Goal: Task Accomplishment & Management: Use online tool/utility

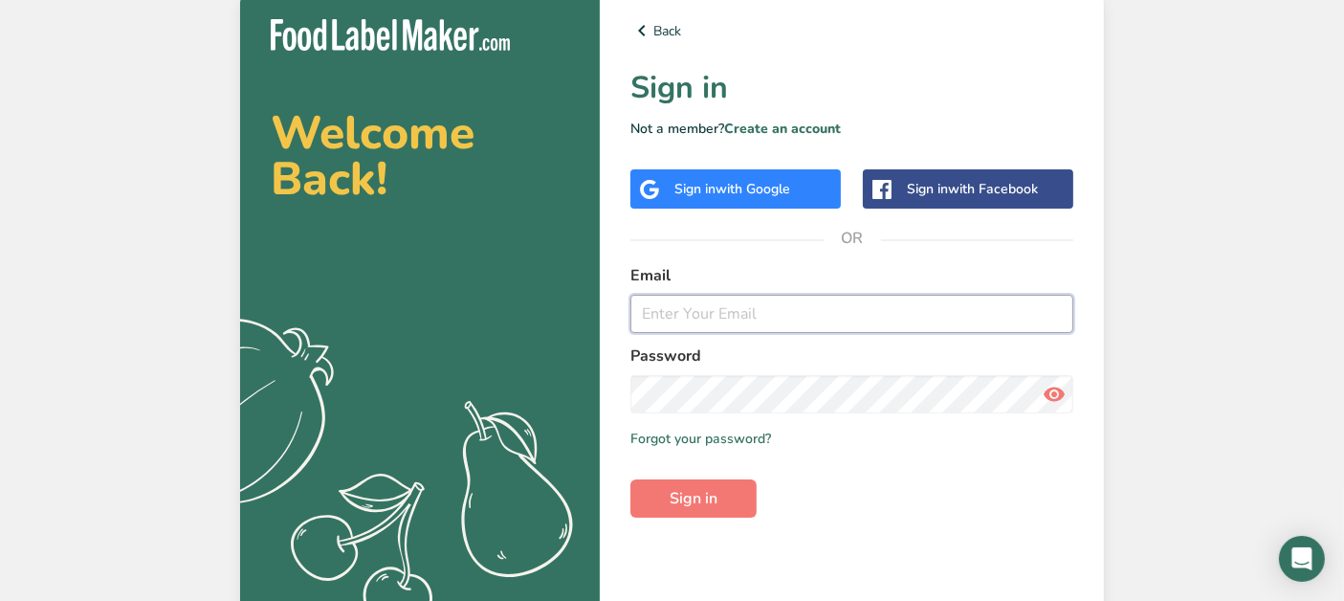
type input "jordanthackerconsulting@gmail.com"
click at [700, 509] on button "Sign in" at bounding box center [693, 498] width 126 height 38
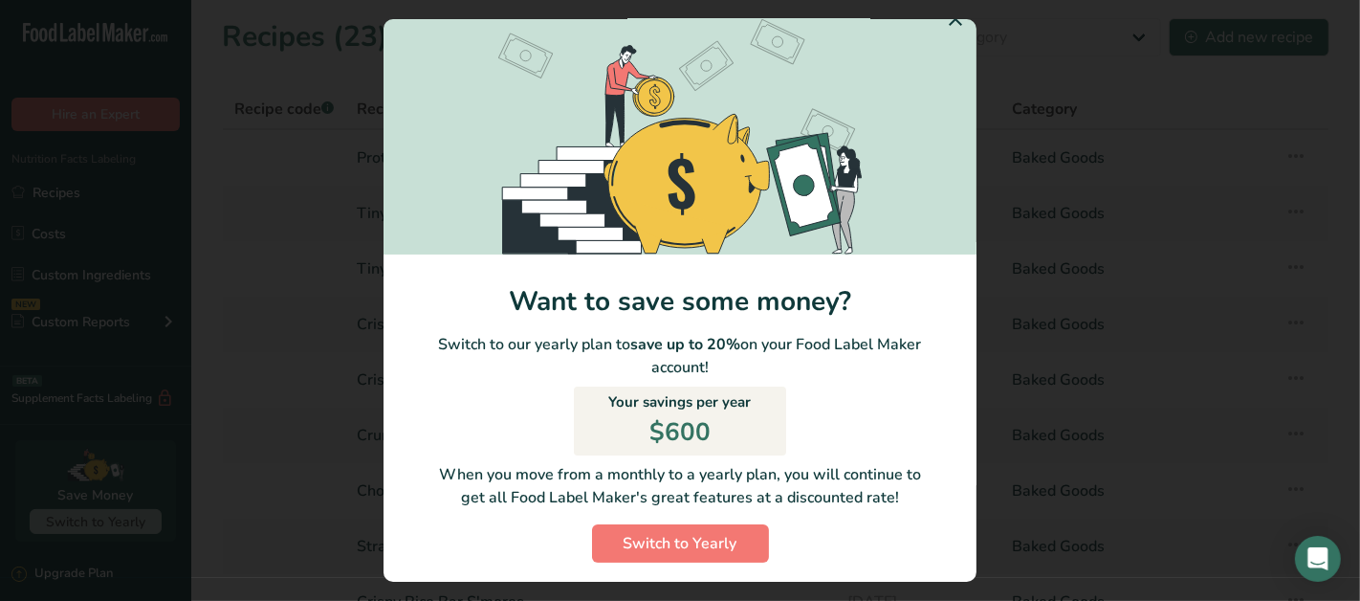
scroll to position [33, 0]
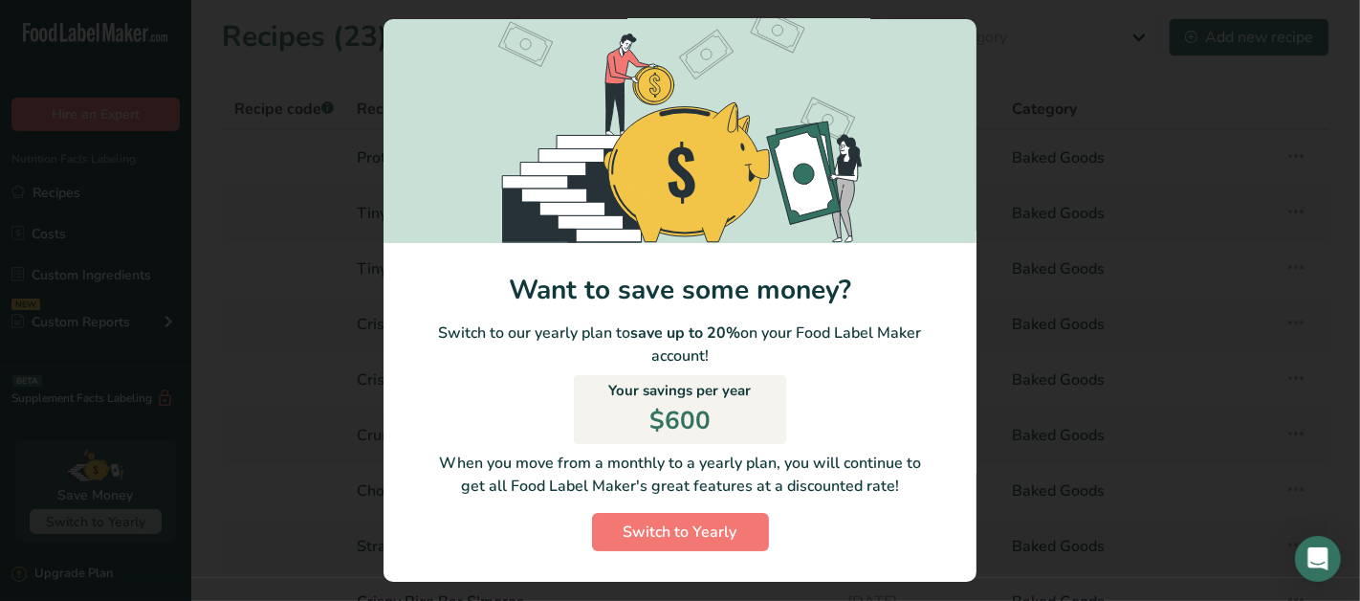
click at [1172, 246] on div "Switch to Yearly Modal" at bounding box center [680, 300] width 1360 height 601
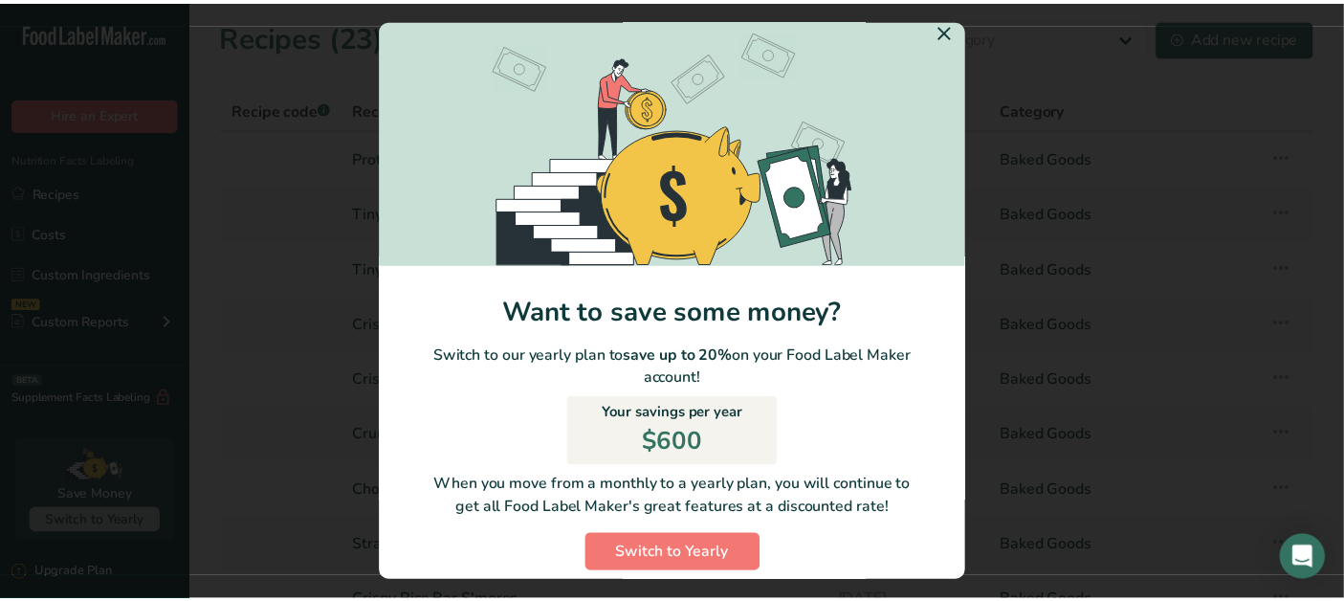
scroll to position [0, 0]
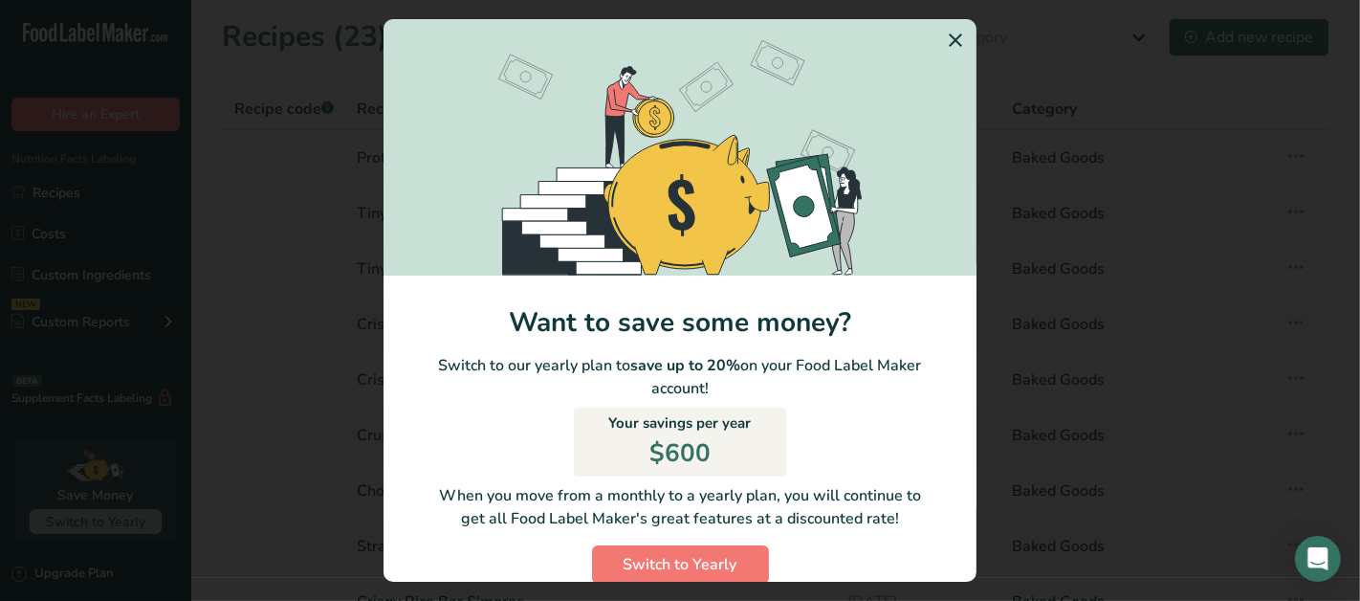
click at [944, 39] on icon "Switch to Yearly Modal" at bounding box center [955, 40] width 23 height 34
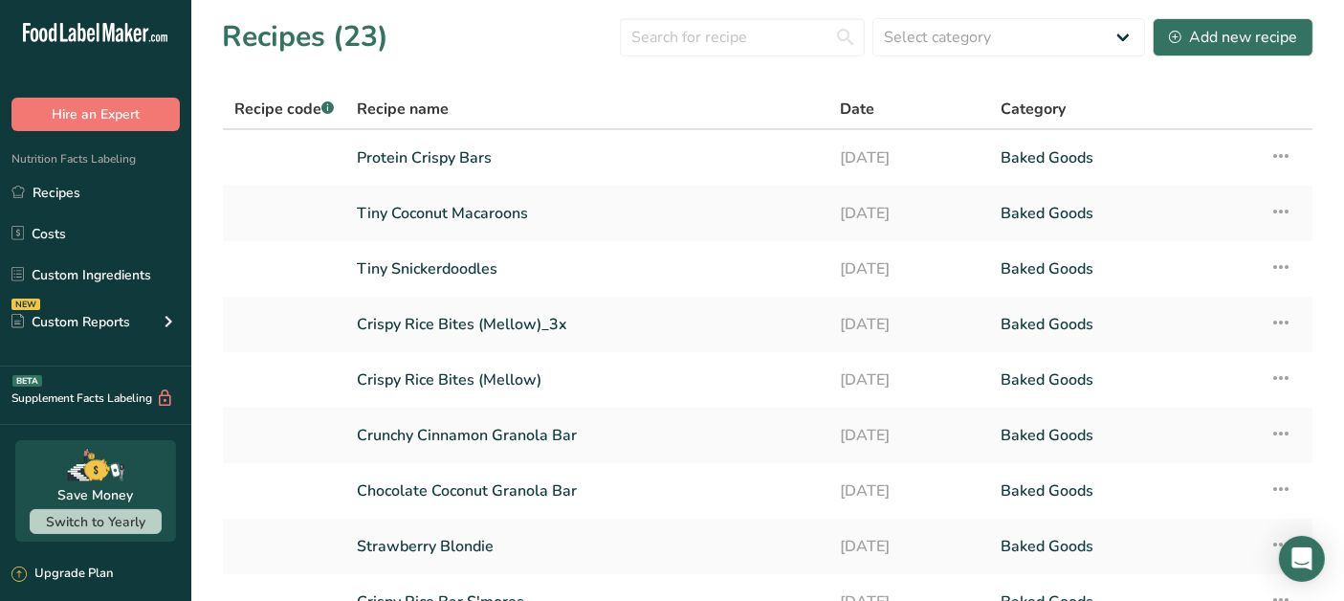
click at [515, 148] on link "Protein Crispy Bars" at bounding box center [587, 158] width 460 height 40
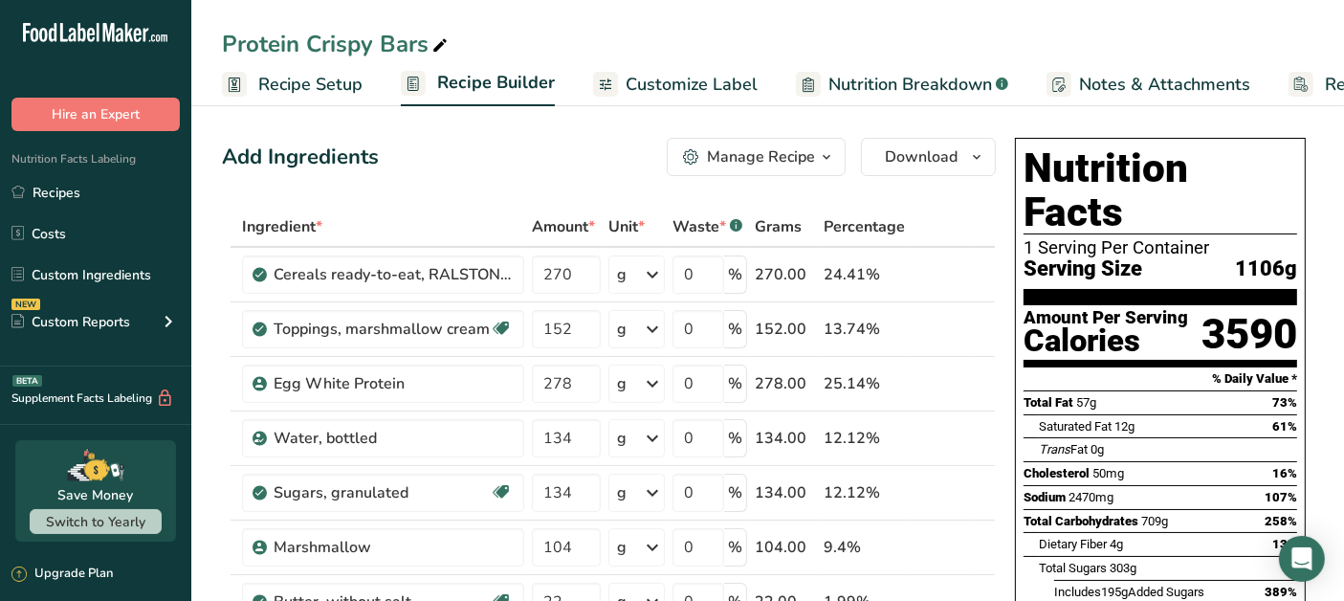
click at [24, 189] on icon at bounding box center [17, 192] width 12 height 12
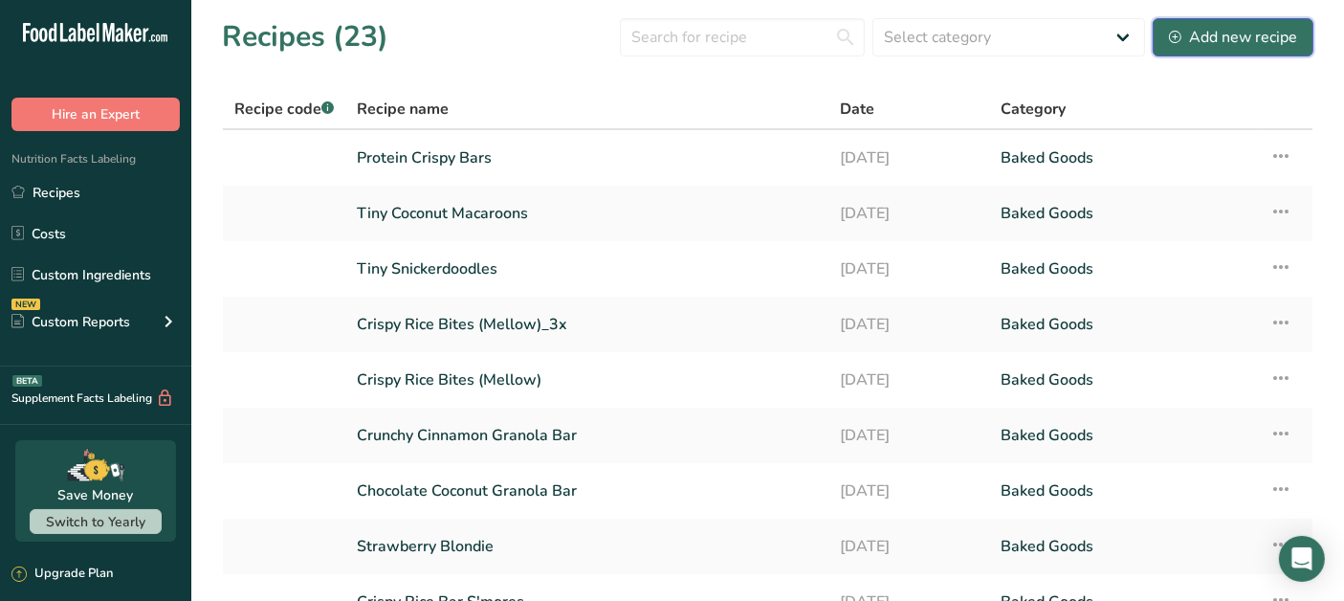
click at [1251, 46] on div "Add new recipe" at bounding box center [1233, 37] width 128 height 23
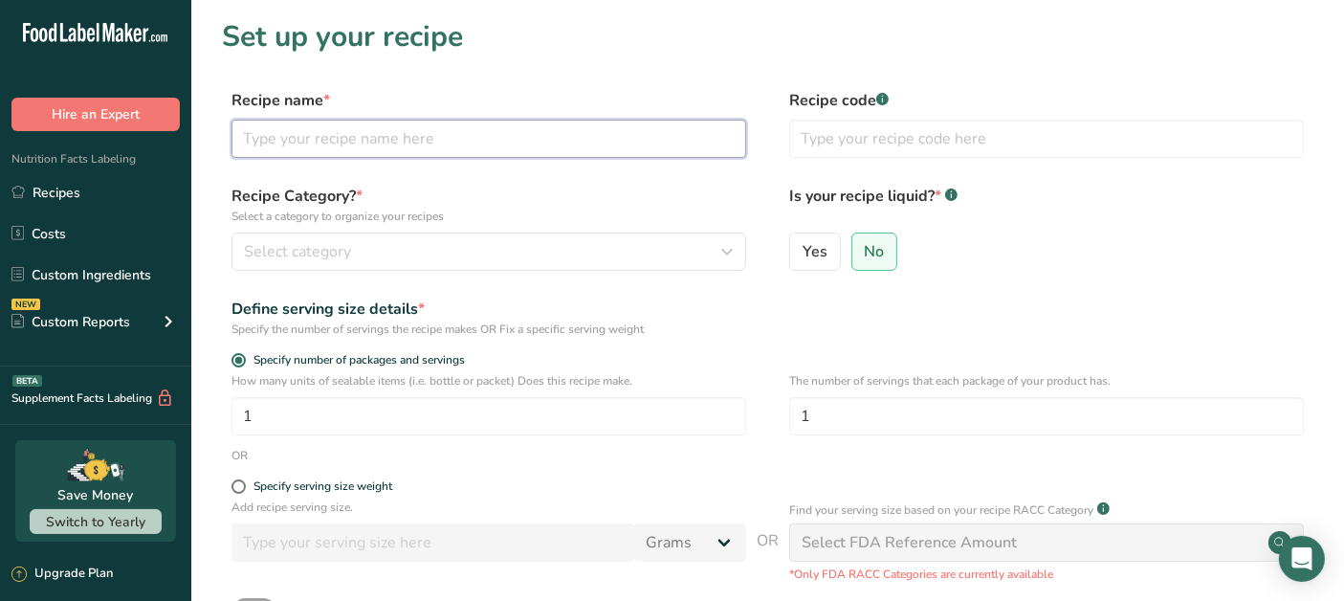
click at [428, 138] on input "text" at bounding box center [488, 139] width 515 height 38
type input "v"
type input "Vanilla Protein Crispy Bar"
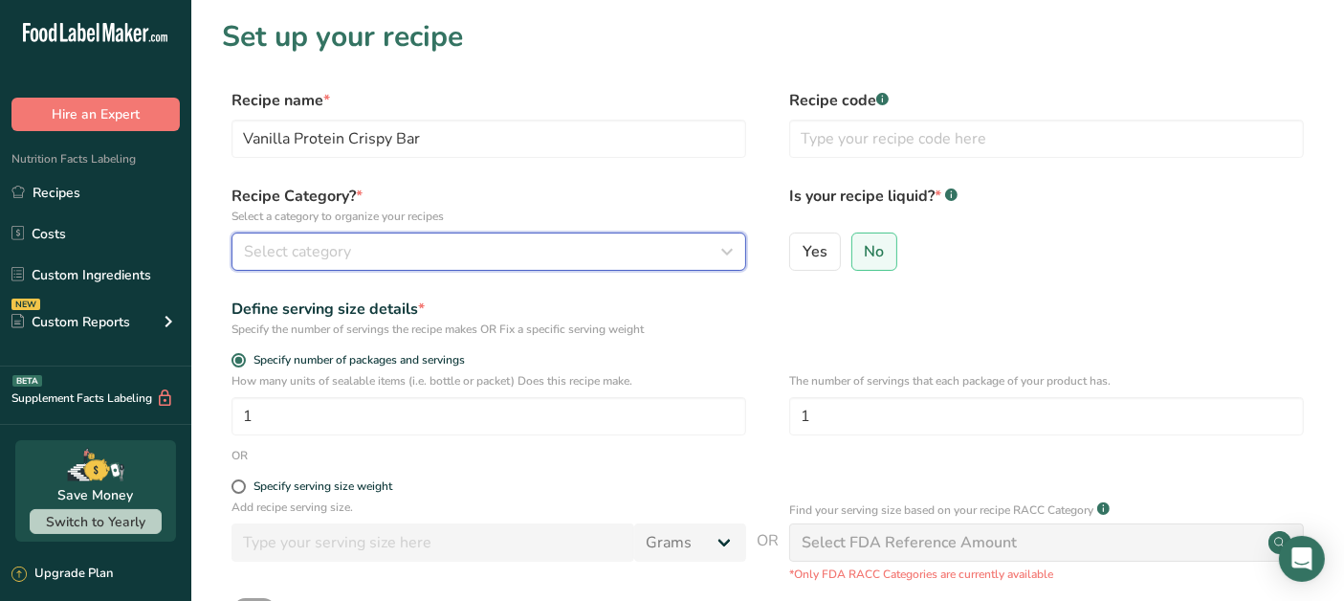
click at [377, 243] on div "Select category" at bounding box center [483, 251] width 478 height 23
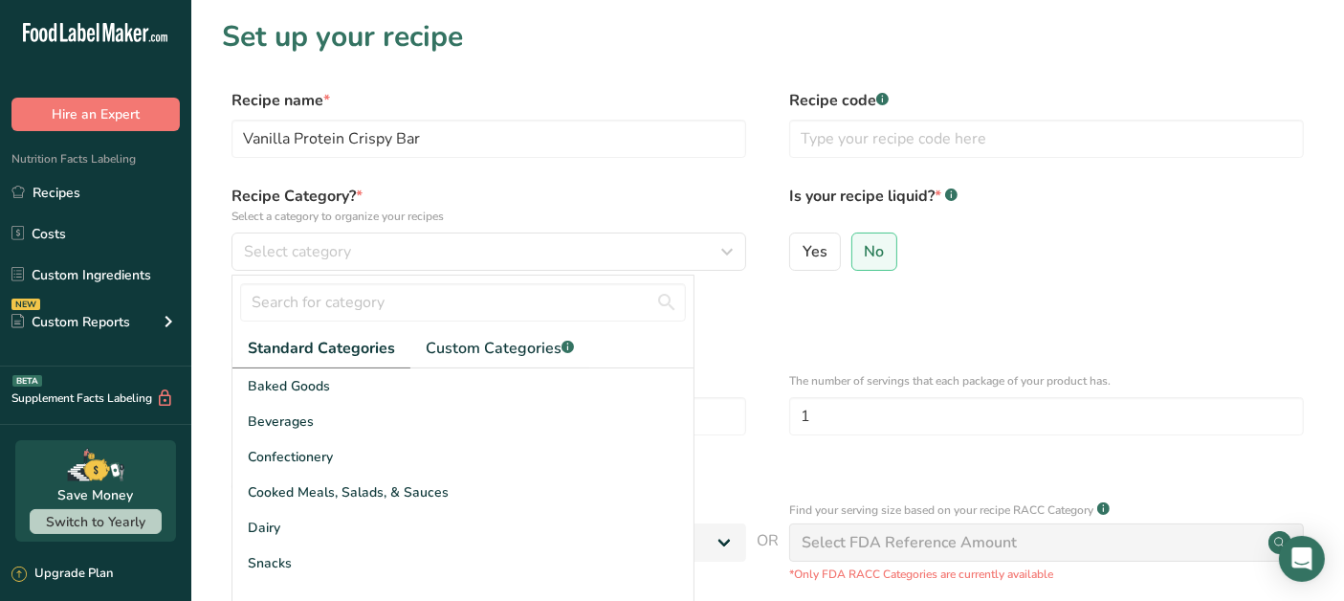
click at [296, 387] on span "Baked Goods" at bounding box center [289, 386] width 82 height 20
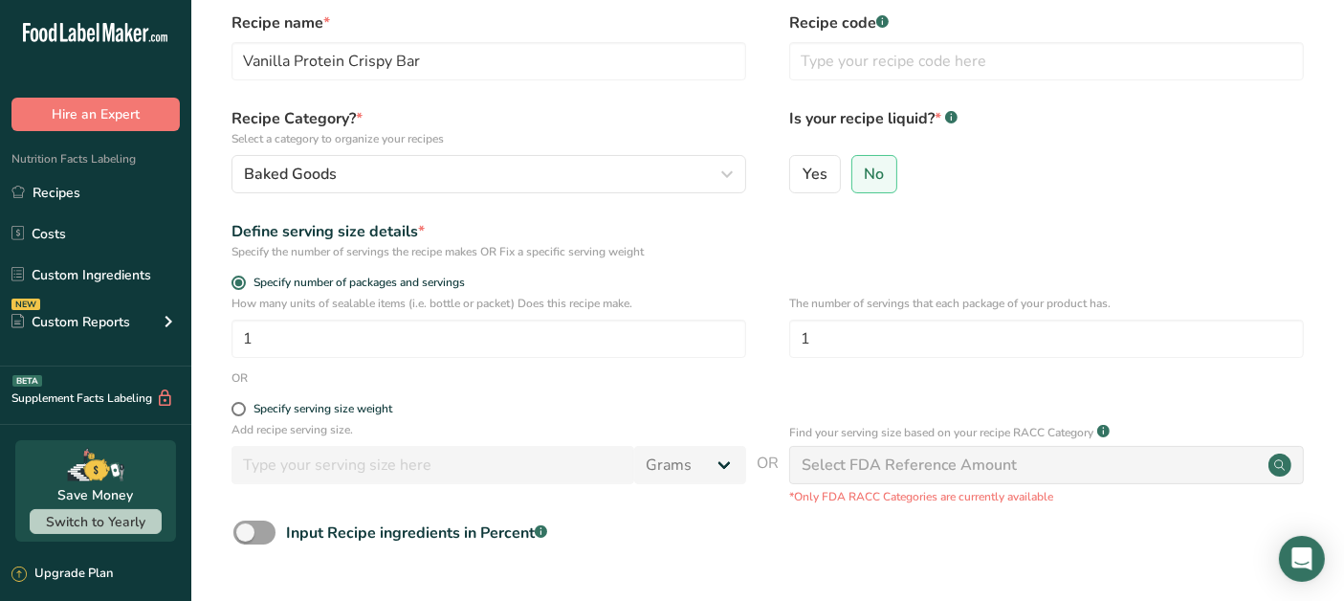
scroll to position [212, 0]
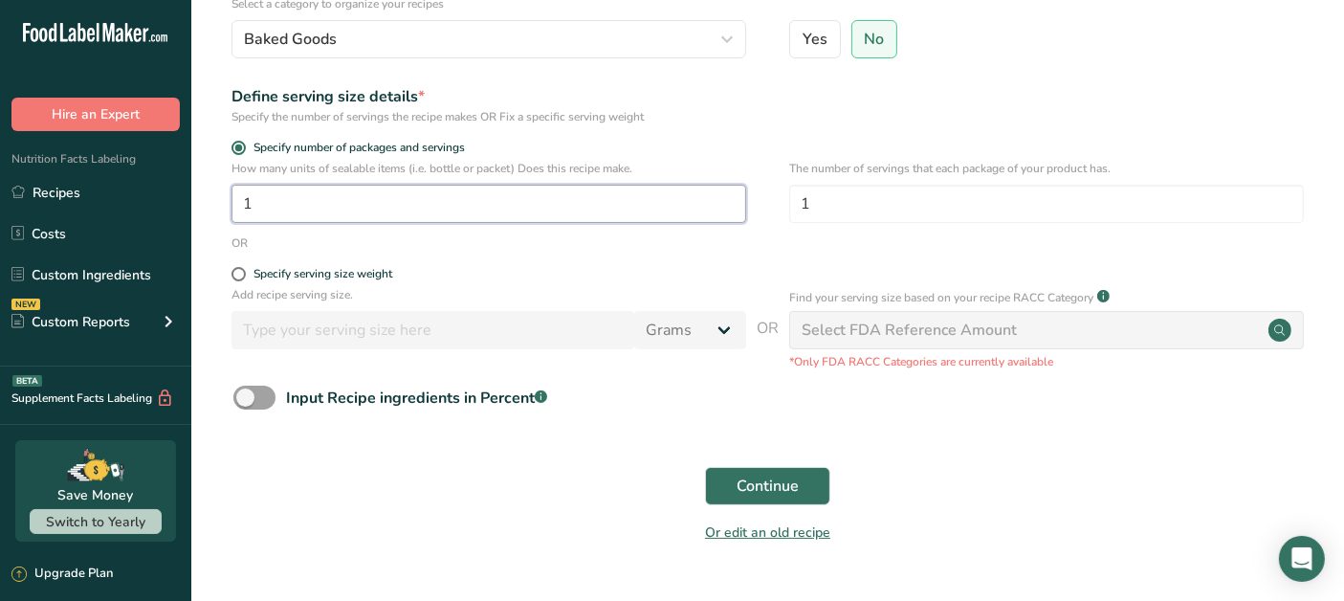
click at [336, 203] on input "1" at bounding box center [488, 204] width 515 height 38
click at [242, 279] on span at bounding box center [238, 274] width 14 height 14
click at [242, 279] on input "Specify serving size weight" at bounding box center [237, 274] width 12 height 12
radio input "true"
radio input "false"
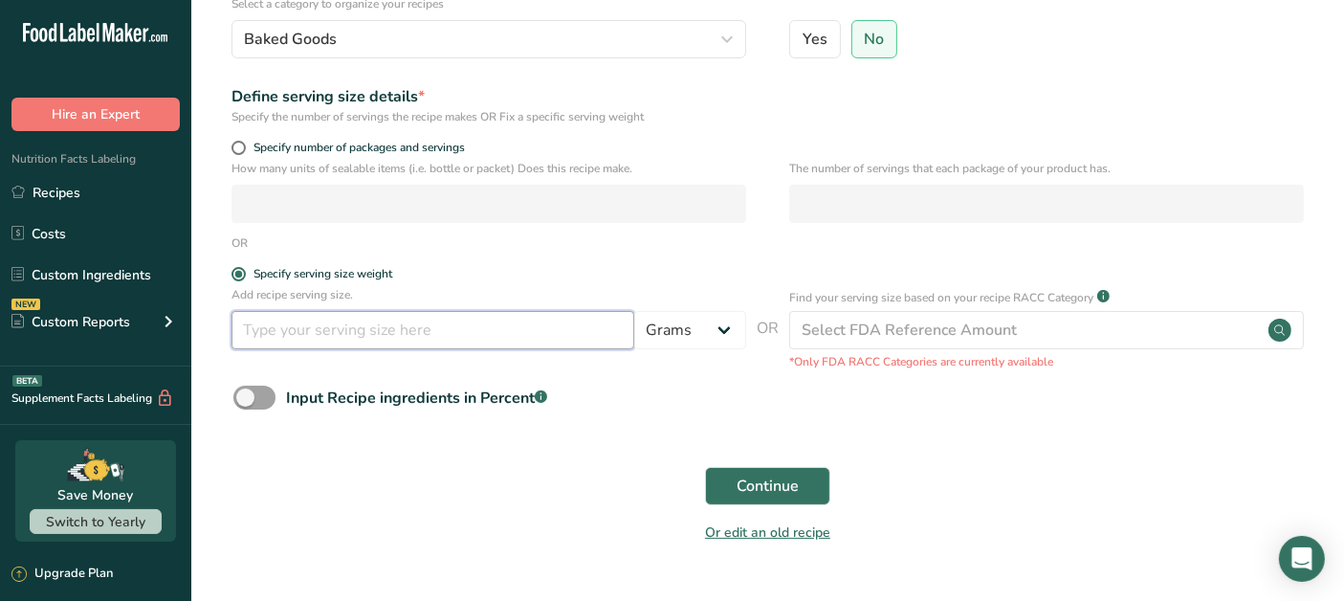
click at [289, 335] on input "number" at bounding box center [432, 330] width 403 height 38
type input "18"
click at [719, 451] on form "Recipe name * Vanilla Protein Crispy Bar Recipe code .a-a{fill:#347362;}.b-a{fi…" at bounding box center [767, 216] width 1091 height 678
click at [702, 441] on form "Recipe name * Vanilla Protein Crispy Bar Recipe code .a-a{fill:#347362;}.b-a{fi…" at bounding box center [767, 216] width 1091 height 678
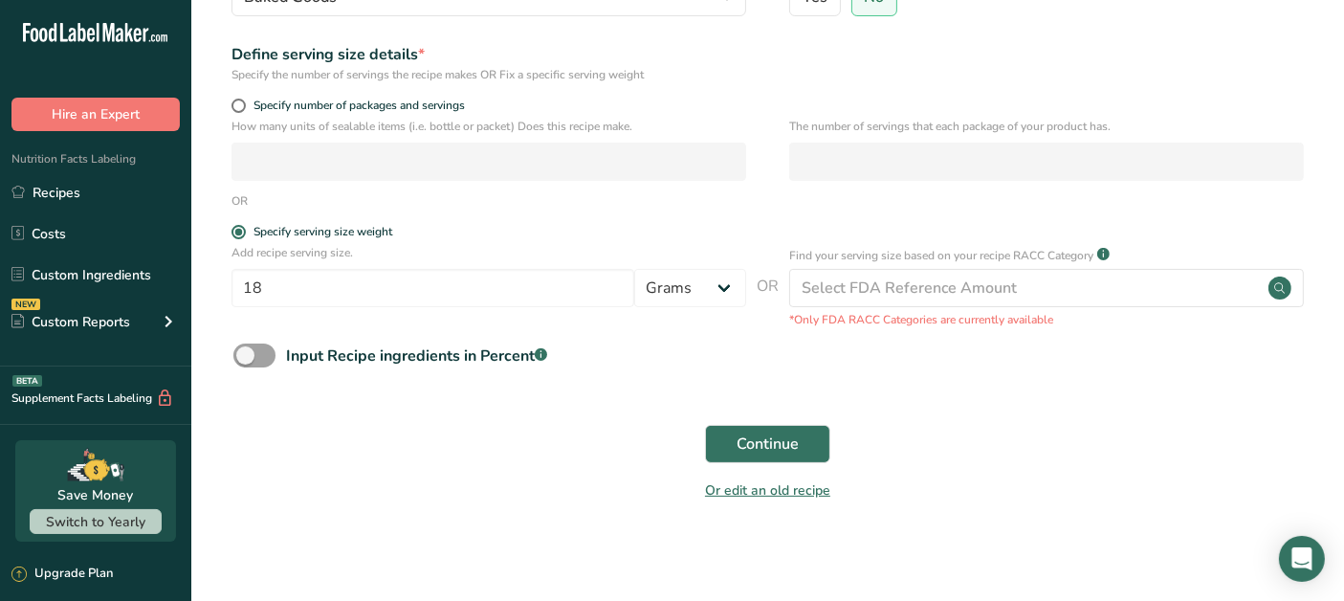
scroll to position [258, 0]
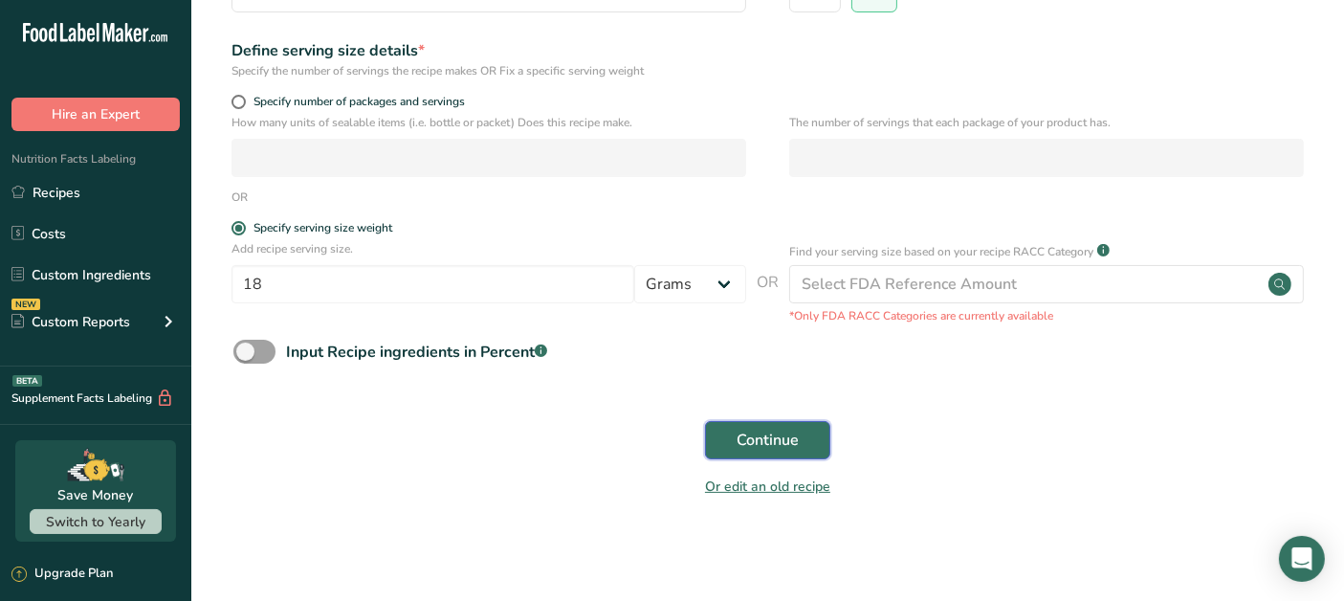
click at [729, 435] on button "Continue" at bounding box center [767, 440] width 125 height 38
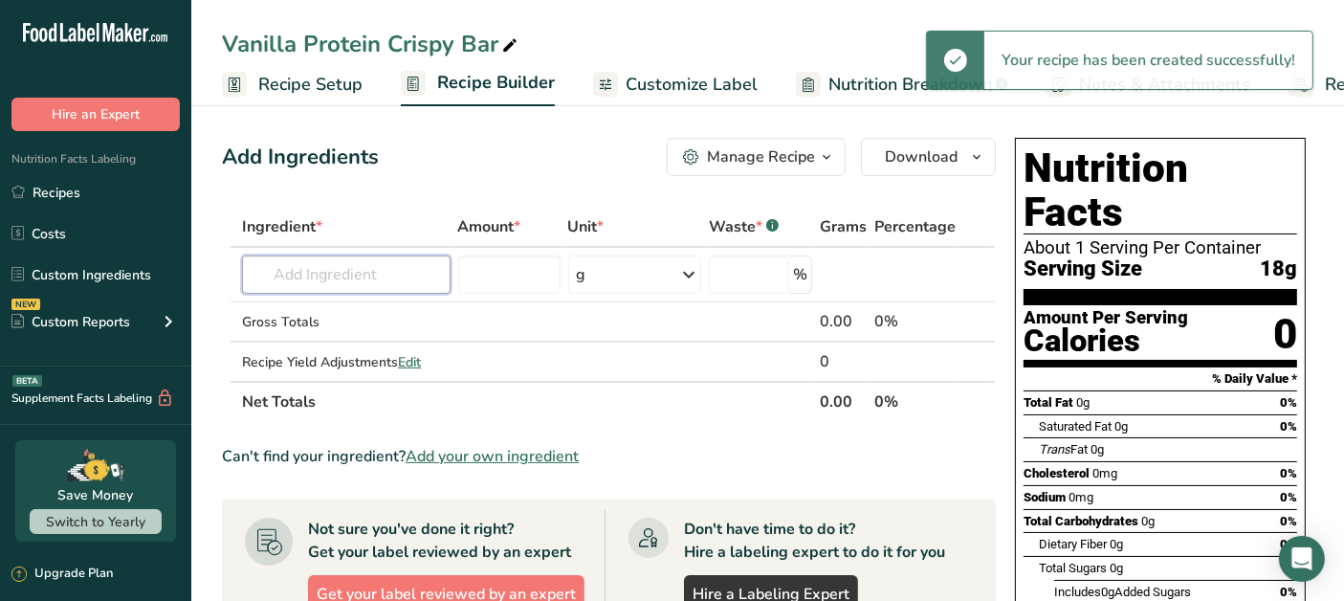
click at [406, 276] on input "text" at bounding box center [346, 274] width 208 height 38
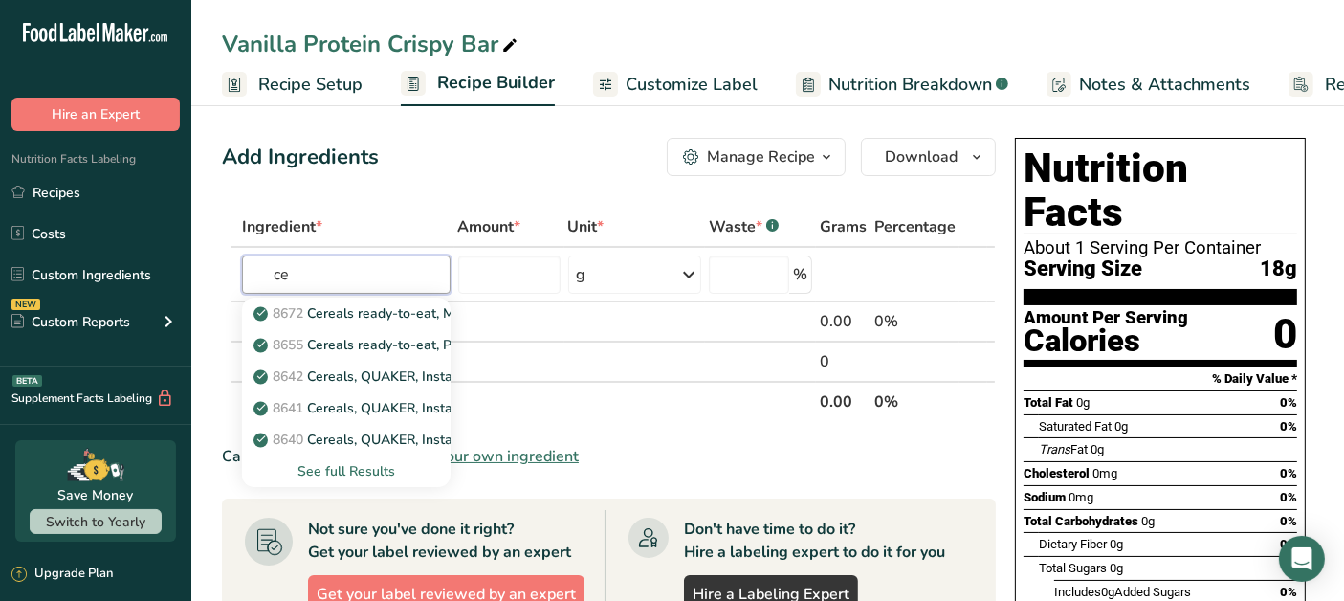
type input "c"
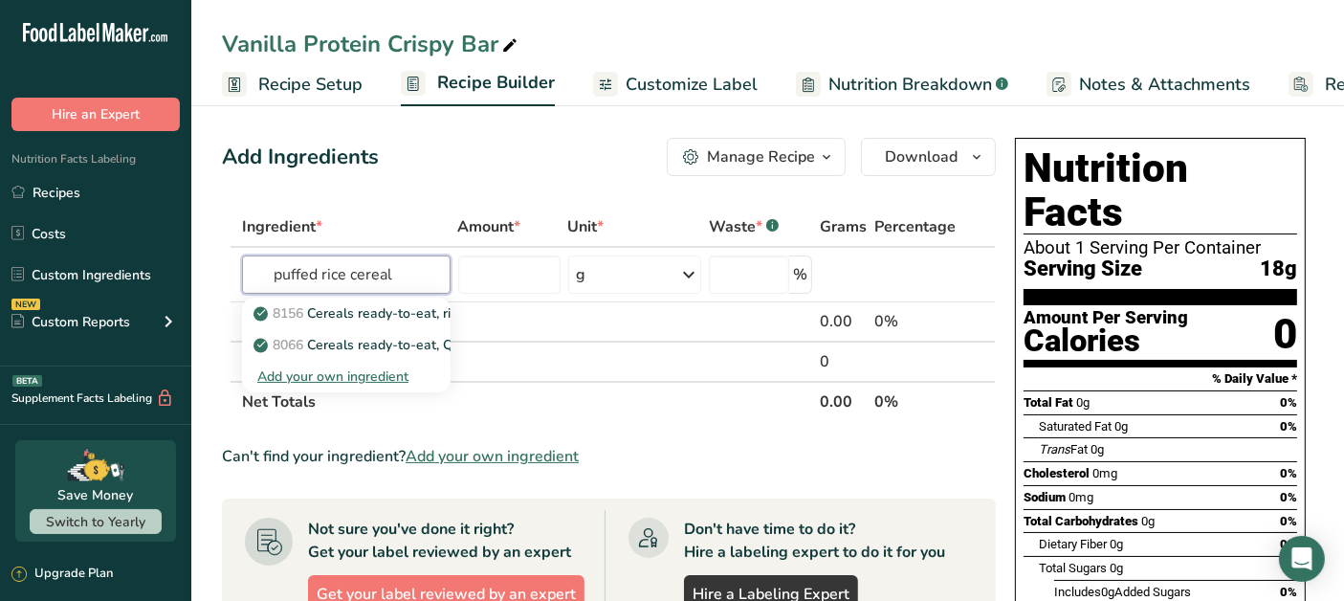
type input "puffed rice cereal"
click at [363, 318] on p "8156 Cereals ready-to-eat, rice, puffed, fortified" at bounding box center [411, 313] width 309 height 20
type input "Cereals ready-to-eat, rice, puffed, fortified"
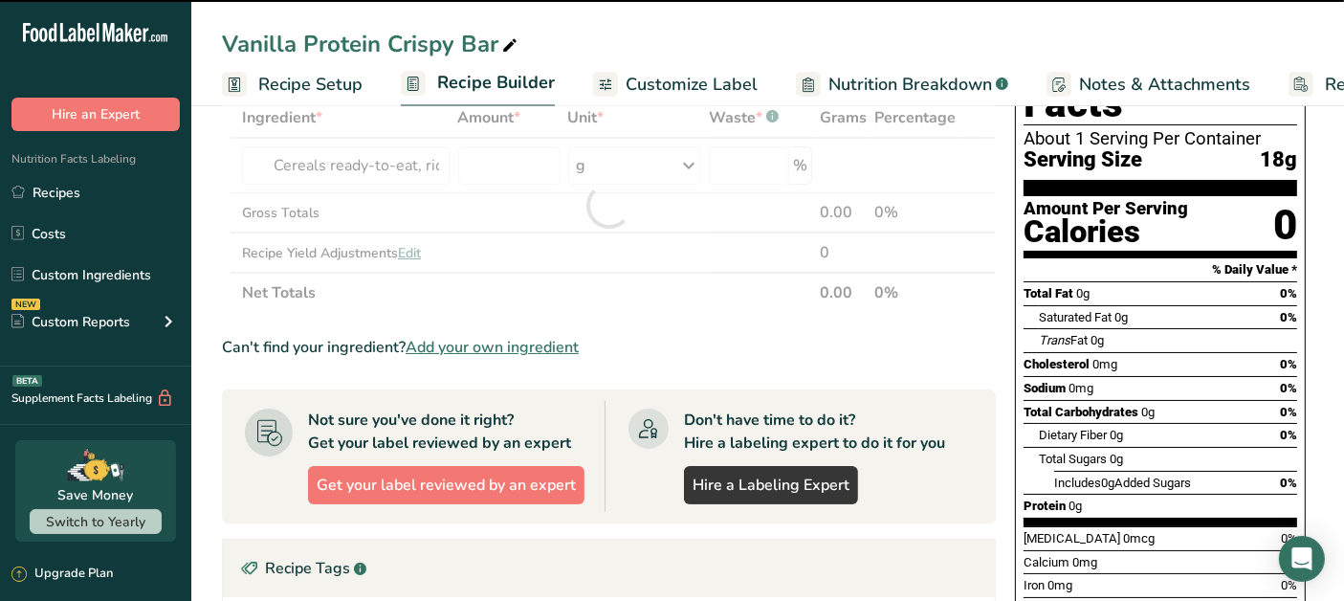
scroll to position [212, 0]
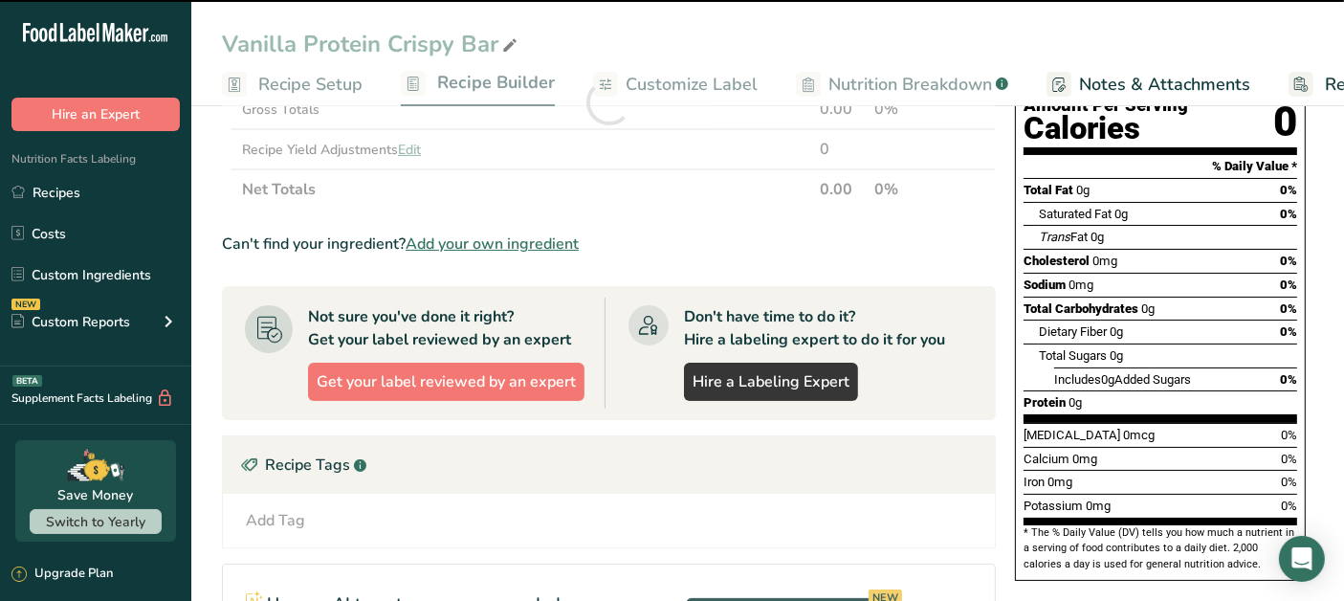
type input "0"
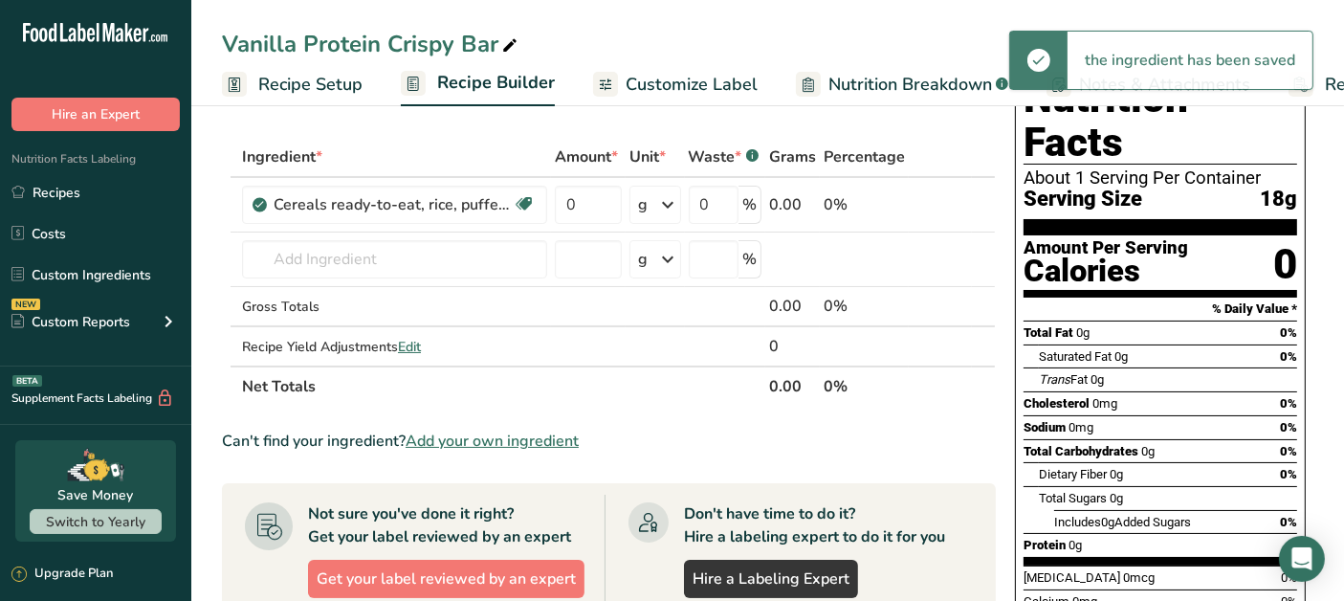
scroll to position [0, 0]
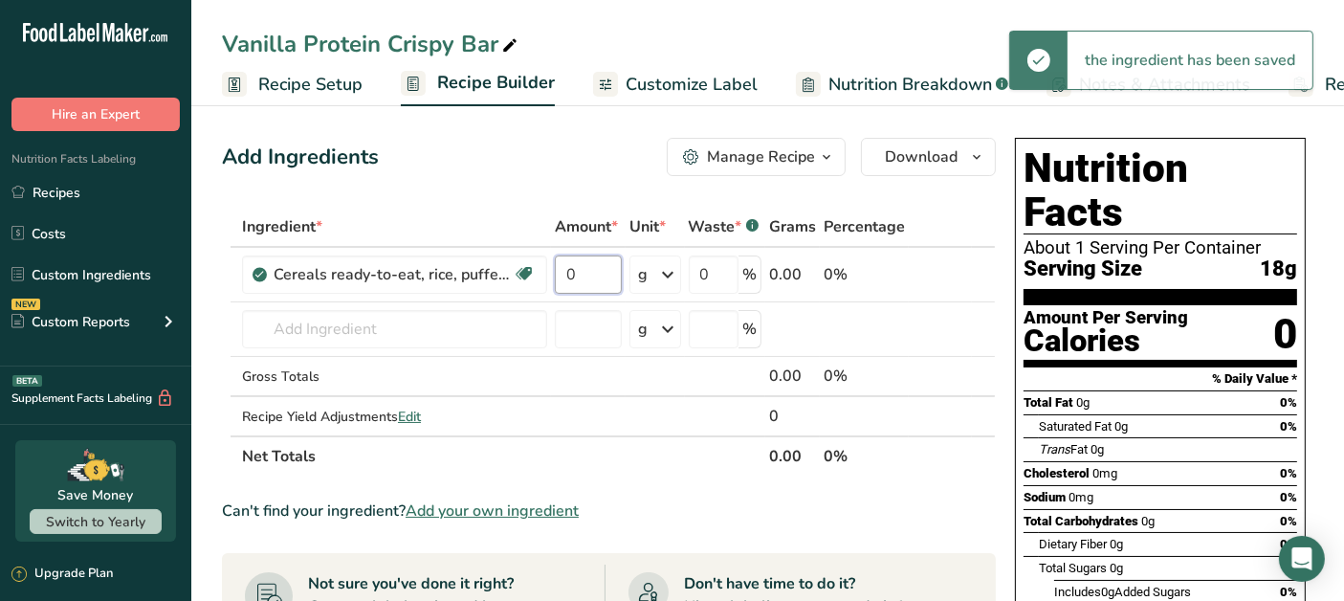
click at [588, 274] on input "0" at bounding box center [588, 274] width 67 height 38
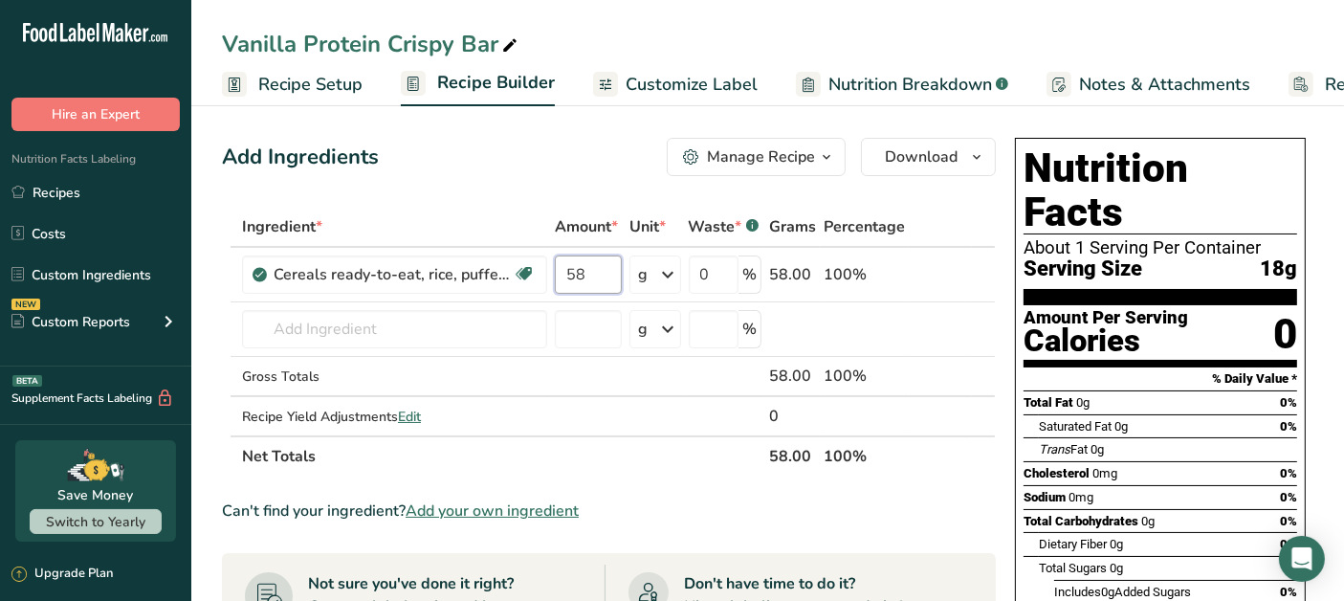
type input "58"
click at [401, 335] on div "Ingredient * Amount * Unit * Waste * .a-a{fill:#347362;}.b-a{fill:#fff;} Grams …" at bounding box center [609, 342] width 774 height 270
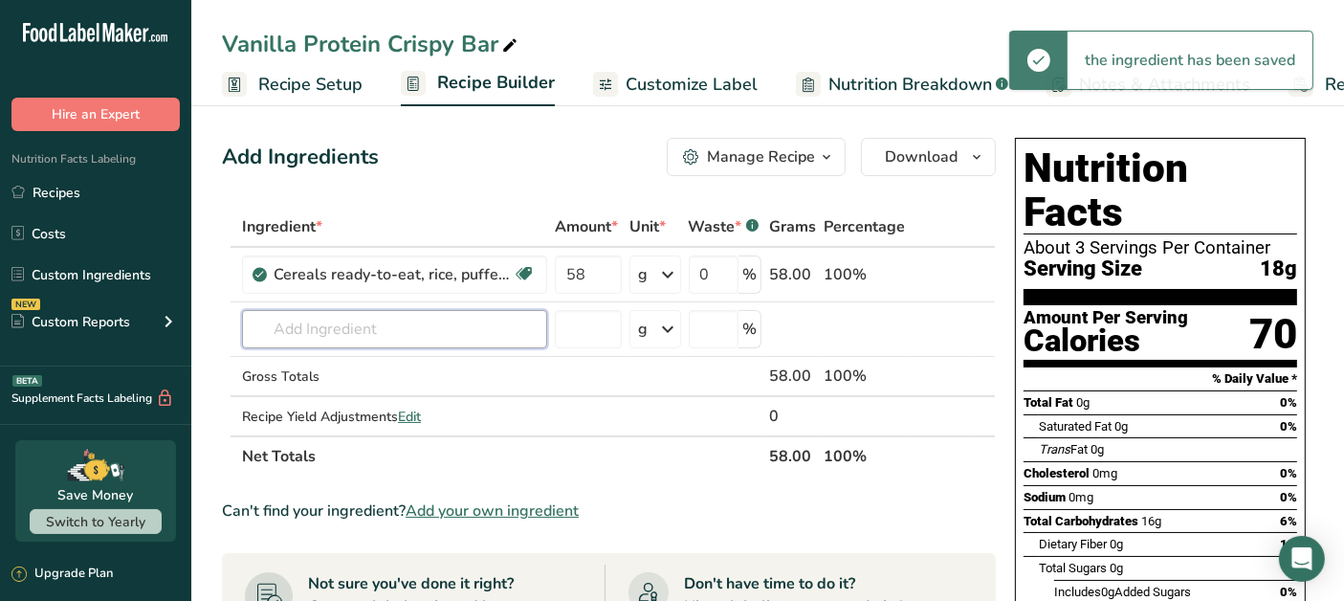
click at [404, 329] on input "text" at bounding box center [394, 329] width 305 height 38
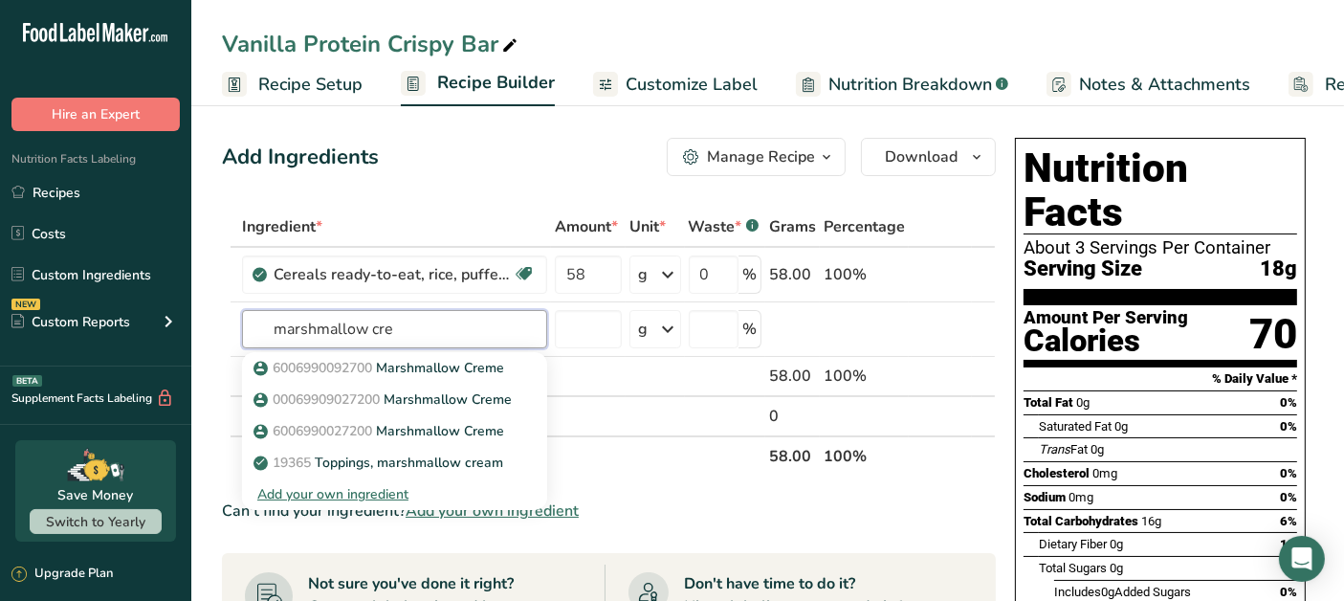
type input "marshmallow cre"
click at [433, 367] on p "6006990092700 Marshmallow Creme" at bounding box center [380, 368] width 247 height 20
type input "Marshmallow Creme"
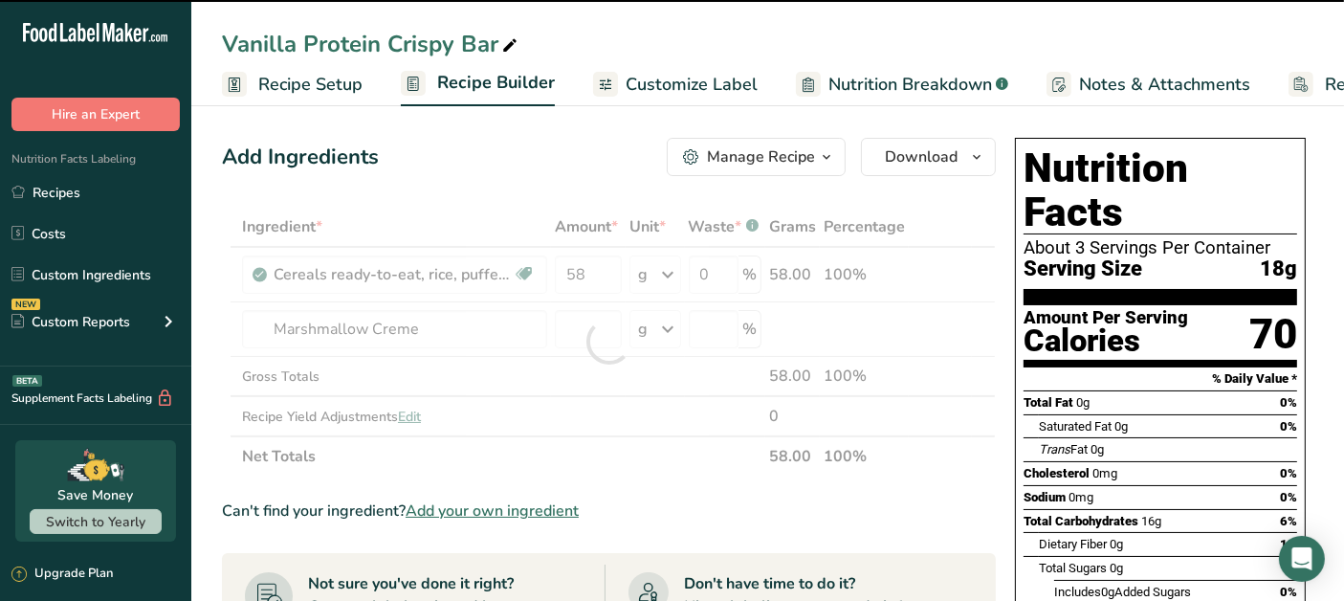
type input "0"
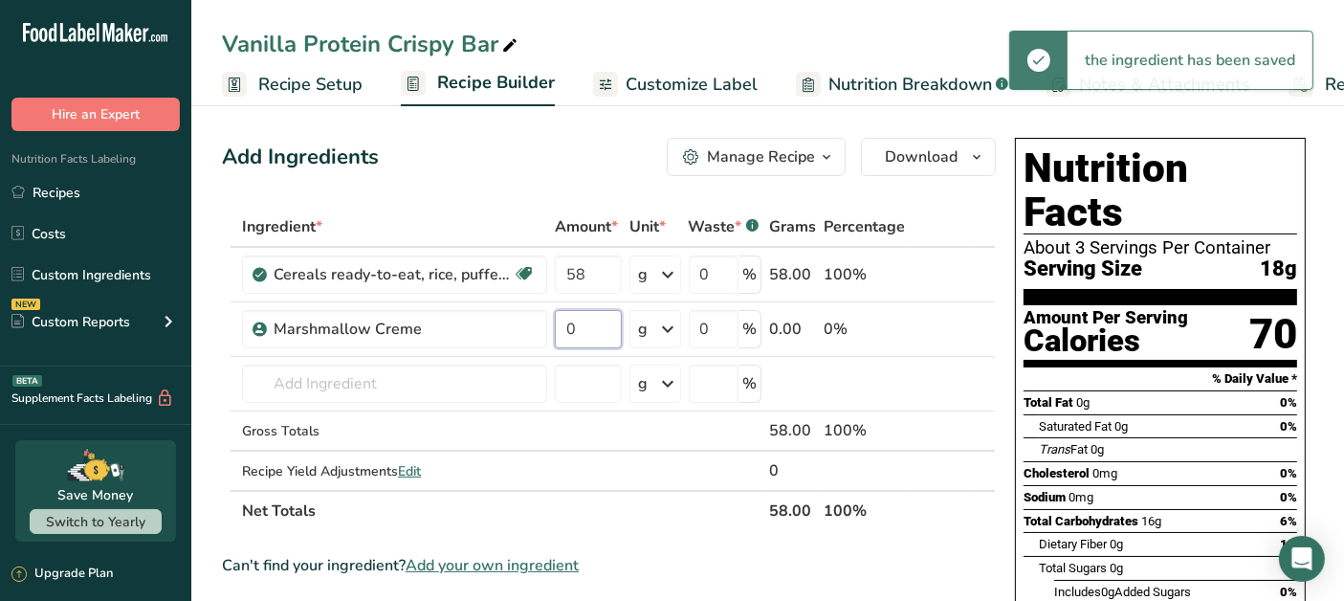
click at [578, 332] on input "0" at bounding box center [588, 329] width 67 height 38
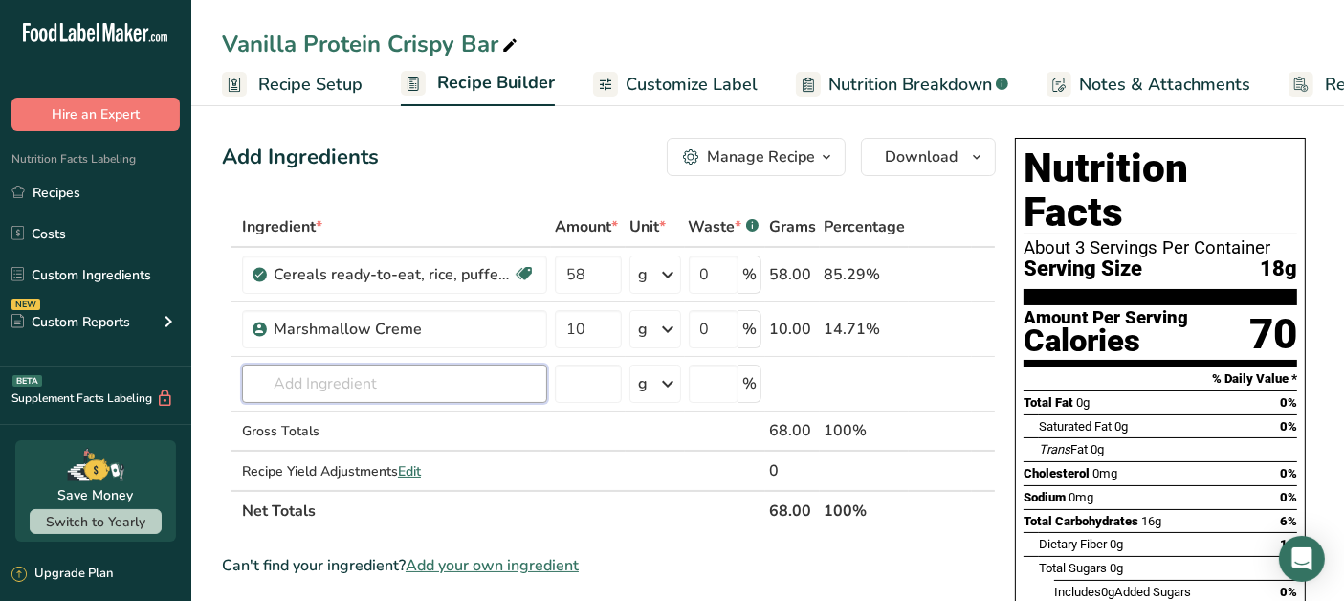
click at [450, 373] on div "Ingredient * Amount * Unit * Waste * .a-a{fill:#347362;}.b-a{fill:#fff;} Grams …" at bounding box center [609, 369] width 774 height 324
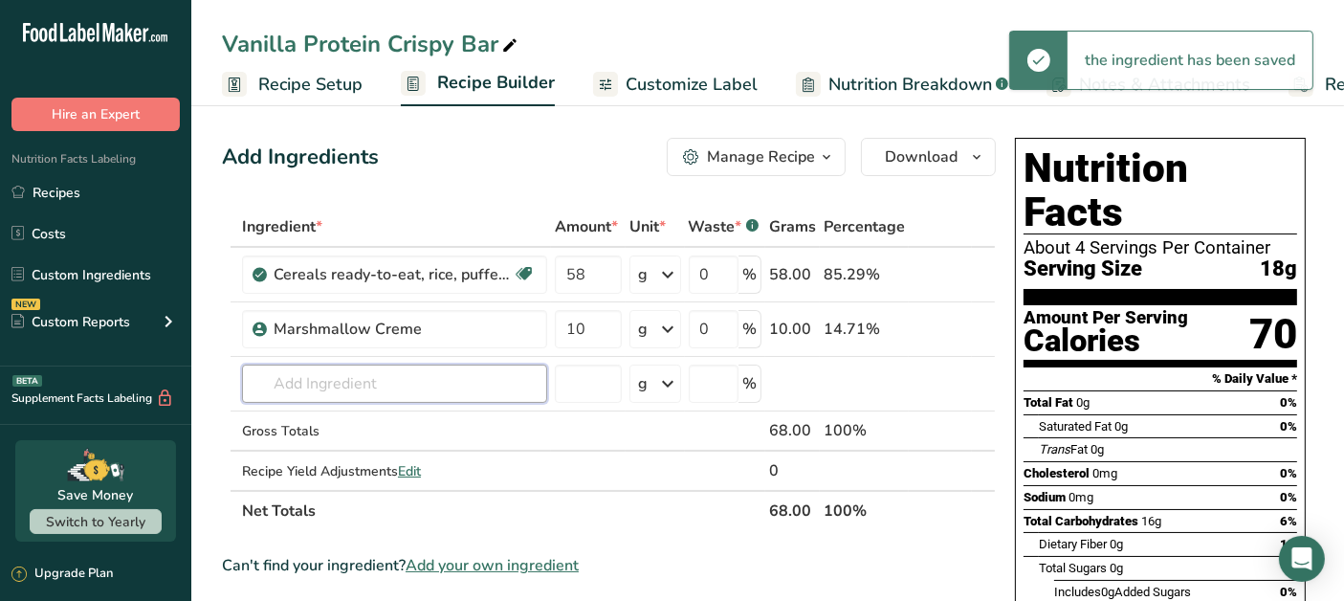
click at [384, 387] on input "text" at bounding box center [394, 383] width 305 height 38
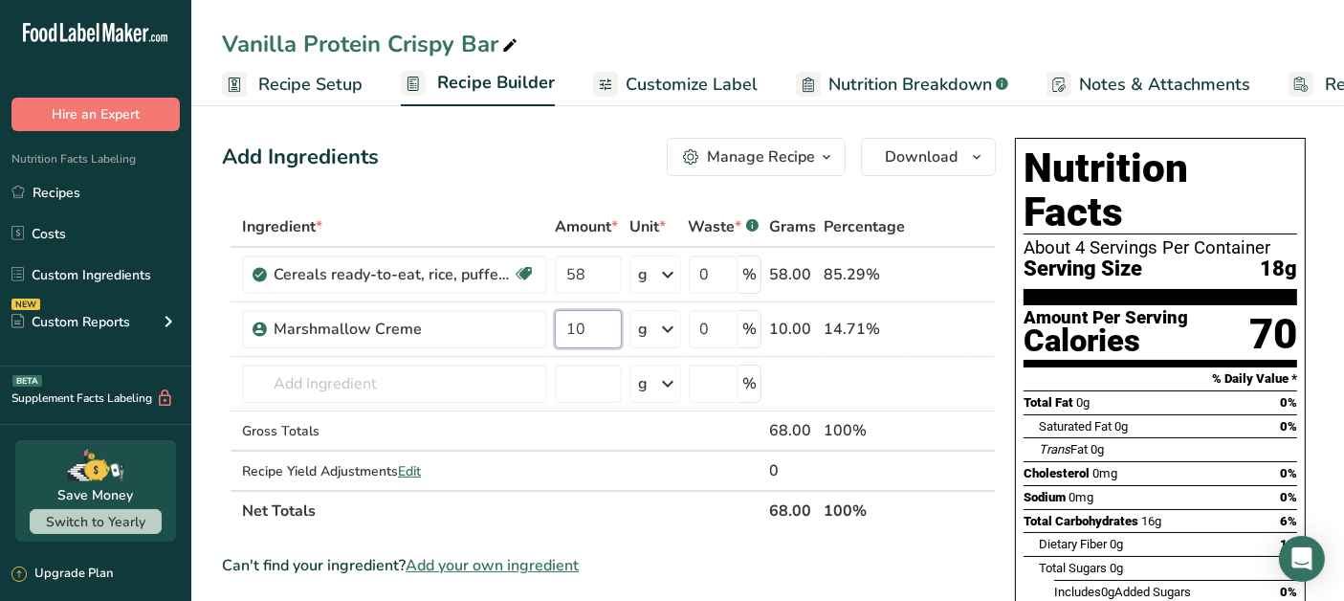
click at [601, 324] on input "10" at bounding box center [588, 329] width 67 height 38
type input "105"
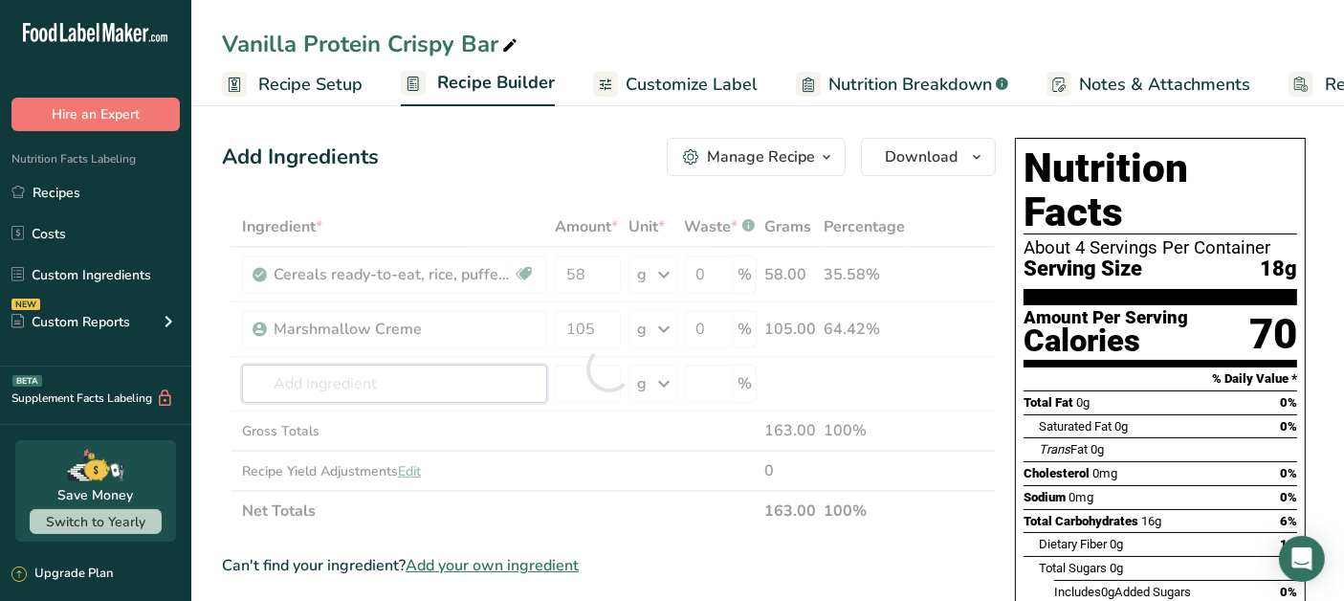
drag, startPoint x: 427, startPoint y: 386, endPoint x: 383, endPoint y: 394, distance: 44.7
click at [425, 384] on div "Ingredient * Amount * Unit * Waste * .a-a{fill:#347362;}.b-a{fill:#fff;} Grams …" at bounding box center [609, 369] width 774 height 324
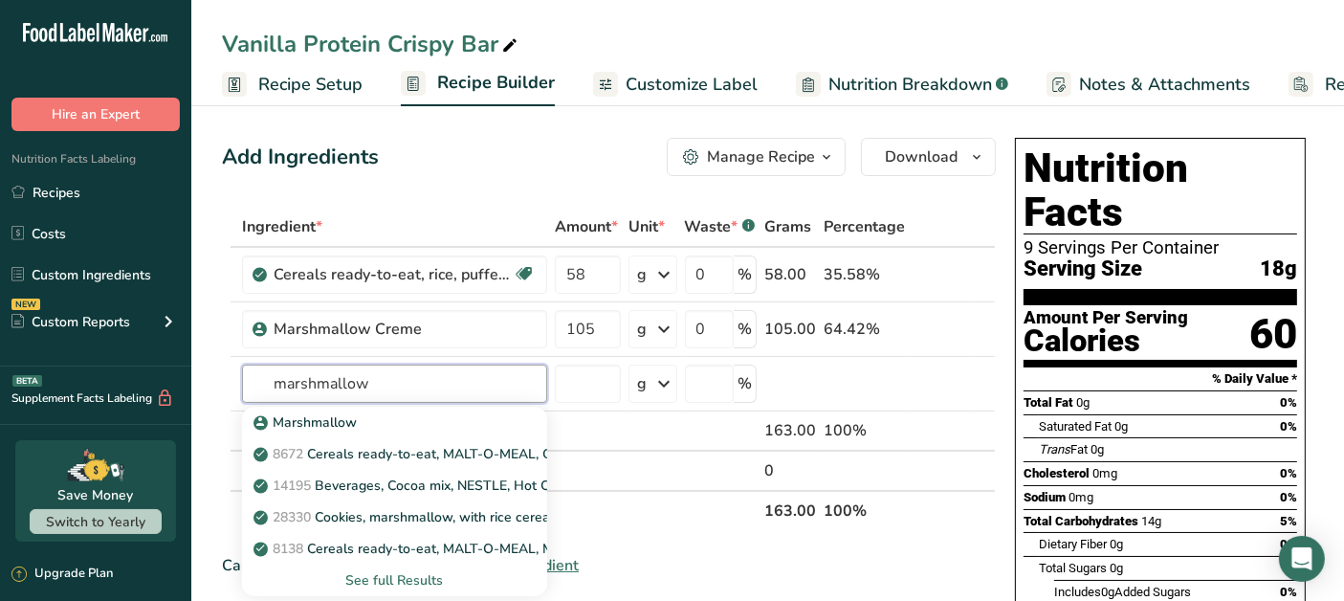
type input "marshmallow"
click at [357, 420] on div "Marshmallow" at bounding box center [379, 422] width 244 height 20
type input "Marshmallow"
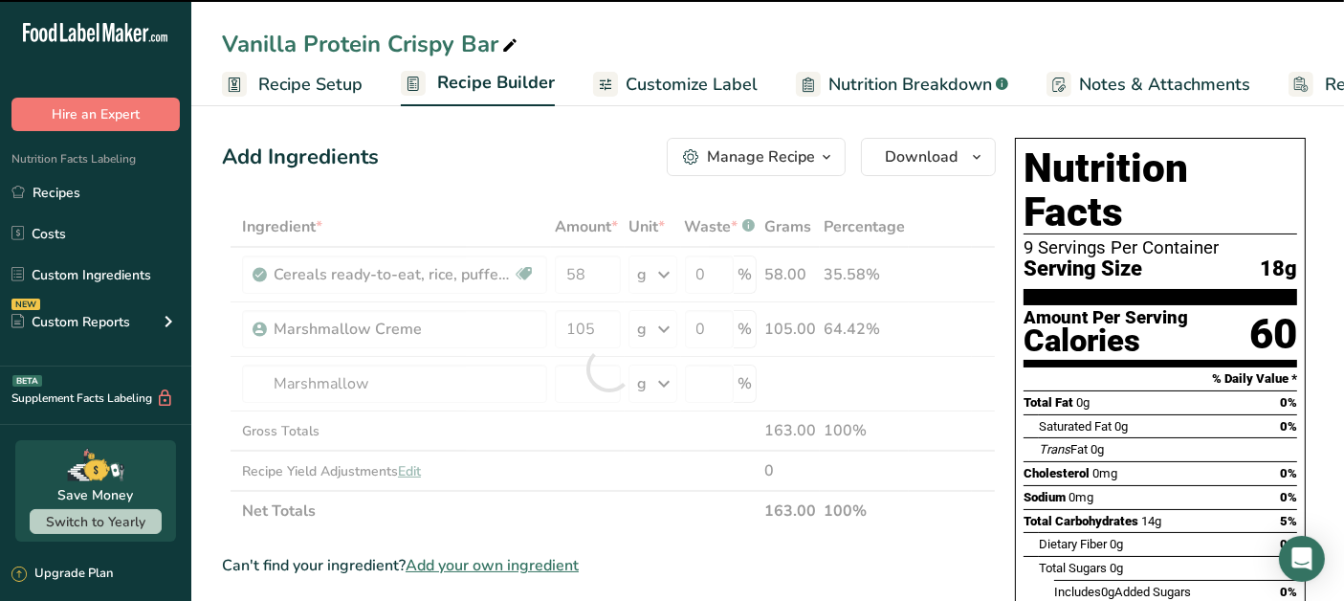
type input "0"
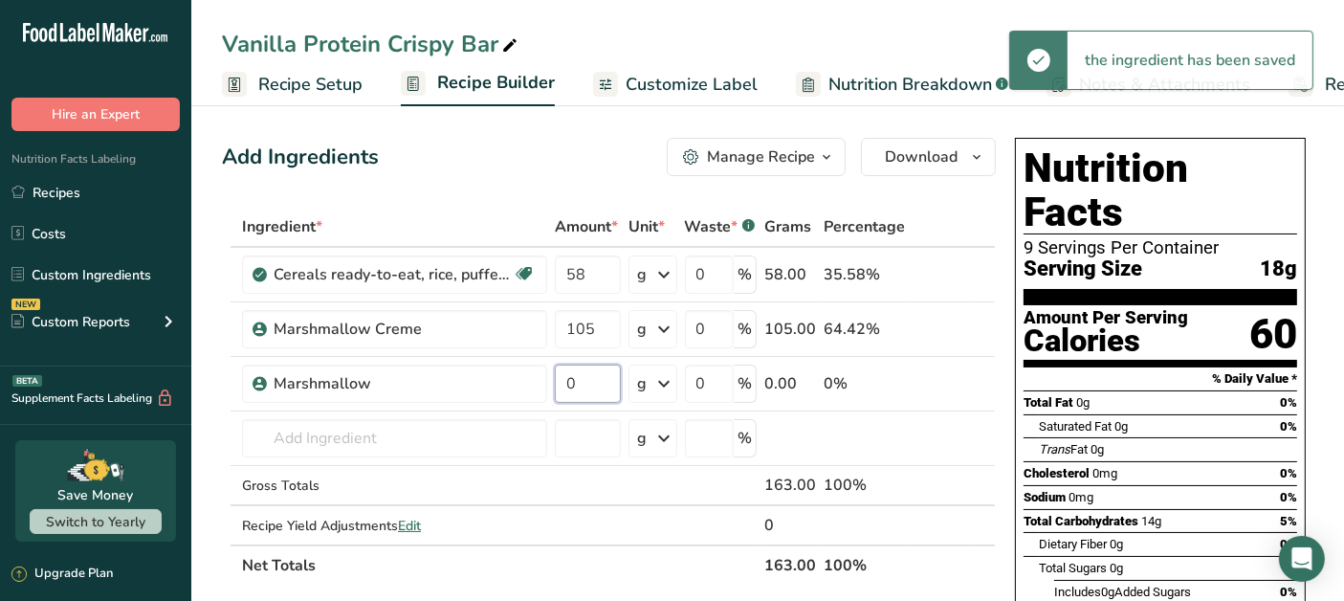
click at [585, 386] on input "0" at bounding box center [588, 383] width 66 height 38
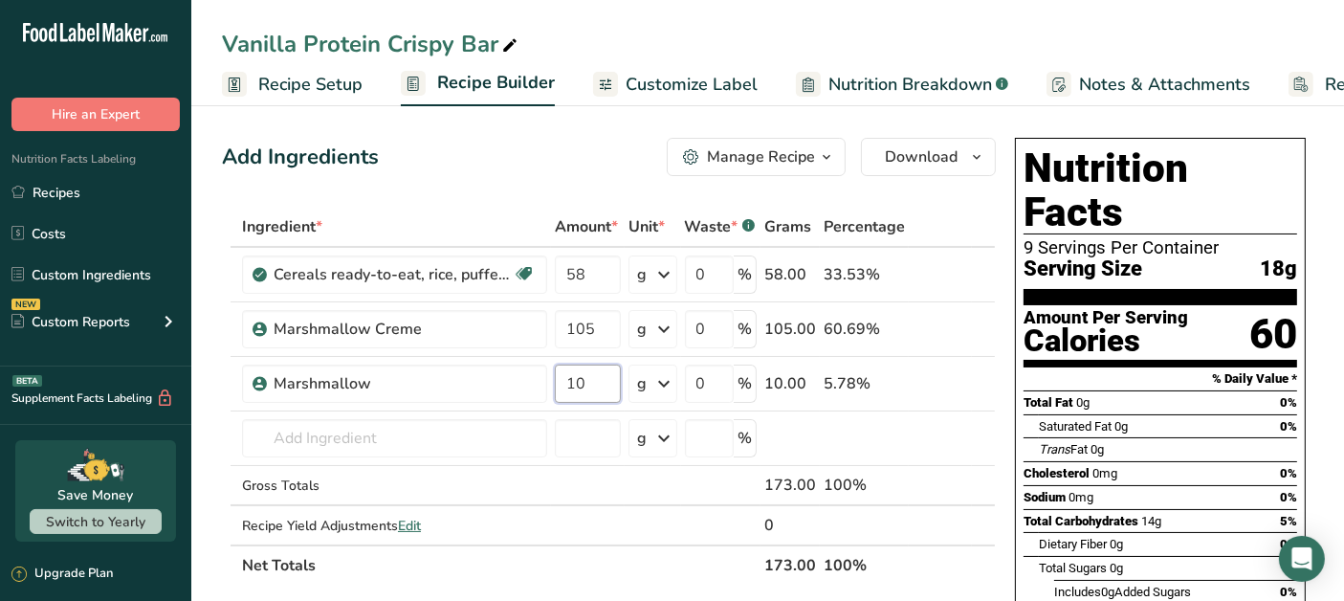
type input "10"
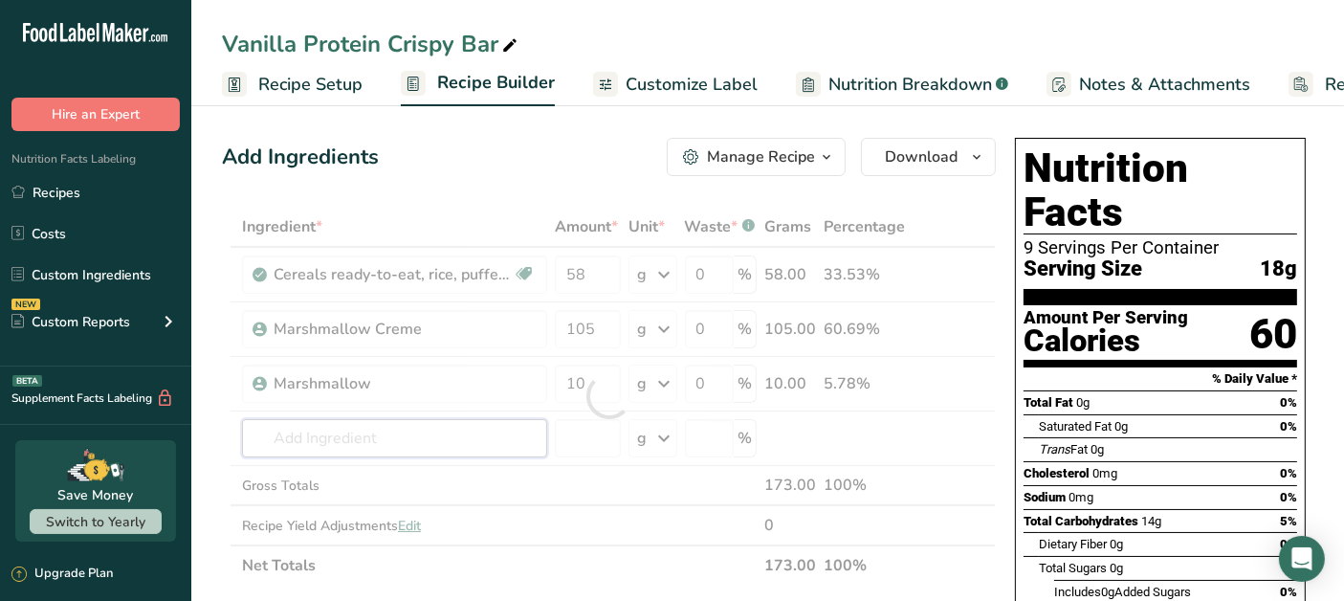
click at [335, 438] on div "Ingredient * Amount * Unit * Waste * .a-a{fill:#347362;}.b-a{fill:#fff;} Grams …" at bounding box center [609, 396] width 774 height 379
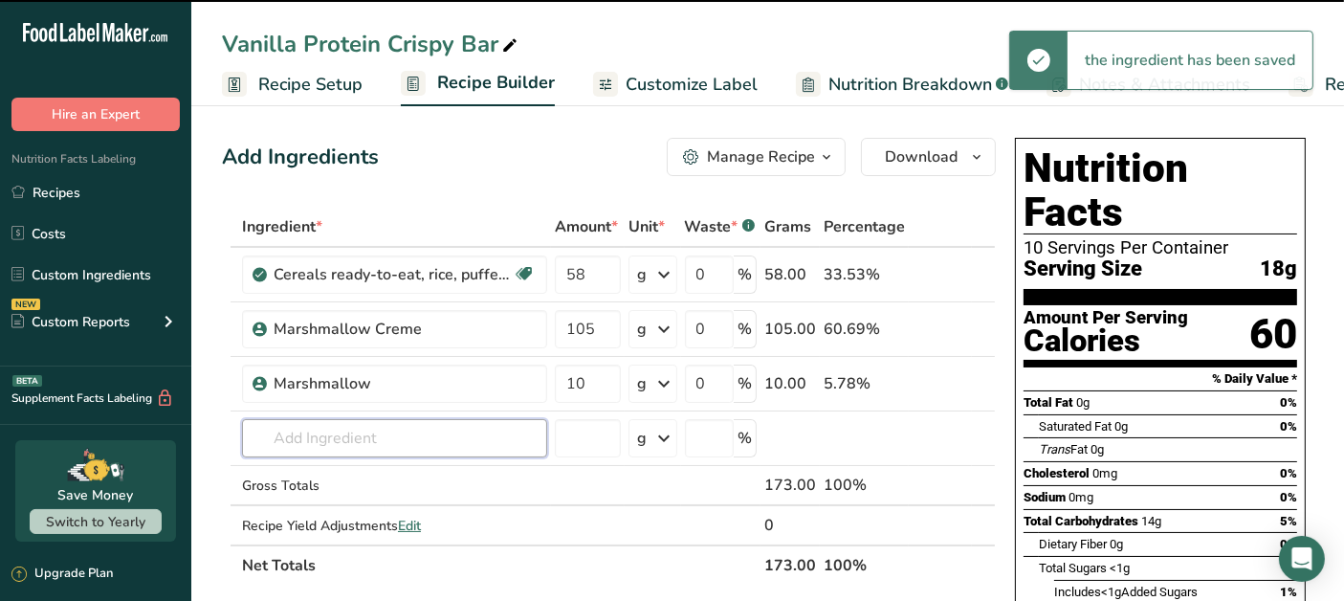
click at [350, 441] on input "text" at bounding box center [394, 438] width 305 height 38
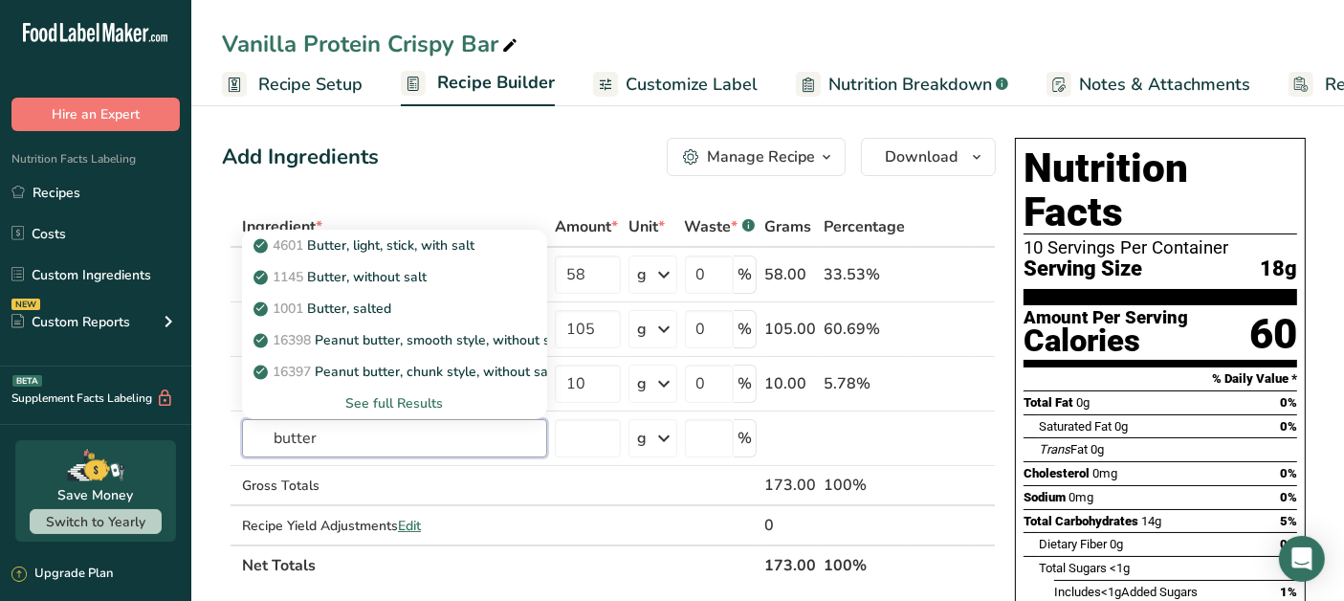
type input "butter"
click at [420, 283] on p "1145 Butter, without salt" at bounding box center [341, 277] width 169 height 20
type input "Butter, without salt"
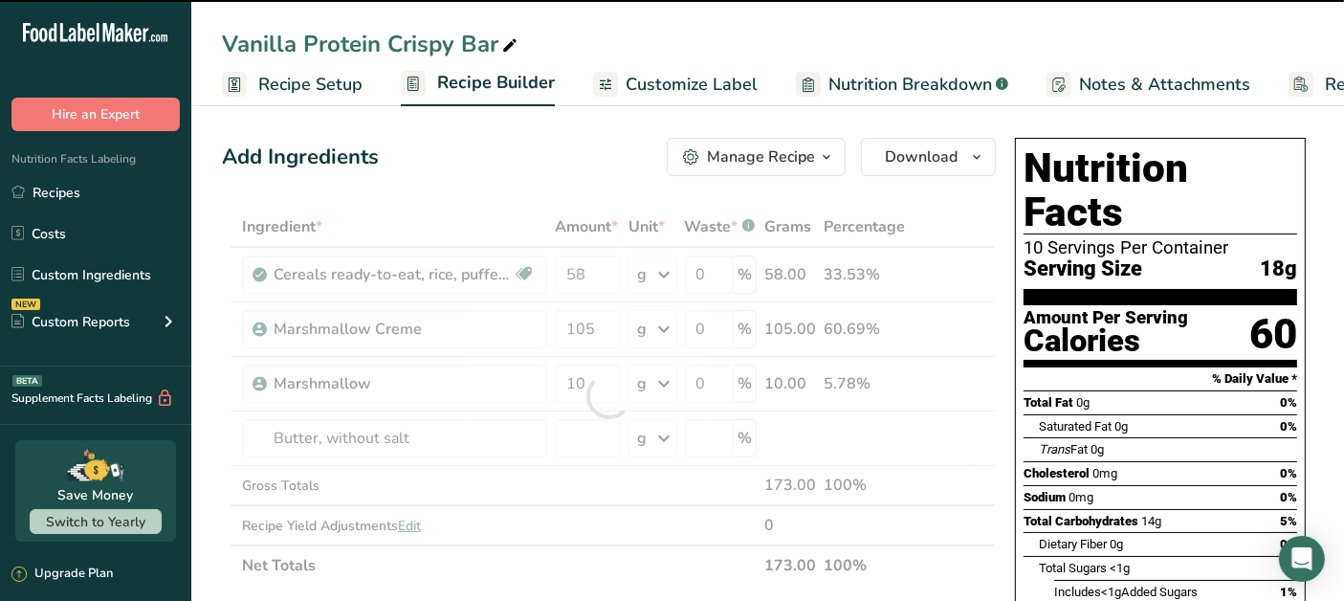
type input "0"
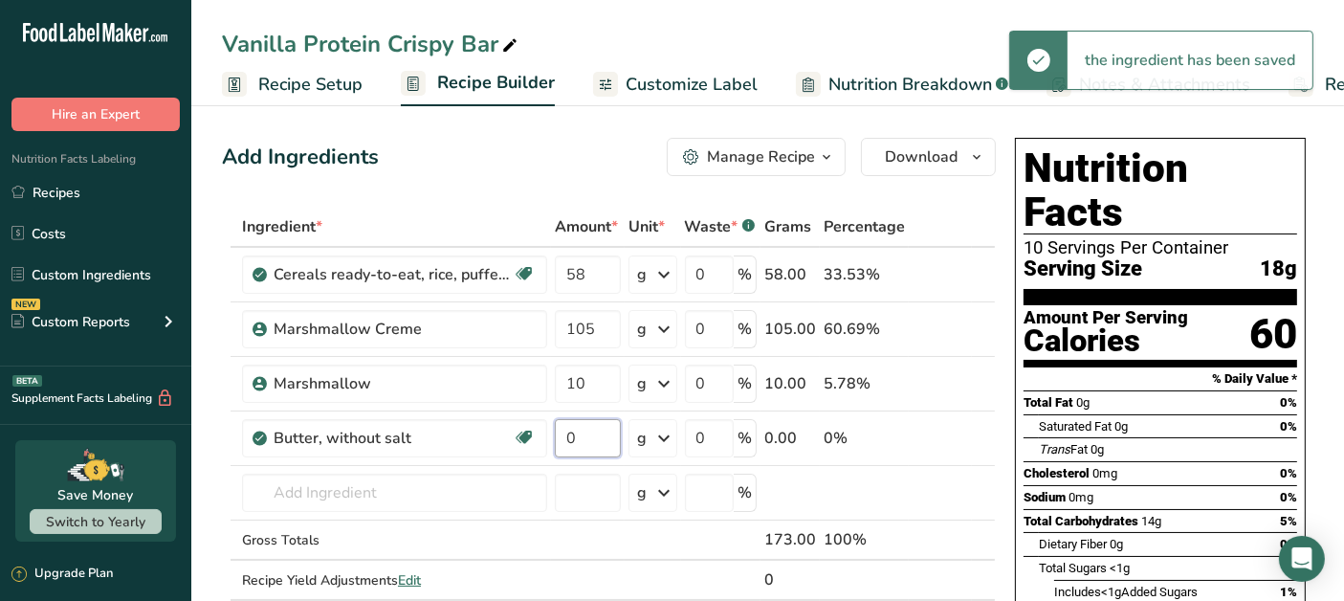
click at [603, 437] on input "0" at bounding box center [588, 438] width 66 height 38
type input "21"
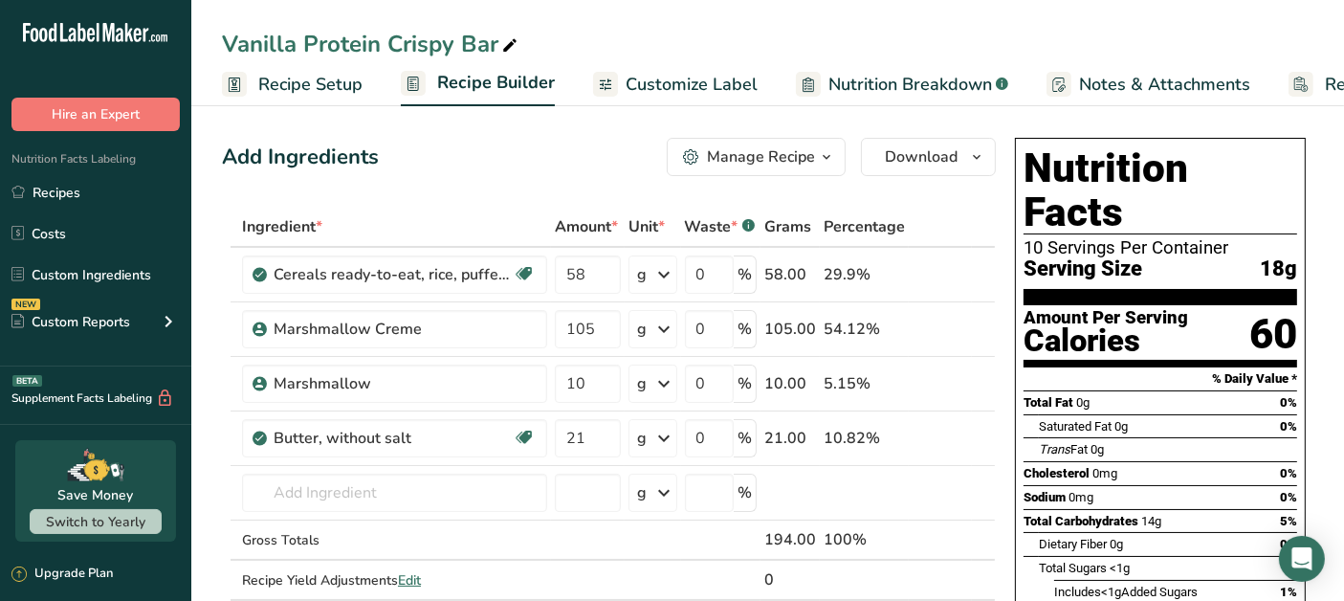
click at [990, 424] on div "Ingredient * Amount * Unit * Waste * .a-a{fill:#347362;}.b-a{fill:#fff;} Grams …" at bounding box center [609, 423] width 774 height 433
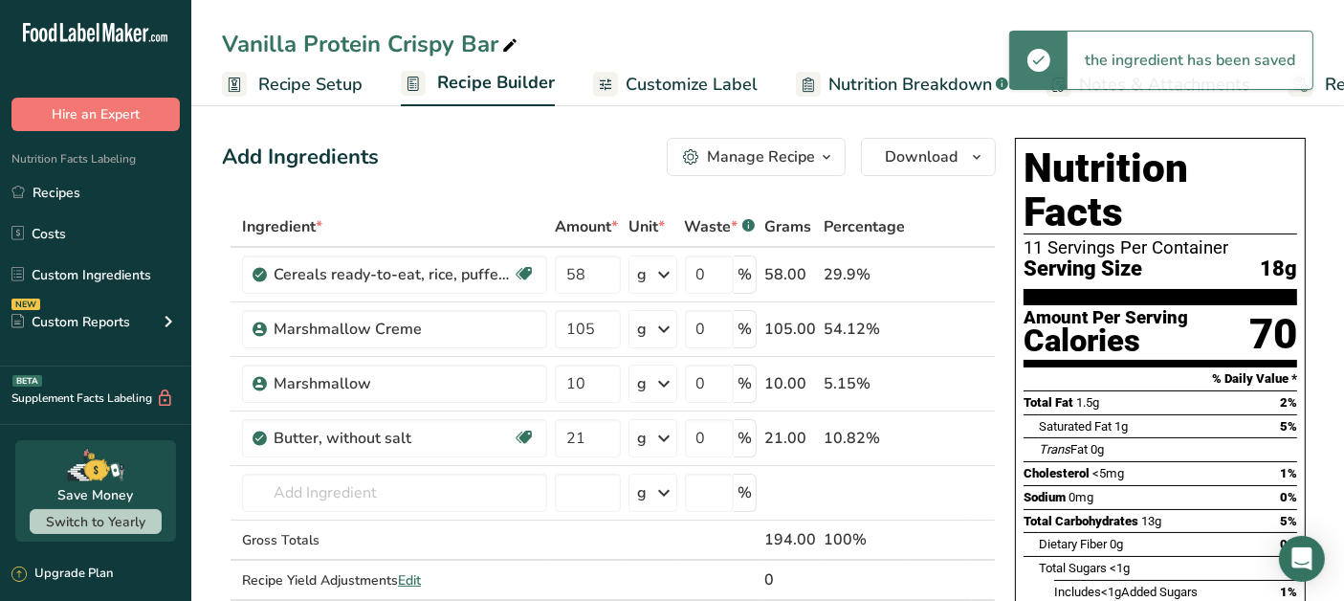
click at [988, 422] on icon at bounding box center [983, 427] width 23 height 14
type input "21"
type input "10"
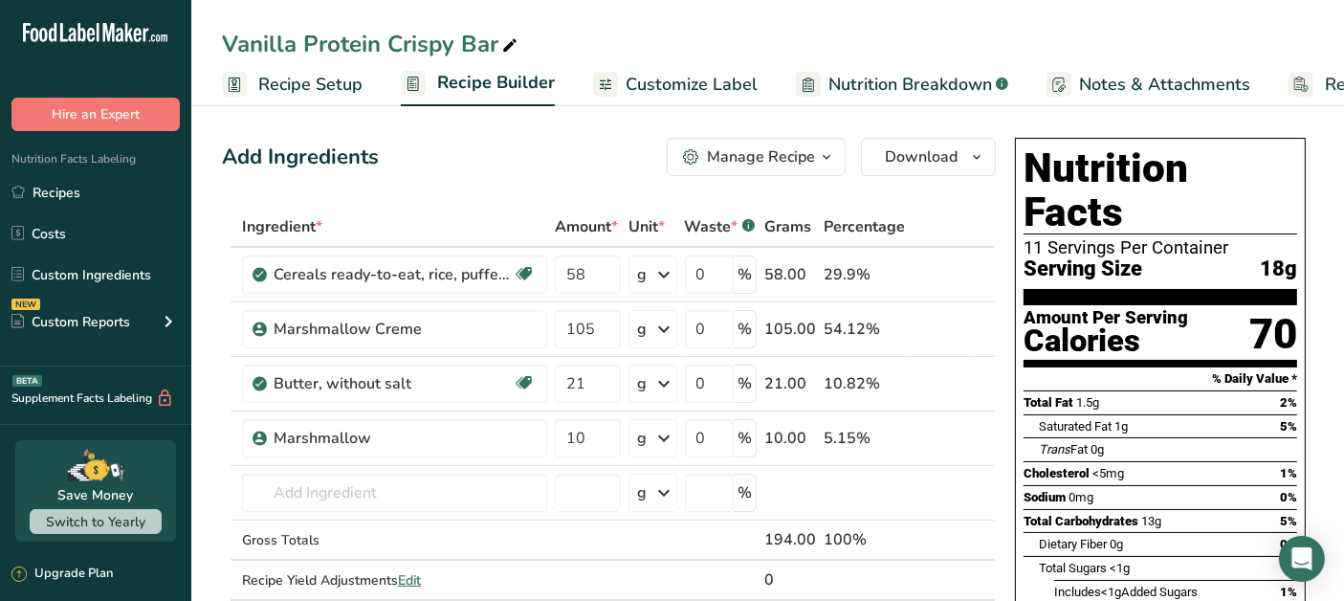
click at [990, 314] on icon at bounding box center [983, 318] width 23 height 14
type input "105"
type input "58"
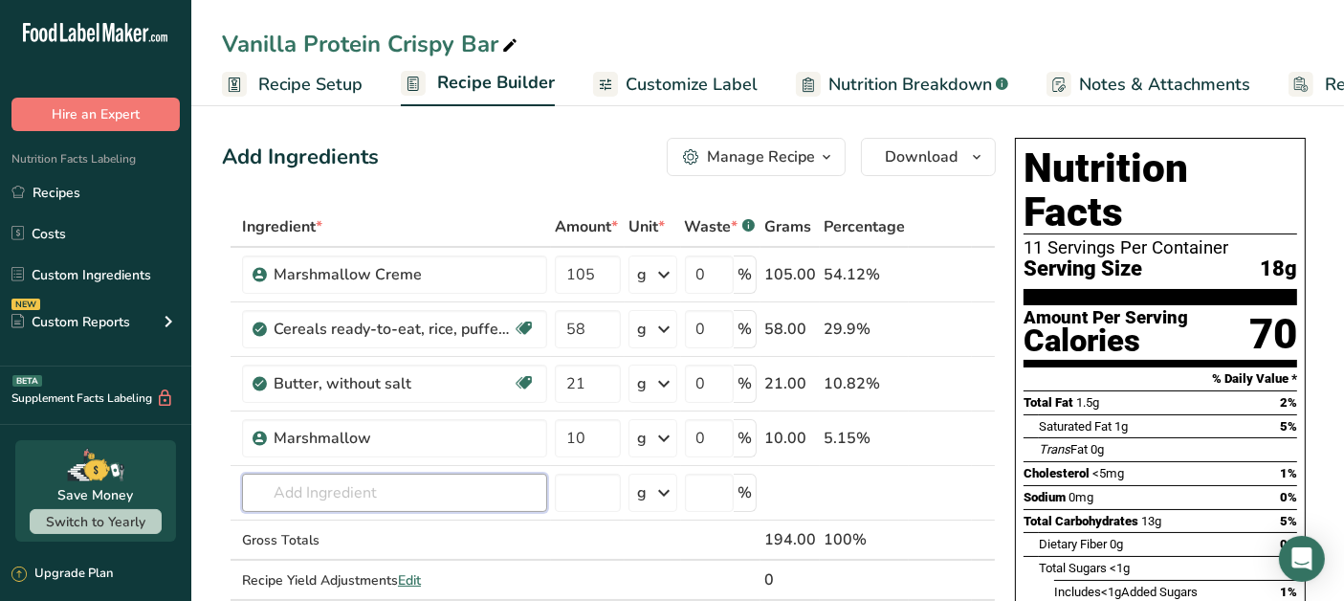
click at [371, 482] on input "text" at bounding box center [394, 492] width 305 height 38
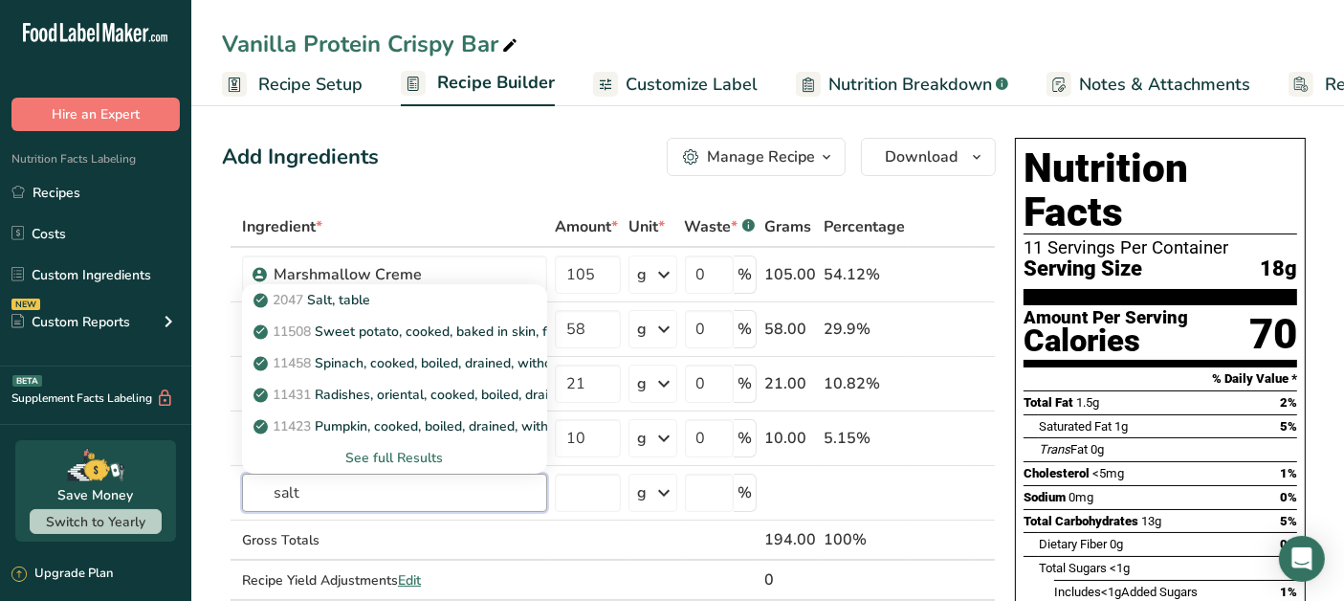
type input "salt"
click at [378, 300] on div "2047 Salt, table" at bounding box center [379, 300] width 244 height 20
type input "Salt, table"
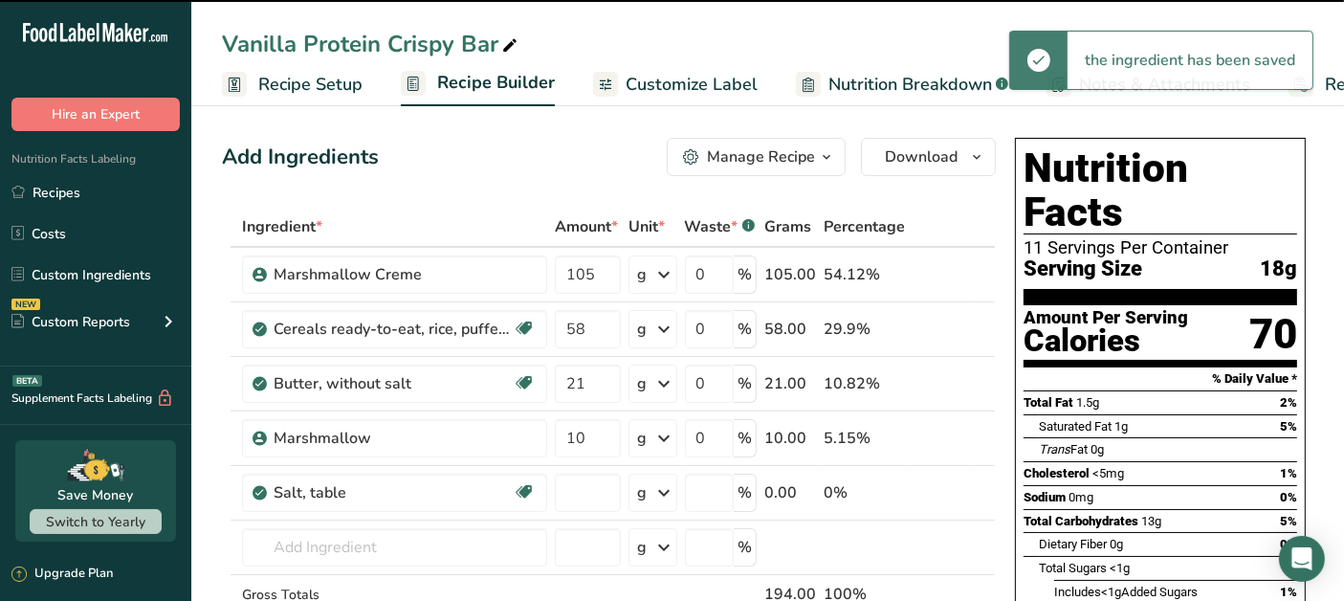
type input "0"
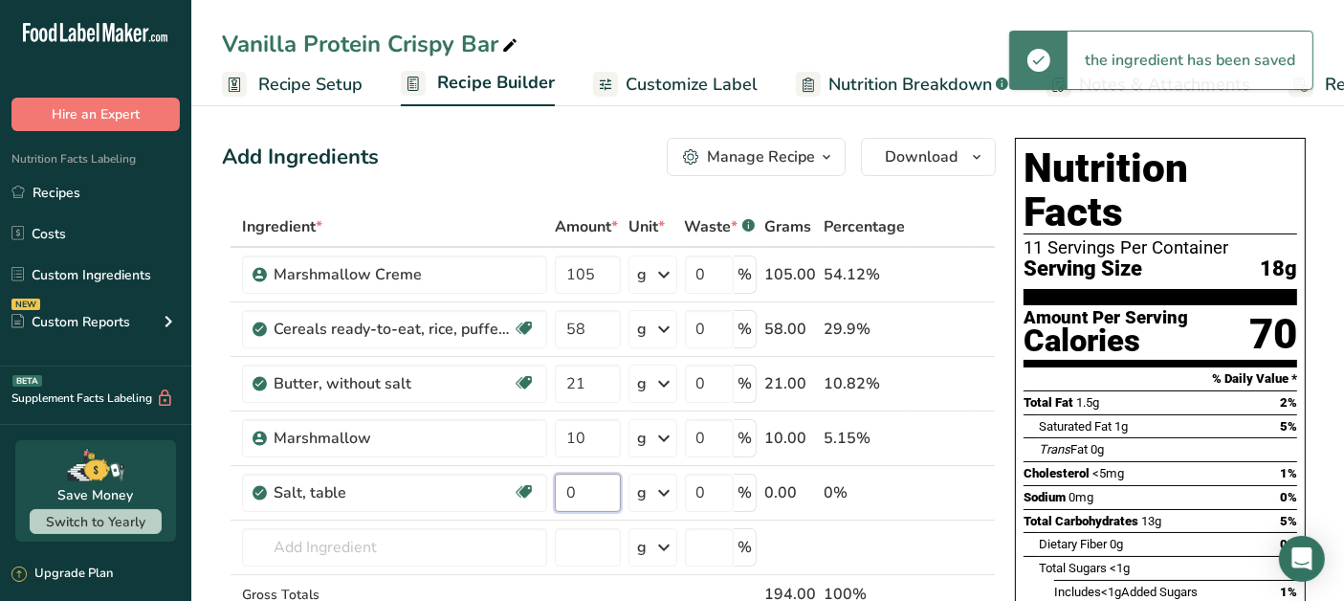
click at [596, 494] on input "0" at bounding box center [588, 492] width 66 height 38
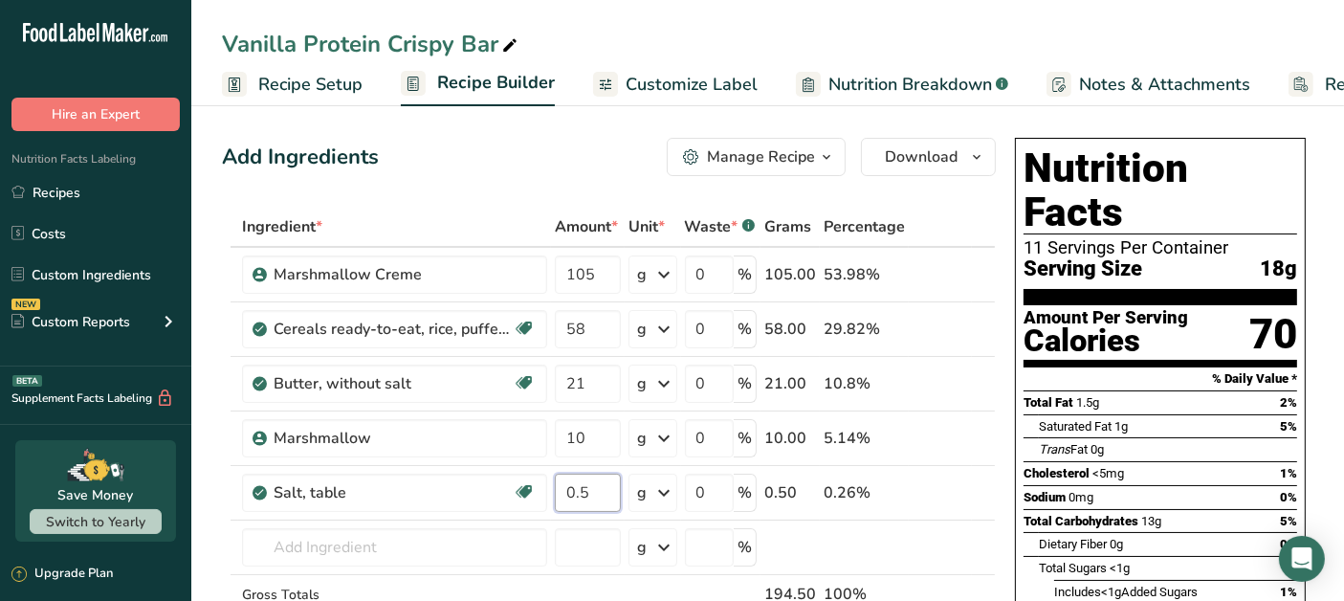
type input "0.5"
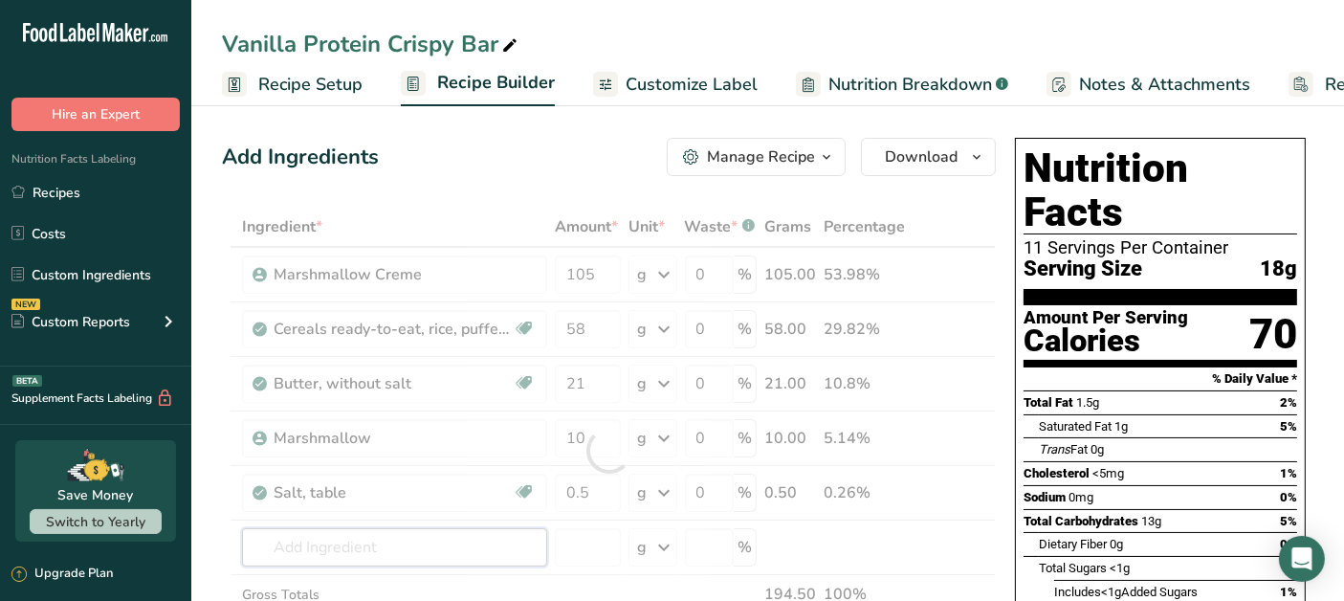
click at [412, 531] on div "Ingredient * Amount * Unit * Waste * .a-a{fill:#347362;}.b-a{fill:#fff;} Grams …" at bounding box center [609, 451] width 774 height 488
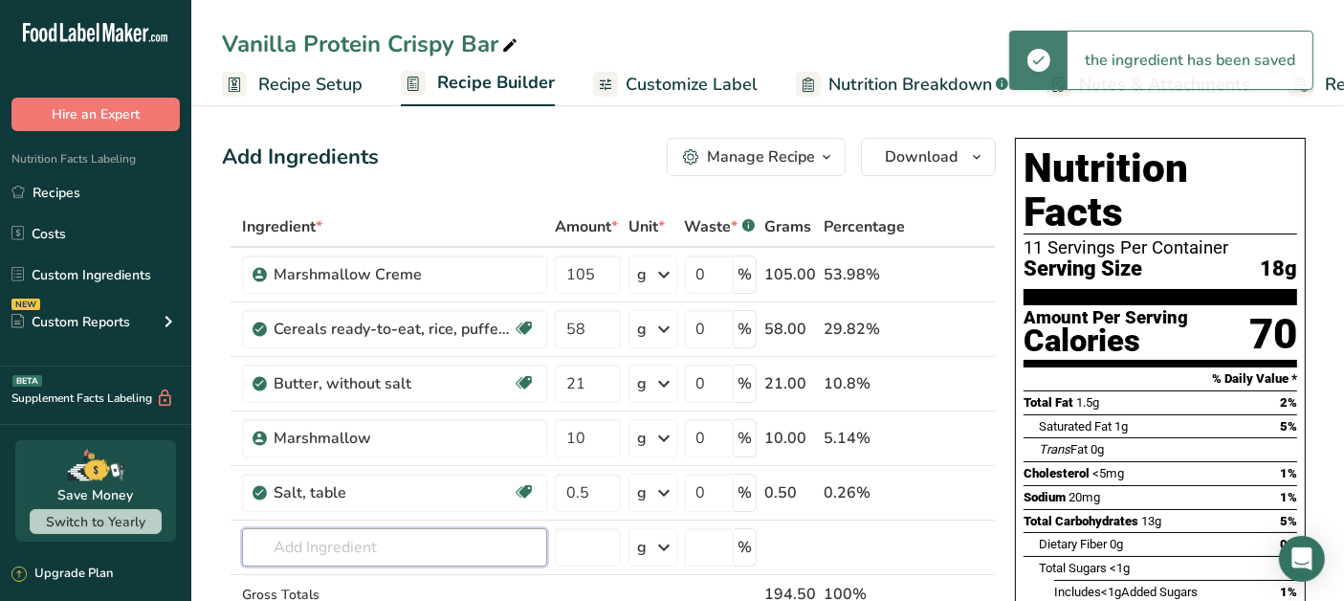
click at [434, 544] on input "text" at bounding box center [394, 547] width 305 height 38
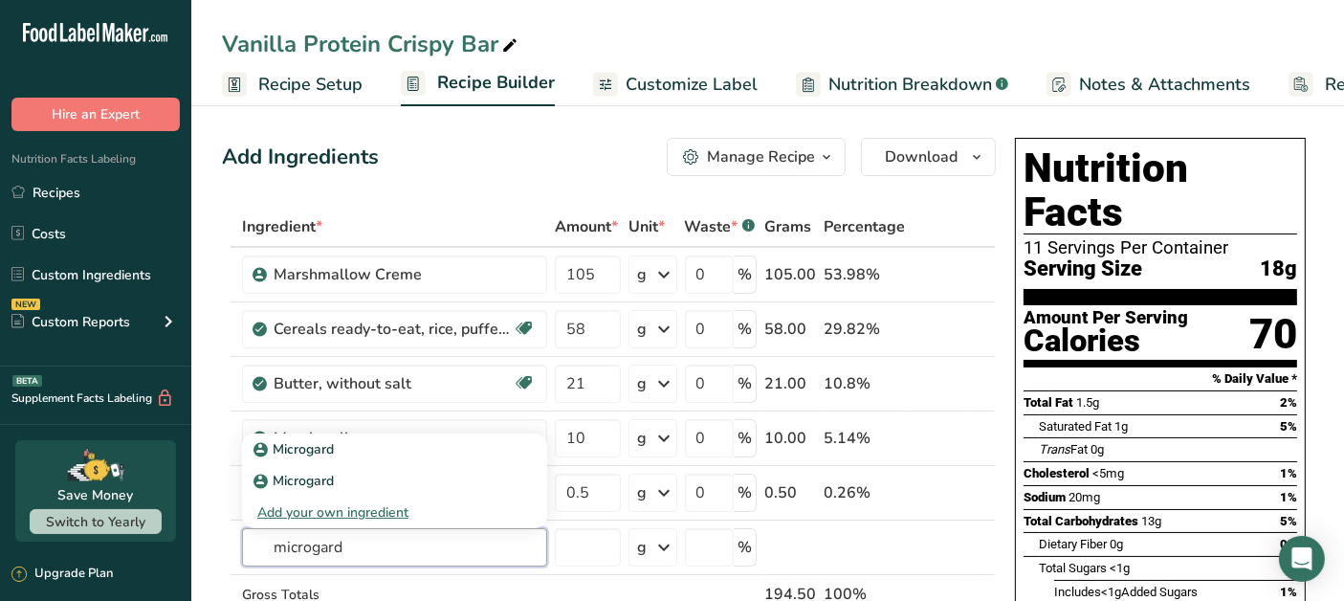
type input "microgard"
click at [399, 450] on div "Microgard" at bounding box center [379, 449] width 244 height 20
type input "Microgard"
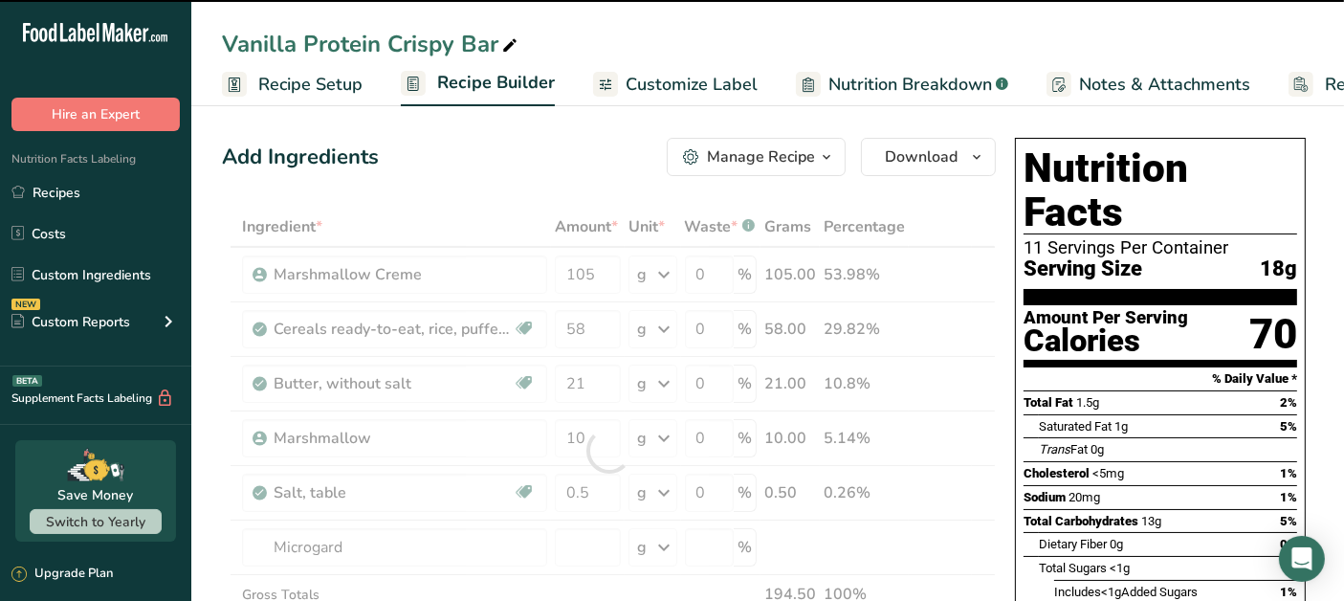
type input "0"
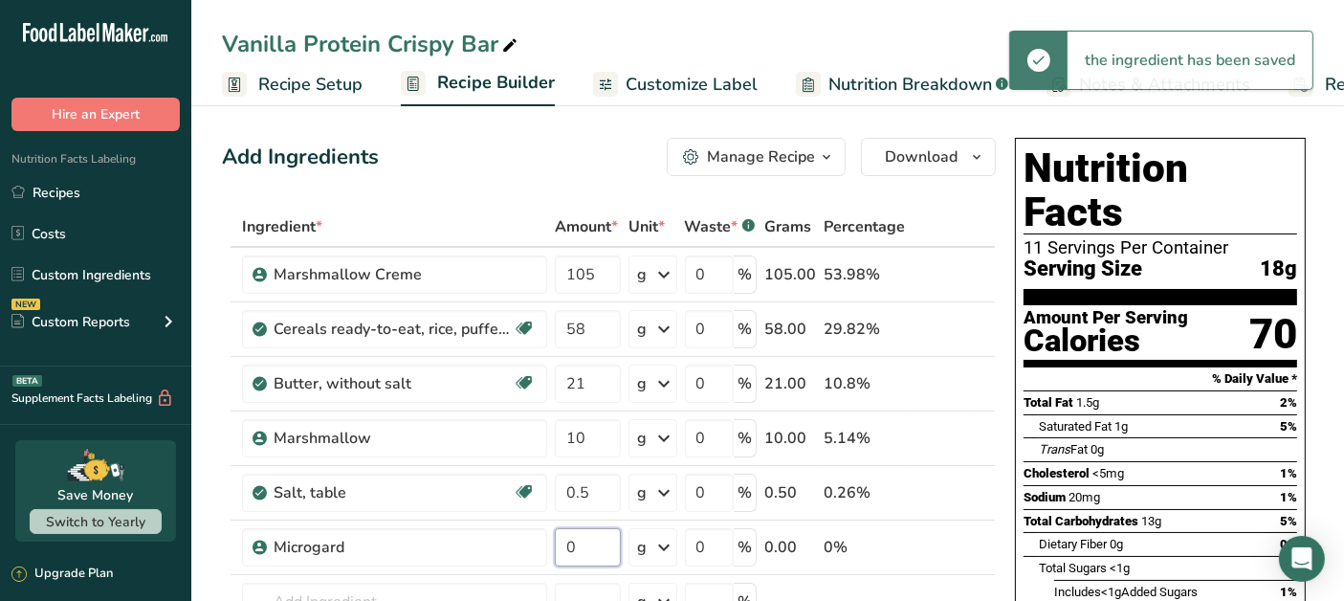
click at [585, 546] on input "0" at bounding box center [588, 547] width 66 height 38
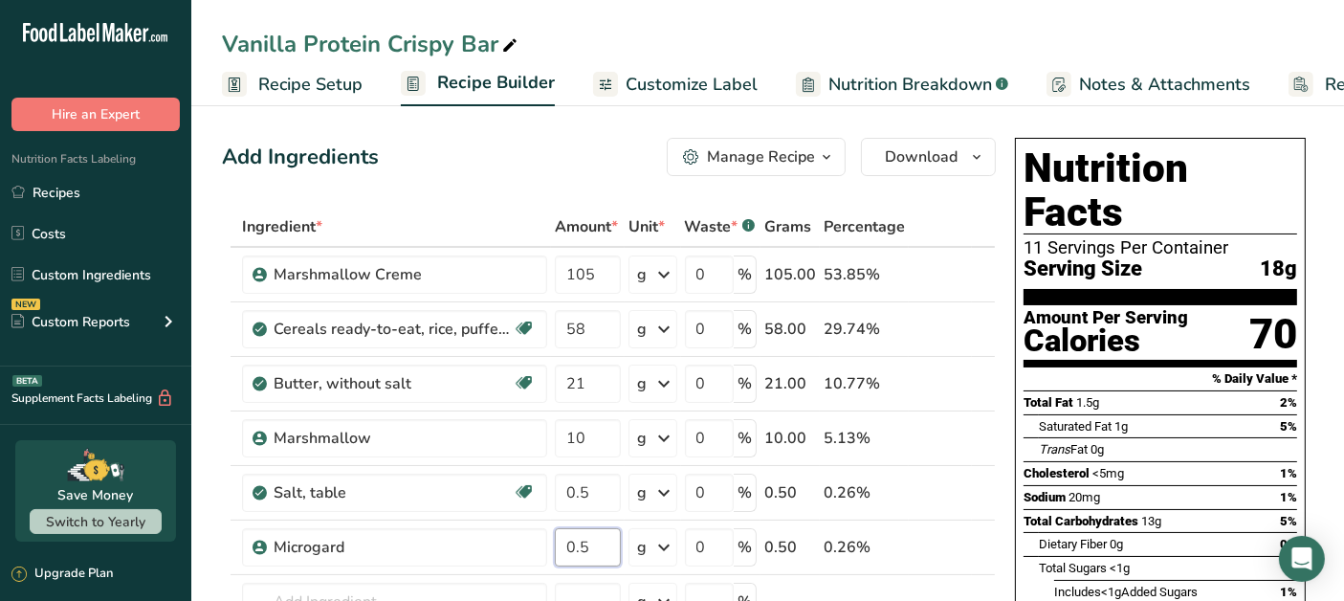
type input "0.5"
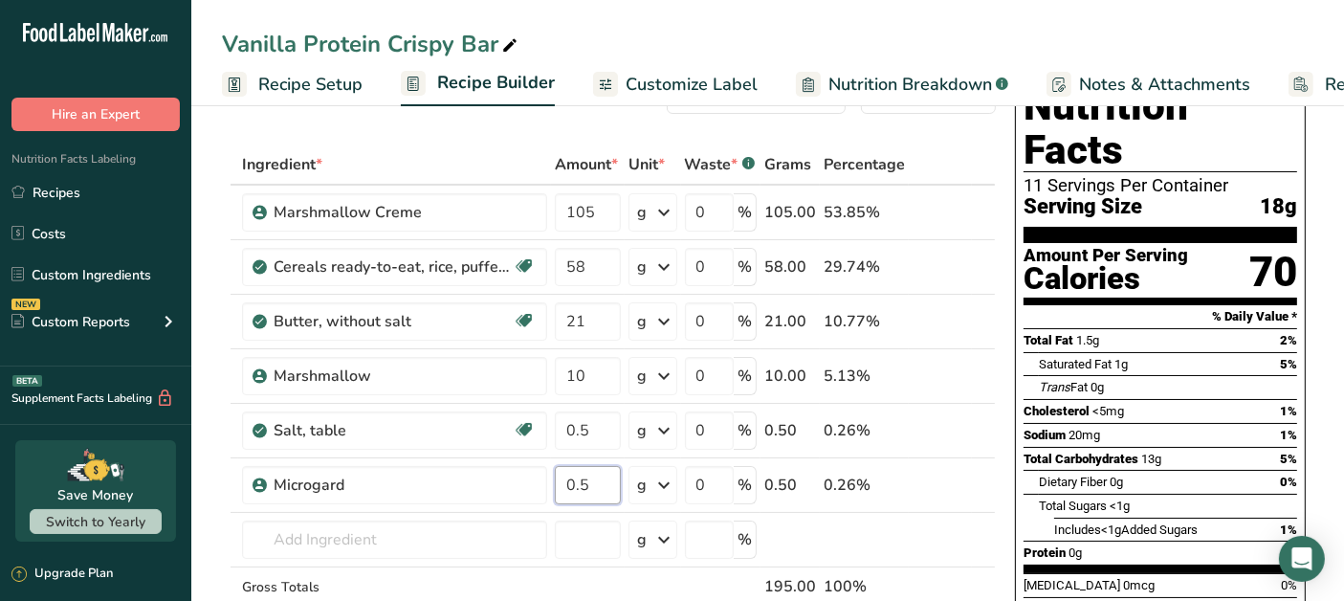
scroll to position [106, 0]
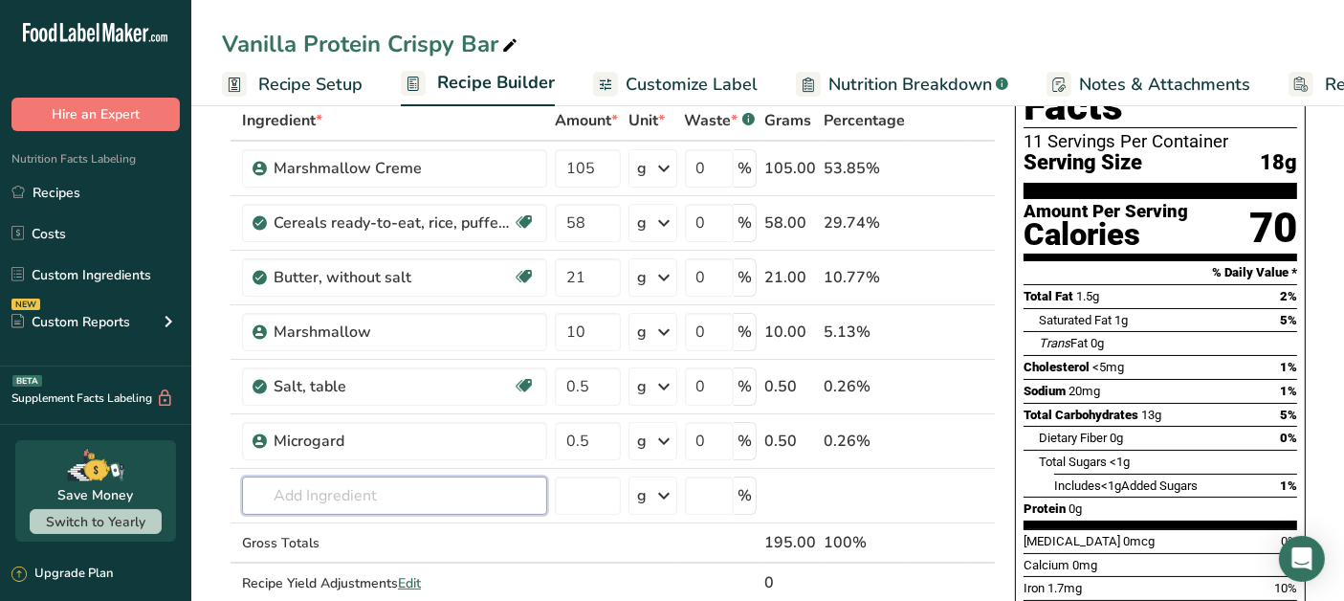
click at [399, 499] on div "Ingredient * Amount * Unit * Waste * .a-a{fill:#347362;}.b-a{fill:#fff;} Grams …" at bounding box center [609, 371] width 774 height 542
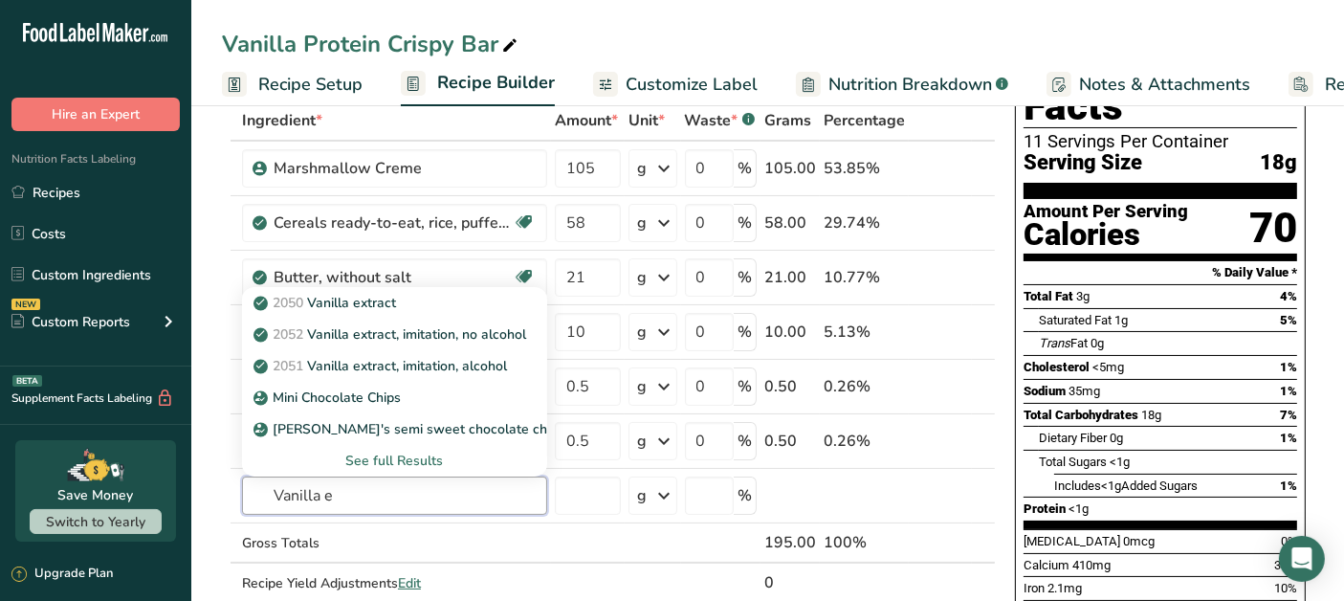
type input "Vanilla e"
click at [411, 301] on div "2050 Vanilla extract" at bounding box center [379, 303] width 244 height 20
type input "Vanilla extract"
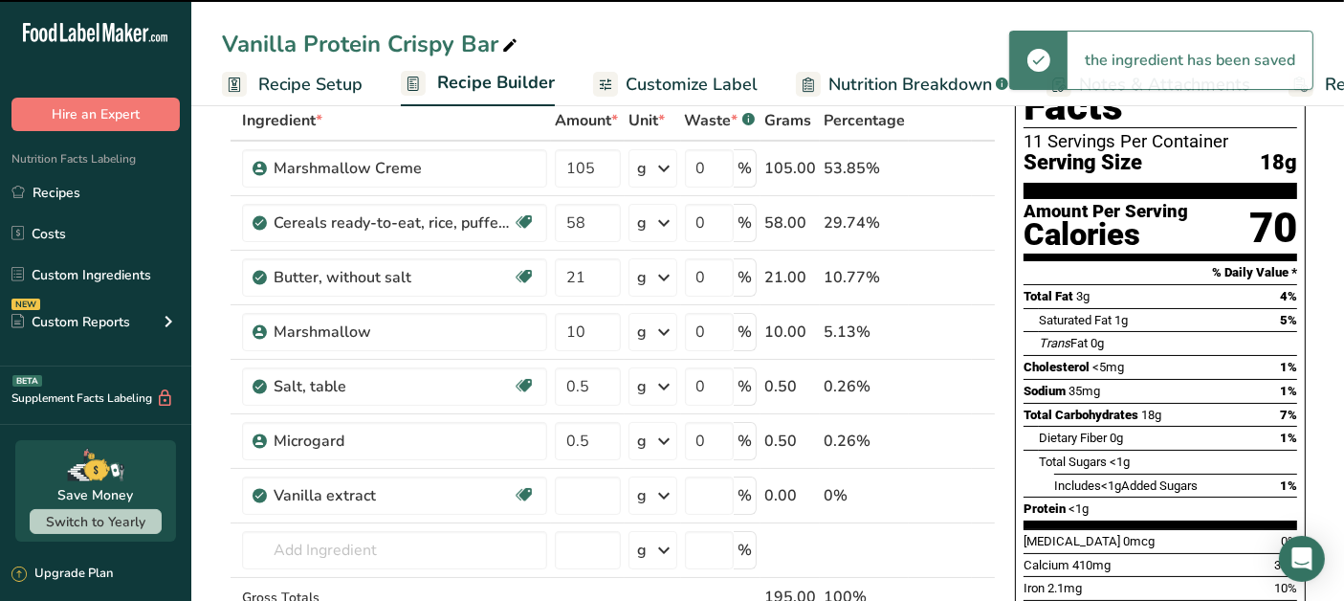
type input "0"
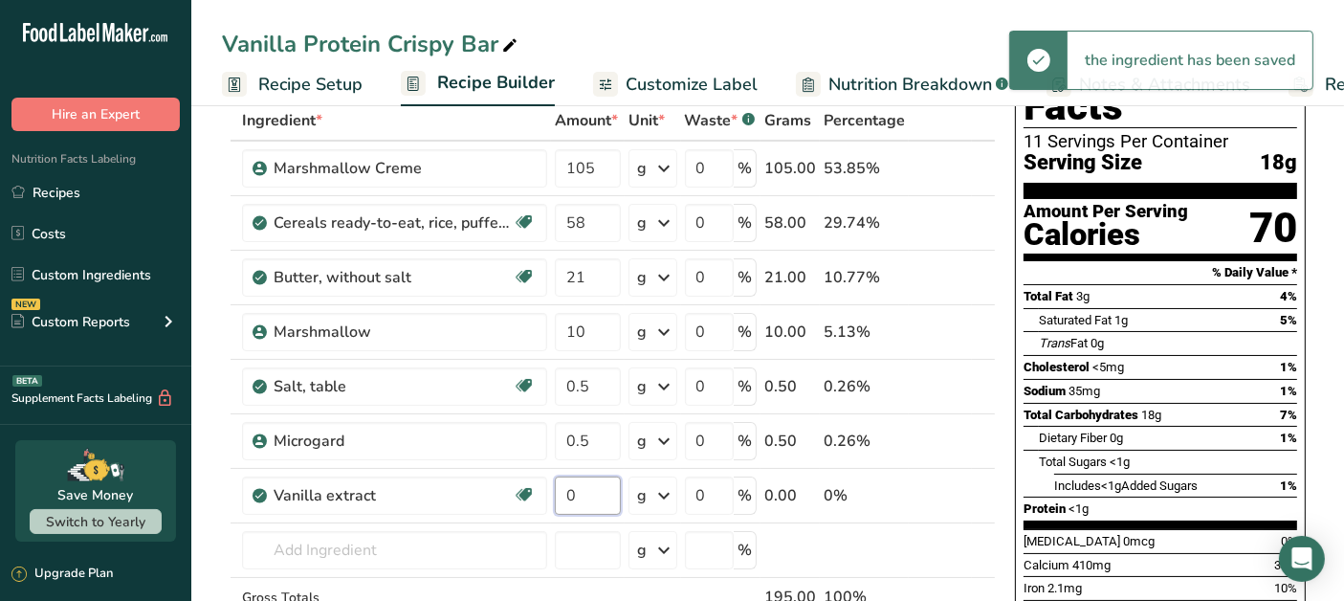
click at [593, 493] on input "0" at bounding box center [588, 495] width 66 height 38
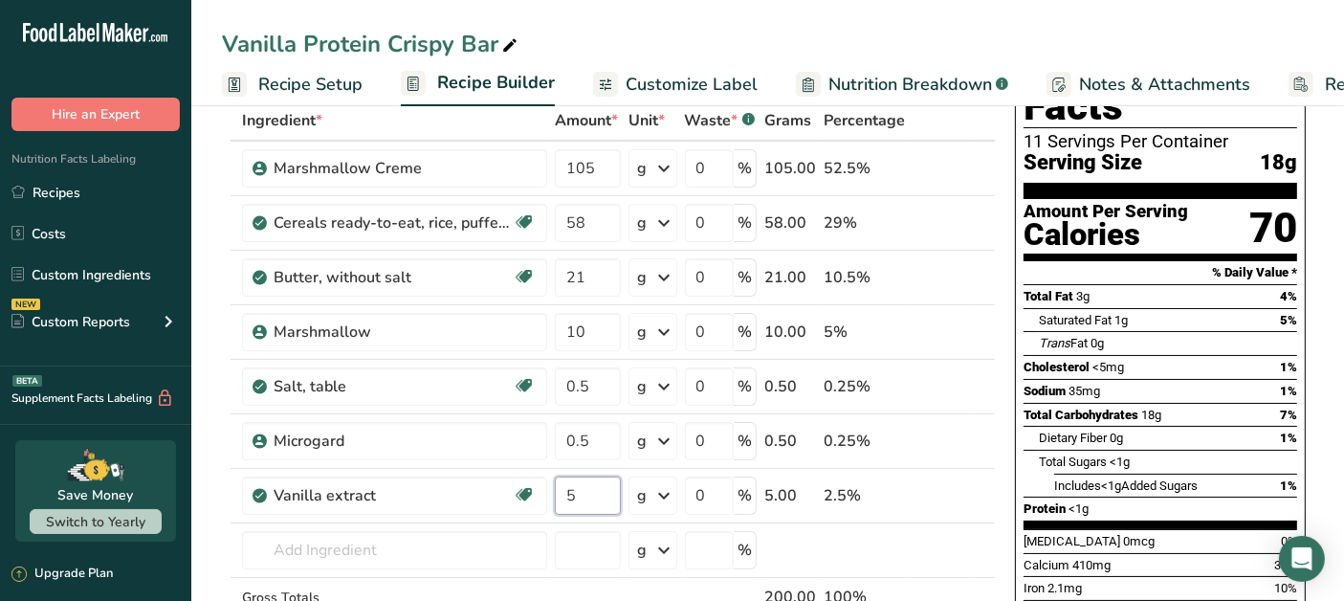
type input "5"
click at [989, 476] on div "Ingredient * Amount * Unit * Waste * .a-a{fill:#347362;}.b-a{fill:#fff;} Grams …" at bounding box center [609, 398] width 774 height 597
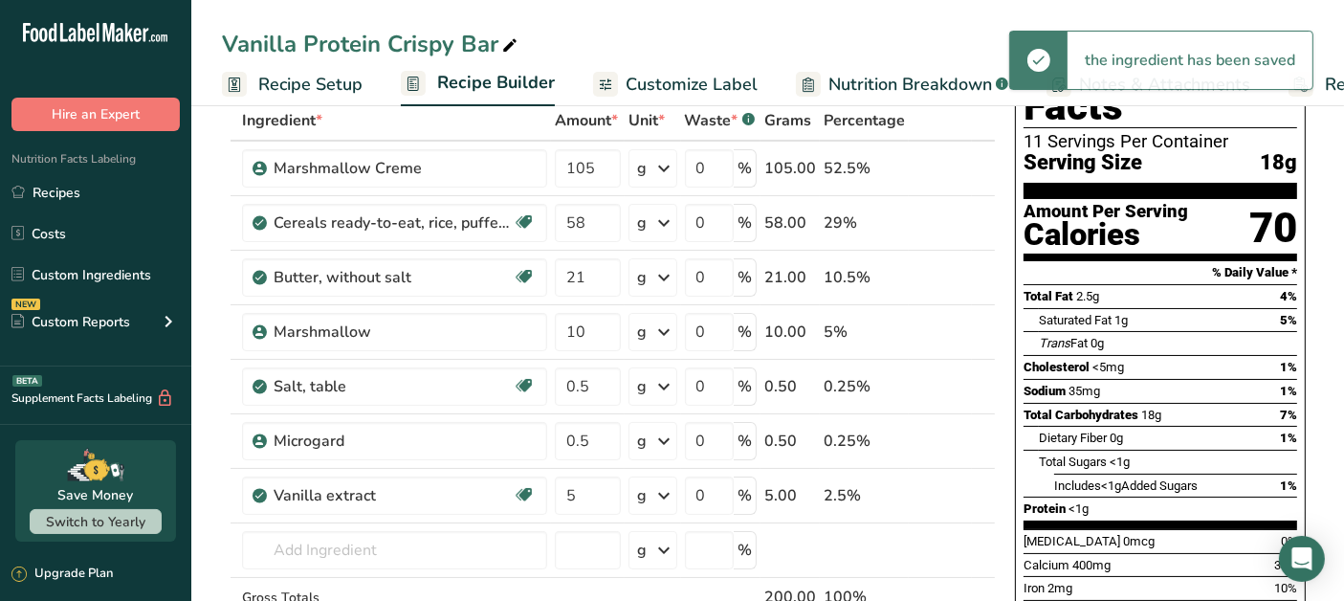
click at [983, 485] on icon at bounding box center [983, 484] width 23 height 14
type input "5"
type input "0.5"
click at [983, 426] on icon at bounding box center [983, 430] width 23 height 14
type input "5"
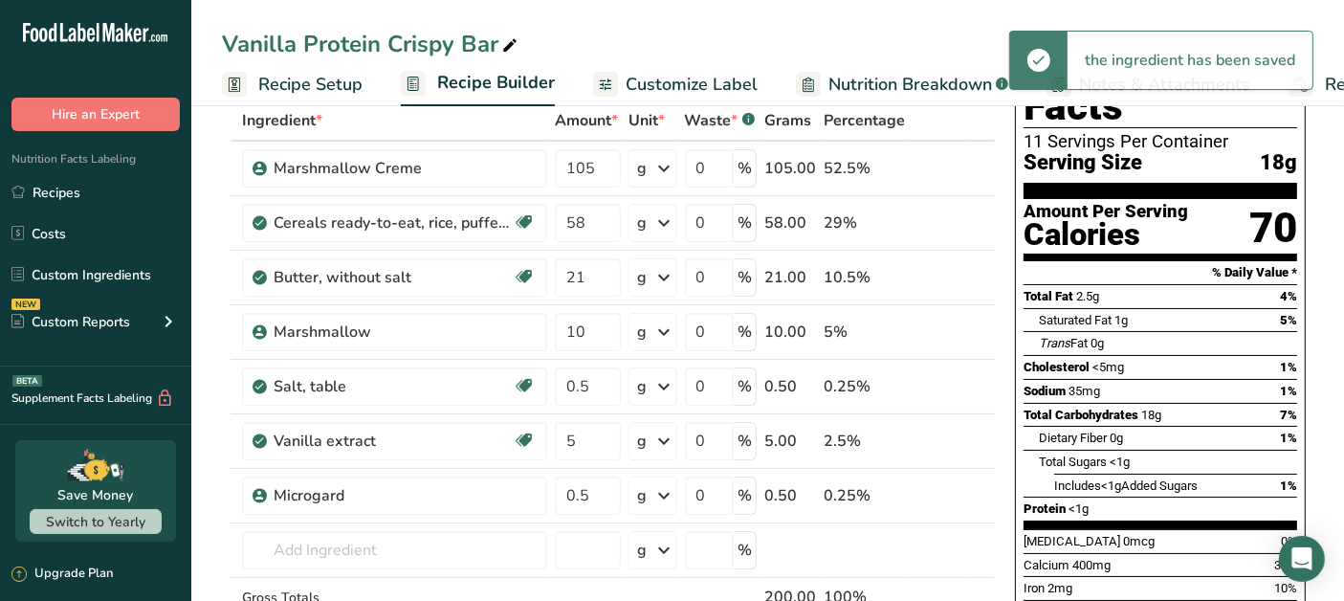
type input "0.5"
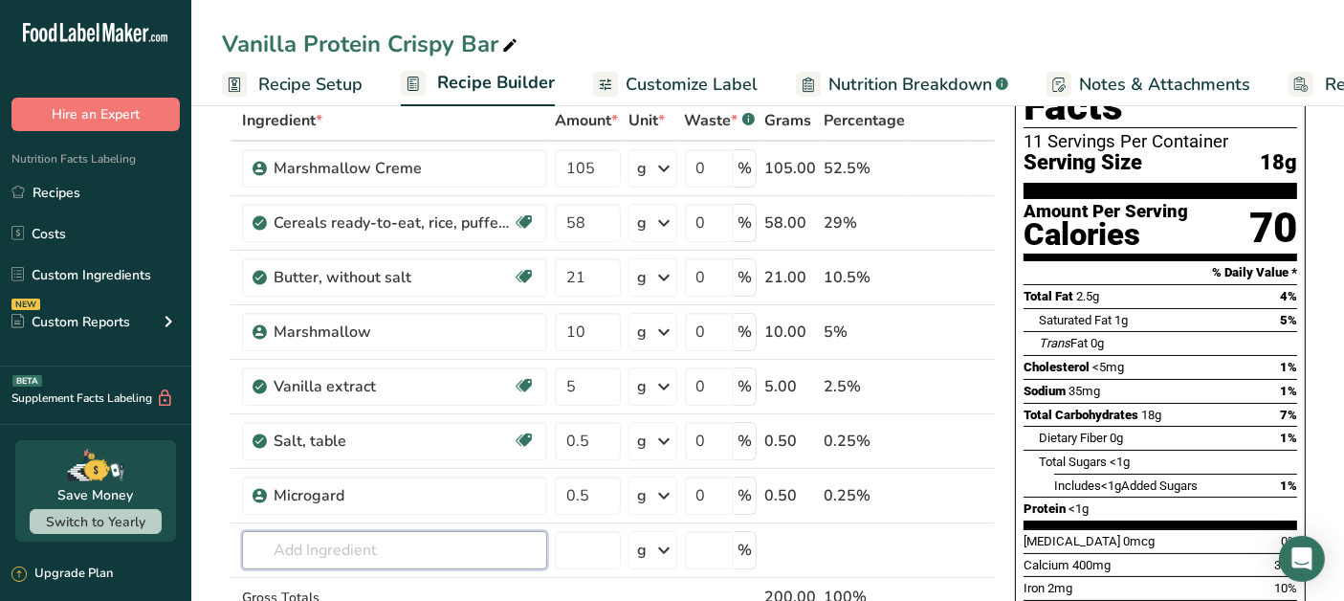
click at [339, 547] on input "text" at bounding box center [394, 550] width 305 height 38
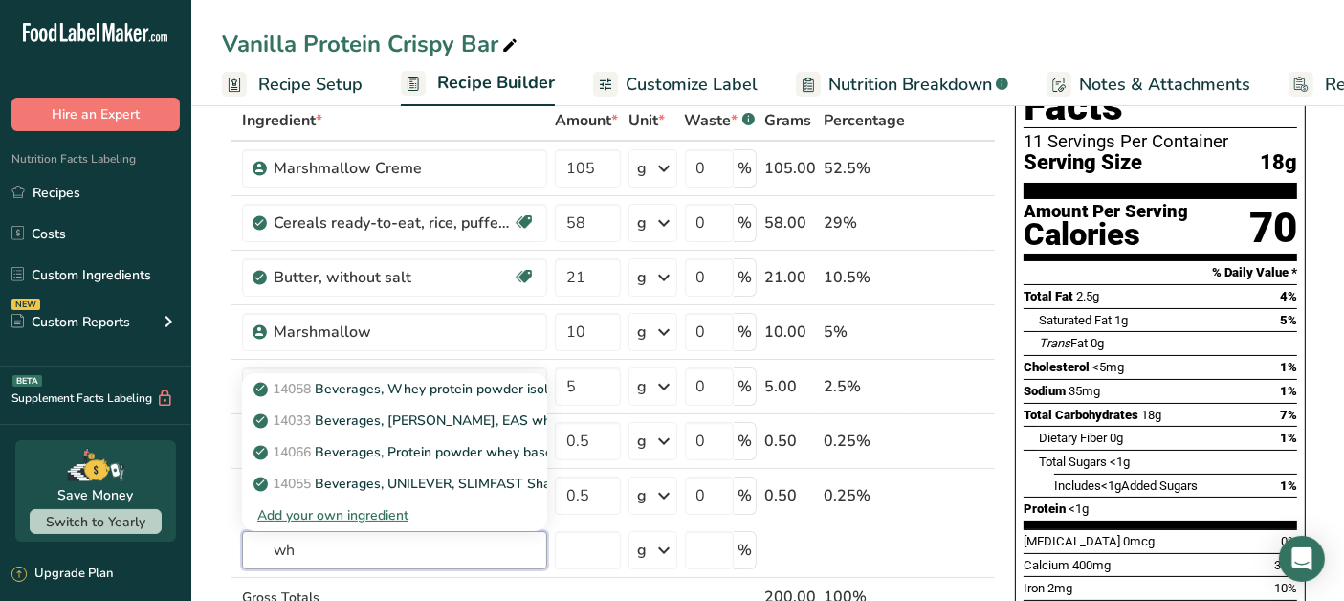
type input "w"
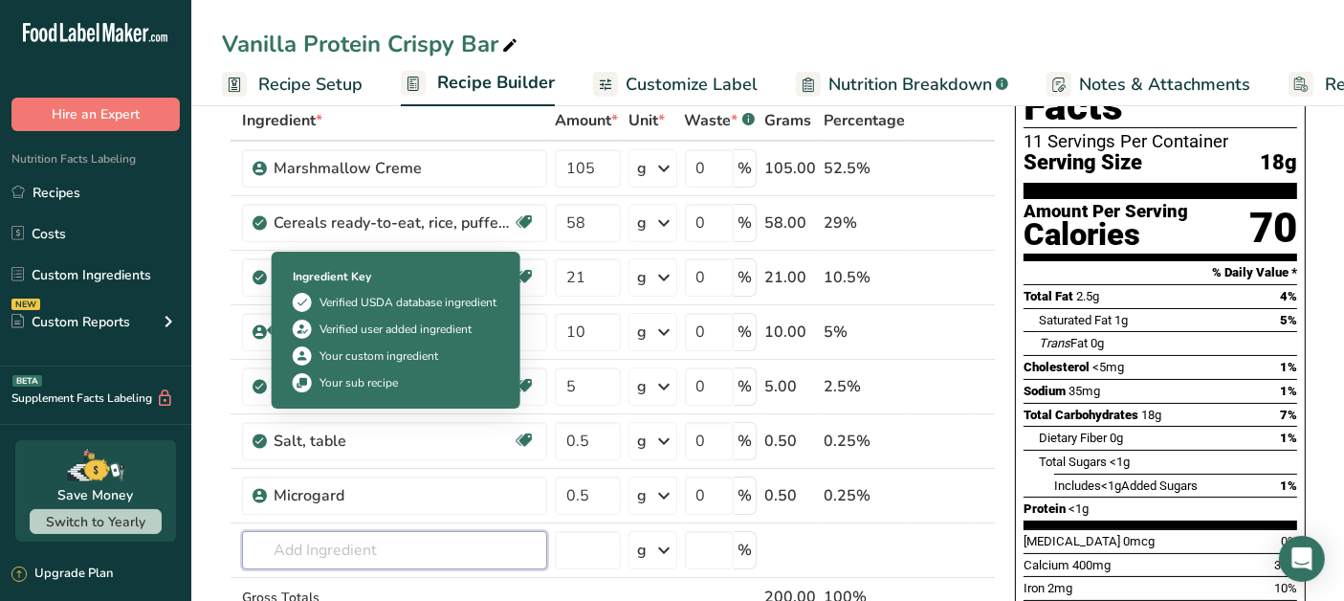
scroll to position [0, 0]
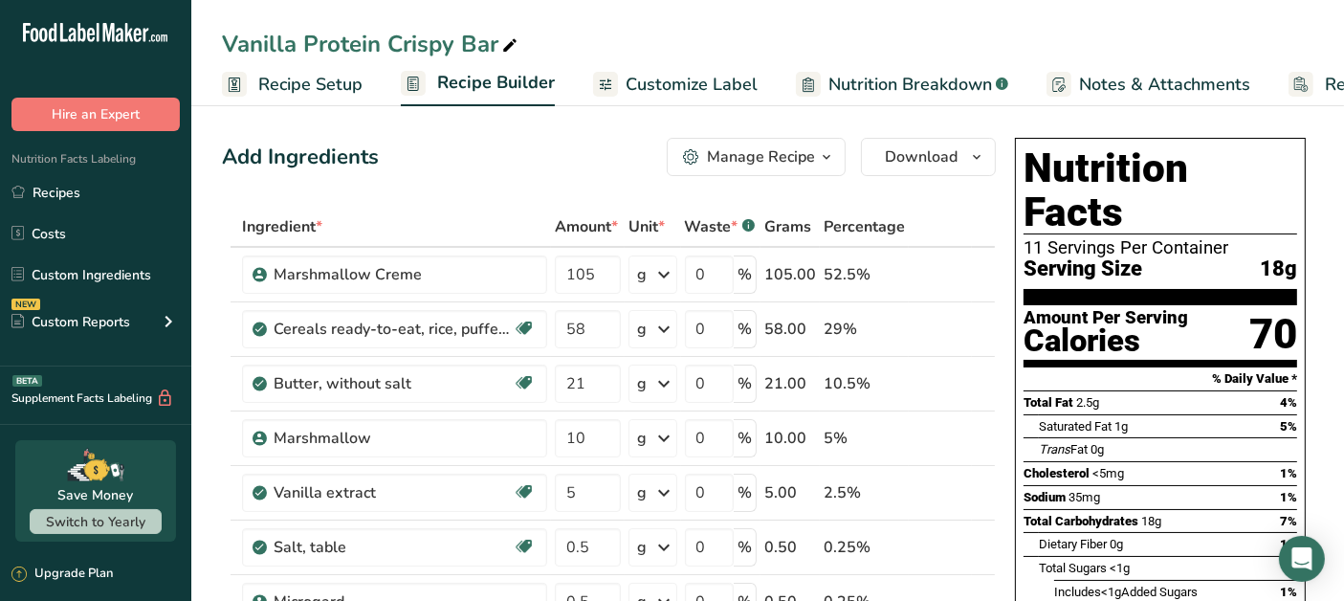
click at [304, 40] on div "Vanilla Protein Crispy Bar" at bounding box center [371, 44] width 299 height 34
click at [297, 39] on input "Vanilla Protein Crispy Bar" at bounding box center [767, 44] width 1091 height 34
type input "Cookies n' Cream Protein Crispy Bar"
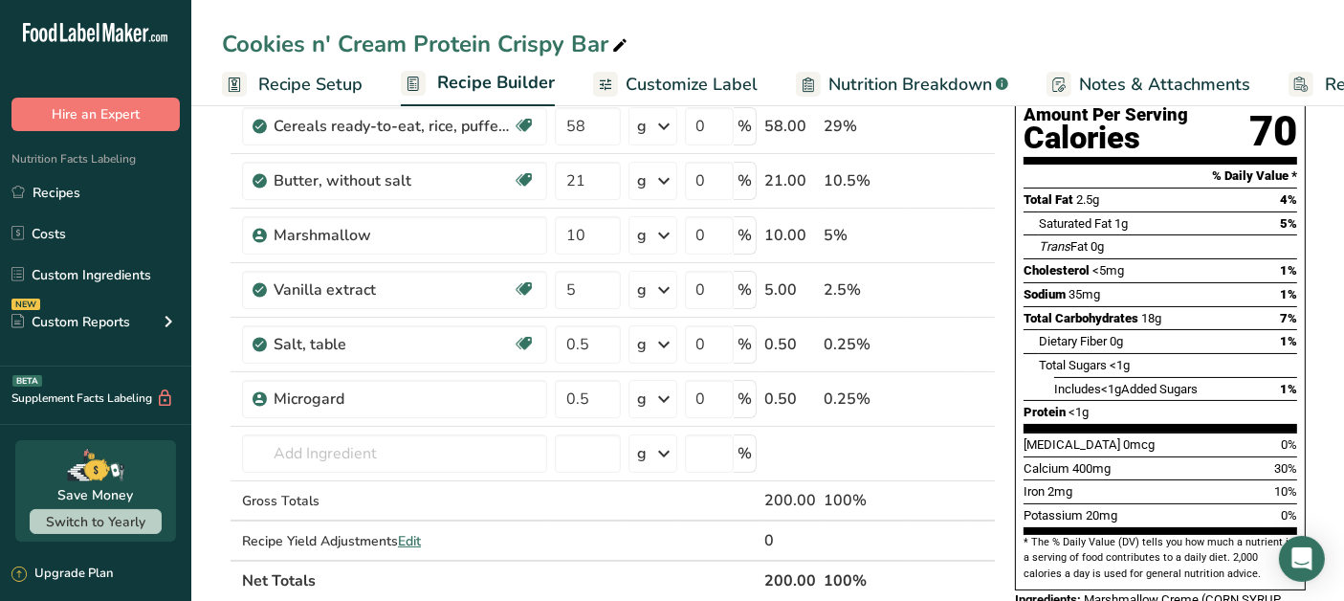
scroll to position [212, 0]
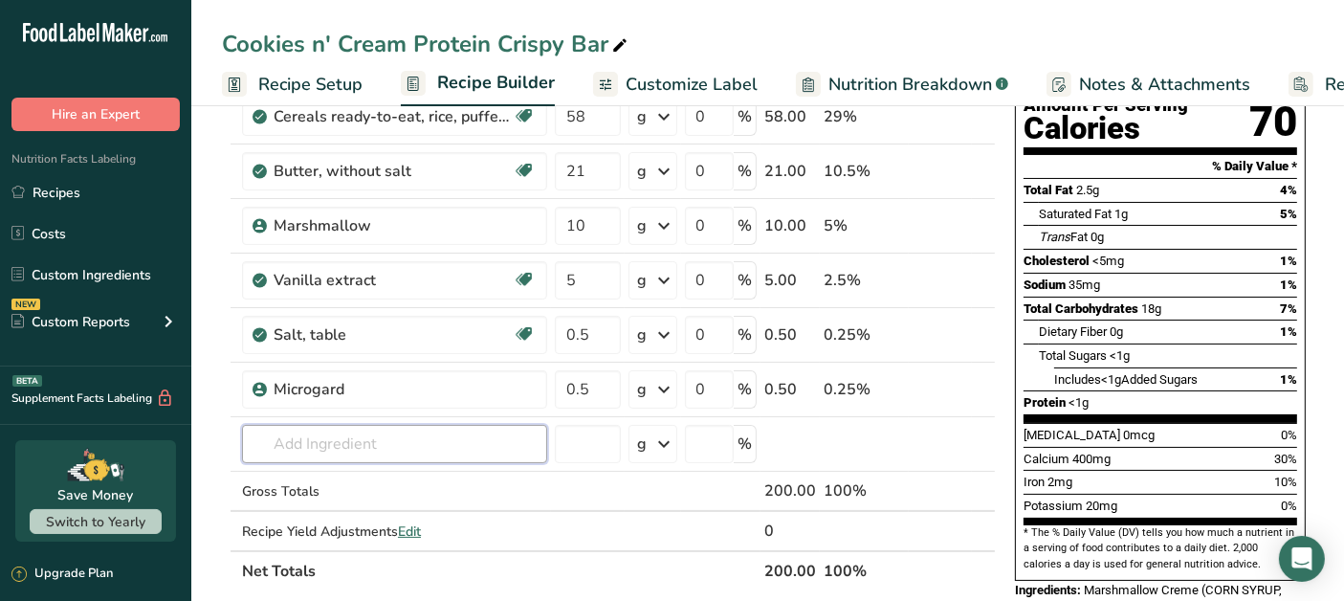
click at [362, 447] on input "text" at bounding box center [394, 444] width 305 height 38
type input "COOKIES AND CREAM"
click at [395, 396] on div "Add your own ingredient" at bounding box center [394, 409] width 305 height 32
click at [389, 405] on div "Add your own ingredient" at bounding box center [394, 409] width 274 height 20
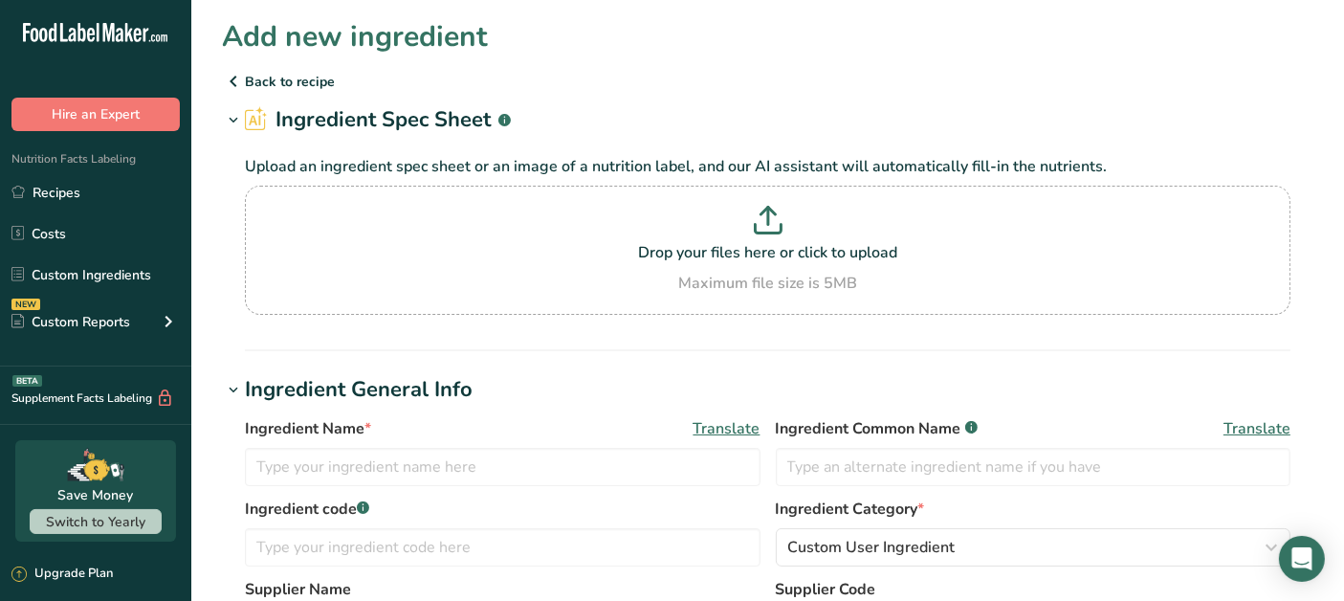
click at [590, 249] on p "Drop your files here or click to upload" at bounding box center [768, 252] width 1036 height 23
click at [590, 249] on input "Drop your files here or click to upload Maximum file size is 5MB" at bounding box center [767, 250] width 1045 height 129
type input "C:\fakepath\CookiesncreamART.jpg"
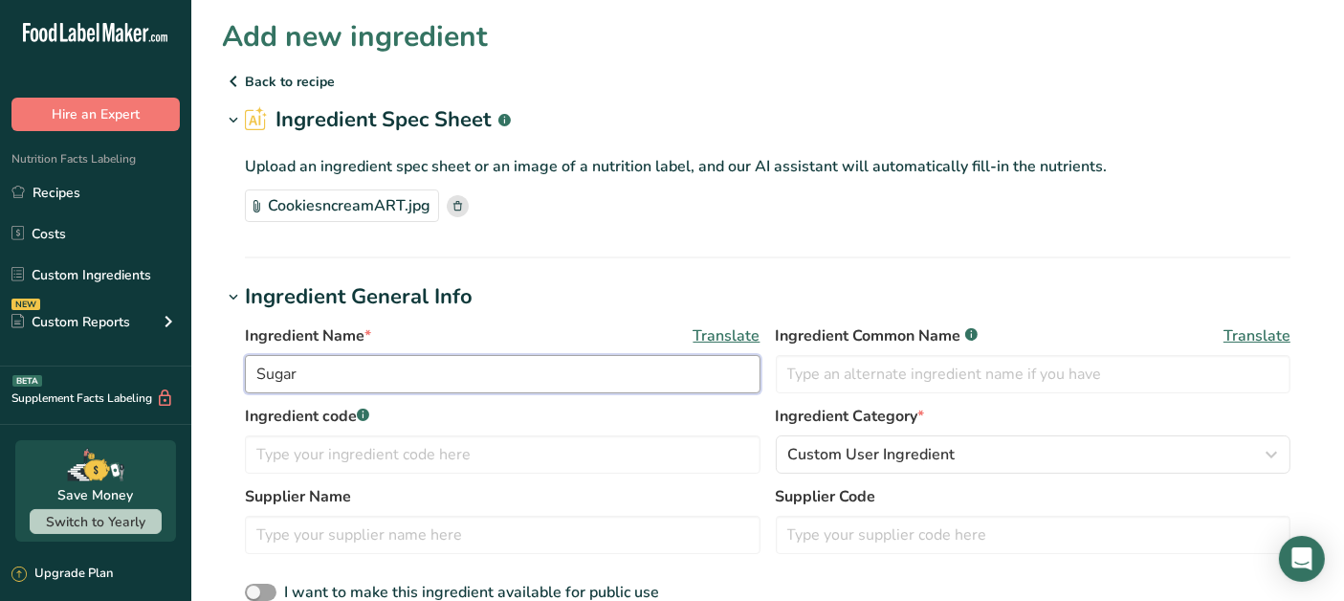
click at [431, 381] on input "Sugar" at bounding box center [503, 374] width 516 height 38
type input "S"
type input "Cookies n Cream Artisan"
click at [642, 294] on h1 "Ingredient General Info" at bounding box center [767, 297] width 1091 height 32
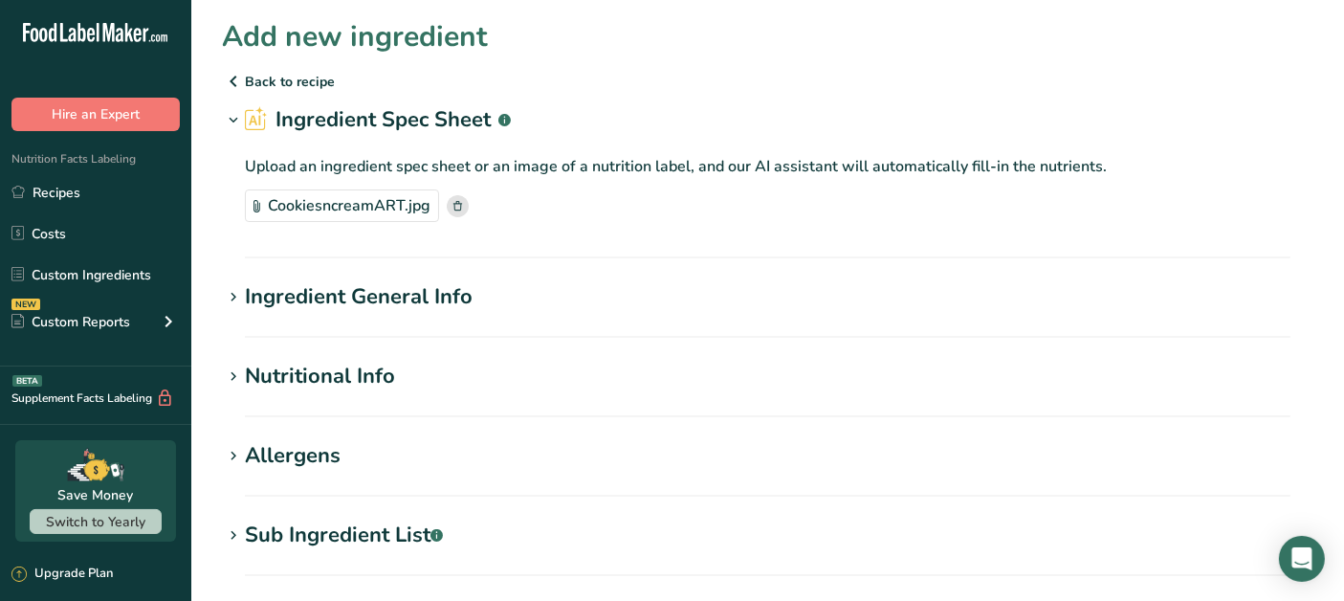
click at [384, 284] on div "Ingredient General Info" at bounding box center [359, 297] width 228 height 32
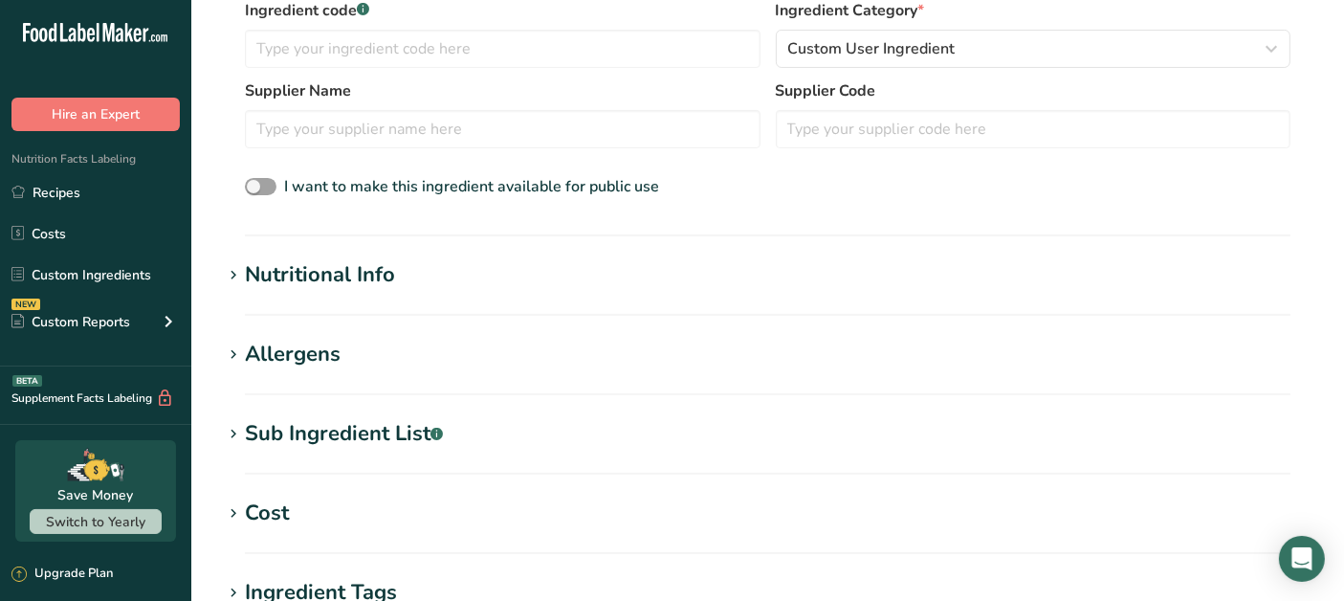
scroll to position [425, 0]
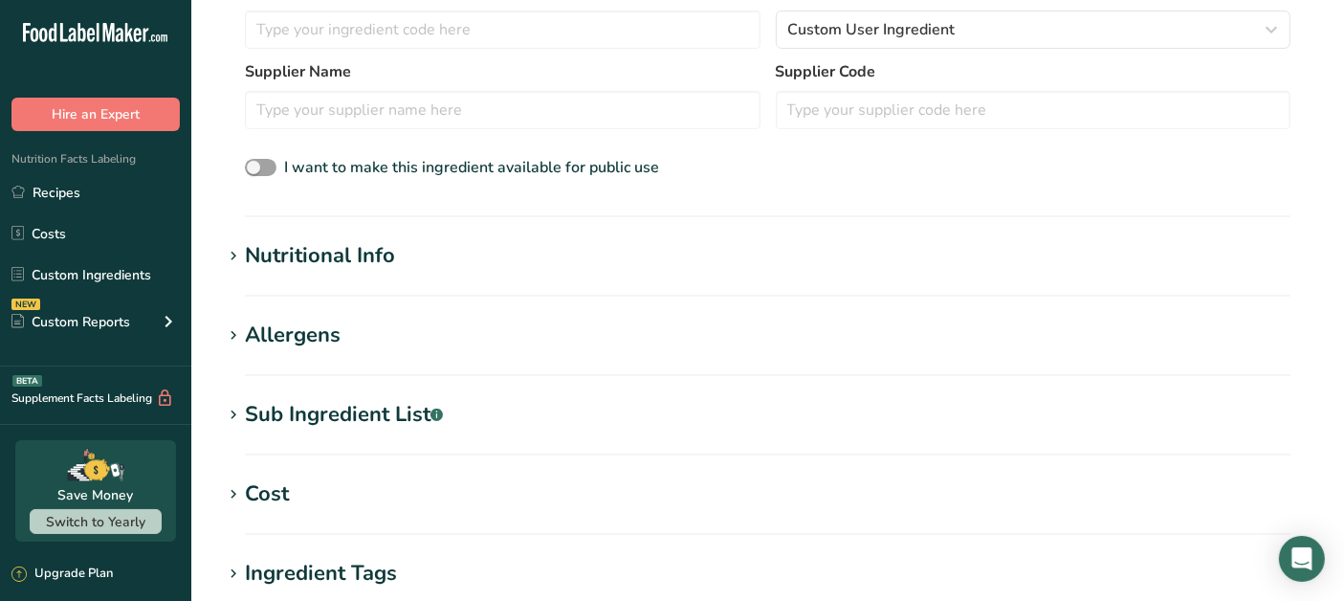
click at [403, 258] on h1 "Nutritional Info" at bounding box center [767, 256] width 1091 height 32
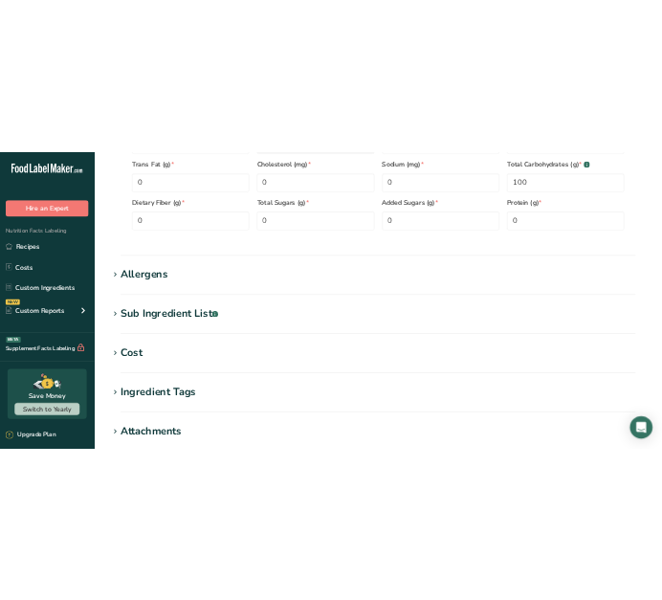
scroll to position [743, 0]
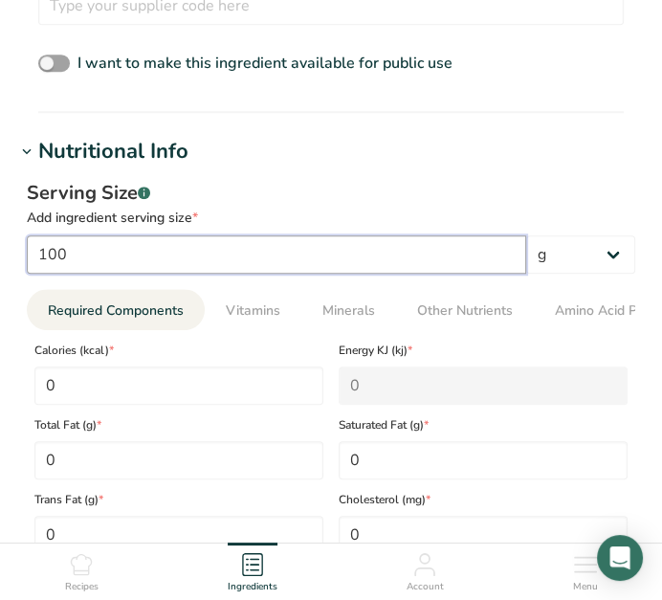
click at [175, 258] on input "100" at bounding box center [276, 254] width 499 height 38
type input "1"
type input "6"
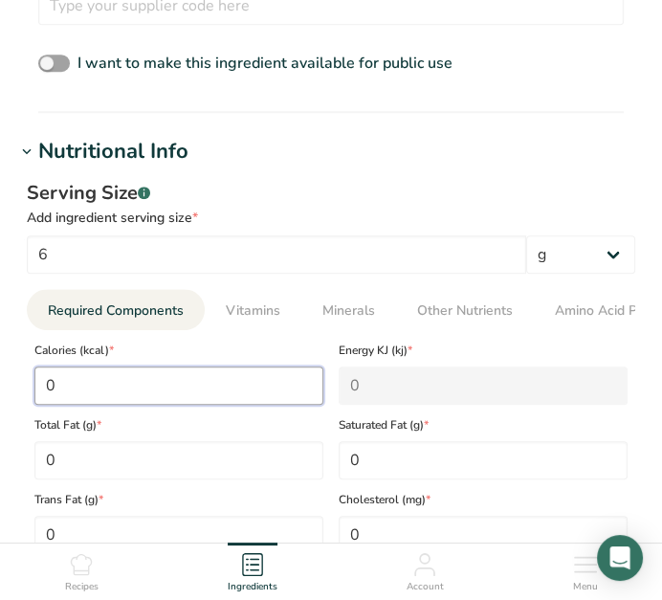
click at [133, 393] on input "0" at bounding box center [178, 385] width 289 height 38
type input "2"
type KJ "8.4"
type input "20"
type KJ "83.7"
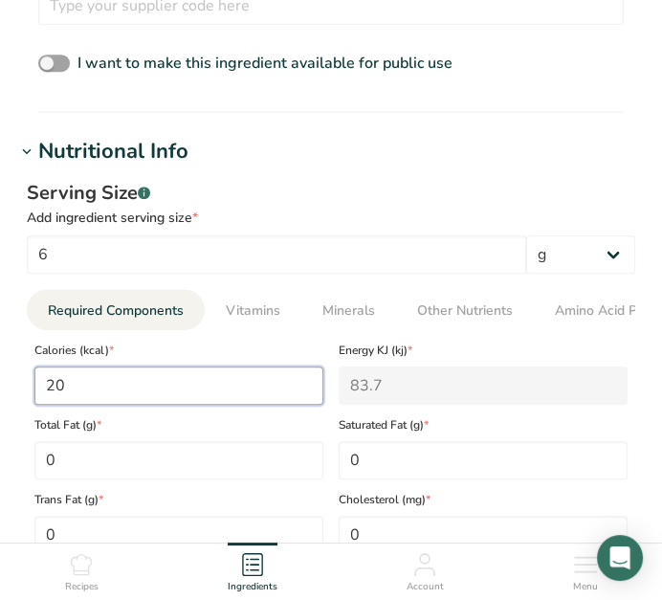
type input "20"
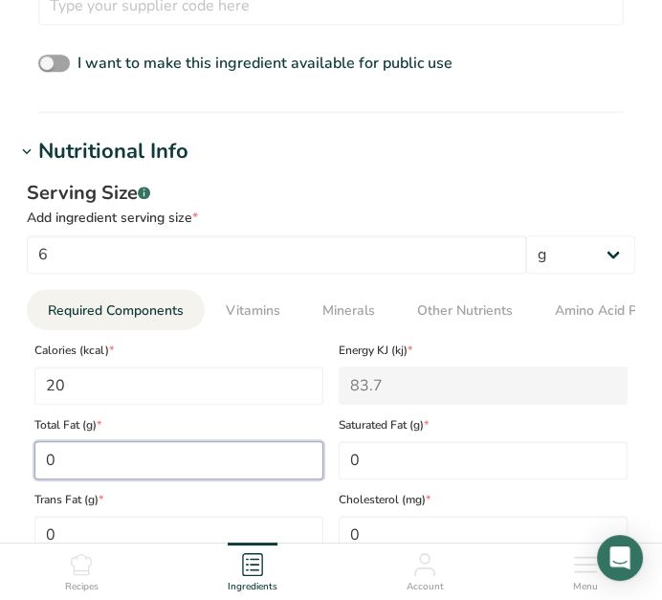
click at [99, 457] on Fat "0" at bounding box center [178, 460] width 289 height 38
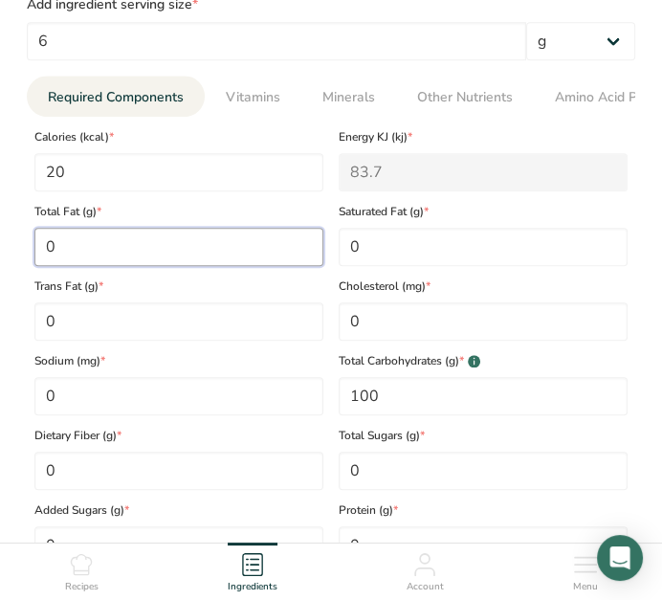
scroll to position [1063, 0]
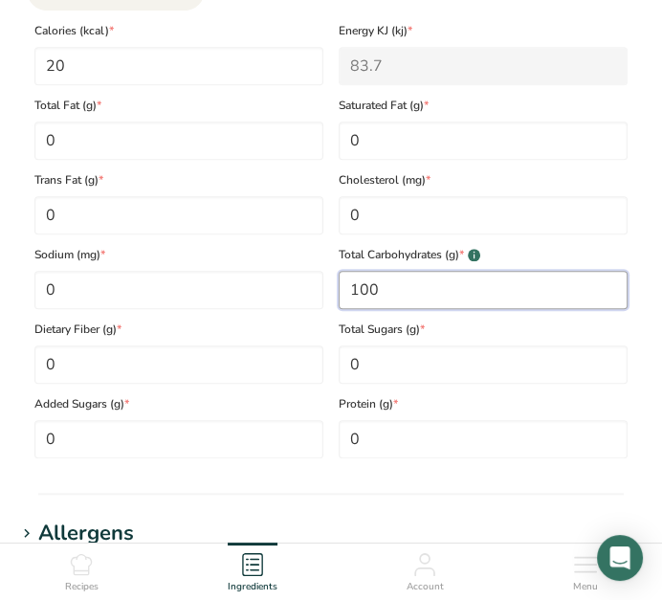
click at [412, 294] on Carbohydrates "100" at bounding box center [483, 290] width 289 height 38
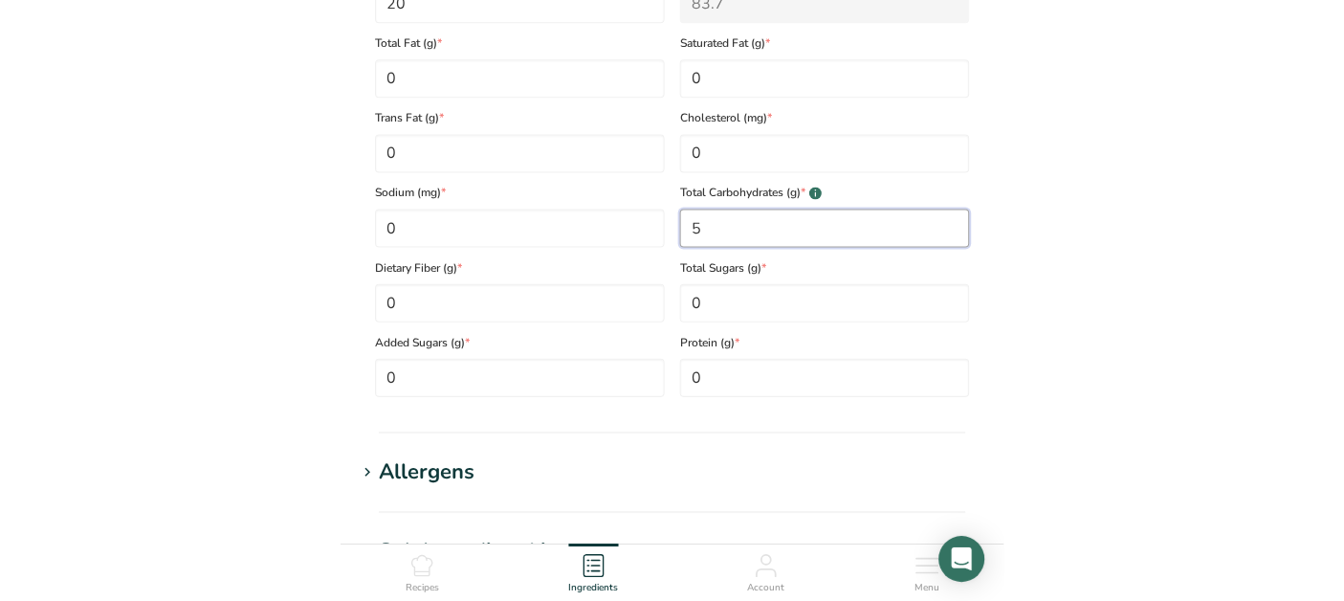
scroll to position [1169, 0]
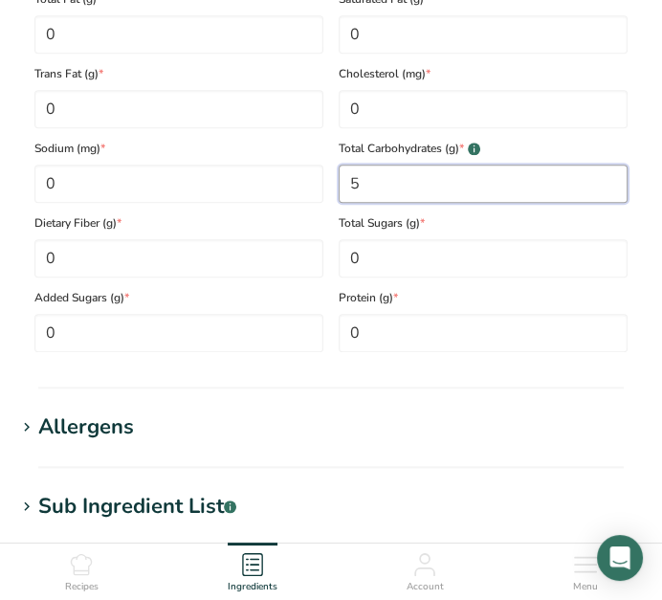
type Carbohydrates "5"
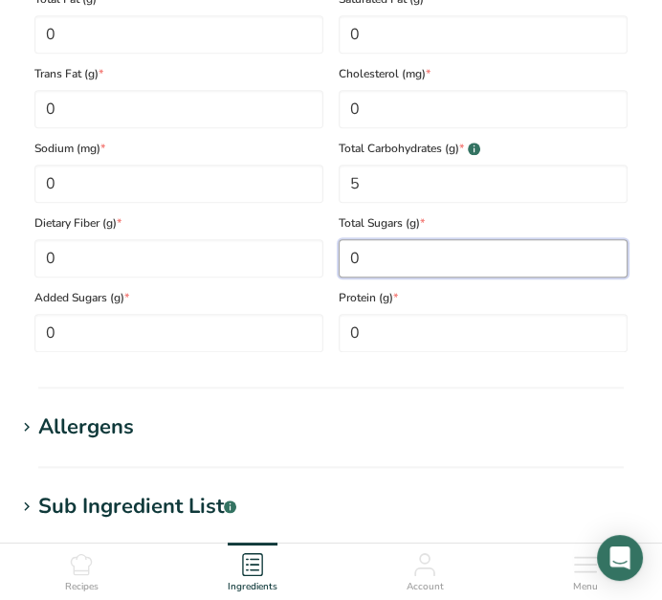
click at [428, 255] on Sugars "0" at bounding box center [483, 258] width 289 height 38
type Sugars "4"
click at [417, 431] on h1 "Allergens" at bounding box center [330, 427] width 631 height 32
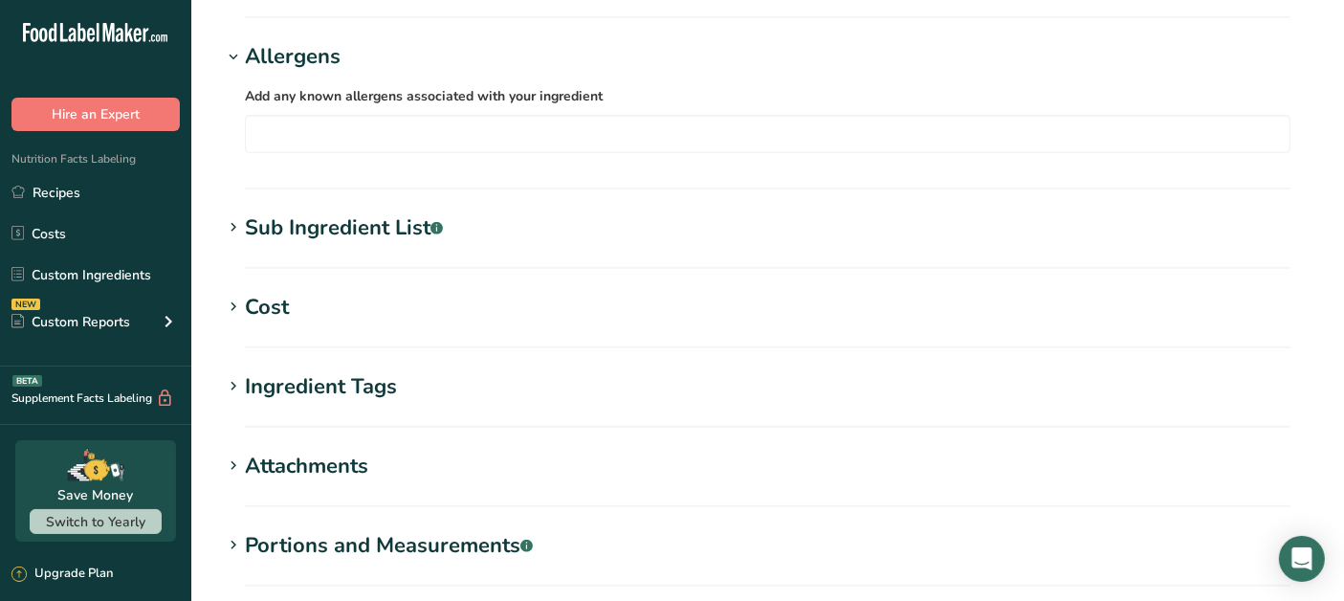
scroll to position [1360, 0]
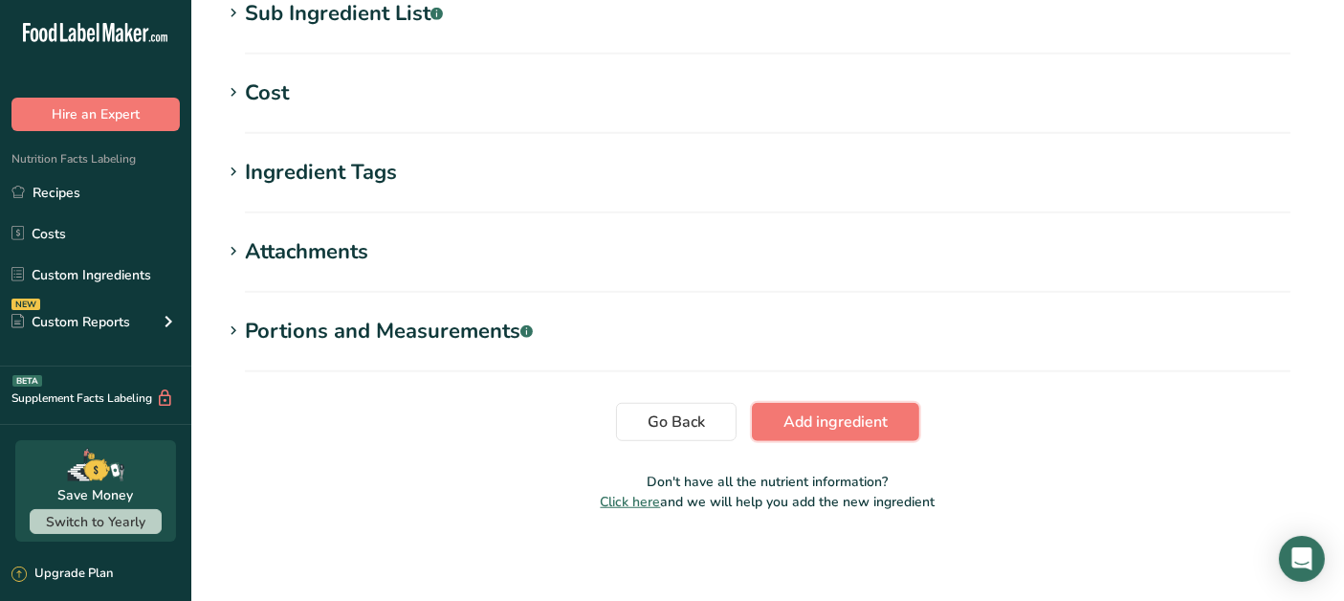
click at [839, 427] on span "Add ingredient" at bounding box center [835, 421] width 104 height 23
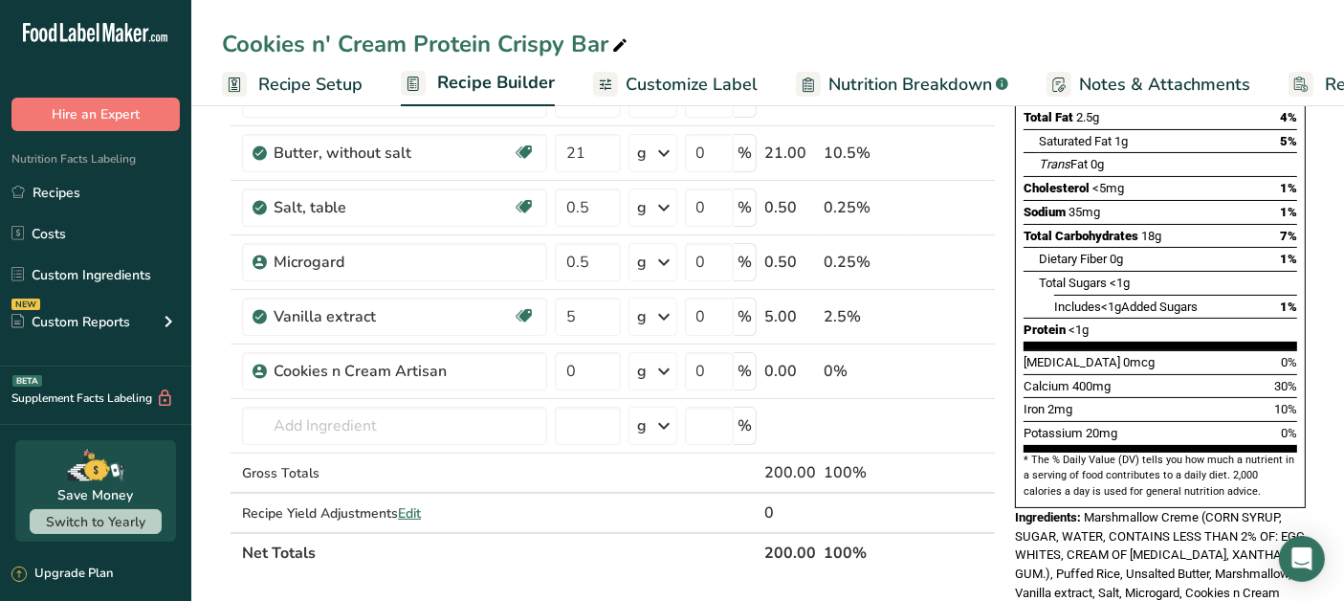
scroll to position [318, 0]
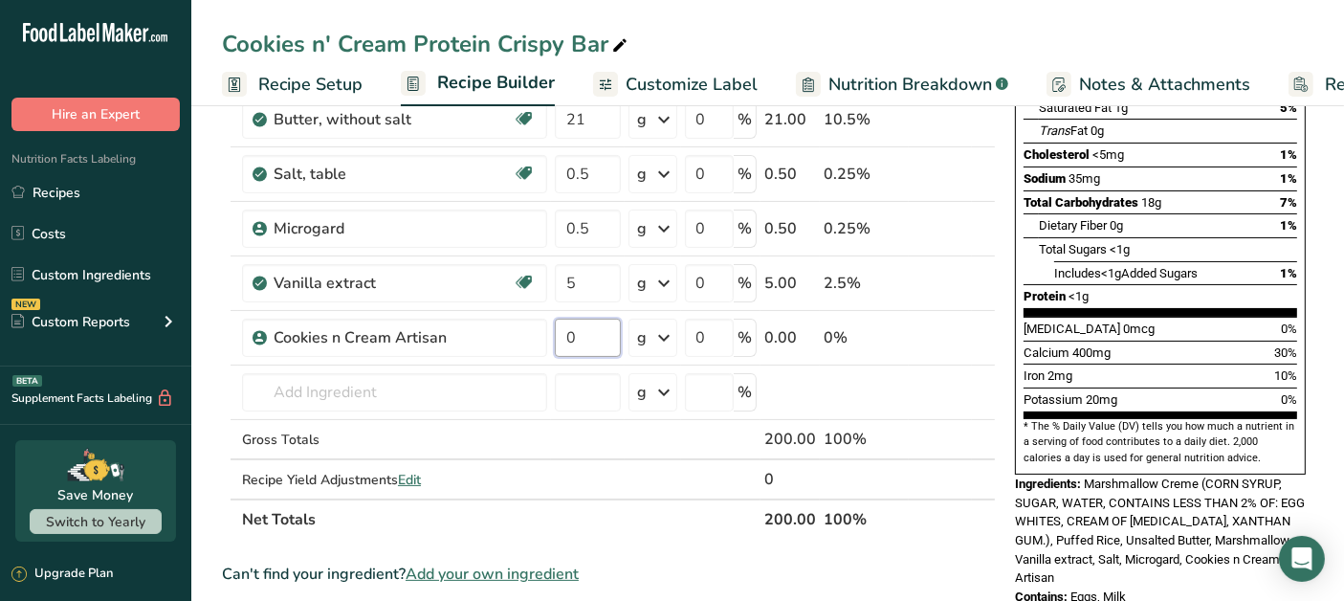
click at [606, 341] on input "0" at bounding box center [588, 337] width 66 height 38
type input "5"
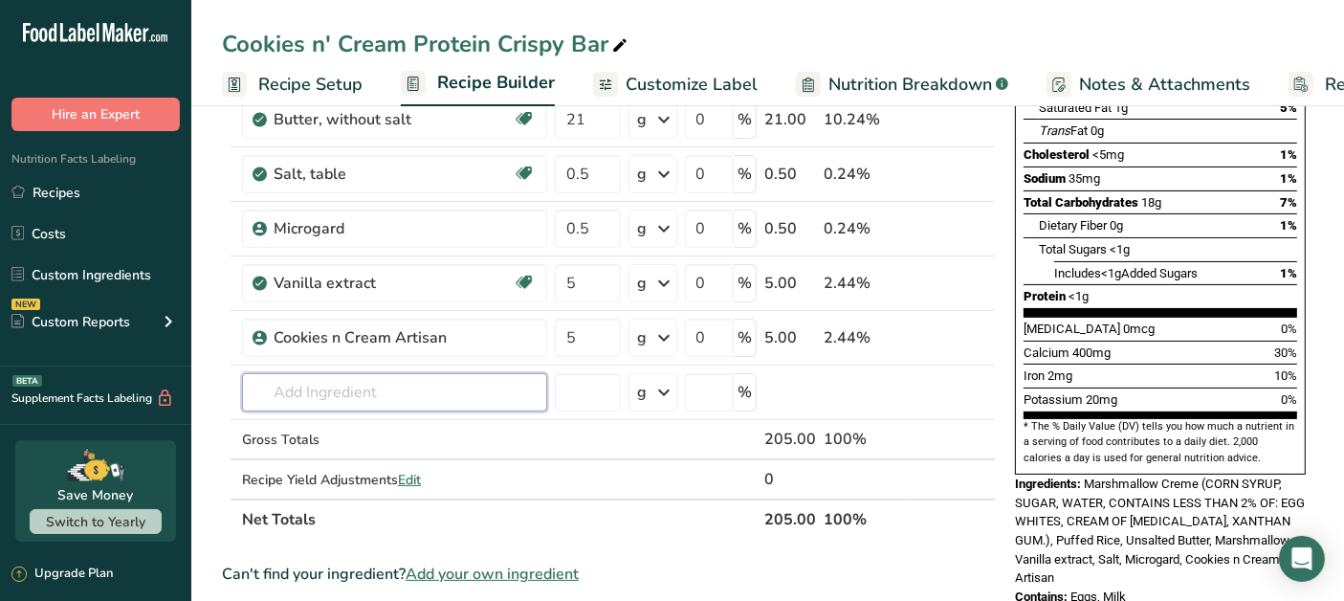
click at [487, 403] on div "Ingredient * Amount * Unit * Waste * .a-a{fill:#347362;}.b-a{fill:#fff;} Grams …" at bounding box center [609, 213] width 774 height 651
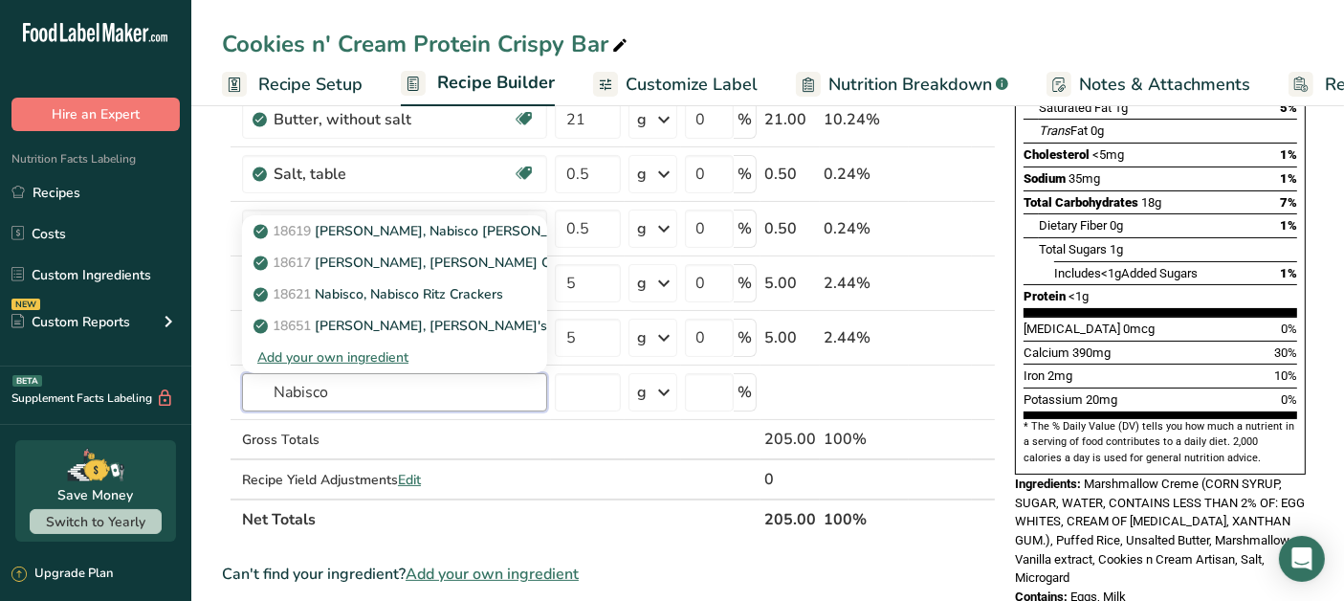
type input "Nabisco"
click at [446, 233] on p "18619 Nabisco, Nabisco Oreo Crunchies, Cookie Crumb Topping" at bounding box center [495, 231] width 477 height 20
type input "Nabisco, Nabisco Oreo Crunchies, Cookie Crumb Topping"
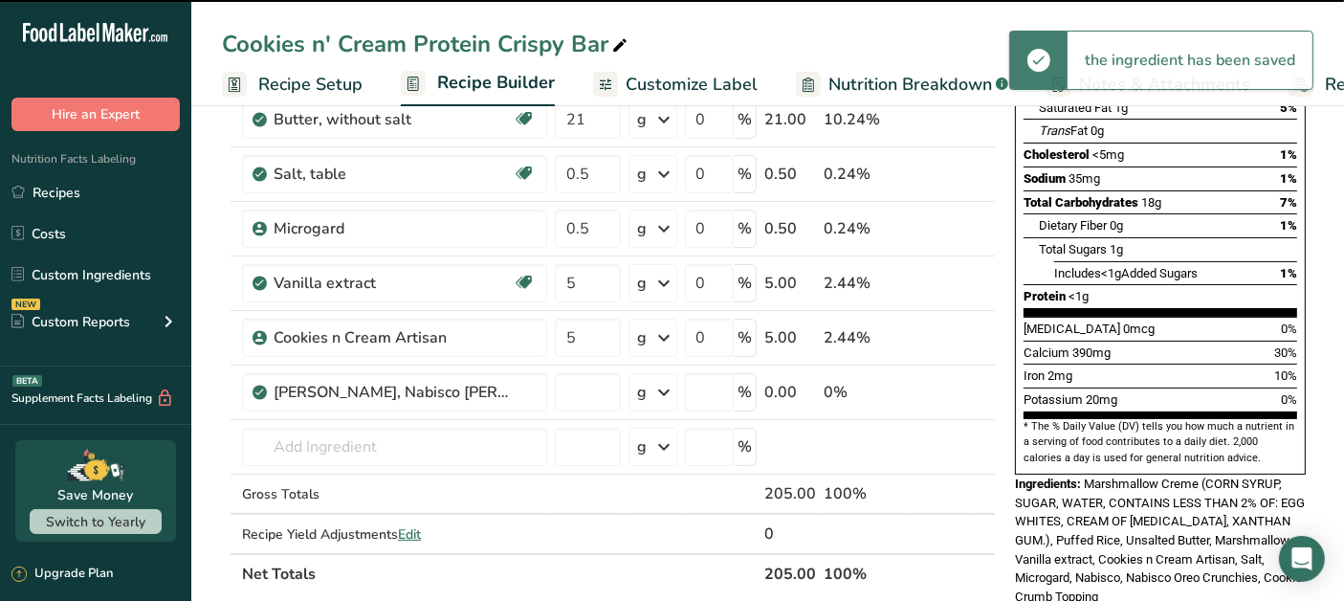
type input "0"
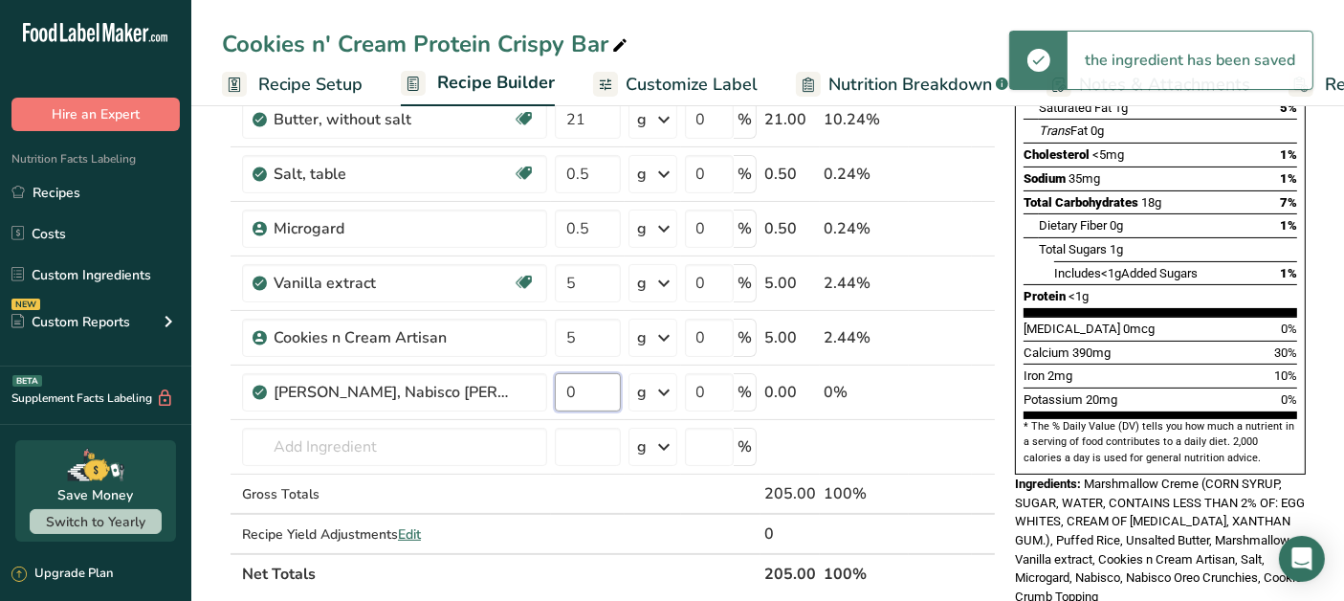
click at [584, 384] on input "0" at bounding box center [588, 392] width 66 height 38
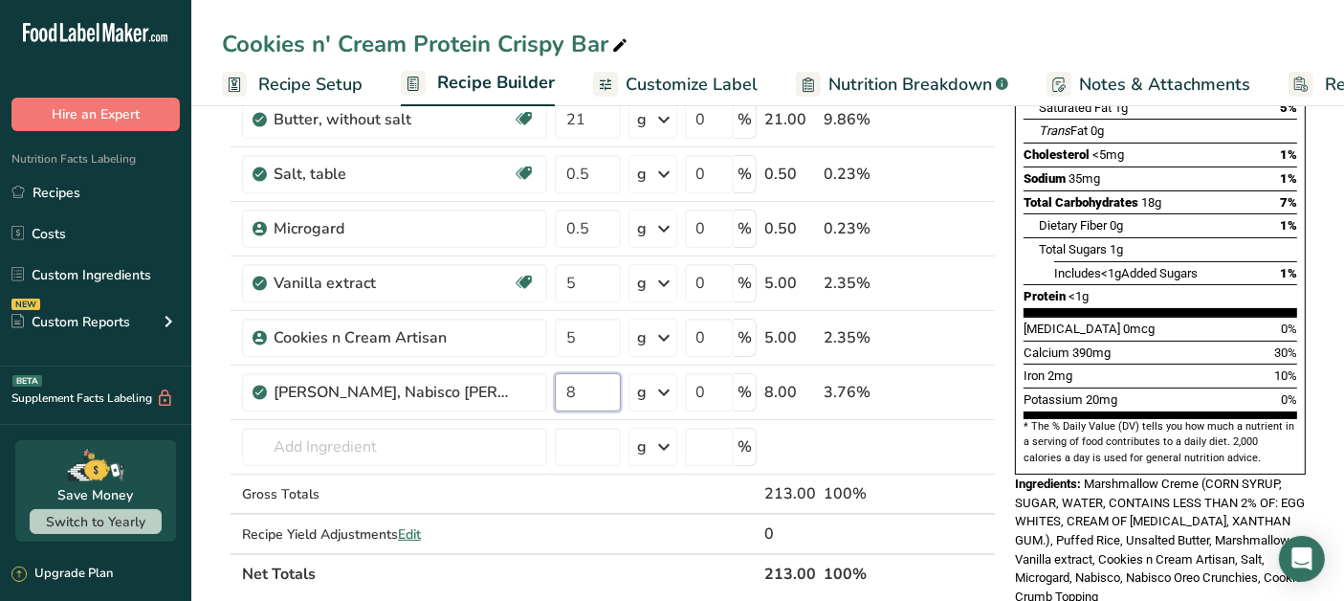
type input "8"
click at [980, 376] on div "Ingredient * Amount * Unit * Waste * .a-a{fill:#347362;}.b-a{fill:#fff;} Grams …" at bounding box center [609, 241] width 774 height 706
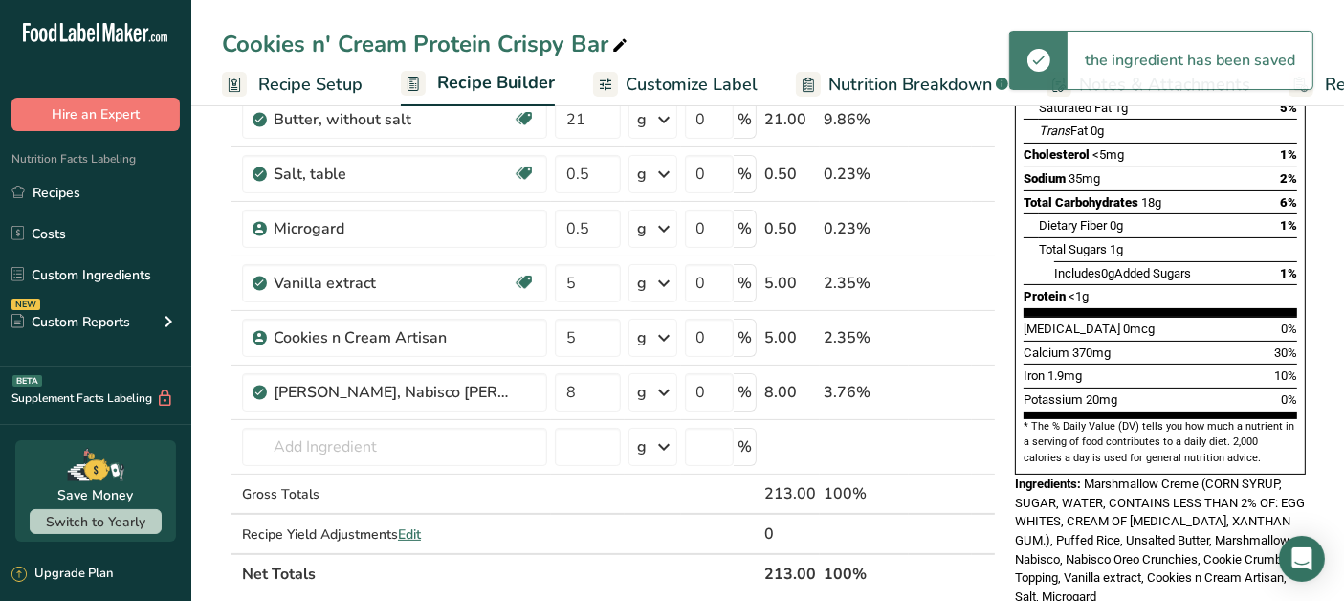
click at [980, 375] on icon at bounding box center [983, 381] width 23 height 14
type input "8"
type input "5"
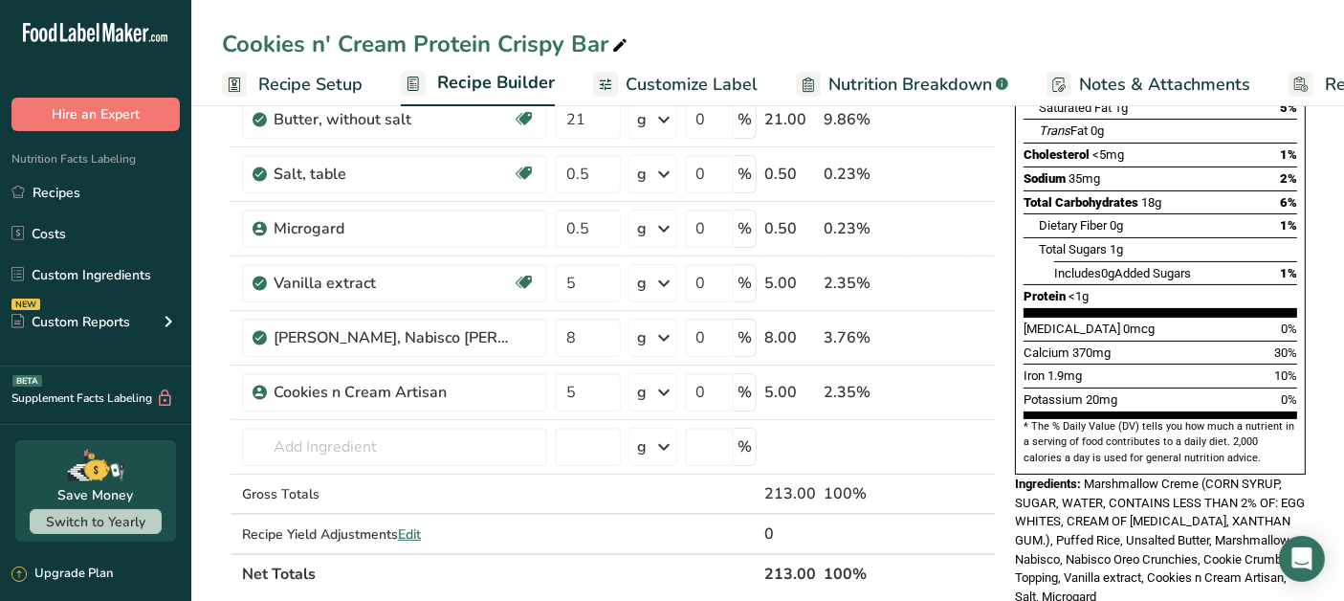
click at [987, 326] on icon at bounding box center [983, 326] width 23 height 14
type input "8"
type input "5"
click at [983, 272] on icon at bounding box center [983, 272] width 23 height 14
type input "8"
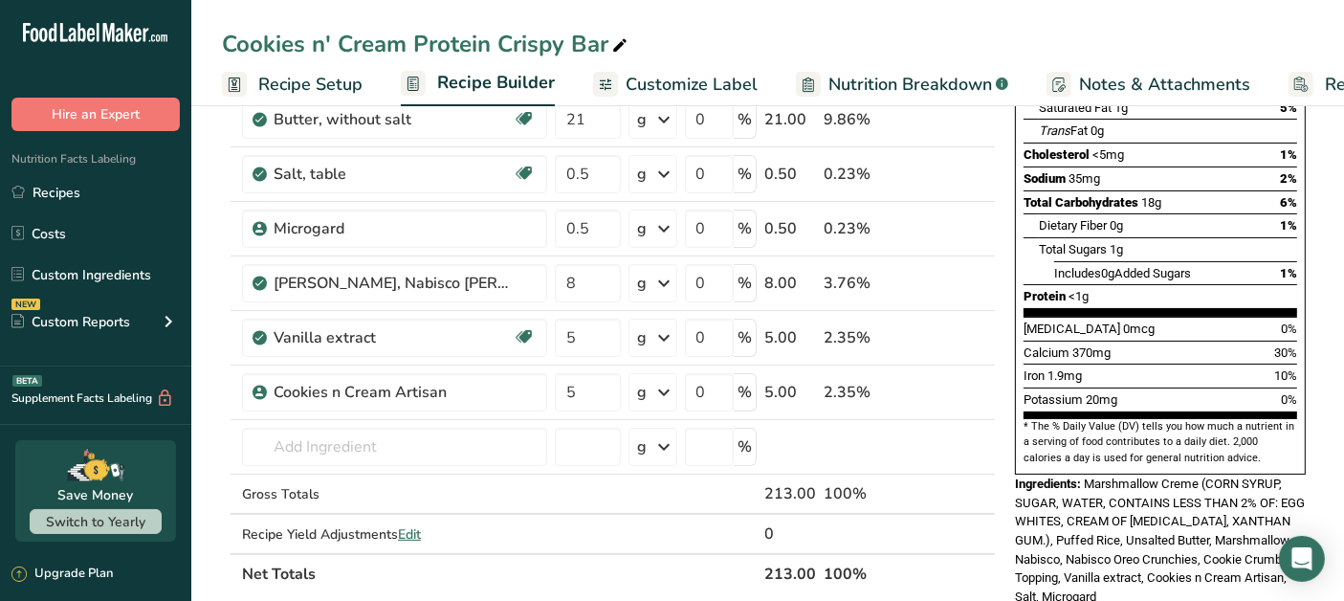
type input "0.5"
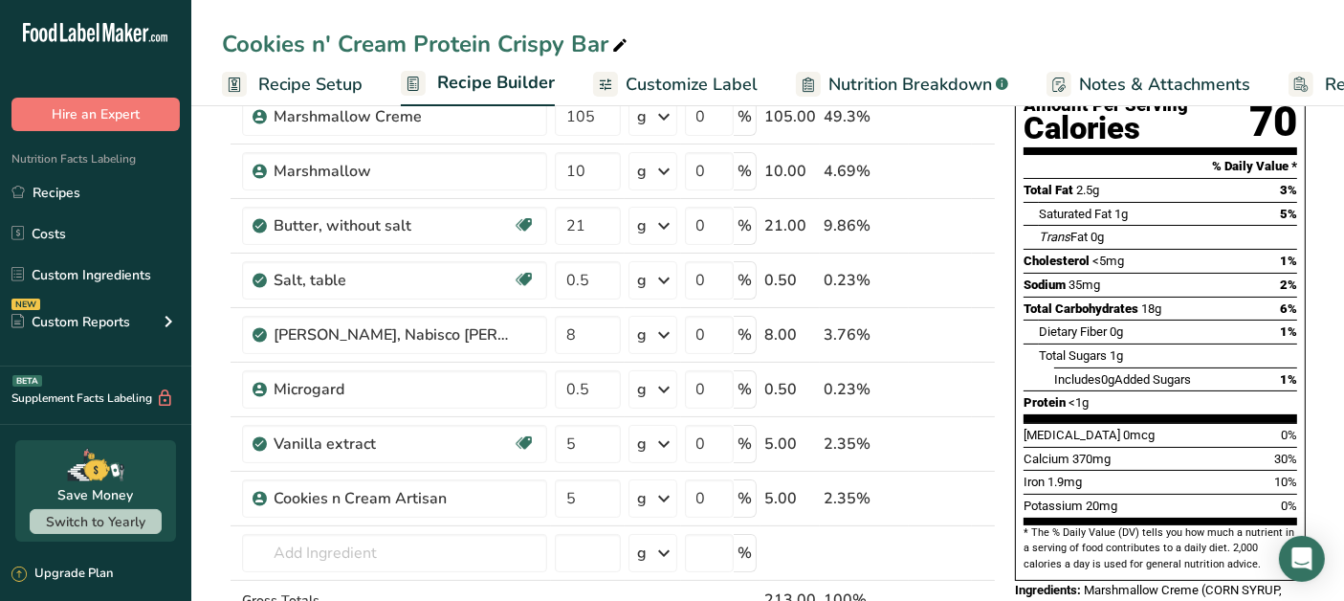
click at [986, 321] on icon at bounding box center [983, 324] width 23 height 14
type input "8"
type input "0.5"
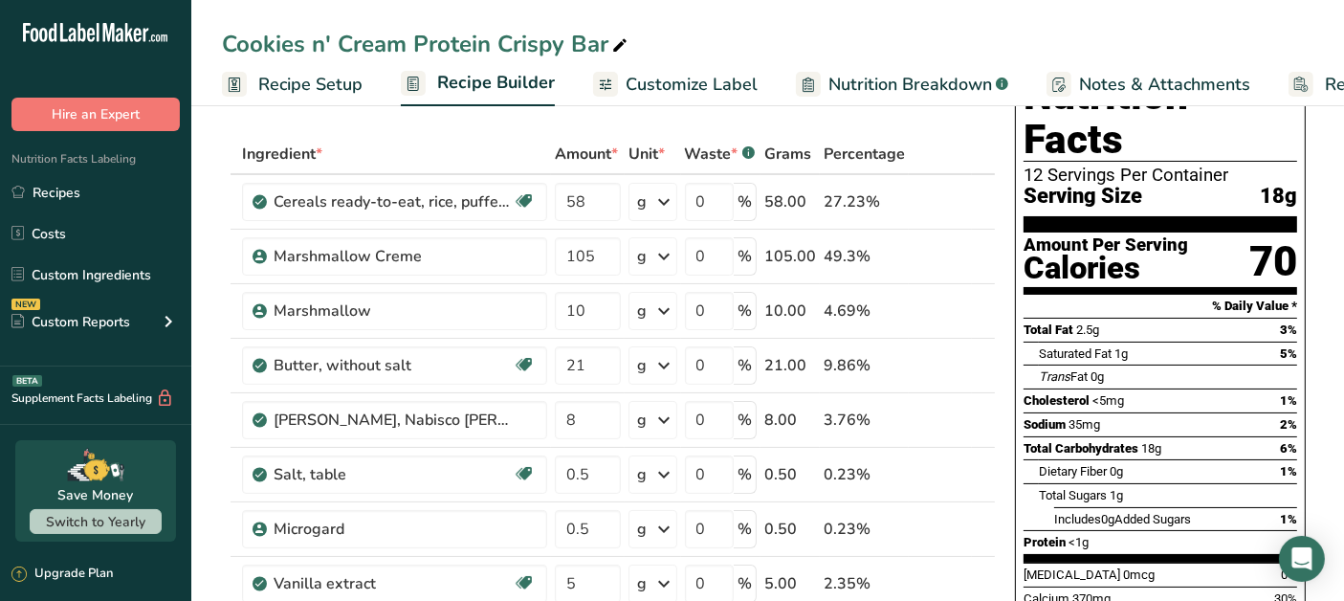
scroll to position [106, 0]
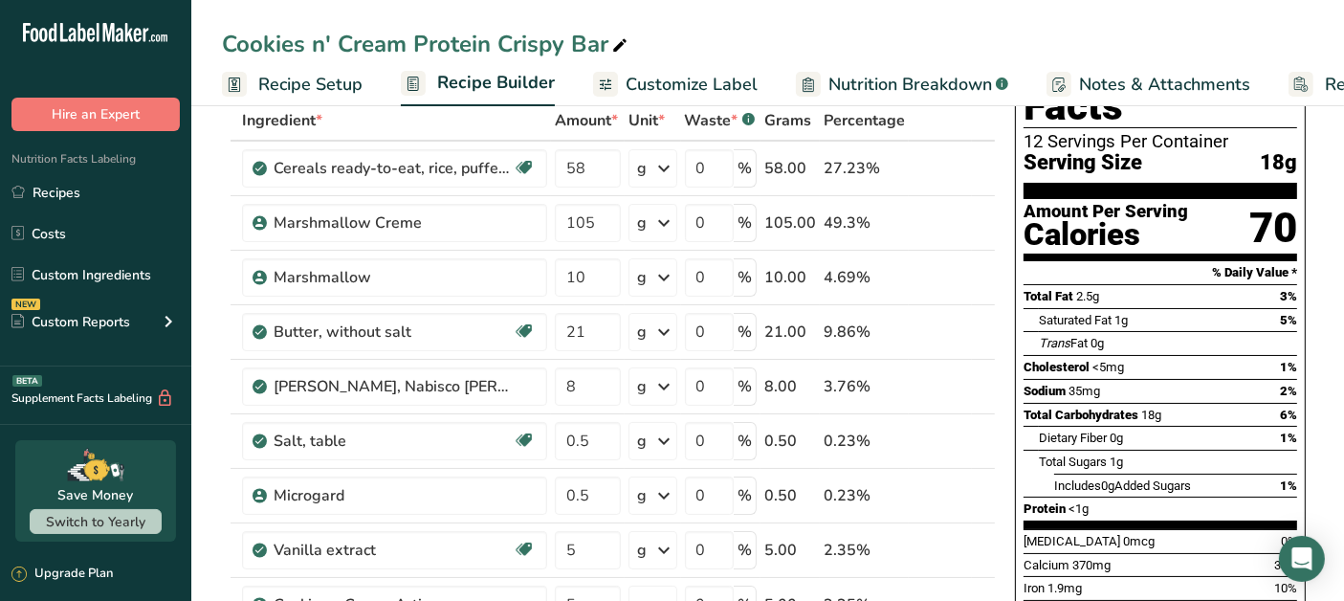
click at [986, 208] on icon at bounding box center [983, 212] width 23 height 14
type input "105"
type input "58"
click at [986, 319] on icon at bounding box center [983, 321] width 23 height 14
type input "21"
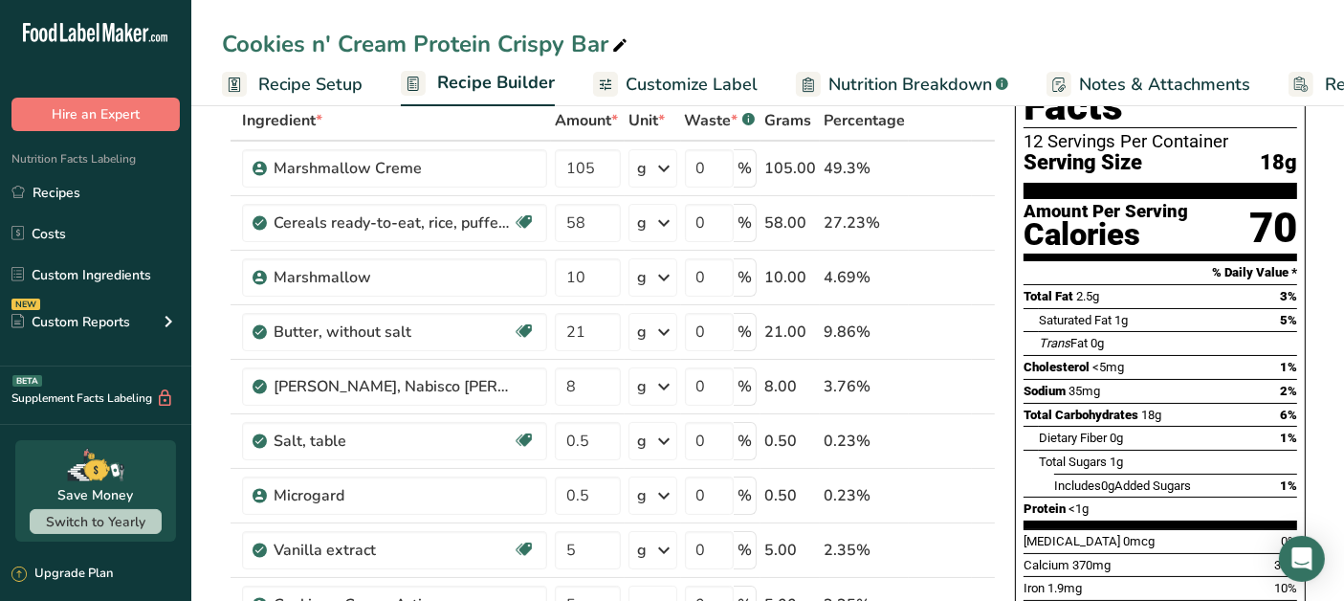
type input "10"
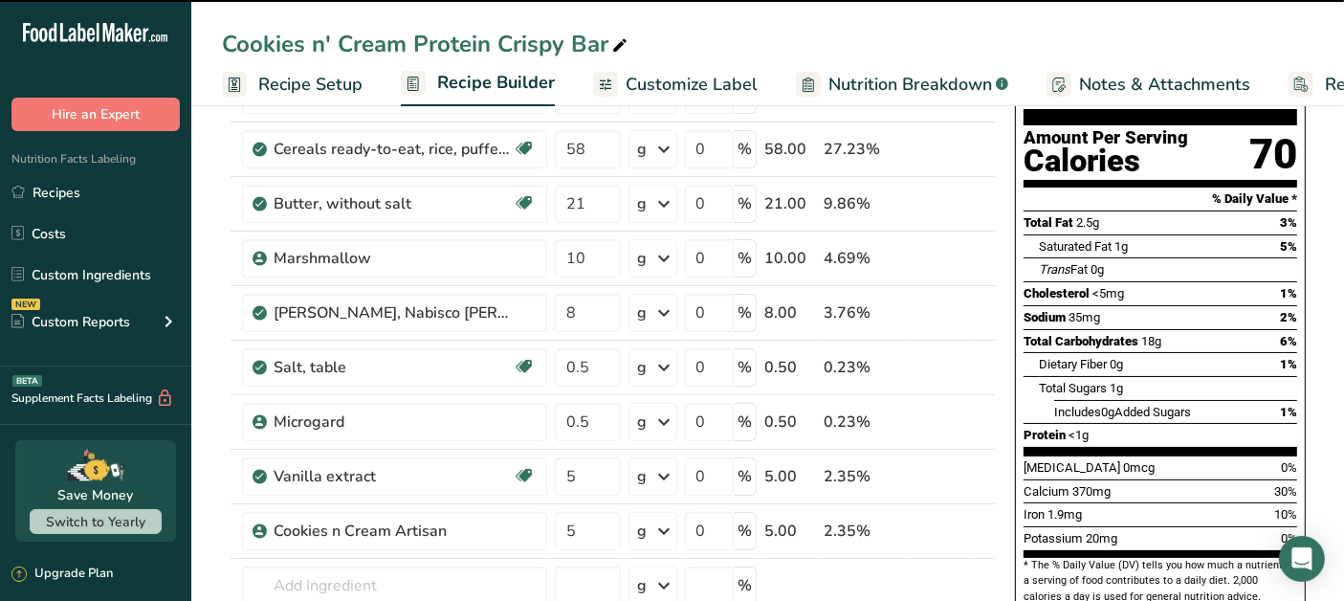
scroll to position [212, 0]
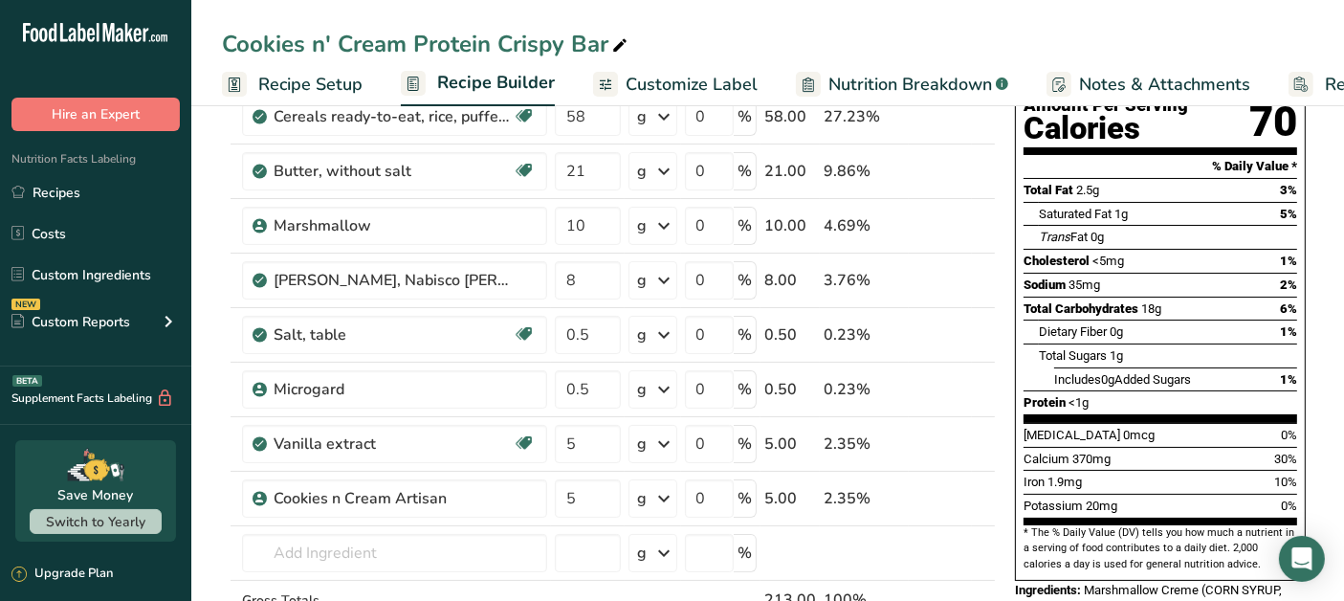
click at [988, 426] on icon at bounding box center [983, 433] width 23 height 14
type input "5"
type input "0.5"
click at [987, 371] on icon at bounding box center [983, 378] width 23 height 14
type input "5"
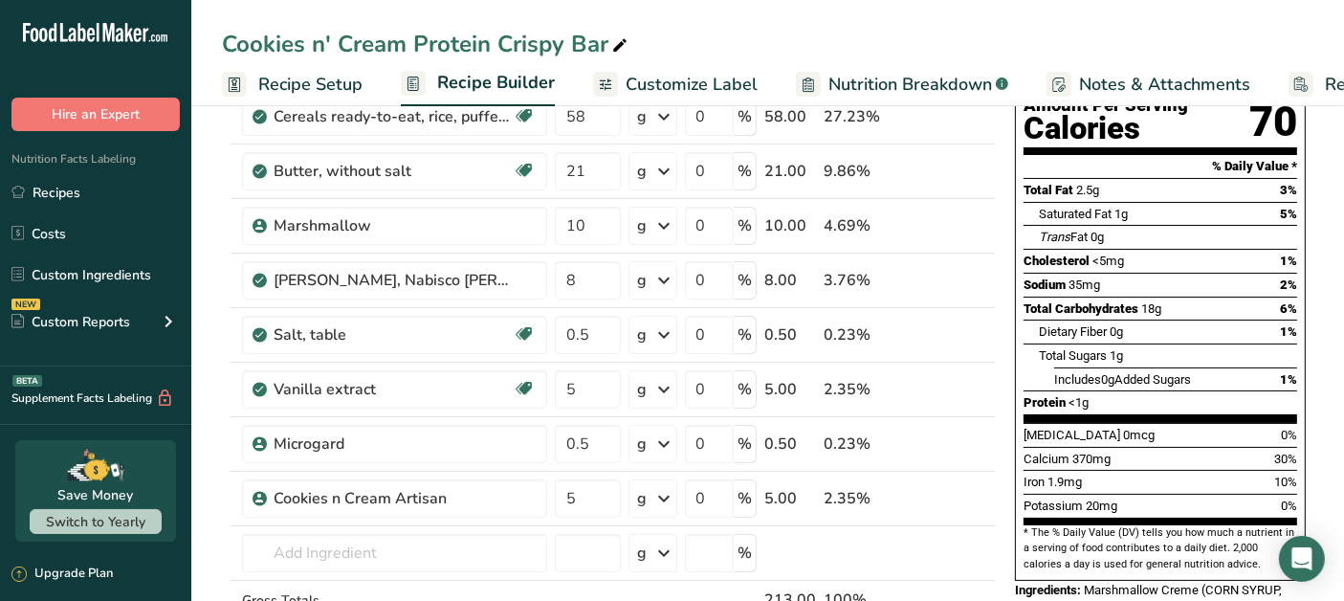
type input "0.5"
click at [989, 480] on icon at bounding box center [983, 487] width 23 height 14
type input "5"
type input "0.5"
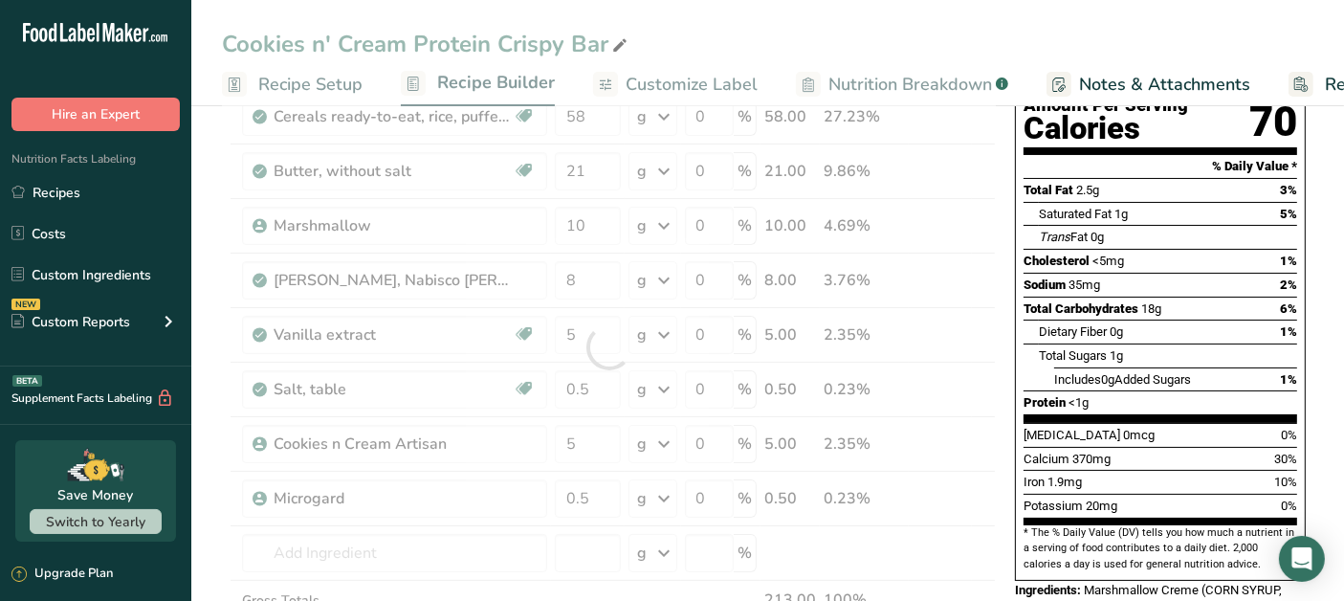
click at [983, 425] on div at bounding box center [609, 347] width 774 height 706
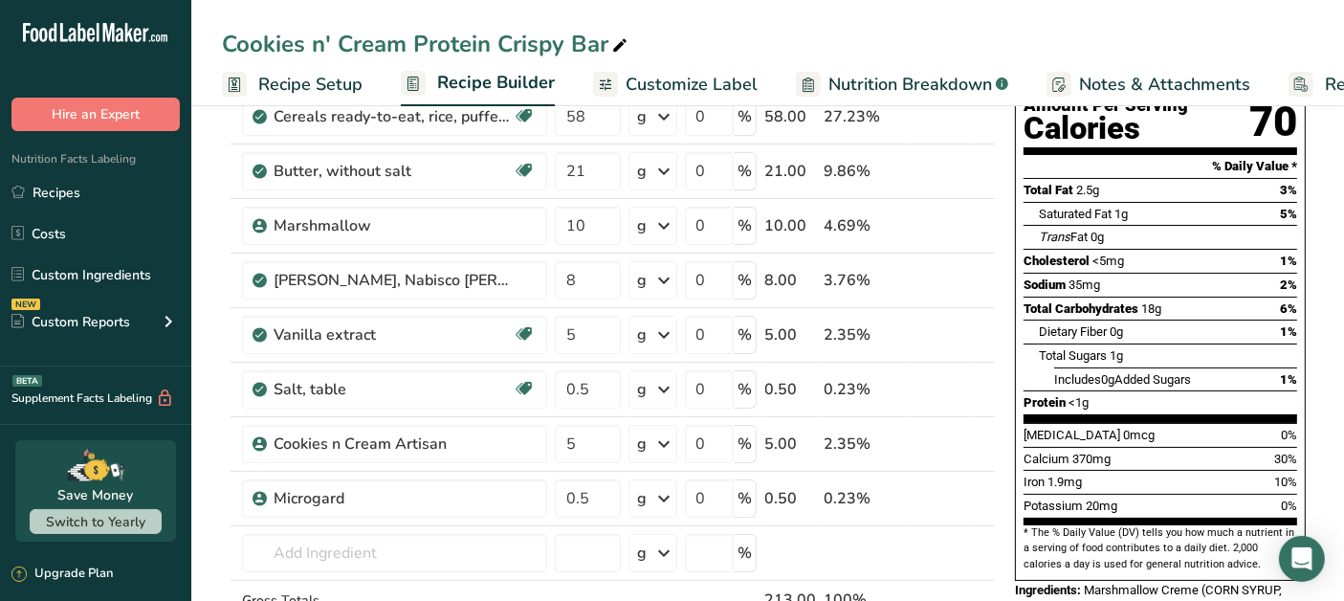
click at [983, 428] on icon at bounding box center [983, 433] width 23 height 14
type input "5"
type input "0.5"
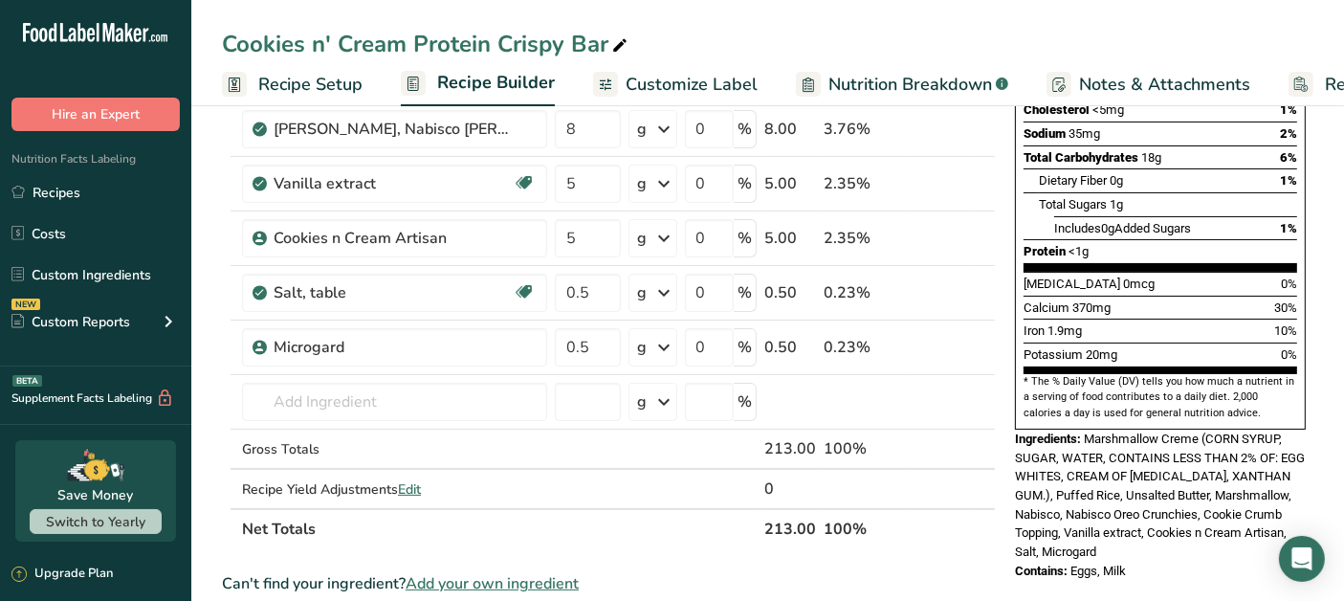
scroll to position [531, 0]
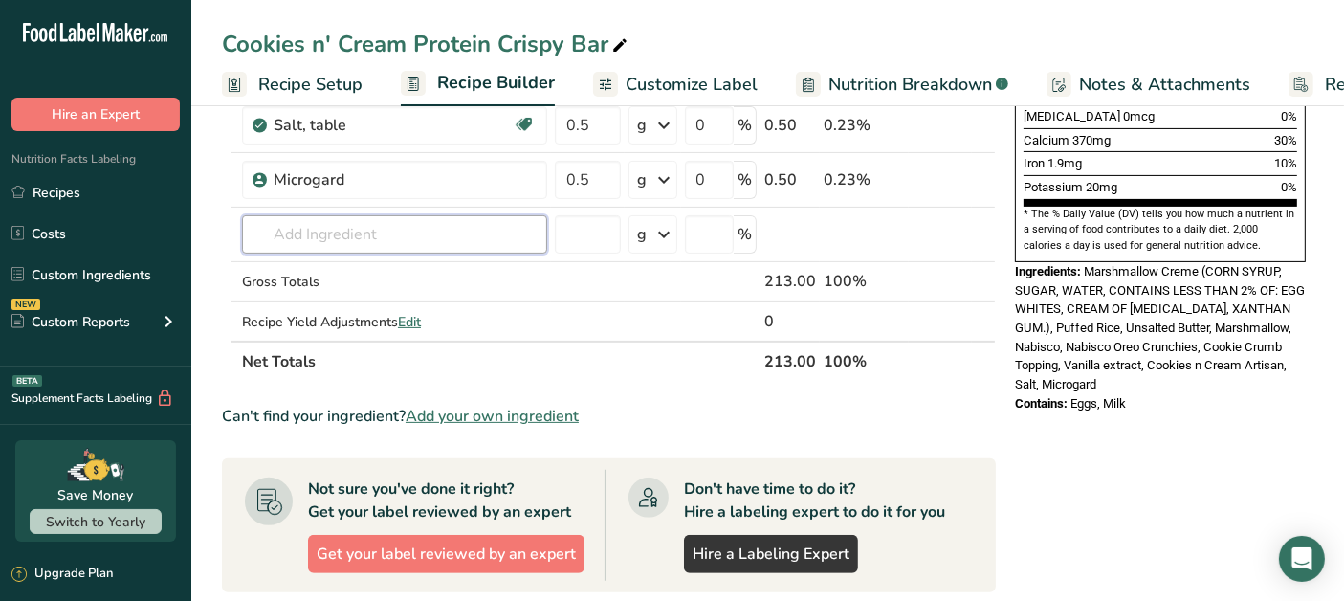
click at [377, 228] on input "text" at bounding box center [394, 234] width 305 height 38
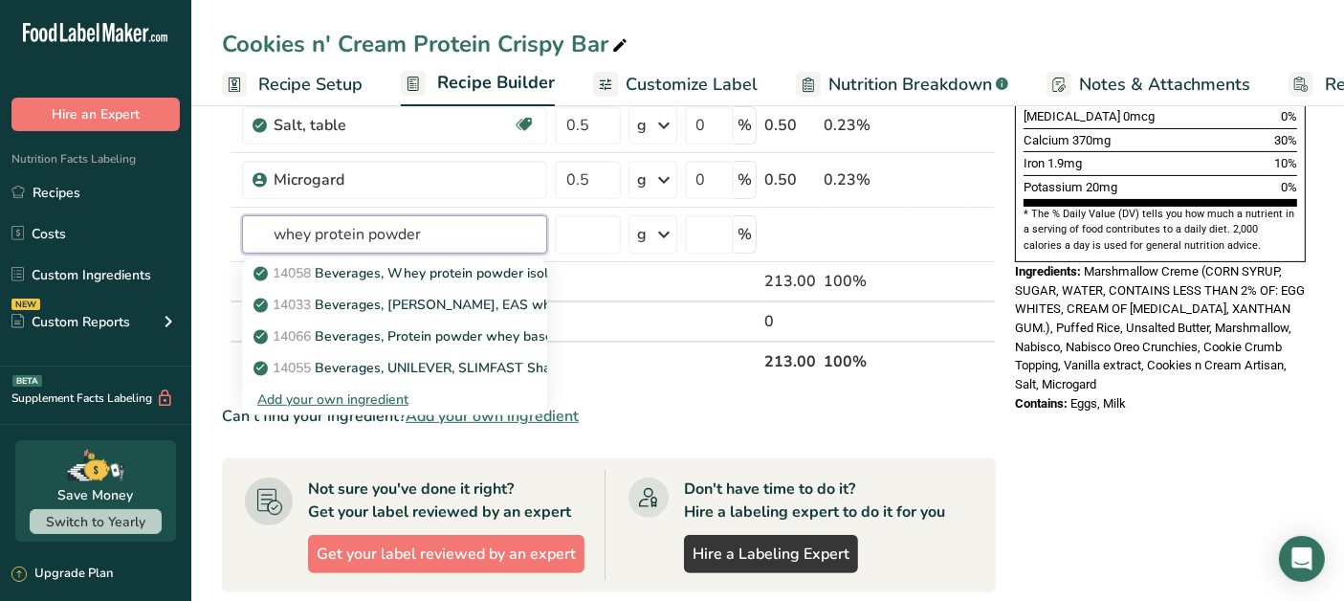
type input "whey protein powder"
click at [362, 394] on div "Add your own ingredient" at bounding box center [394, 399] width 274 height 20
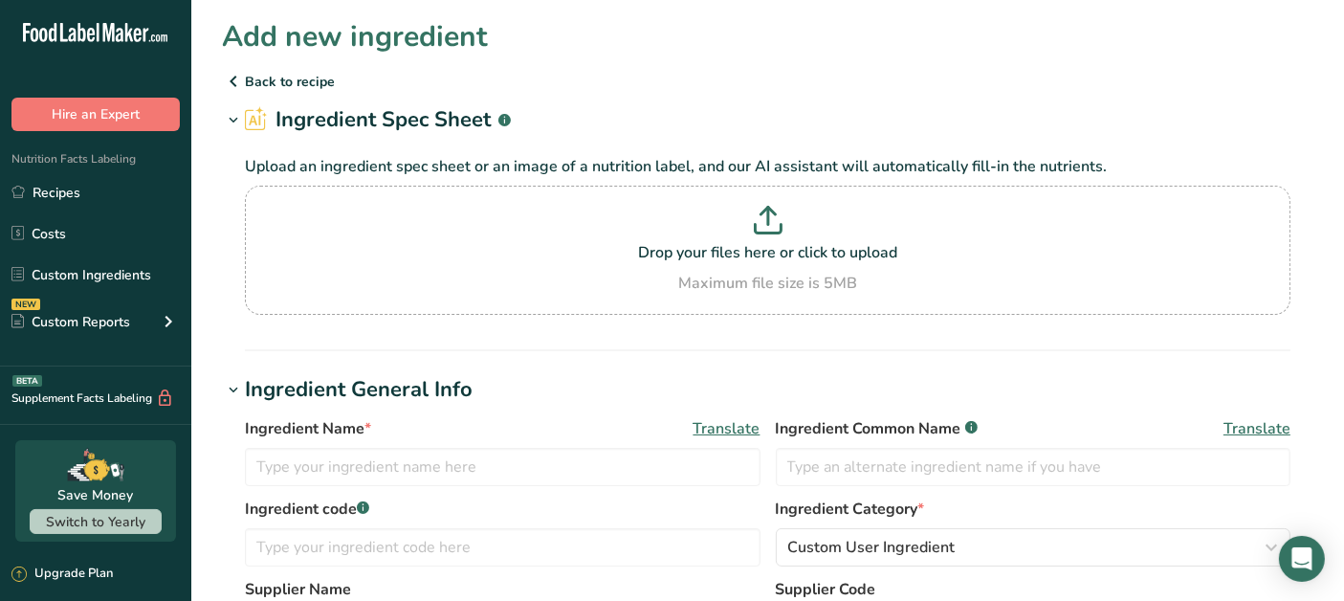
click at [773, 270] on div "Drop your files here or click to upload Maximum file size is 5MB" at bounding box center [768, 250] width 1036 height 89
click at [773, 270] on input "Drop your files here or click to upload Maximum file size is 5MB" at bounding box center [767, 250] width 1045 height 129
type input "C:\fakepath\chocoprotein.jpg"
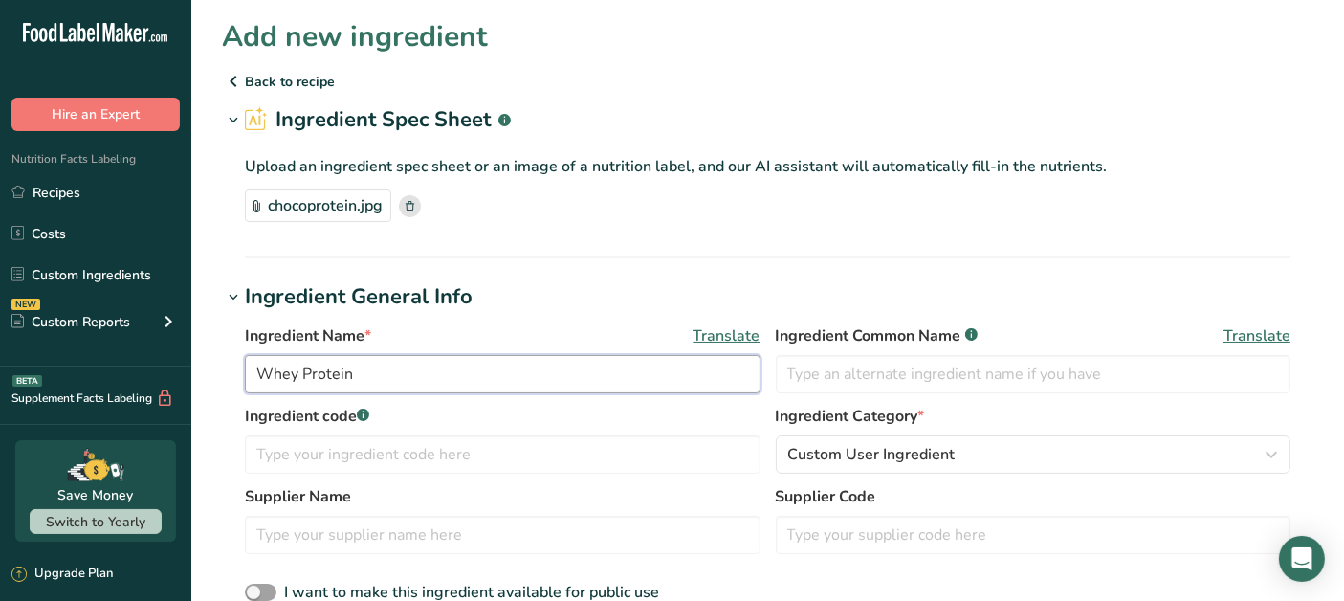
click at [256, 374] on input "Whey Protein" at bounding box center [503, 374] width 516 height 38
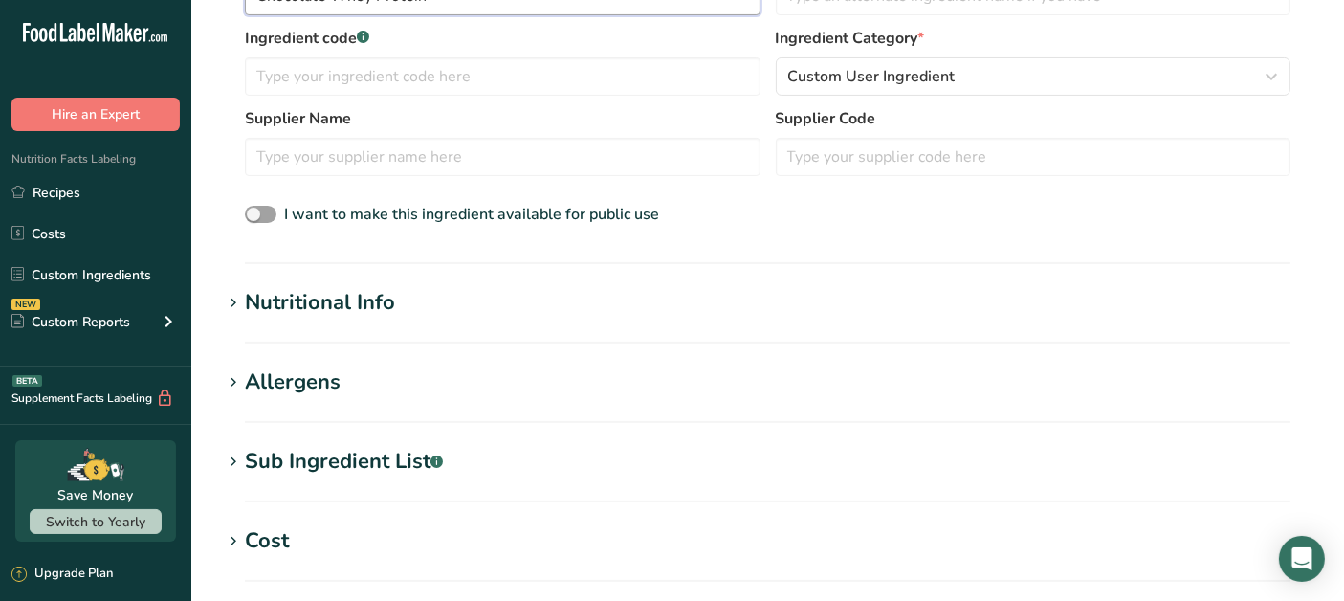
scroll to position [425, 0]
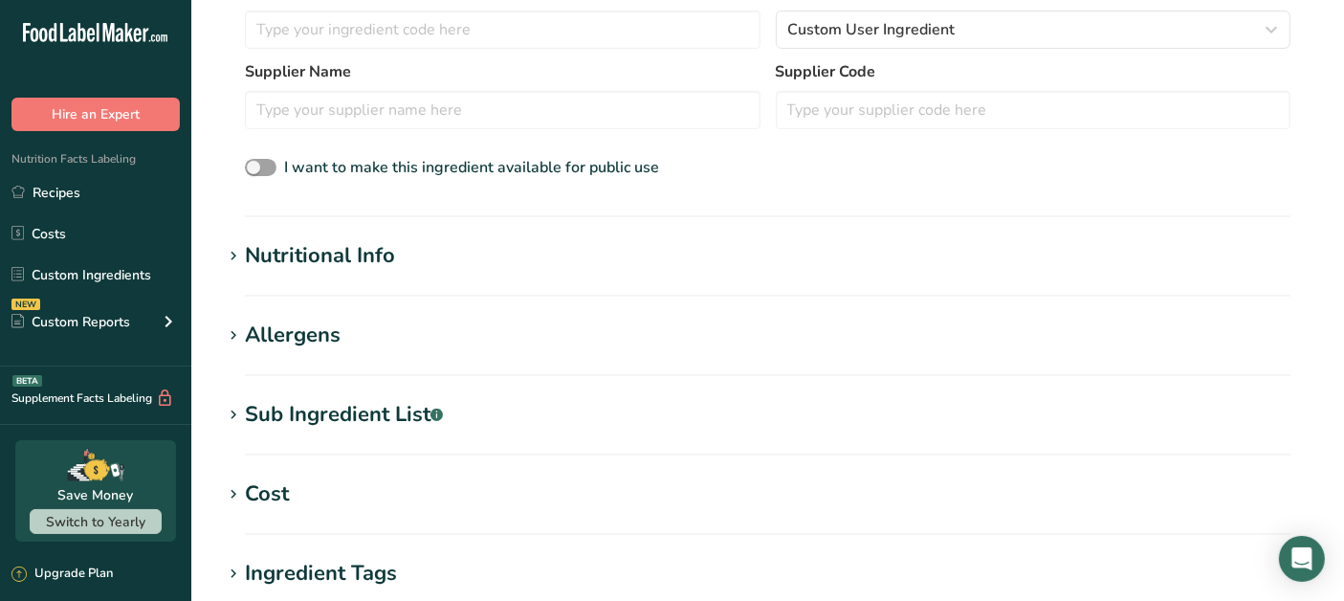
type input "Chocolate Whey Protein"
click at [369, 251] on div "Nutritional Info" at bounding box center [320, 256] width 150 height 32
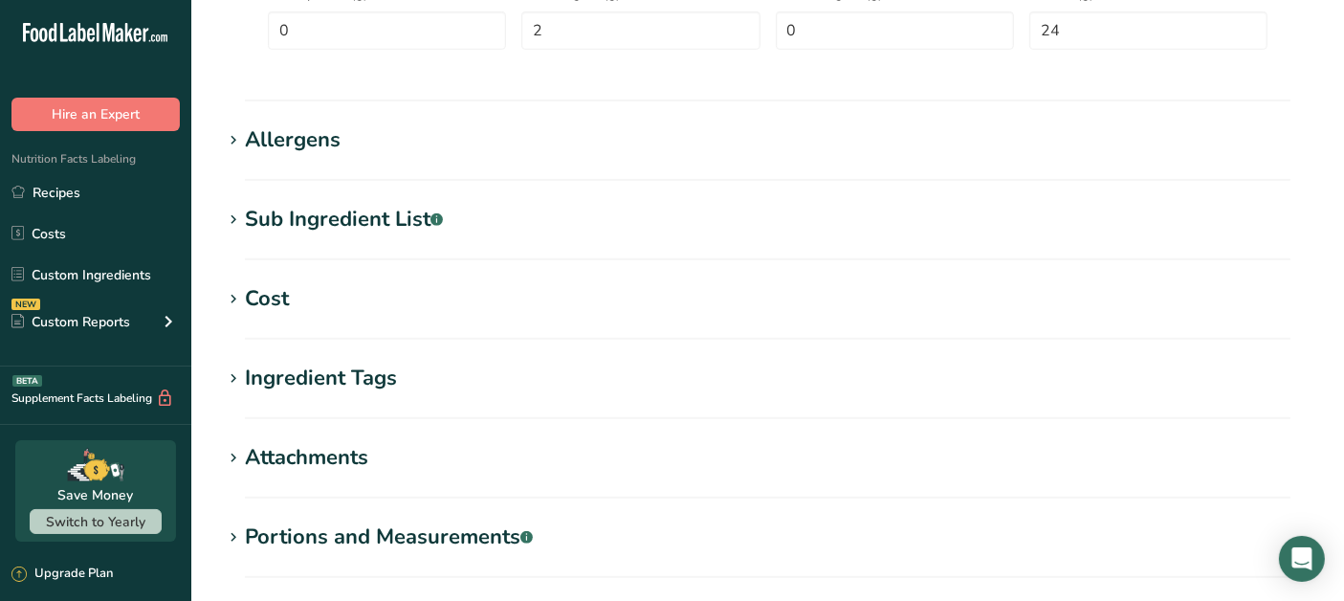
scroll to position [1269, 0]
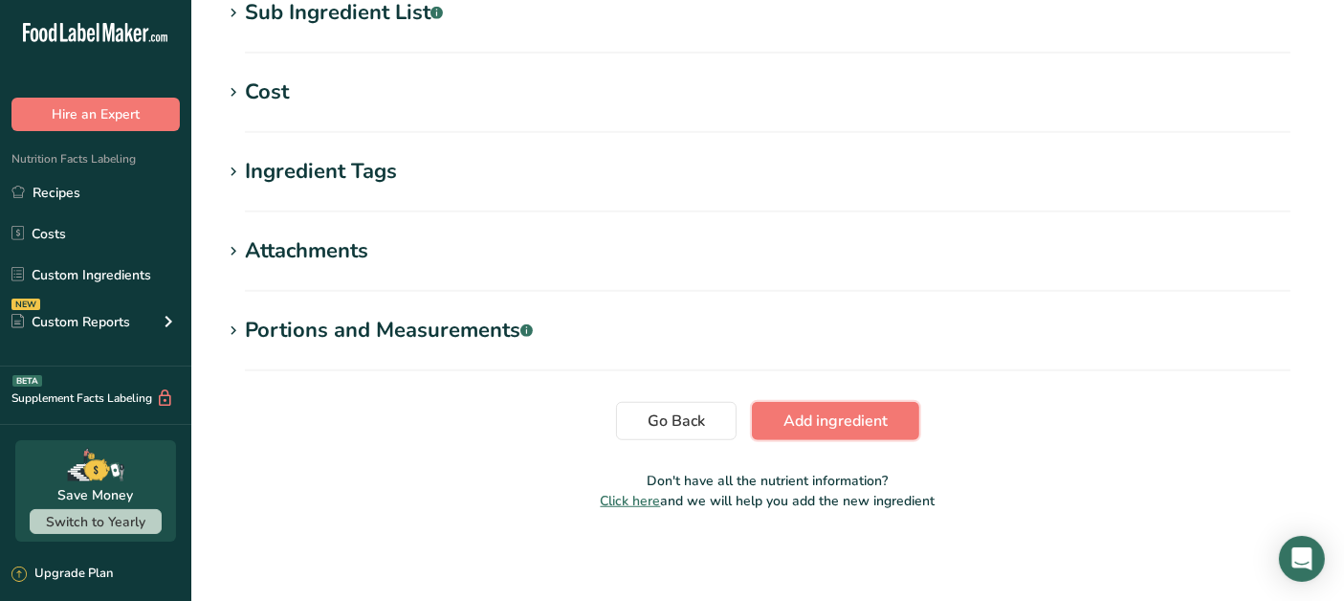
click at [867, 410] on span "Add ingredient" at bounding box center [835, 420] width 104 height 23
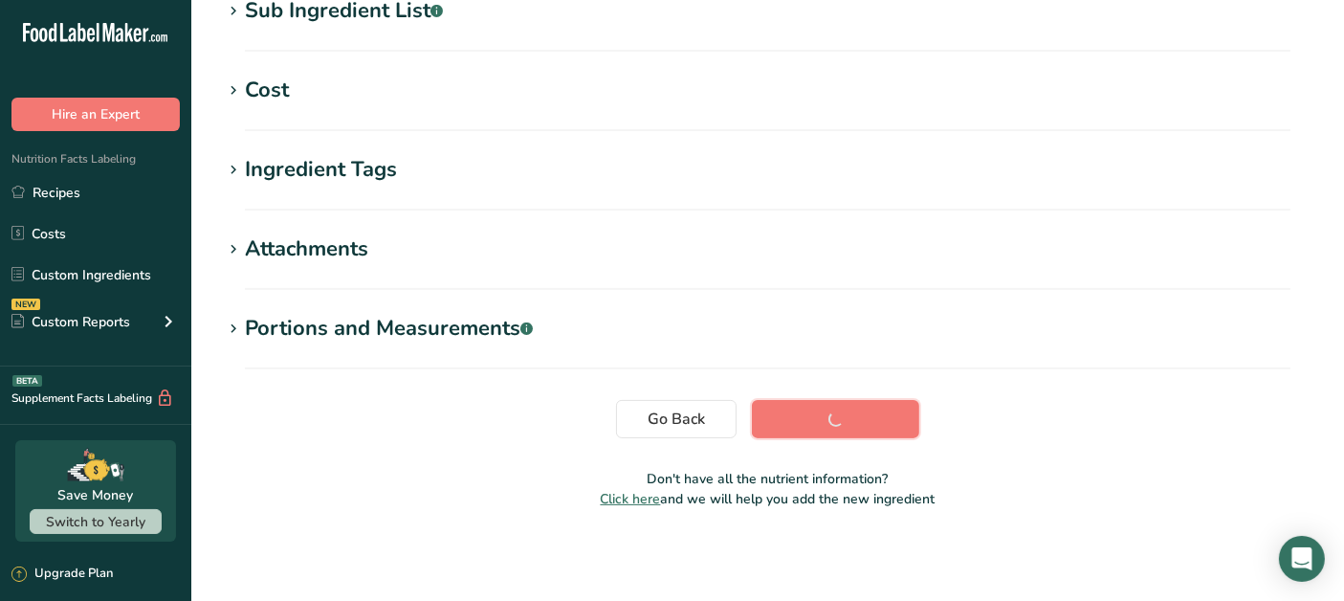
scroll to position [426, 0]
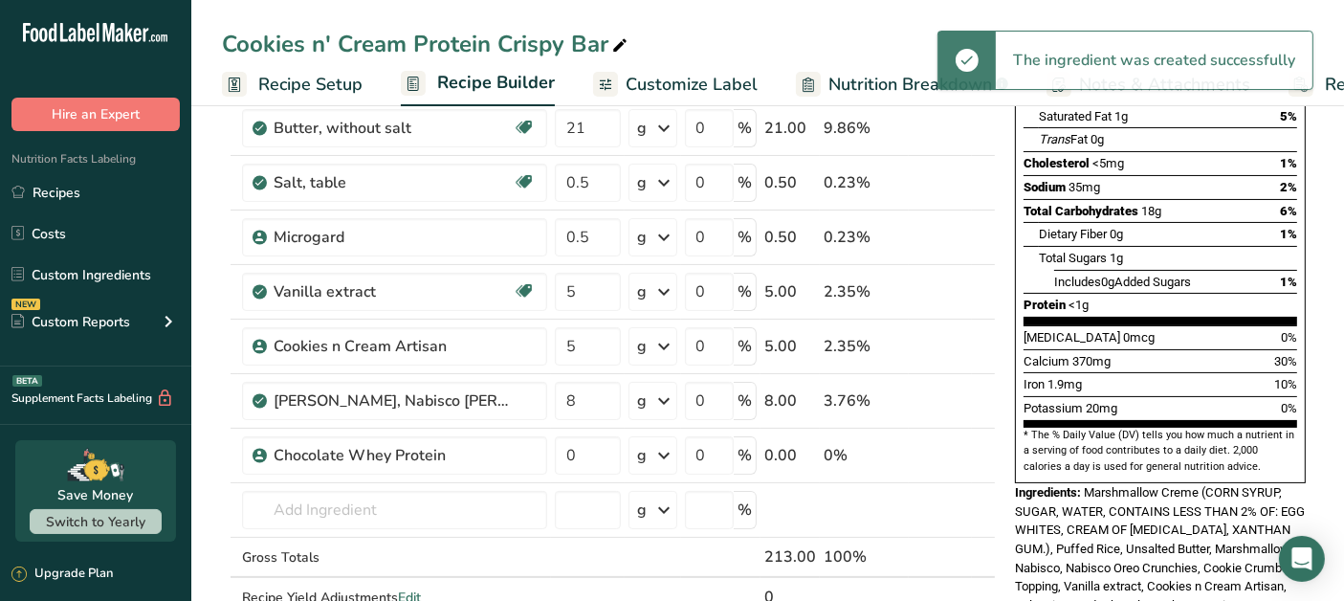
scroll to position [318, 0]
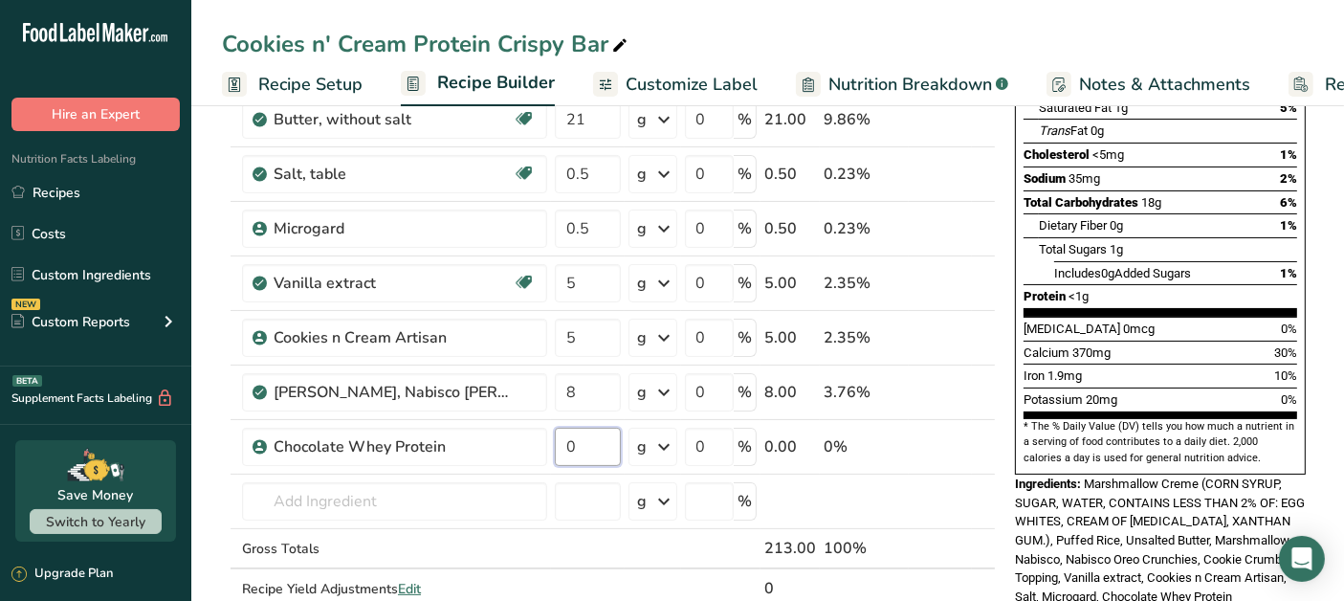
click at [575, 451] on input "0" at bounding box center [588, 447] width 66 height 38
type input "59"
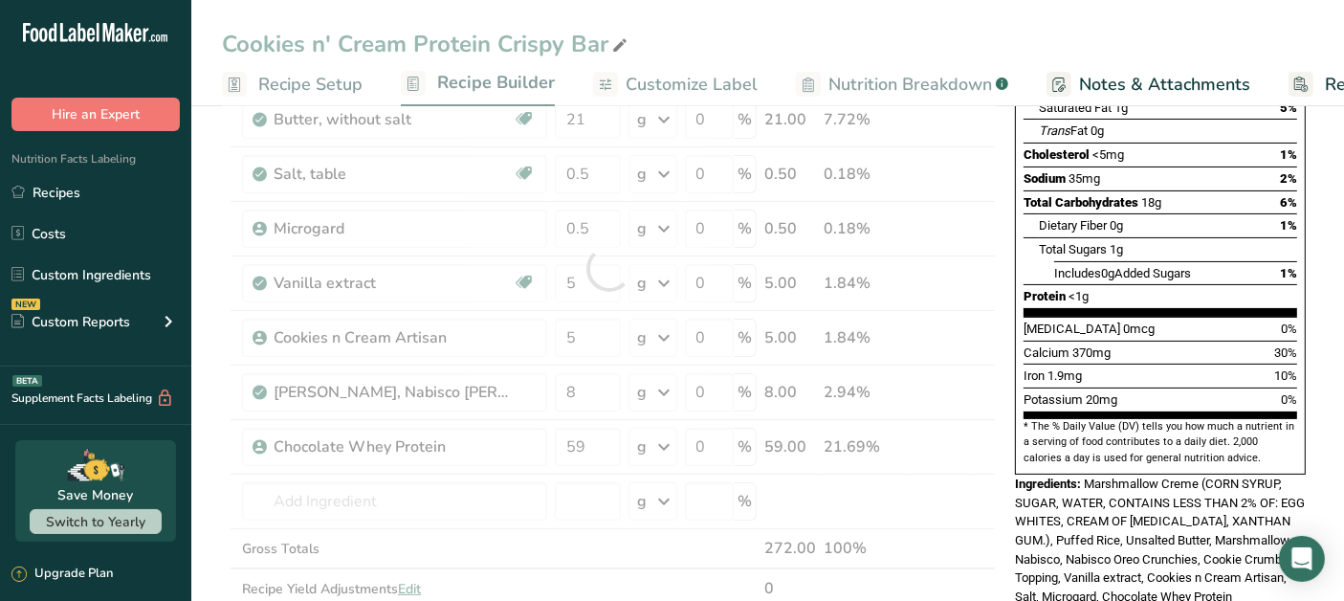
click at [989, 428] on div "Ingredient * Amount * Unit * Waste * .a-a{fill:#347362;}.b-a{fill:#fff;} Grams …" at bounding box center [609, 268] width 774 height 760
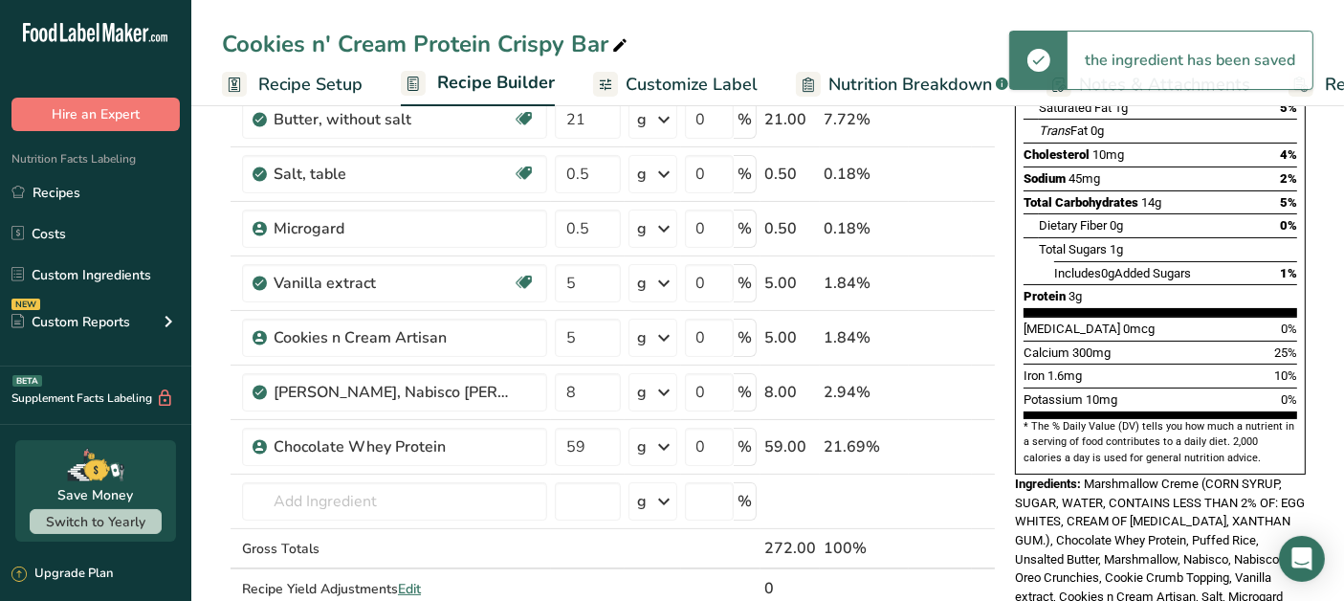
click at [979, 374] on icon at bounding box center [983, 381] width 23 height 14
type input "8"
type input "5"
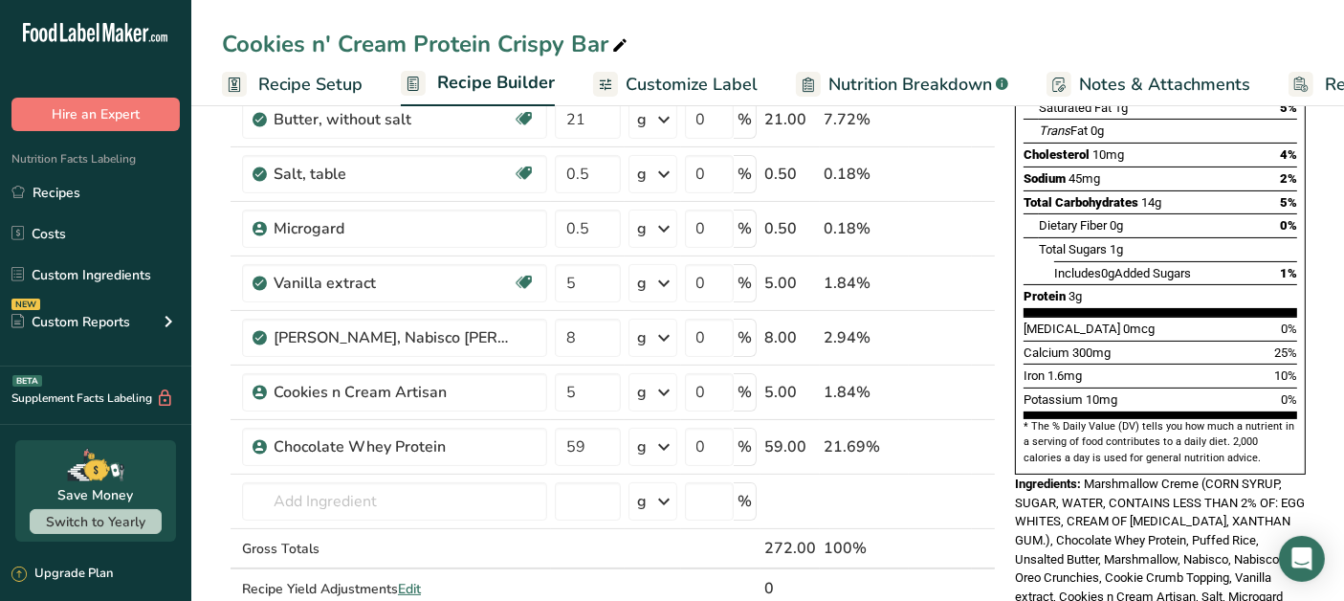
click at [984, 320] on icon at bounding box center [983, 326] width 23 height 14
type input "8"
type input "5"
click at [981, 265] on icon at bounding box center [983, 272] width 23 height 14
type input "8"
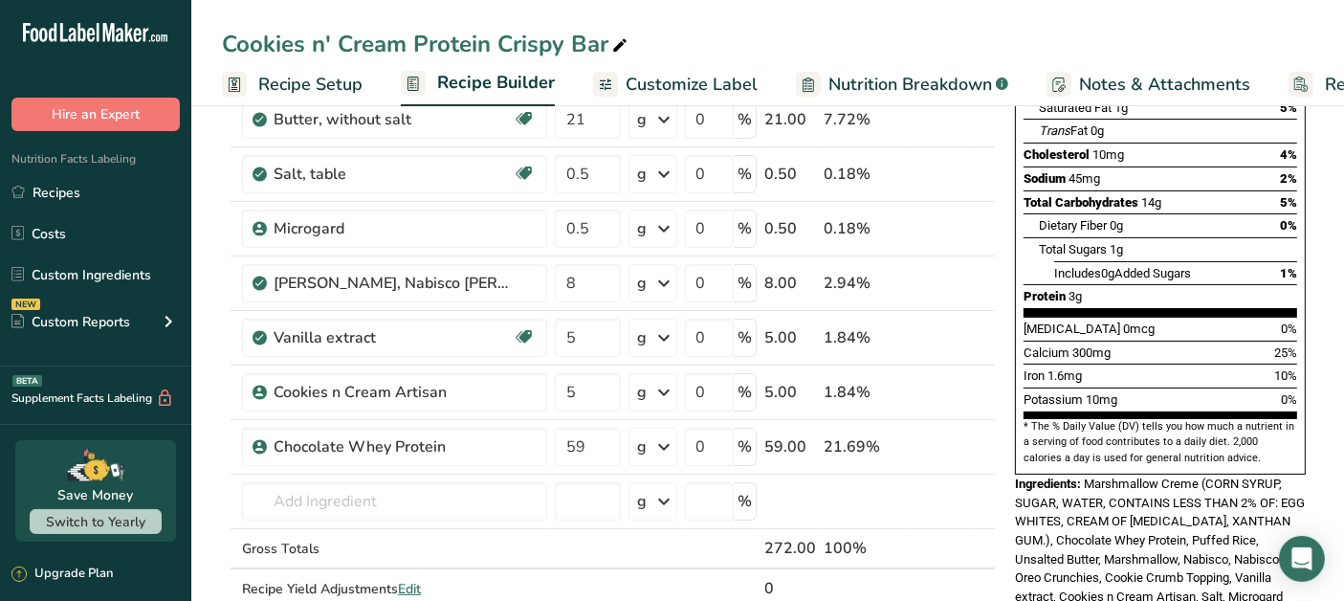
type input "0.5"
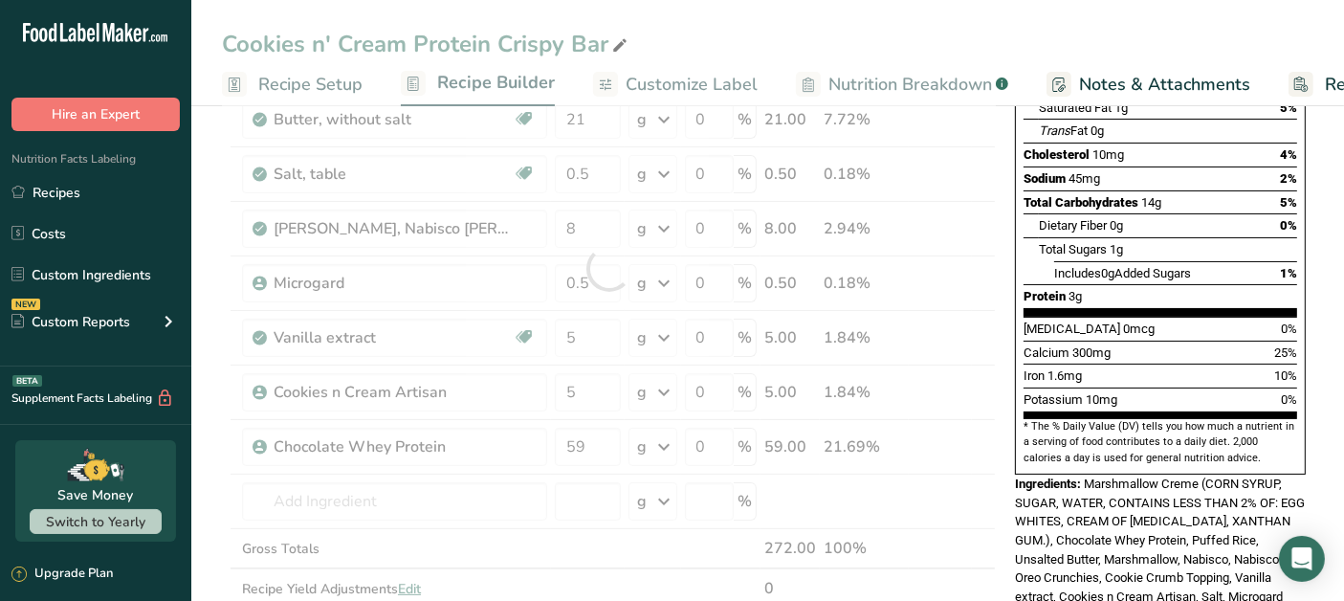
scroll to position [212, 0]
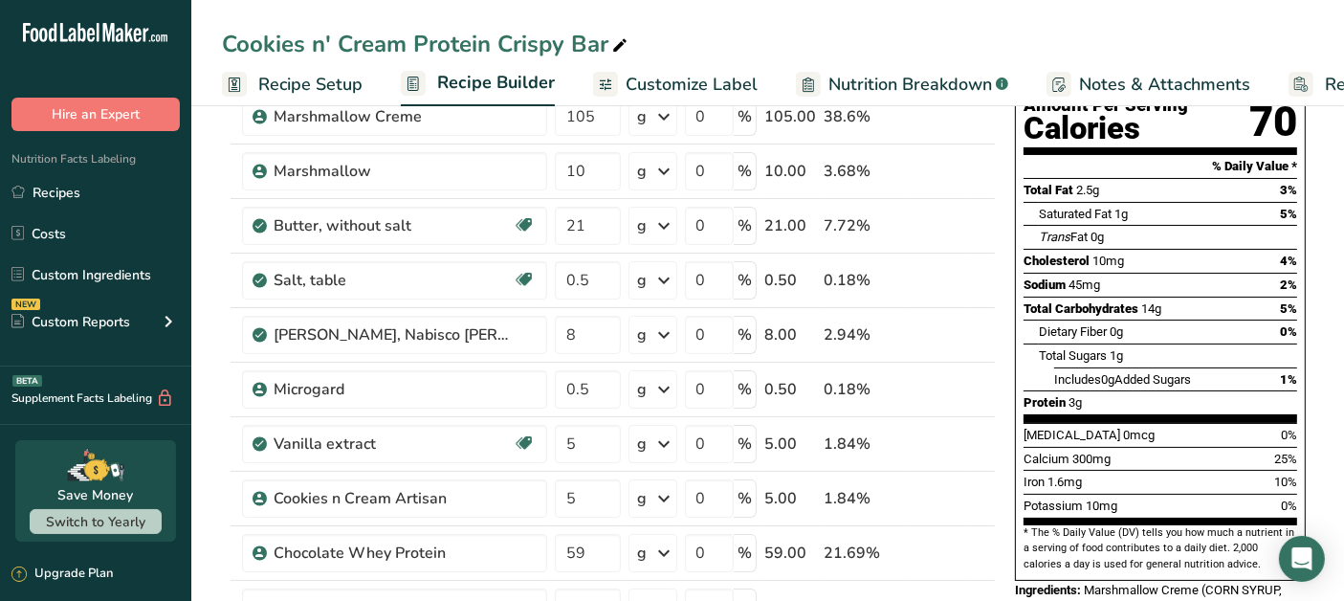
drag, startPoint x: 883, startPoint y: 338, endPoint x: 899, endPoint y: 335, distance: 16.5
click at [899, 335] on div "2.94%" at bounding box center [863, 334] width 81 height 23
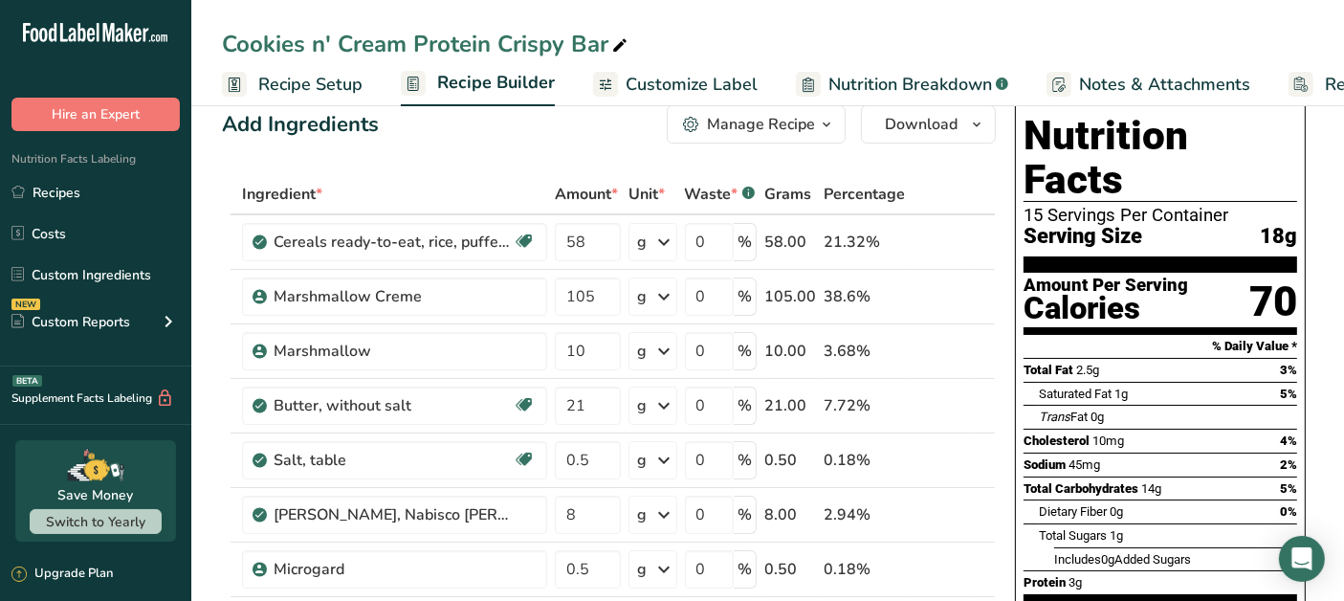
scroll to position [0, 0]
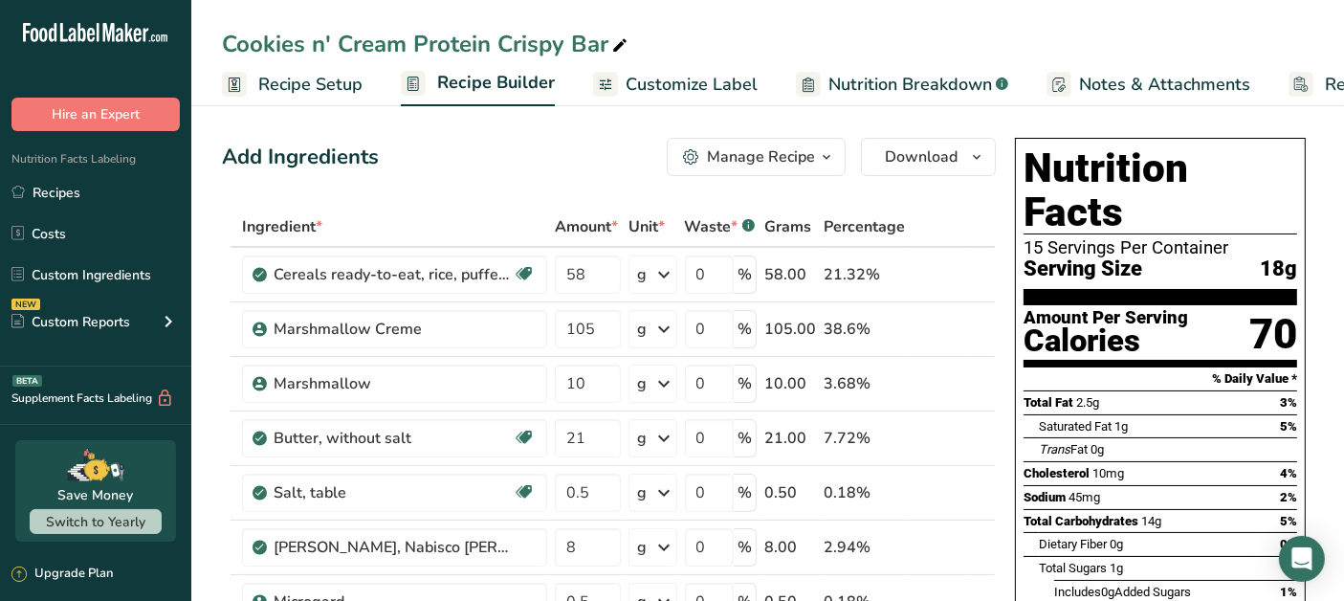
click at [988, 316] on icon at bounding box center [983, 318] width 23 height 14
type input "105"
type input "58"
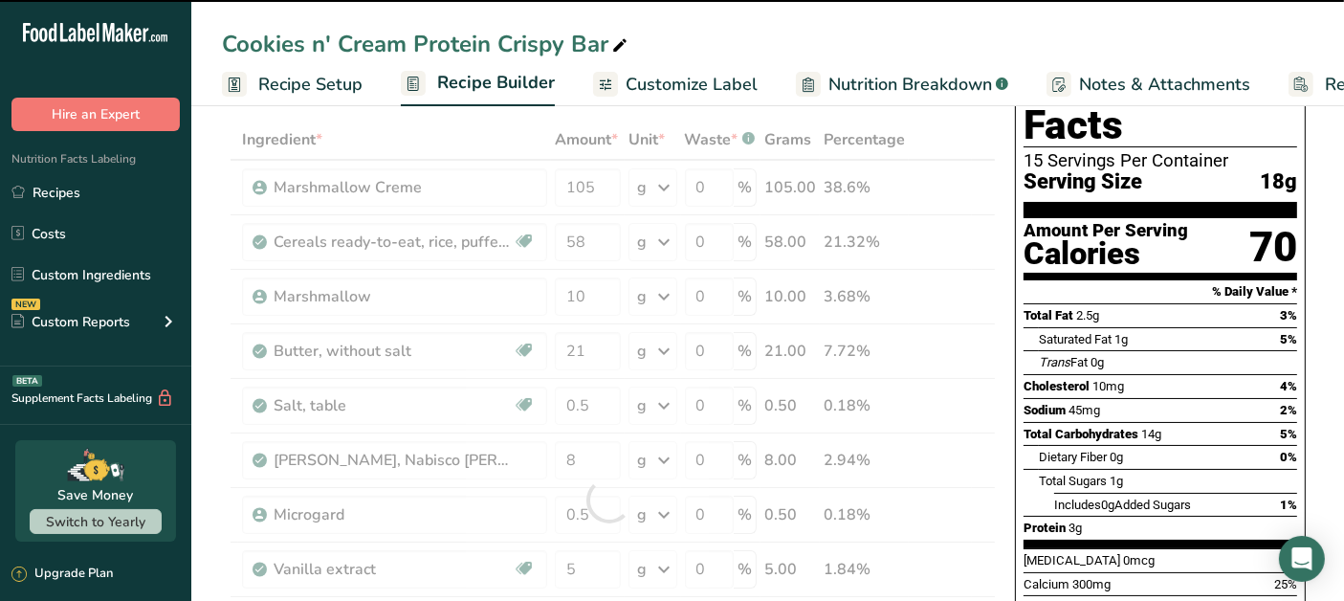
scroll to position [106, 0]
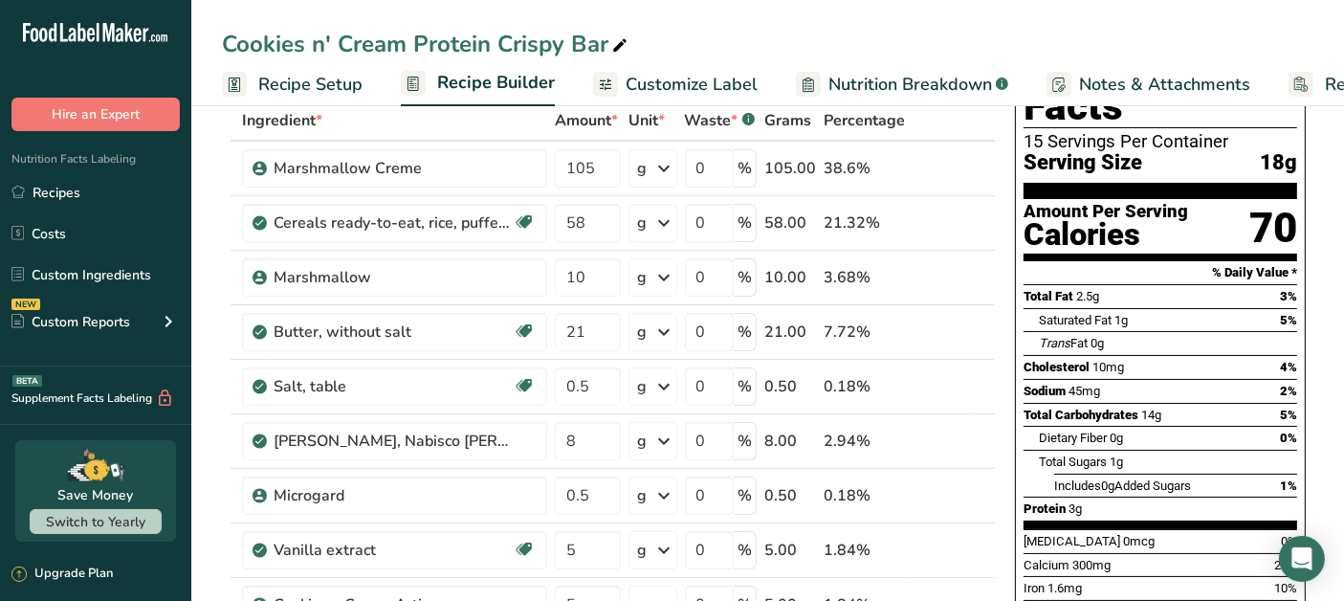
click at [980, 320] on icon at bounding box center [983, 321] width 23 height 14
type input "21"
type input "10"
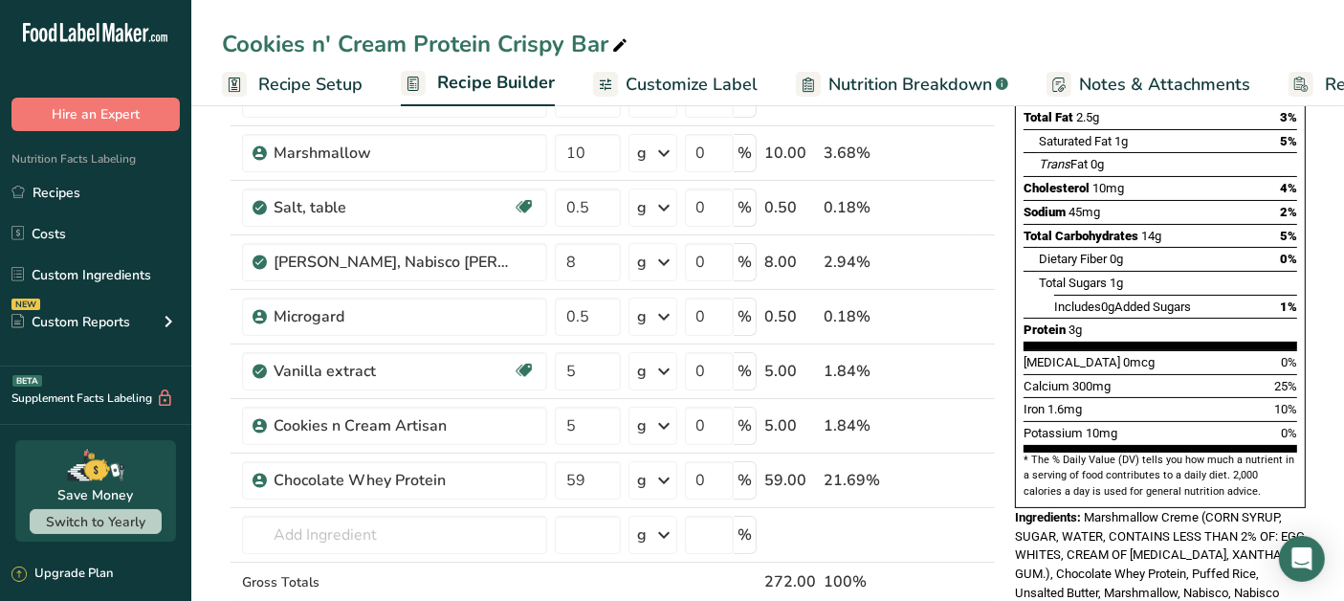
scroll to position [318, 0]
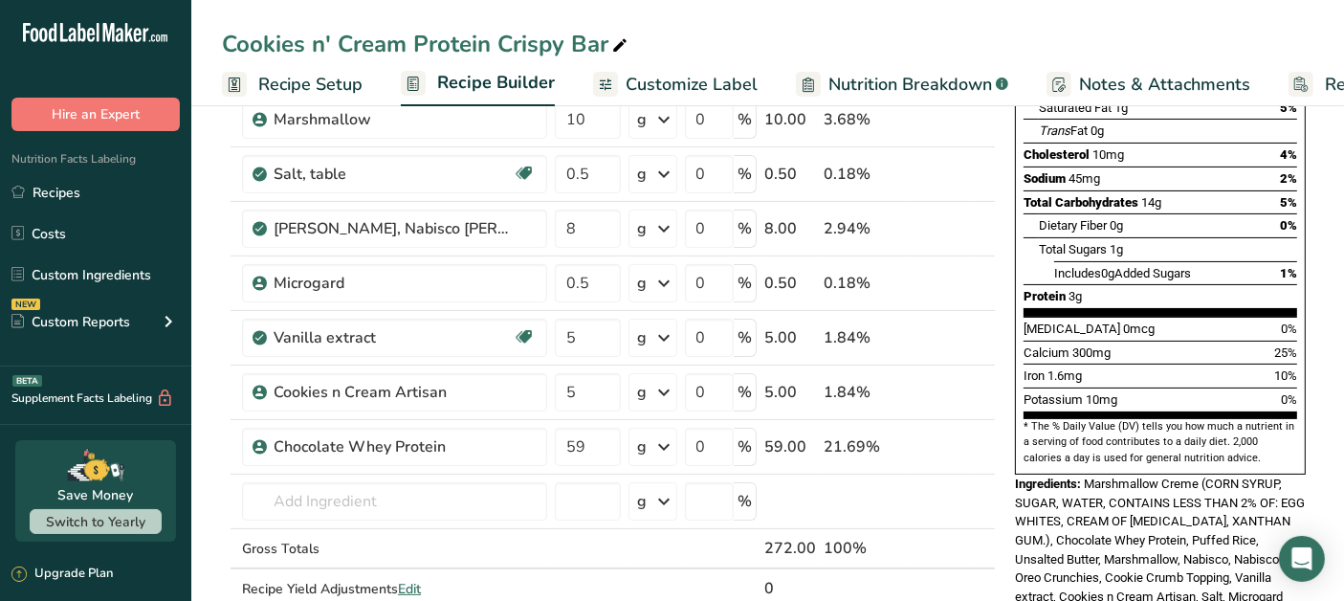
click at [989, 434] on icon at bounding box center [983, 435] width 23 height 14
type input "59"
type input "5"
click at [983, 376] on icon at bounding box center [983, 381] width 23 height 14
type input "59"
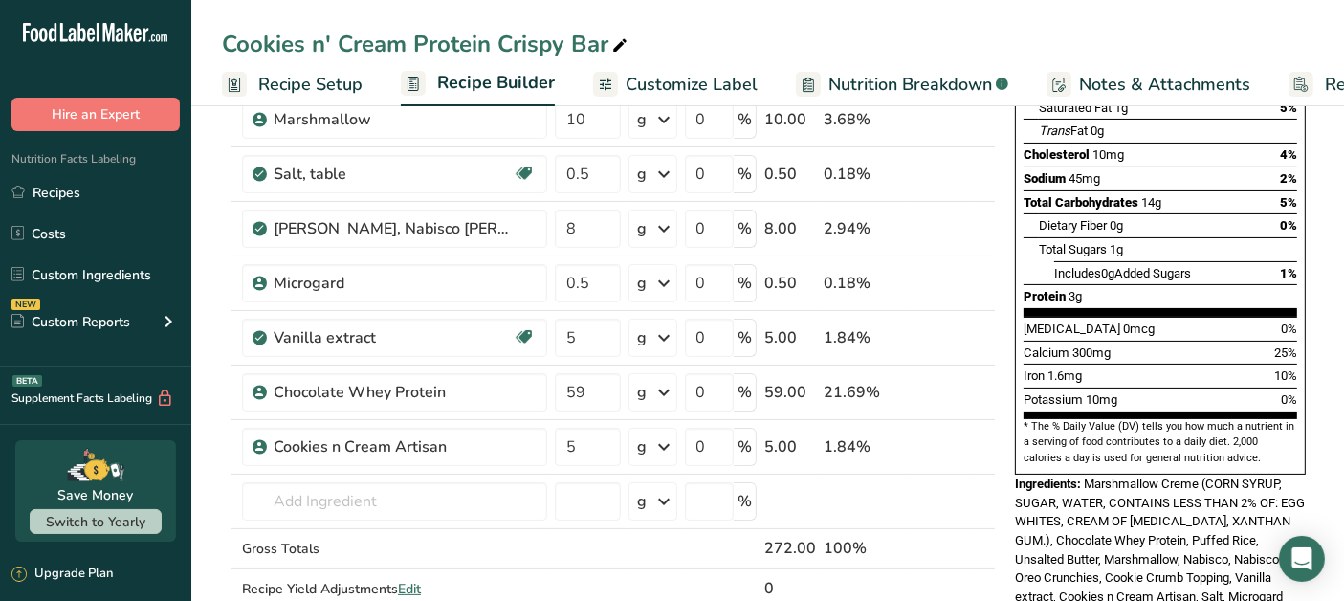
type input "5"
click at [980, 320] on icon at bounding box center [983, 326] width 23 height 14
type input "59"
type input "0.5"
click at [983, 269] on icon at bounding box center [983, 272] width 23 height 14
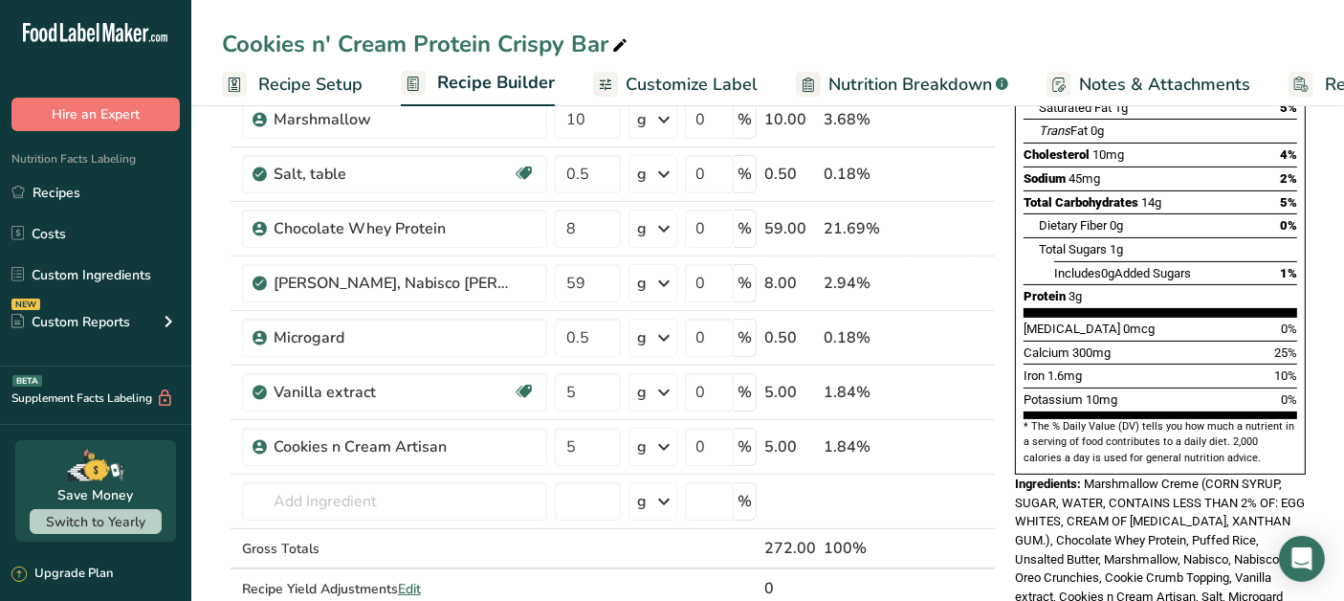
type input "59"
type input "8"
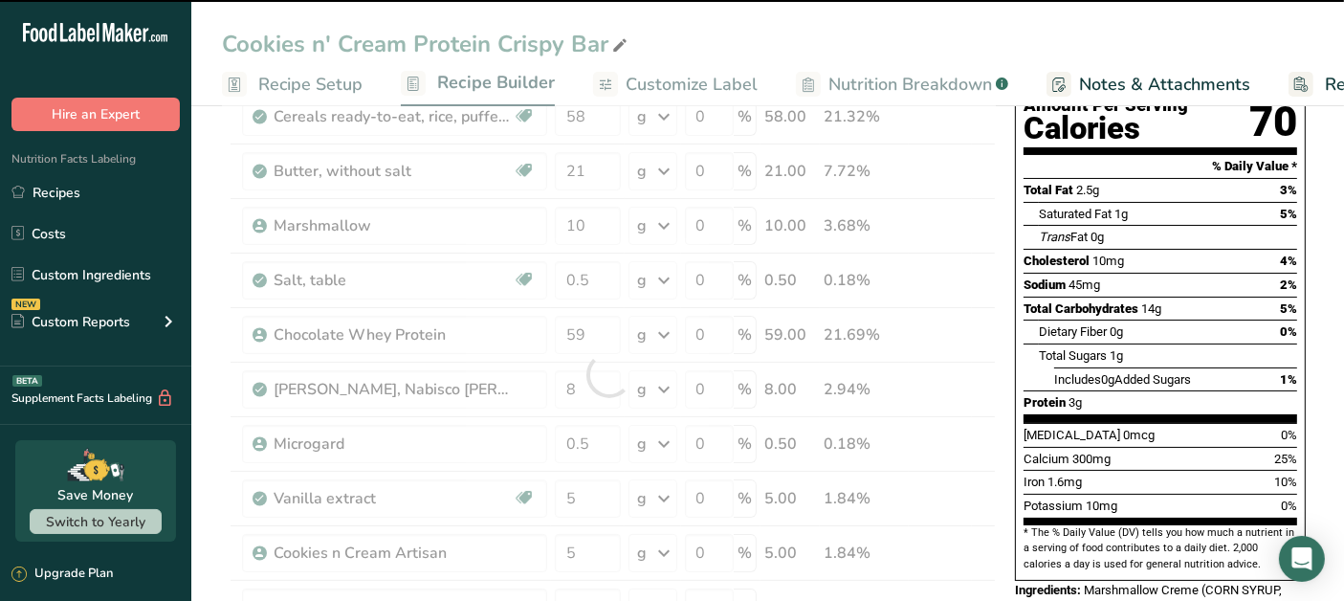
scroll to position [106, 0]
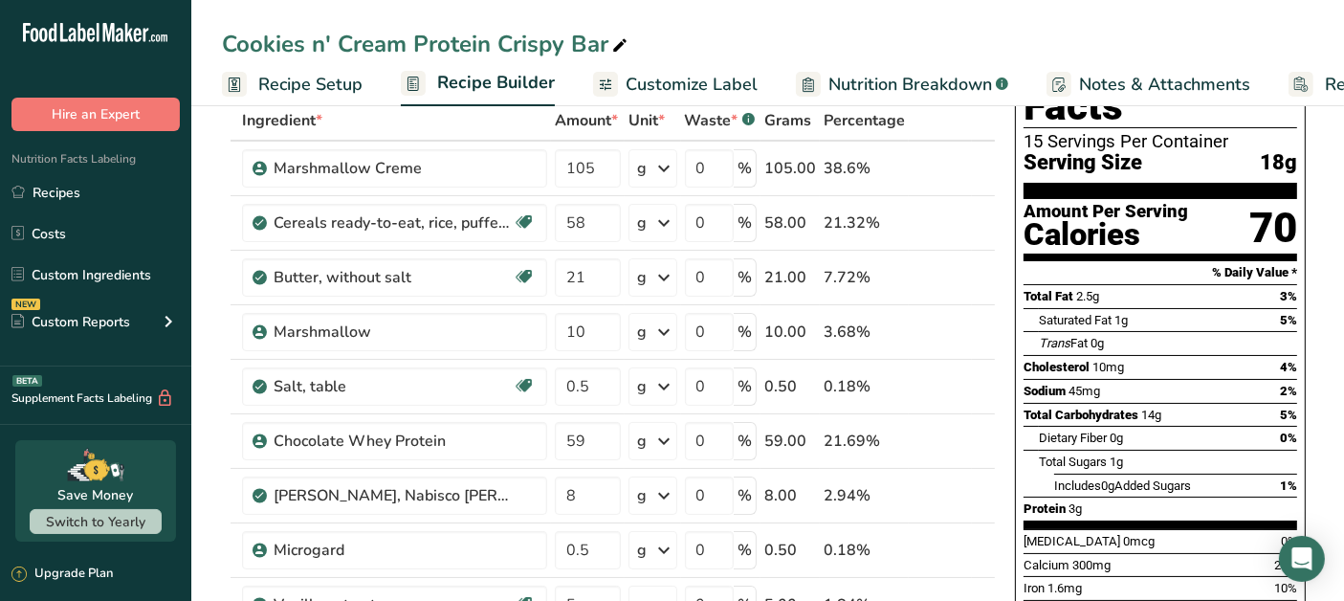
click at [981, 423] on icon at bounding box center [983, 430] width 23 height 14
type input "59"
type input "0.5"
click at [986, 375] on icon at bounding box center [983, 375] width 23 height 14
type input "59"
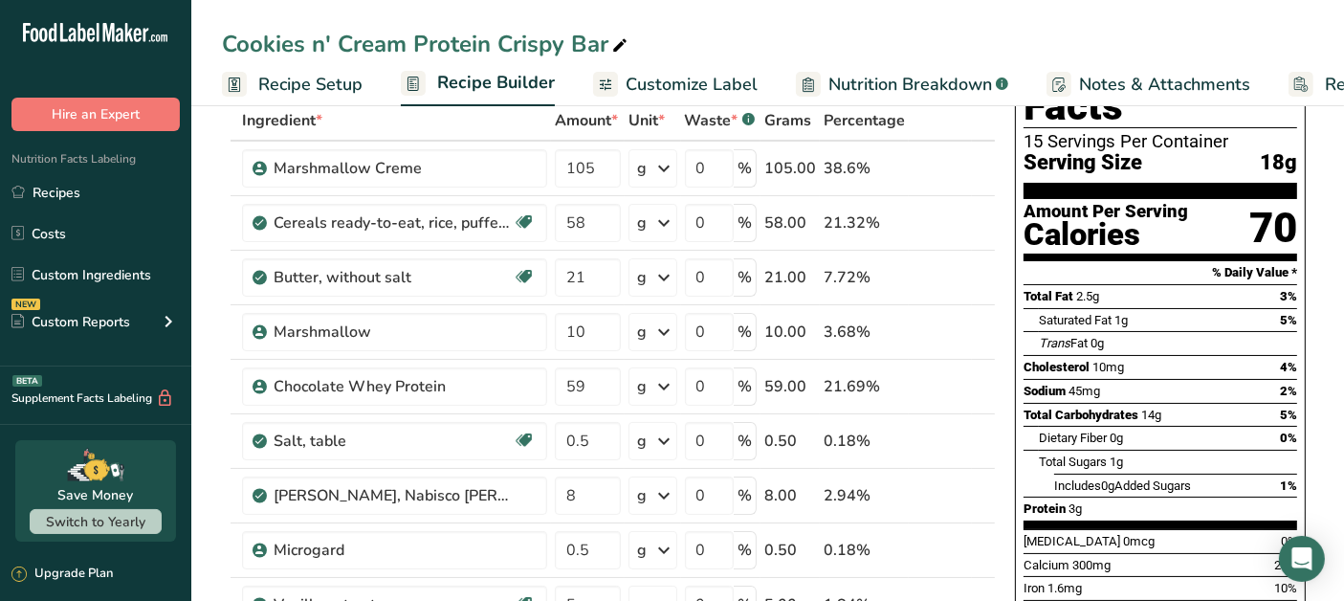
type input "10"
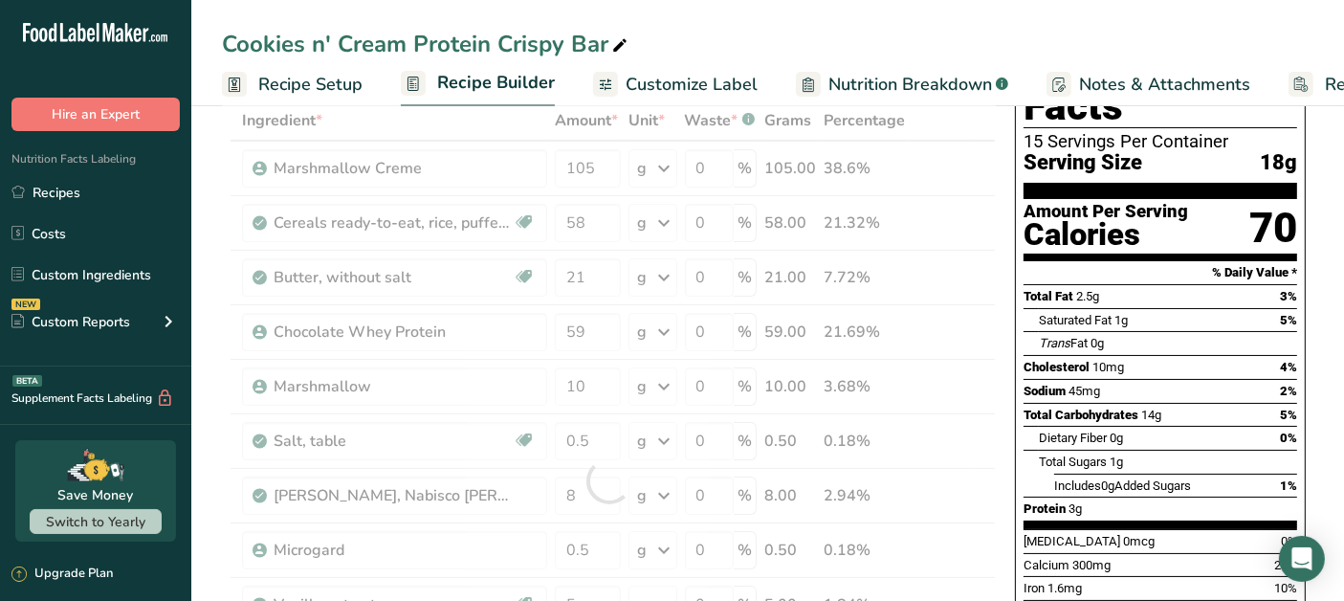
click at [983, 319] on div "Ingredient * Amount * Unit * Waste * .a-a{fill:#347362;}.b-a{fill:#fff;} Grams …" at bounding box center [609, 480] width 774 height 760
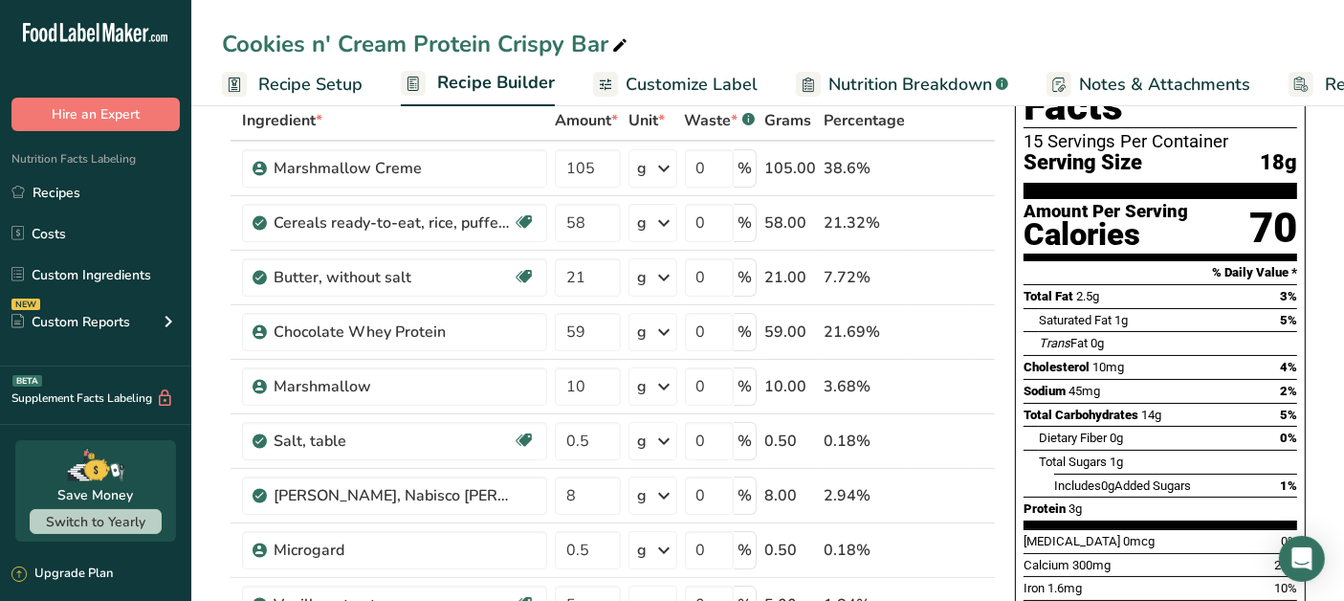
click at [986, 319] on icon at bounding box center [983, 321] width 23 height 14
type input "59"
type input "21"
click at [990, 266] on icon at bounding box center [983, 266] width 23 height 14
type input "59"
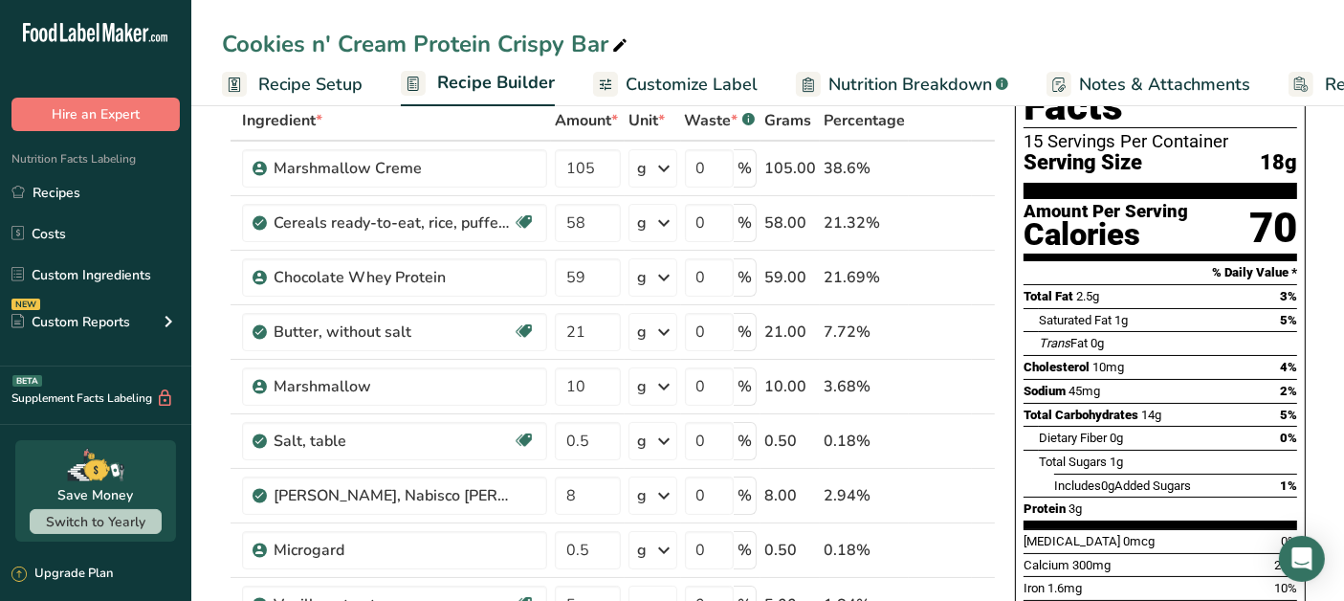
type input "58"
click at [989, 480] on icon at bounding box center [983, 484] width 23 height 14
type input "8"
type input "0.5"
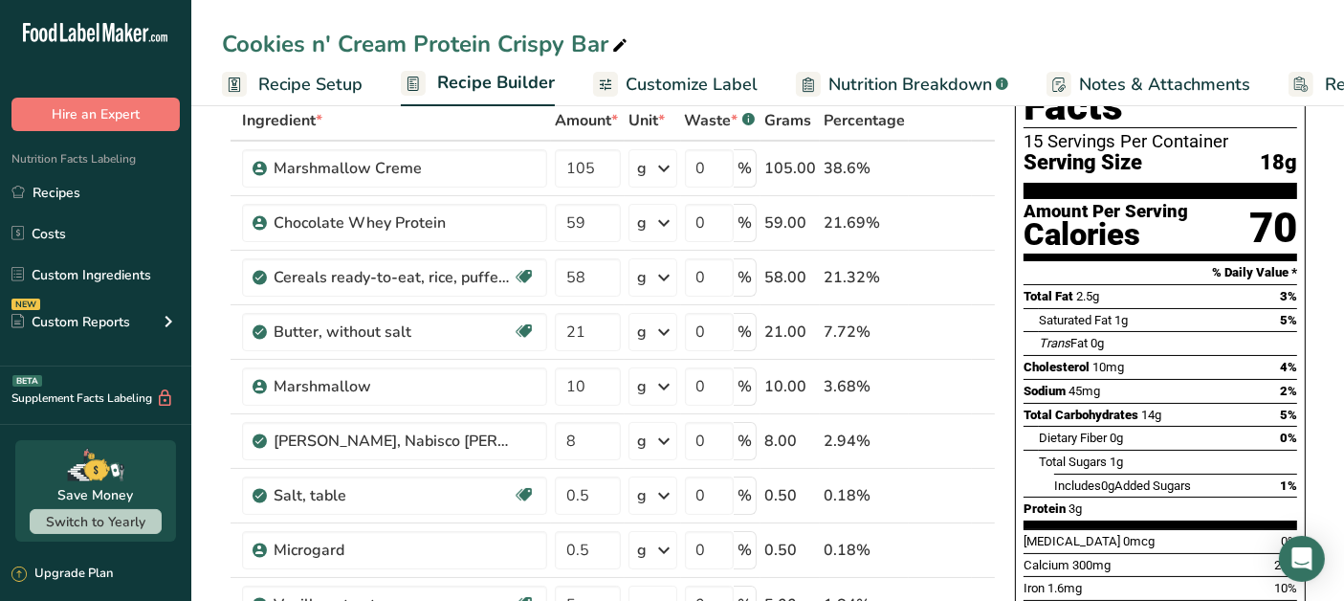
scroll to position [318, 0]
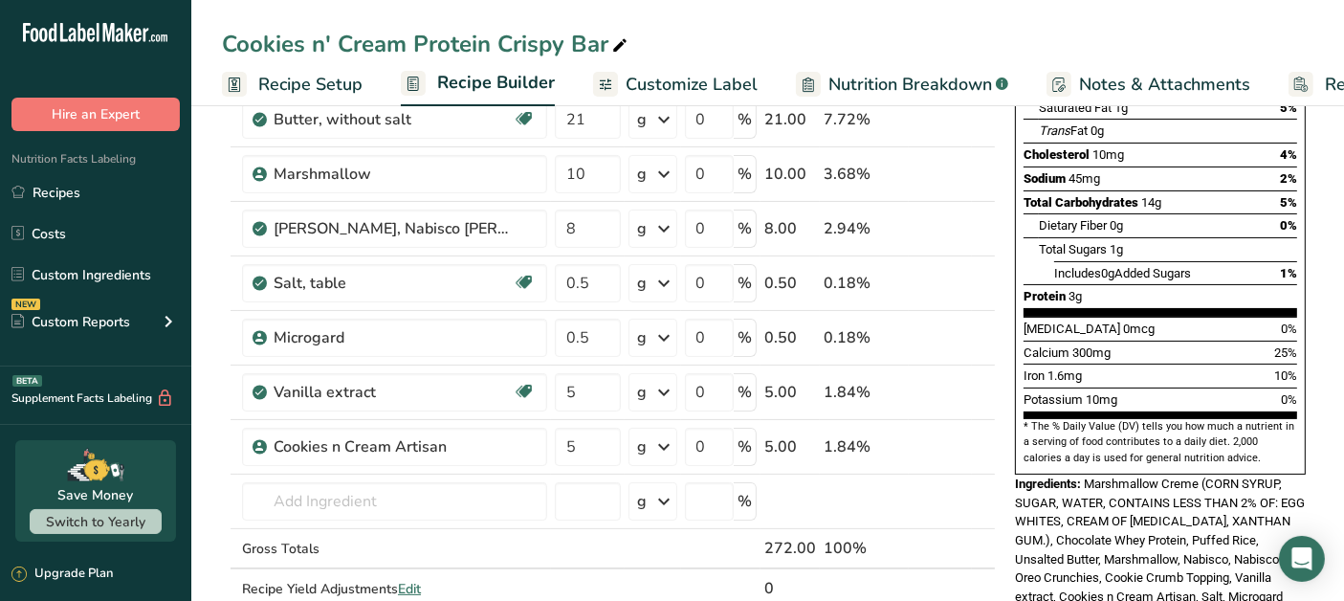
click at [981, 378] on icon at bounding box center [983, 381] width 23 height 14
type input "5"
type input "0.5"
click at [982, 319] on icon at bounding box center [983, 326] width 23 height 14
type input "5"
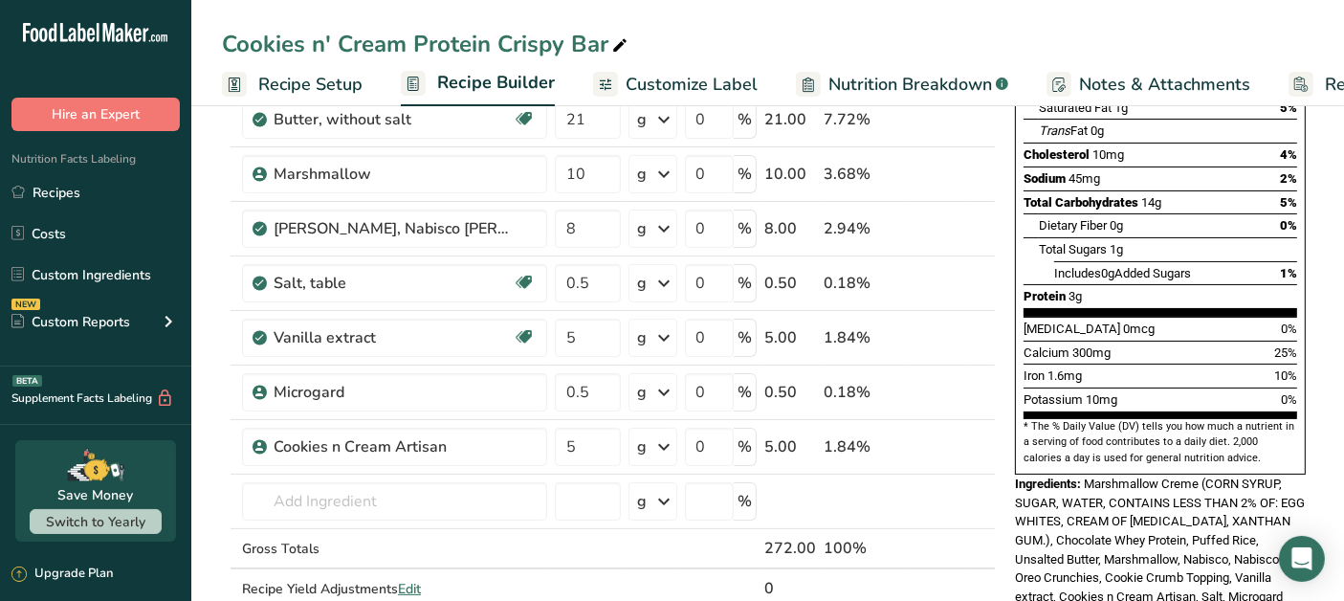
type input "0.5"
click at [983, 432] on icon at bounding box center [983, 435] width 23 height 14
type input "5"
type input "0.5"
click at [978, 376] on icon at bounding box center [983, 381] width 23 height 14
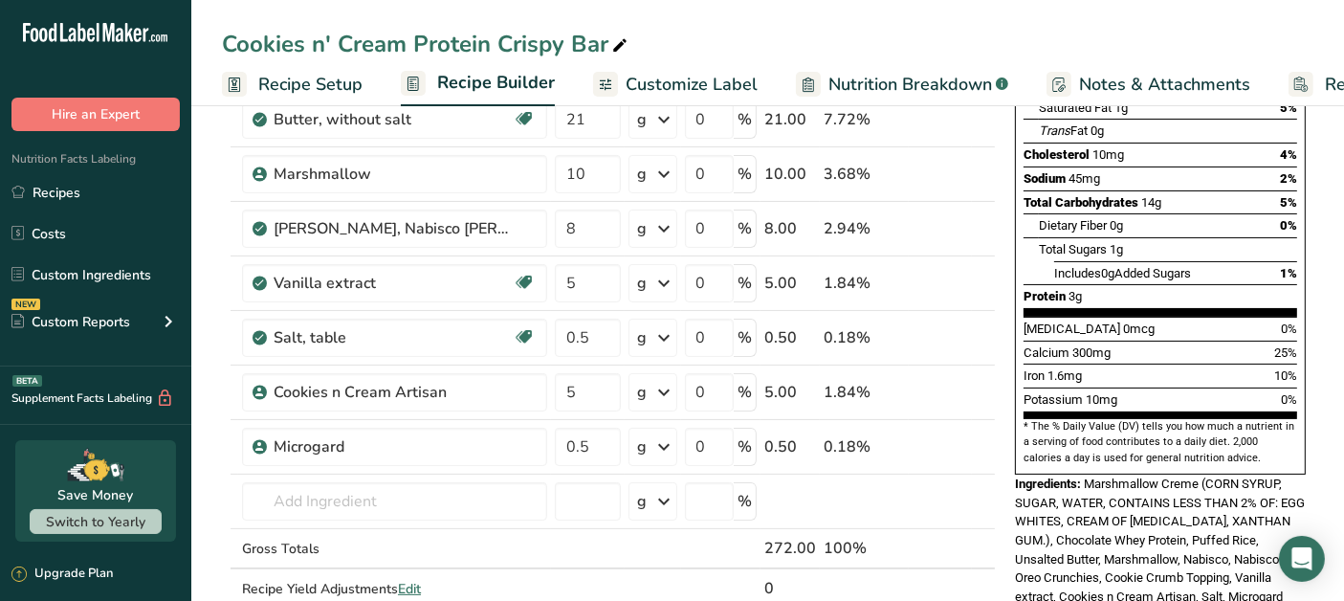
type input "5"
type input "0.5"
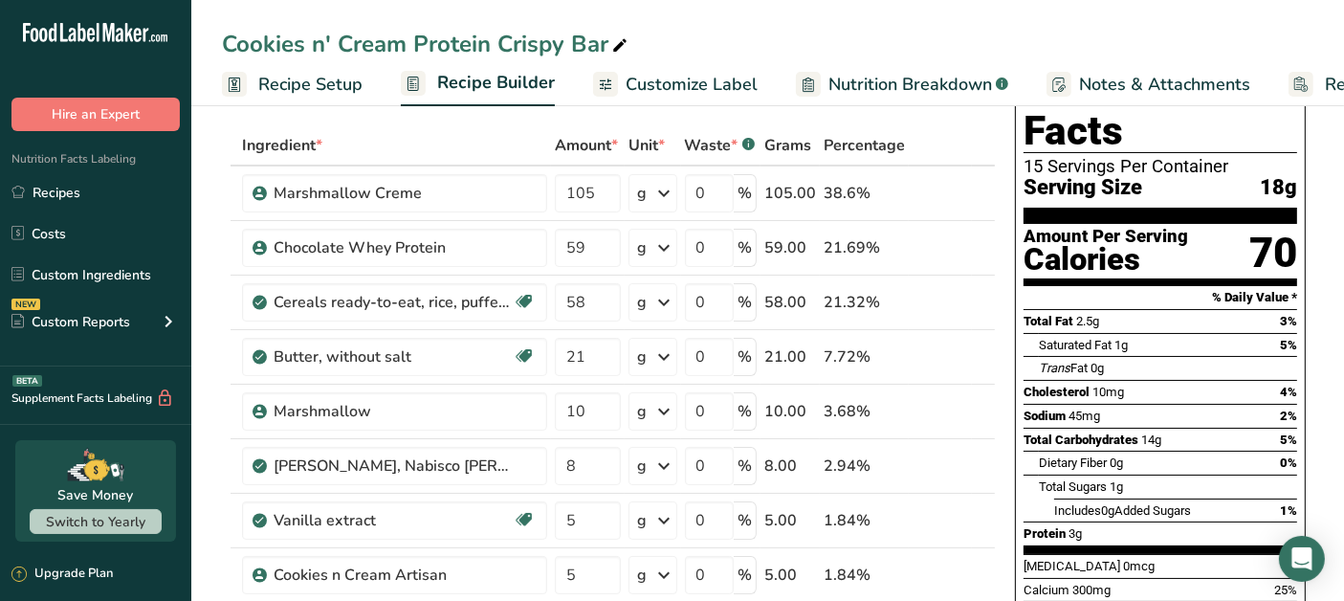
scroll to position [0, 0]
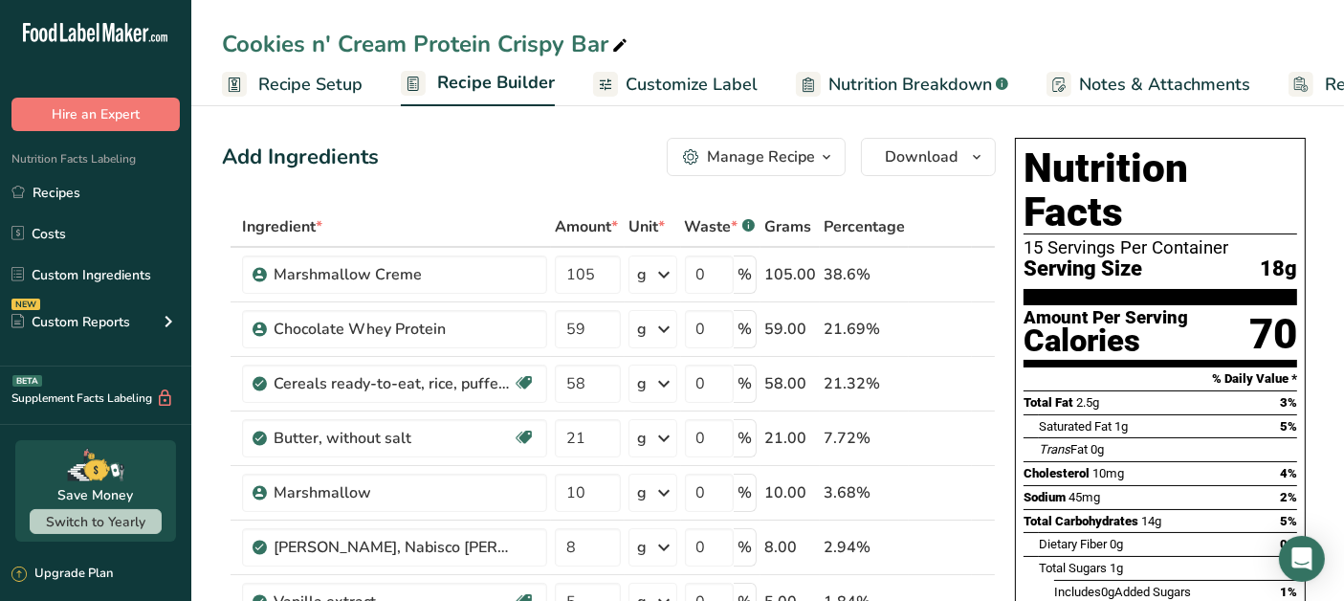
click at [550, 166] on div "Add Ingredients Manage Recipe Delete Recipe Duplicate Recipe Scale Recipe Save …" at bounding box center [609, 157] width 774 height 38
click at [678, 86] on span "Customize Label" at bounding box center [691, 85] width 132 height 26
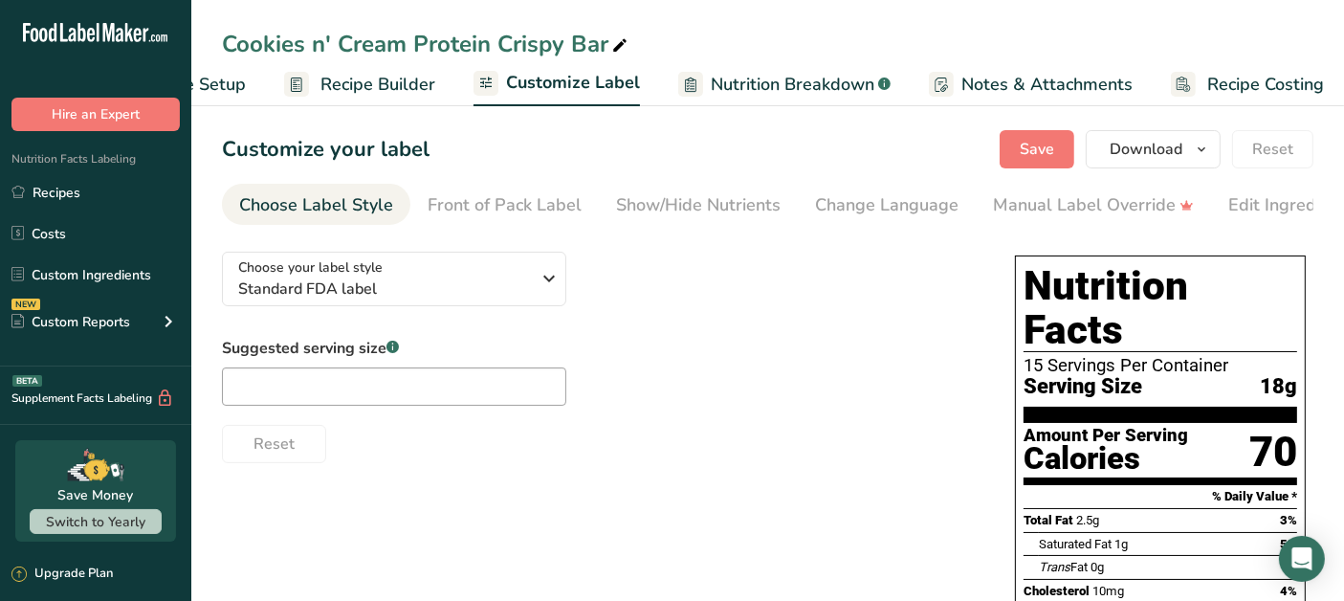
scroll to position [0, 127]
click at [1270, 203] on div "Edit Ingredients/Allergens List" at bounding box center [1349, 205] width 243 height 26
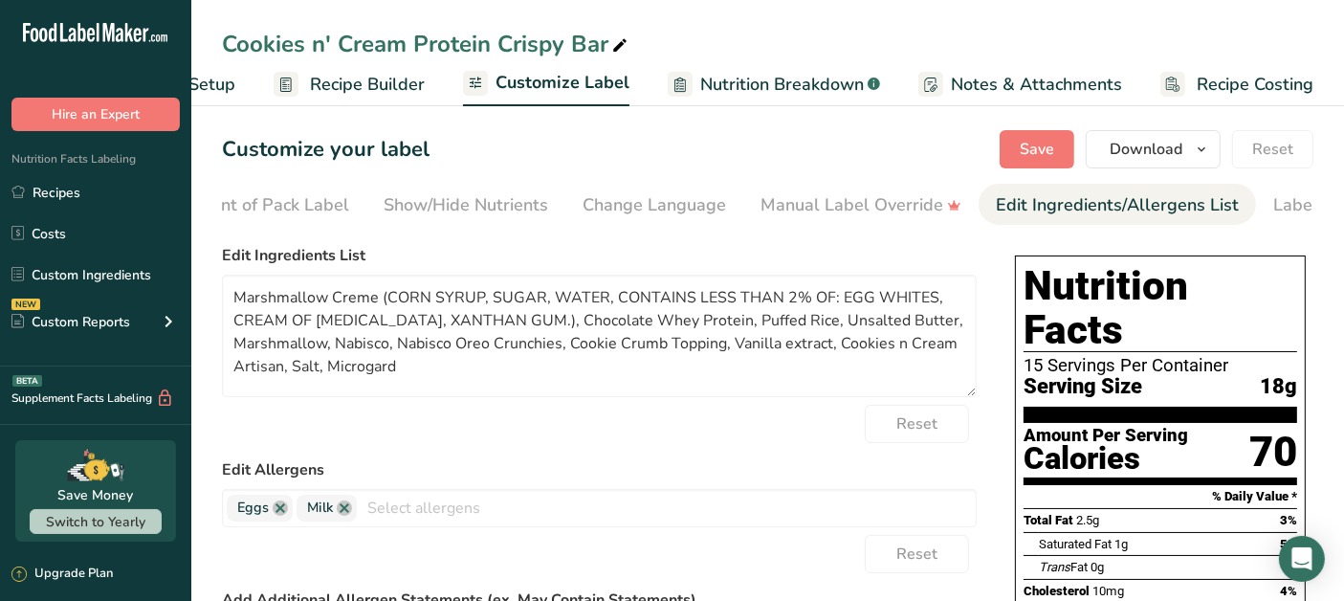
scroll to position [0, 320]
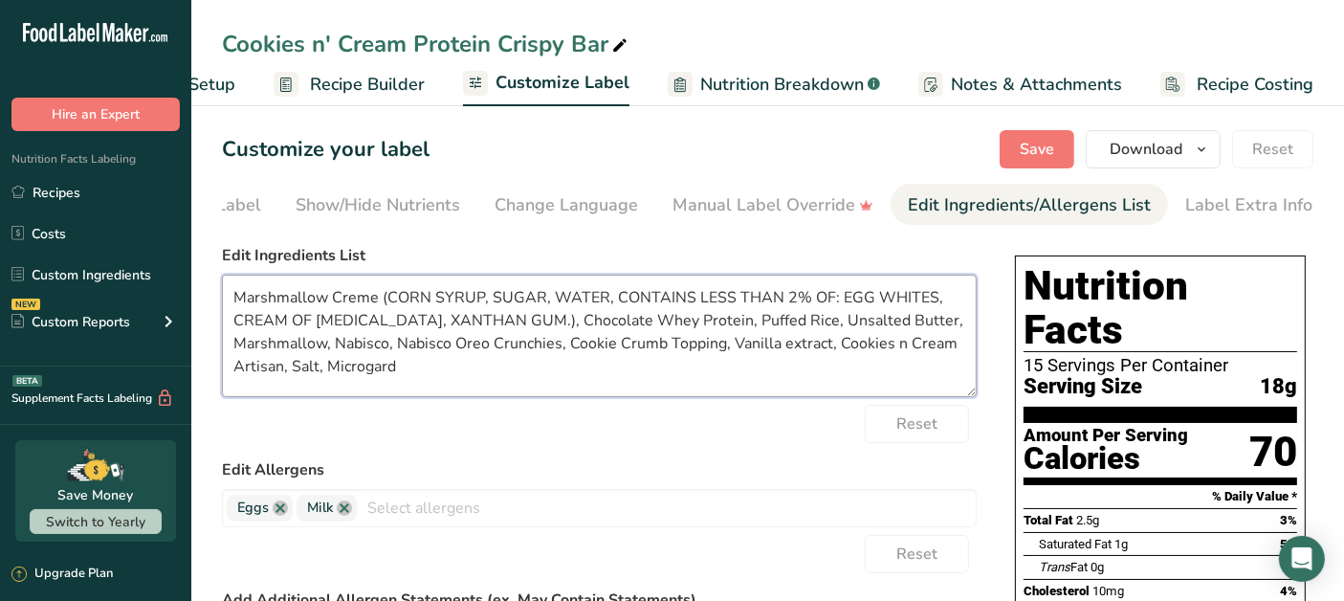
click at [479, 294] on textarea "Marshmallow Creme (CORN SYRUP, SUGAR, WATER, CONTAINS LESS THAN 2% OF: EGG WHIT…" at bounding box center [599, 335] width 755 height 122
click at [519, 298] on textarea "Marshmallow Creme (Corn syrup, SUGAR, WATER, CONTAINS LESS THAN 2% OF: EGG WHIT…" at bounding box center [599, 335] width 755 height 122
click at [564, 294] on textarea "Marshmallow Creme (Corn syrup, sugar, WATER, CONTAINS LESS THAN 2% OF: EGG WHIT…" at bounding box center [599, 335] width 755 height 122
click at [811, 304] on textarea "Marshmallow Creme (Corn syrup, sugar, water, CONTAINS LESS THAN 2% OF: EGG WHIT…" at bounding box center [599, 335] width 755 height 122
click at [870, 304] on textarea "Marshmallow Creme (Corn syrup, sugar, water, CONTAINS LESS THAN 2% OF: Egg WHIT…" at bounding box center [599, 335] width 755 height 122
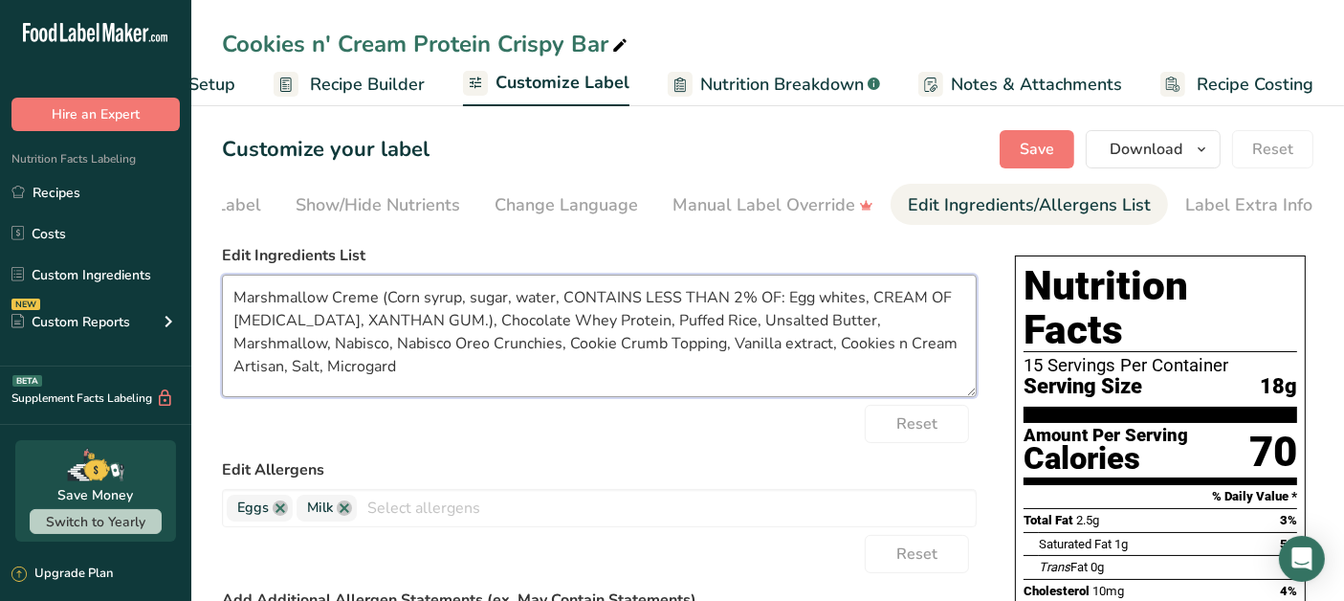
click at [289, 321] on textarea "Marshmallow Creme (Corn syrup, sugar, water, CONTAINS LESS THAN 2% OF: Egg whit…" at bounding box center [599, 335] width 755 height 122
click at [387, 321] on textarea "Marshmallow Creme (Corn syrup, sugar, water, CONTAINS LESS THAN 2% OF: Egg whit…" at bounding box center [599, 335] width 755 height 122
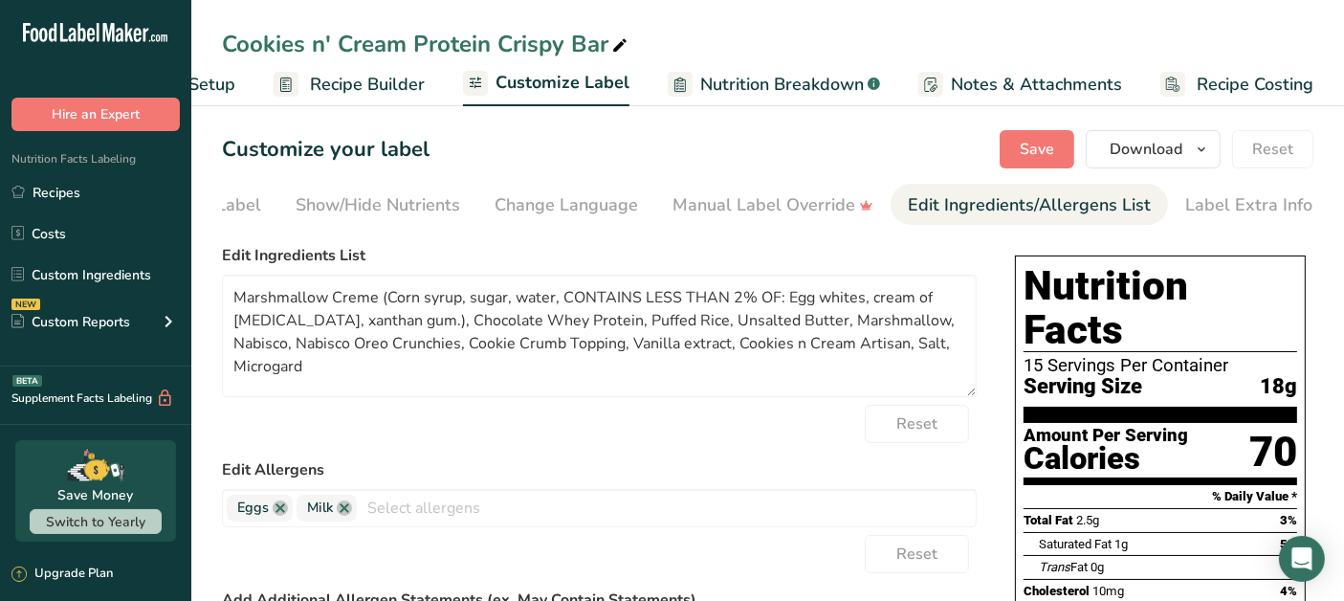
click at [732, 443] on div "Reset" at bounding box center [599, 424] width 755 height 38
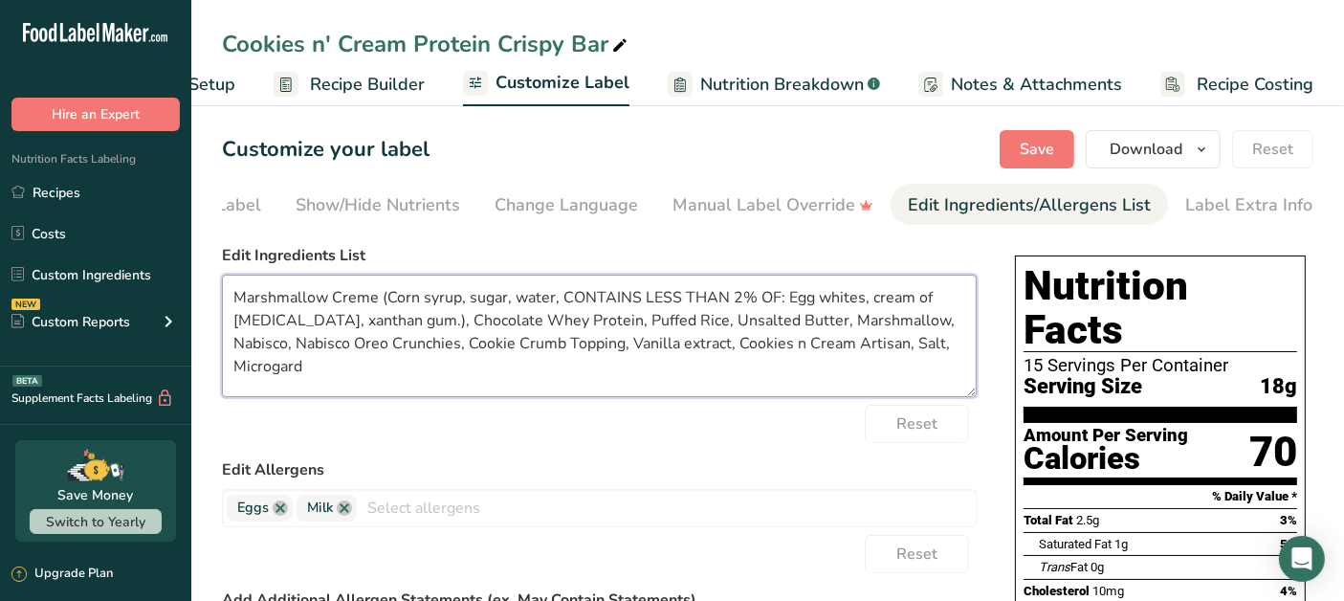
click at [285, 351] on textarea "Marshmallow Creme (Corn syrup, sugar, water, CONTAINS LESS THAN 2% OF: Egg whit…" at bounding box center [599, 335] width 755 height 122
click at [308, 344] on textarea "Marshmallow Creme (Corn syrup, sugar, water, CONTAINS LESS THAN 2% OF: Egg whit…" at bounding box center [599, 335] width 755 height 122
type textarea "Marshmallow Creme (Corn syrup, sugar, water, CONTAINS LESS THAN 2% OF: Egg whit…"
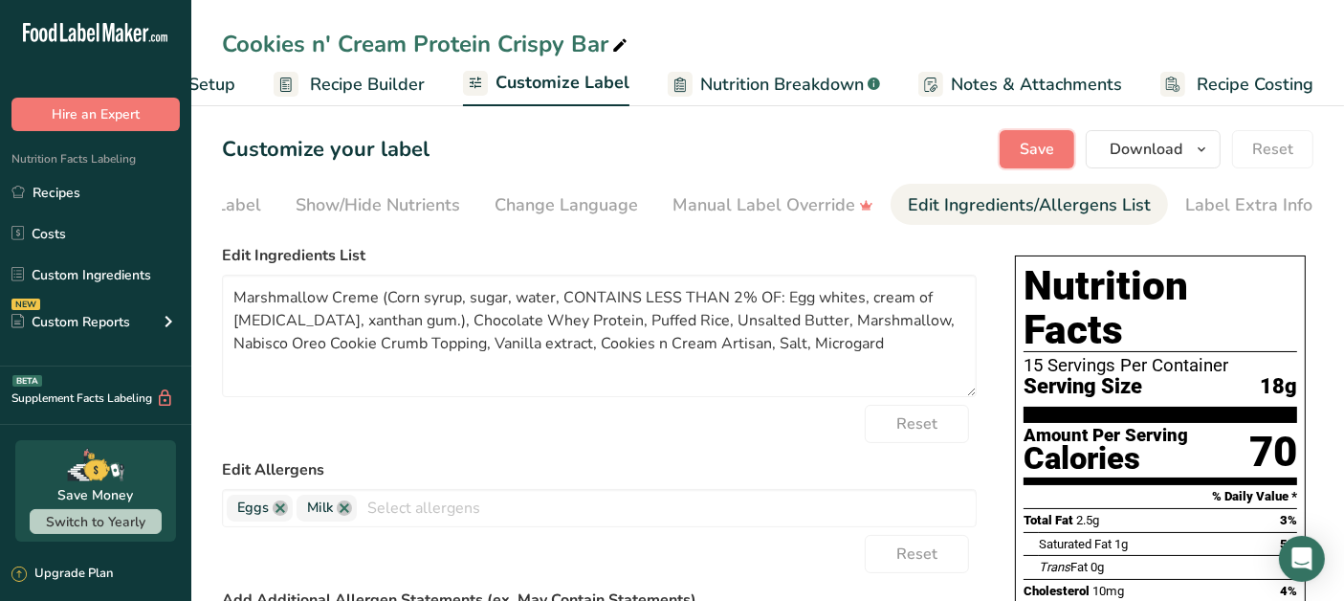
click at [1052, 140] on span "Save" at bounding box center [1037, 149] width 34 height 23
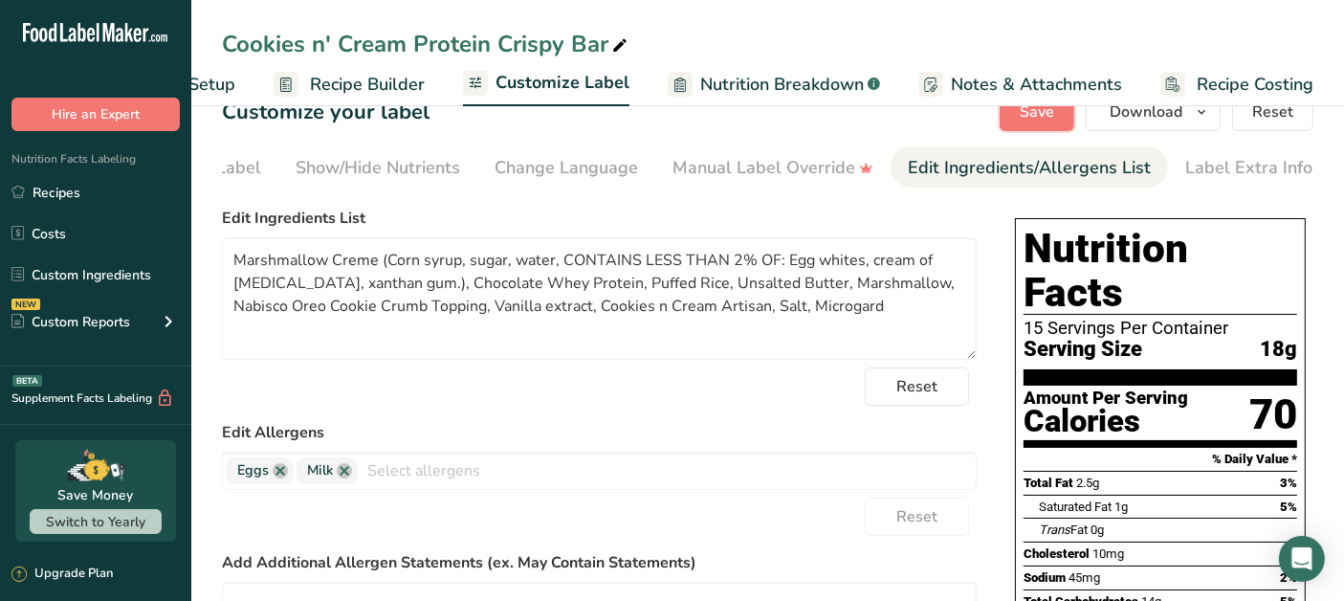
scroll to position [0, 0]
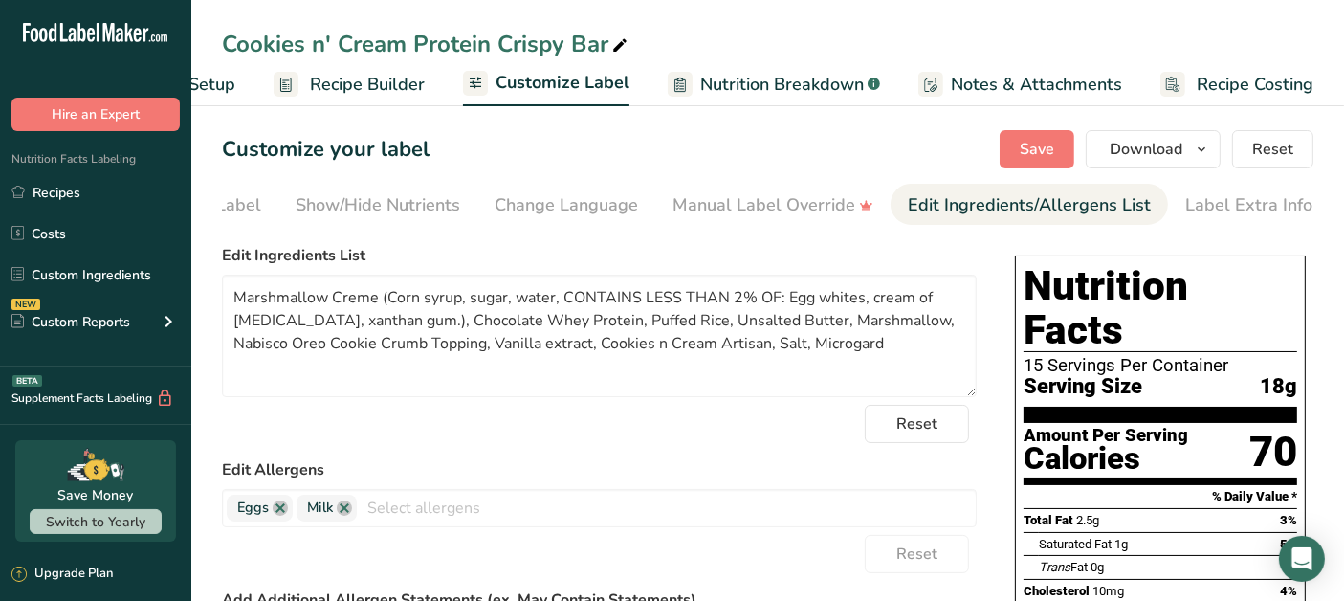
click at [250, 217] on div "Front of Pack Label" at bounding box center [184, 205] width 154 height 26
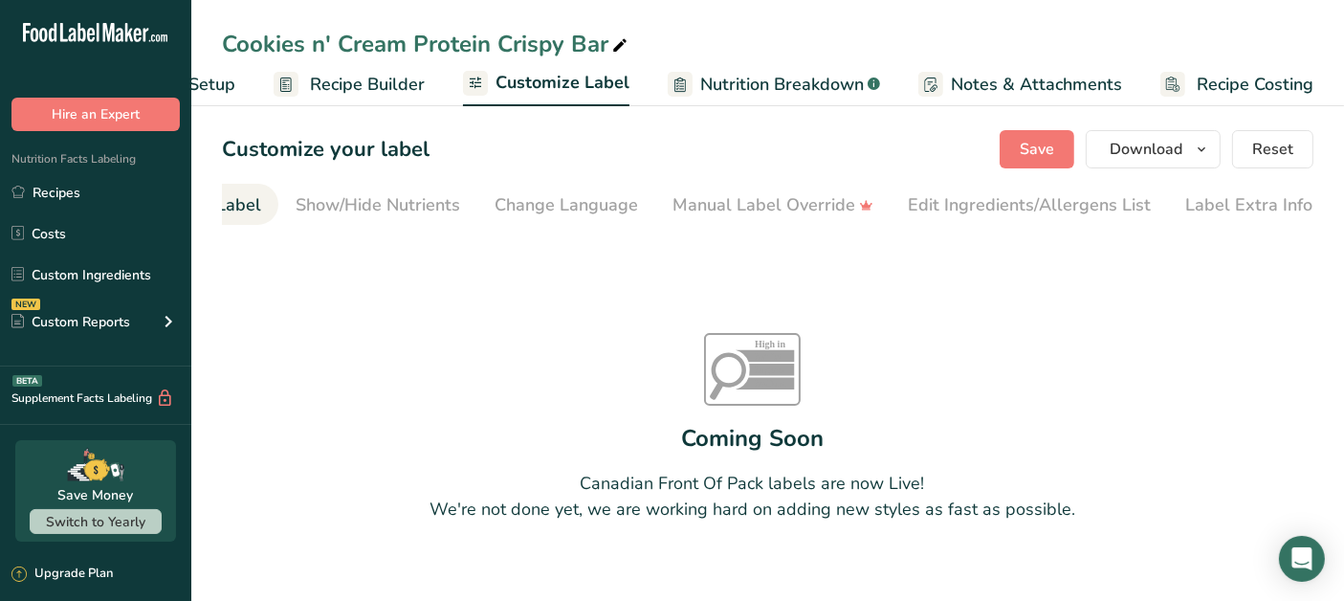
scroll to position [0, 186]
drag, startPoint x: 347, startPoint y: 83, endPoint x: 384, endPoint y: 92, distance: 38.3
click at [346, 83] on span "Recipe Builder" at bounding box center [367, 85] width 115 height 26
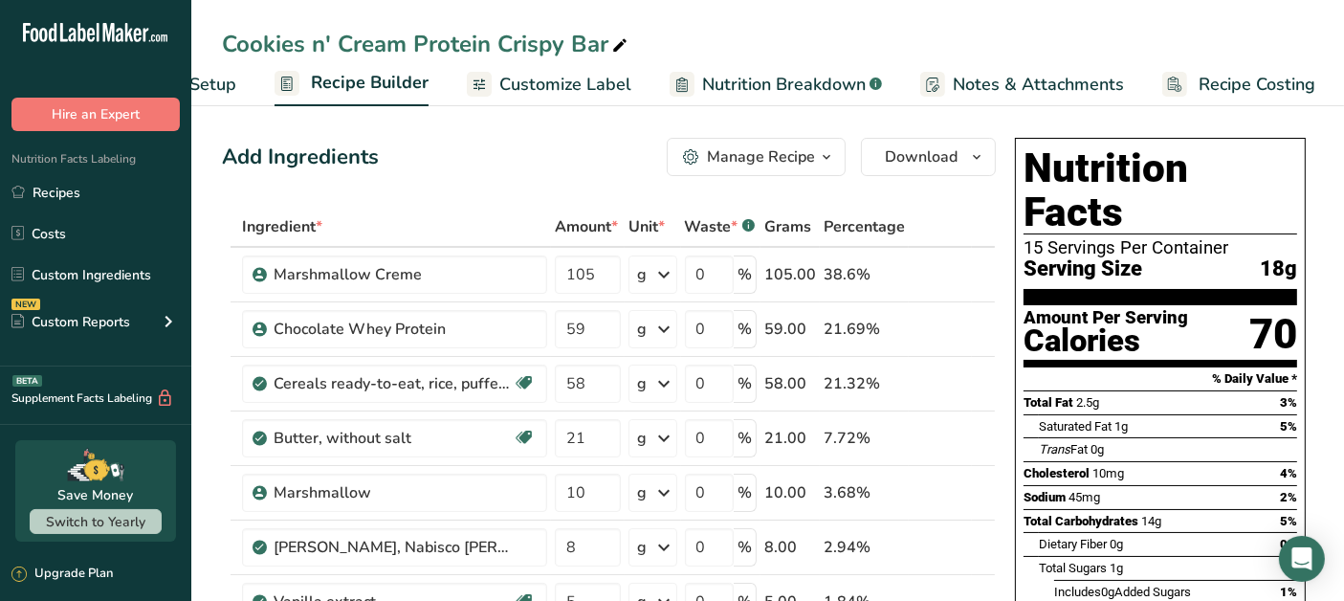
click at [48, 195] on link "Recipes" at bounding box center [95, 192] width 191 height 36
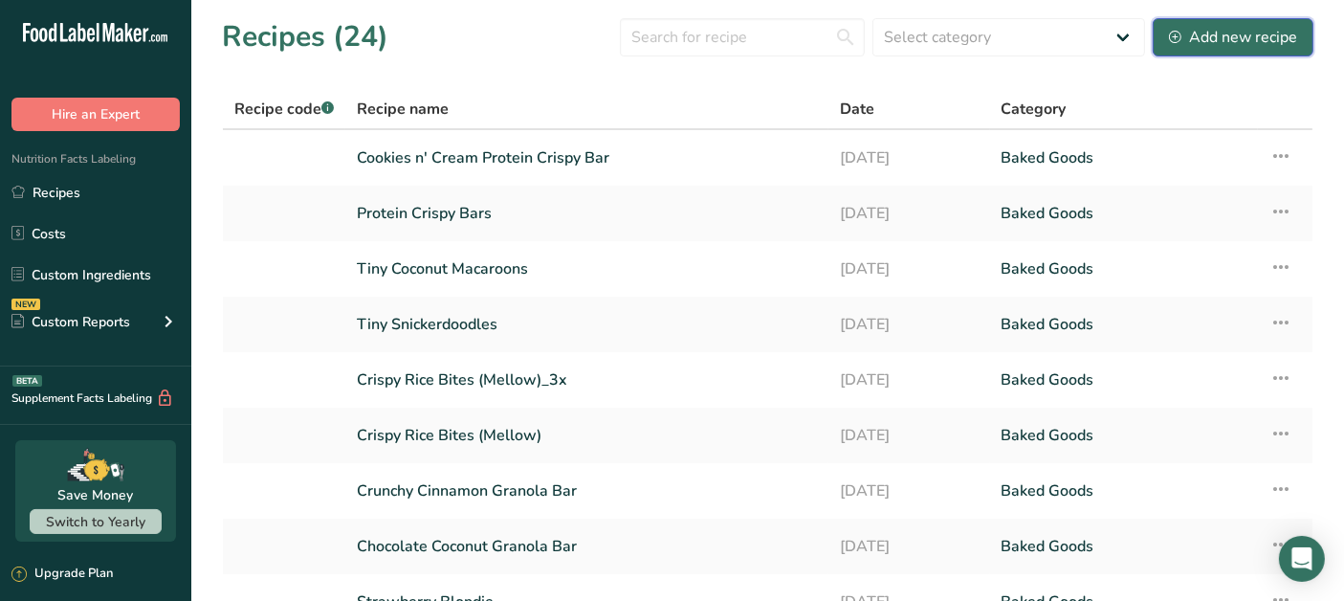
click at [1240, 28] on div "Add new recipe" at bounding box center [1233, 37] width 128 height 23
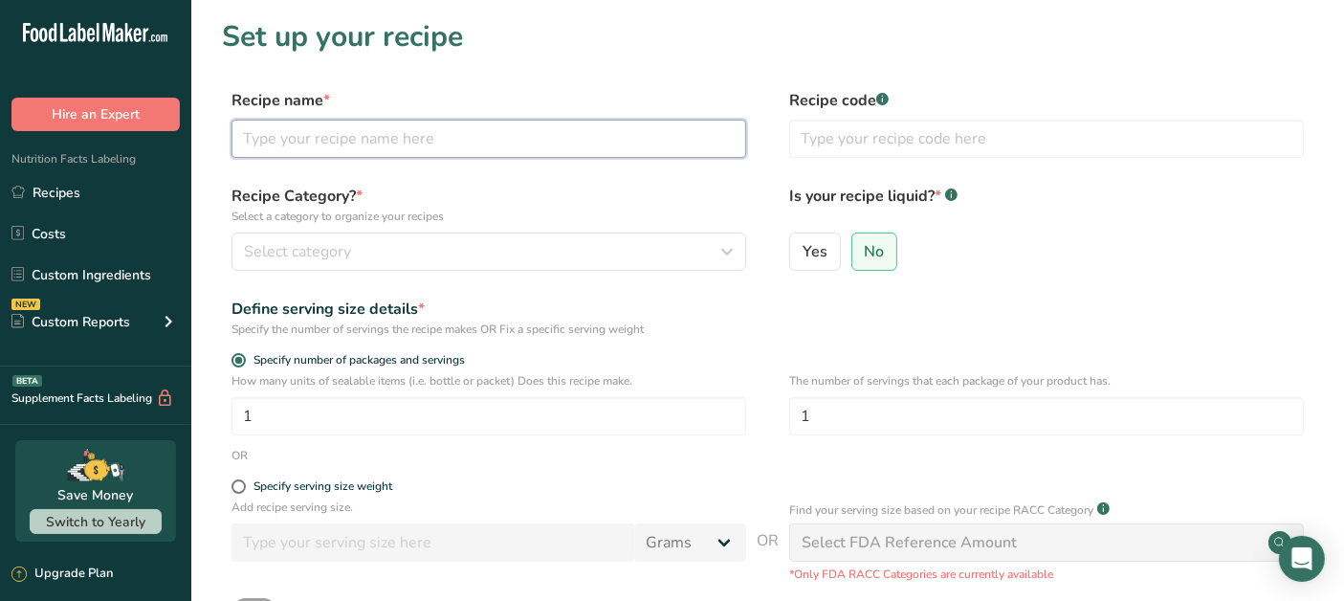
click at [328, 141] on input "text" at bounding box center [488, 139] width 515 height 38
type input "Apple Pie Protein Crispy Rice Bar"
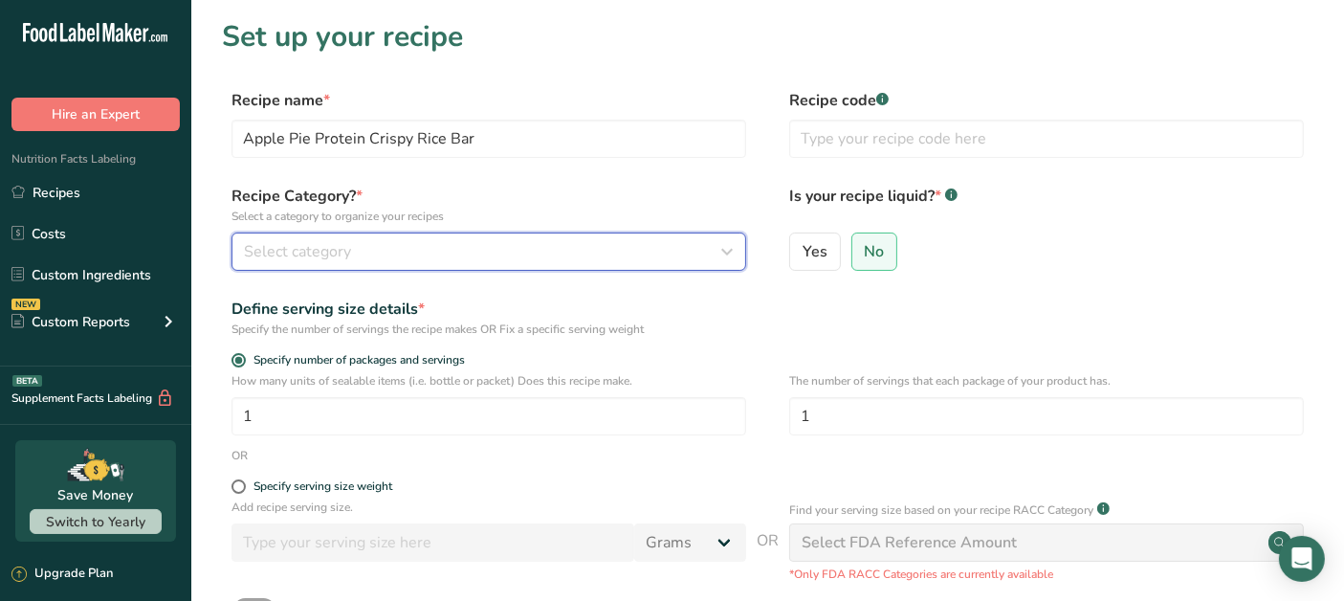
click at [344, 263] on button "Select category" at bounding box center [488, 251] width 515 height 38
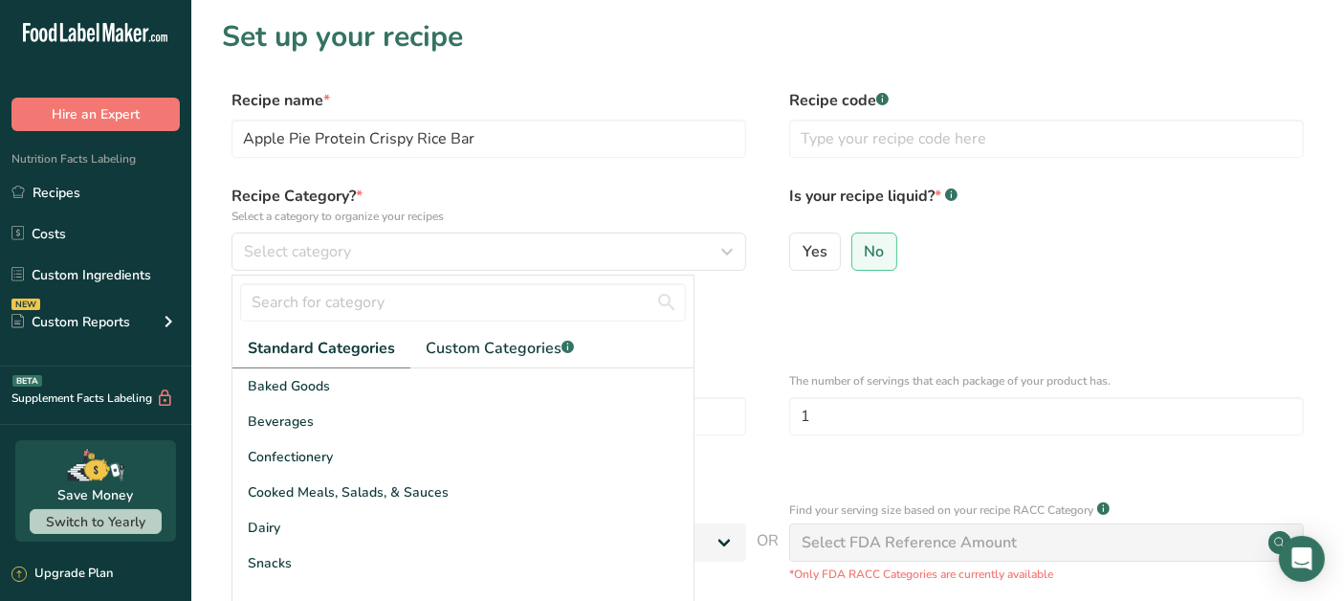
click at [326, 398] on div "Baked Goods" at bounding box center [462, 385] width 461 height 35
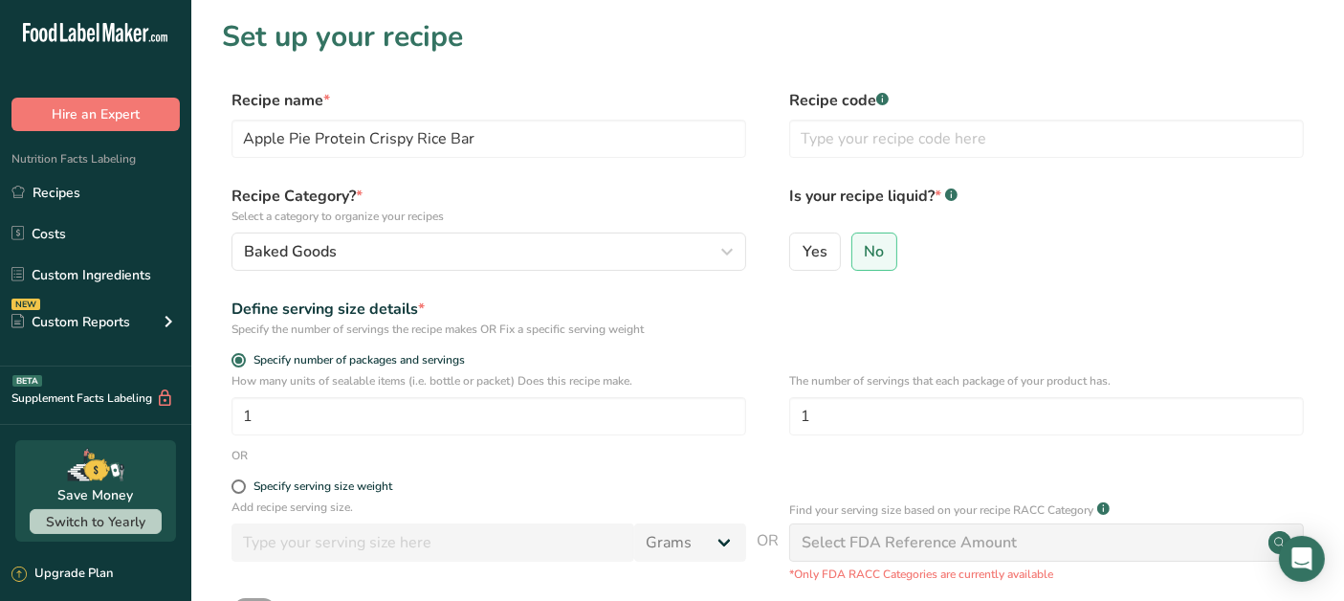
scroll to position [258, 0]
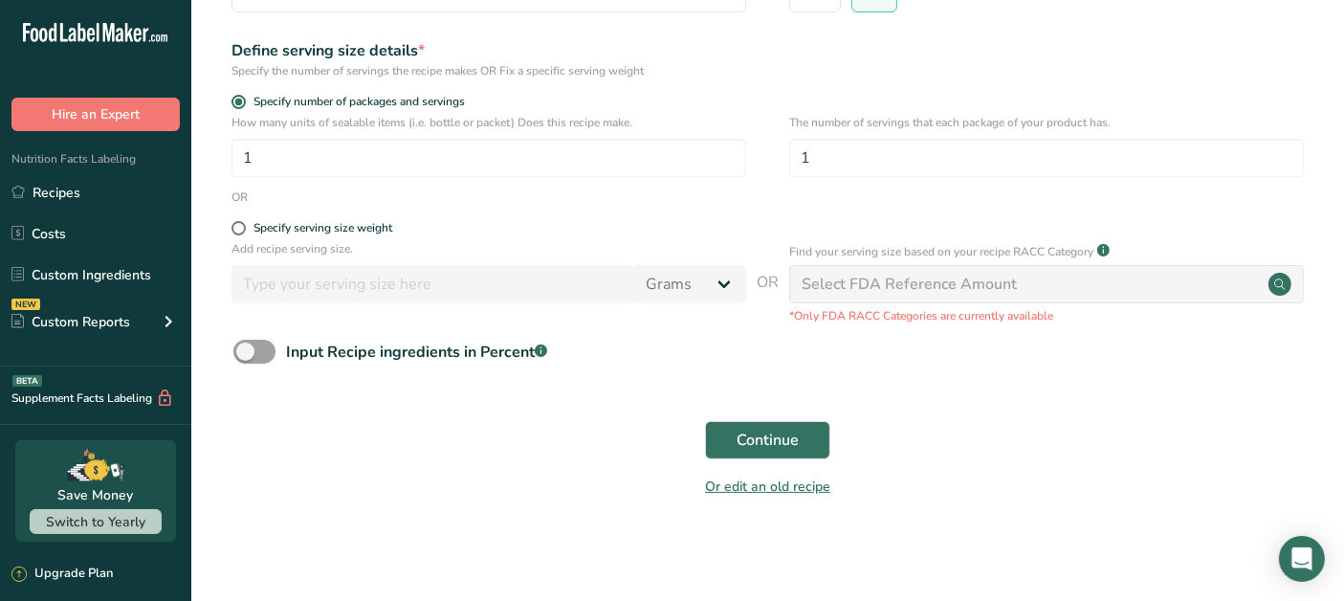
click at [240, 226] on span at bounding box center [238, 228] width 14 height 14
click at [240, 226] on input "Specify serving size weight" at bounding box center [237, 228] width 12 height 12
radio input "true"
radio input "false"
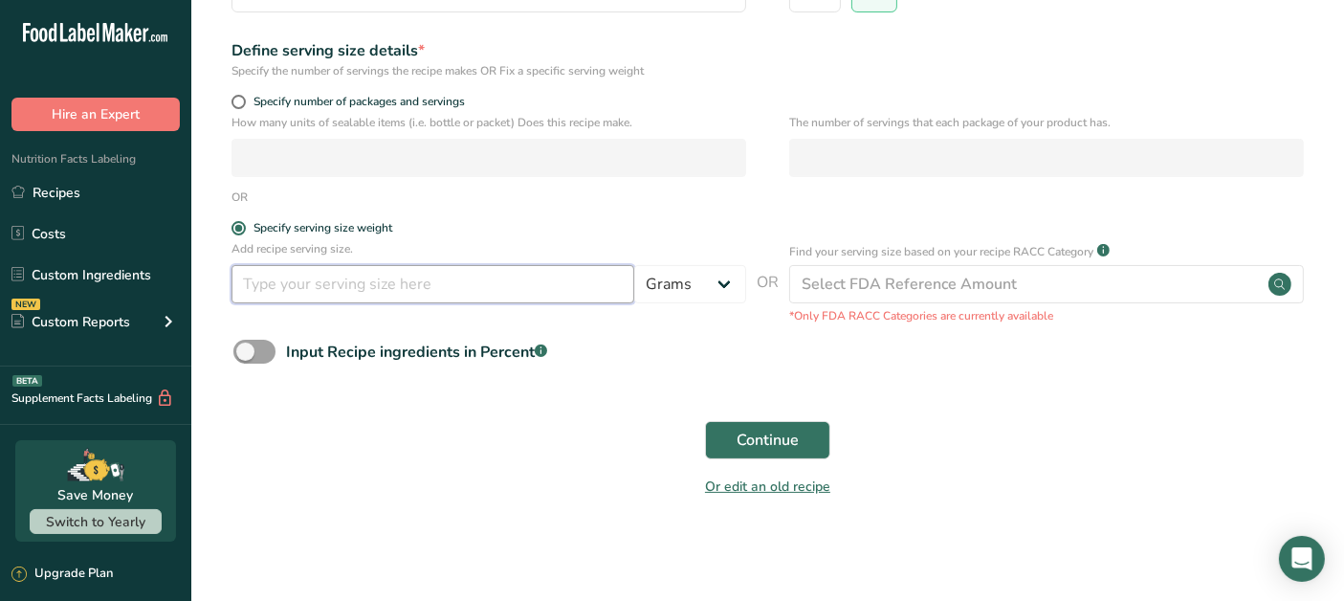
click at [268, 287] on input "number" at bounding box center [432, 284] width 403 height 38
type input "18"
click at [919, 395] on form "Recipe name * Apple Pie Protein Crispy Rice Bar Recipe code .a-a{fill:#347362;}…" at bounding box center [767, 170] width 1091 height 678
click at [784, 428] on span "Continue" at bounding box center [767, 439] width 62 height 23
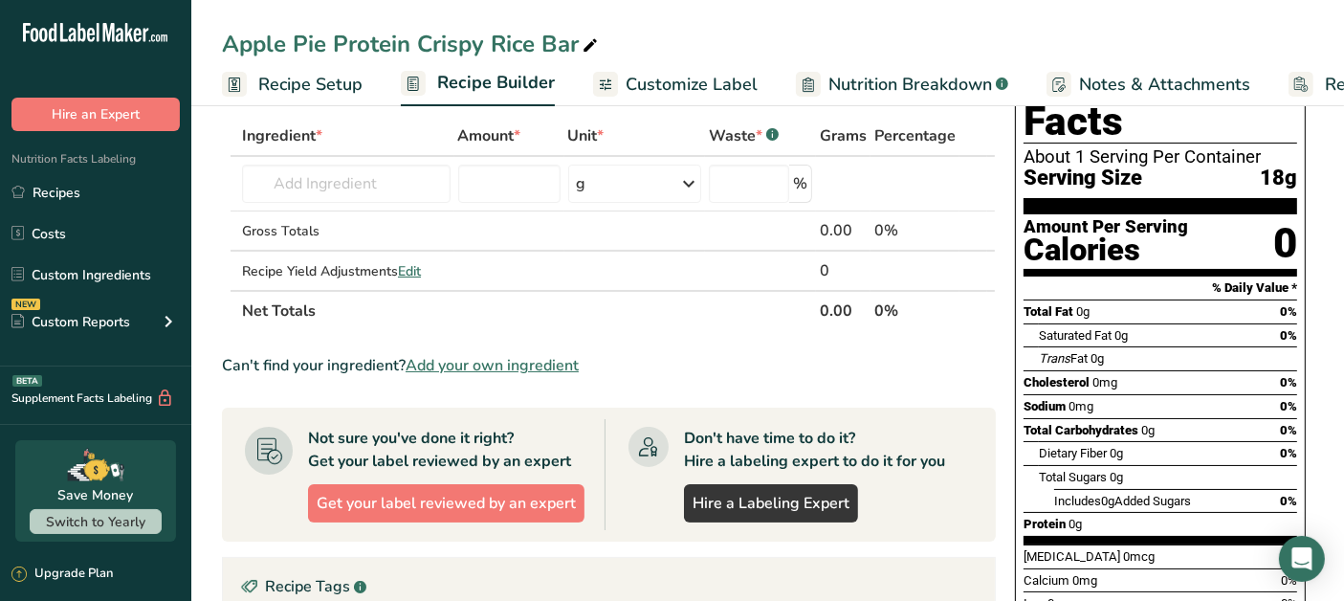
scroll to position [90, 0]
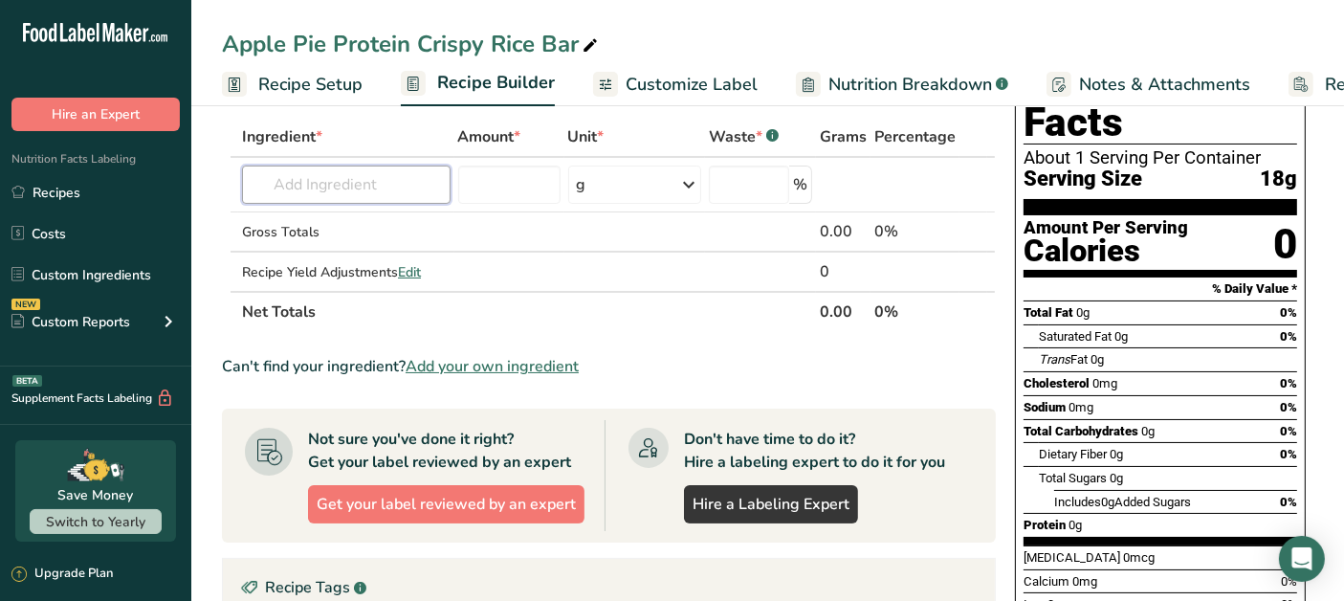
click at [390, 186] on input "text" at bounding box center [346, 184] width 208 height 38
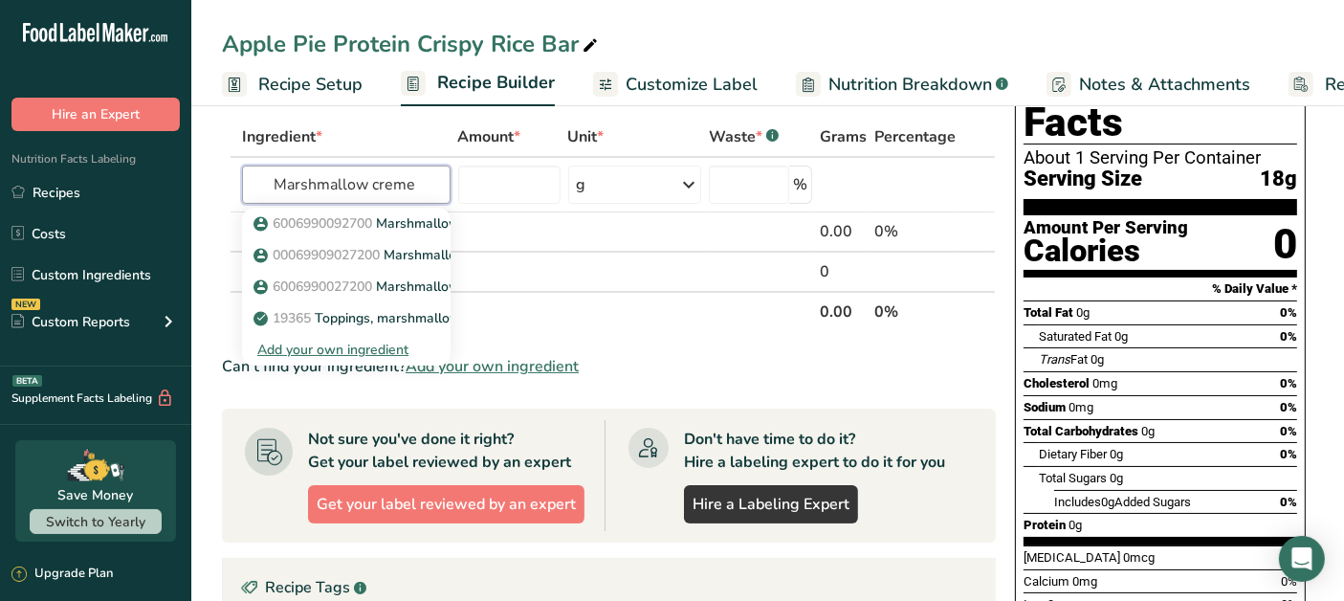
type input "Marshmallow creme"
click at [383, 214] on p "6006990092700 Marshmallow Creme" at bounding box center [380, 223] width 247 height 20
type input "Marshmallow Creme"
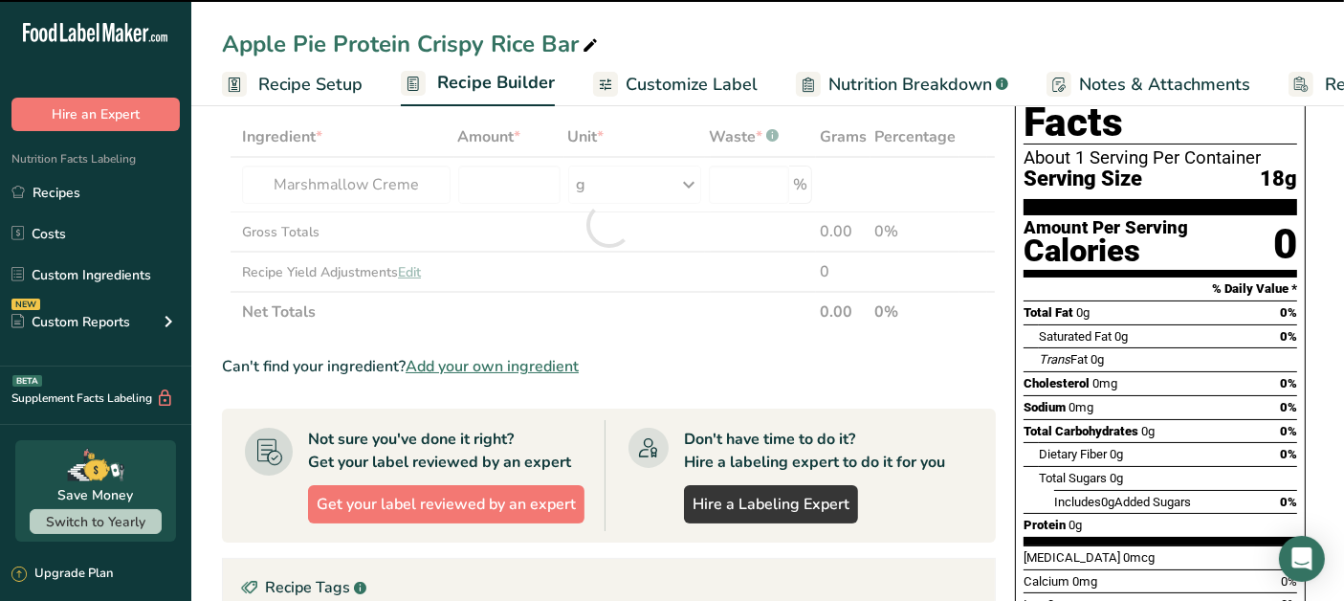
type input "0"
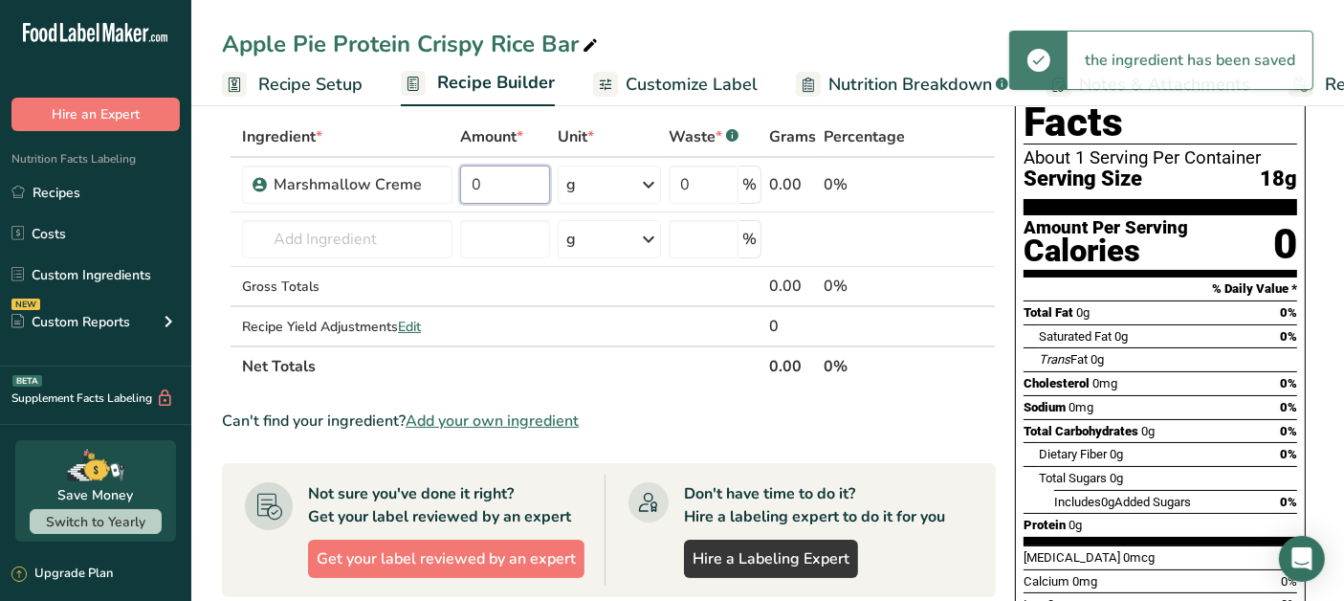
click at [536, 179] on input "0" at bounding box center [505, 184] width 90 height 38
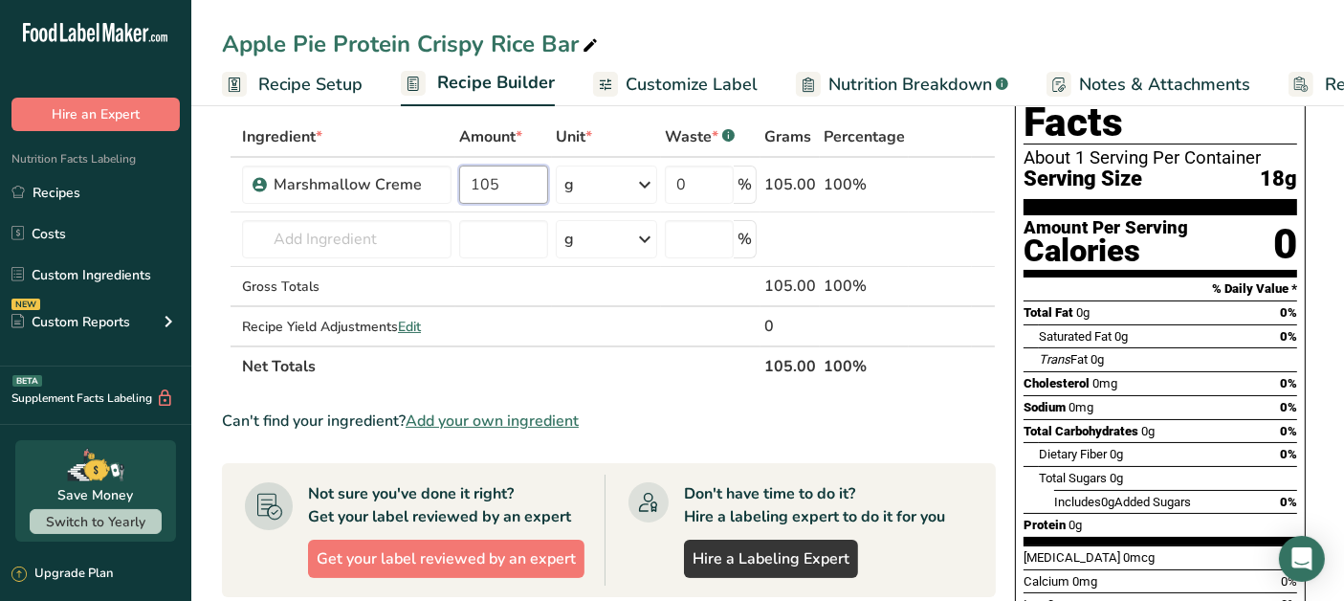
type input "105"
click at [399, 230] on div "Ingredient * Amount * Unit * Waste * .a-a{fill:#347362;}.b-a{fill:#fff;} Grams …" at bounding box center [609, 252] width 774 height 270
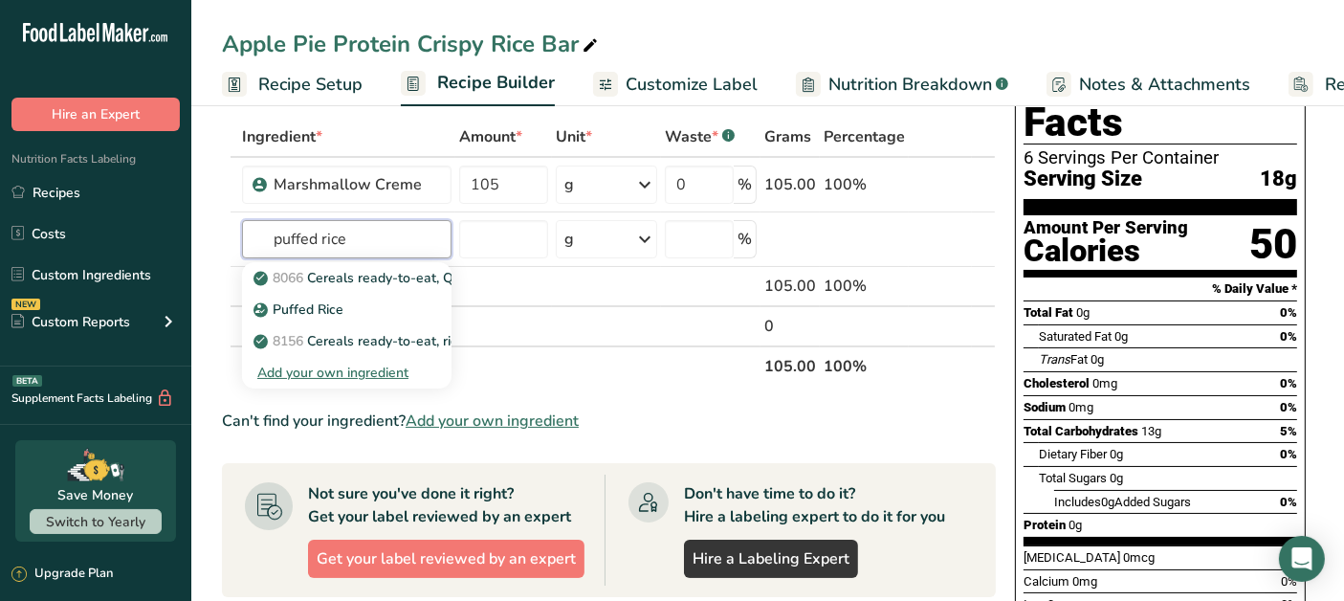
type input "puffed rice"
click at [384, 277] on p "8066 Cereals ready-to-eat, QUAKER, QUAKER Puffed Rice" at bounding box center [445, 278] width 376 height 20
type input "Cereals ready-to-eat, QUAKER, QUAKER Puffed Rice"
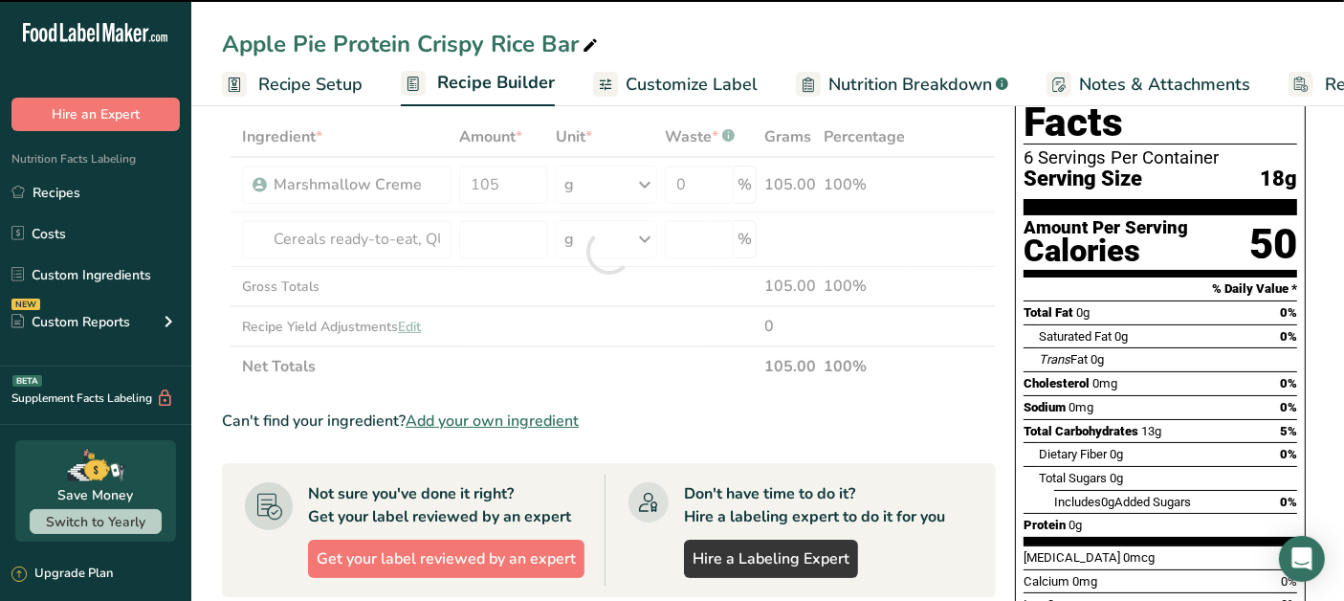
type input "0"
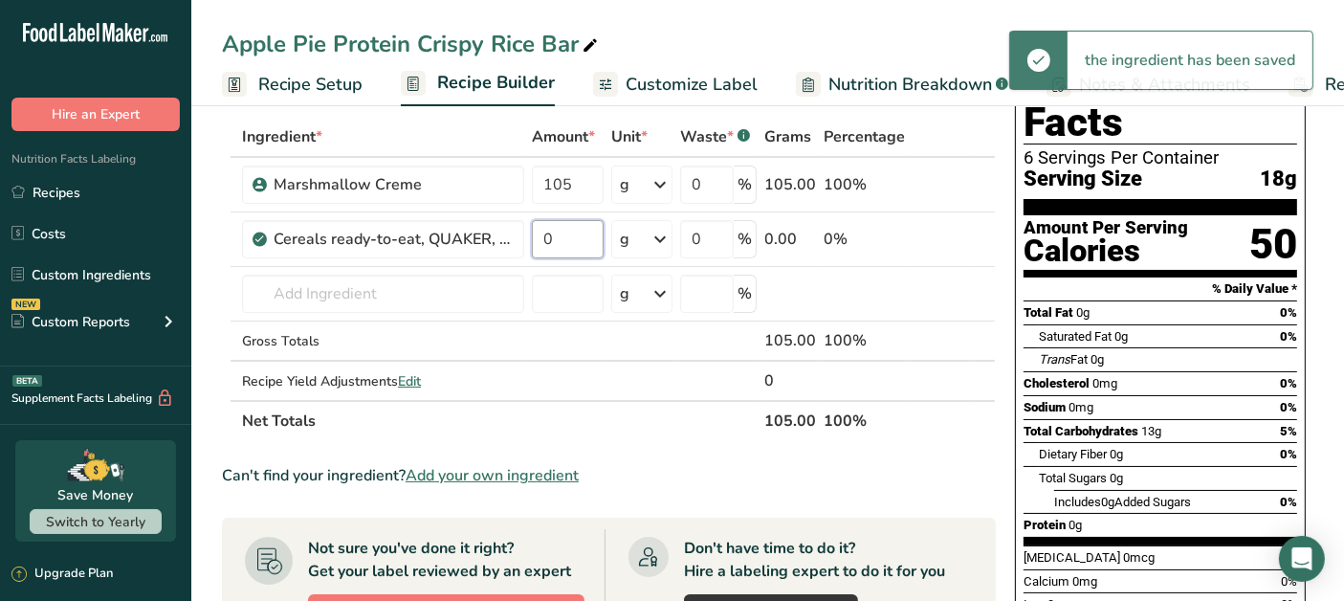
click at [576, 235] on input "0" at bounding box center [568, 239] width 72 height 38
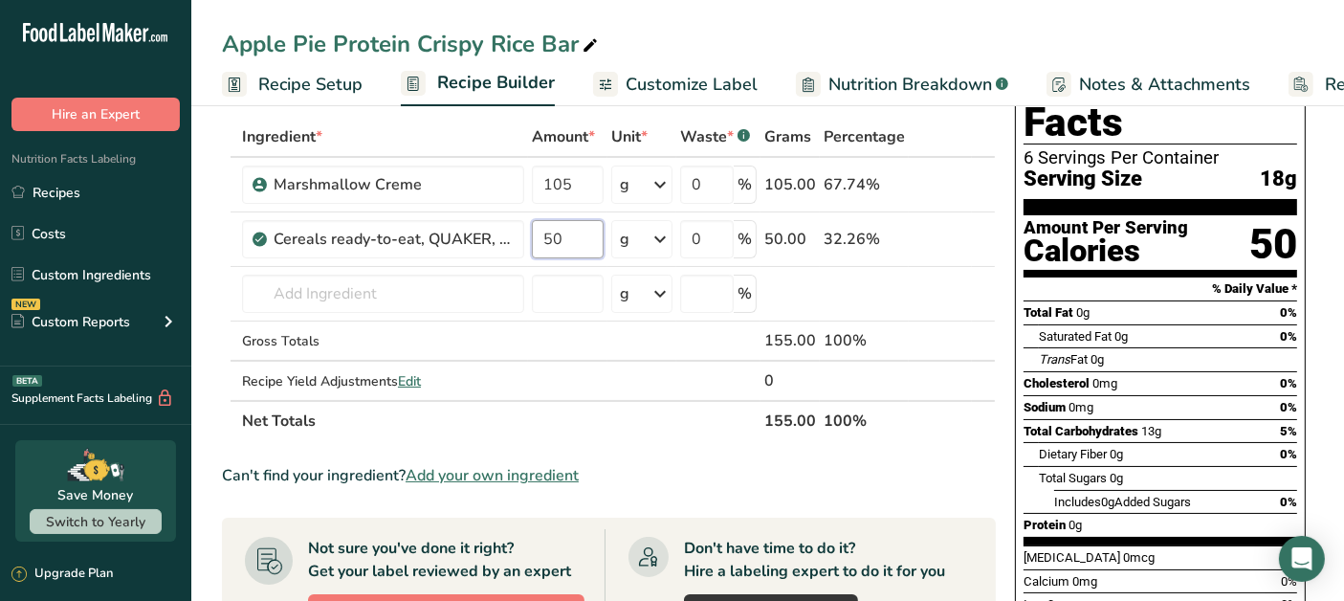
type input "50"
click at [482, 288] on div "Ingredient * Amount * Unit * Waste * .a-a{fill:#347362;}.b-a{fill:#fff;} Grams …" at bounding box center [609, 279] width 774 height 324
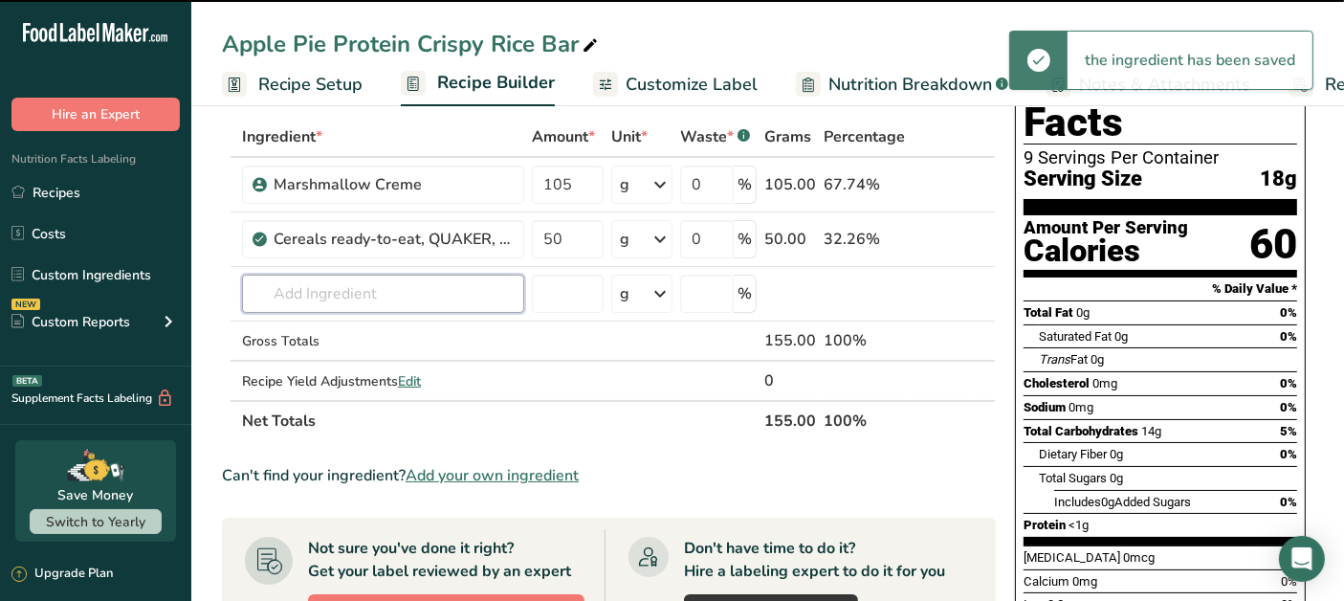
click at [470, 296] on input "text" at bounding box center [383, 293] width 282 height 38
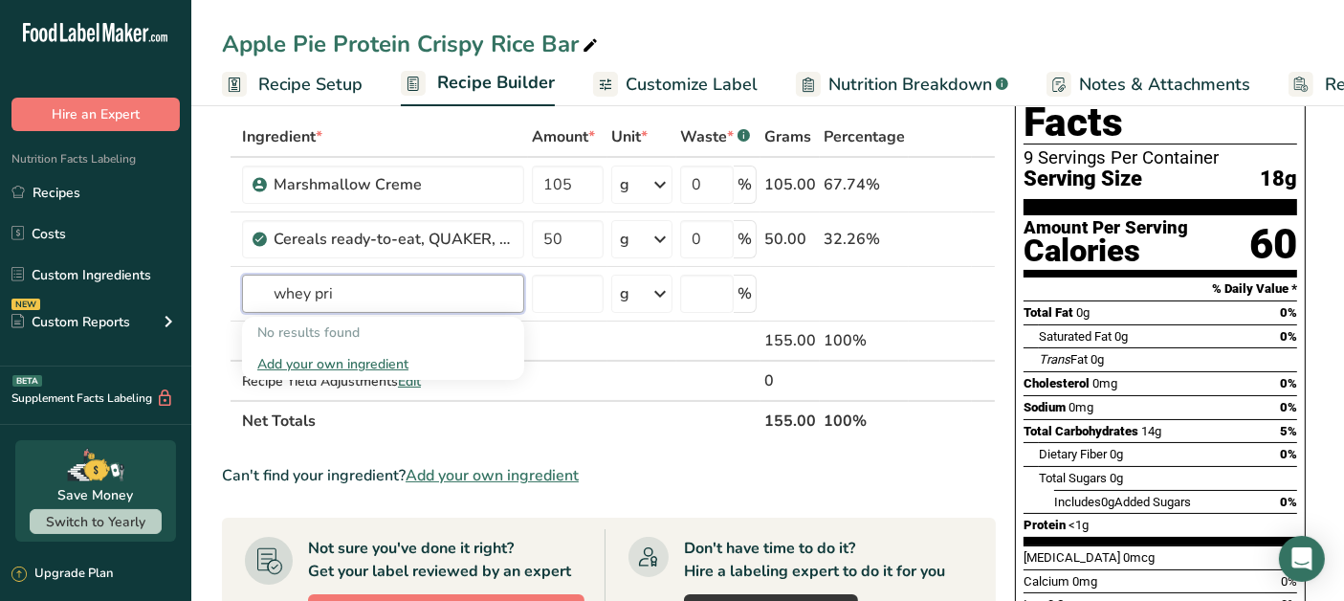
type input "whey pri"
click at [378, 360] on div "Add your own ingredient" at bounding box center [383, 364] width 252 height 20
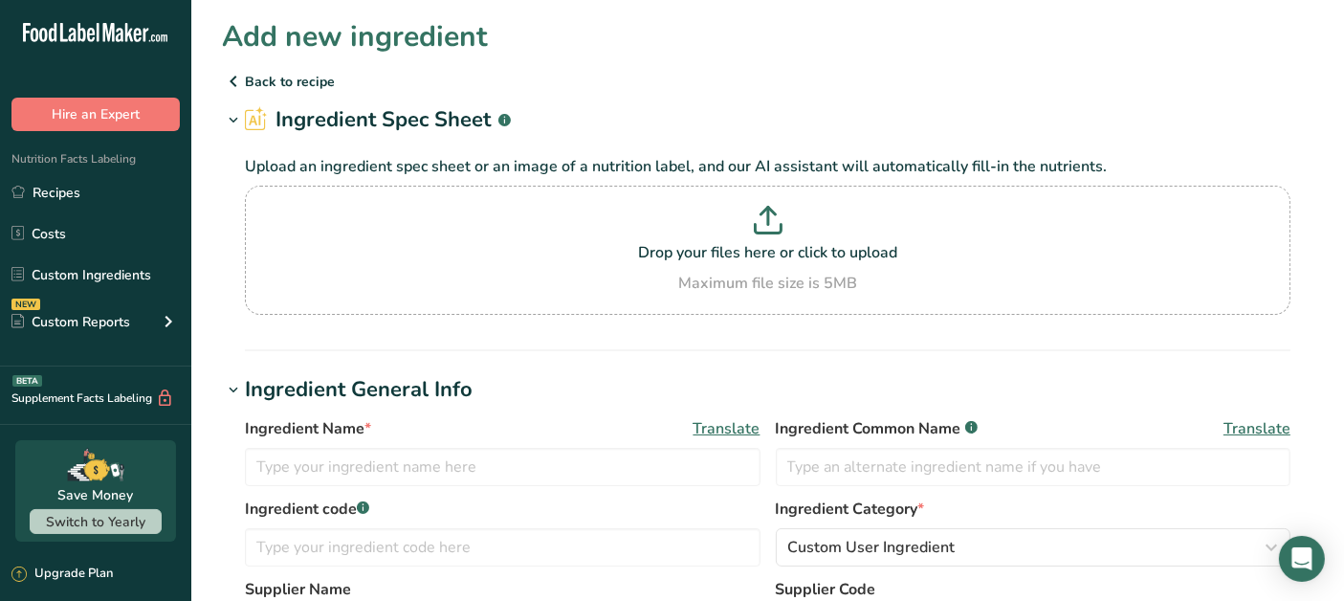
click at [667, 244] on p "Drop your files here or click to upload" at bounding box center [768, 252] width 1036 height 23
click at [667, 244] on input "Drop your files here or click to upload Maximum file size is 5MB" at bounding box center [767, 250] width 1045 height 129
type input "C:\fakepath\vanillaprotein.jpg"
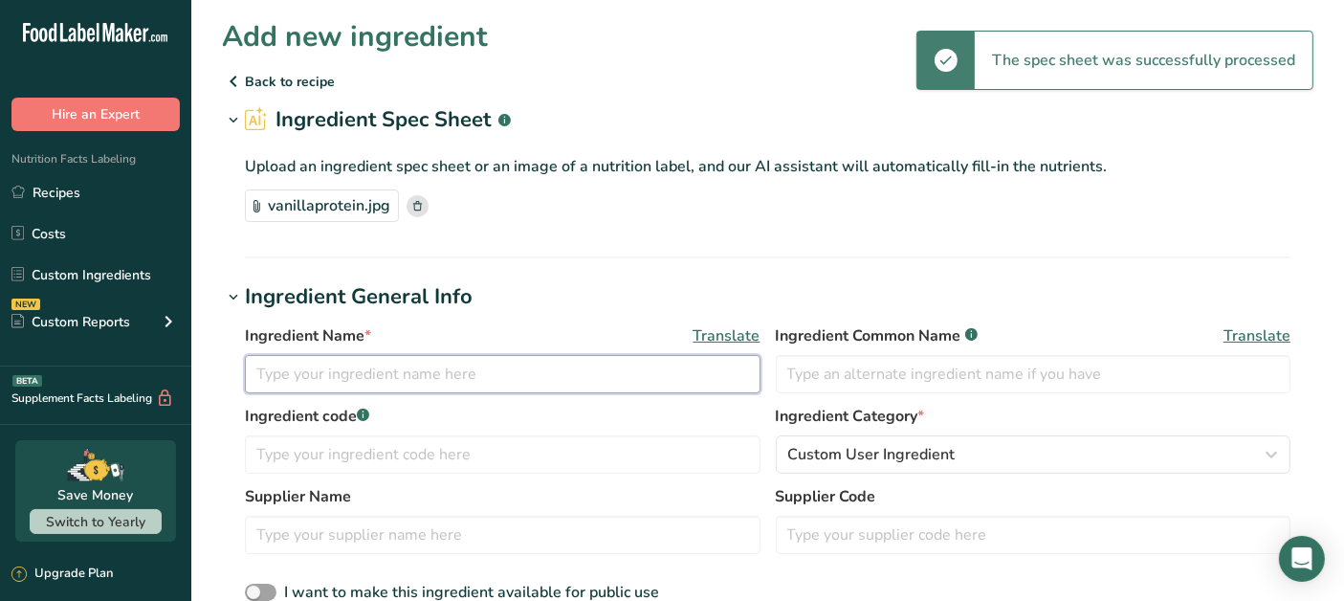
click at [327, 373] on input "text" at bounding box center [503, 374] width 516 height 38
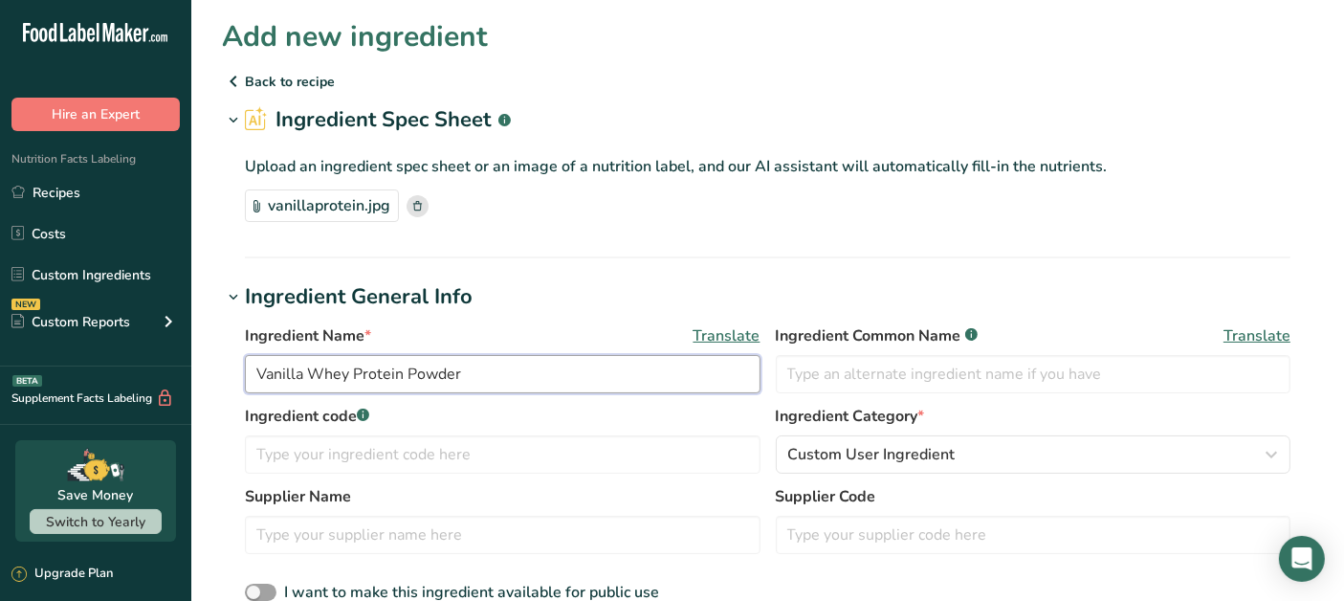
type input "Vanilla Whey Protein Powder"
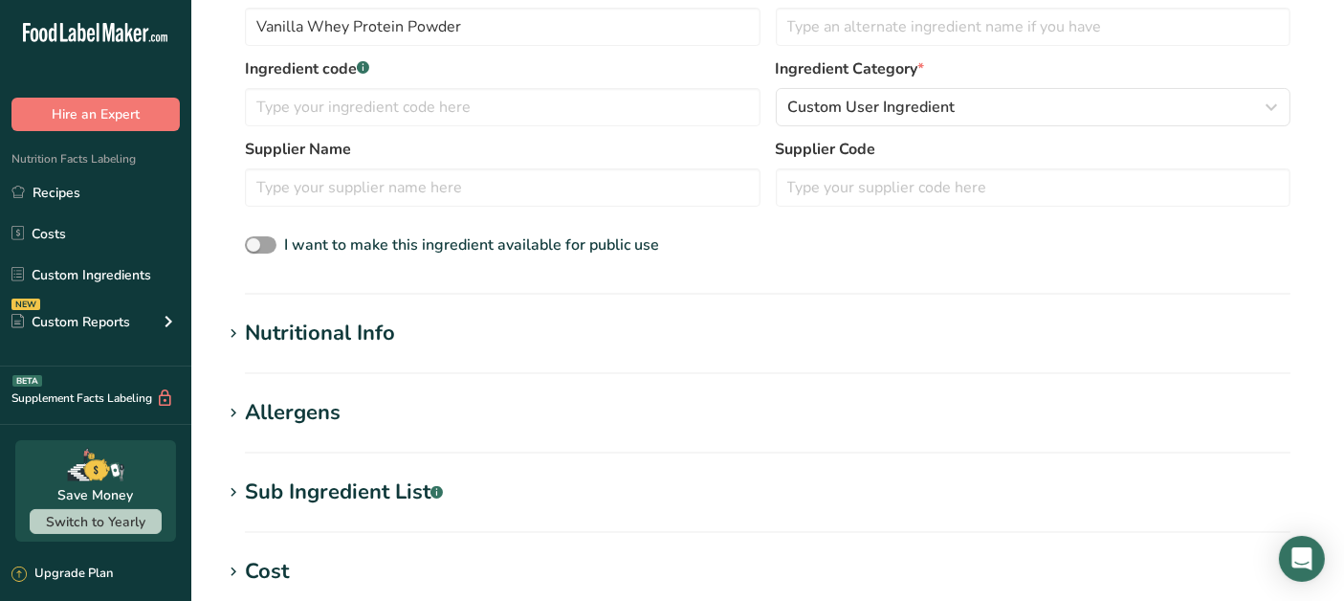
scroll to position [425, 0]
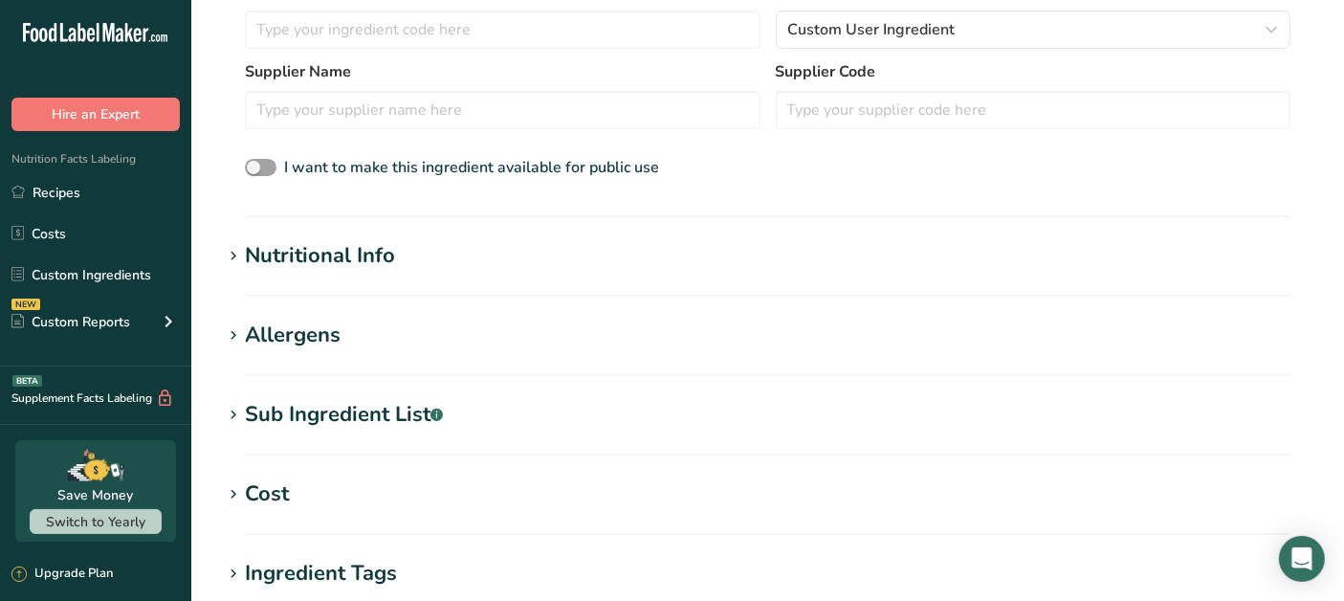
click at [370, 262] on div "Nutritional Info" at bounding box center [320, 256] width 150 height 32
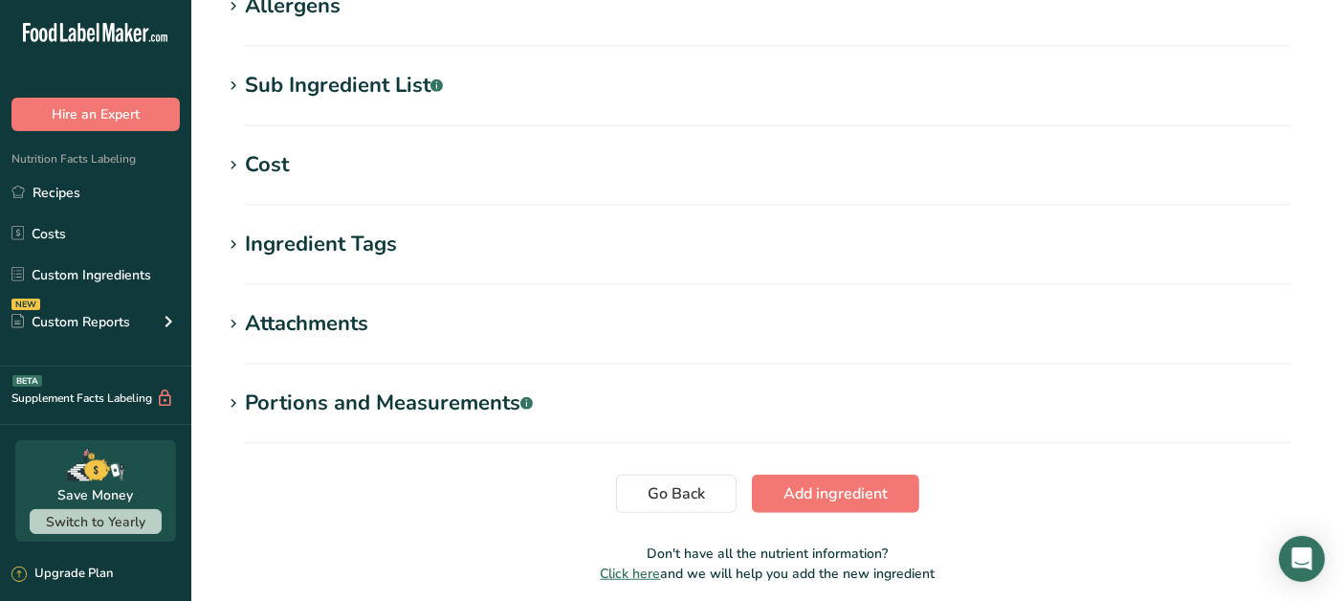
scroll to position [1269, 0]
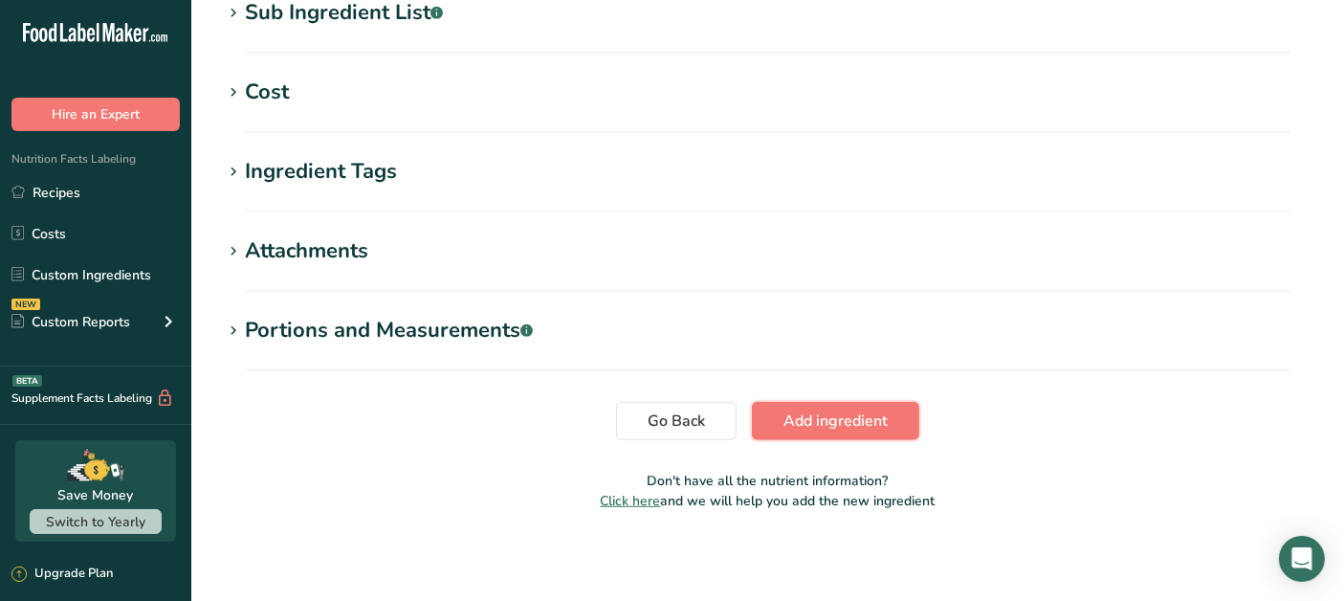
click at [909, 429] on button "Add ingredient" at bounding box center [835, 421] width 167 height 38
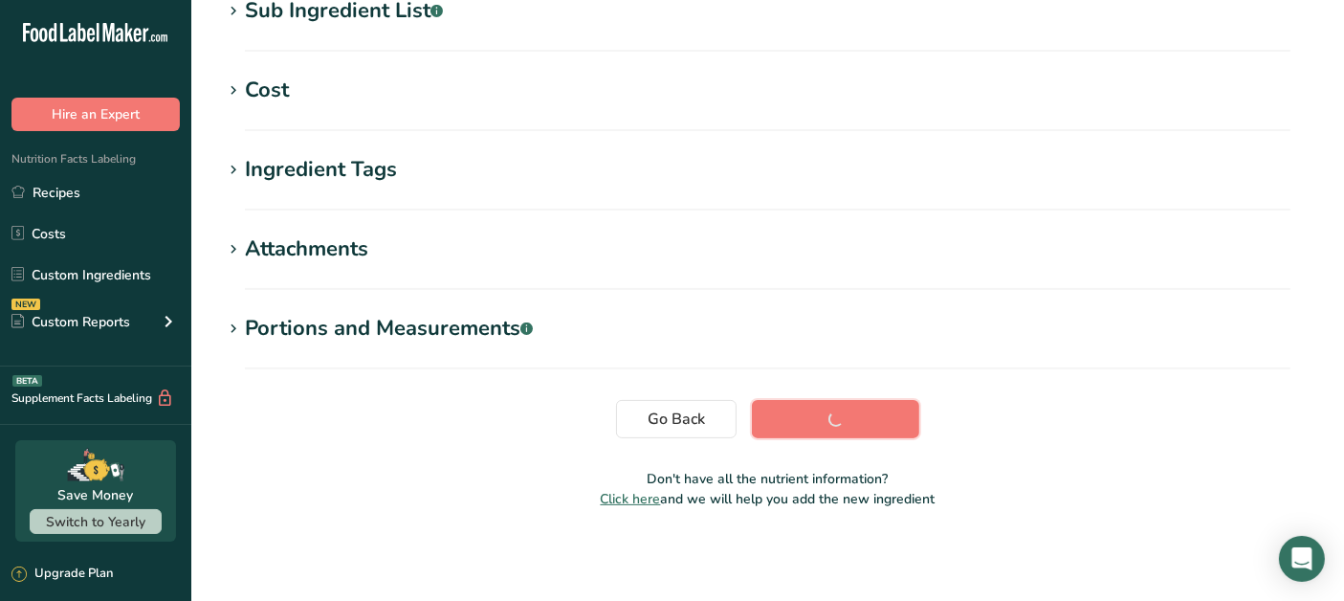
scroll to position [426, 0]
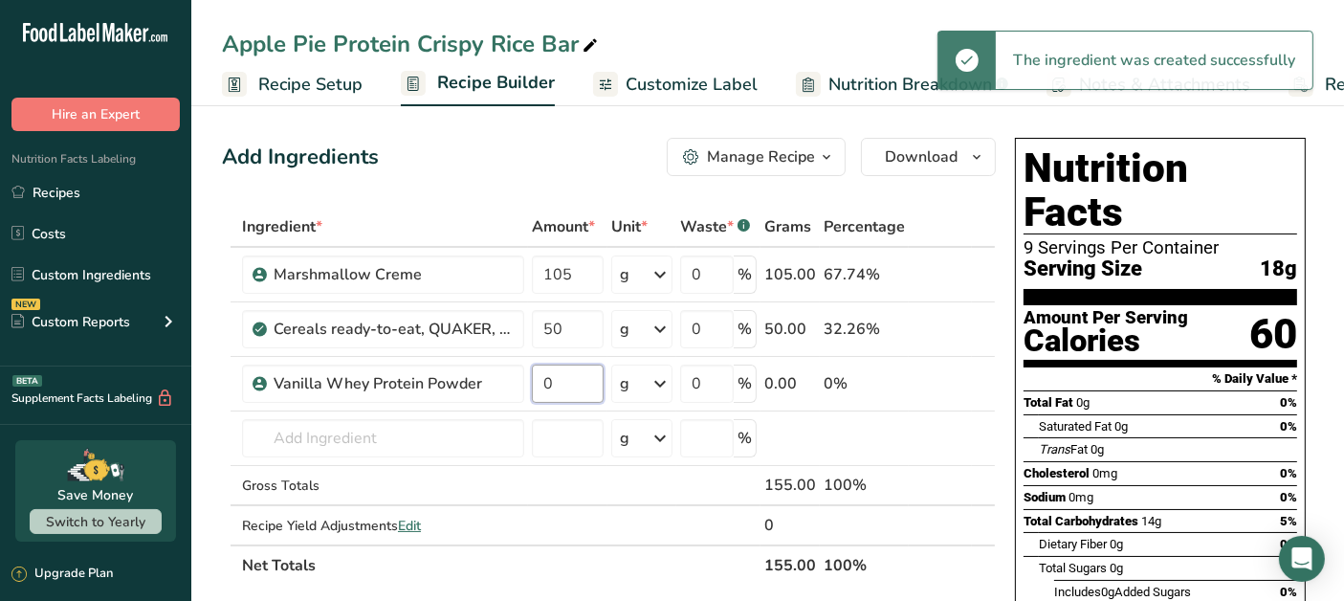
click at [568, 371] on input "0" at bounding box center [568, 383] width 72 height 38
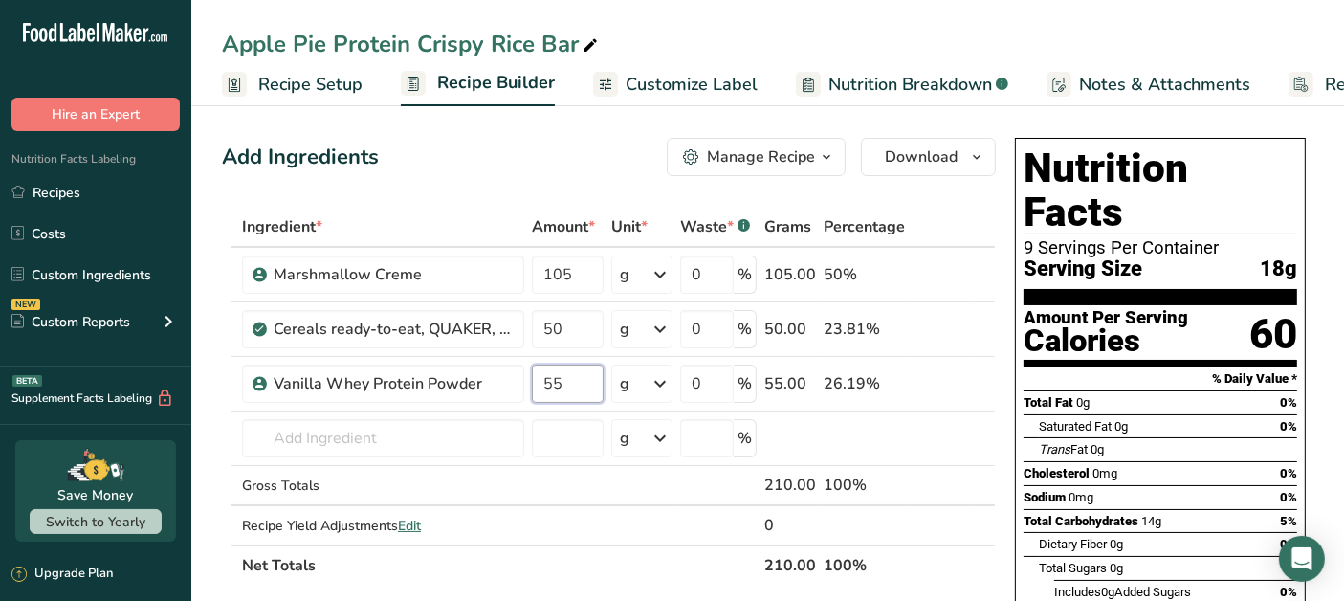
type input "55"
click at [988, 368] on div "Ingredient * Amount * Unit * Waste * .a-a{fill:#347362;}.b-a{fill:#fff;} Grams …" at bounding box center [609, 396] width 774 height 379
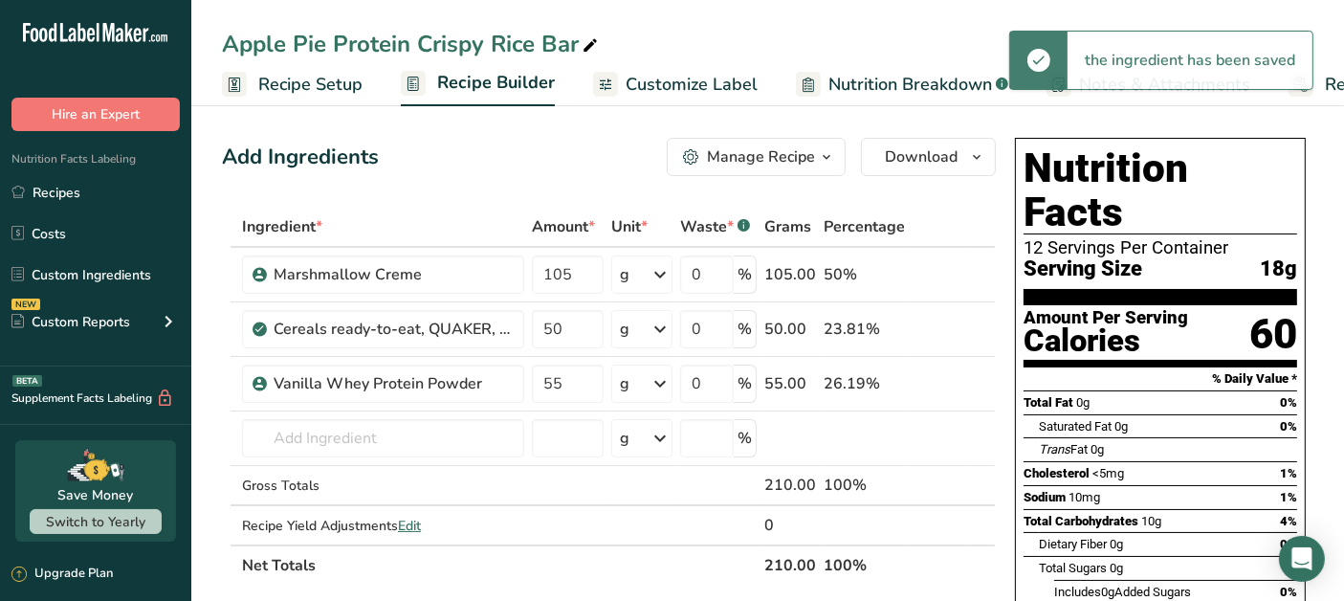
click at [983, 367] on icon at bounding box center [983, 372] width 23 height 14
type input "55"
type input "50"
click at [457, 444] on input "text" at bounding box center [383, 438] width 282 height 38
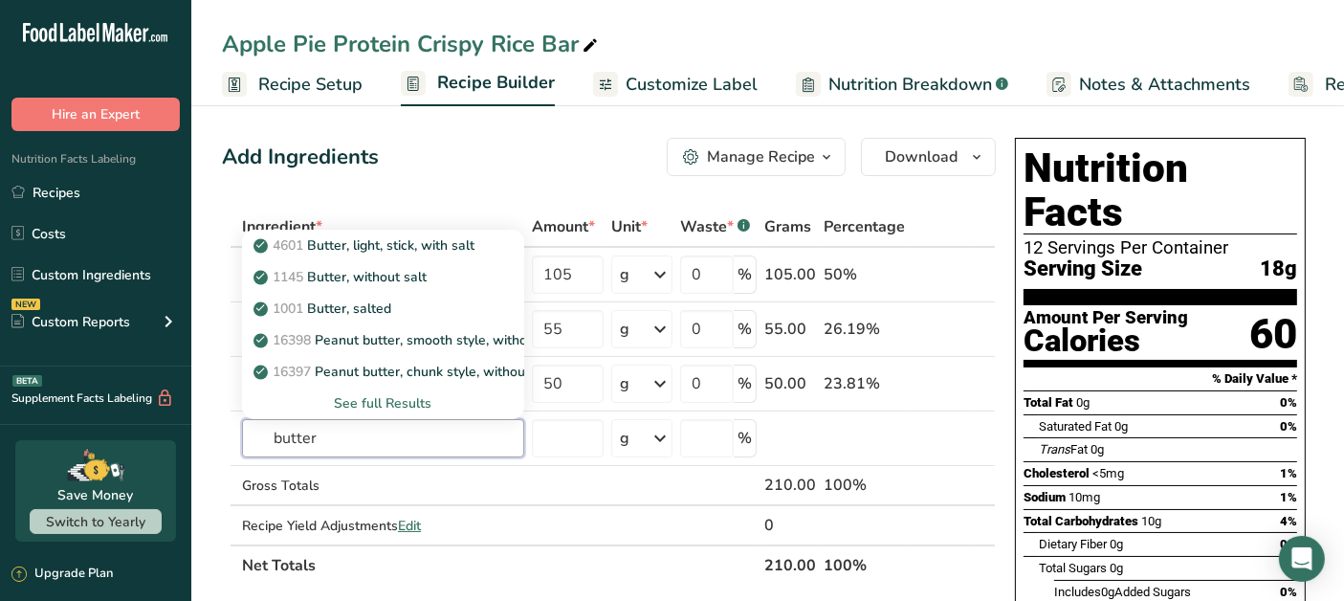
type input "butter"
click at [434, 278] on div "1145 Butter, without salt" at bounding box center [367, 277] width 221 height 20
type input "Butter, without salt"
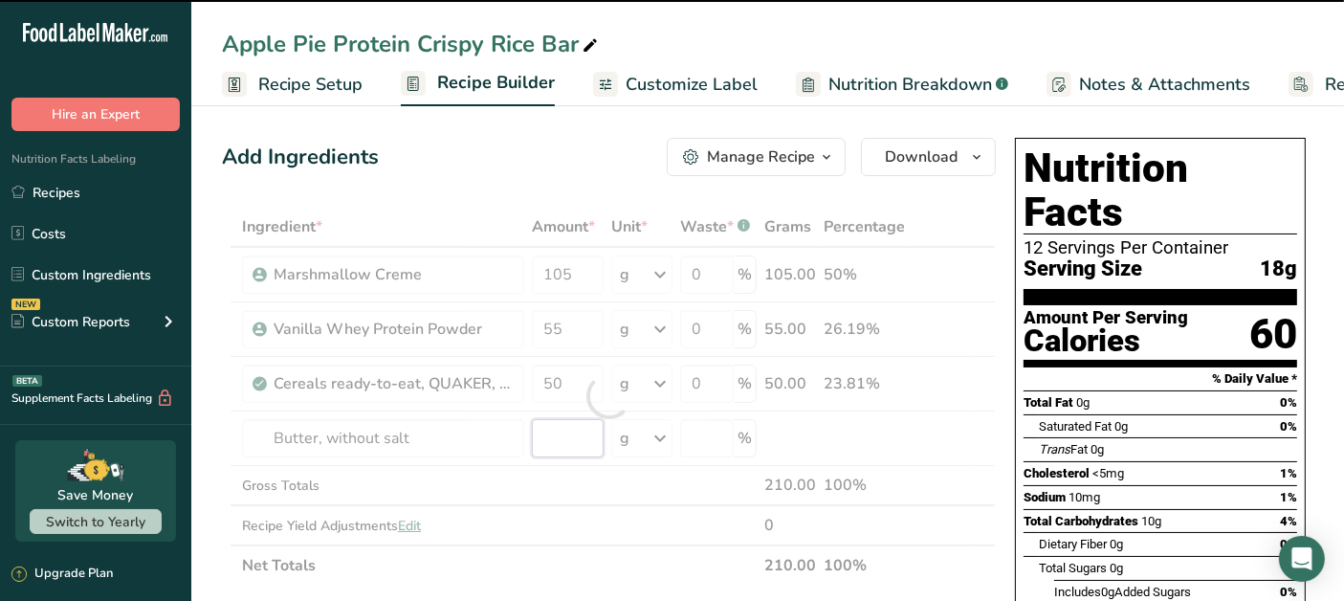
click at [560, 435] on input "number" at bounding box center [568, 438] width 72 height 38
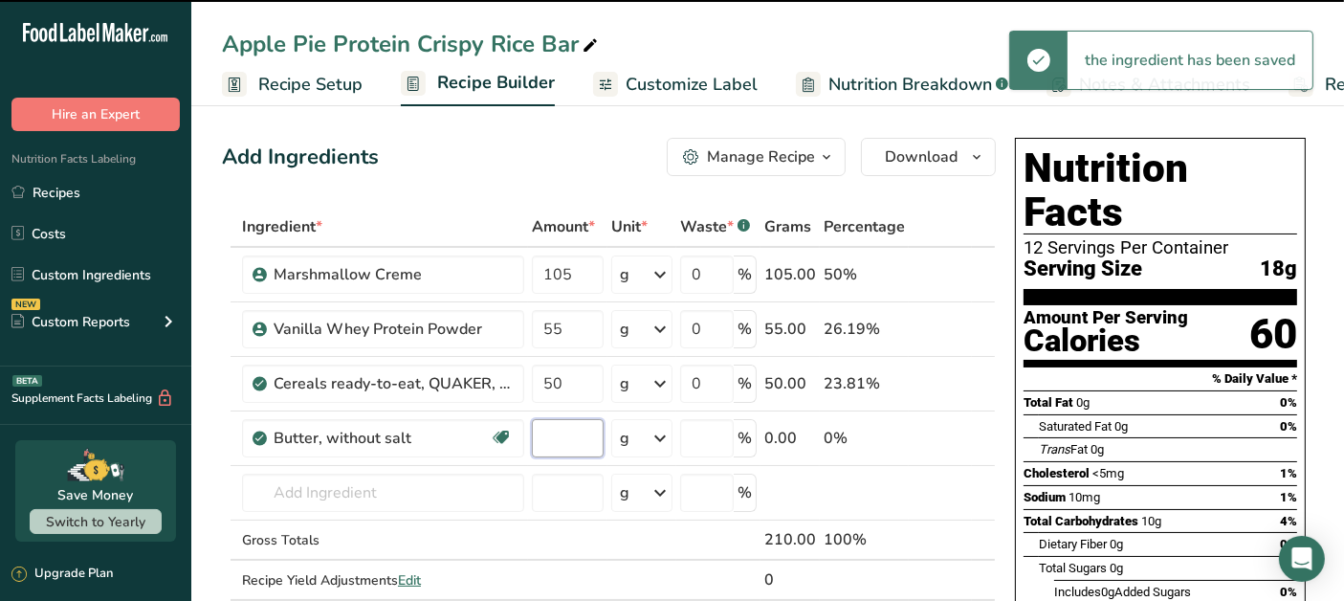
type input "0"
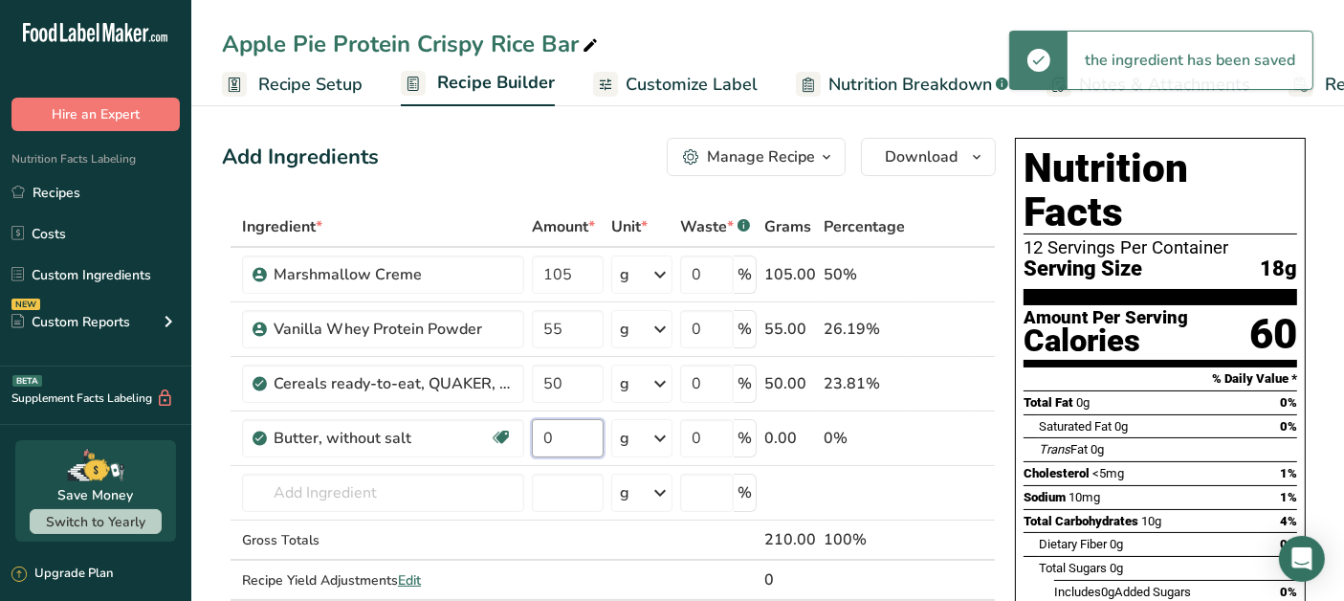
click at [568, 440] on input "0" at bounding box center [568, 438] width 72 height 38
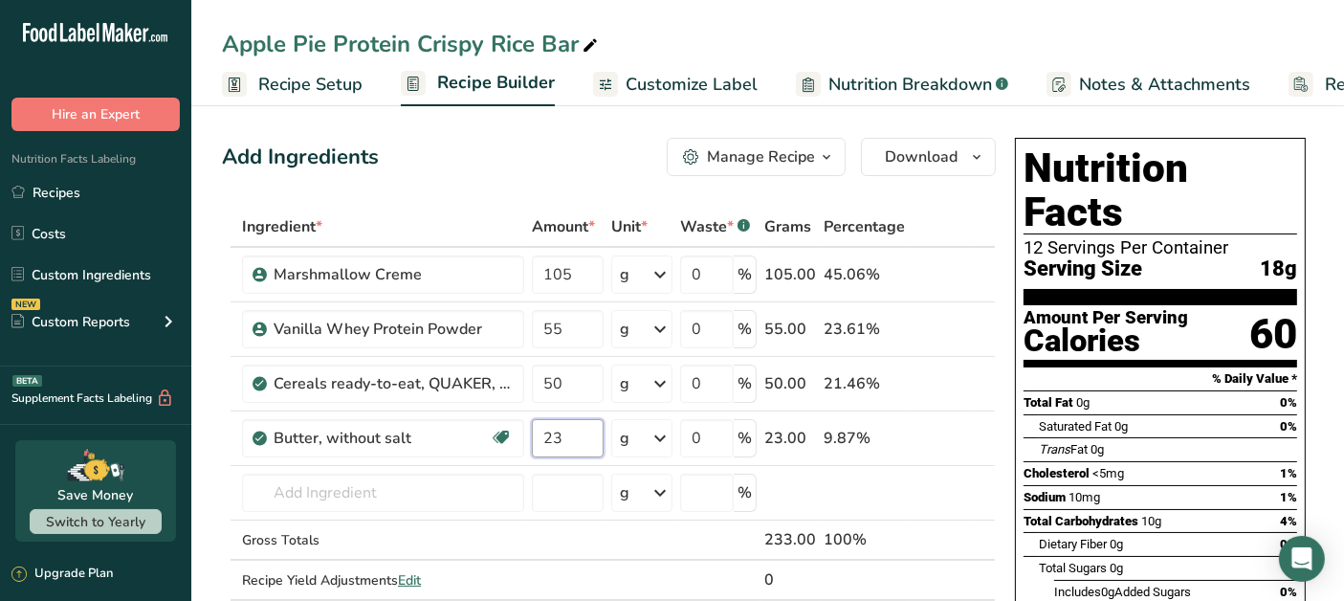
type input "23"
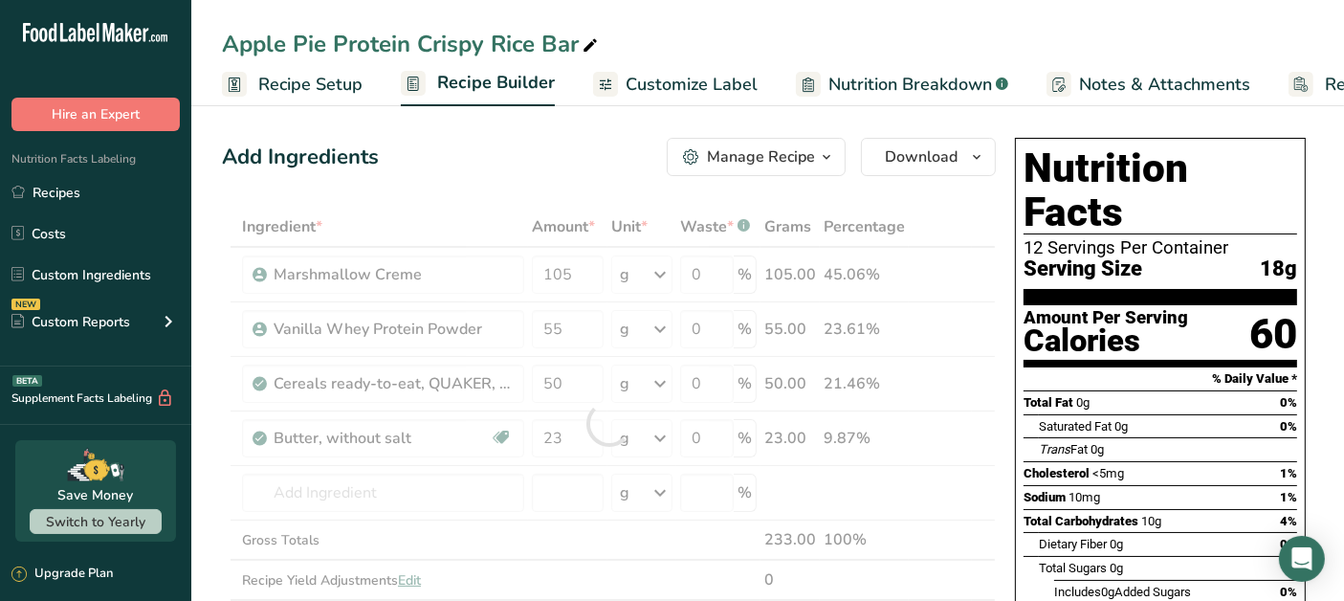
click at [560, 145] on div "Add Ingredients Manage Recipe Delete Recipe Duplicate Recipe Scale Recipe Save …" at bounding box center [609, 157] width 774 height 38
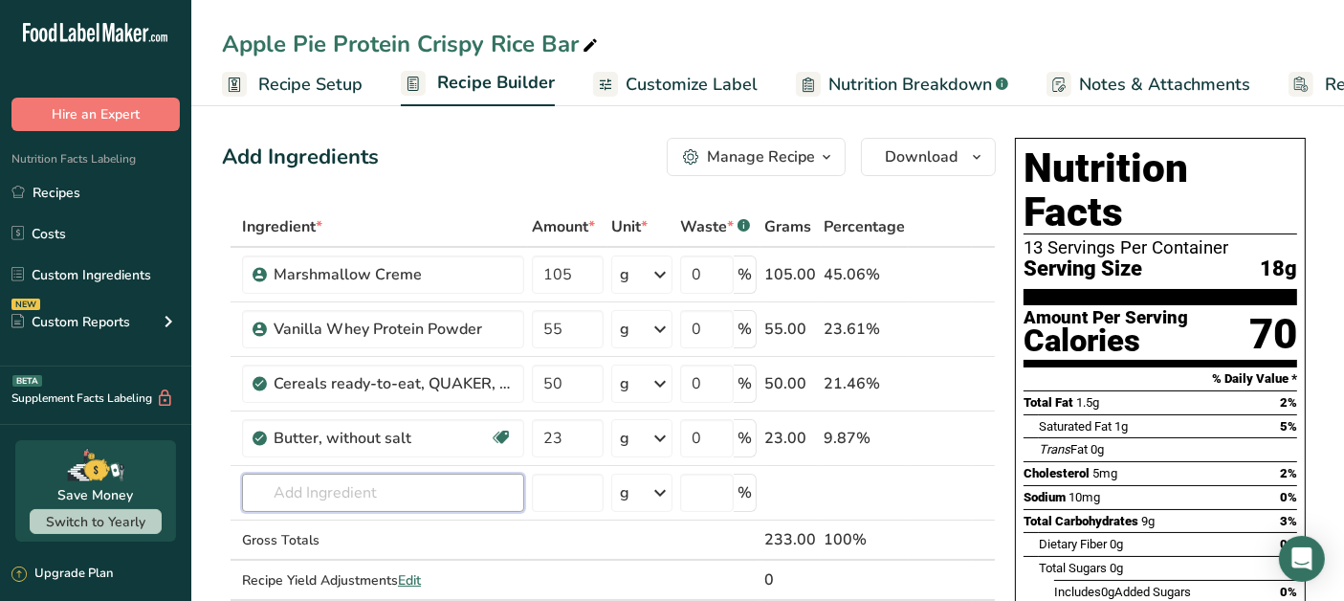
click at [369, 495] on input "text" at bounding box center [383, 492] width 282 height 38
type input "a"
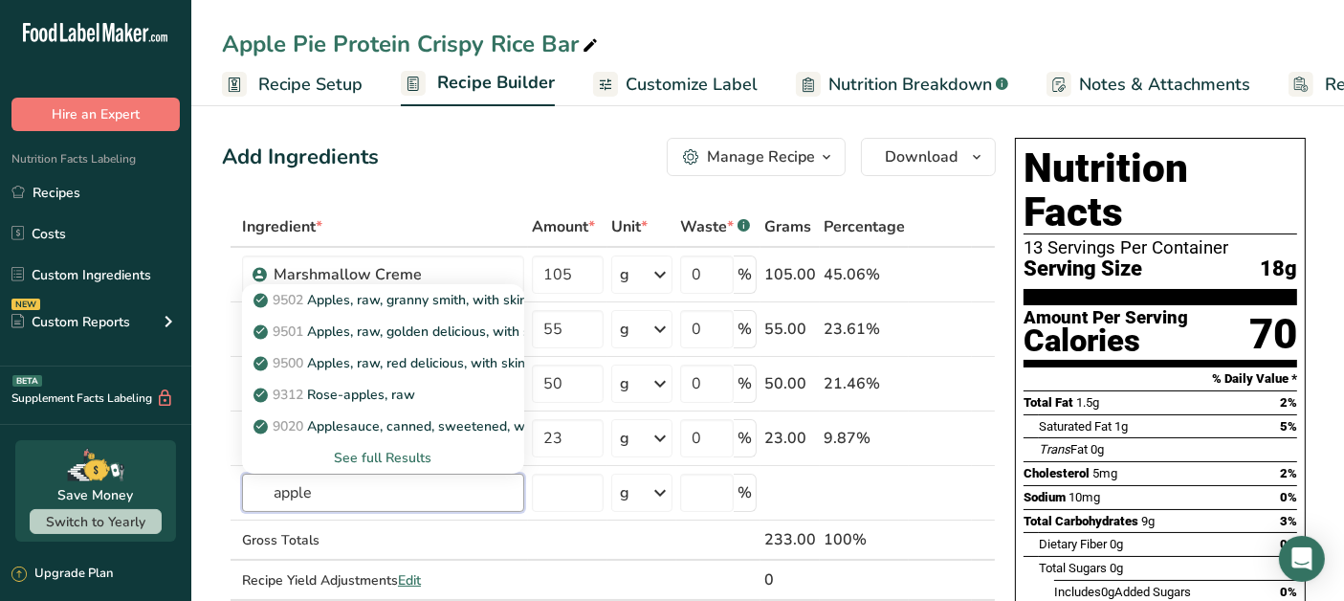
type input "apple"
click at [386, 461] on div "See full Results" at bounding box center [383, 458] width 252 height 20
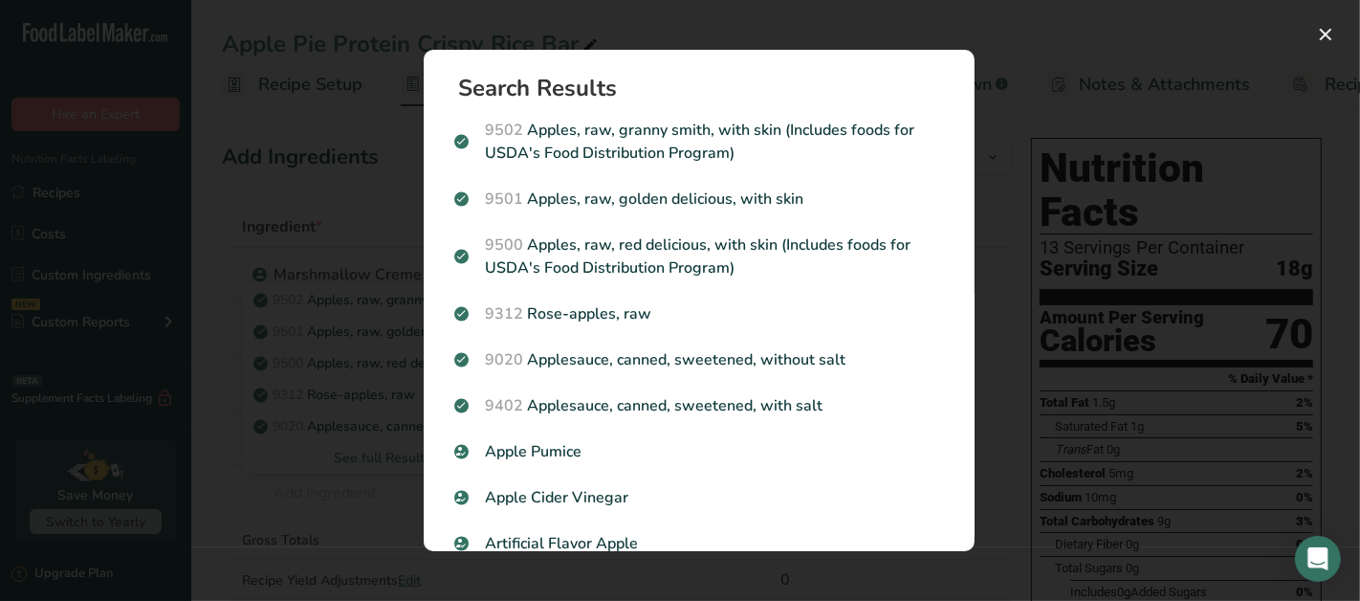
click at [870, 11] on div "Search results modal" at bounding box center [680, 300] width 1360 height 601
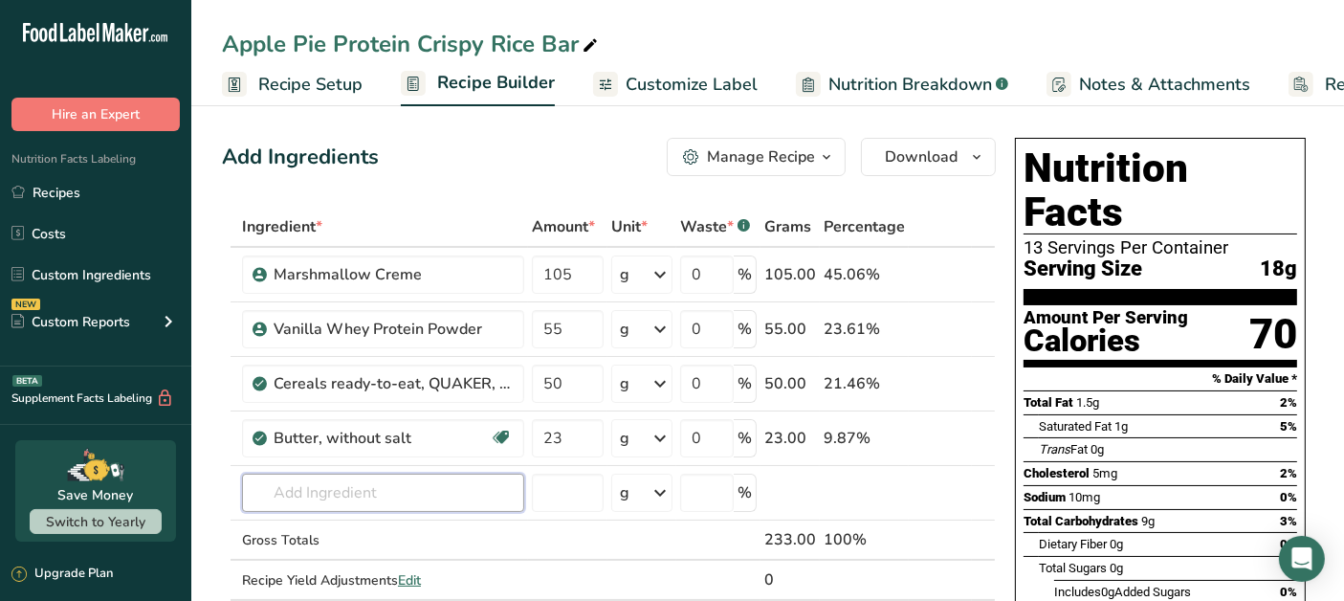
click at [472, 506] on input "text" at bounding box center [383, 492] width 282 height 38
type input "apple pieces"
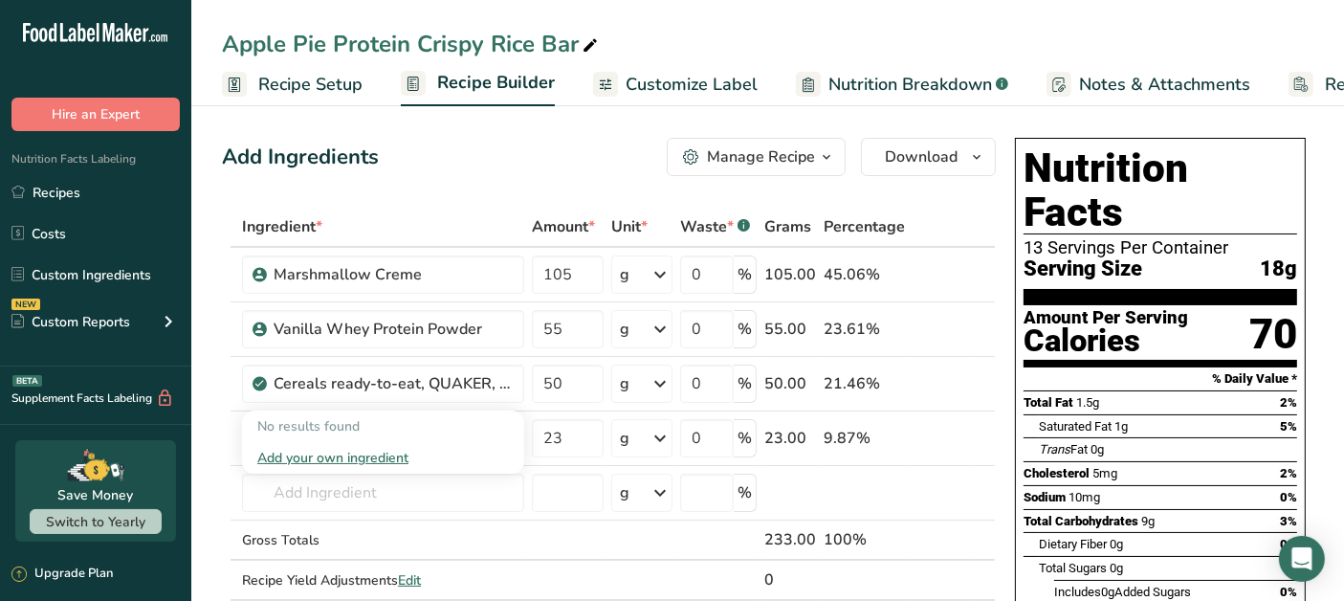
click at [382, 456] on div "Add your own ingredient" at bounding box center [383, 458] width 252 height 20
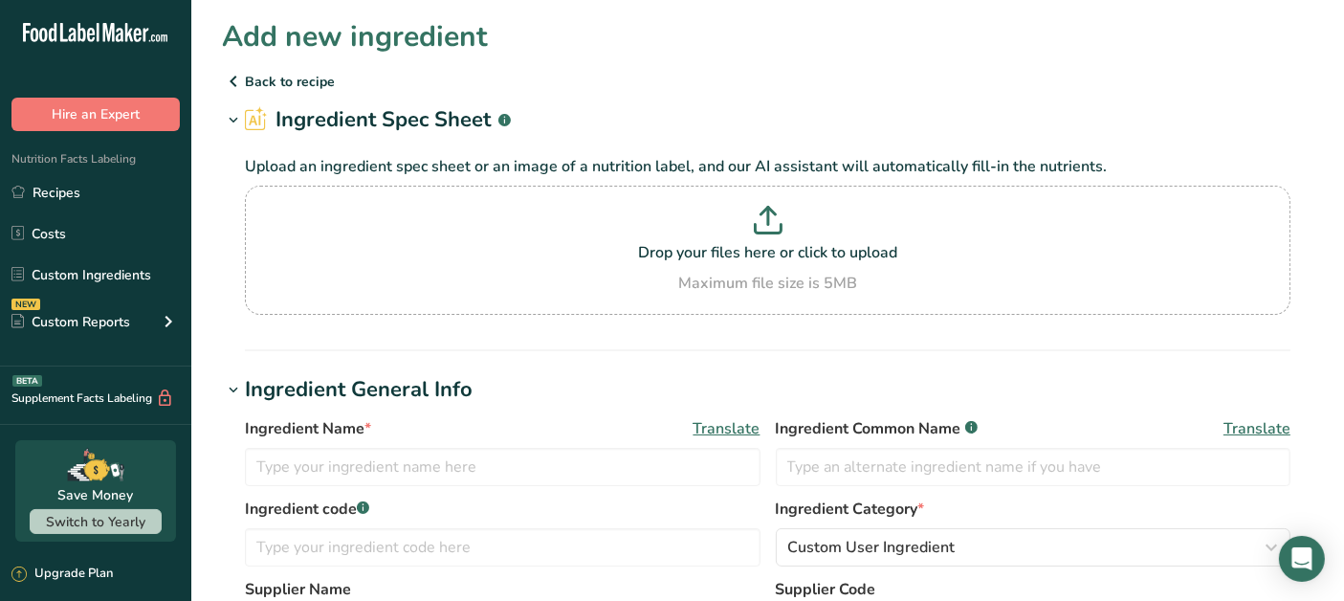
click at [667, 247] on p "Drop your files here or click to upload" at bounding box center [768, 252] width 1036 height 23
click at [696, 261] on p "Drop your files here or click to upload" at bounding box center [768, 252] width 1036 height 23
click at [696, 261] on input "Drop your files here or click to upload Maximum file size is 5MB" at bounding box center [767, 250] width 1045 height 129
type input "C:\fakepath\ApplePieces.jpg"
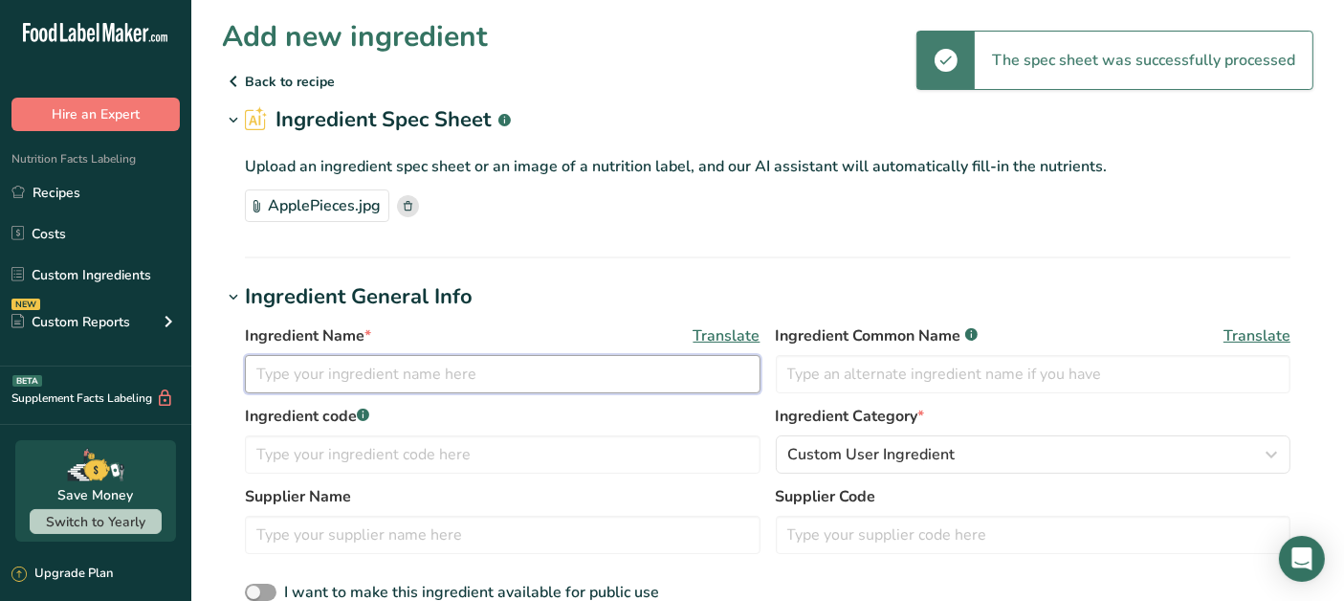
click at [382, 373] on input "text" at bounding box center [503, 374] width 516 height 38
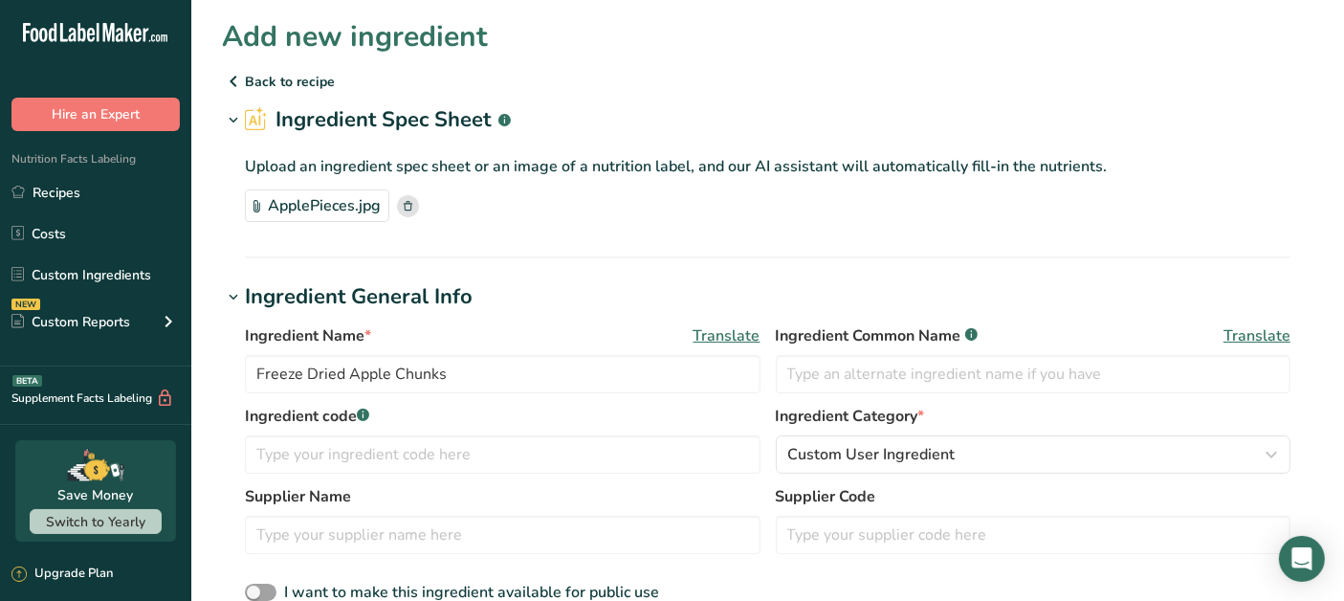
click at [565, 294] on h1 "Ingredient General Info" at bounding box center [767, 297] width 1091 height 32
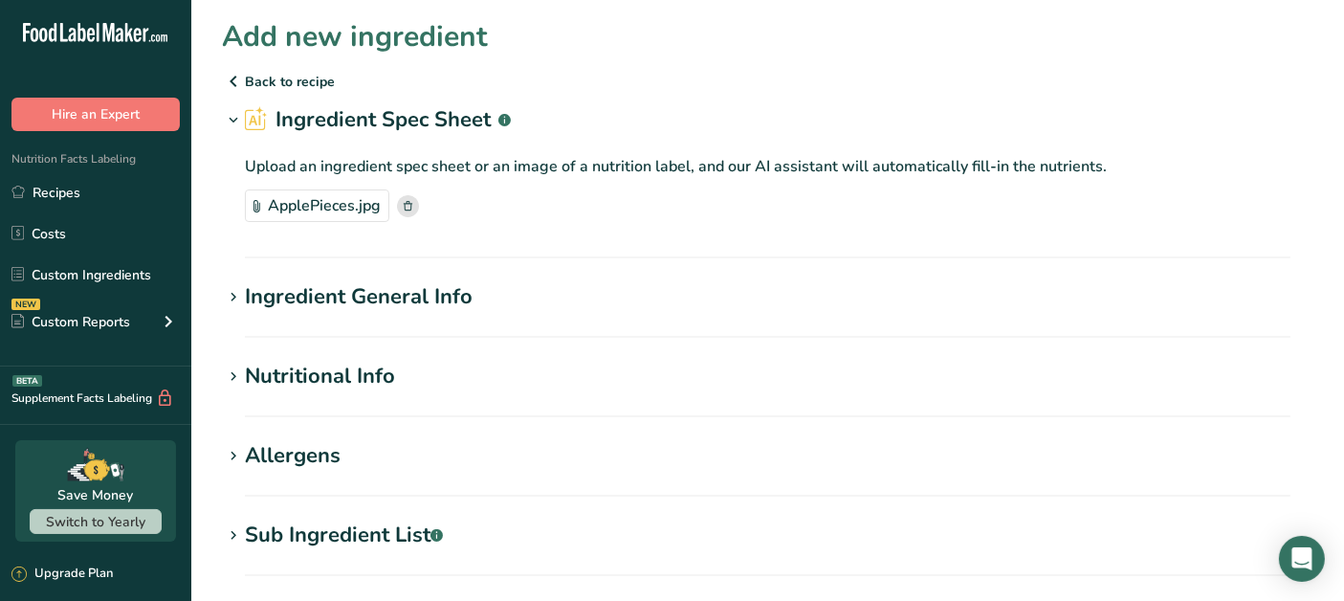
click at [418, 291] on div "Ingredient General Info" at bounding box center [359, 297] width 228 height 32
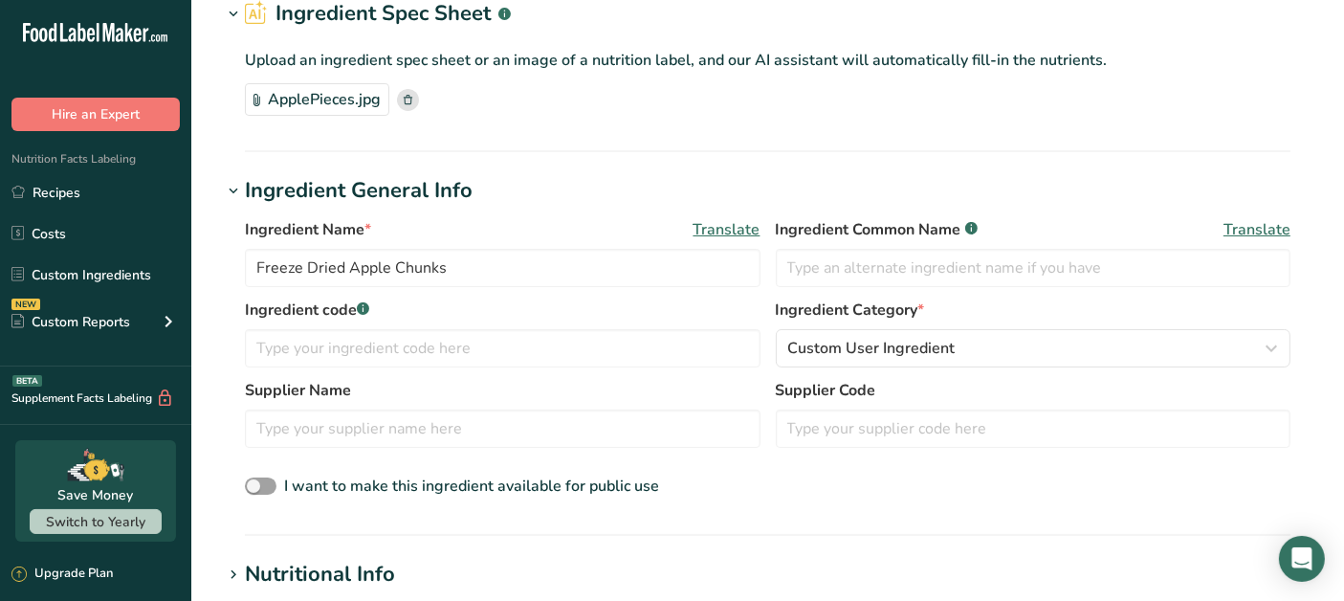
scroll to position [318, 0]
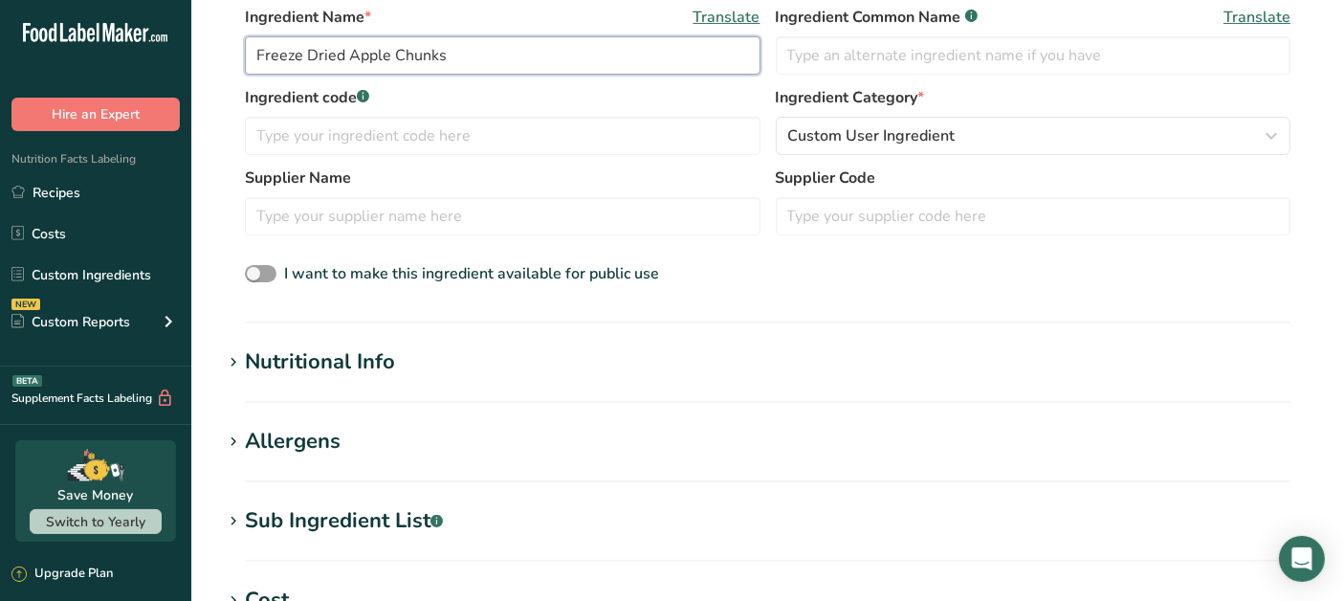
click at [470, 61] on input "Freeze Dried Apple Chunks" at bounding box center [503, 55] width 516 height 38
type input "Freeze Dried Apple Pieces"
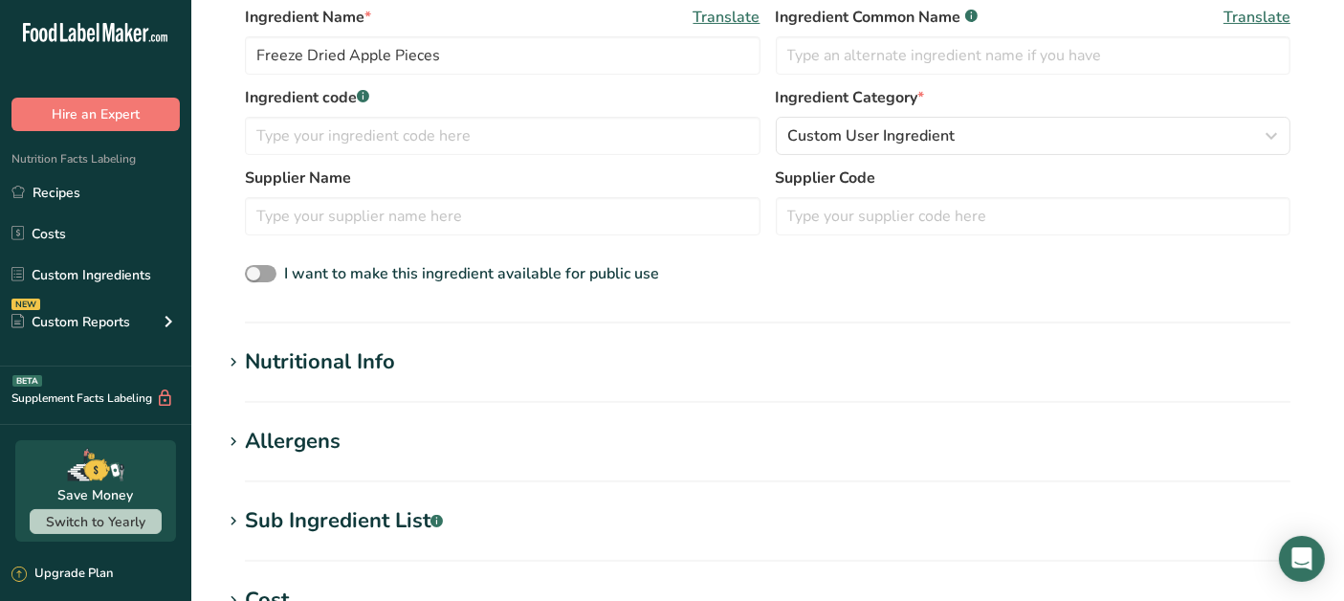
click at [715, 262] on div "I want to make this ingredient available for public use" at bounding box center [767, 274] width 1045 height 25
click at [314, 373] on div "Nutritional Info" at bounding box center [320, 362] width 150 height 32
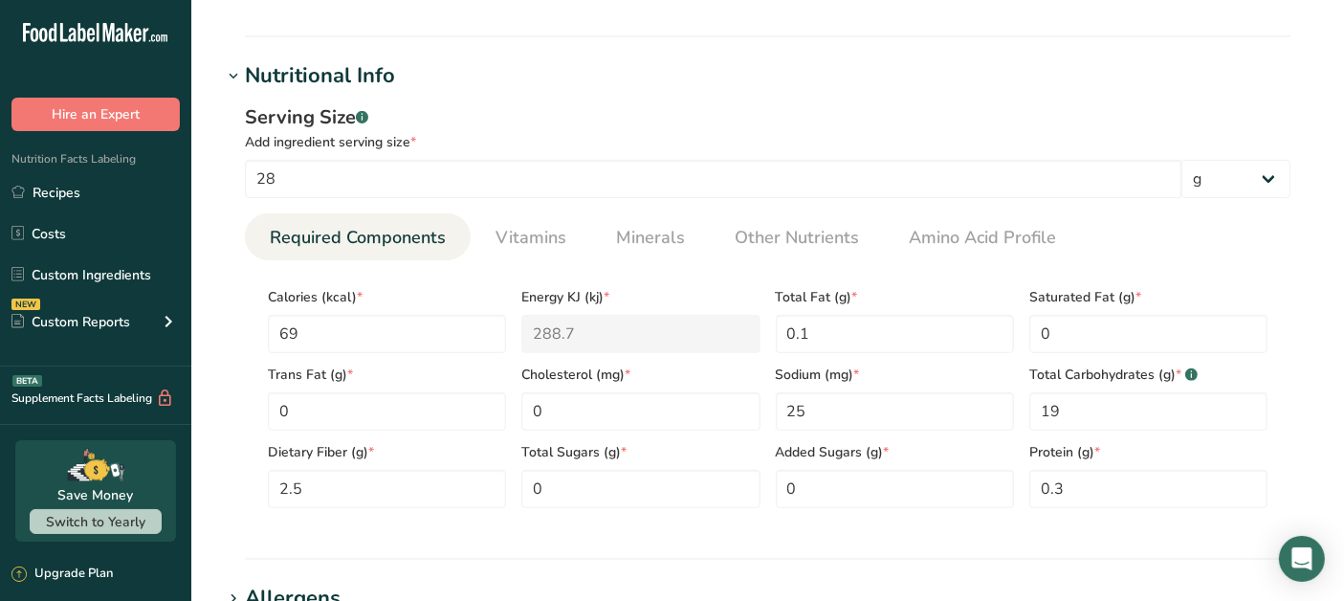
scroll to position [637, 0]
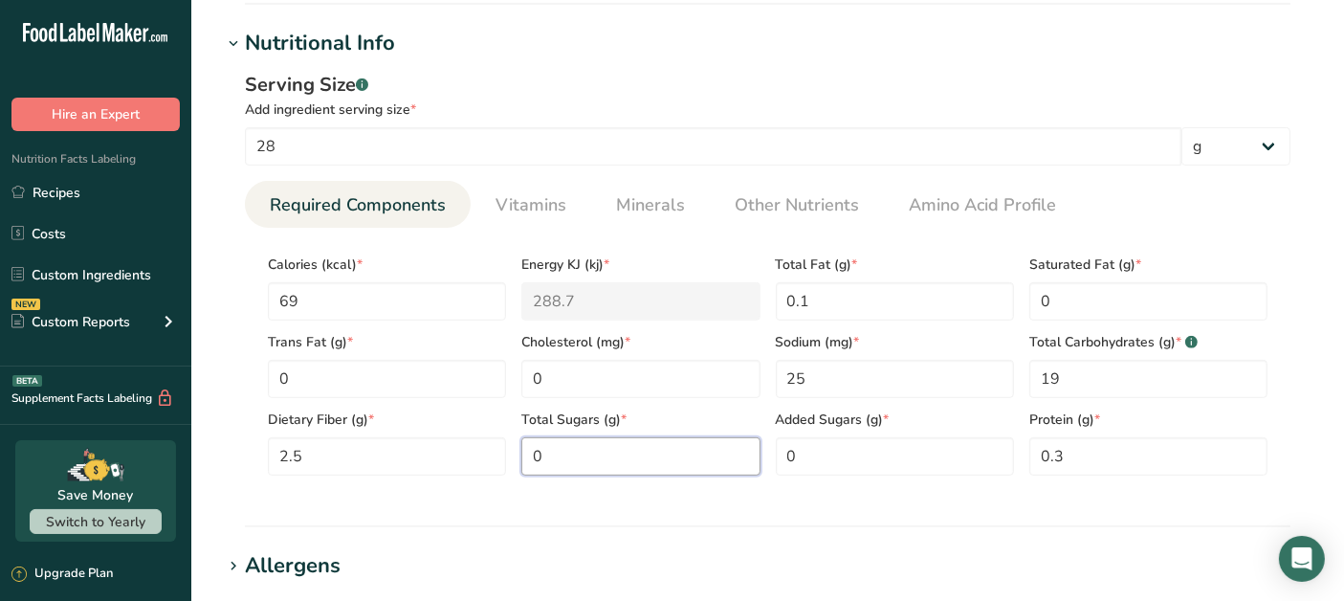
click at [599, 450] on Sugars "0" at bounding box center [640, 456] width 238 height 38
type Sugars "16"
click at [471, 496] on div "Serving Size .a-a{fill:#347362;}.b-a{fill:#fff;} Add ingredient serving size * …" at bounding box center [767, 280] width 1091 height 443
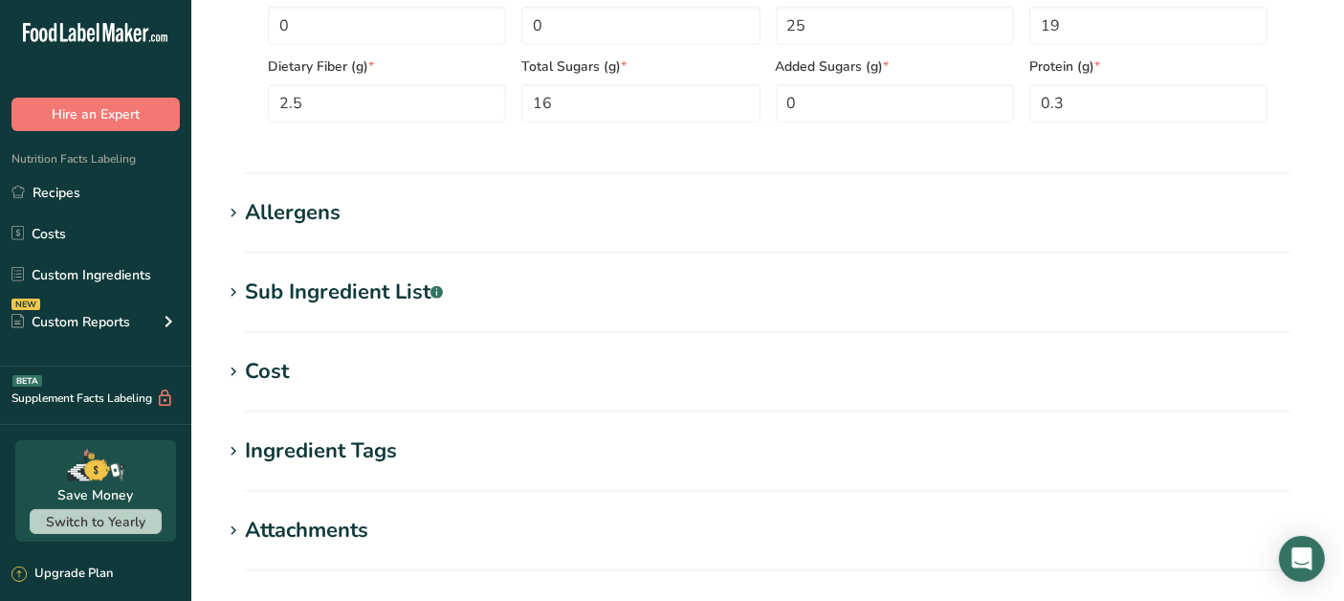
scroll to position [1169, 0]
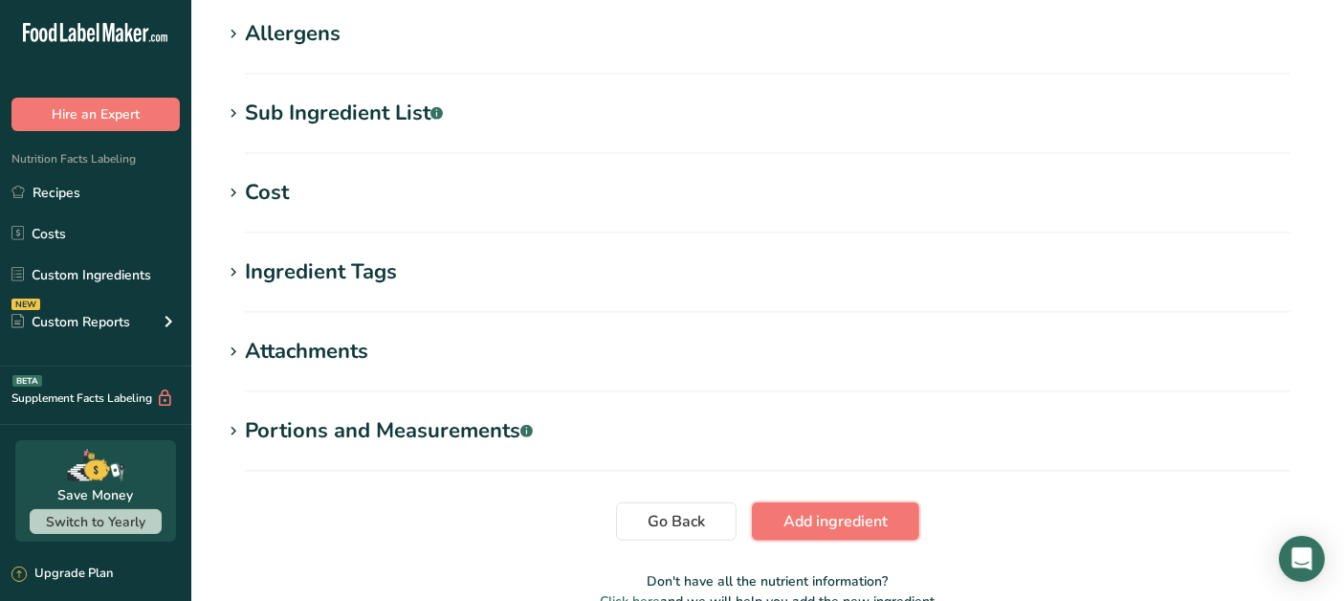
click at [902, 520] on button "Add ingredient" at bounding box center [835, 521] width 167 height 38
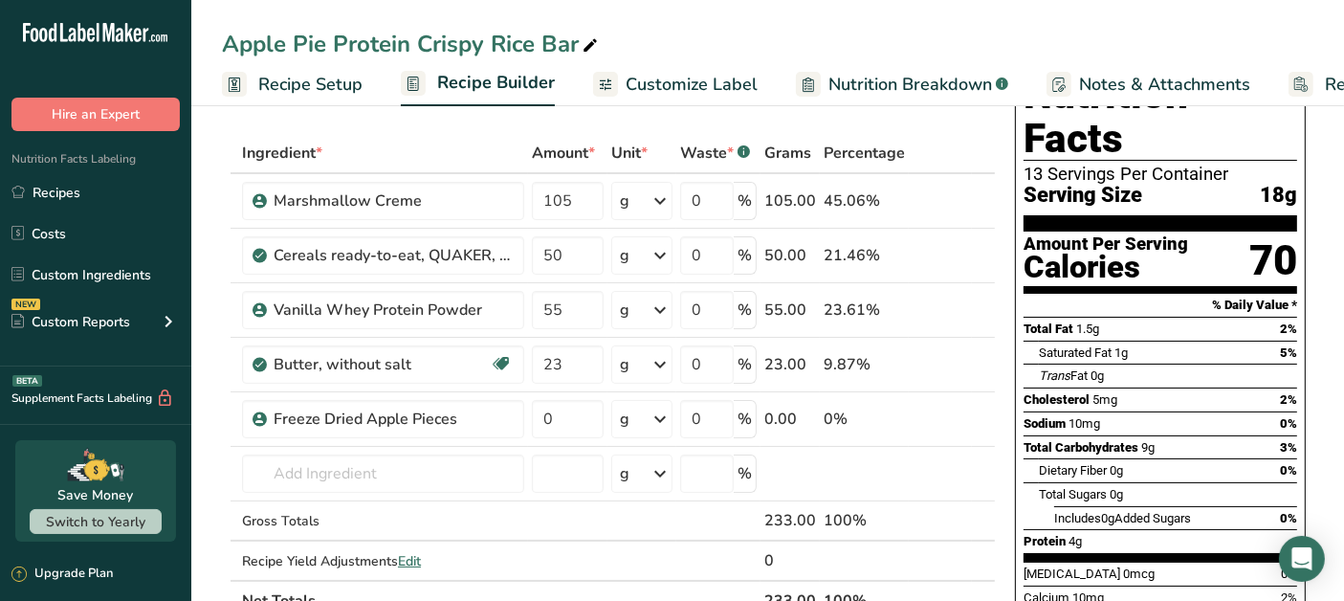
scroll to position [106, 0]
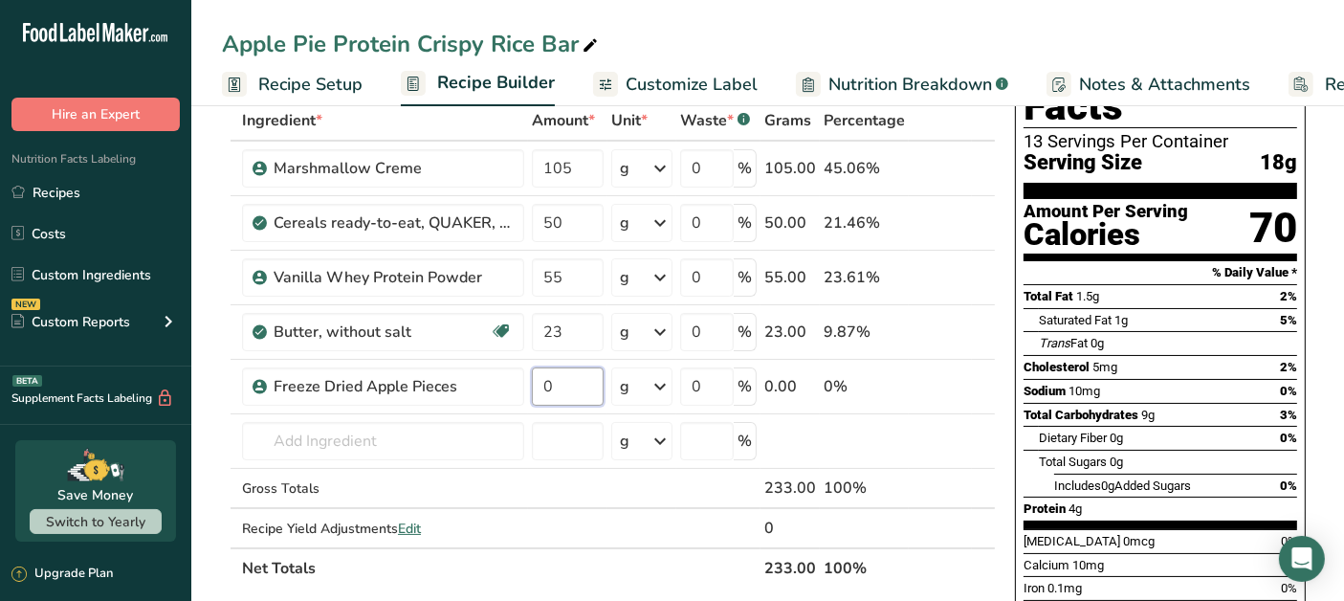
click at [568, 382] on input "0" at bounding box center [568, 386] width 72 height 38
type input "13"
click at [516, 475] on div "Ingredient * Amount * Unit * Waste * .a-a{fill:#347362;}.b-a{fill:#fff;} Grams …" at bounding box center [609, 344] width 774 height 488
click at [466, 435] on input "text" at bounding box center [383, 441] width 282 height 38
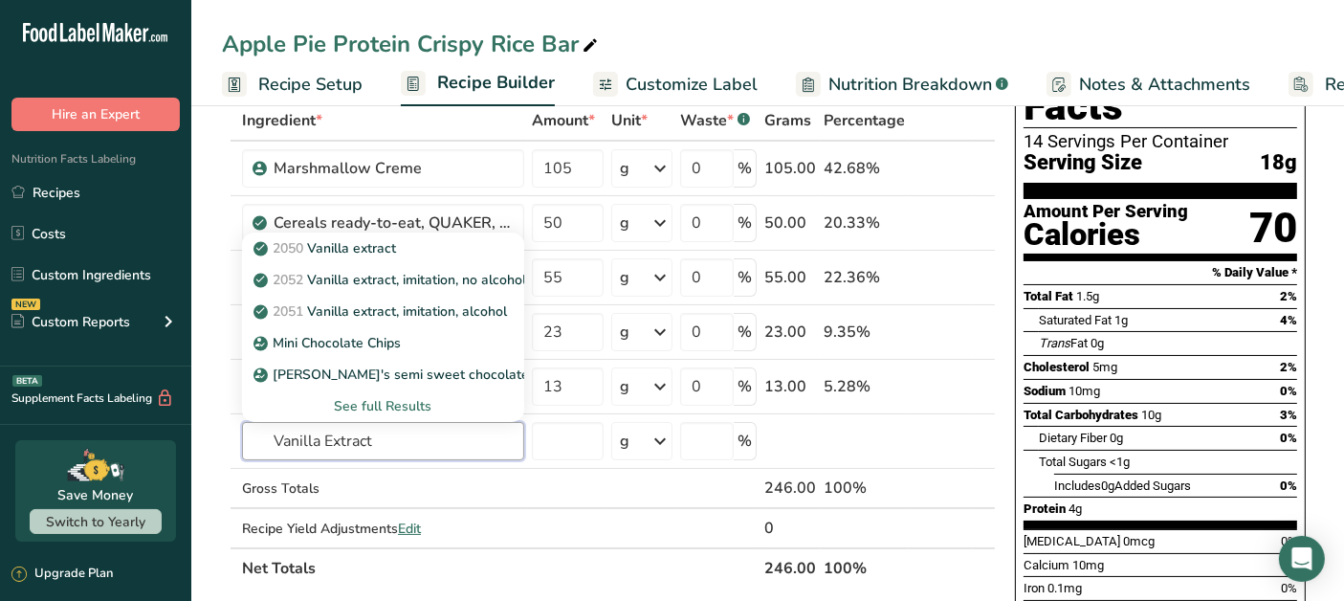
type input "Vanilla Extract"
click at [402, 256] on link "2050 Vanilla extract" at bounding box center [383, 248] width 282 height 32
type input "Vanilla extract"
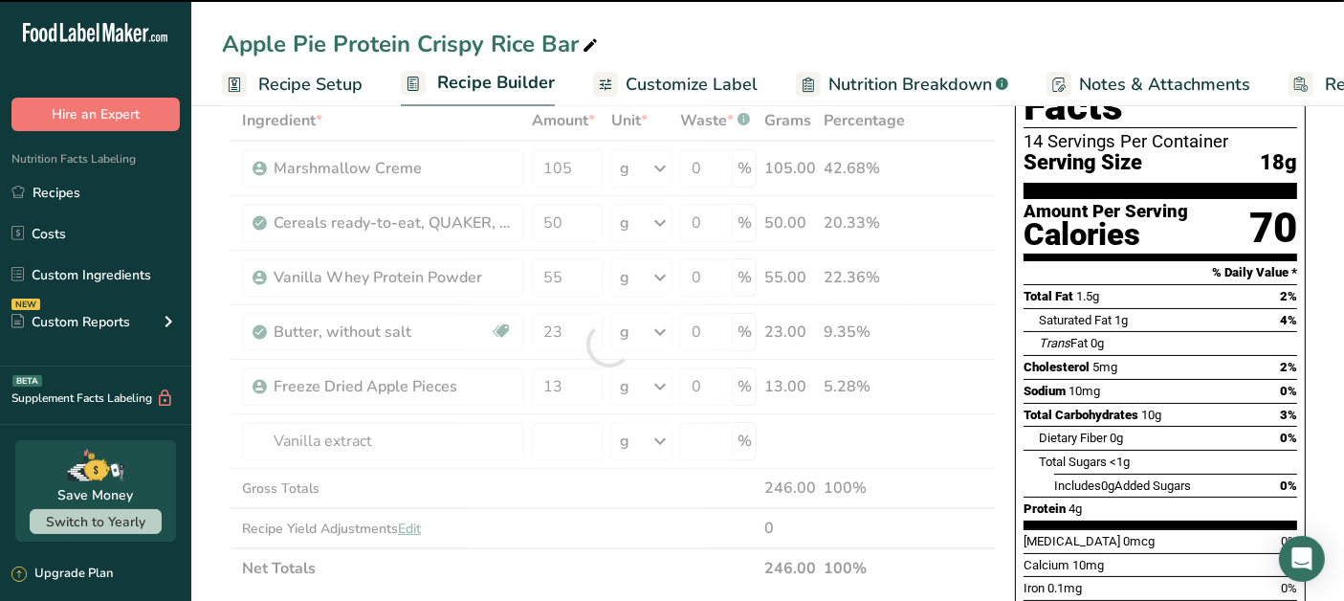
type input "0"
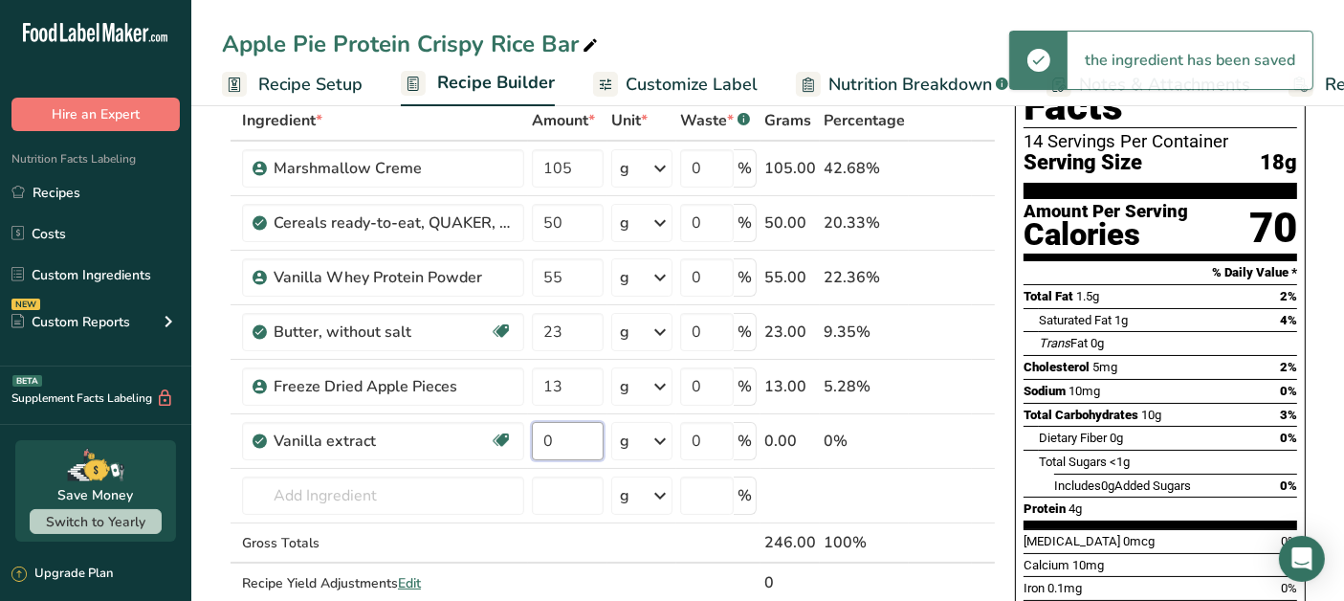
click at [561, 444] on input "0" at bounding box center [568, 441] width 72 height 38
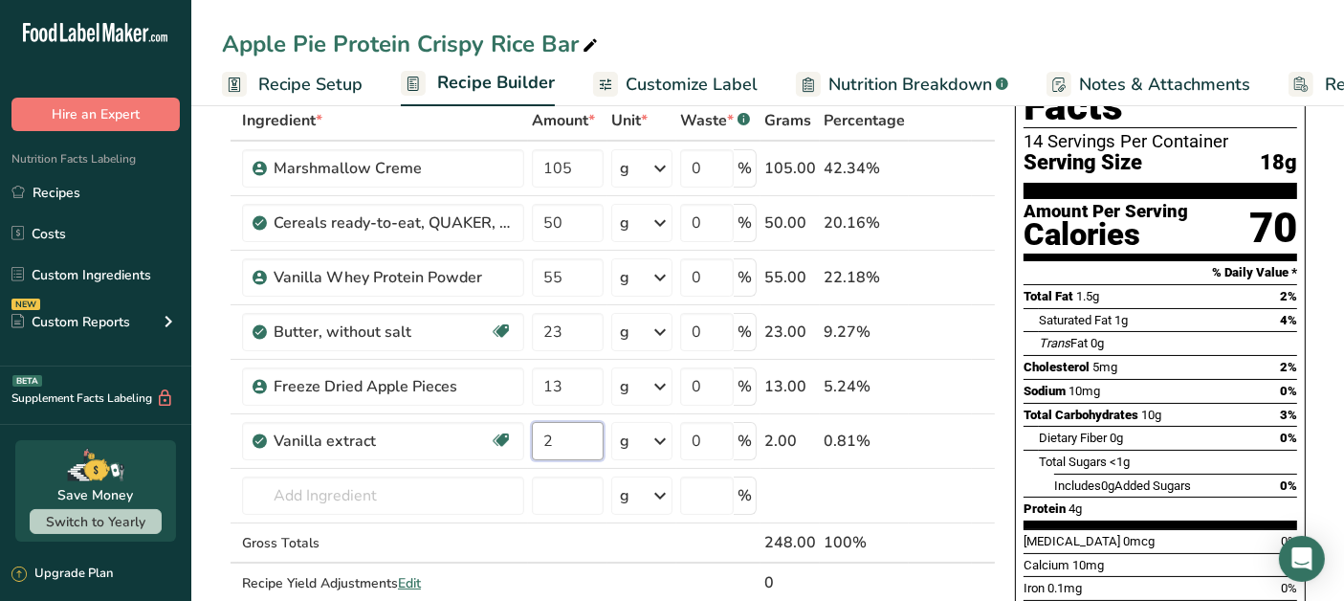
type input "2"
click at [447, 495] on div "Ingredient * Amount * Unit * Waste * .a-a{fill:#347362;}.b-a{fill:#fff;} Grams …" at bounding box center [609, 371] width 774 height 542
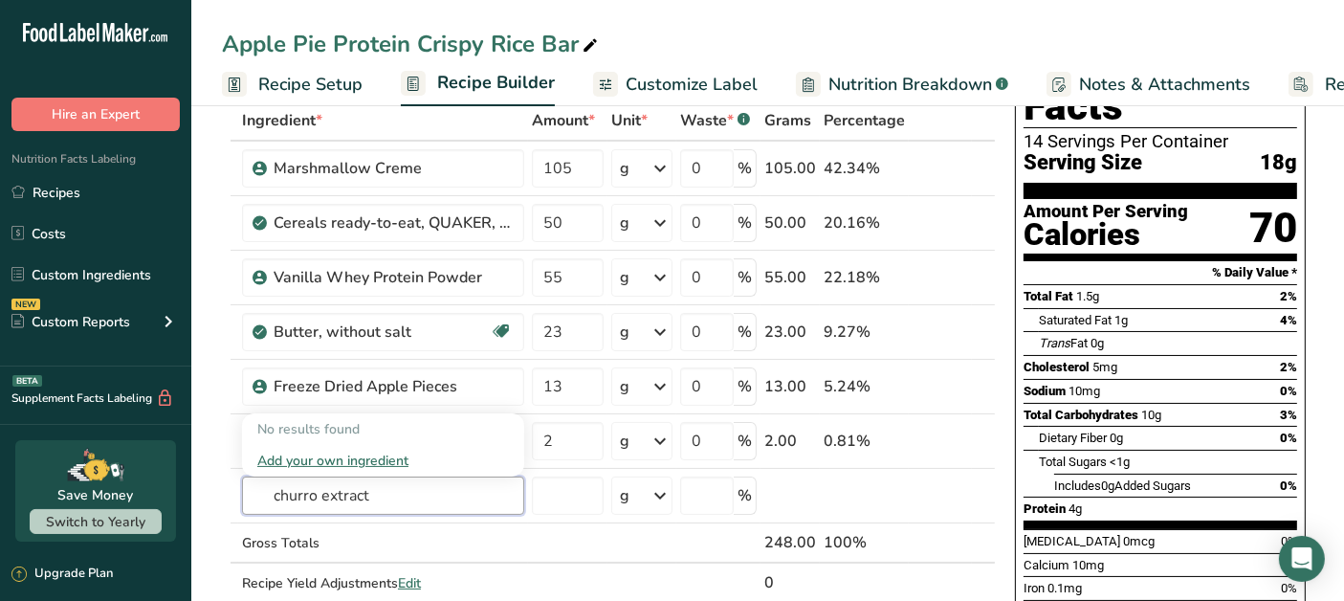
type input "churro extract"
click at [371, 460] on div "Add your own ingredient" at bounding box center [383, 460] width 252 height 20
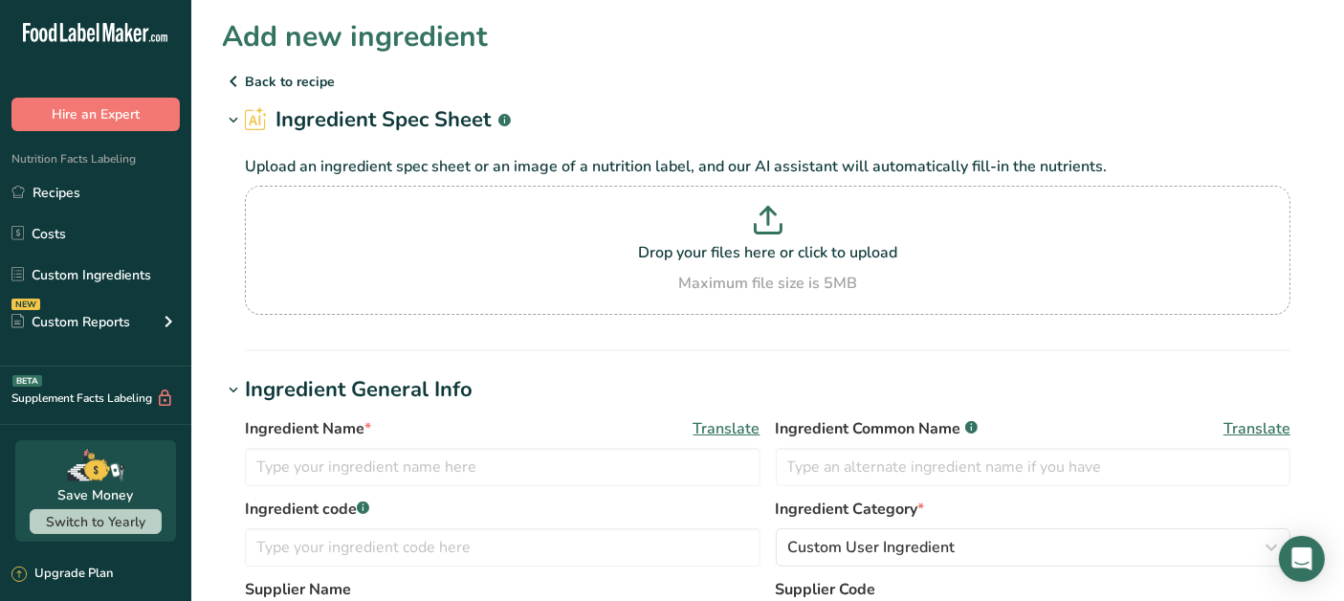
click at [502, 252] on p "Drop your files here or click to upload" at bounding box center [768, 252] width 1036 height 23
click at [502, 252] on input "Drop your files here or click to upload Maximum file size is 5MB" at bounding box center [767, 250] width 1045 height 129
type input "C:\fakepath\ChurroExtract.jpg"
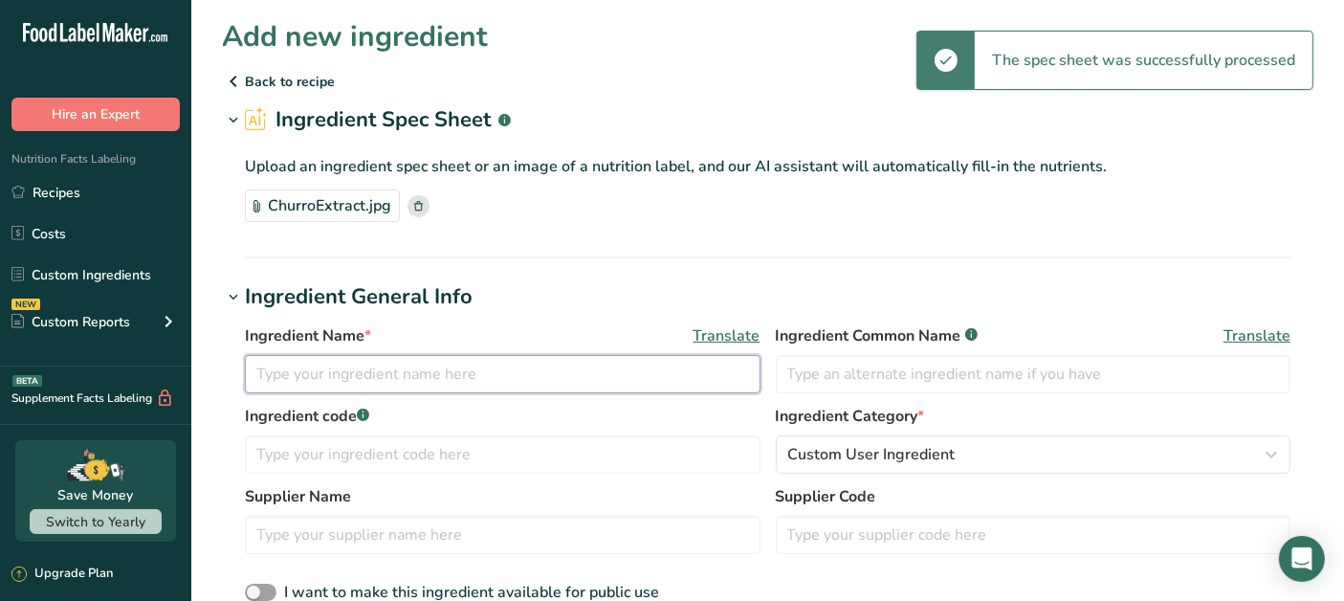
click at [384, 373] on input "text" at bounding box center [503, 374] width 516 height 38
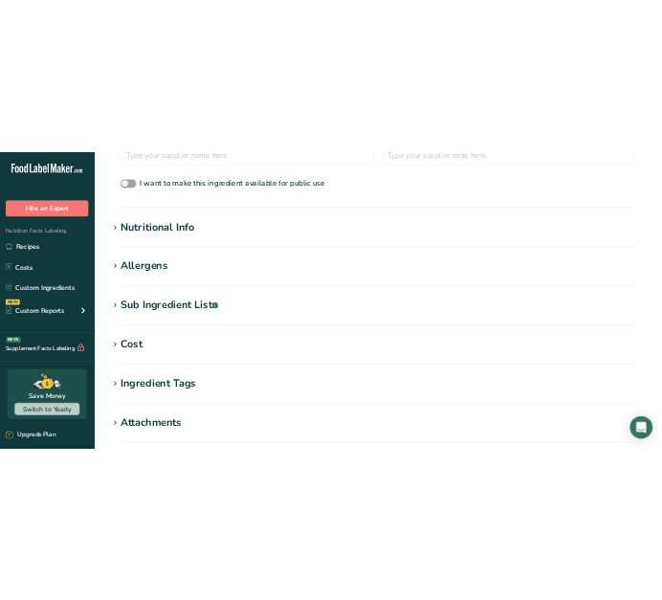
scroll to position [531, 0]
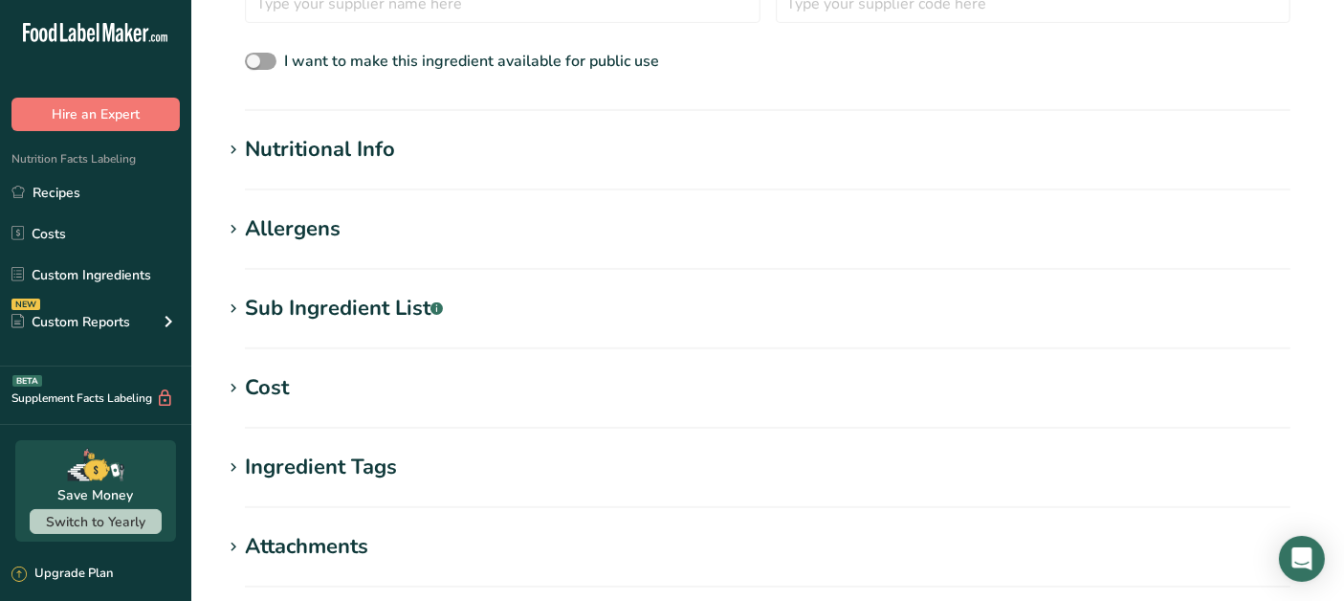
type input "Churro Extract"
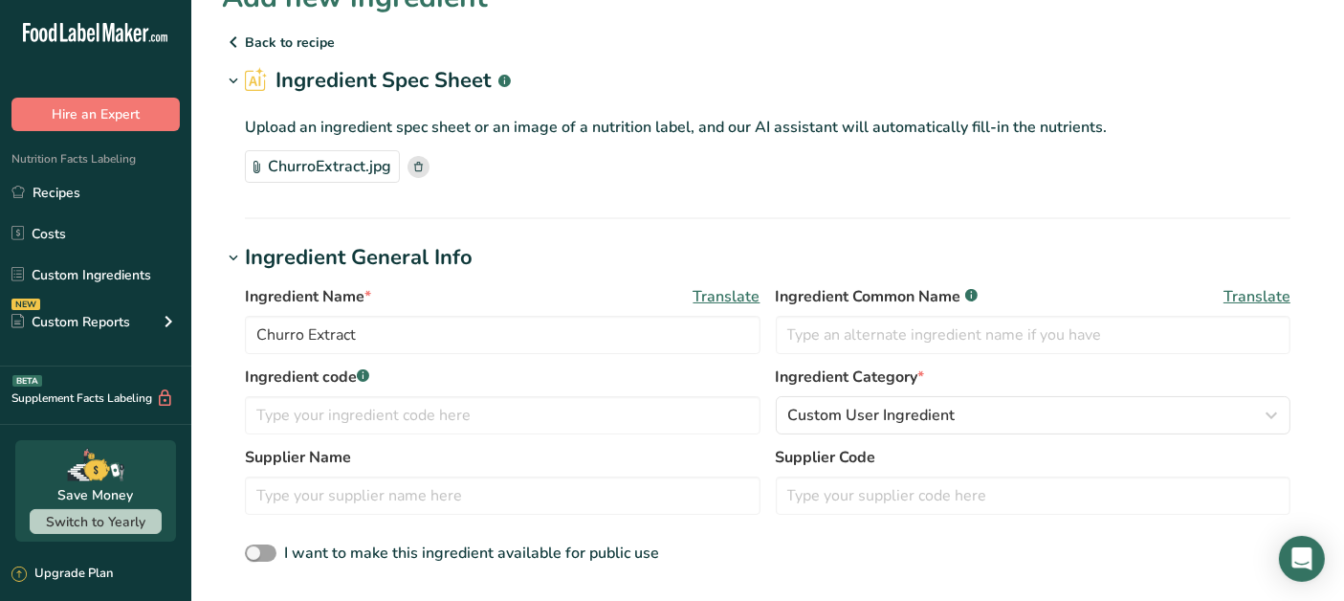
scroll to position [0, 0]
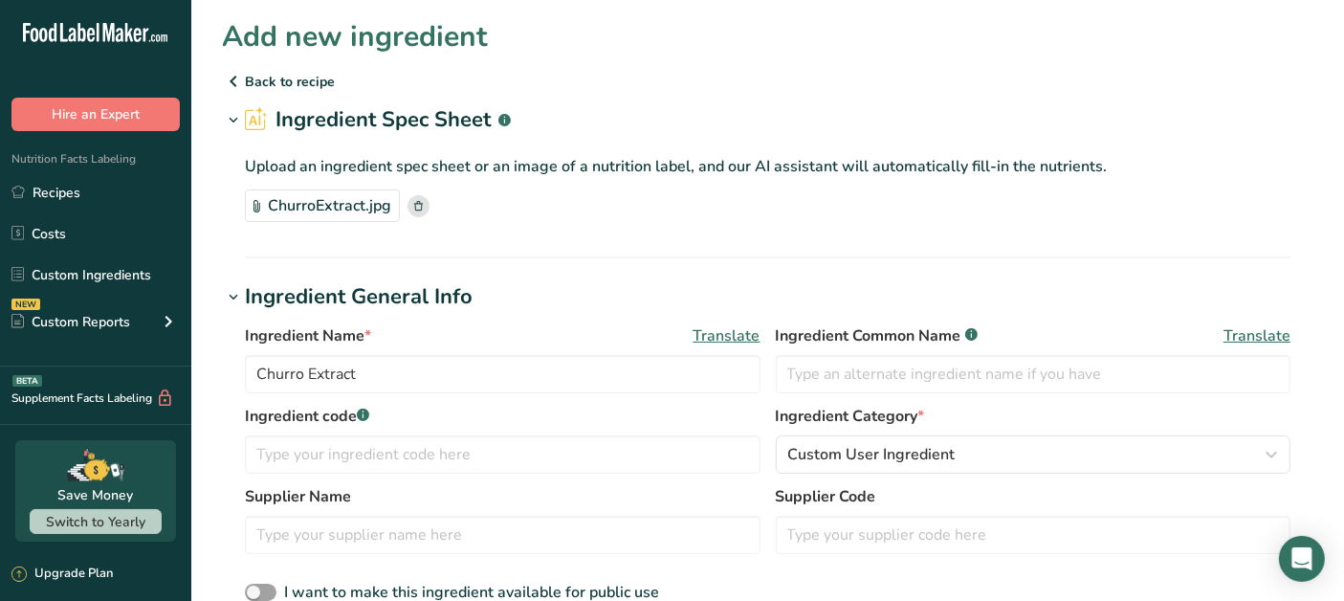
click at [99, 194] on link "Recipes" at bounding box center [95, 192] width 191 height 36
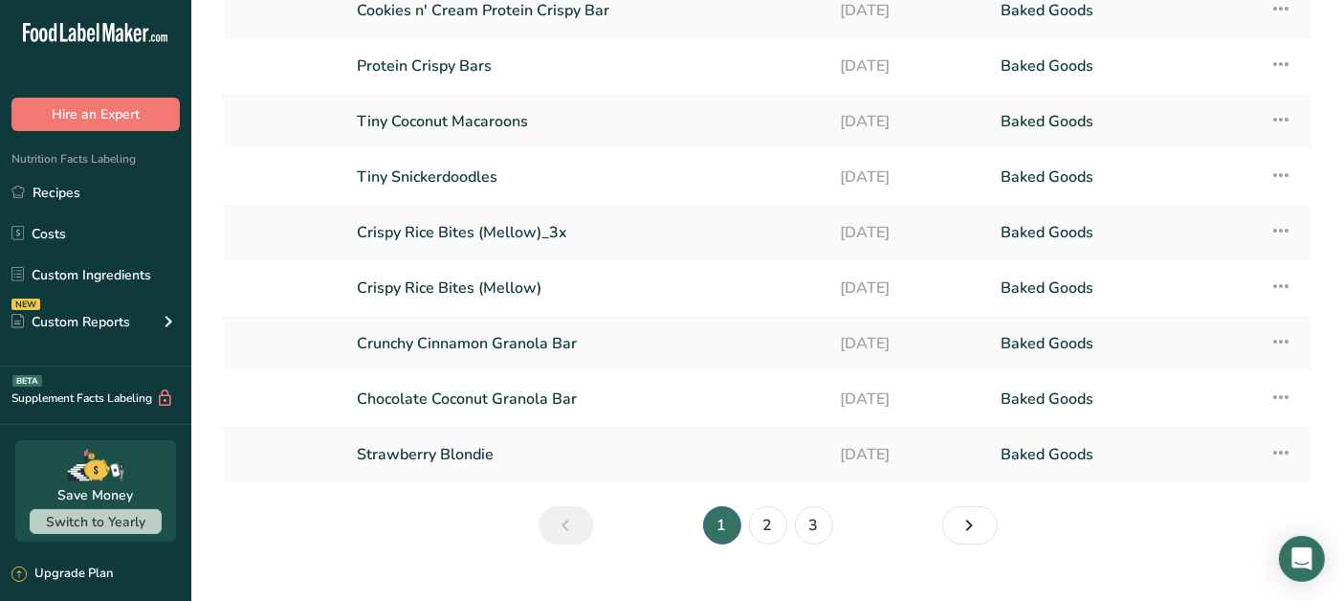
scroll to position [236, 0]
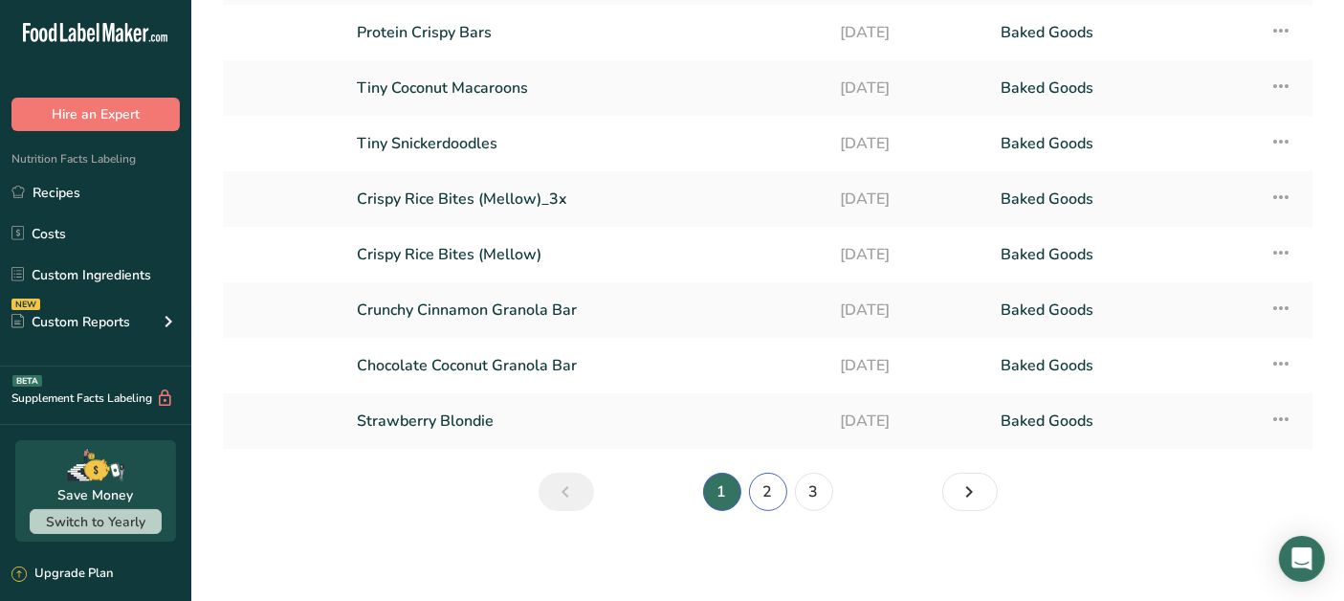
click at [771, 490] on link "2" at bounding box center [768, 491] width 38 height 38
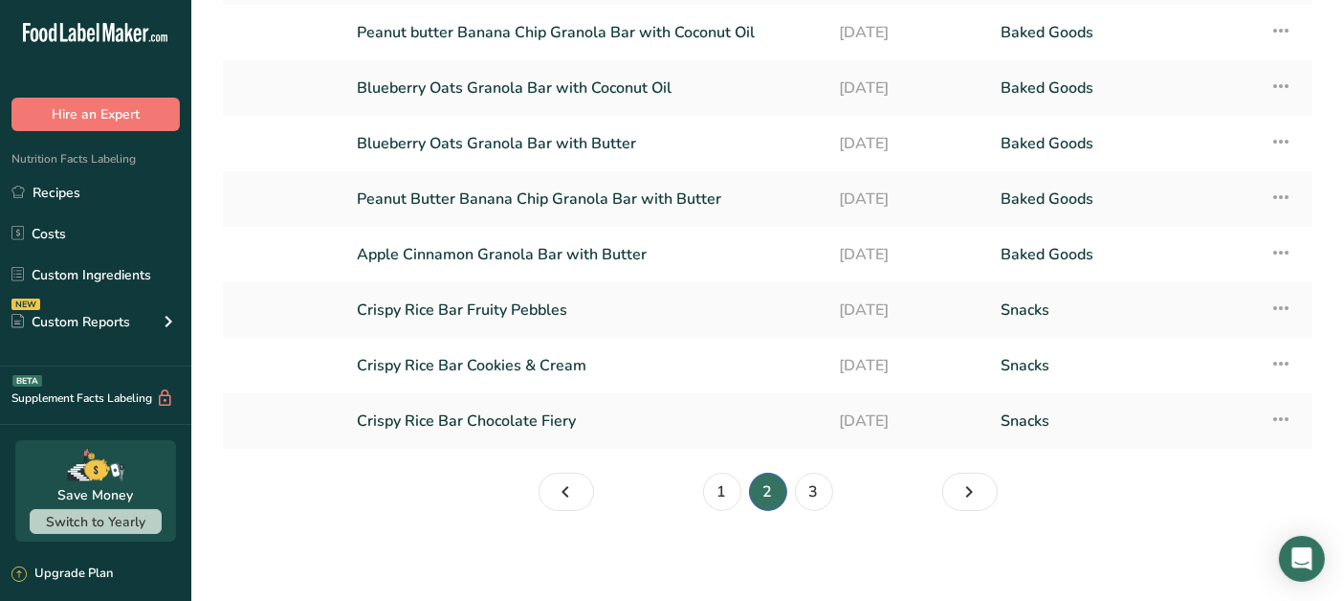
click at [577, 422] on link "Crispy Rice Bar Chocolate Fiery" at bounding box center [586, 421] width 459 height 40
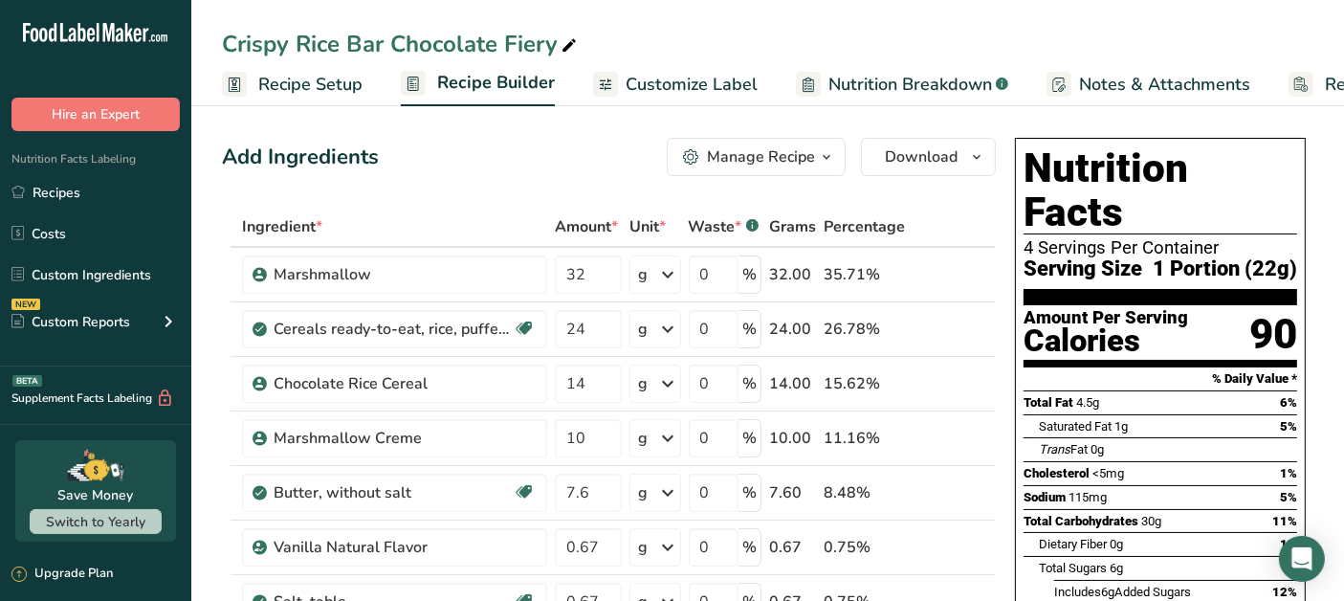
click at [337, 77] on span "Recipe Setup" at bounding box center [310, 85] width 104 height 26
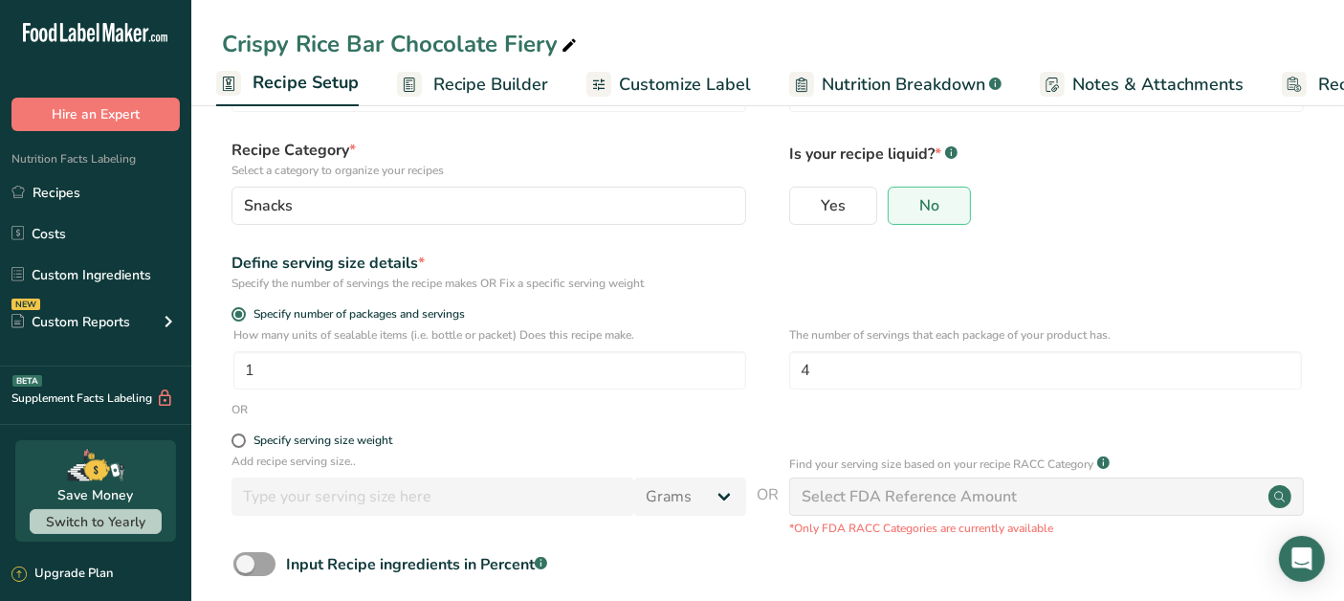
scroll to position [192, 0]
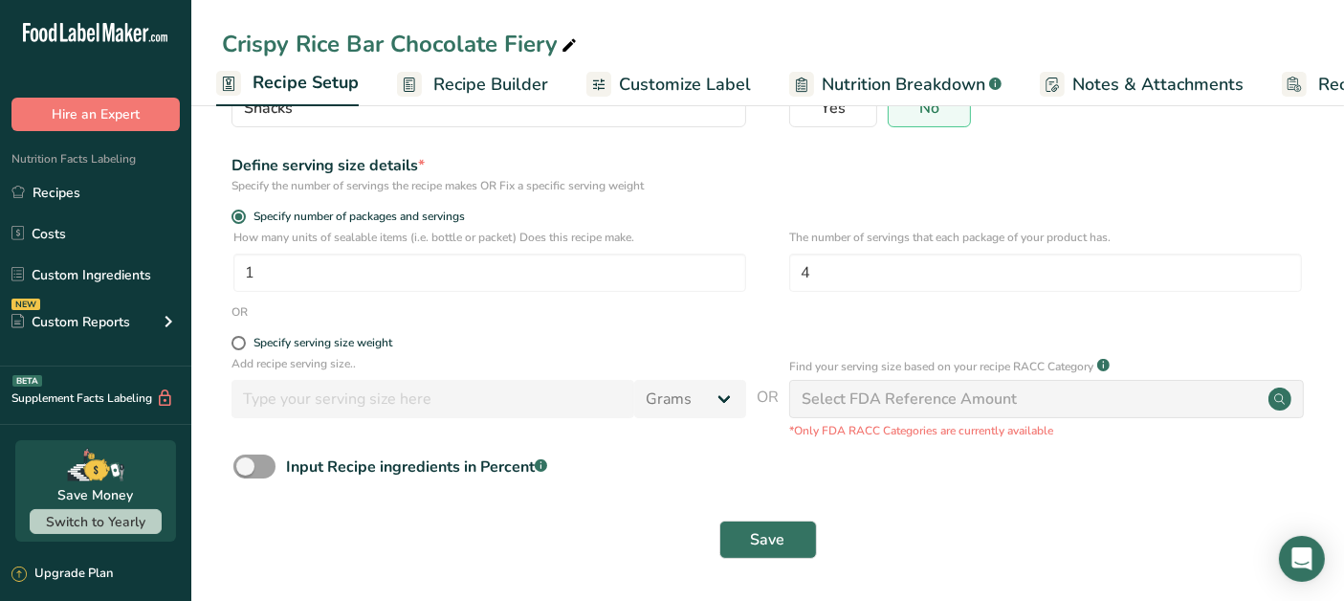
click at [237, 340] on span at bounding box center [238, 343] width 14 height 14
click at [237, 340] on input "Specify serving size weight" at bounding box center [237, 343] width 12 height 12
radio input "true"
radio input "false"
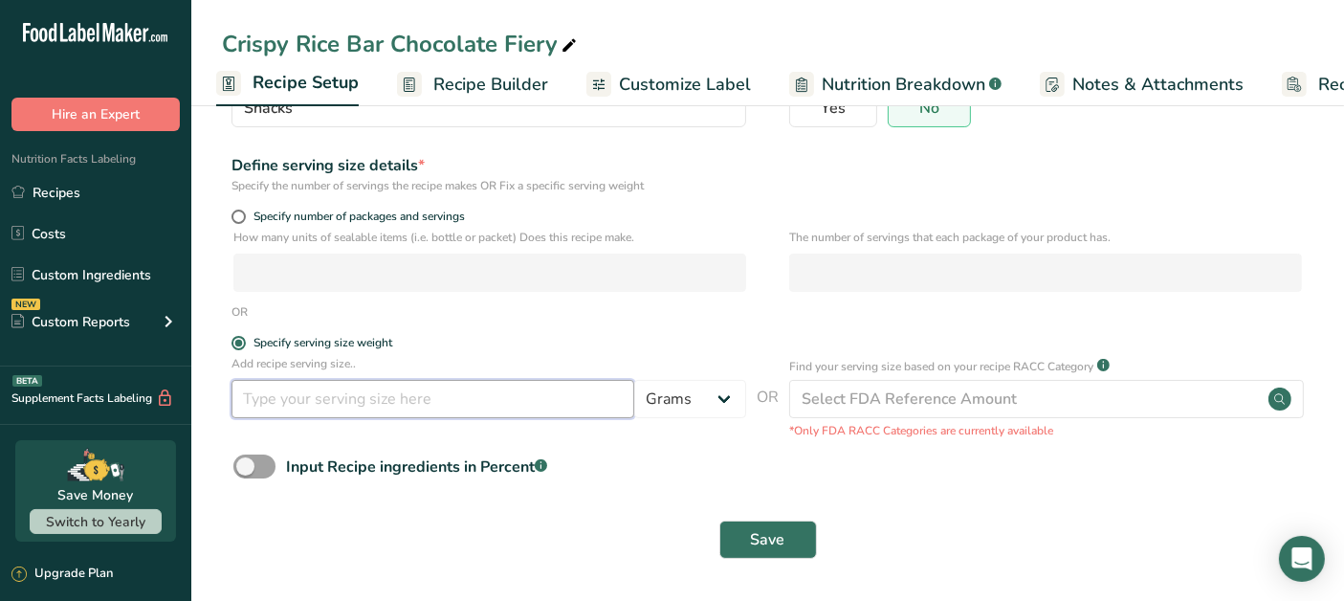
click at [319, 394] on input "number" at bounding box center [432, 399] width 403 height 38
click at [498, 327] on form "Recipe name * Crispy Rice Bar Chocolate Fiery Recipe code .a-a{fill:#347362;}.b…" at bounding box center [767, 257] width 1091 height 625
click at [290, 410] on input "67" at bounding box center [432, 399] width 403 height 38
type input "67"
click at [759, 539] on span "Save" at bounding box center [768, 539] width 34 height 23
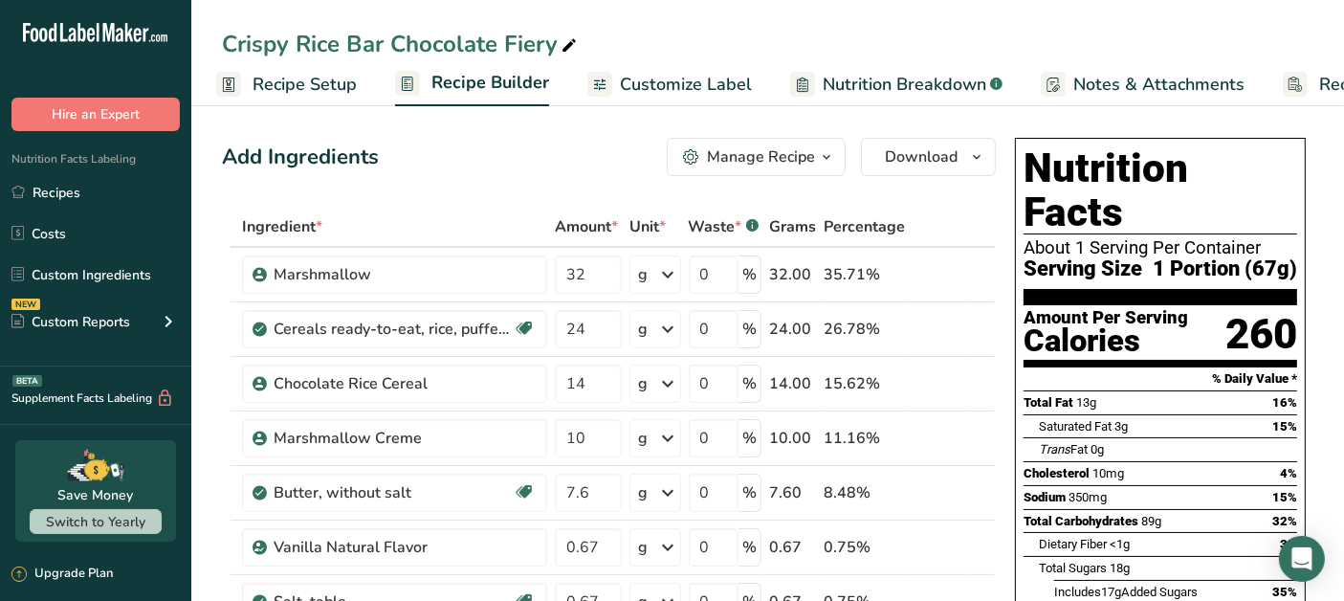
drag, startPoint x: 1291, startPoint y: 223, endPoint x: 1248, endPoint y: 217, distance: 43.4
click at [1248, 257] on span "1 Portion (67g)" at bounding box center [1224, 269] width 144 height 24
click at [1248, 247] on section "Nutrition Facts About 1 Serving Per Container Serving Size 1 Portion (67g)" at bounding box center [1160, 225] width 274 height 159
click at [332, 97] on link "Recipe Setup" at bounding box center [286, 84] width 141 height 43
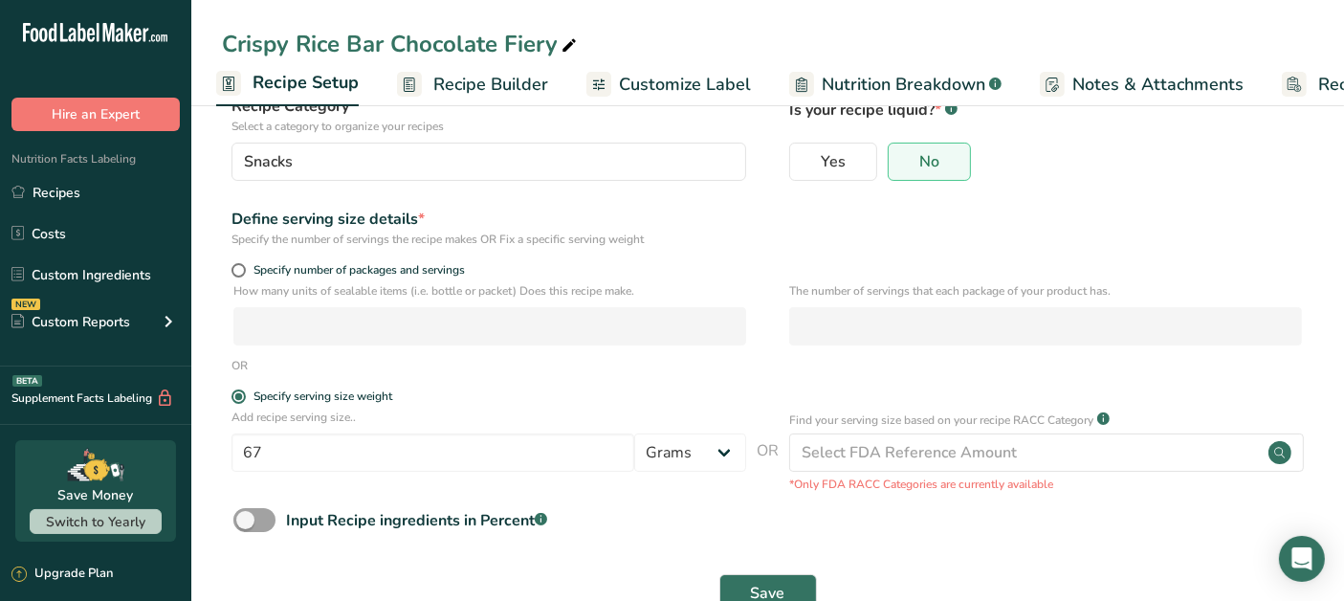
scroll to position [192, 0]
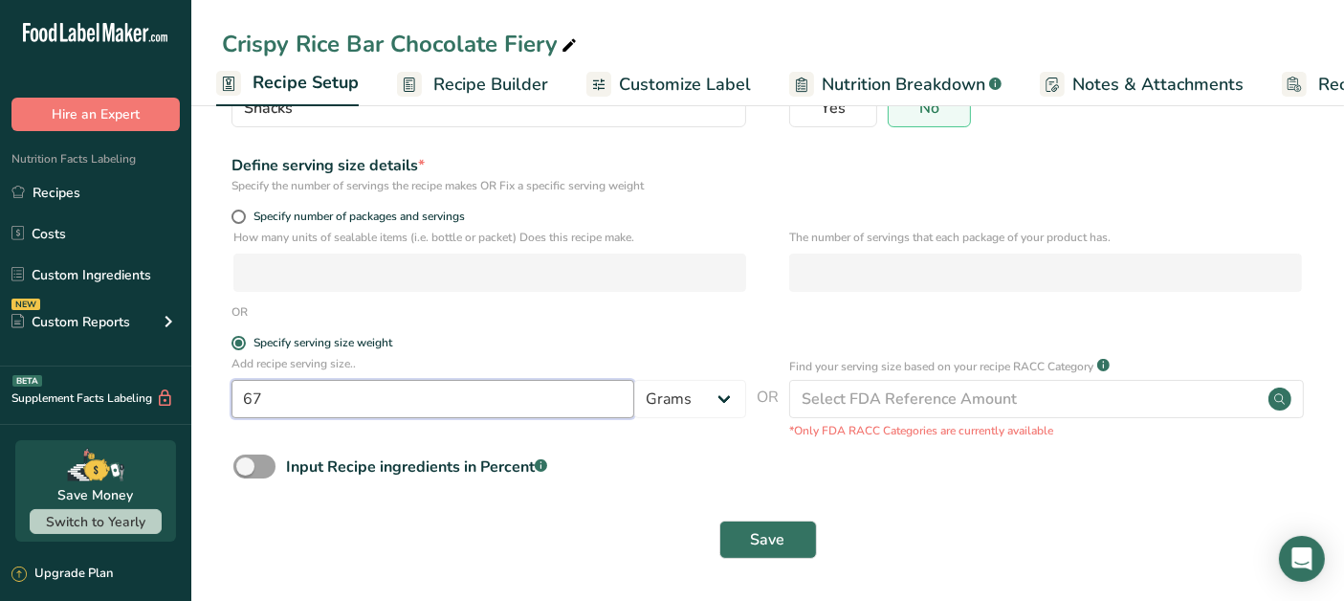
click at [340, 410] on input "67" at bounding box center [432, 399] width 403 height 38
type input "6"
type input "17"
click at [784, 546] on span "Save" at bounding box center [768, 539] width 34 height 23
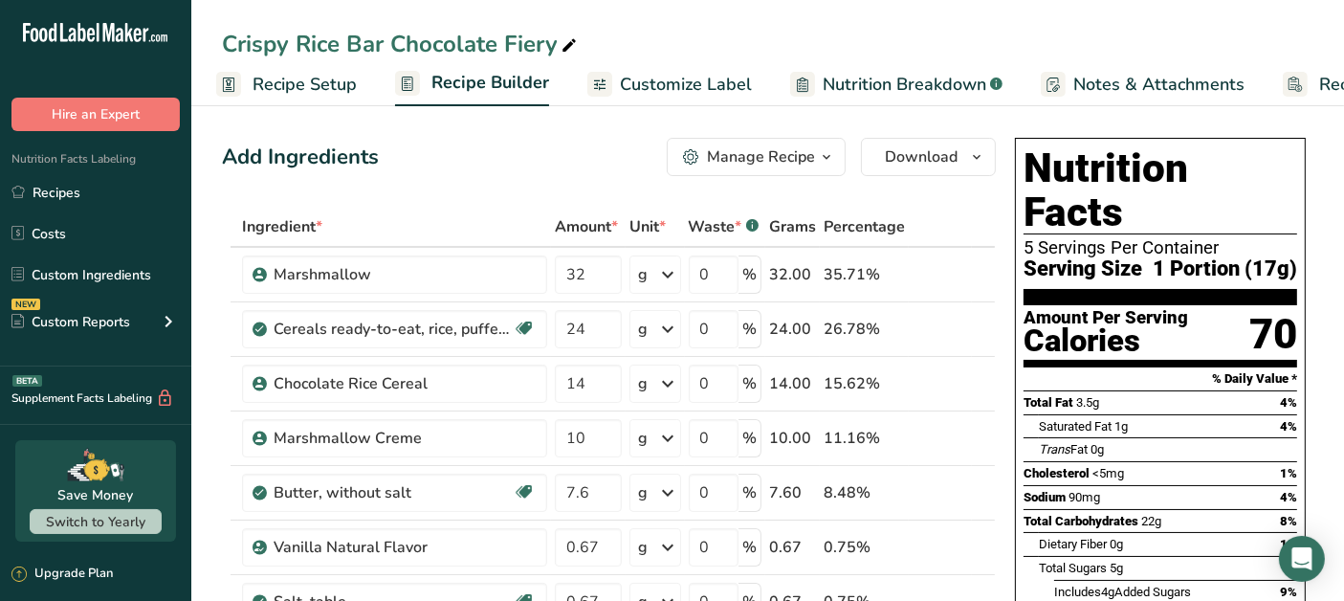
click at [307, 83] on span "Recipe Setup" at bounding box center [304, 85] width 104 height 26
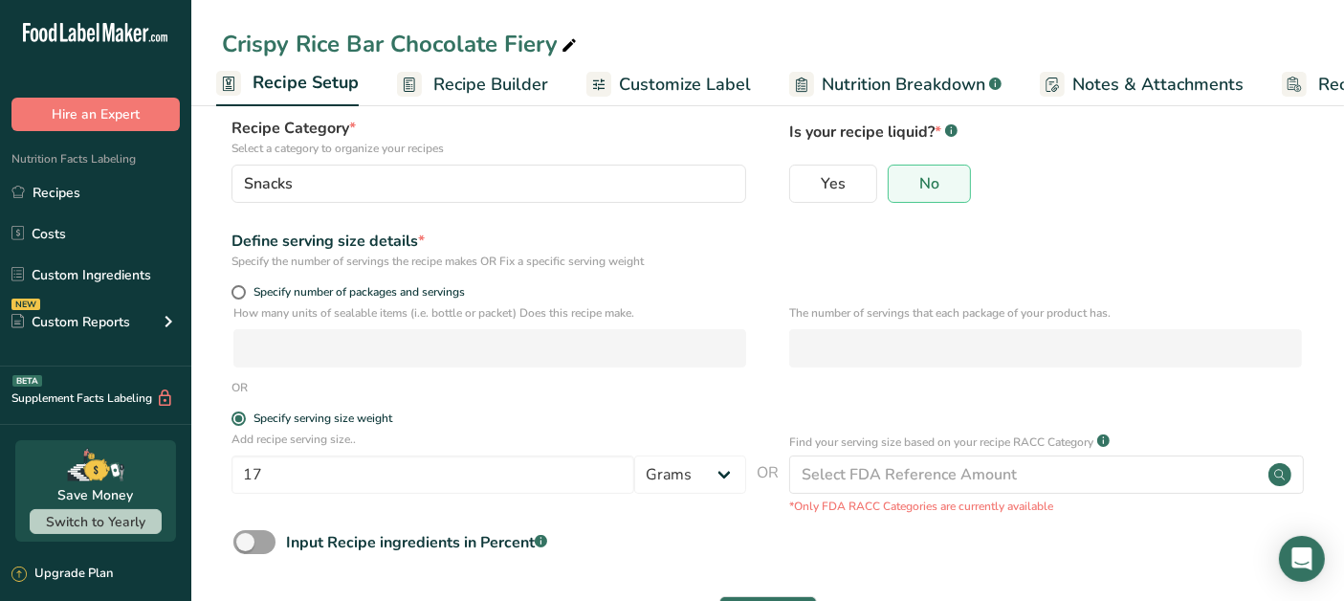
scroll to position [192, 0]
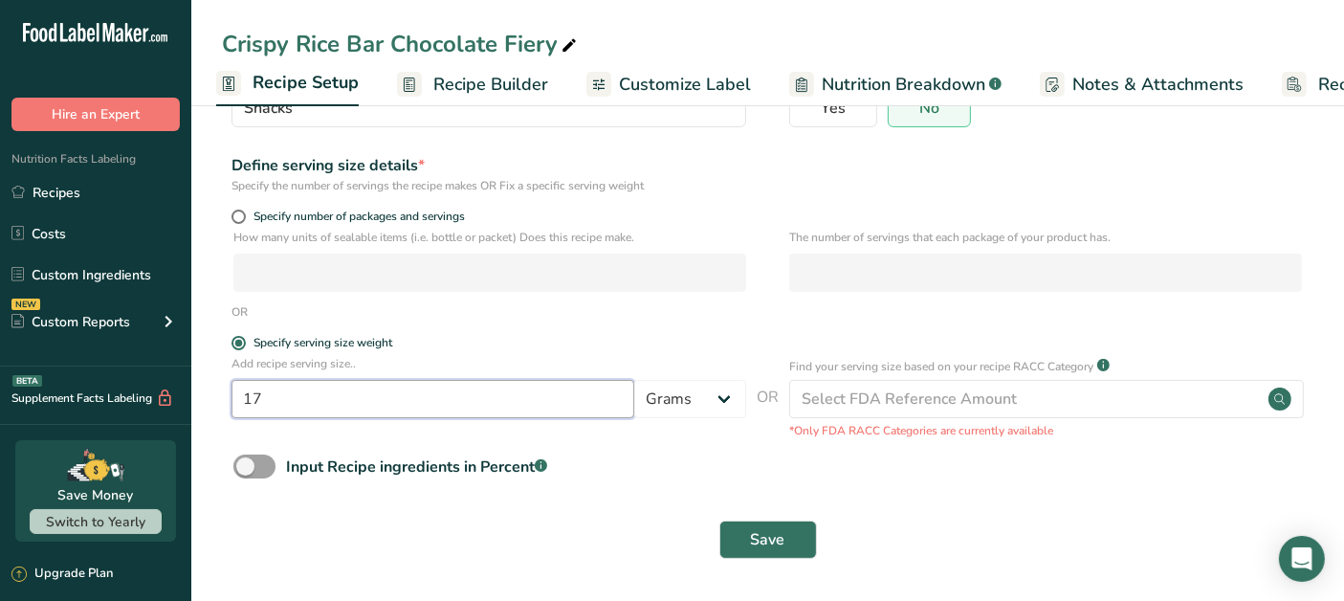
click at [332, 395] on input "17" at bounding box center [432, 399] width 403 height 38
type input "18"
click at [771, 528] on span "Save" at bounding box center [768, 539] width 34 height 23
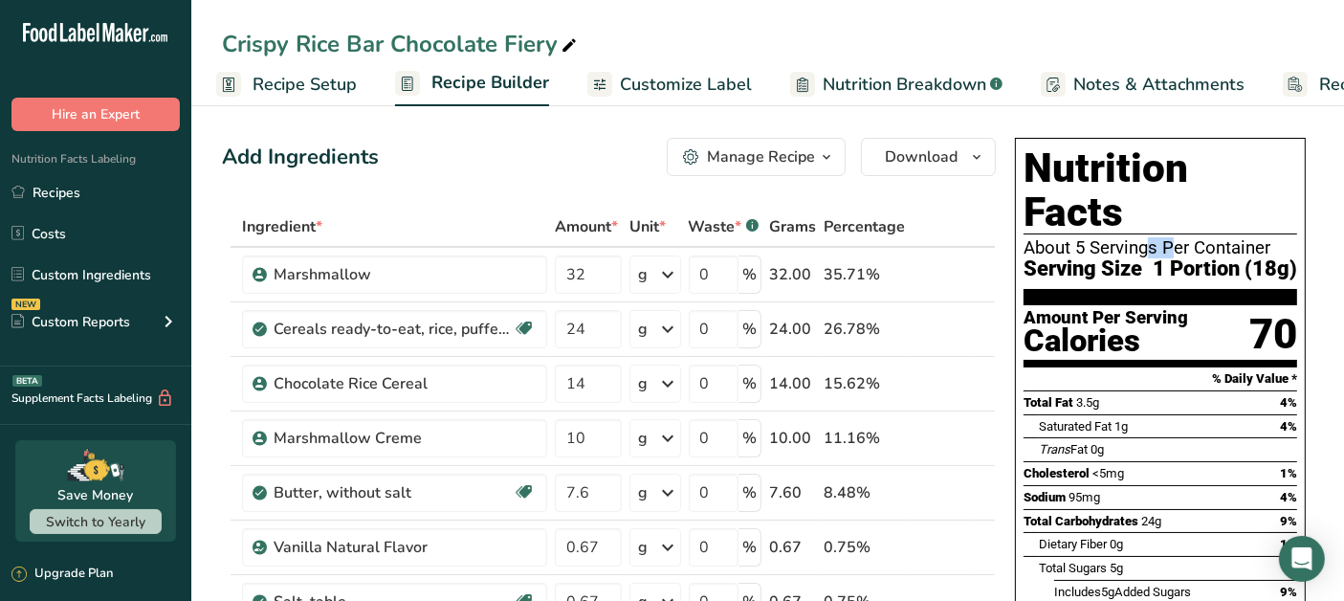
drag, startPoint x: 1076, startPoint y: 207, endPoint x: 1095, endPoint y: 208, distance: 19.2
click at [1095, 238] on div "About 5 Servings Per Container" at bounding box center [1160, 247] width 274 height 19
click at [1213, 238] on div "About 5 Servings Per Container" at bounding box center [1160, 247] width 274 height 19
click at [56, 195] on link "Recipes" at bounding box center [95, 192] width 191 height 36
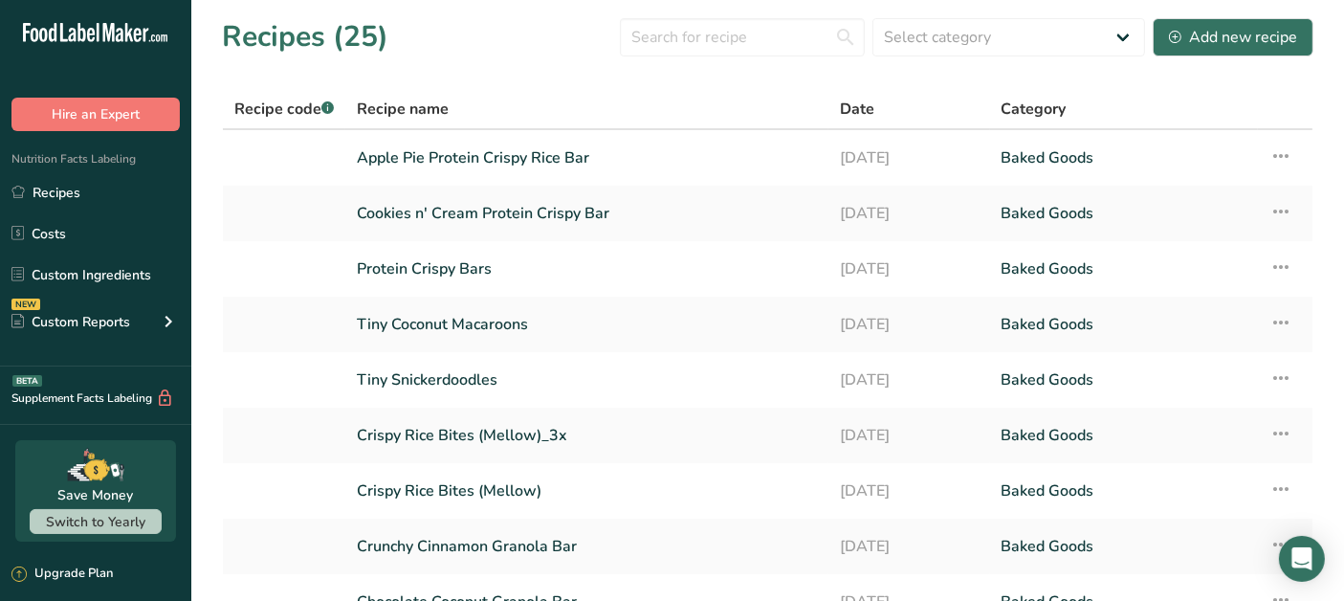
click at [423, 155] on link "Apple Pie Protein Crispy Rice Bar" at bounding box center [587, 158] width 460 height 40
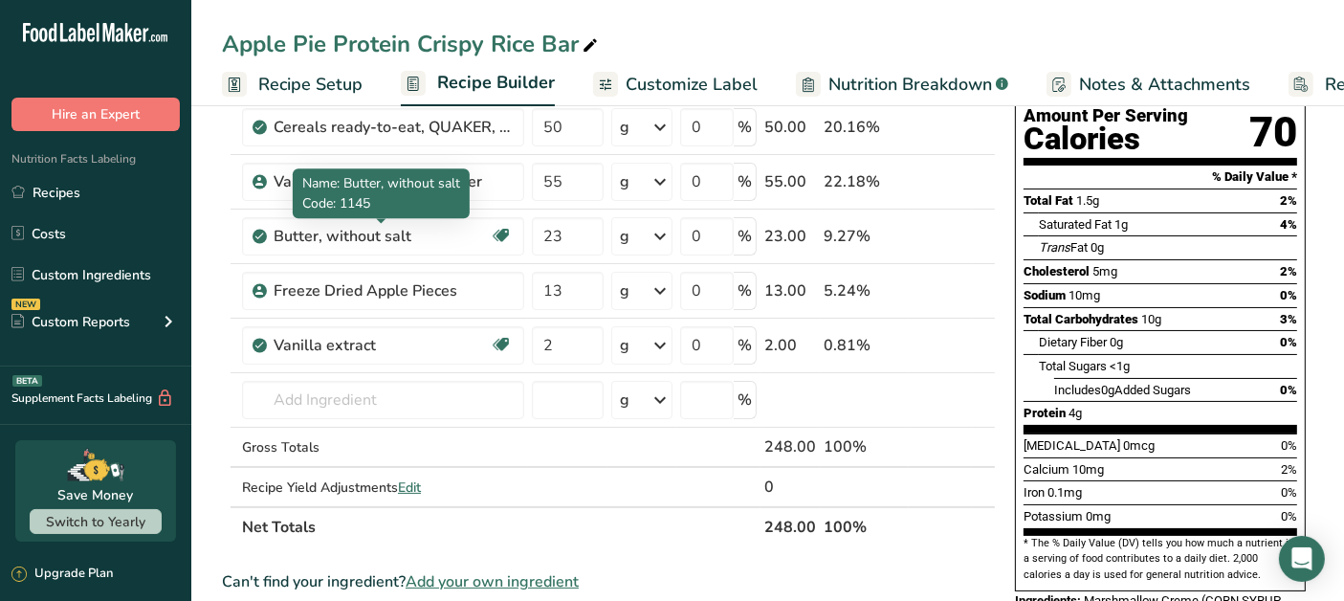
scroll to position [212, 0]
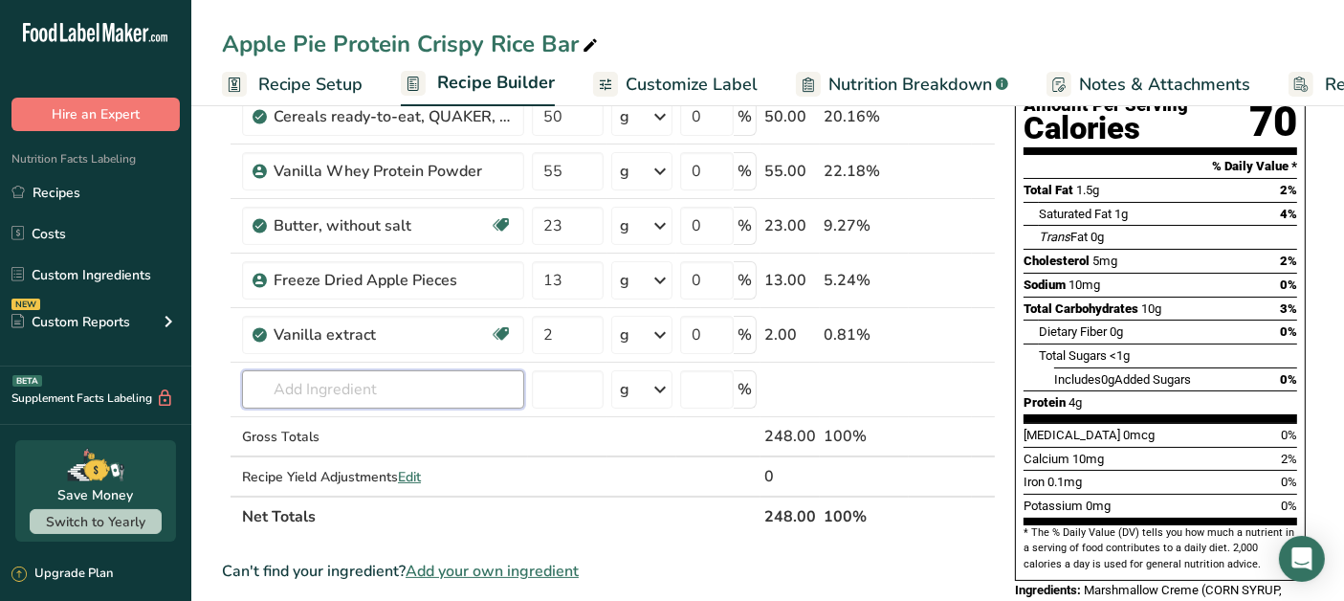
click at [350, 387] on input "text" at bounding box center [383, 389] width 282 height 38
type input "churro extract"
click at [381, 454] on div "Add your own ingredient" at bounding box center [383, 460] width 252 height 20
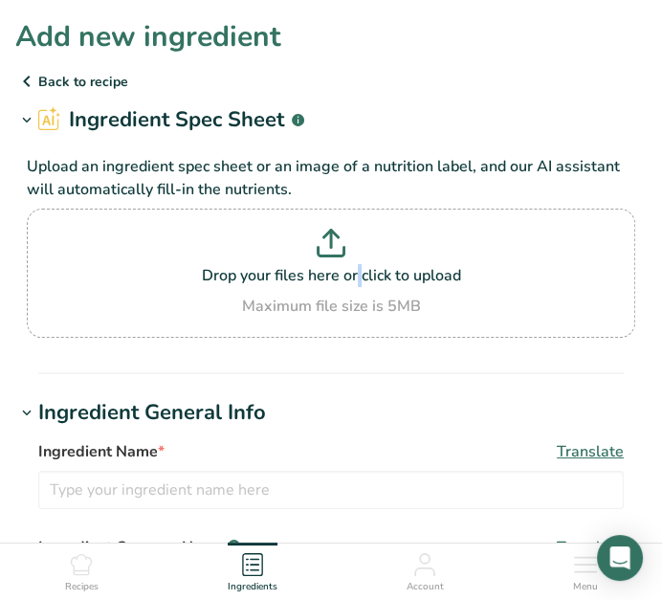
click at [251, 282] on p "Drop your files here or click to upload" at bounding box center [331, 275] width 599 height 23
click at [325, 267] on p "Drop your files here or click to upload" at bounding box center [331, 275] width 599 height 23
click at [325, 267] on input "Drop your files here or click to upload Maximum file size is 5MB" at bounding box center [331, 272] width 608 height 129
type input "C:\fakepath\ChurroExtract.jpg"
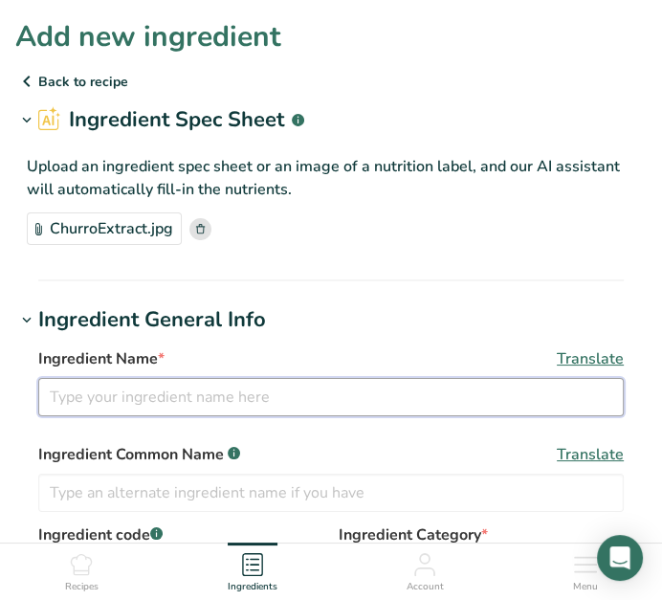
click at [322, 397] on input "text" at bounding box center [330, 397] width 585 height 38
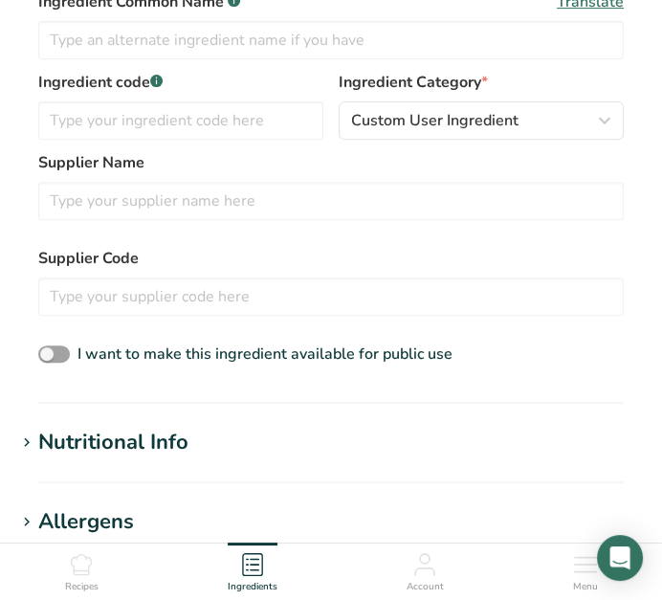
scroll to position [637, 0]
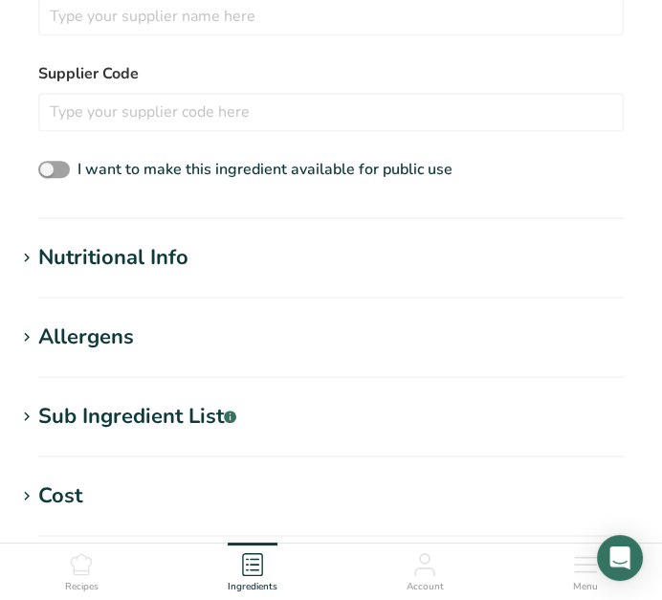
type input "Churro Extract"
click at [147, 276] on section "Nutritional Info Serving Size .a-a{fill:#347362;}.b-a{fill:#fff;} Add ingredien…" at bounding box center [330, 270] width 631 height 56
click at [140, 250] on div "Nutritional Info" at bounding box center [113, 258] width 150 height 32
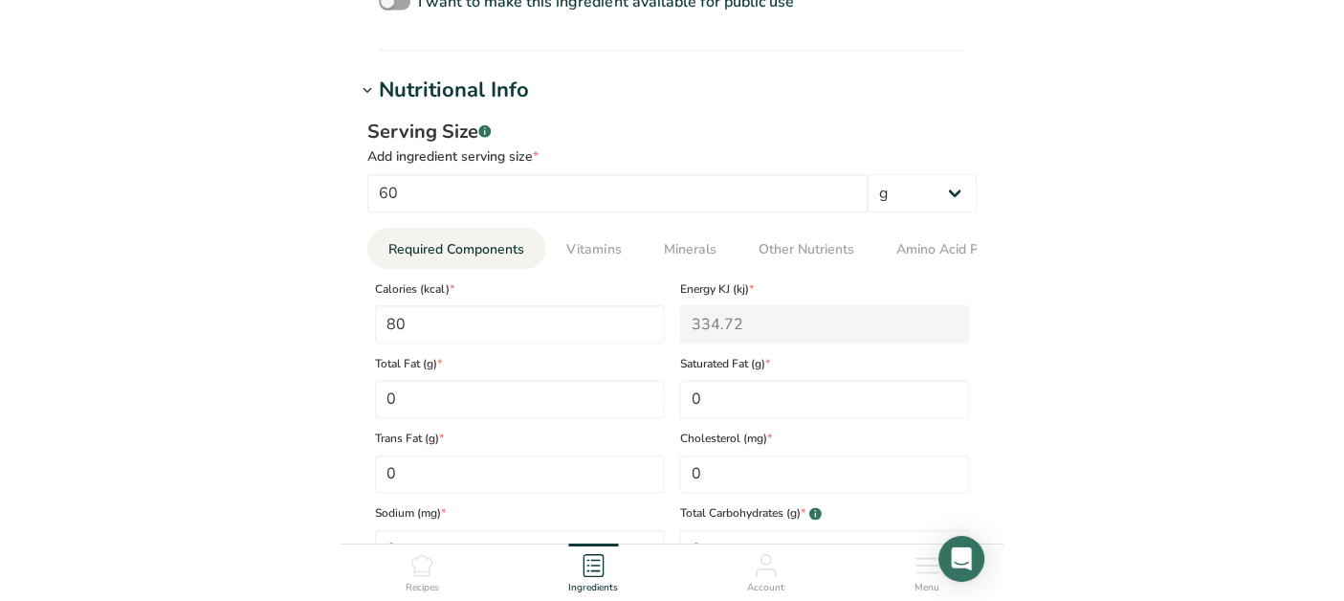
scroll to position [743, 0]
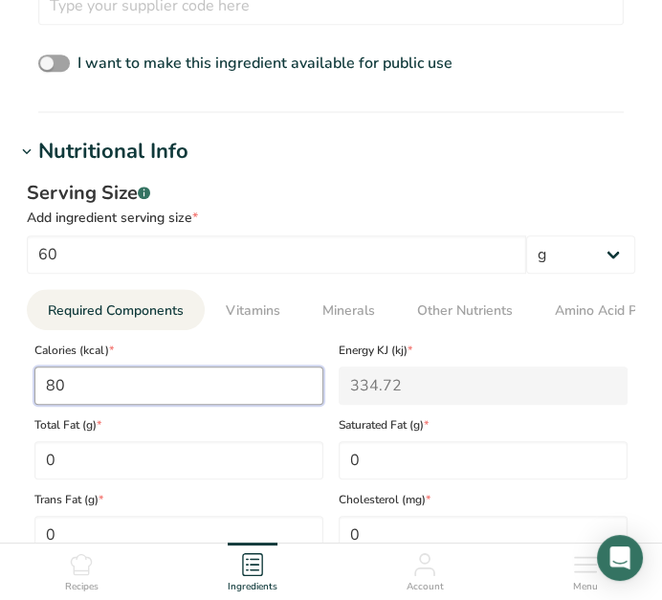
click at [113, 400] on input "80" at bounding box center [178, 385] width 289 height 38
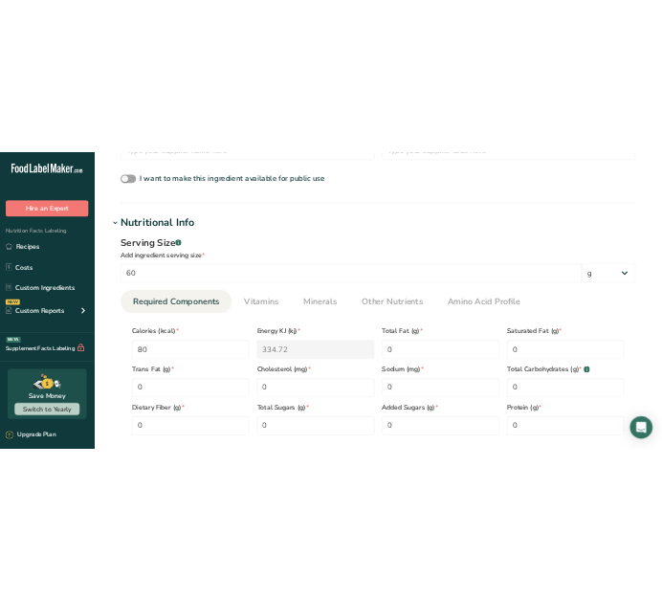
scroll to position [531, 0]
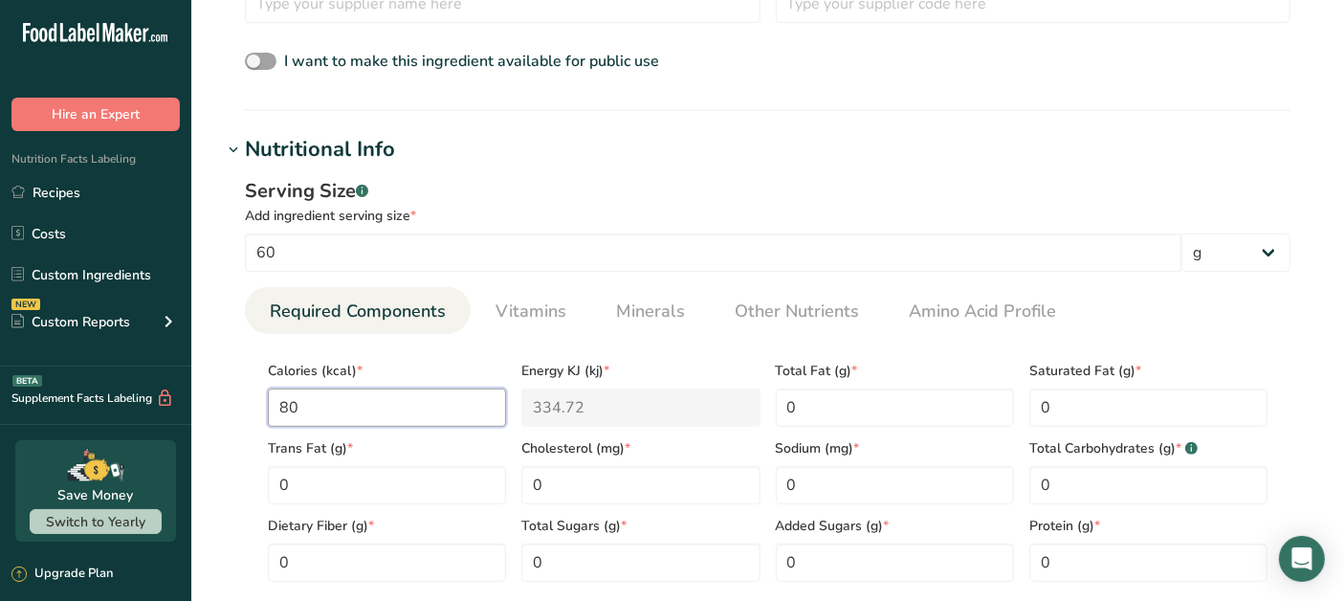
click at [334, 406] on input "80" at bounding box center [387, 407] width 238 height 38
type input "8"
type KJ "33.5"
type input "0"
type KJ "0"
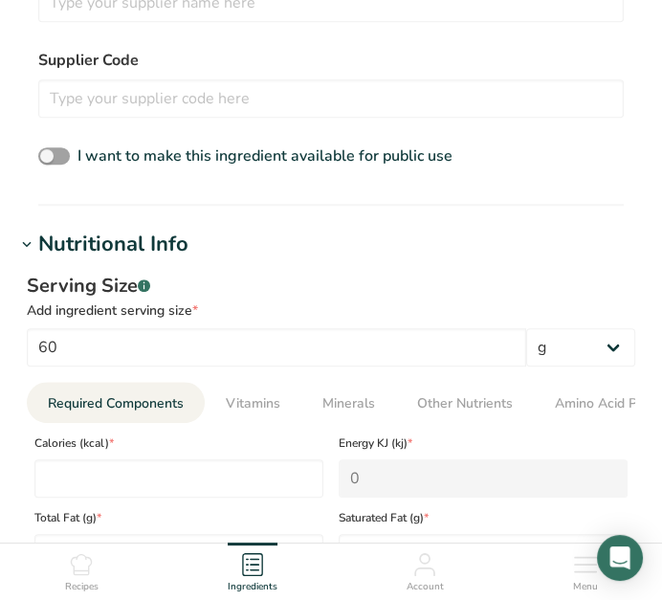
scroll to position [637, 0]
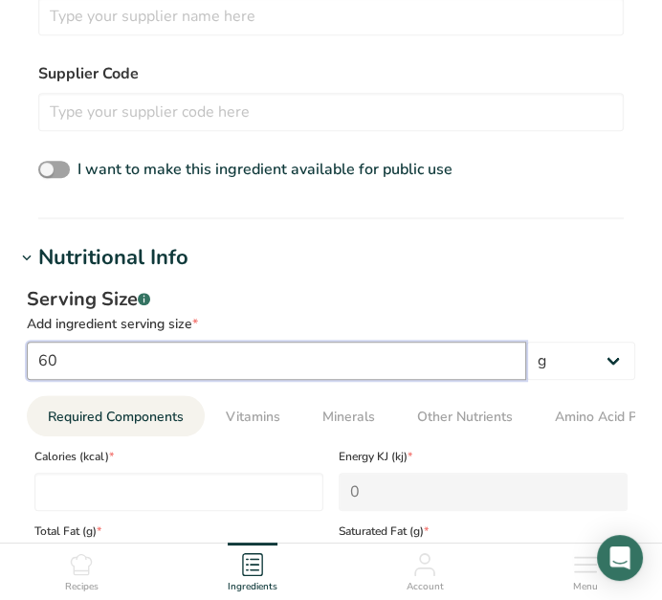
click at [71, 362] on input "60" at bounding box center [276, 360] width 499 height 38
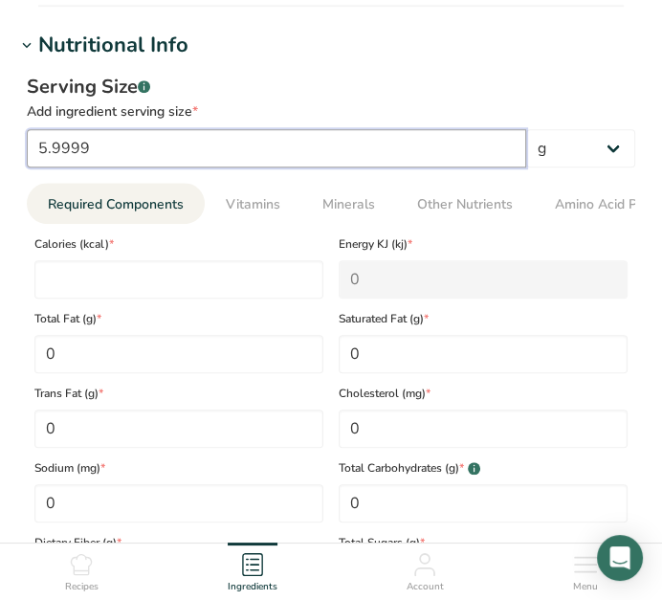
type input "5.9999"
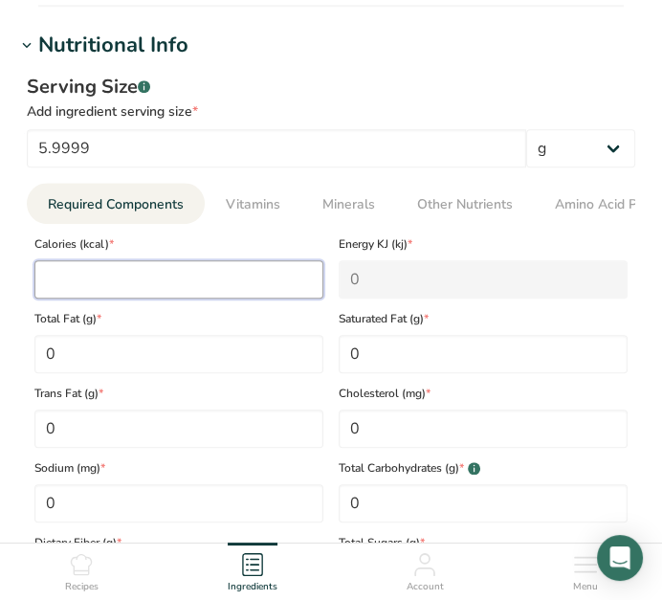
click at [100, 269] on input "number" at bounding box center [178, 279] width 289 height 38
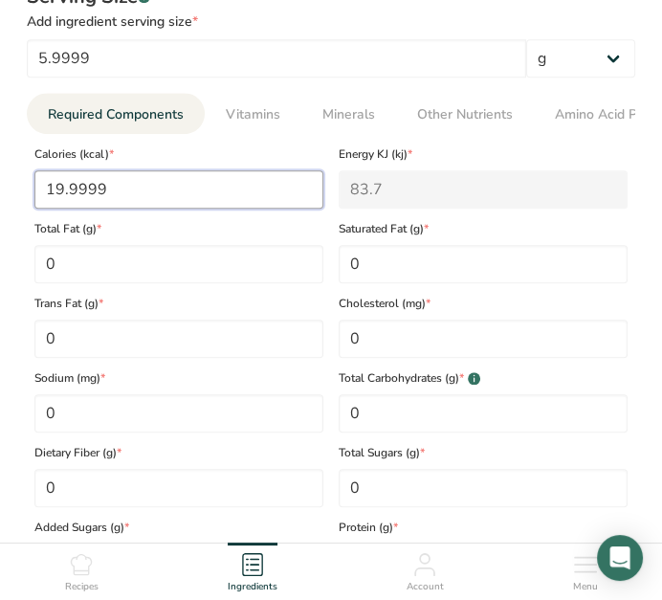
scroll to position [956, 0]
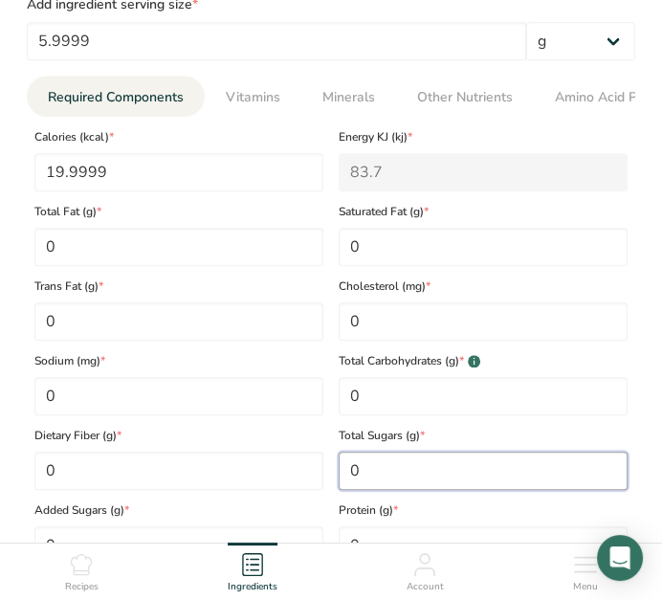
click at [404, 472] on Sugars "0" at bounding box center [483, 470] width 289 height 38
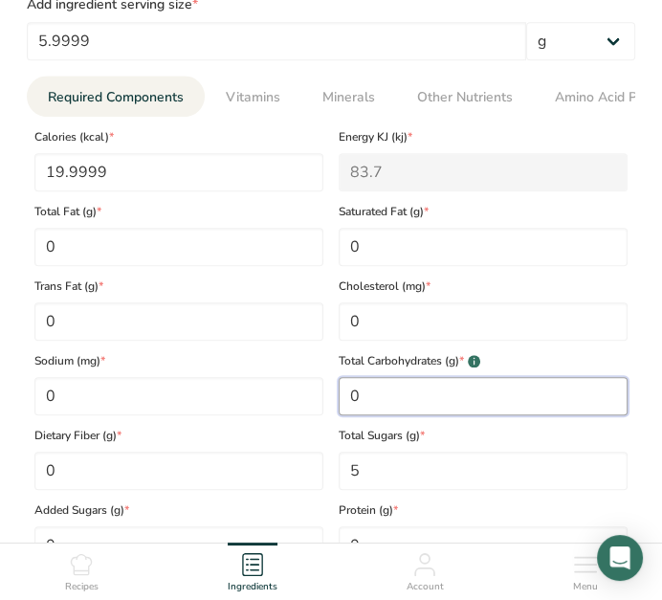
click at [475, 401] on Carbohydrates "0" at bounding box center [483, 396] width 289 height 38
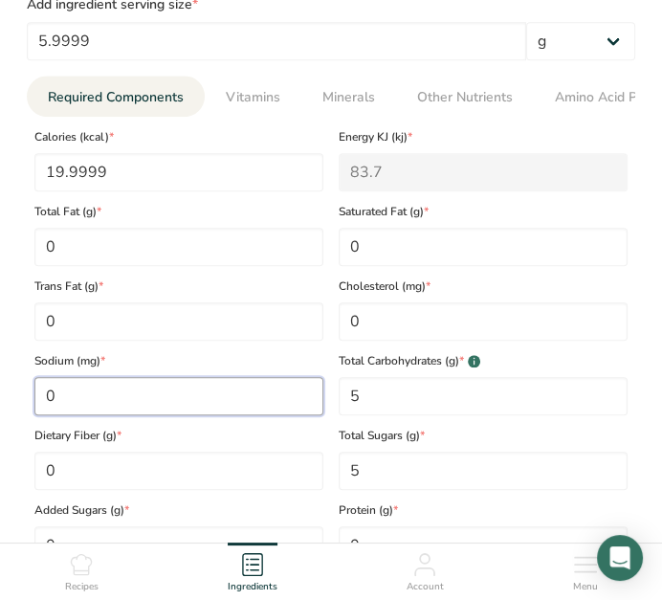
click at [176, 381] on input "0" at bounding box center [178, 396] width 289 height 38
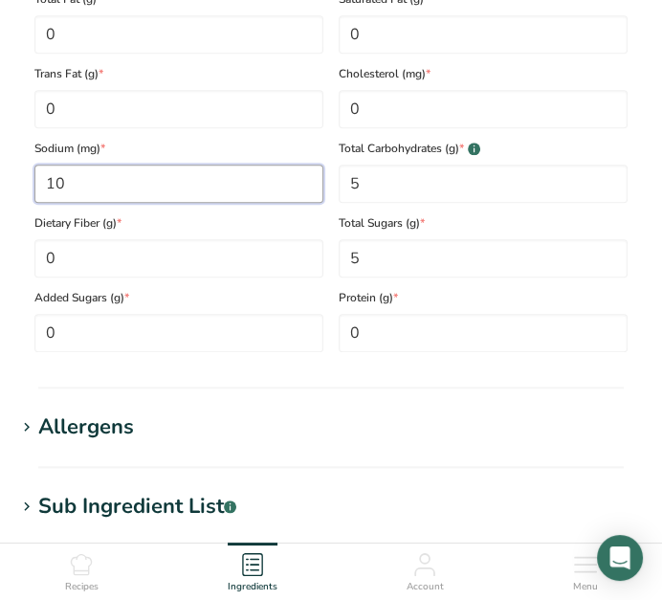
scroll to position [1275, 0]
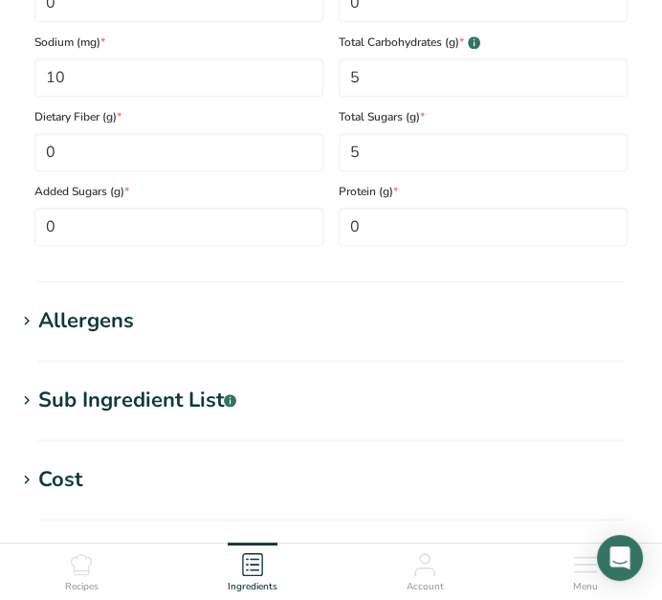
click at [231, 327] on h1 "Allergens" at bounding box center [330, 321] width 631 height 32
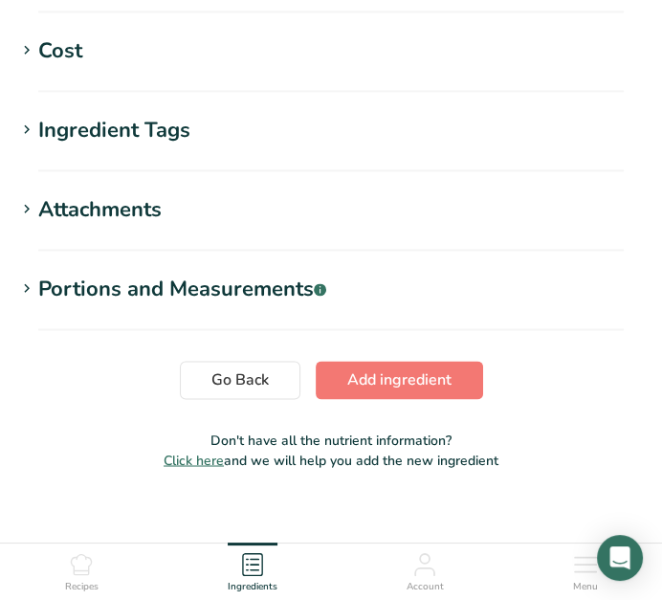
scroll to position [1817, 0]
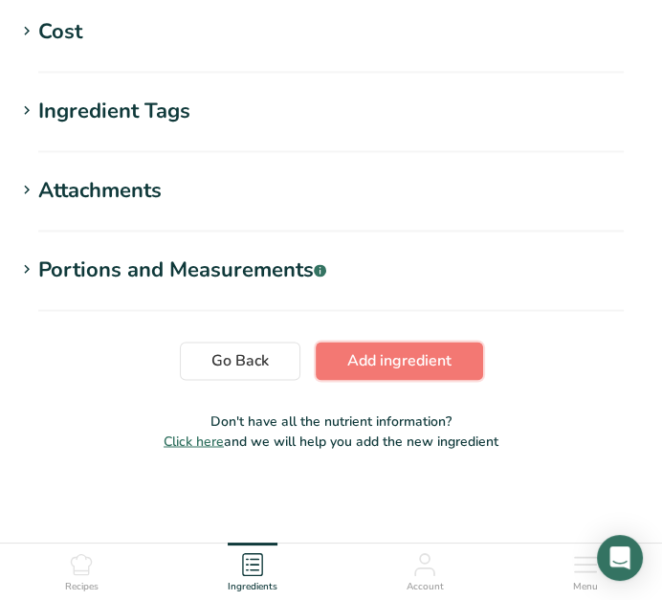
click at [394, 369] on span "Add ingredient" at bounding box center [399, 360] width 104 height 23
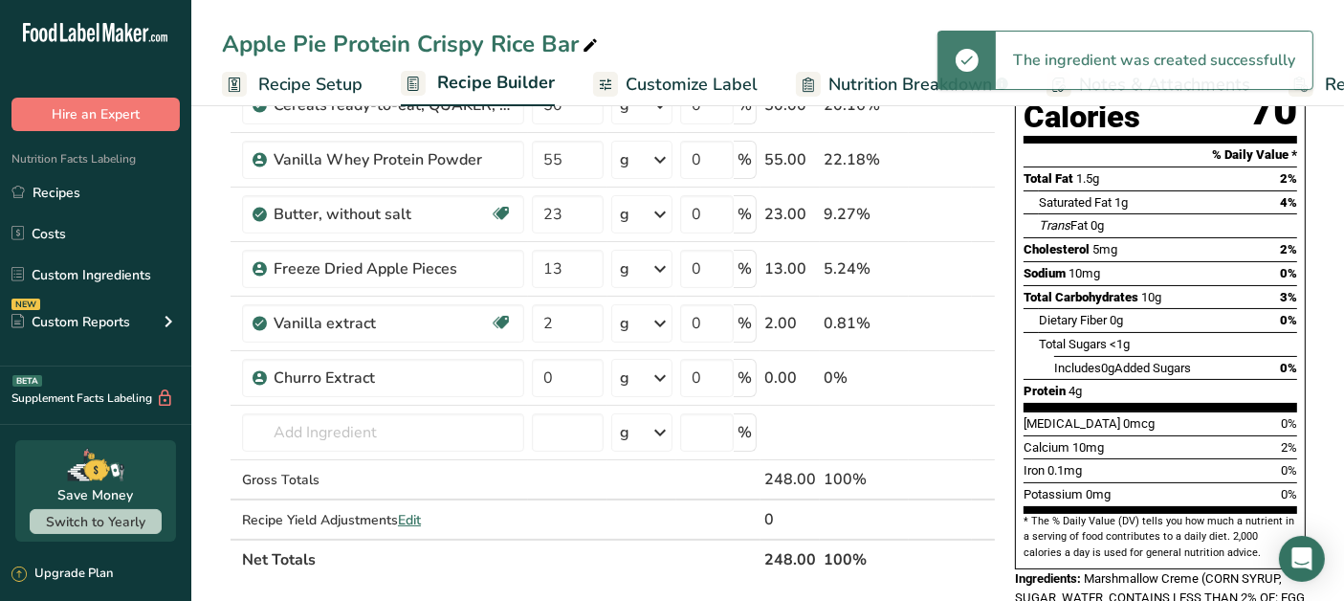
scroll to position [318, 0]
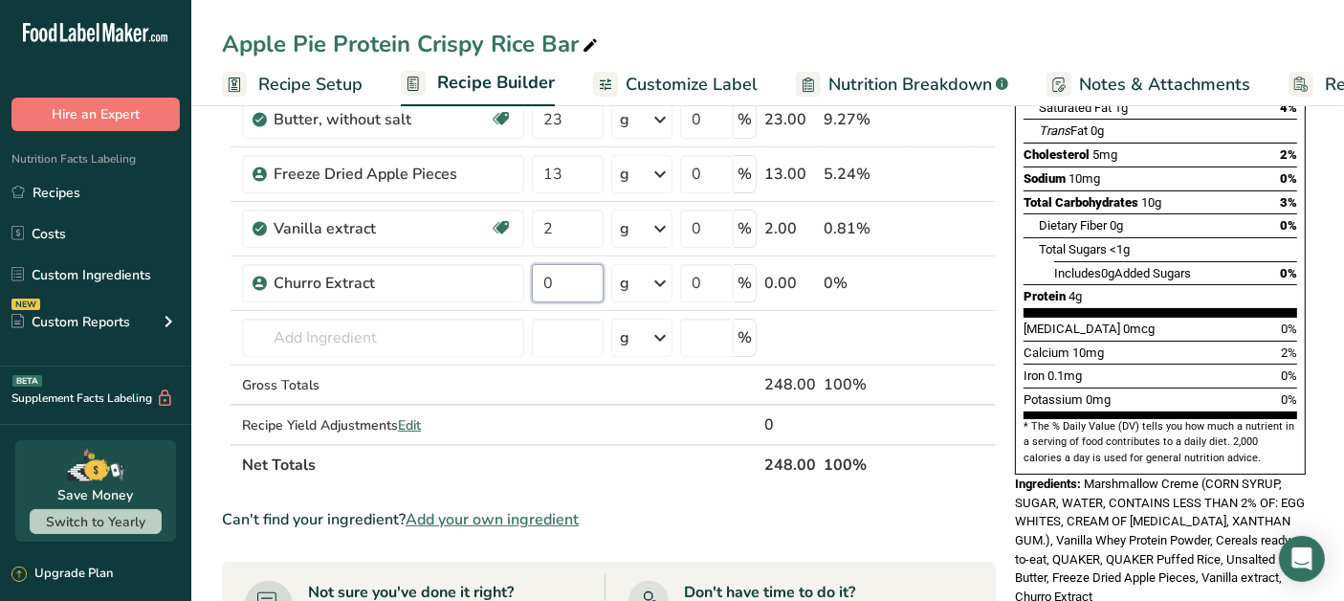
click at [571, 283] on input "0" at bounding box center [568, 283] width 72 height 38
click at [404, 329] on div "Ingredient * Amount * Unit * Waste * .a-a{fill:#347362;}.b-a{fill:#fff;} Grams …" at bounding box center [609, 186] width 774 height 597
click at [313, 335] on input "text" at bounding box center [383, 337] width 282 height 38
click at [338, 278] on div "Churro Extract" at bounding box center [393, 283] width 239 height 23
click at [330, 278] on div "Churro Extract" at bounding box center [393, 283] width 239 height 23
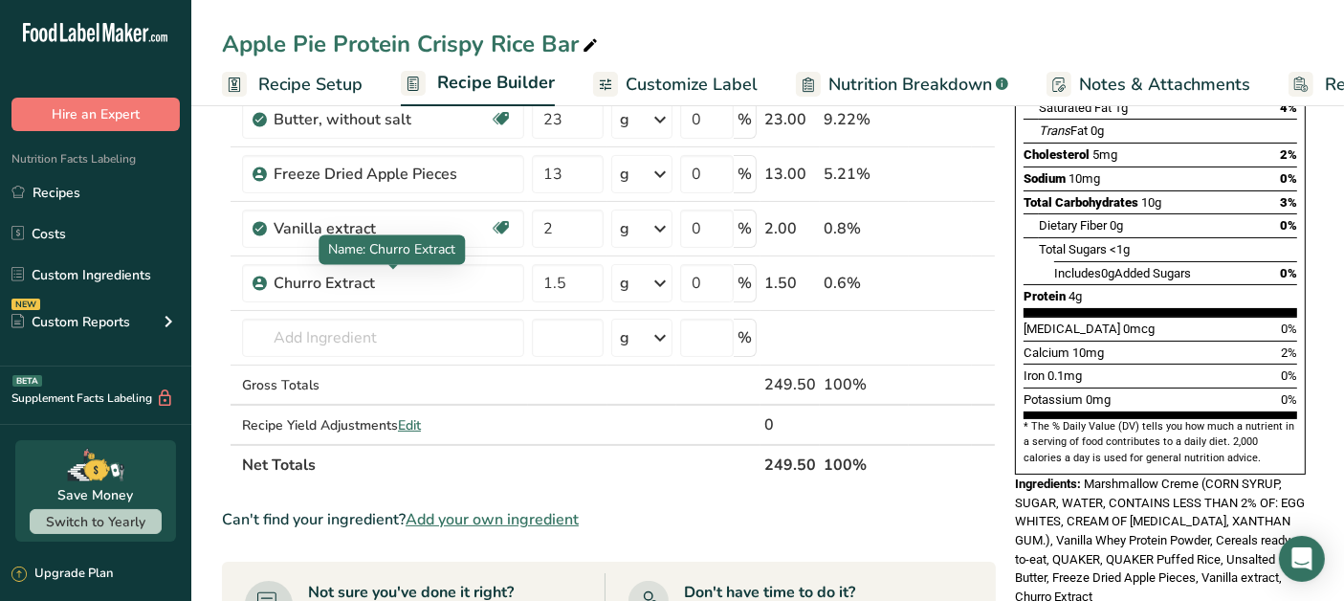
click at [335, 282] on div "Churro Extract" at bounding box center [393, 283] width 239 height 23
click at [387, 278] on div "Churro Extract" at bounding box center [393, 283] width 239 height 23
click at [926, 279] on icon at bounding box center [923, 284] width 13 height 20
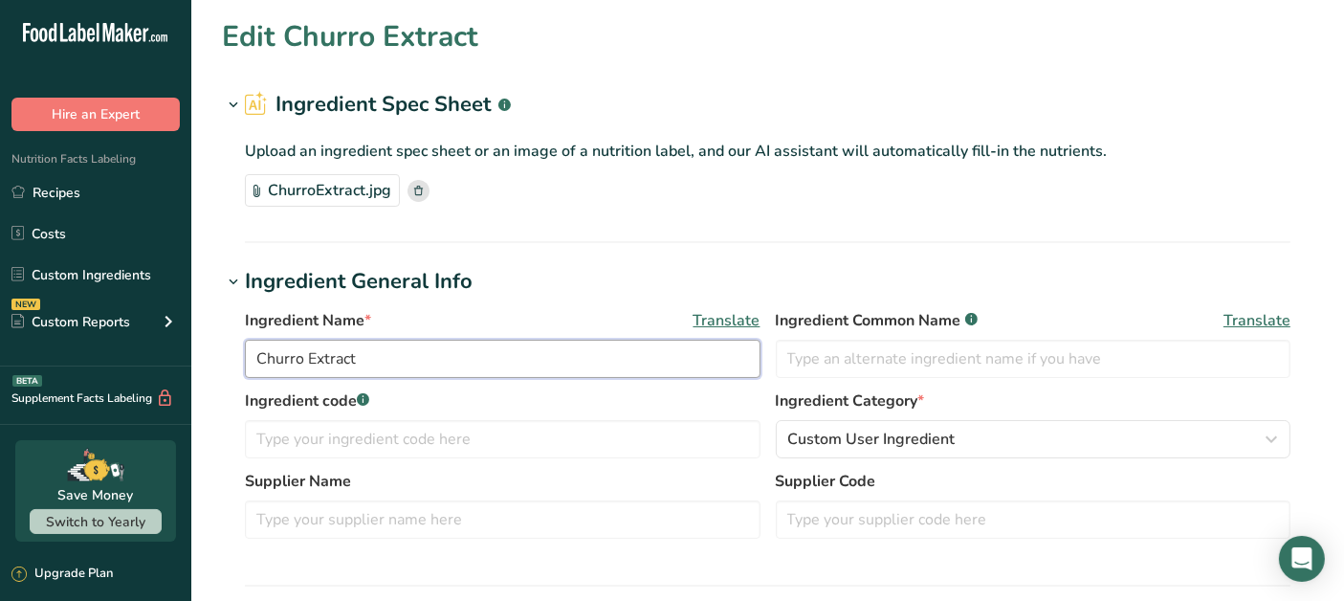
click at [317, 357] on input "Churro Extract" at bounding box center [503, 359] width 516 height 38
type input "Churro extract"
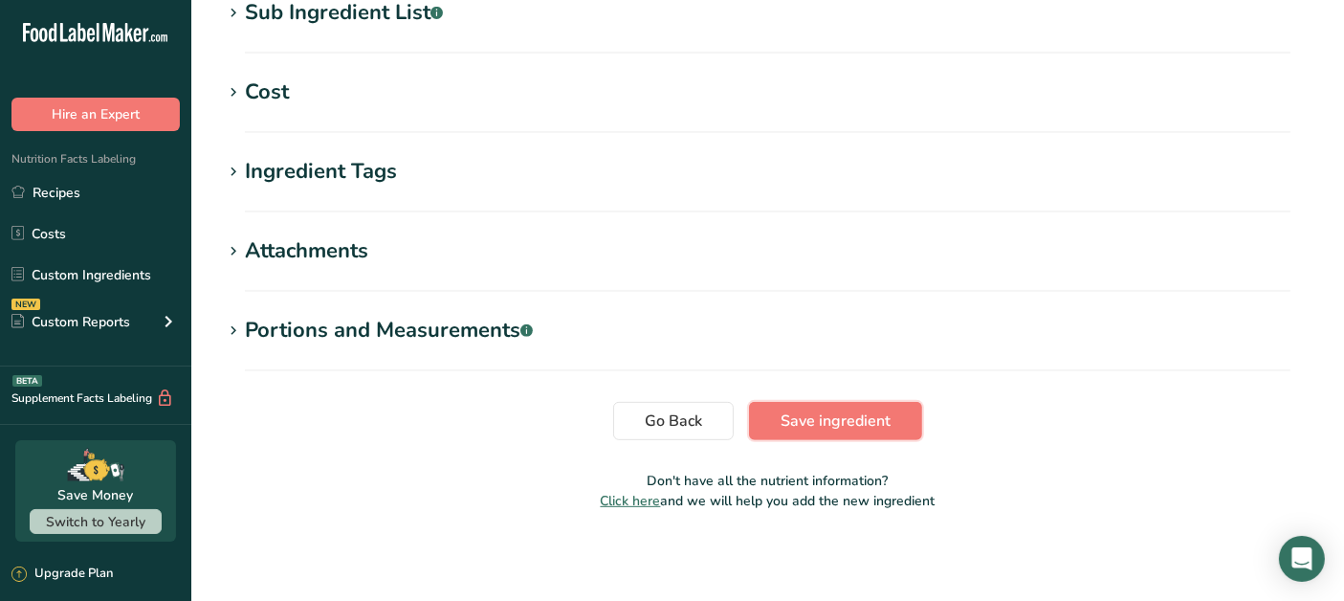
click at [815, 409] on span "Save ingredient" at bounding box center [835, 420] width 110 height 23
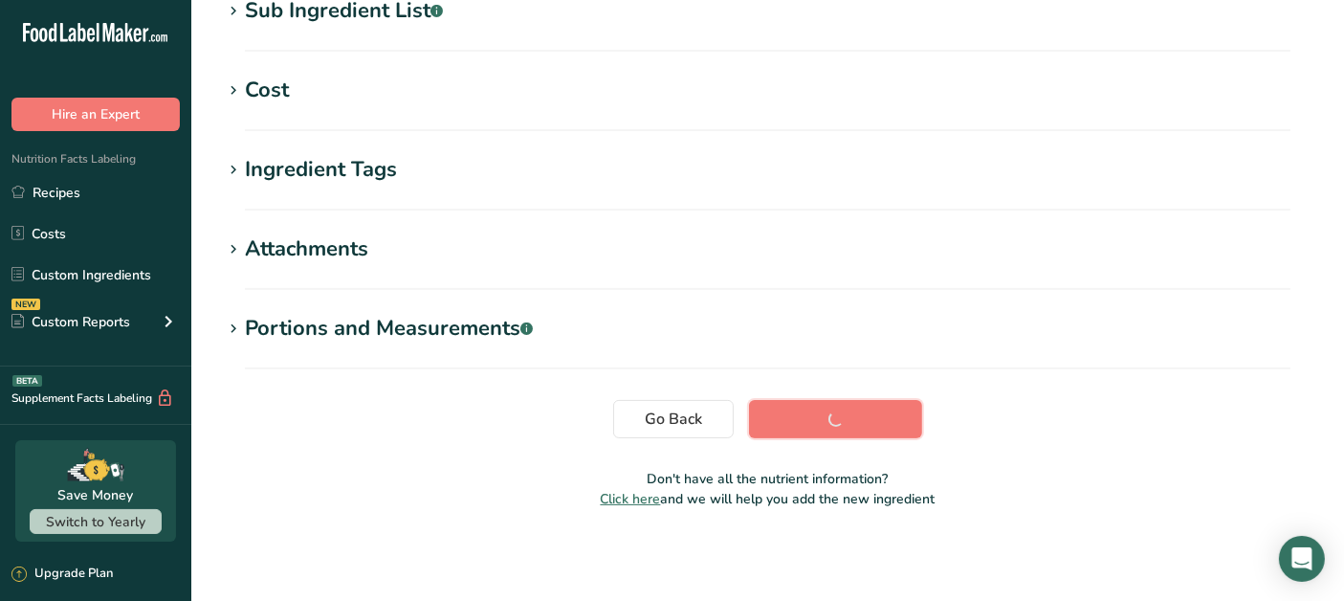
scroll to position [410, 0]
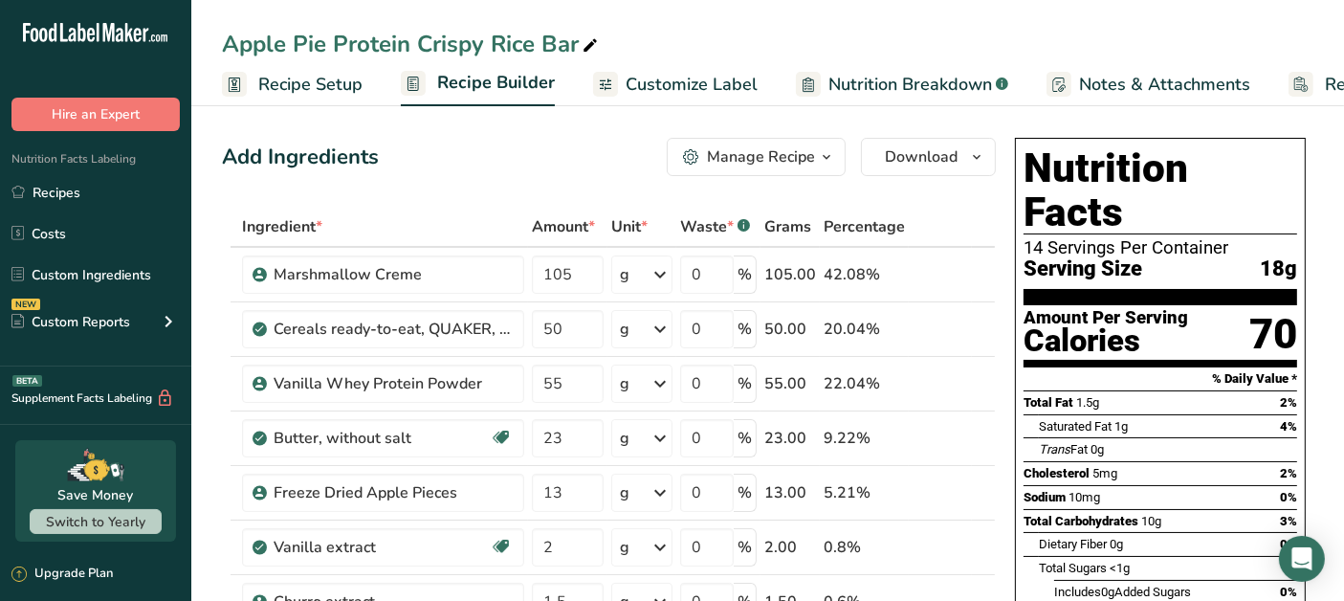
click at [923, 269] on icon at bounding box center [923, 275] width 13 height 20
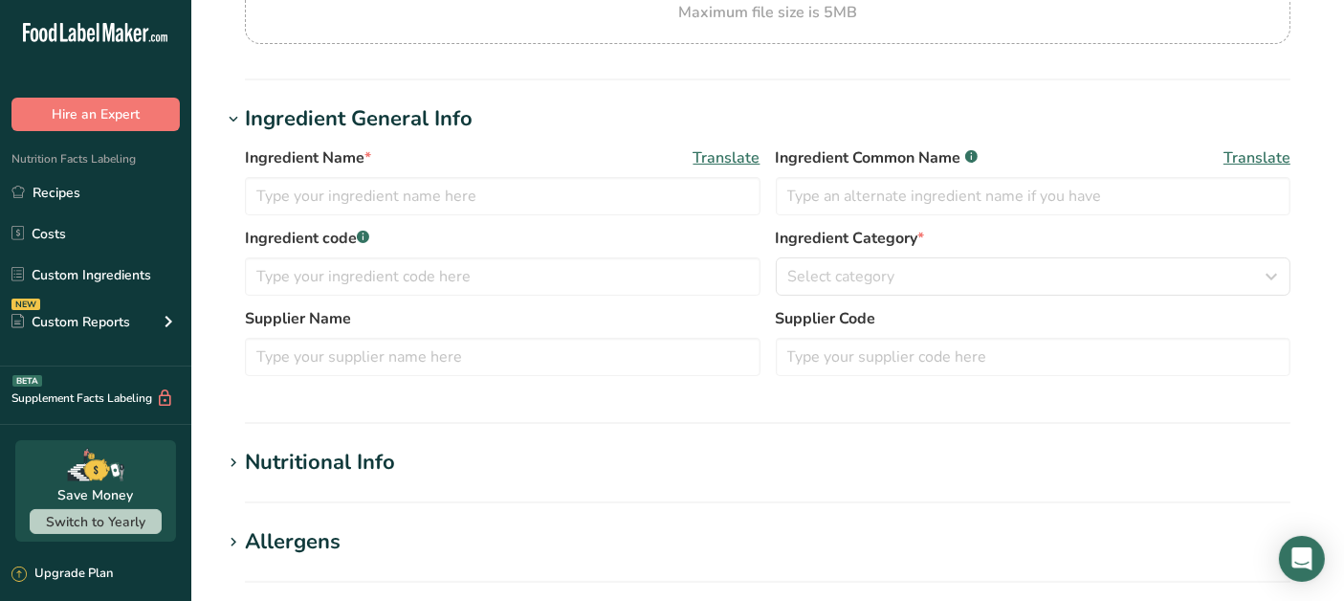
type input "Marshmallow Creme"
type input "6006990092700"
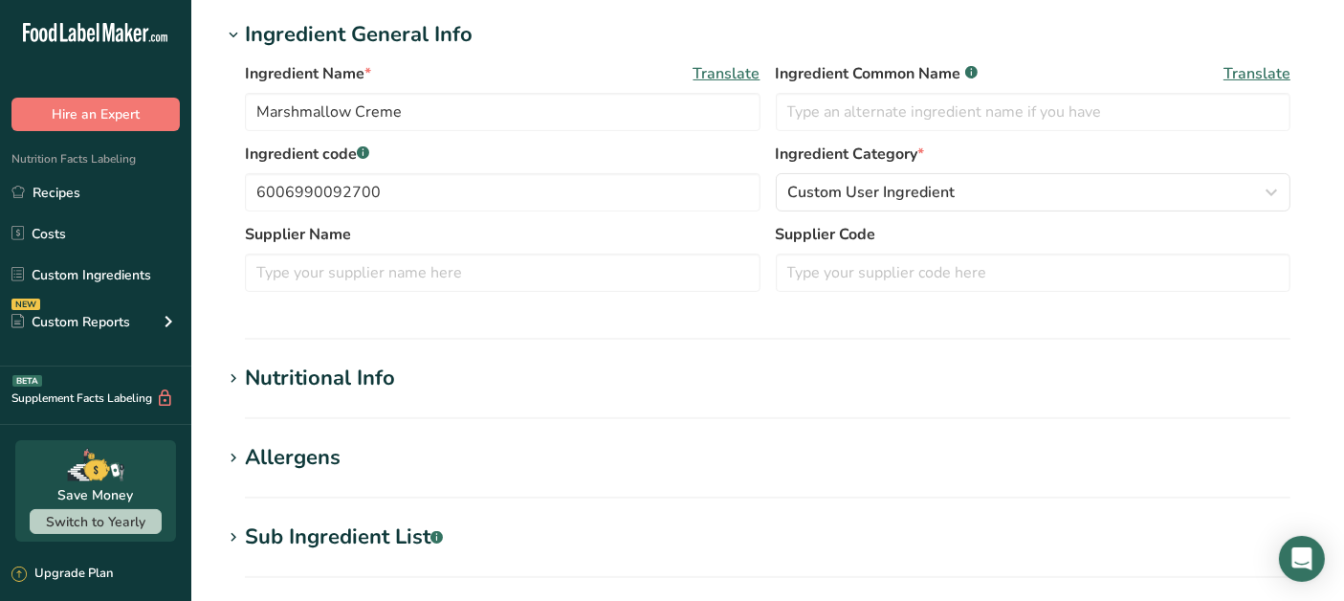
scroll to position [545, 0]
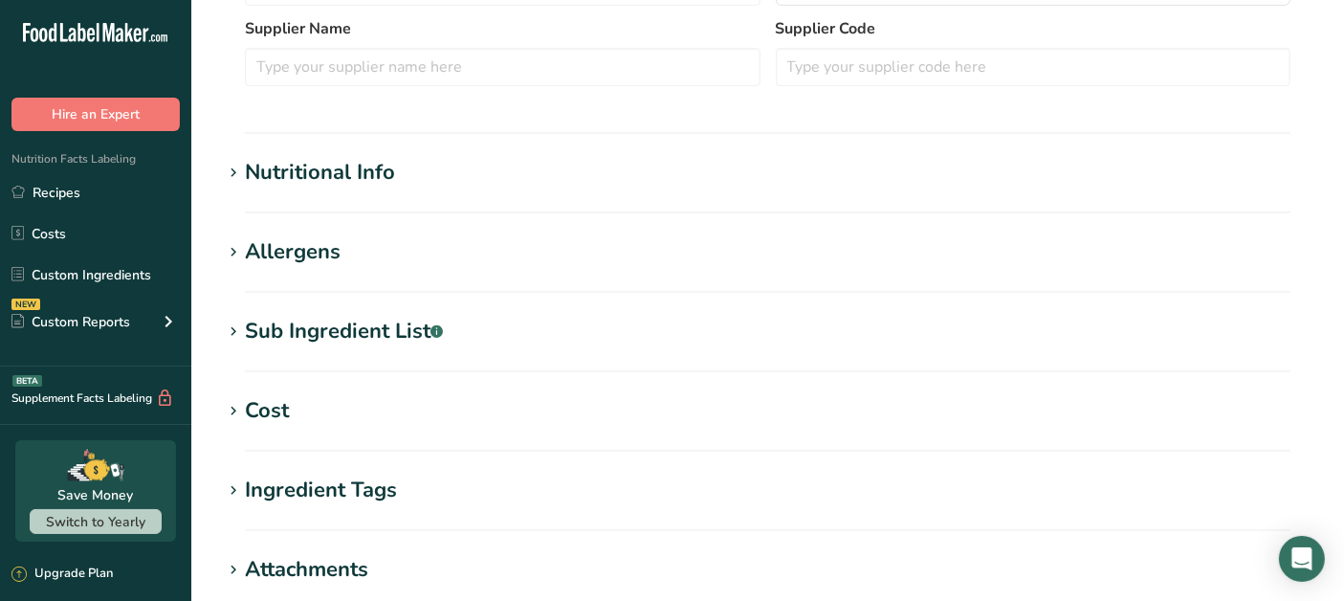
click at [368, 179] on div "Nutritional Info" at bounding box center [320, 173] width 150 height 32
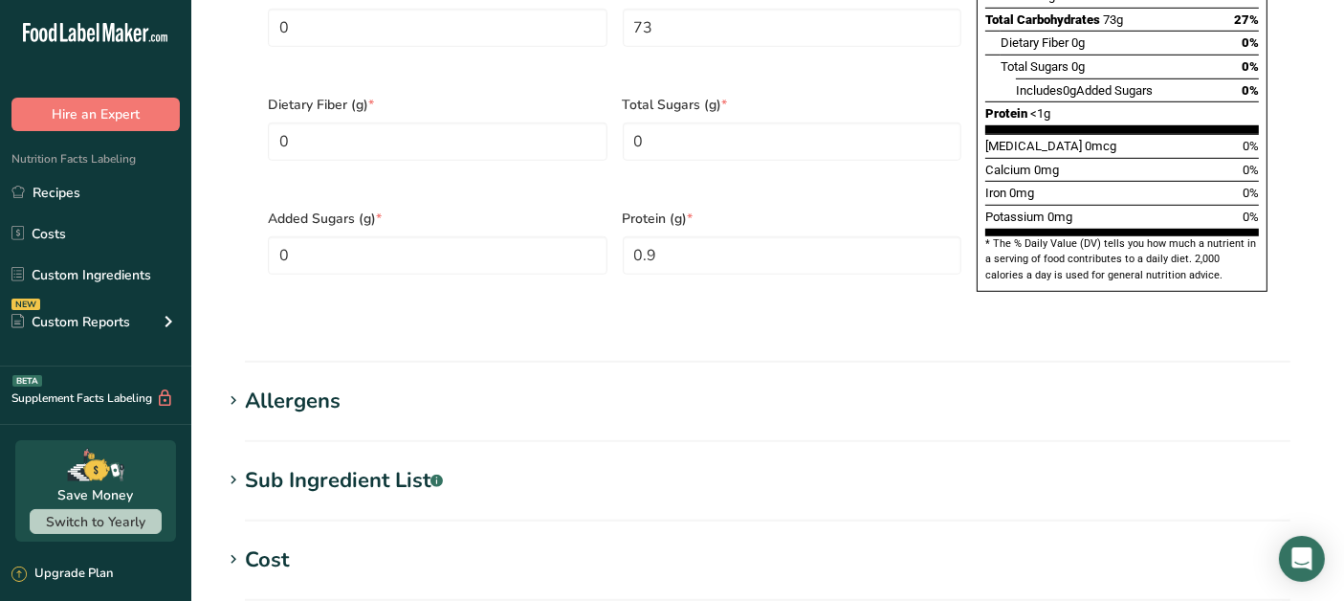
scroll to position [1289, 0]
click at [327, 384] on div "Allergens" at bounding box center [293, 400] width 96 height 32
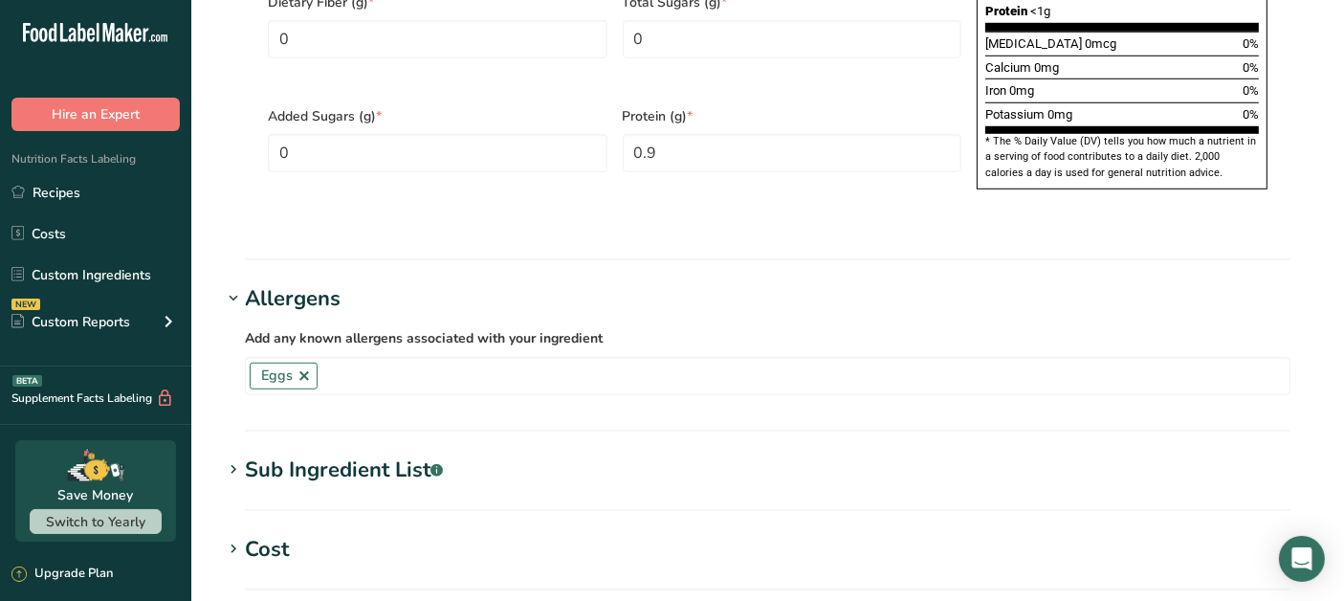
scroll to position [1502, 0]
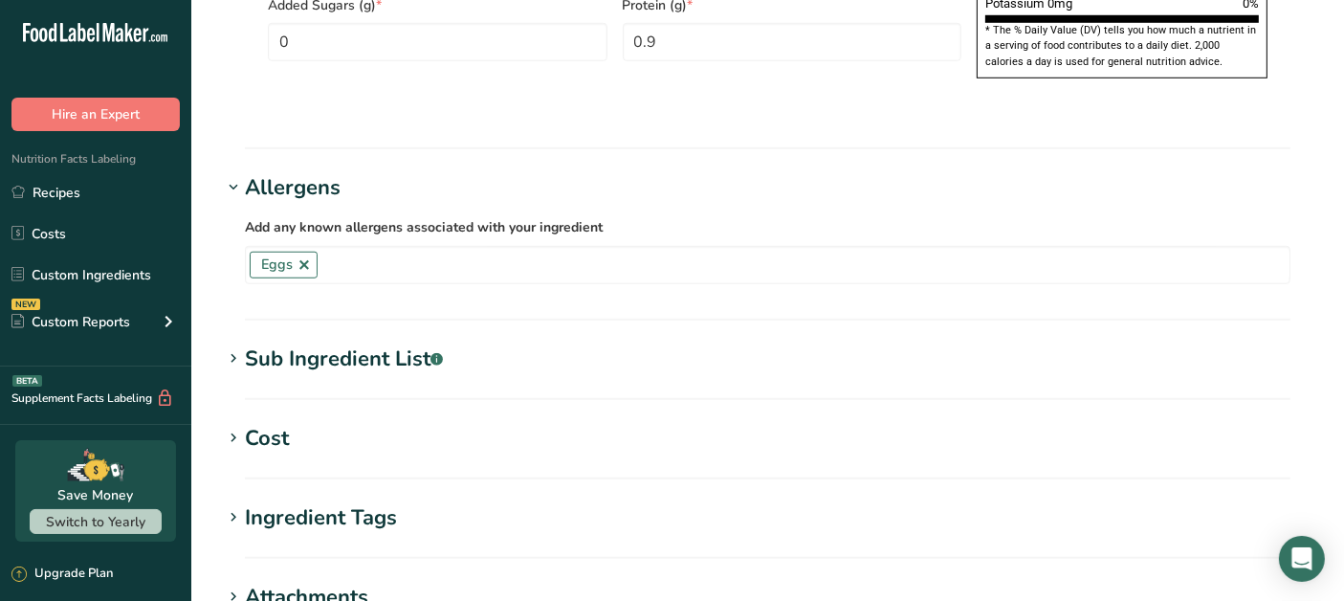
click at [404, 343] on div "Sub Ingredient List .a-a{fill:#347362;}.b-a{fill:#fff;}" at bounding box center [344, 359] width 198 height 32
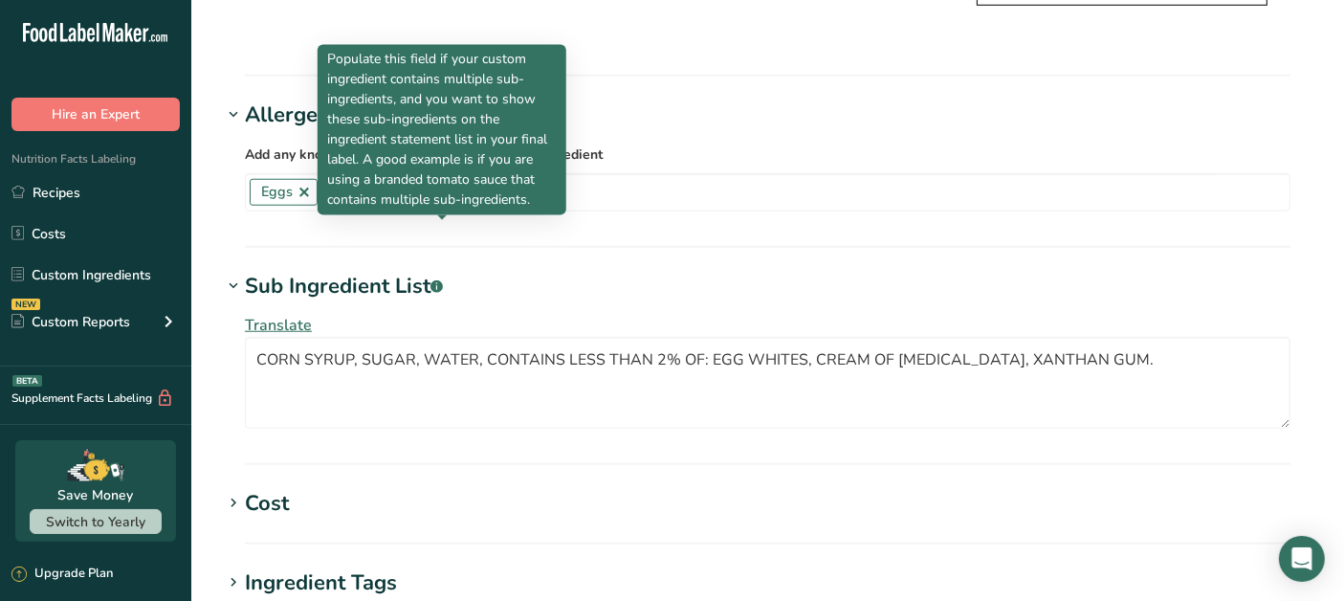
scroll to position [1608, 0]
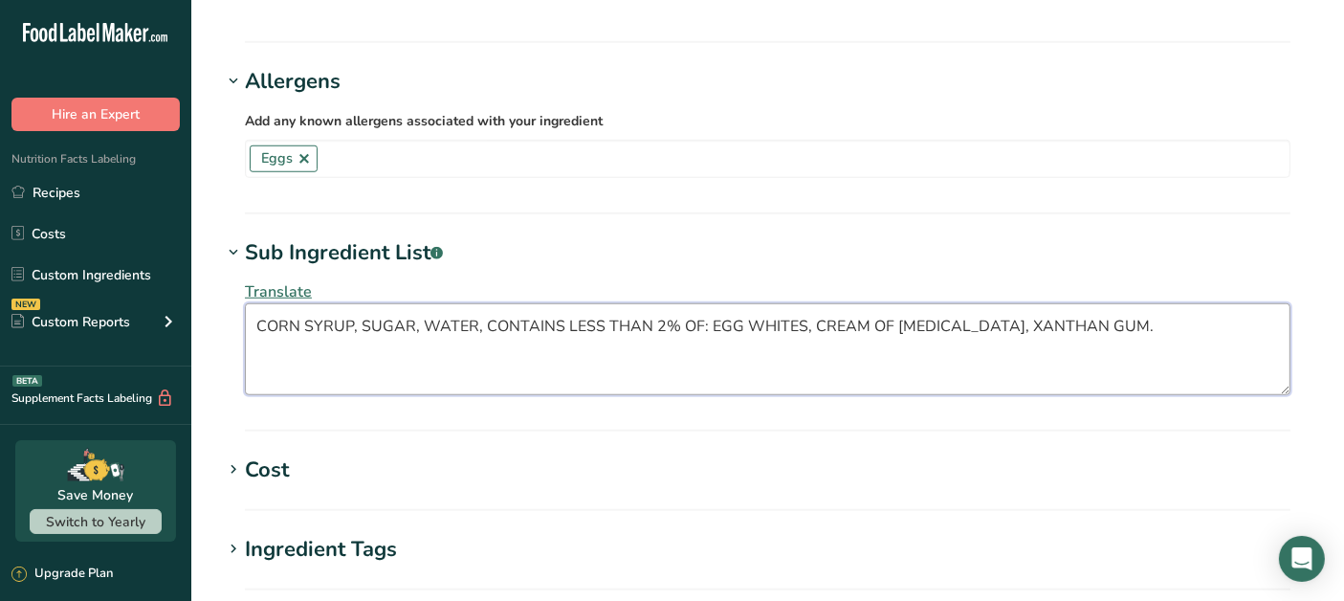
click at [353, 303] on textarea "CORN SYRUP, SUGAR, WATER, CONTAINS LESS THAN 2% OF: EGG WHITES, CREAM OF [MEDIC…" at bounding box center [767, 349] width 1045 height 92
click at [387, 303] on textarea "Corn syrup, SUGAR, WATER, CONTAINS LESS THAN 2% OF: EGG WHITES, CREAM OF [MEDIC…" at bounding box center [767, 349] width 1045 height 92
click at [436, 303] on textarea "Corn syrup, sugar, WATER, CONTAINS LESS THAN 2% OF: EGG WHITES, CREAM OF [MEDIC…" at bounding box center [767, 349] width 1045 height 92
click at [679, 303] on textarea "Corn syrup, sugar, water, CONTAINS LESS THAN 2% OF: EGG WHITES, CREAM OF [MEDIC…" at bounding box center [767, 349] width 1045 height 92
click at [742, 303] on textarea "Corn syrup, sugar, water, CONTAINS LESS THAN 2% OF: Egg WHITES, CREAM OF [MEDIC…" at bounding box center [767, 349] width 1045 height 92
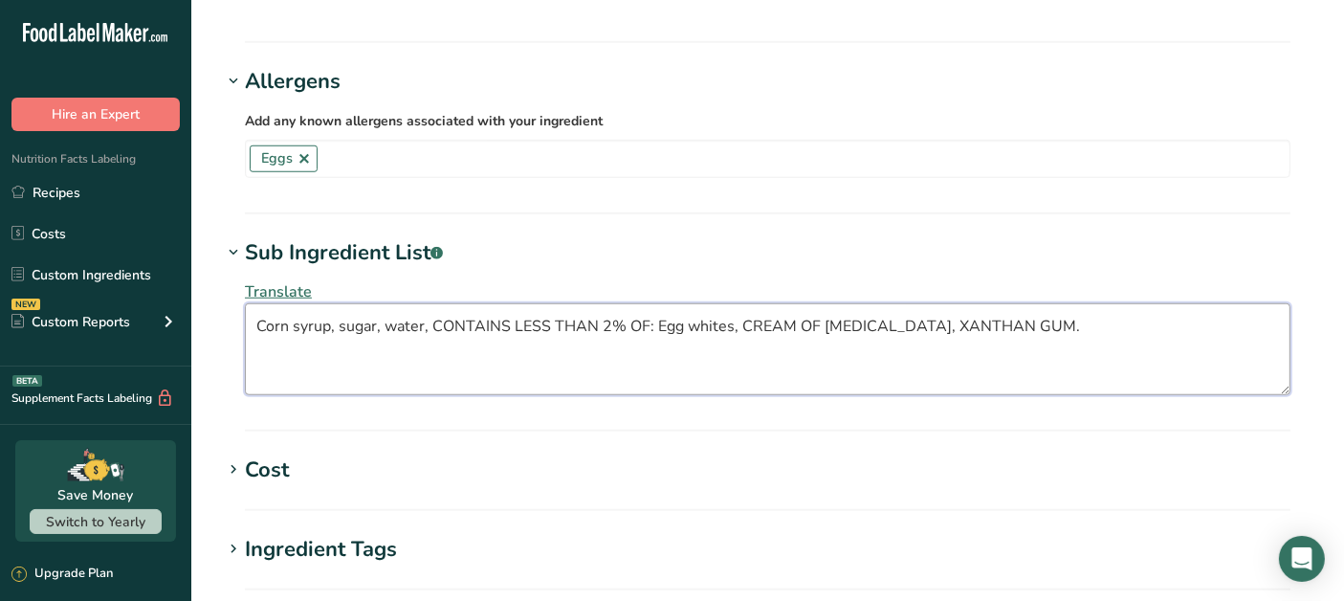
click at [872, 303] on textarea "Corn syrup, sugar, water, CONTAINS LESS THAN 2% OF: Egg whites, CREAM OF [MEDIC…" at bounding box center [767, 349] width 1045 height 92
click at [956, 303] on textarea "Corn syrup, sugar, water, CONTAINS LESS THAN 2% OF: Egg whites, cream of [MEDIC…" at bounding box center [767, 349] width 1045 height 92
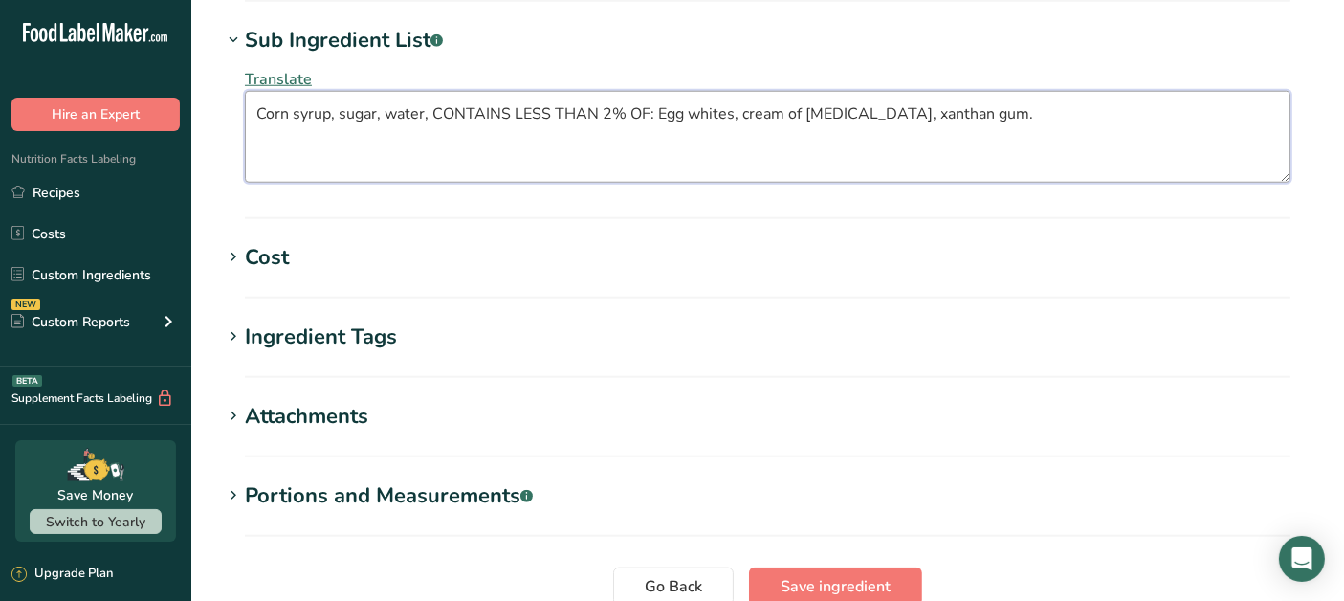
scroll to position [1935, 0]
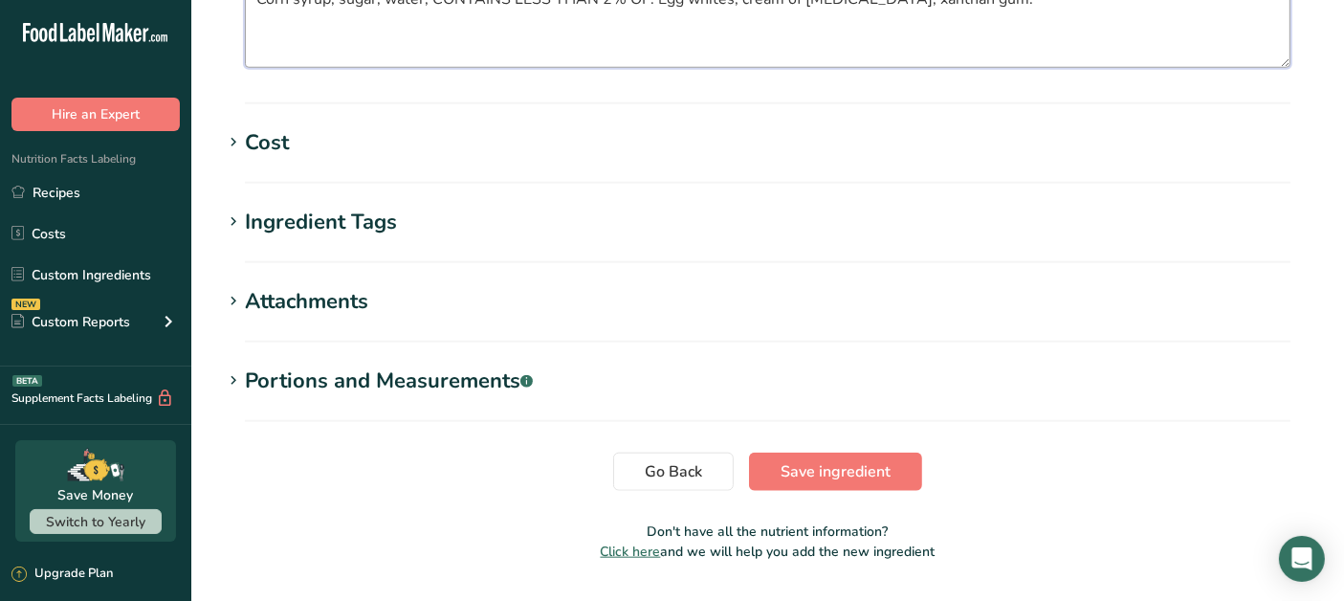
type textarea "Corn syrup, sugar, water, CONTAINS LESS THAN 2% OF: Egg whites, cream of [MEDIC…"
click at [871, 460] on span "Save ingredient" at bounding box center [835, 471] width 110 height 23
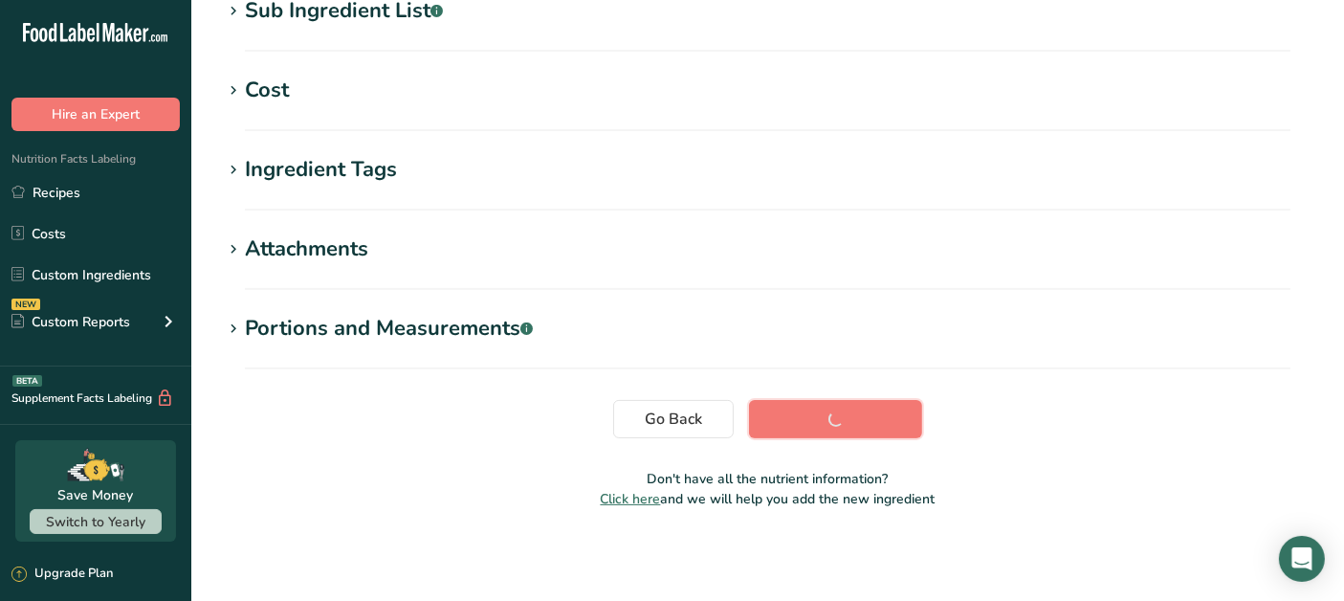
scroll to position [410, 0]
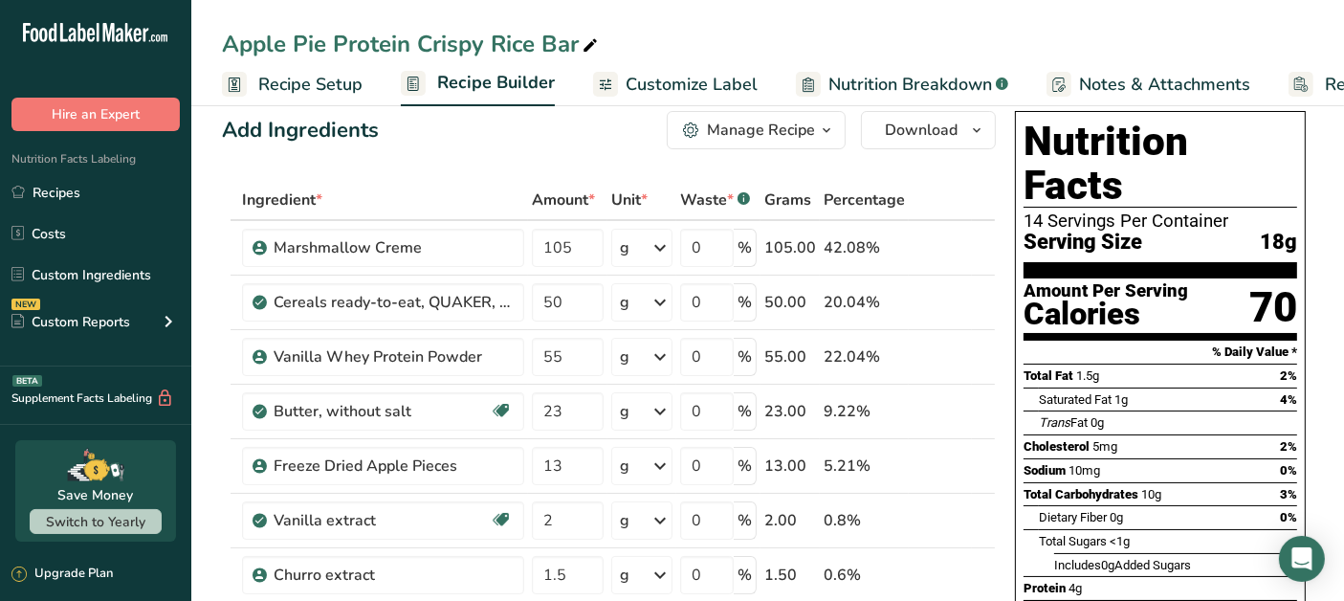
scroll to position [318, 0]
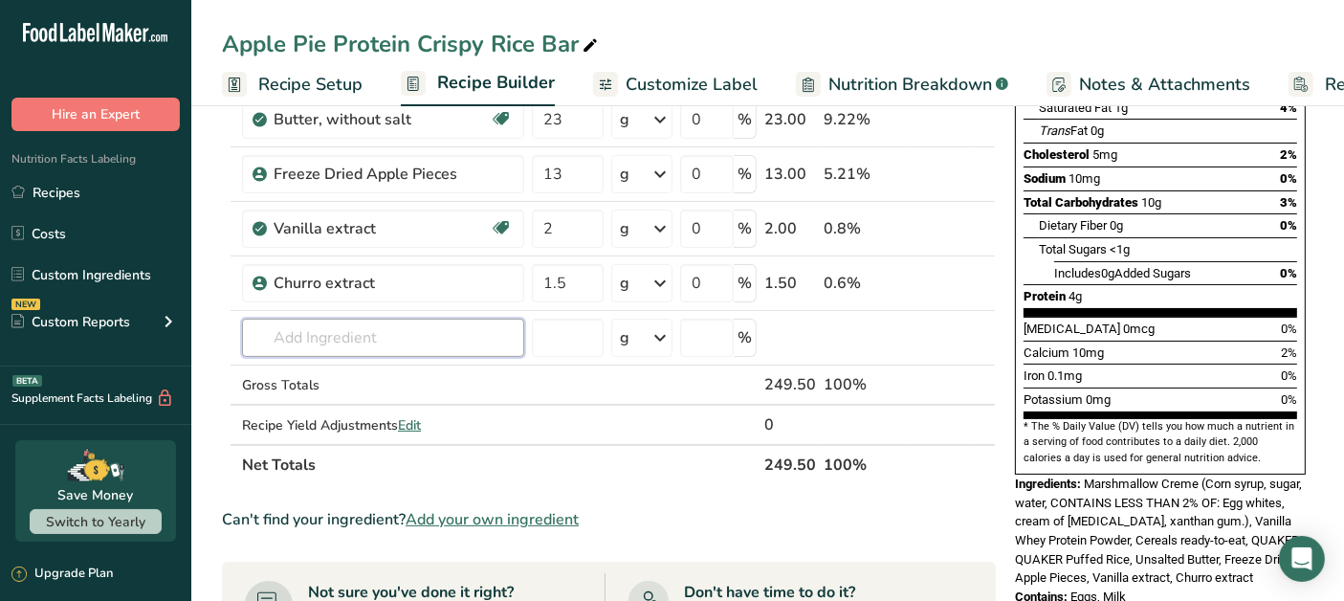
click at [435, 320] on input "text" at bounding box center [383, 337] width 282 height 38
type input "Apple Pie Artisan"
click at [396, 413] on div "Add your own ingredient" at bounding box center [383, 408] width 252 height 20
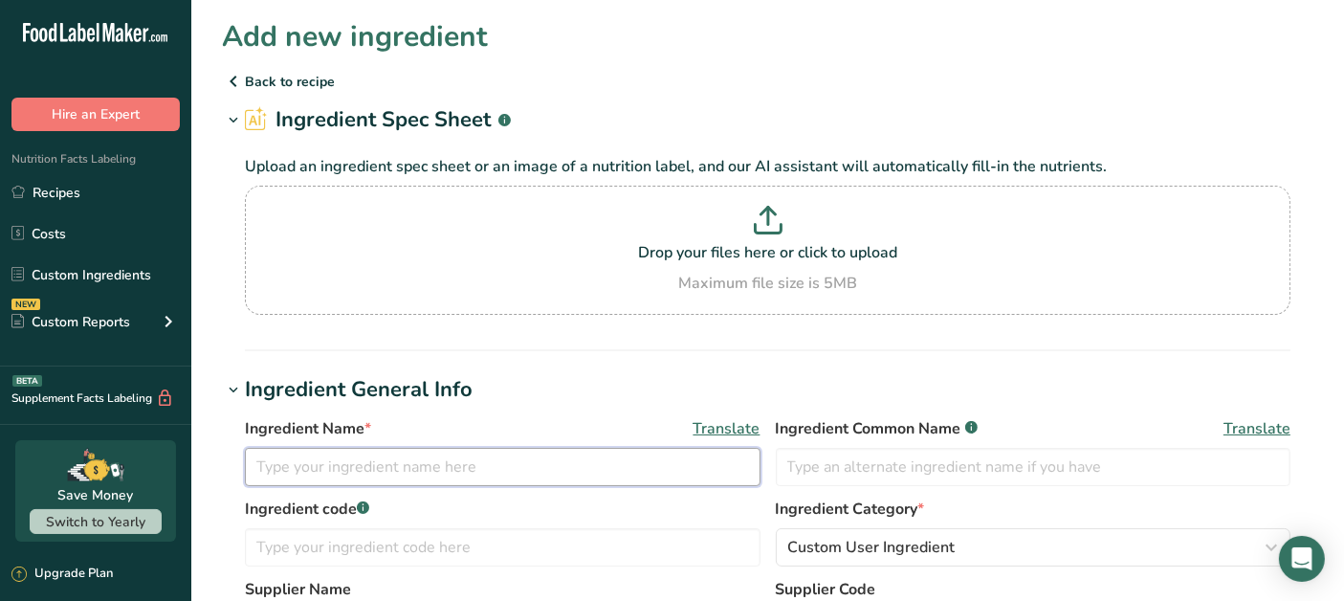
click at [474, 471] on input "text" at bounding box center [503, 467] width 516 height 38
type input "Apple Pie Artisan"
click at [709, 278] on div "Maximum file size is 5MB" at bounding box center [768, 283] width 1036 height 23
click at [709, 278] on input "Drop your files here or click to upload Maximum file size is 5MB" at bounding box center [767, 250] width 1045 height 129
type input "C:\fakepath\ApplePieART.jpg"
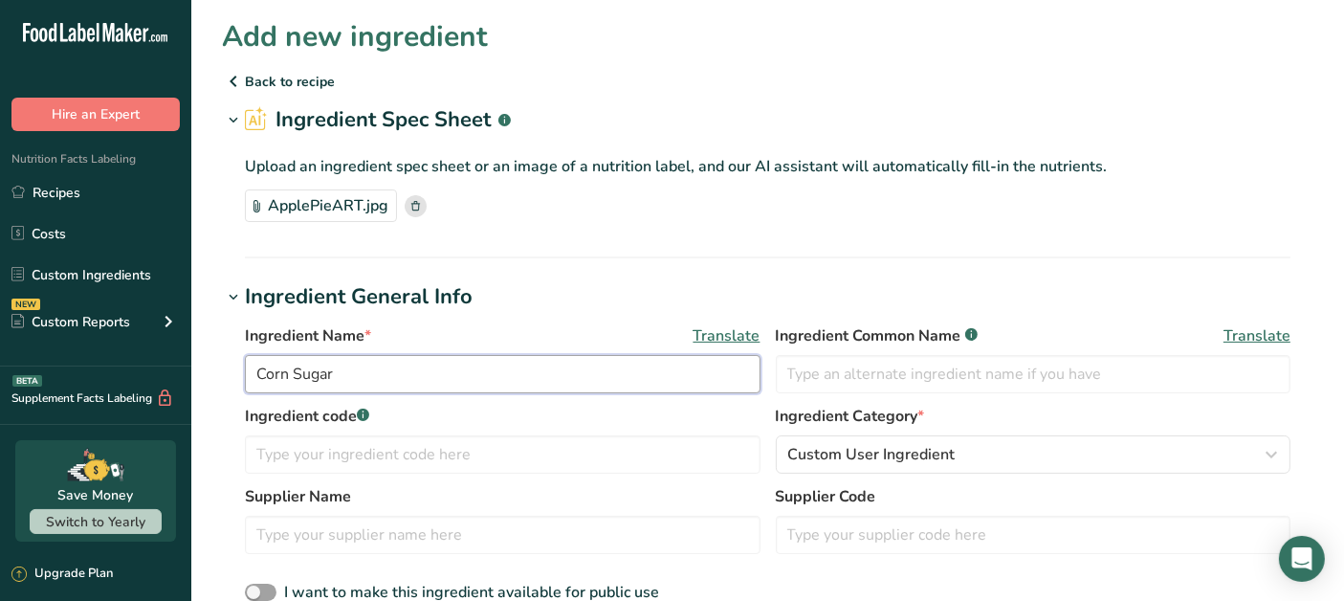
click at [431, 376] on input "Corn Sugar" at bounding box center [503, 374] width 516 height 38
type input "C"
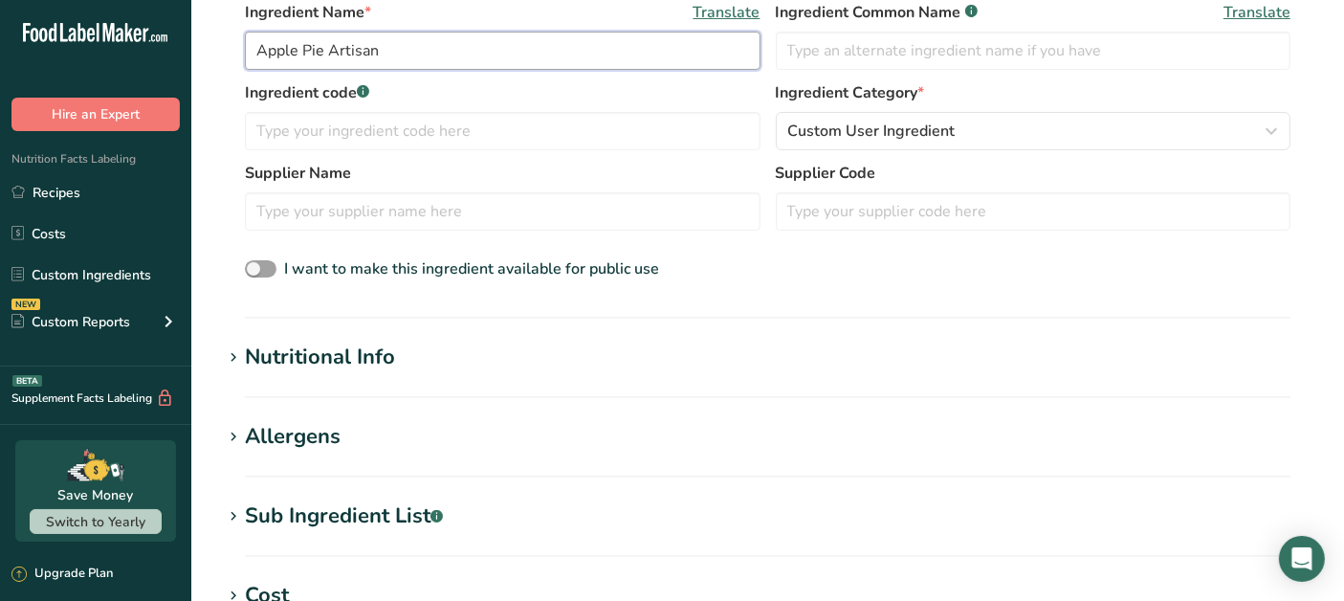
scroll to position [425, 0]
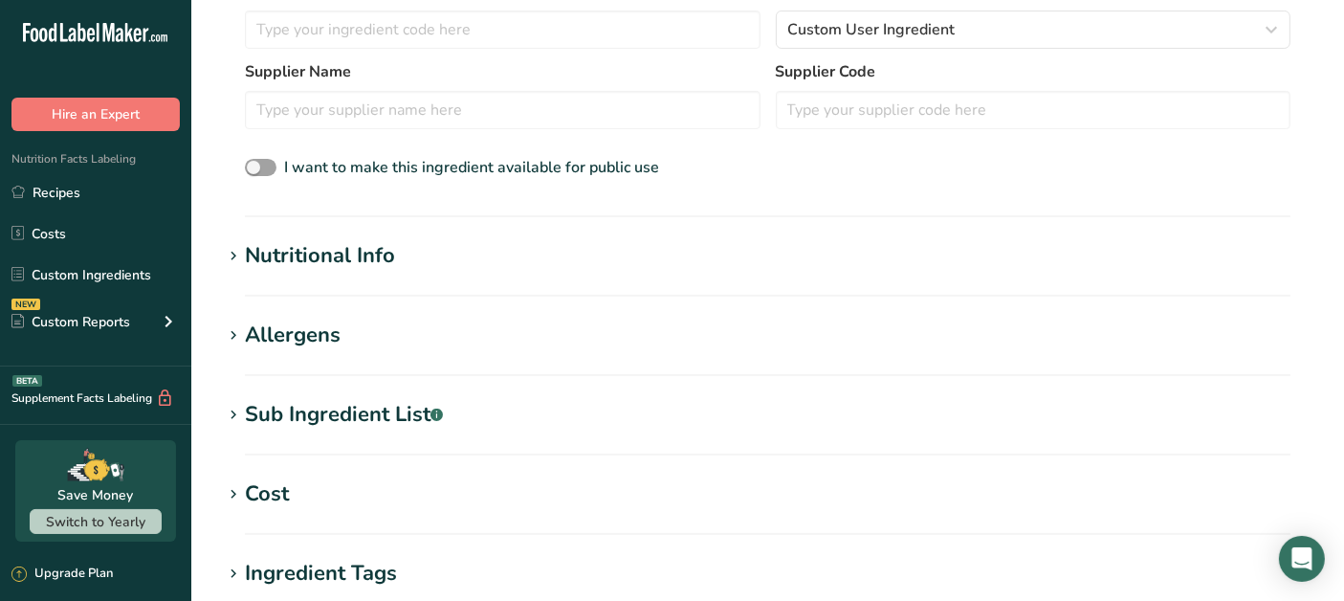
type input "Apple Pie Artisan"
click at [306, 253] on div "Nutritional Info" at bounding box center [320, 256] width 150 height 32
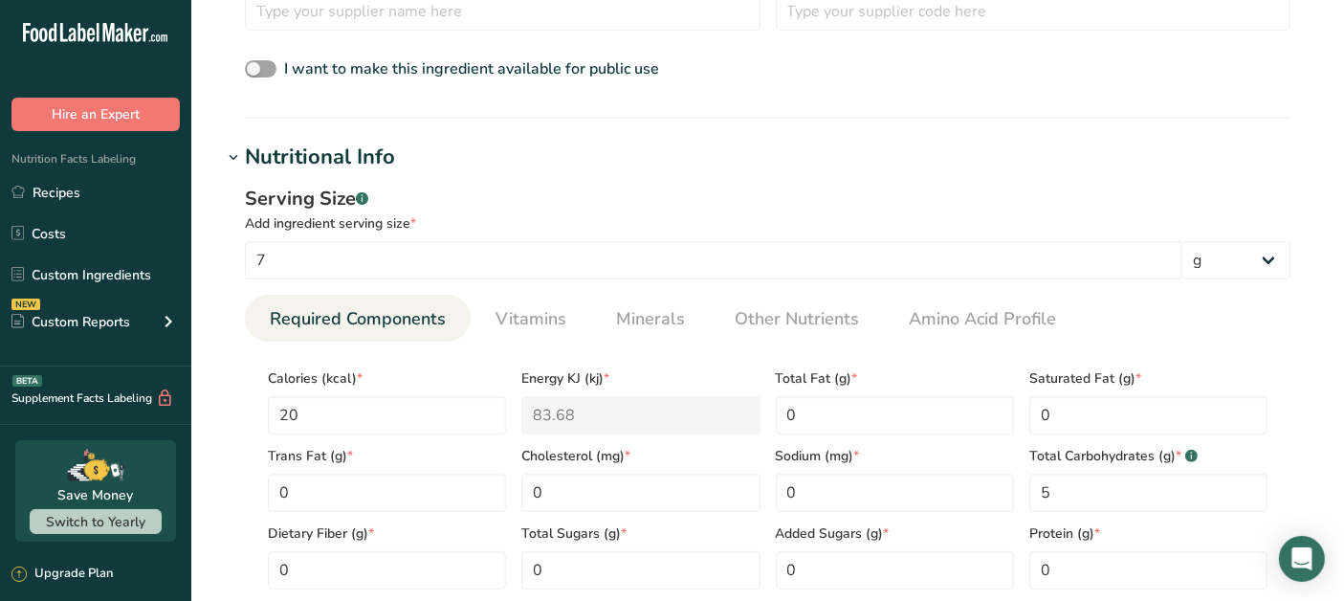
scroll to position [743, 0]
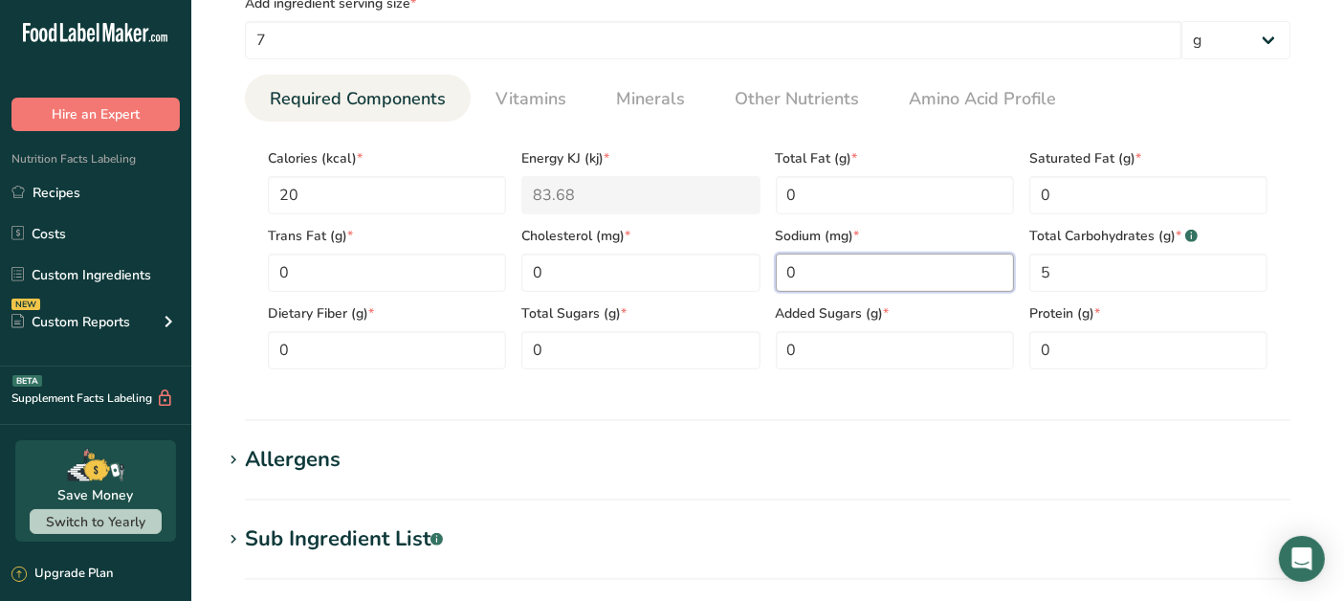
click at [868, 278] on input "0" at bounding box center [895, 272] width 238 height 38
type input "10"
click at [608, 349] on Sugars "0" at bounding box center [640, 350] width 238 height 38
type Sugars "5"
click at [885, 348] on Sugars "0" at bounding box center [895, 350] width 238 height 38
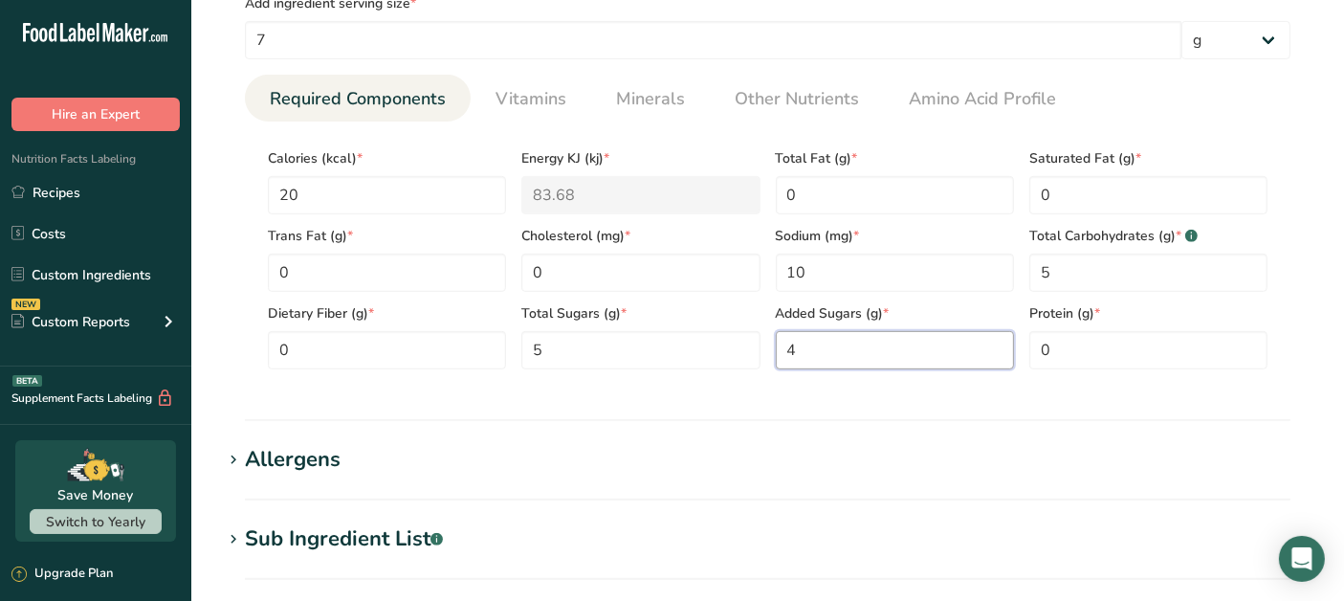
type Sugars "4"
click at [897, 390] on div "Serving Size .a-a{fill:#347362;}.b-a{fill:#fff;} Add ingredient serving size * …" at bounding box center [767, 174] width 1091 height 443
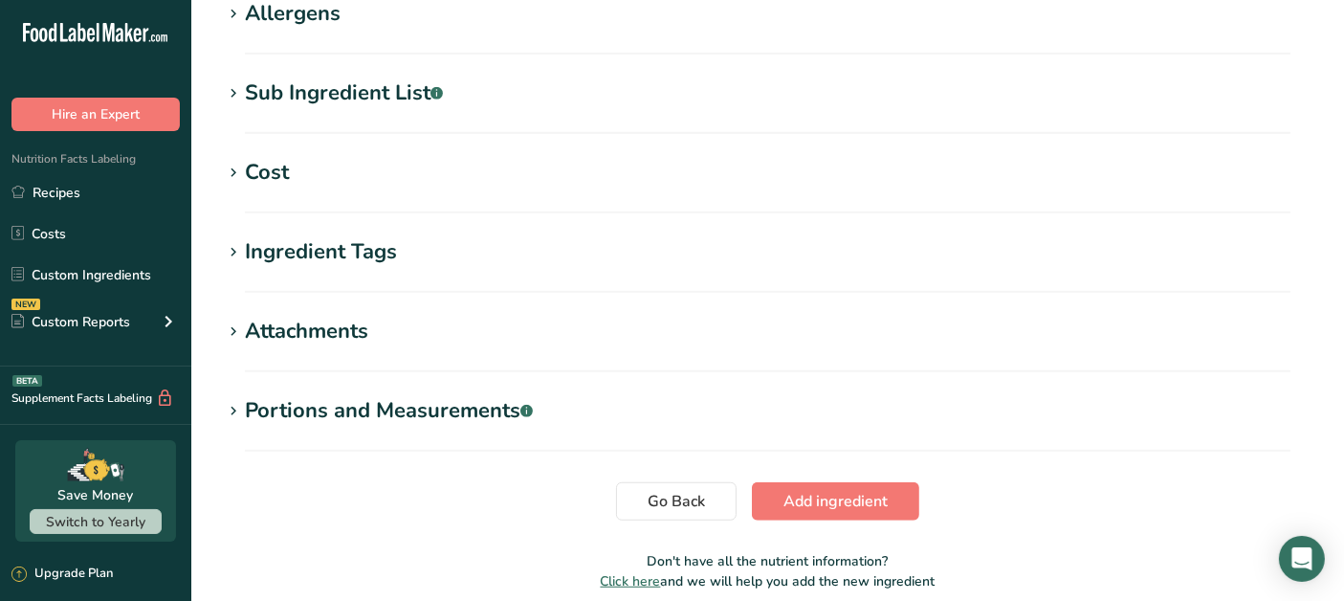
scroll to position [1269, 0]
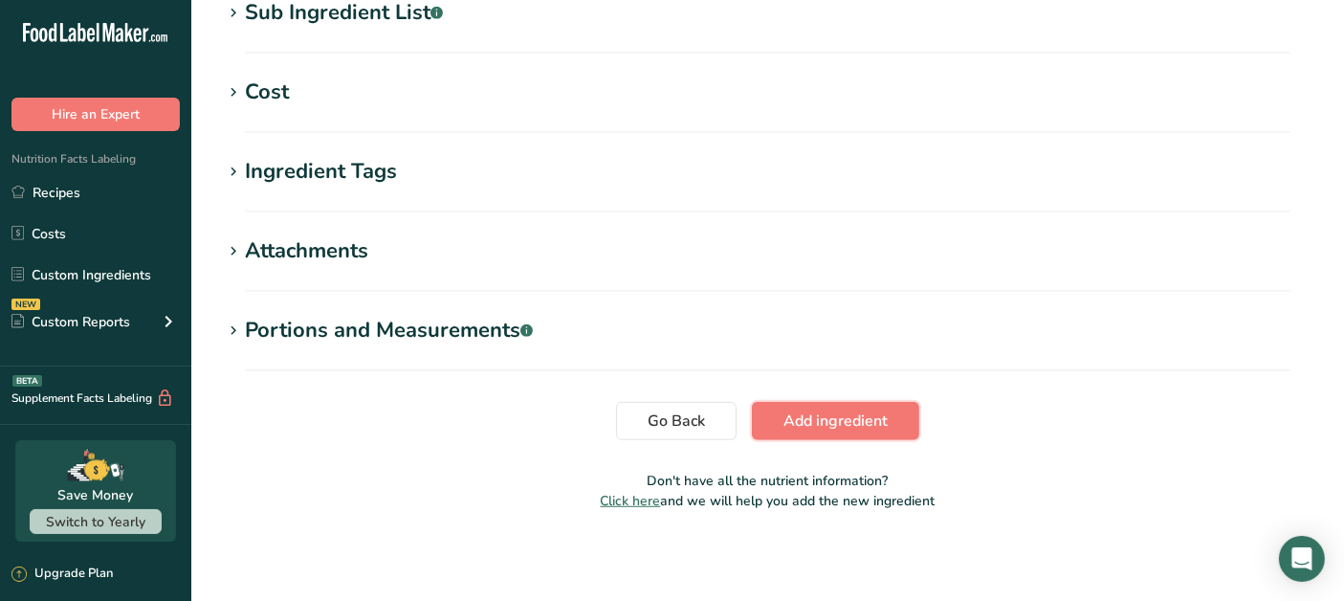
click at [851, 422] on span "Add ingredient" at bounding box center [835, 420] width 104 height 23
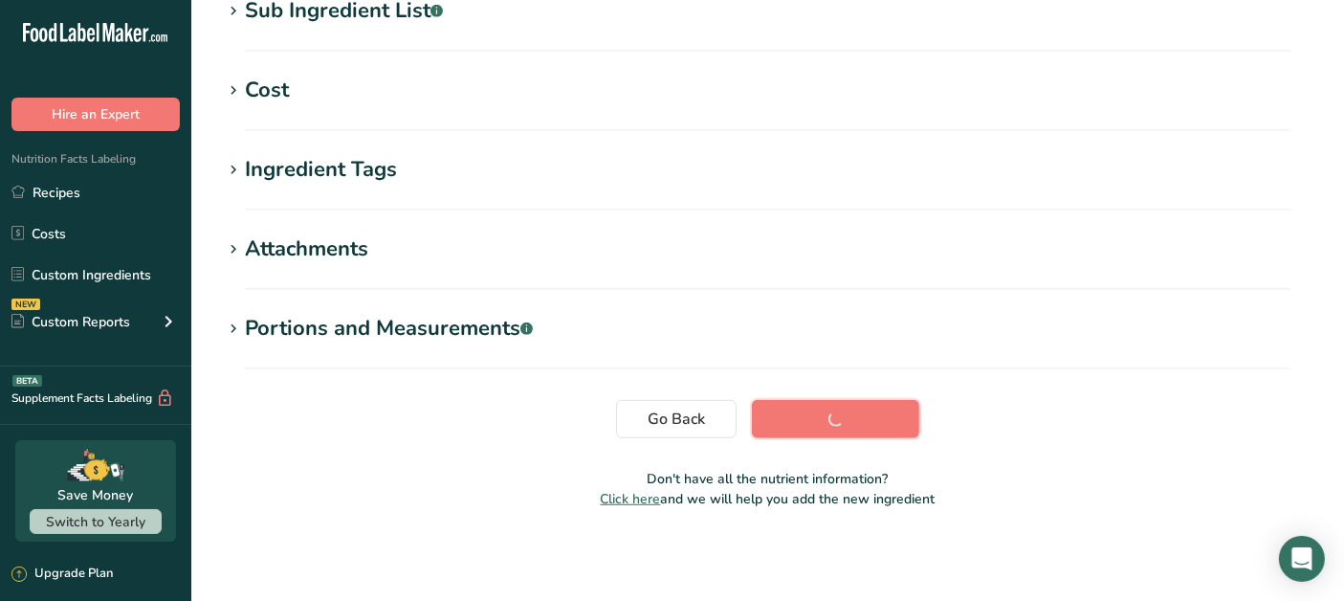
scroll to position [426, 0]
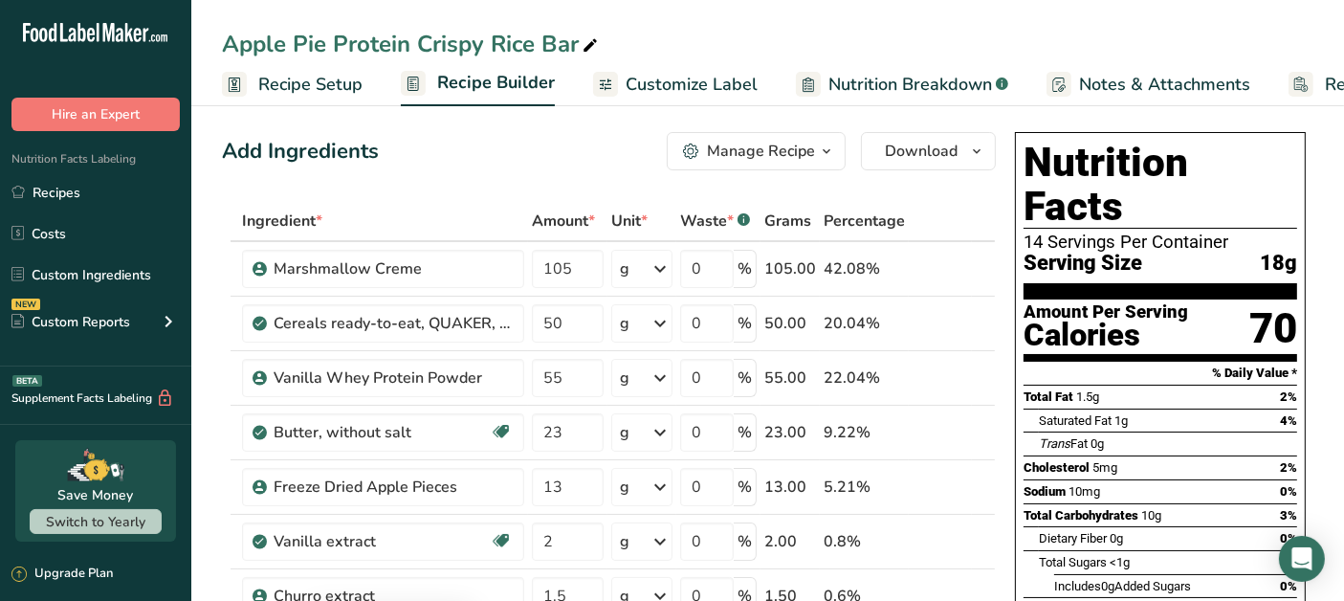
scroll to position [318, 0]
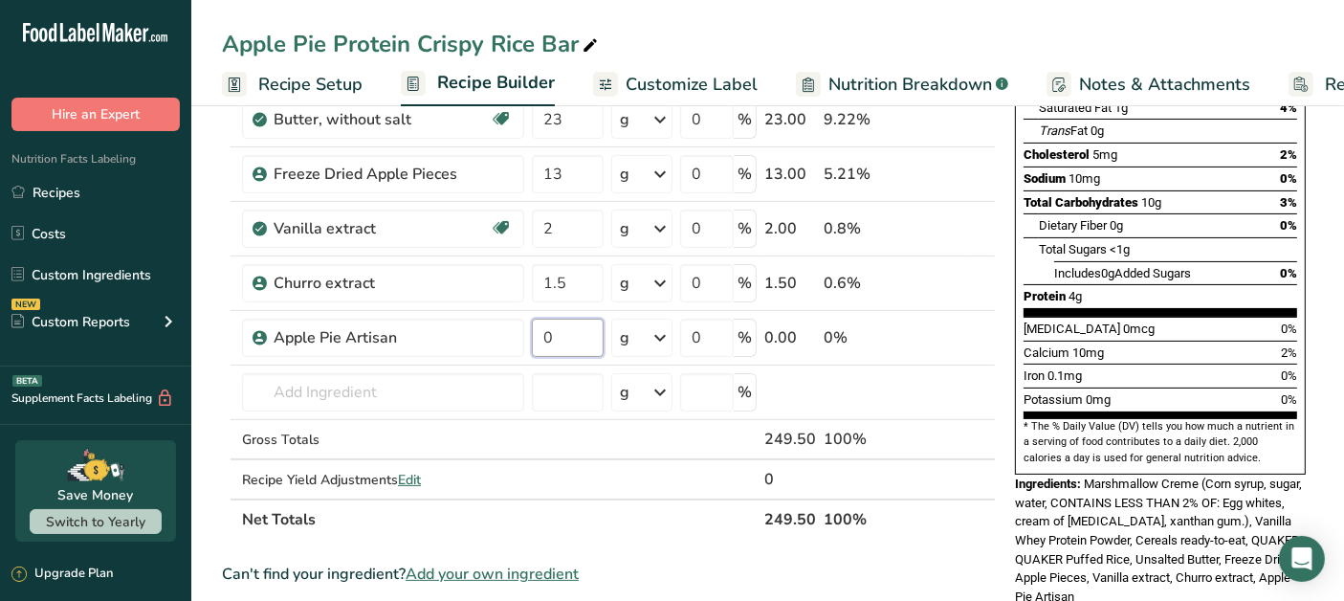
click at [570, 332] on input "0" at bounding box center [568, 337] width 72 height 38
type input "1.5"
click at [481, 498] on div "Ingredient * Amount * Unit * Waste * .a-a{fill:#347362;}.b-a{fill:#fff;} Grams …" at bounding box center [609, 213] width 774 height 651
click at [327, 391] on input "text" at bounding box center [383, 392] width 282 height 38
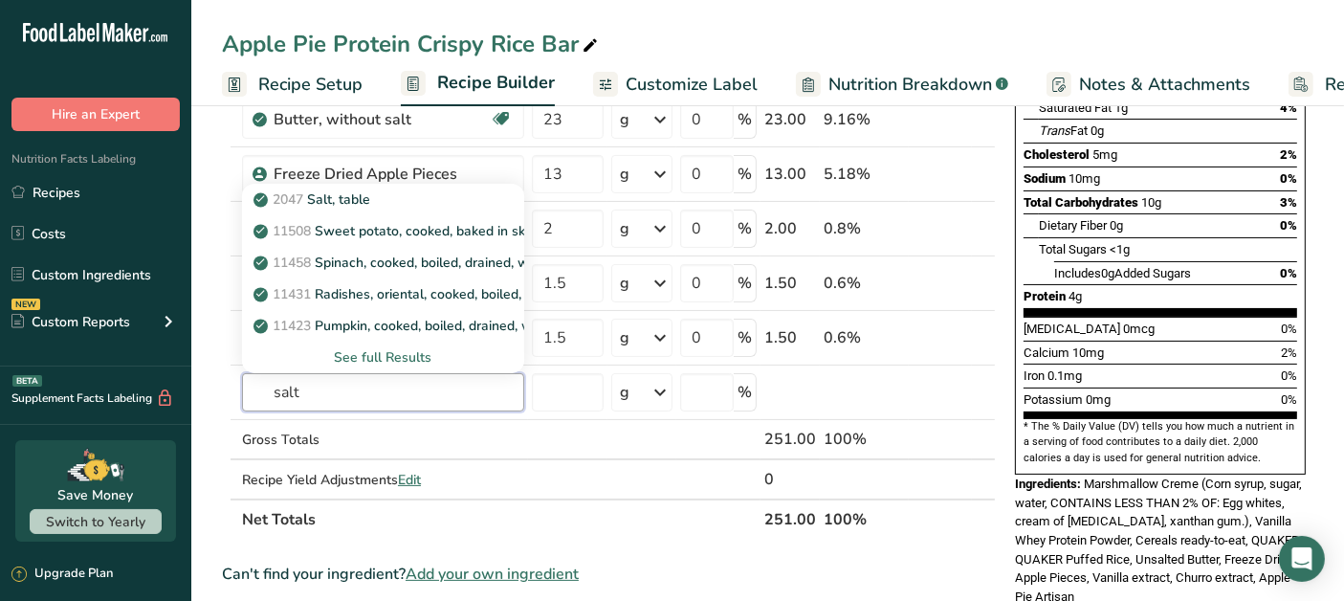
type input "salt"
click at [380, 198] on div "2047 Salt, table" at bounding box center [367, 199] width 221 height 20
type input "Salt, table"
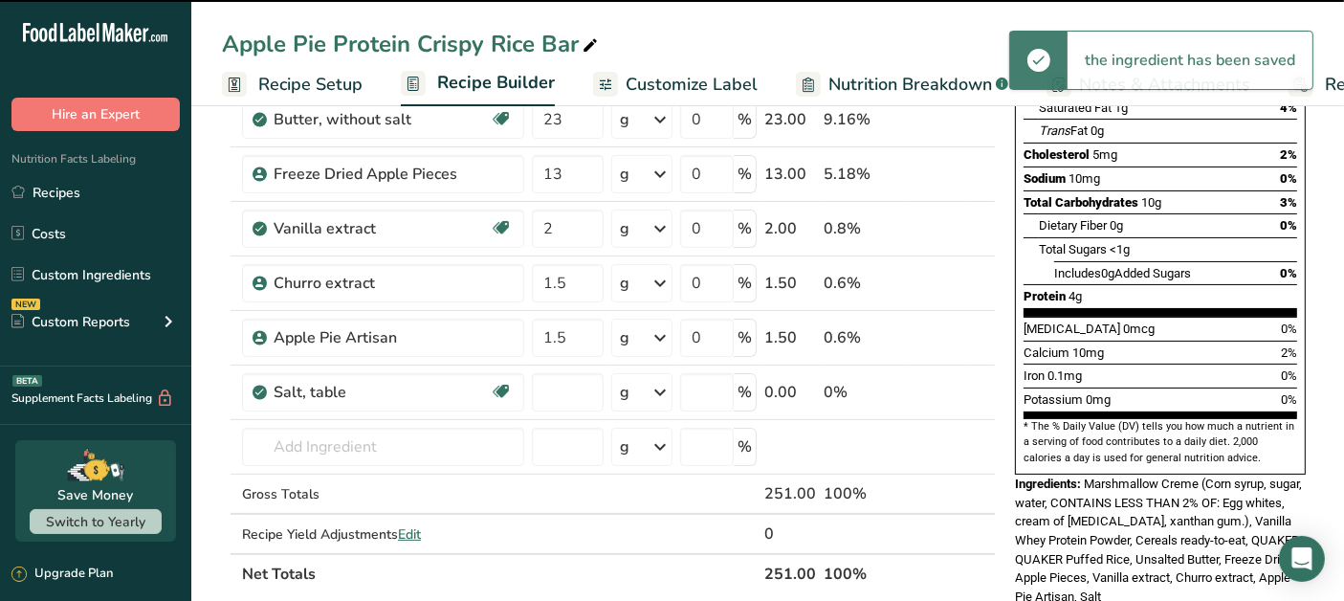
type input "0"
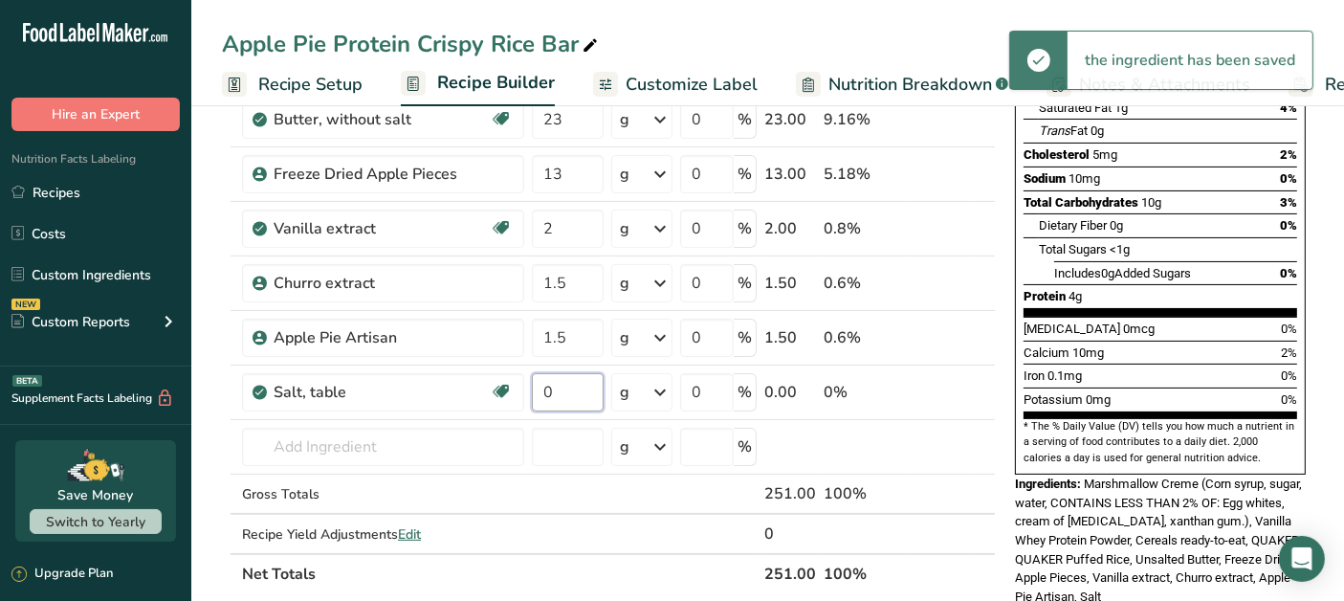
click at [577, 385] on input "0" at bounding box center [568, 392] width 72 height 38
type input "0.5"
click at [405, 450] on div "Ingredient * Amount * Unit * Waste * .a-a{fill:#347362;}.b-a{fill:#fff;} Grams …" at bounding box center [609, 241] width 774 height 706
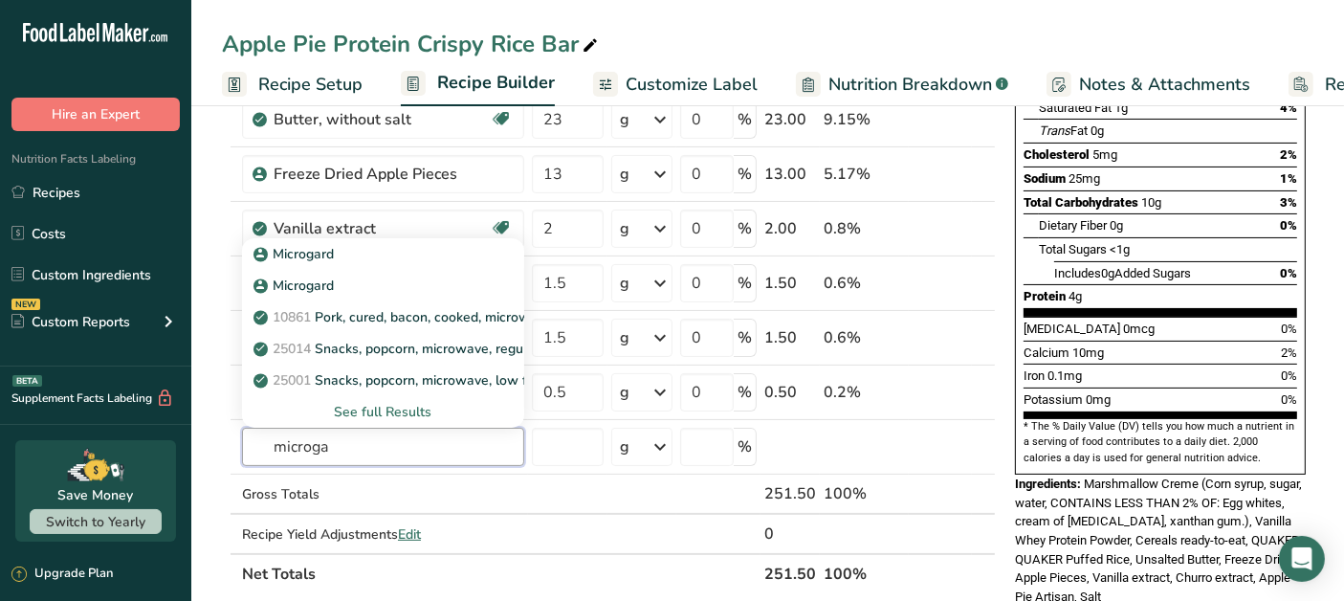
type input "microga"
click at [386, 259] on div "Microgard" at bounding box center [367, 254] width 221 height 20
type input "Microgard"
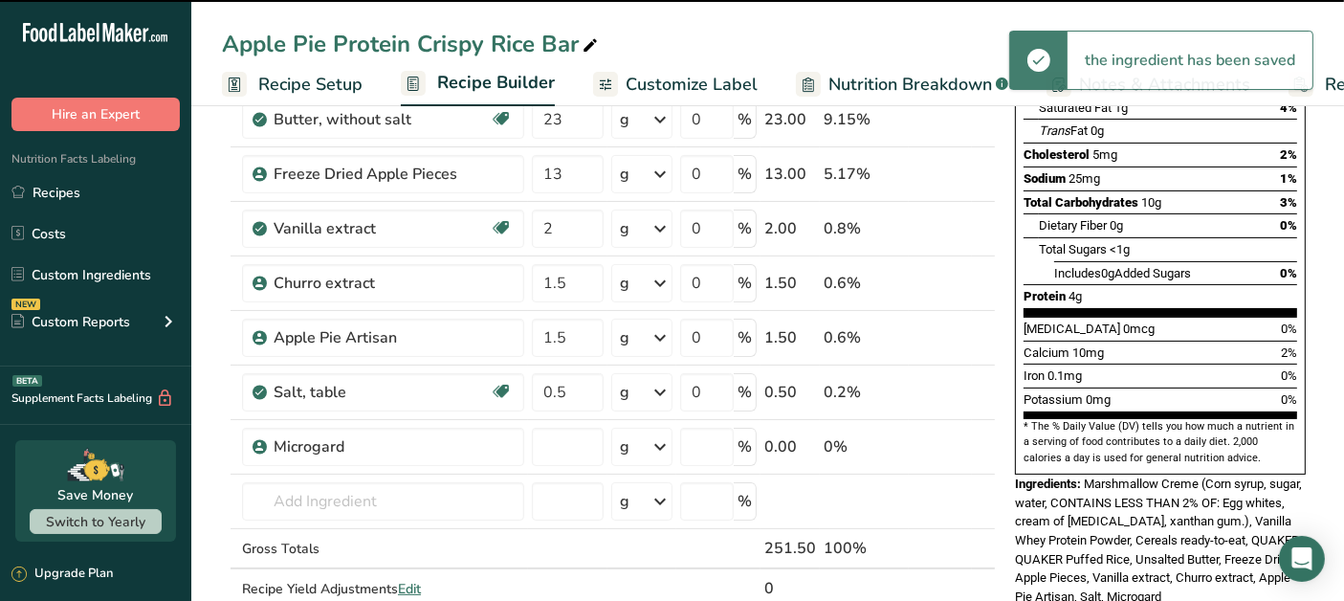
type input "0"
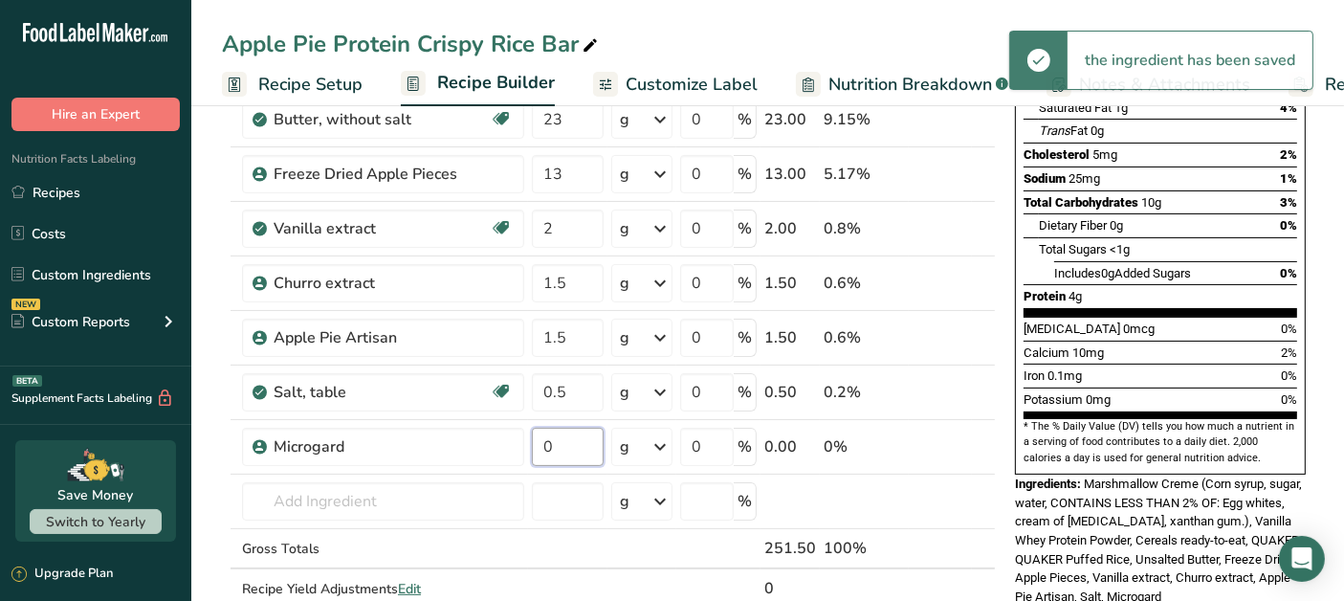
click at [579, 450] on input "0" at bounding box center [568, 447] width 72 height 38
type input "0.5"
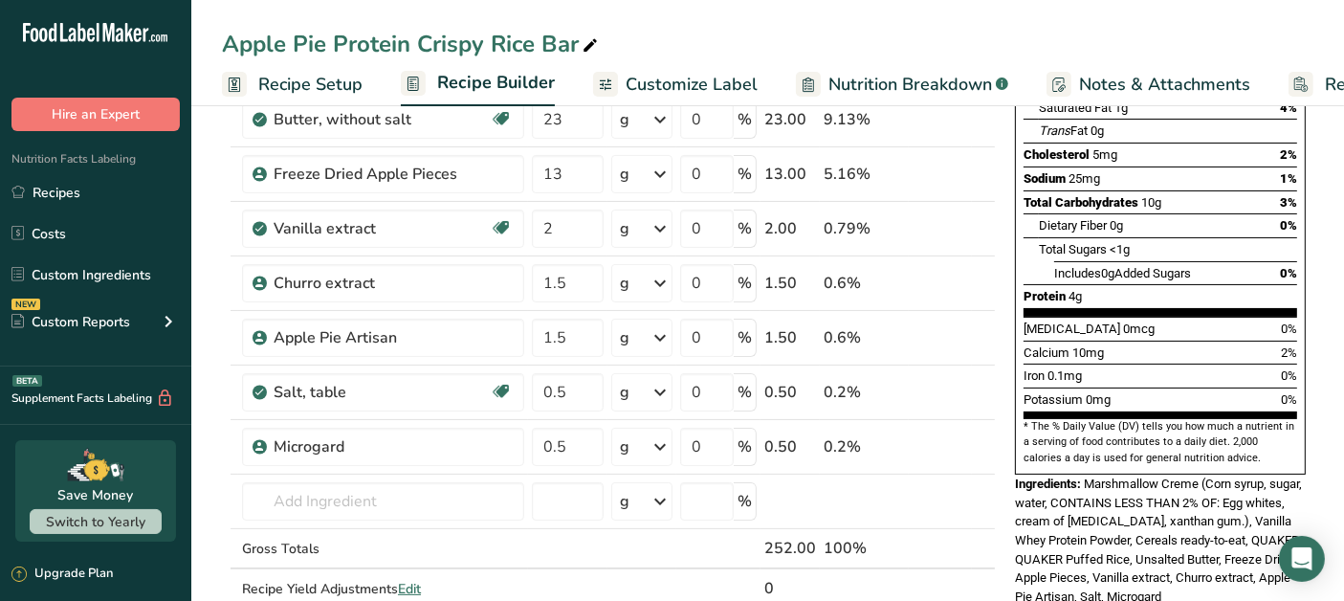
click at [1252, 510] on span "Marshmallow Creme (Corn syrup, sugar, water, CONTAINS LESS THAN 2% OF: Egg whit…" at bounding box center [1158, 539] width 287 height 127
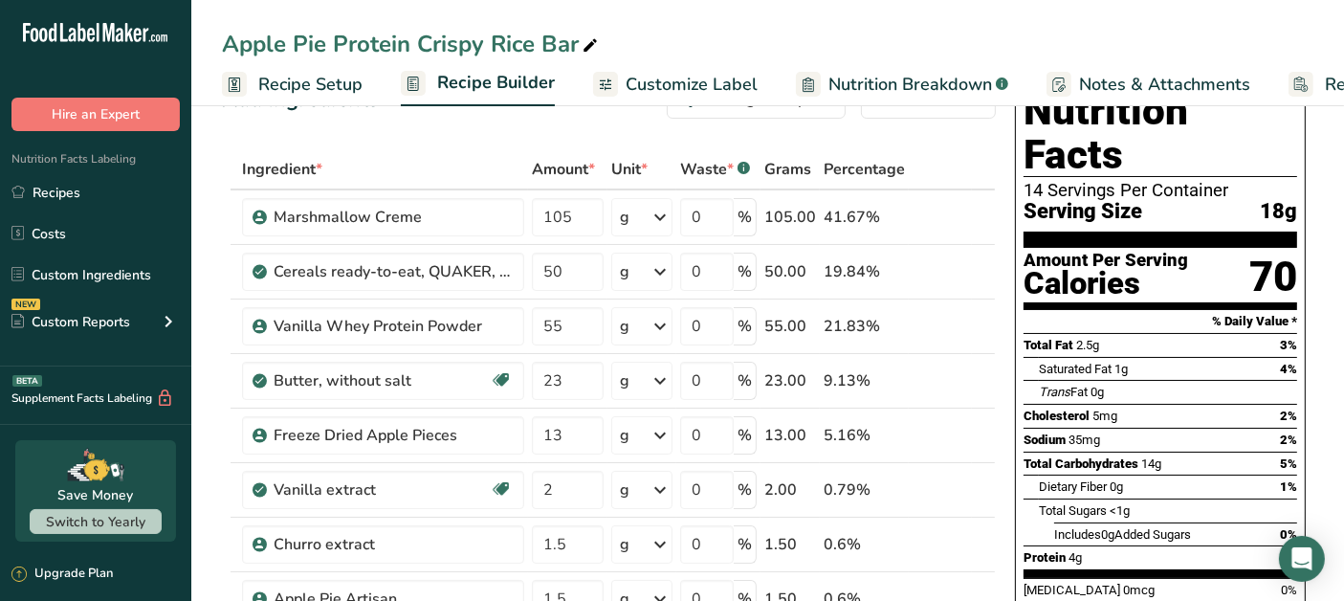
scroll to position [0, 0]
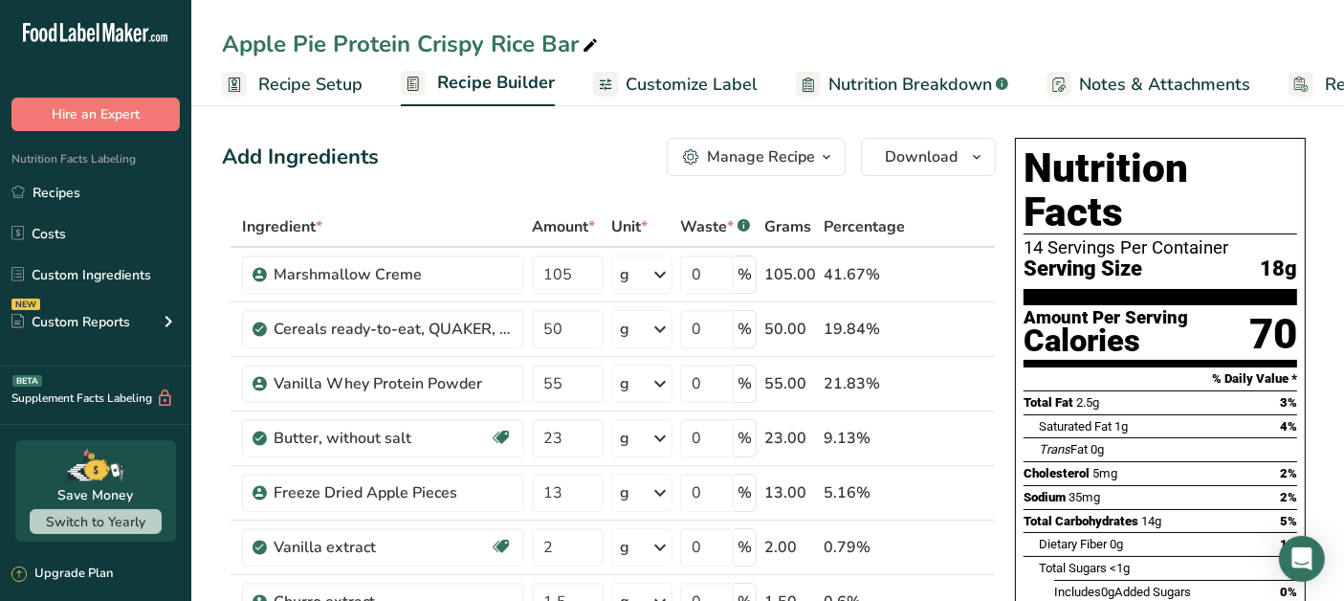
drag, startPoint x: 661, startPoint y: 76, endPoint x: 872, endPoint y: 130, distance: 218.3
click at [661, 75] on span "Customize Label" at bounding box center [691, 85] width 132 height 26
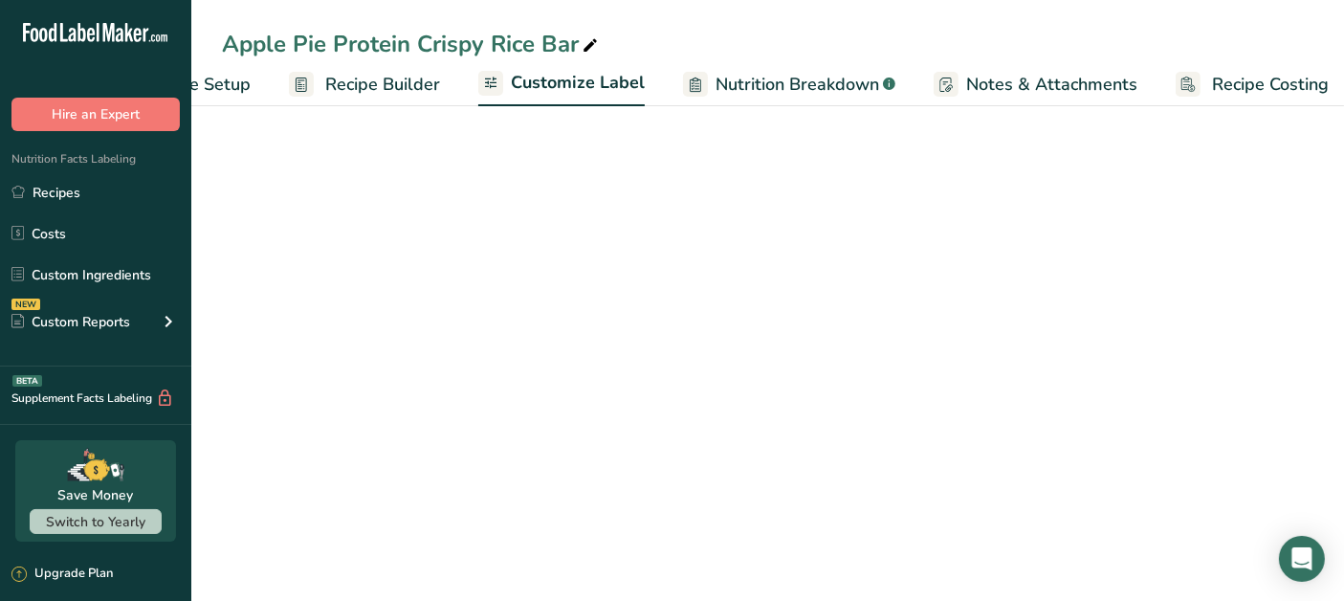
scroll to position [0, 127]
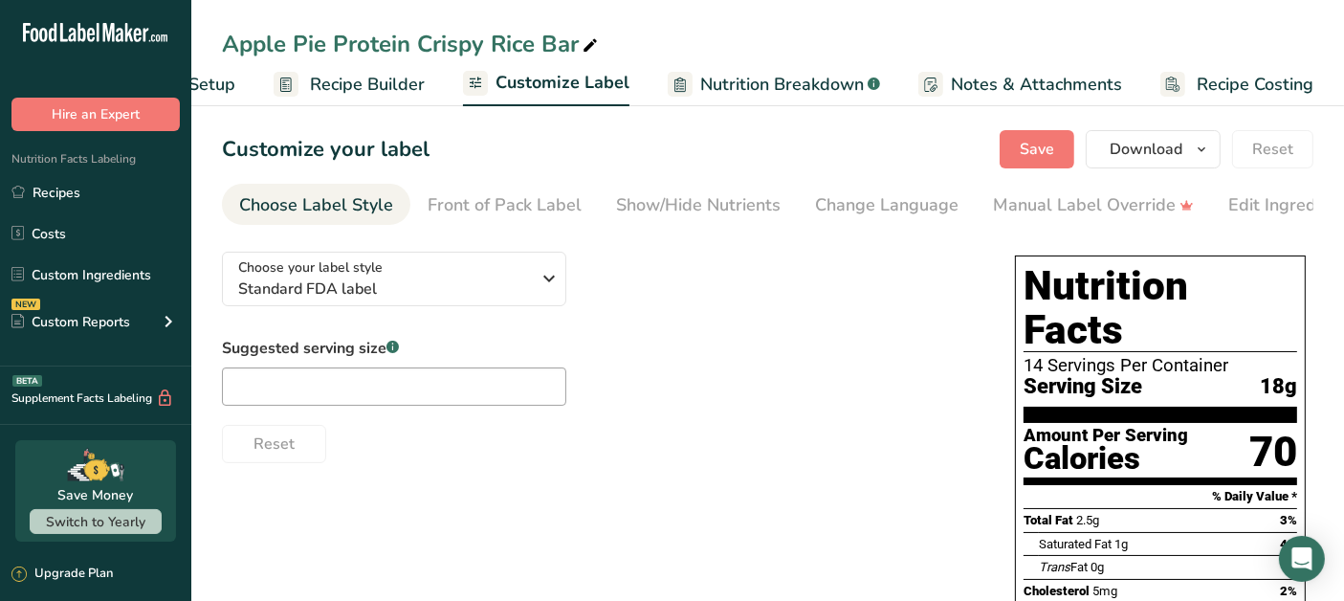
click at [1234, 208] on div "Edit Ingredients/Allergens List" at bounding box center [1349, 205] width 243 height 26
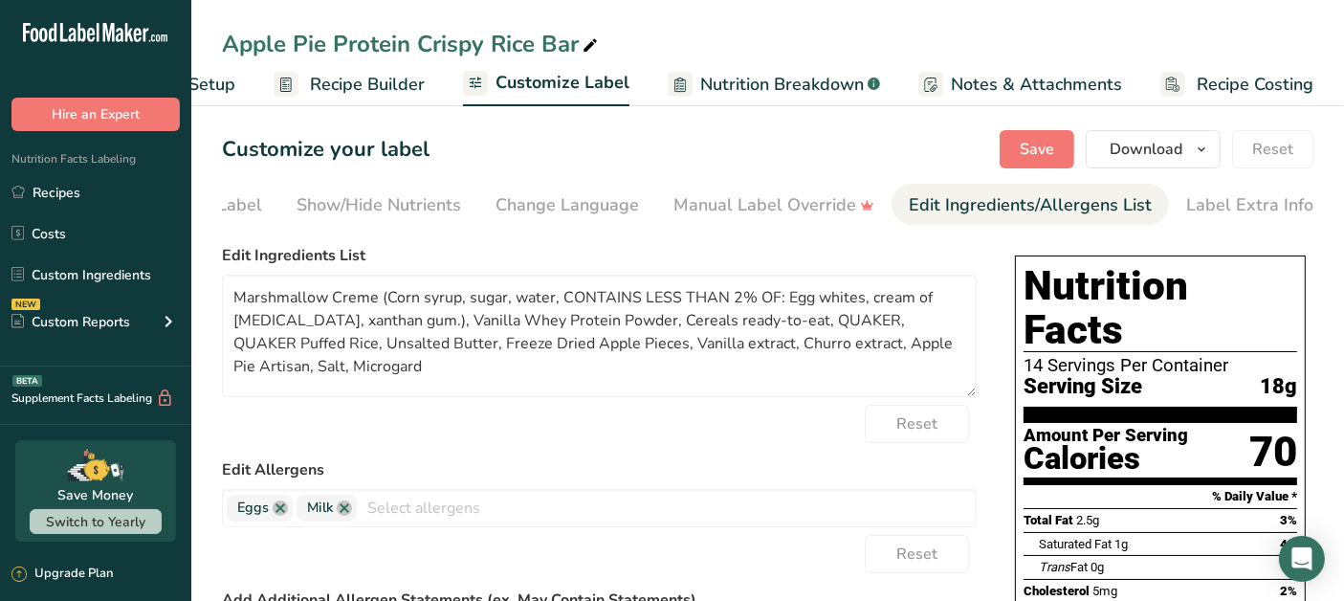
scroll to position [0, 320]
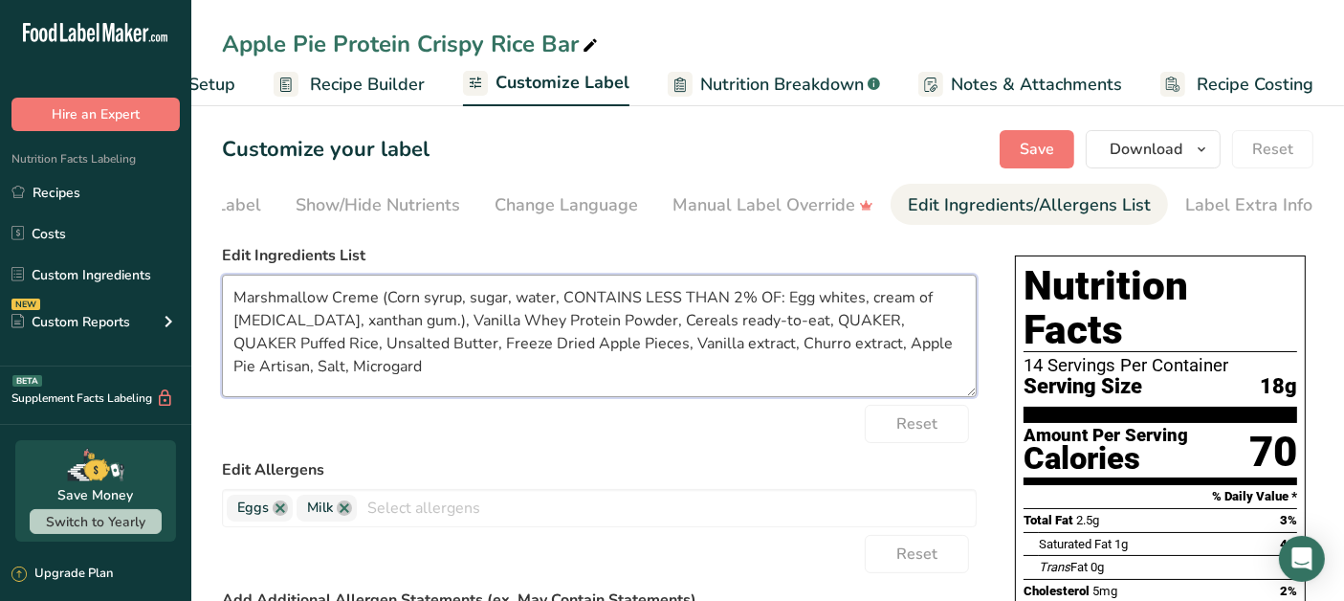
click at [883, 320] on textarea "Marshmallow Creme (Corn syrup, sugar, water, CONTAINS LESS THAN 2% OF: Egg whit…" at bounding box center [599, 335] width 755 height 122
type textarea "Marshmallow Creme (Corn syrup, sugar, water, CONTAINS LESS THAN 2% OF: Egg whit…"
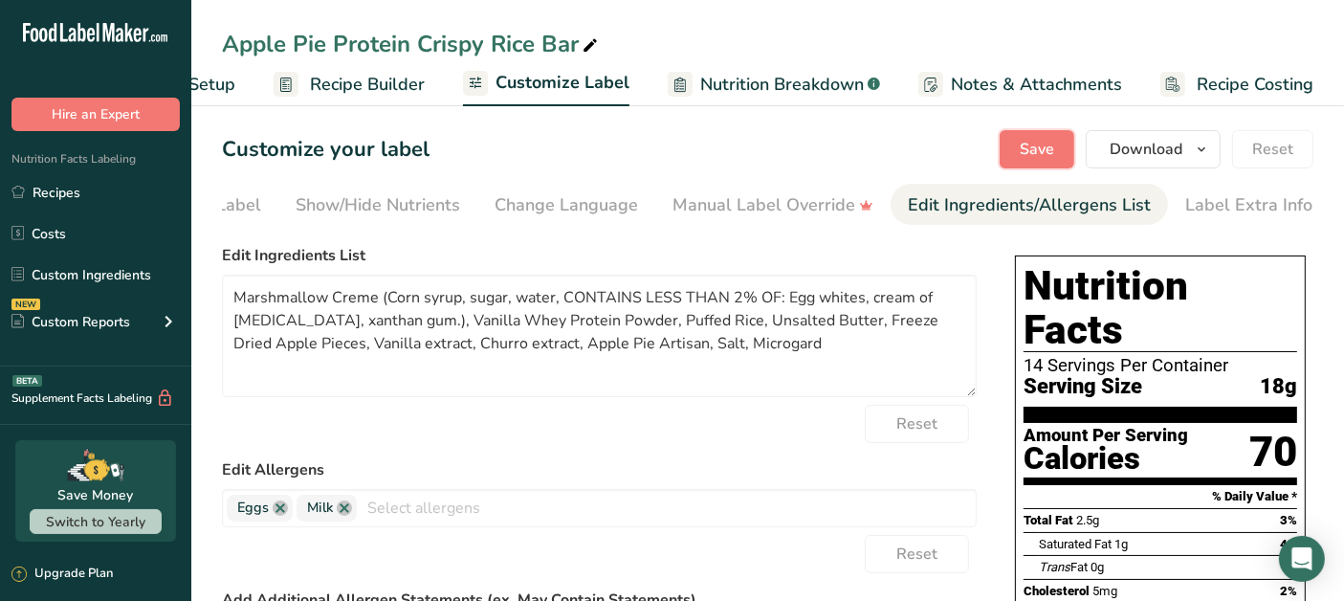
click at [1034, 154] on span "Save" at bounding box center [1037, 149] width 34 height 23
click at [70, 192] on link "Recipes" at bounding box center [95, 192] width 191 height 36
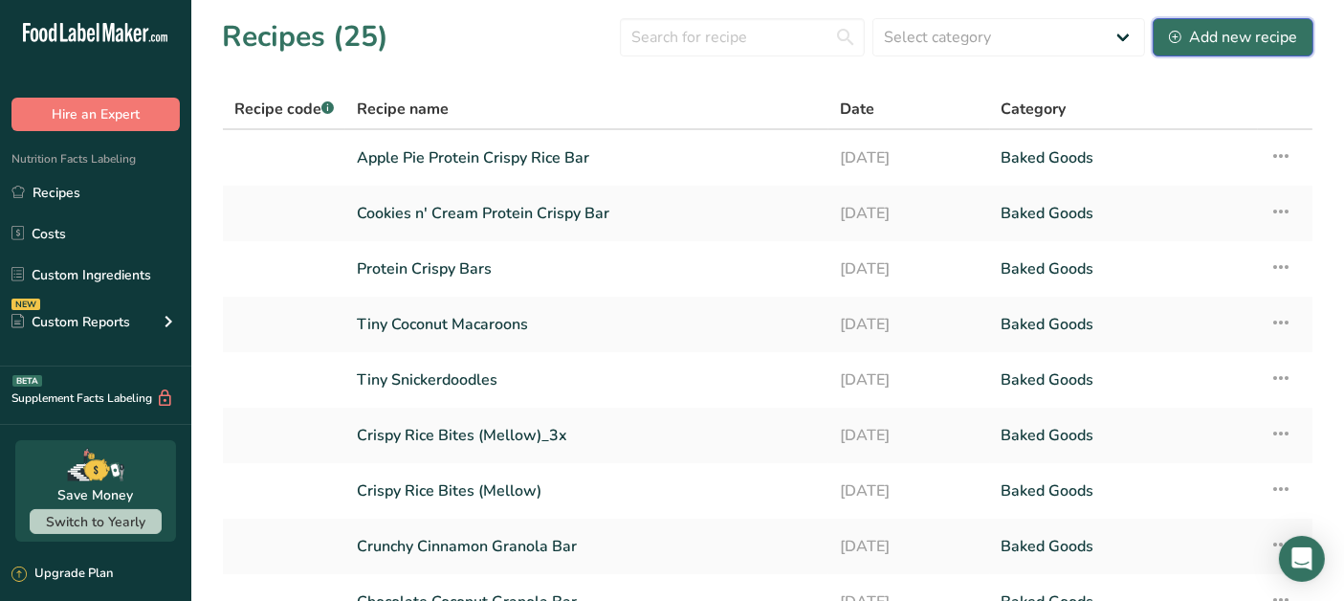
click at [1217, 46] on div "Add new recipe" at bounding box center [1233, 37] width 128 height 23
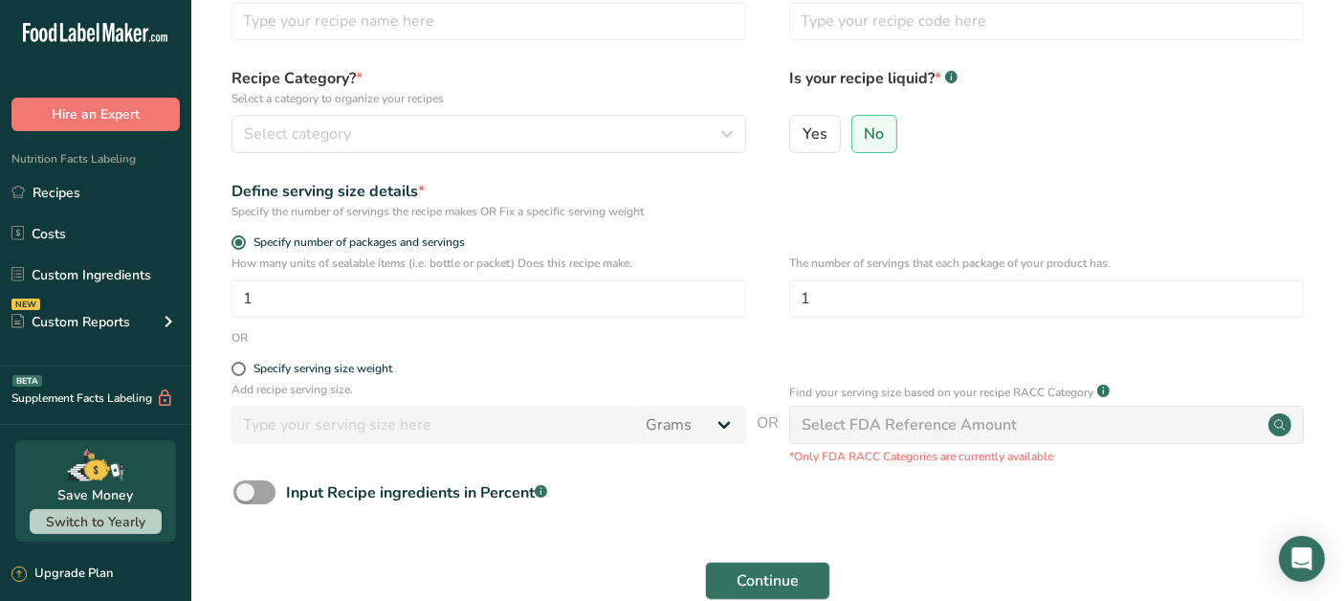
scroll to position [258, 0]
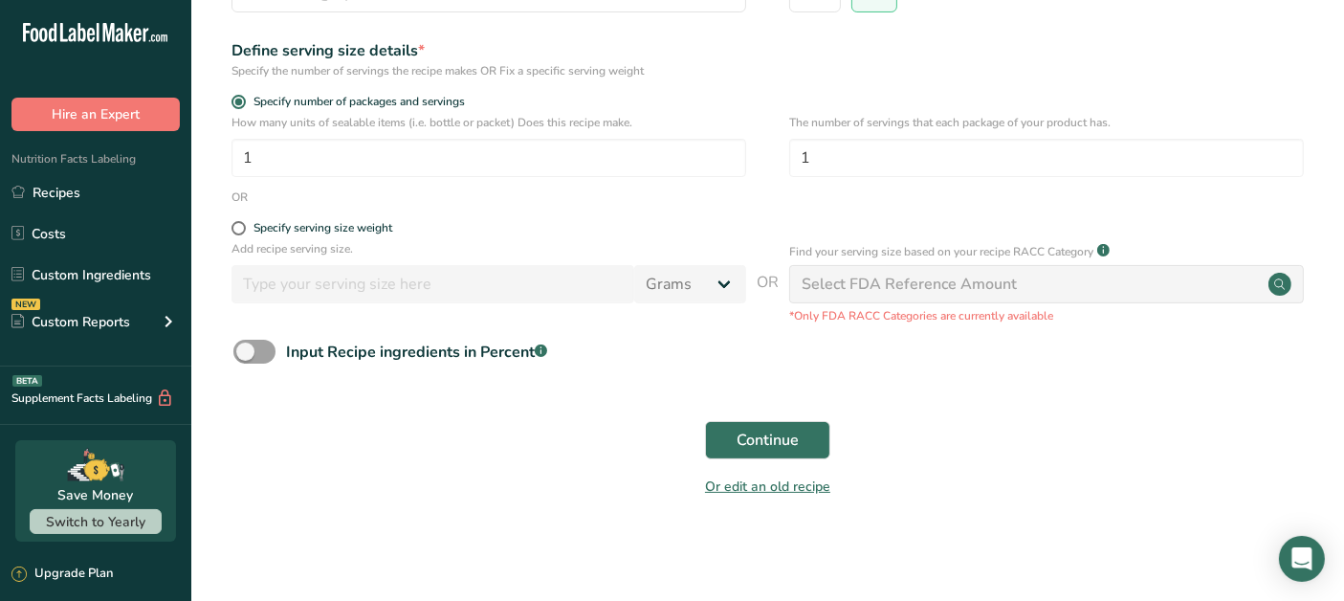
drag, startPoint x: 247, startPoint y: 225, endPoint x: 237, endPoint y: 232, distance: 12.2
click at [246, 223] on span "Specify serving size weight" at bounding box center [319, 228] width 146 height 14
click at [244, 223] on input "Specify serving size weight" at bounding box center [237, 228] width 12 height 12
radio input "true"
radio input "false"
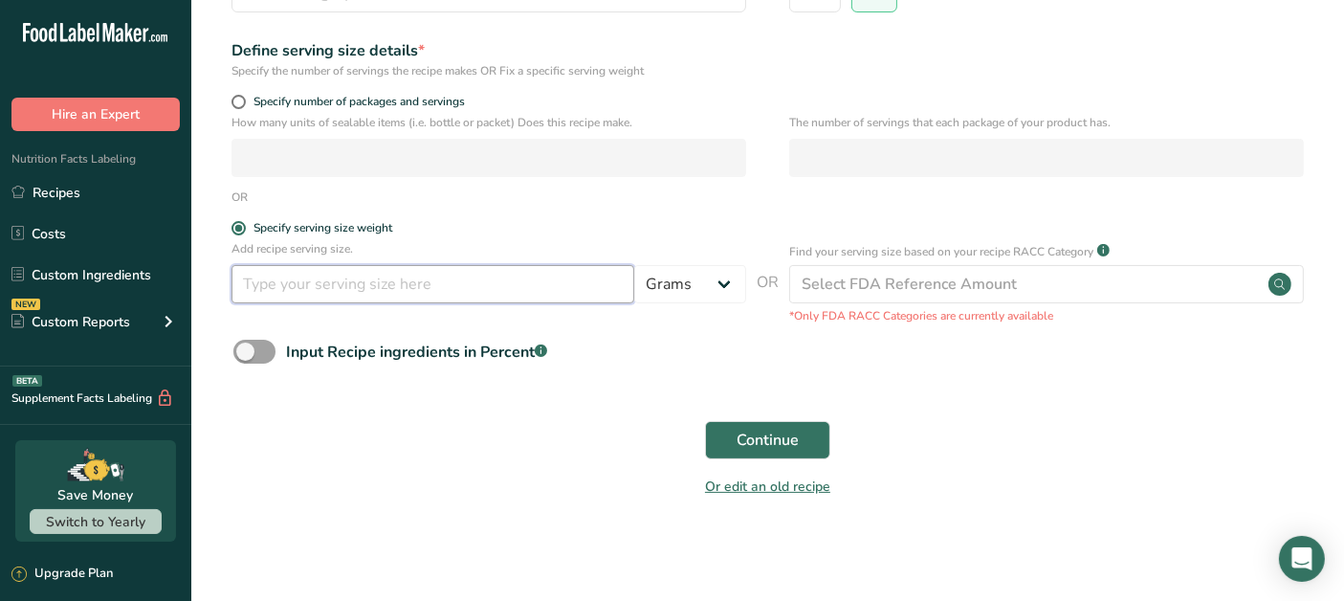
click at [270, 285] on input "number" at bounding box center [432, 284] width 403 height 38
type input "18"
click at [684, 342] on div "Input Recipe ingredients in Percent .a-a{fill:#347362;}.b-a{fill:#fff;}" at bounding box center [767, 359] width 1091 height 39
click at [759, 427] on button "Continue" at bounding box center [767, 440] width 125 height 38
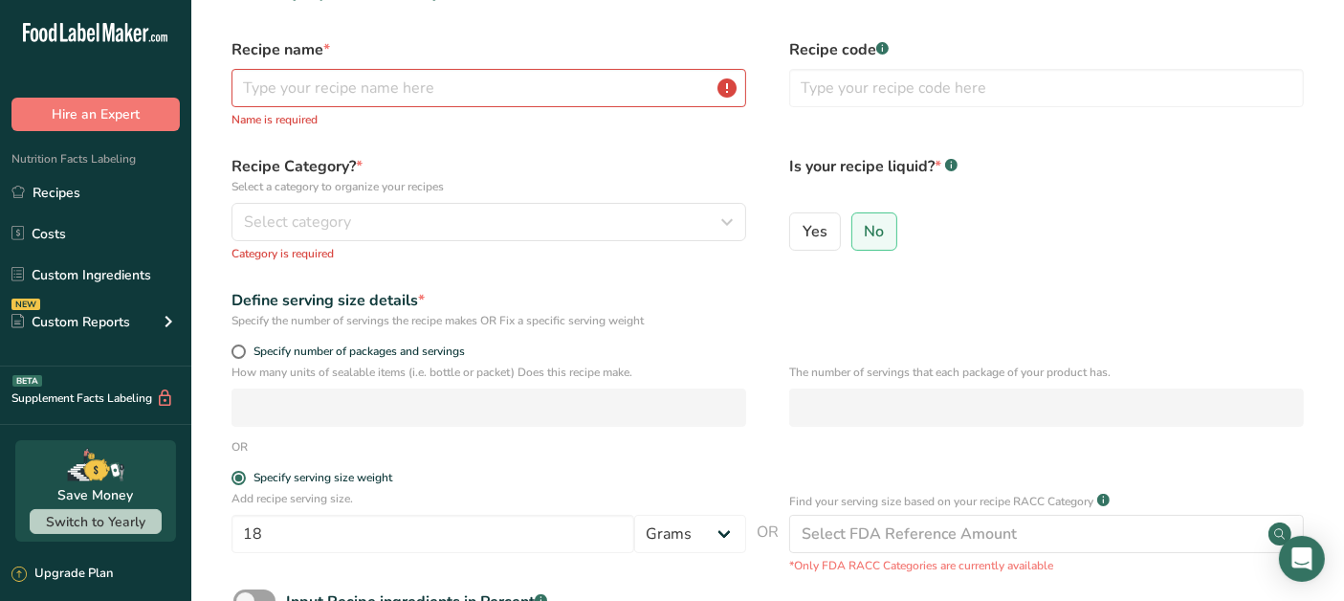
scroll to position [0, 0]
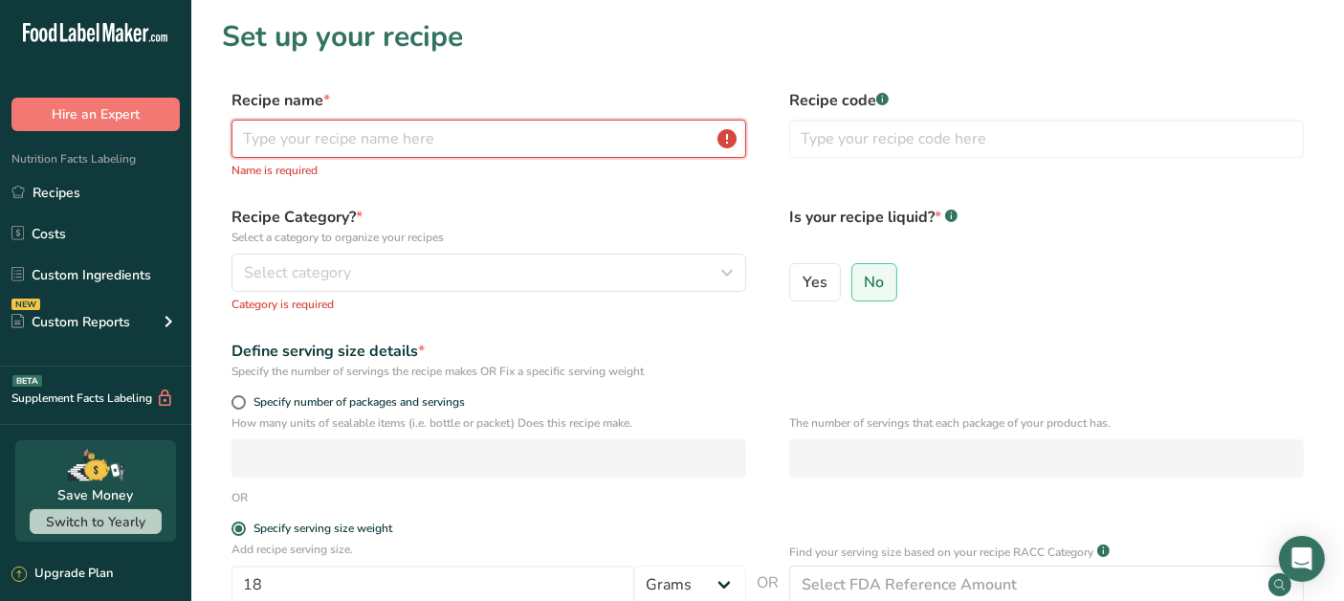
click at [495, 124] on input "text" at bounding box center [488, 139] width 515 height 38
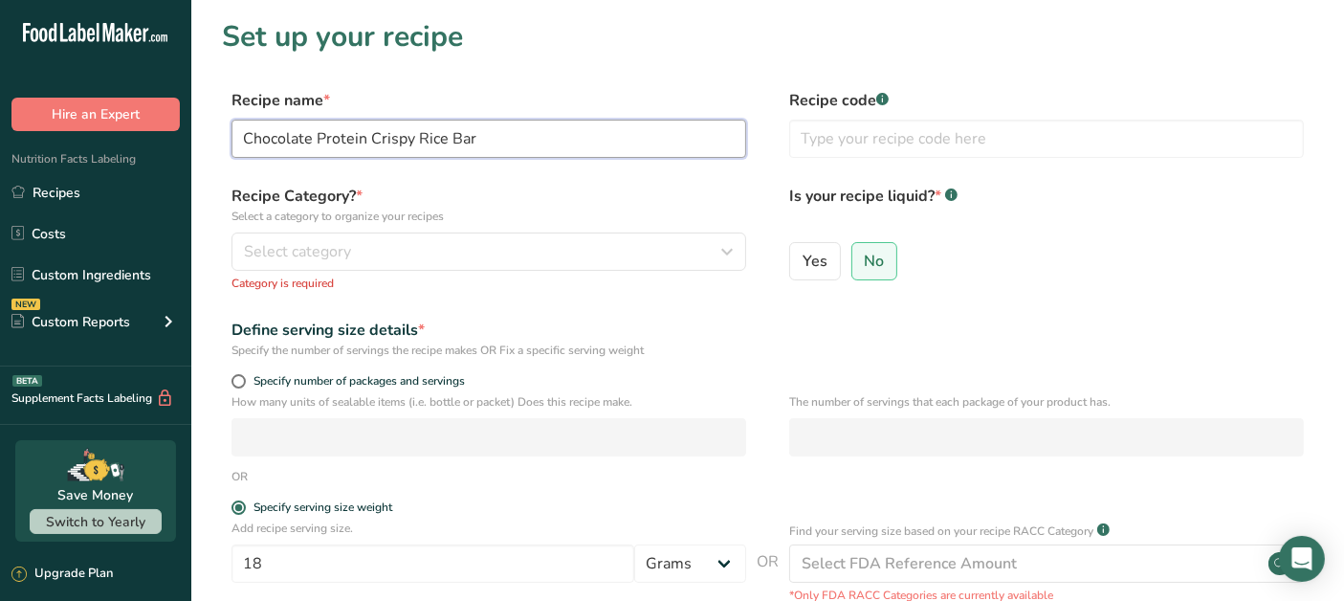
type input "Chocolate Protein Crispy Rice Bar"
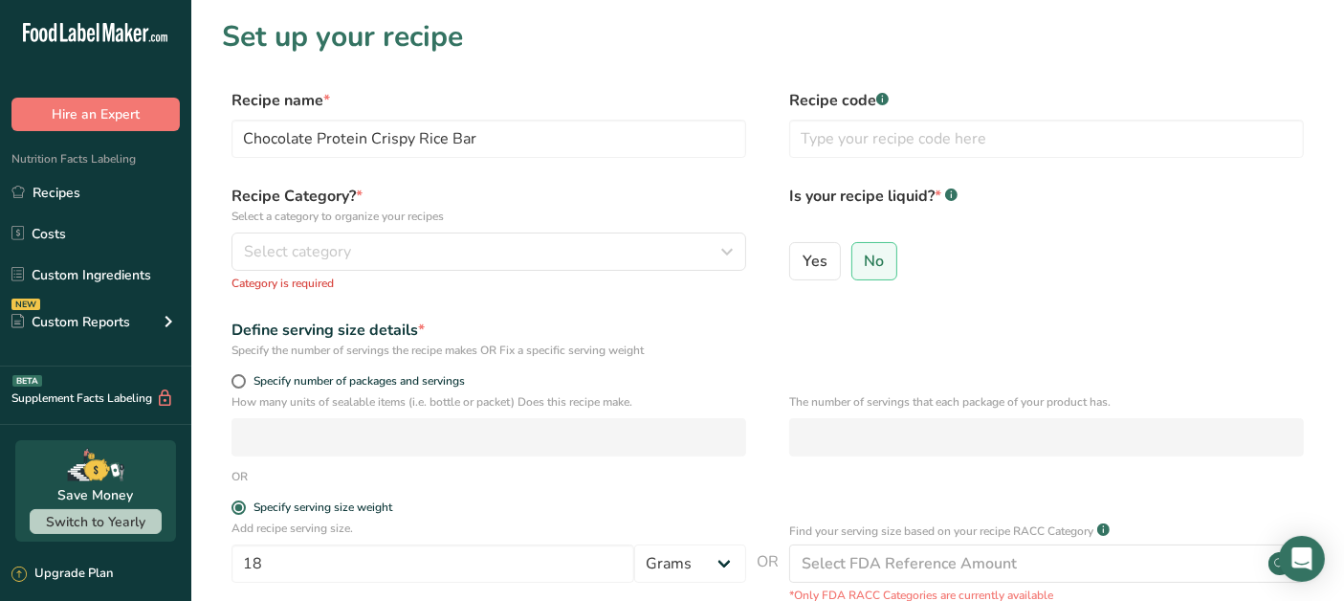
click at [630, 11] on section "Set up your recipe Recipe name * Chocolate Protein Crispy Rice Bar Recipe code …" at bounding box center [767, 421] width 1152 height 843
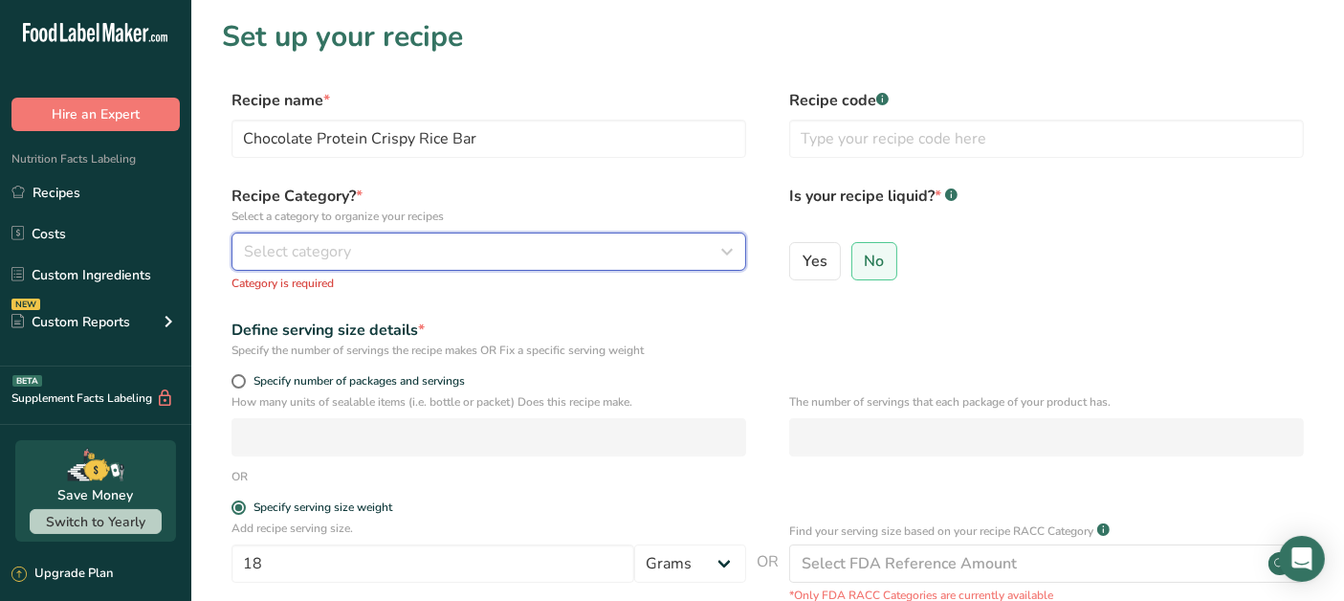
click at [384, 267] on button "Select category" at bounding box center [488, 251] width 515 height 38
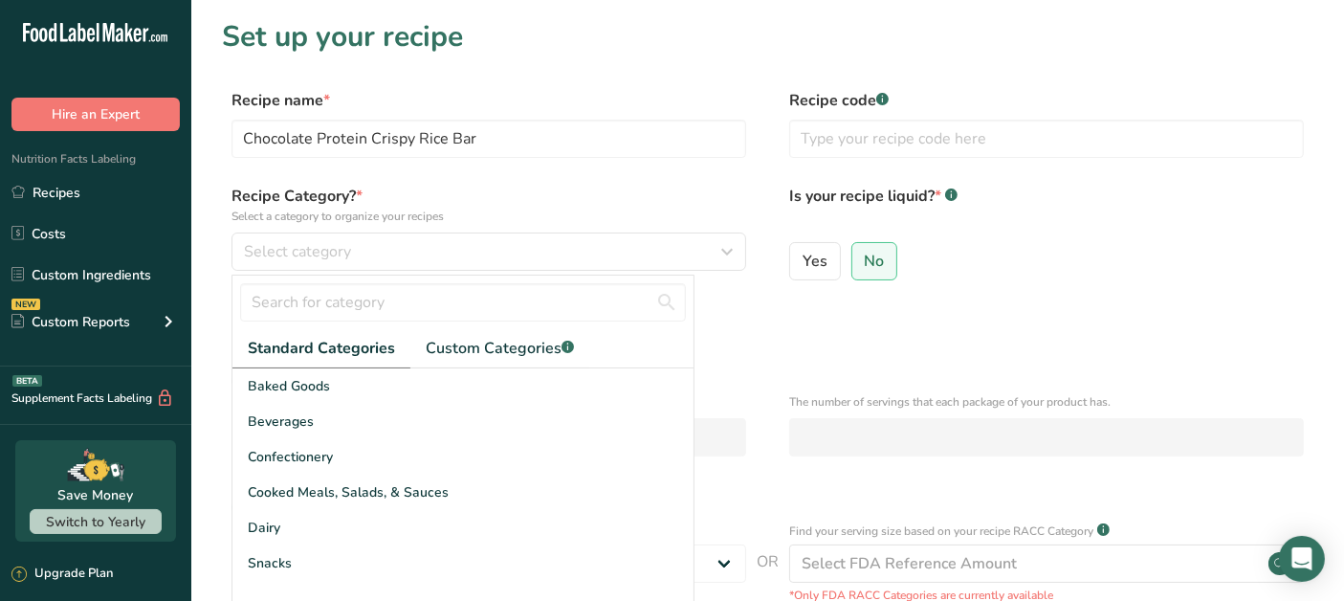
click at [357, 382] on div "Baked Goods" at bounding box center [462, 385] width 461 height 35
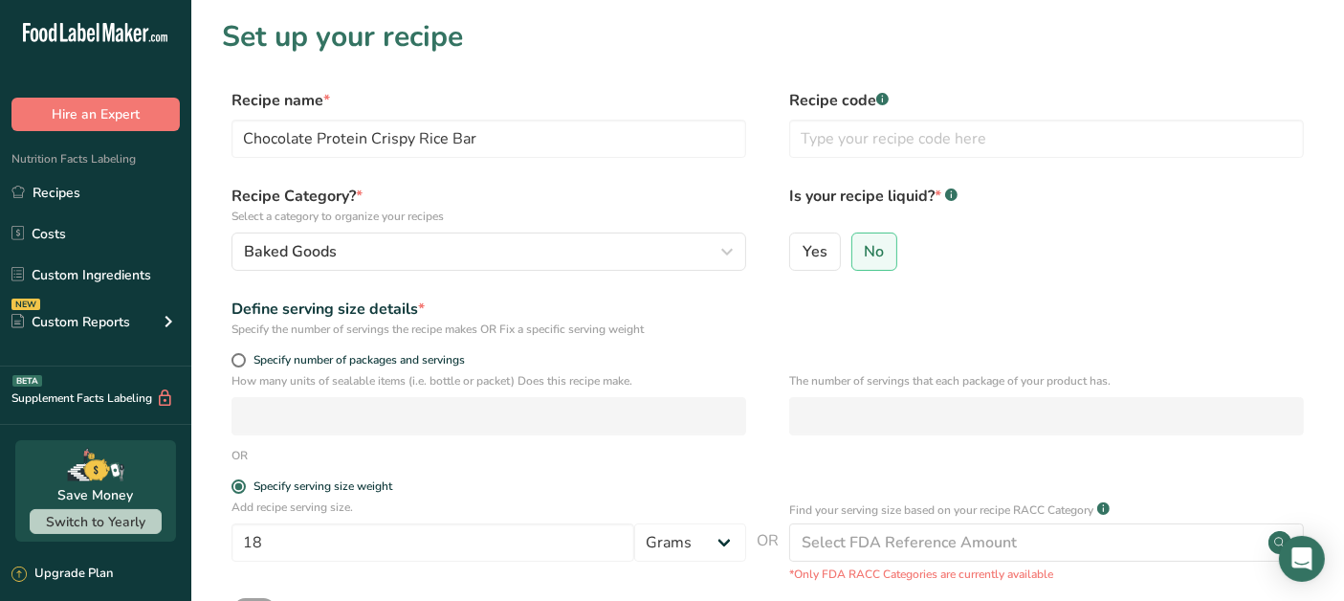
click at [1056, 208] on label "Is your recipe liquid? * .a-a{fill:#347362;}.b-a{fill:#fff;}" at bounding box center [1046, 205] width 515 height 40
click at [671, 99] on label "Recipe name *" at bounding box center [488, 100] width 515 height 23
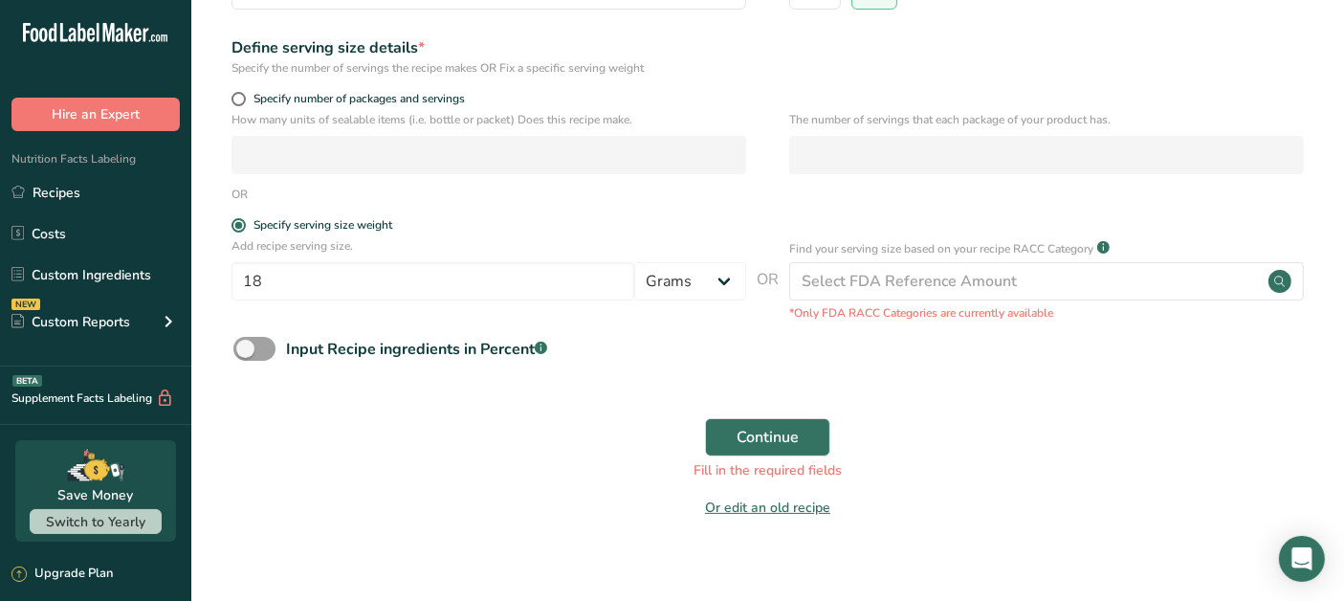
scroll to position [282, 0]
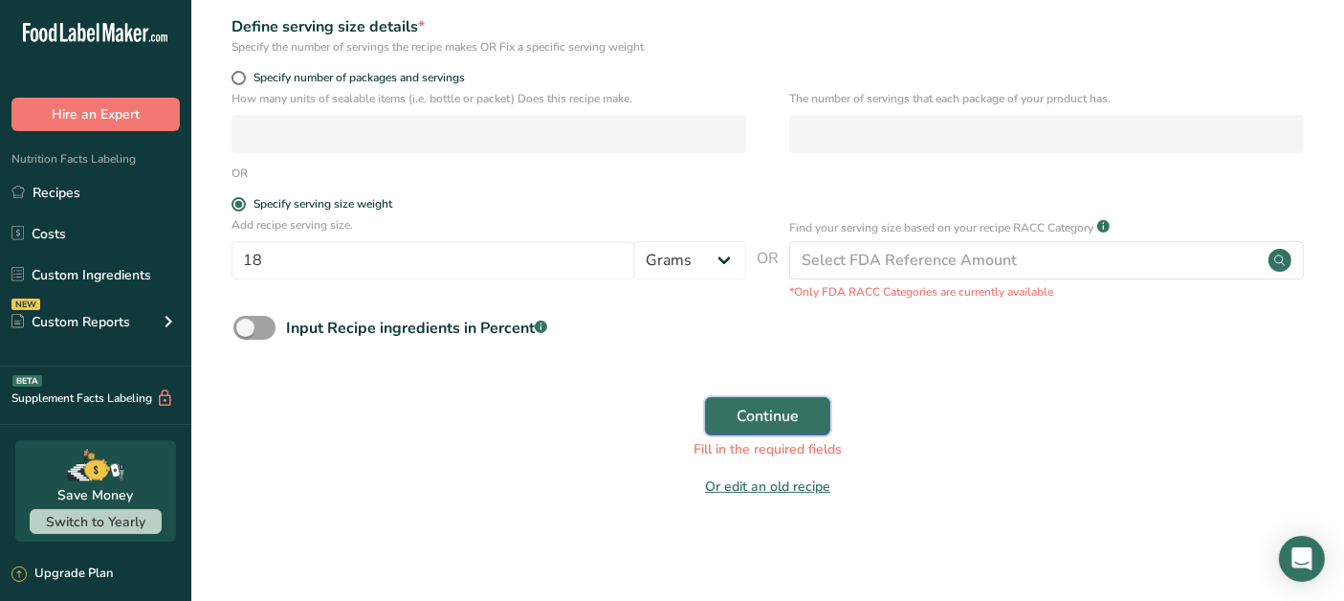
click at [808, 420] on button "Continue" at bounding box center [767, 416] width 125 height 38
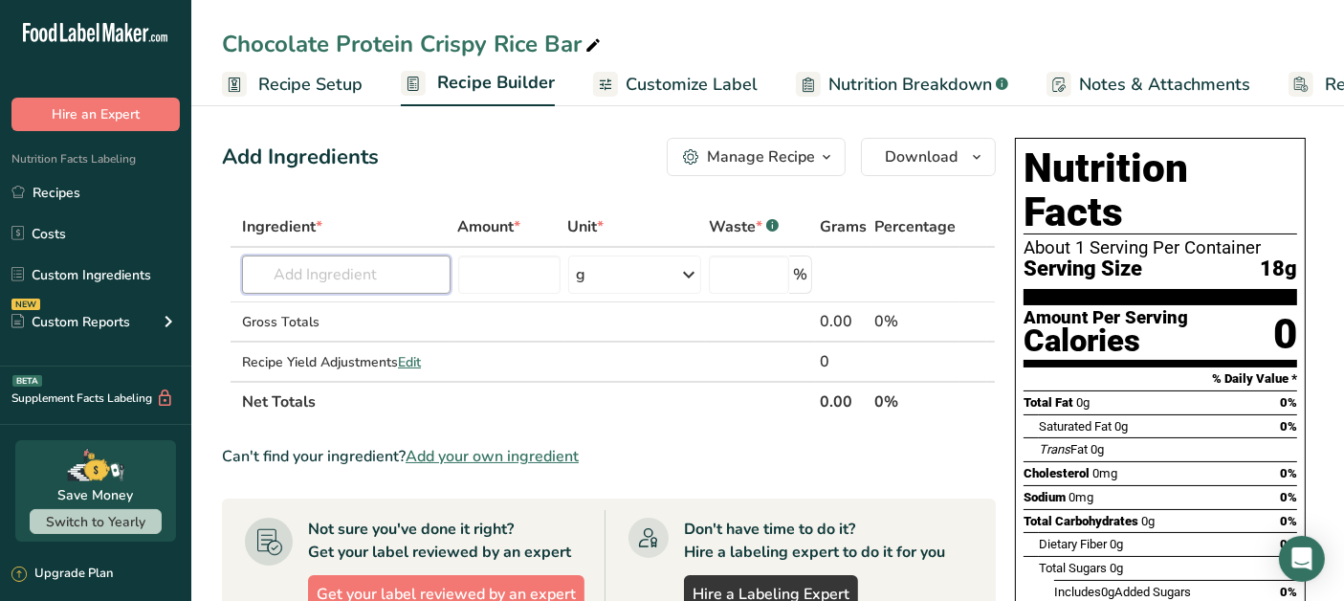
click at [363, 282] on input "text" at bounding box center [346, 274] width 208 height 38
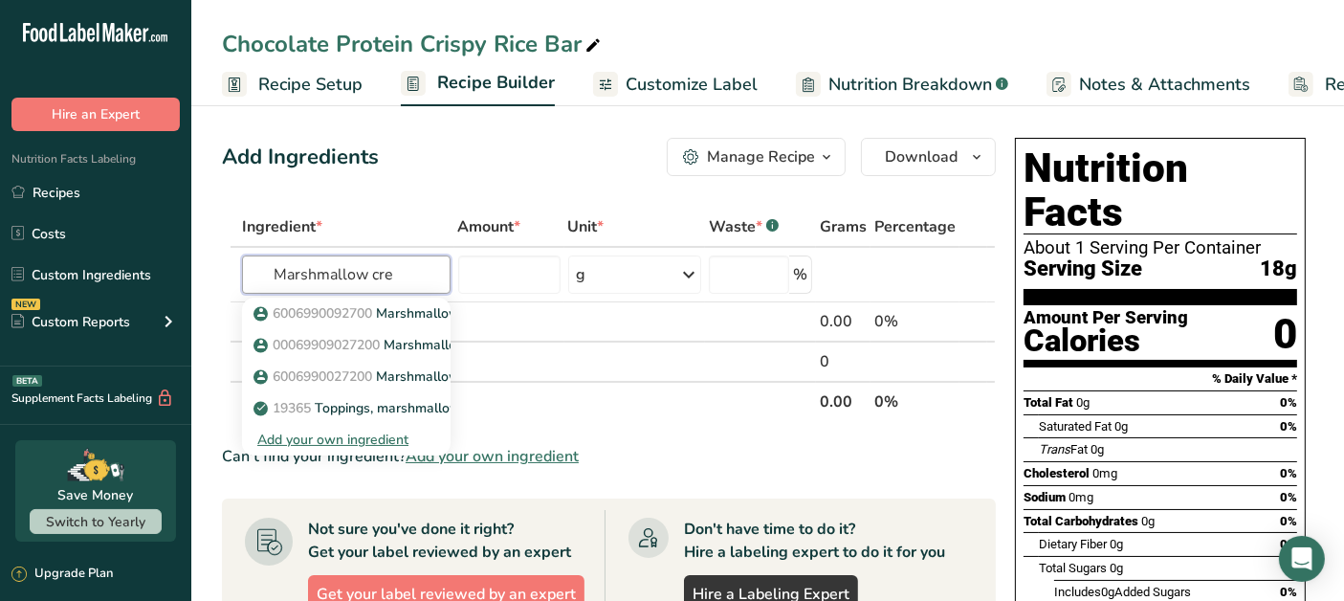
type input "Marshmallow cre"
click at [428, 312] on p "6006990092700 Marshmallow Creme" at bounding box center [380, 313] width 247 height 20
type input "Marshmallow Creme"
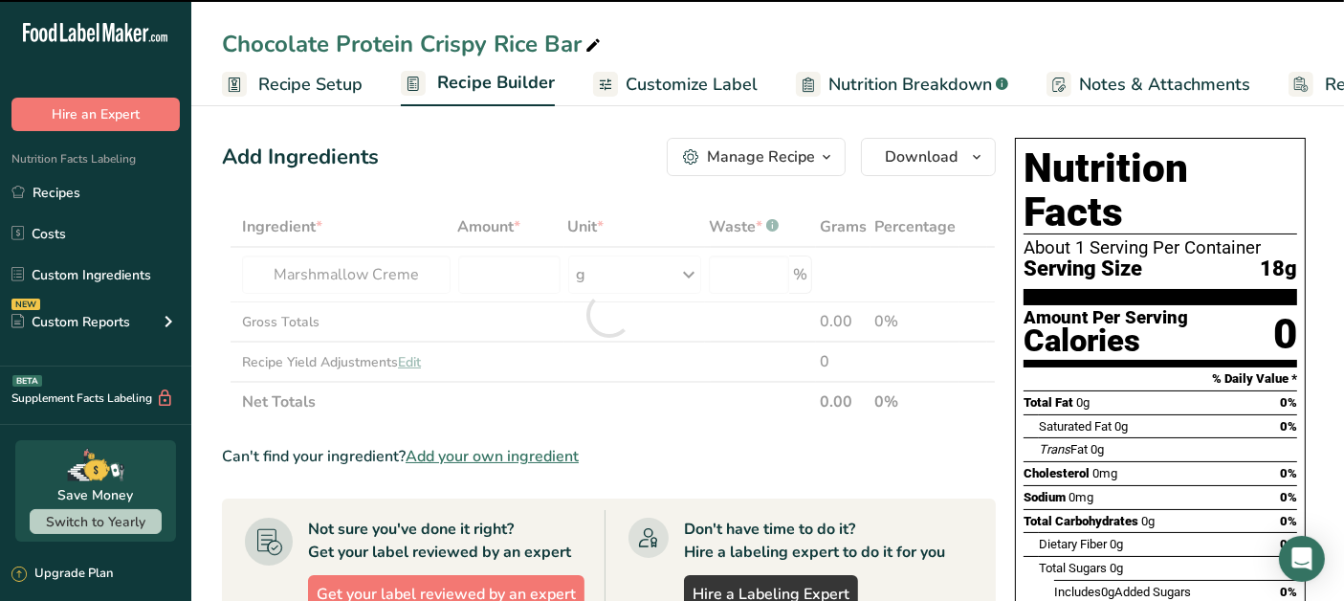
type input "0"
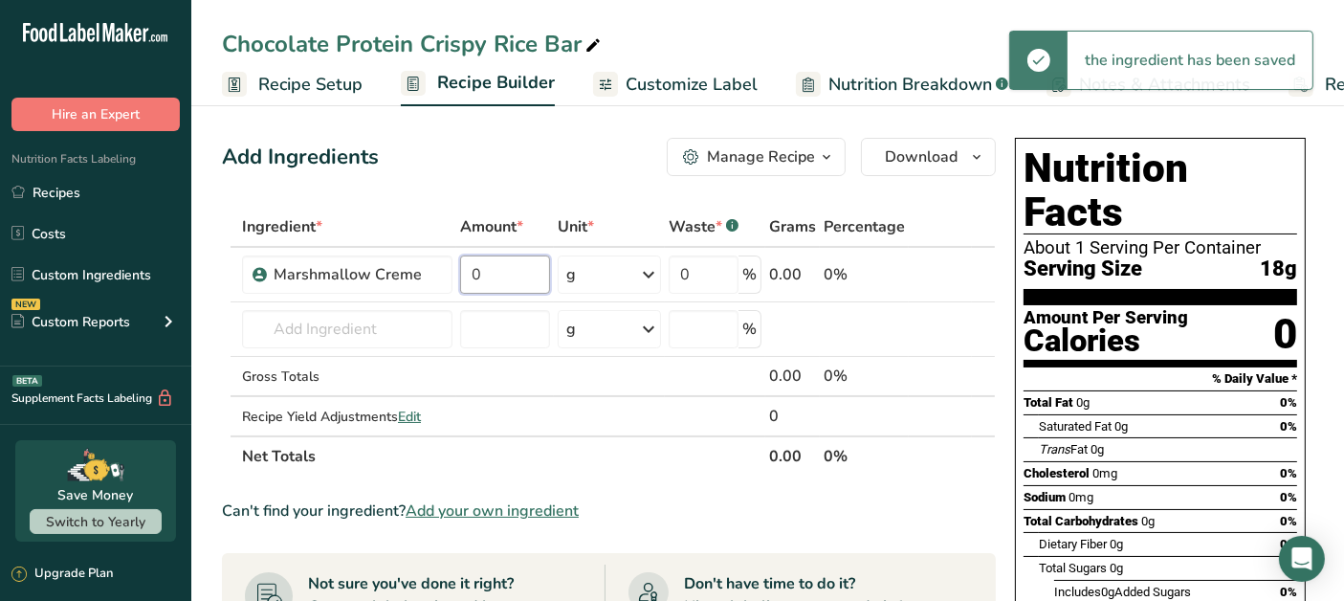
click at [503, 265] on input "0" at bounding box center [505, 274] width 90 height 38
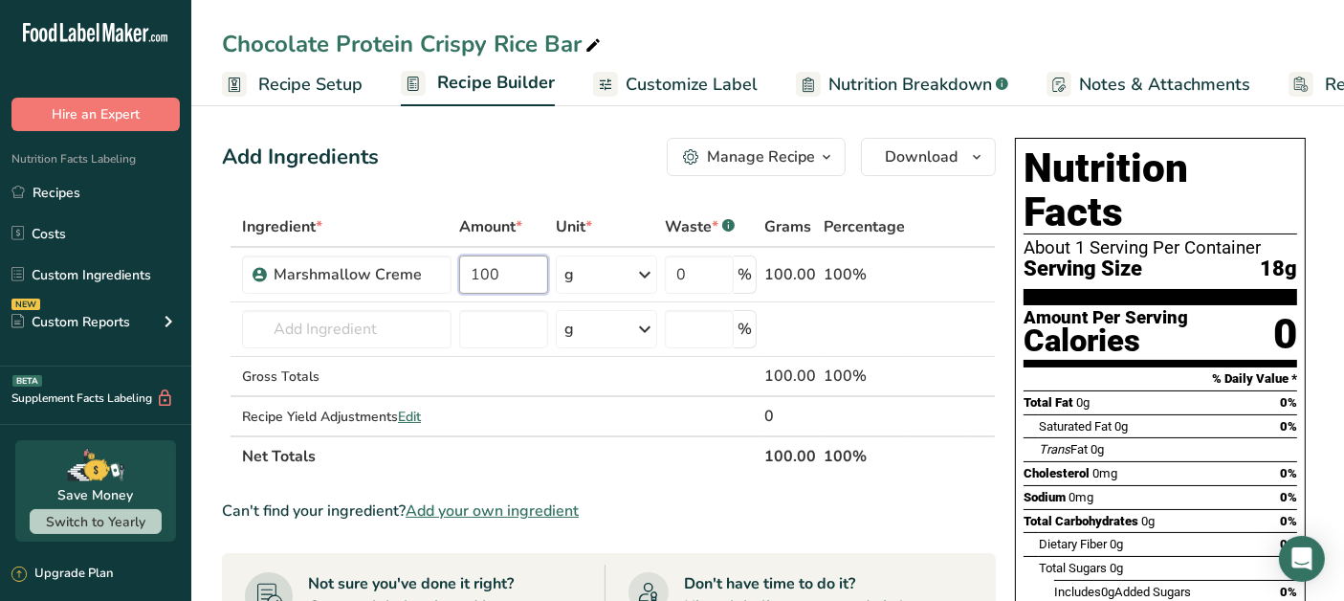
type input "100"
click at [426, 340] on div "Ingredient * Amount * Unit * Waste * .a-a{fill:#347362;}.b-a{fill:#fff;} Grams …" at bounding box center [609, 342] width 774 height 270
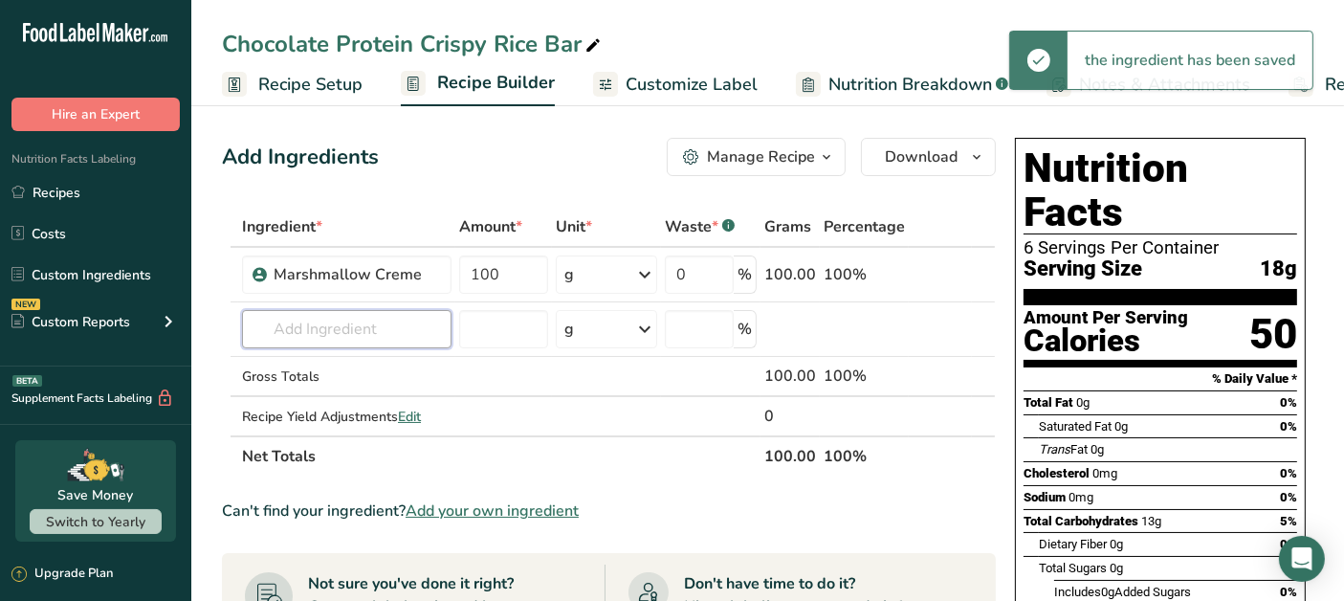
click at [348, 329] on input "text" at bounding box center [346, 329] width 209 height 38
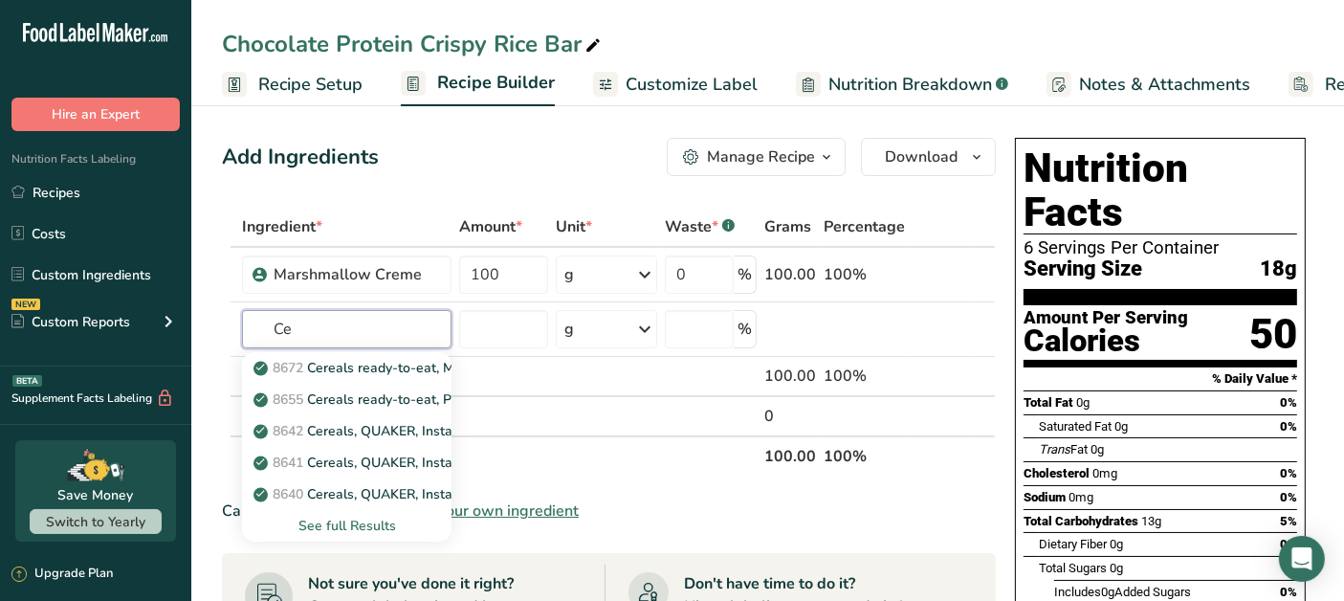
type input "C"
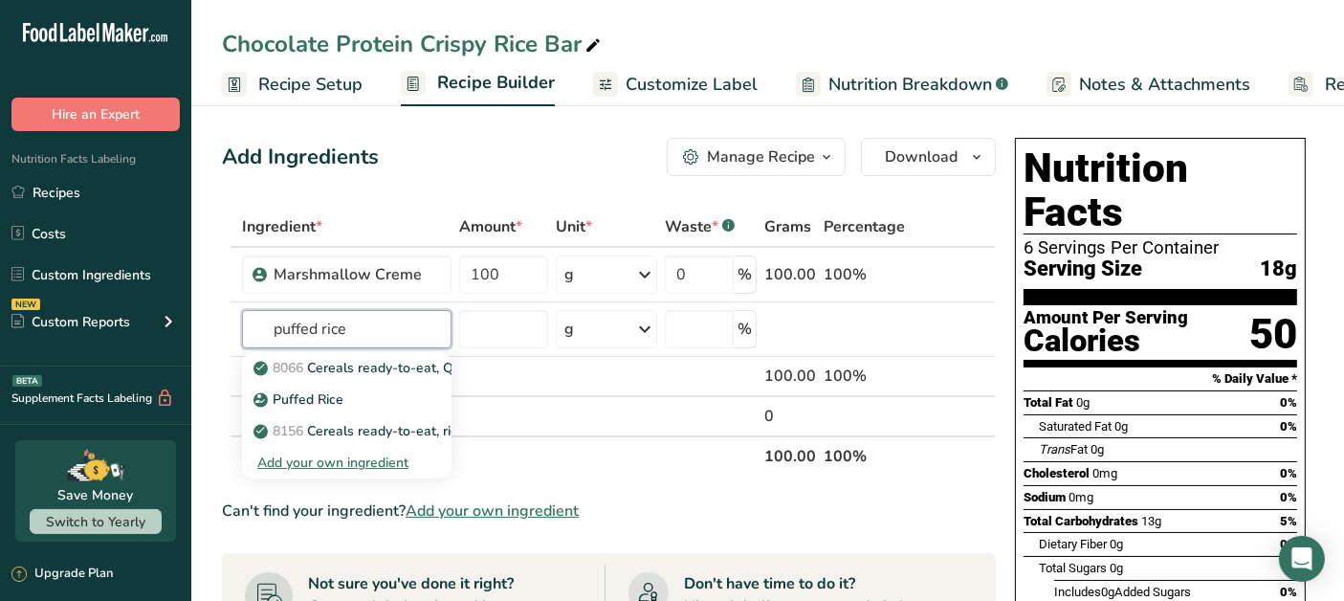
type input "puffed rice"
click at [310, 403] on p "Puffed Rice" at bounding box center [300, 399] width 86 height 20
type input "Puffed Rice"
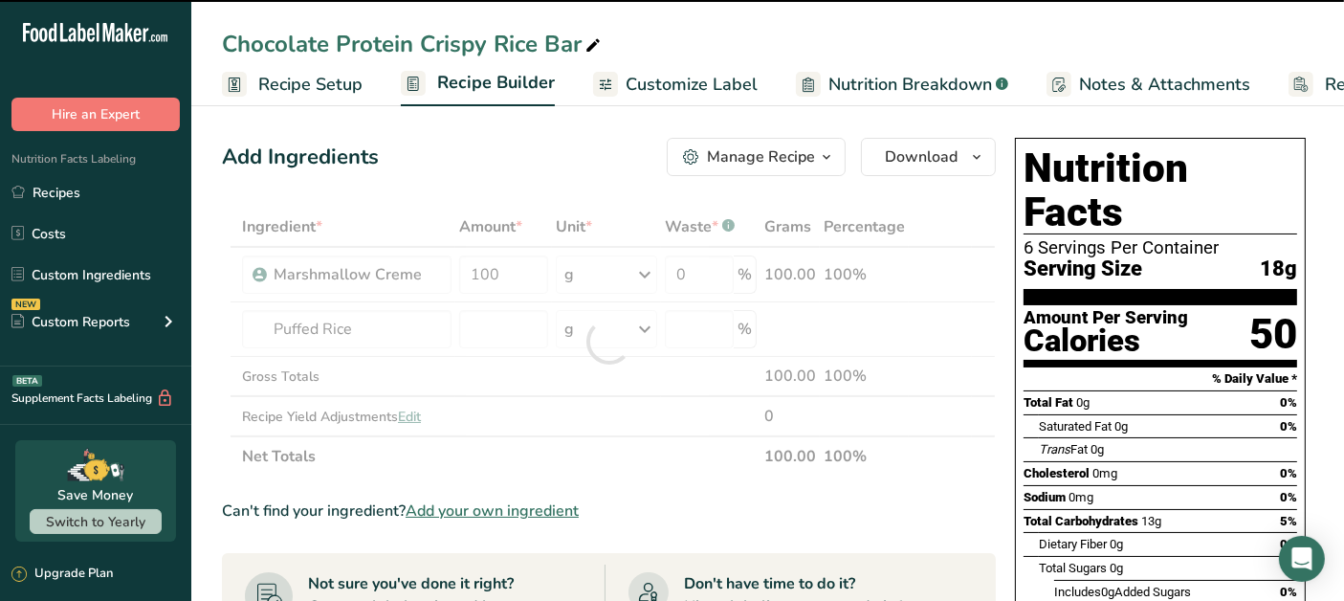
type input "0"
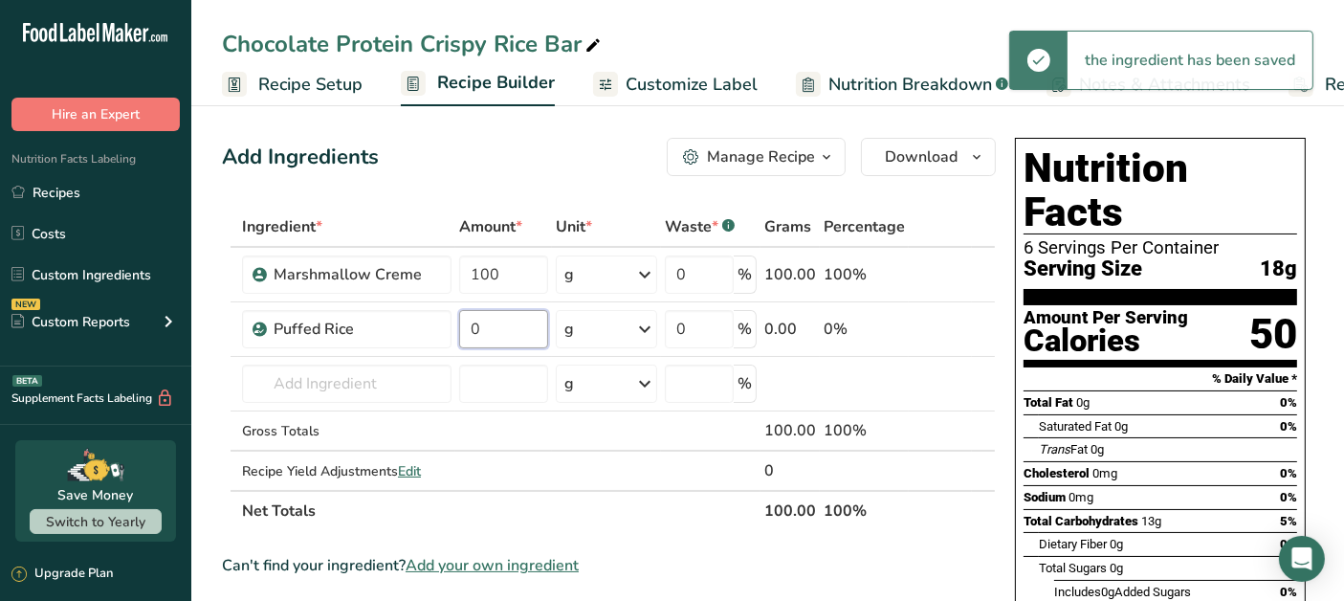
click at [527, 326] on input "0" at bounding box center [503, 329] width 89 height 38
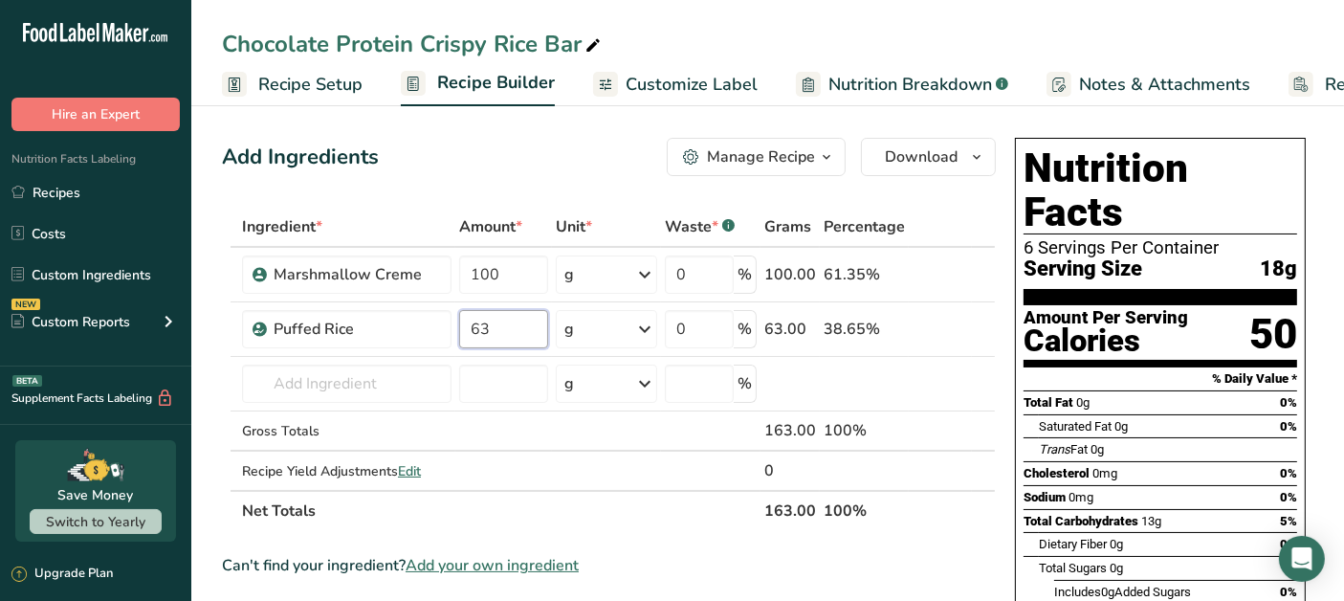
type input "63"
click at [333, 373] on div "Ingredient * Amount * Unit * Waste * .a-a{fill:#347362;}.b-a{fill:#fff;} Grams …" at bounding box center [609, 369] width 774 height 324
click at [334, 370] on input "text" at bounding box center [346, 383] width 209 height 38
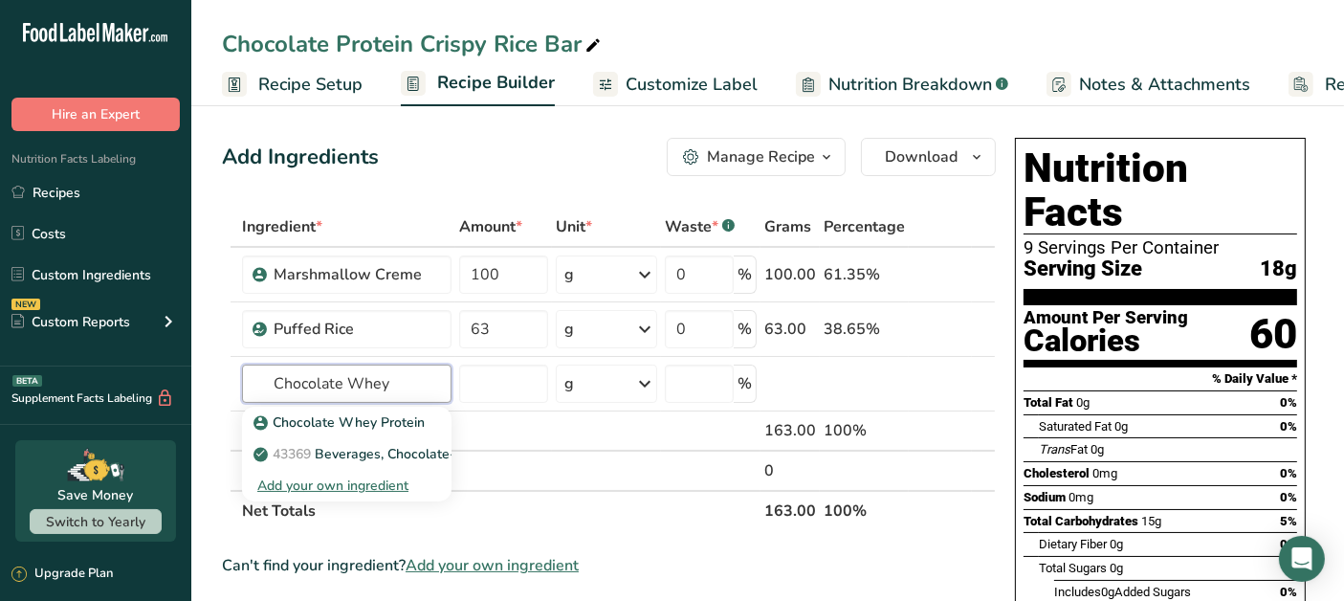
type input "Chocolate Whey"
click at [346, 426] on p "Chocolate Whey Protein" at bounding box center [340, 422] width 167 height 20
type input "Chocolate Whey Protein"
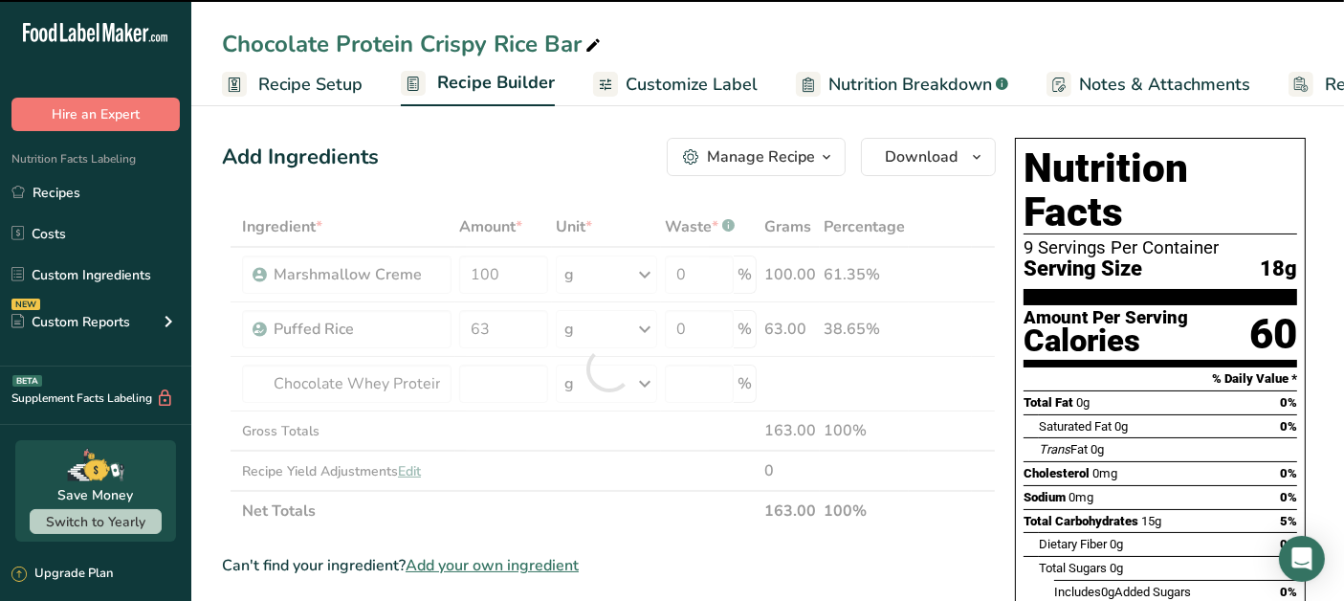
type input "0"
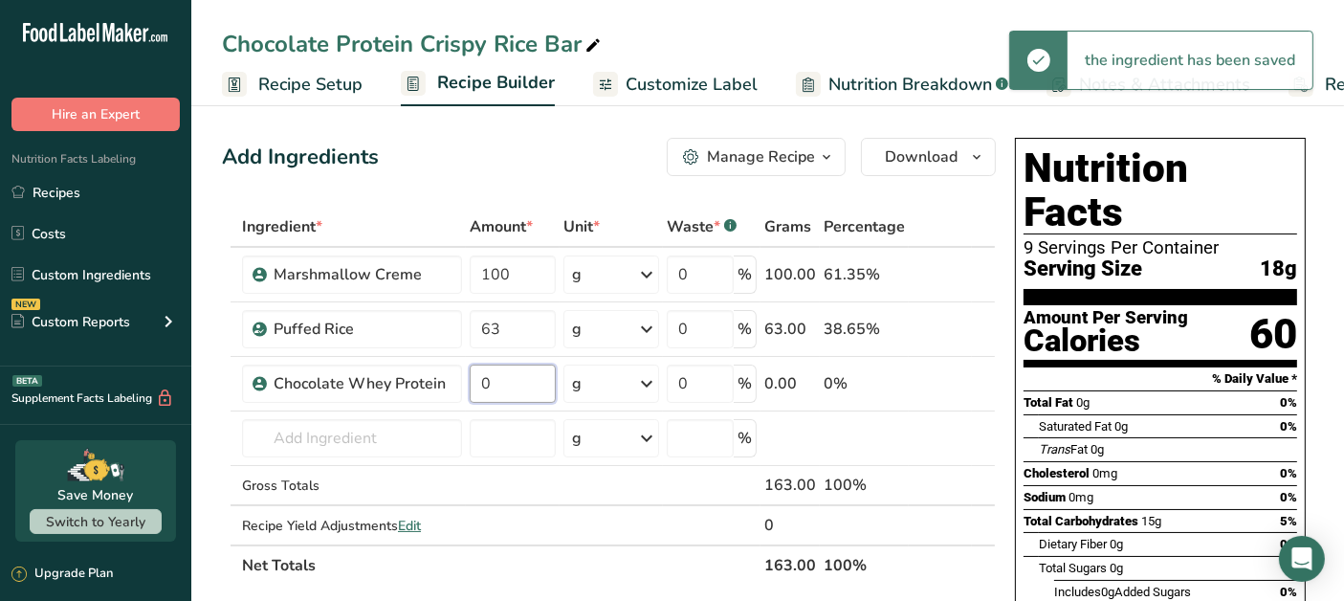
click at [543, 378] on input "0" at bounding box center [513, 383] width 86 height 38
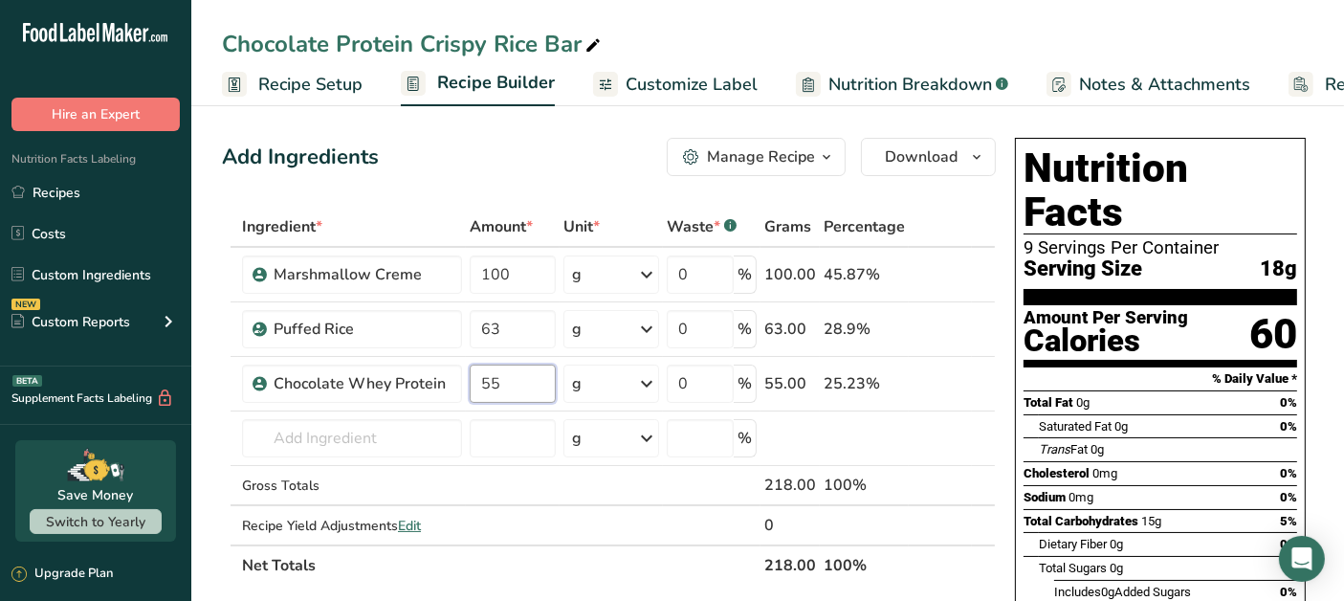
type input "55"
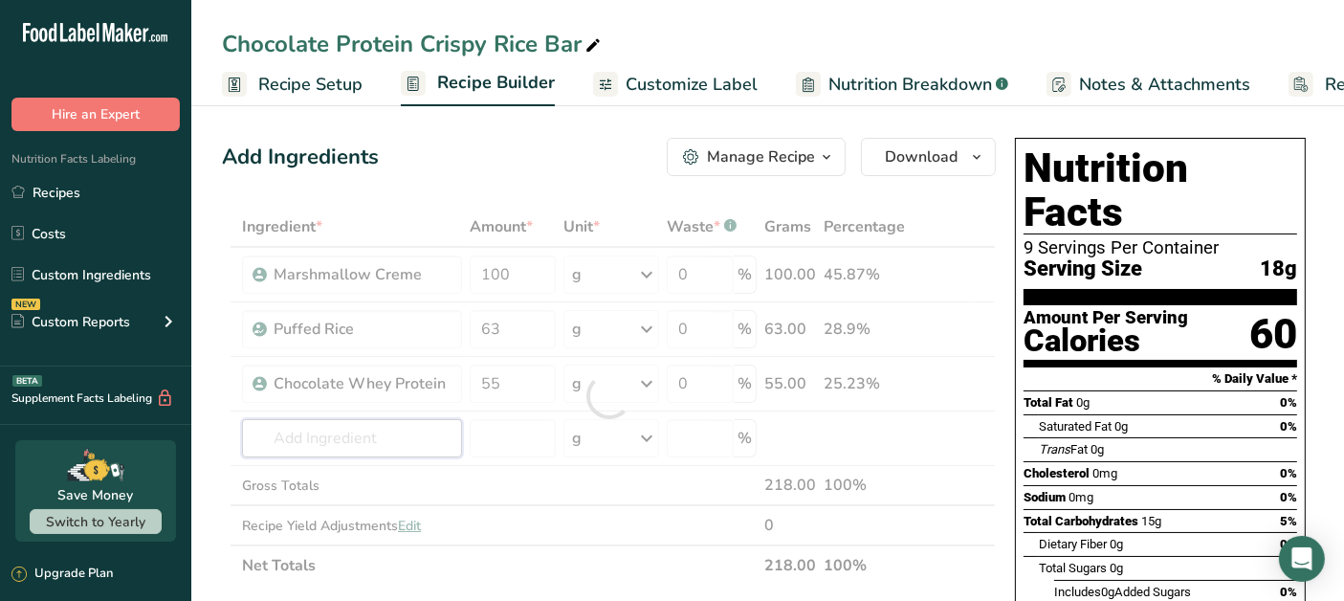
click at [303, 439] on div "Ingredient * Amount * Unit * Waste * .a-a{fill:#347362;}.b-a{fill:#fff;} Grams …" at bounding box center [609, 396] width 774 height 379
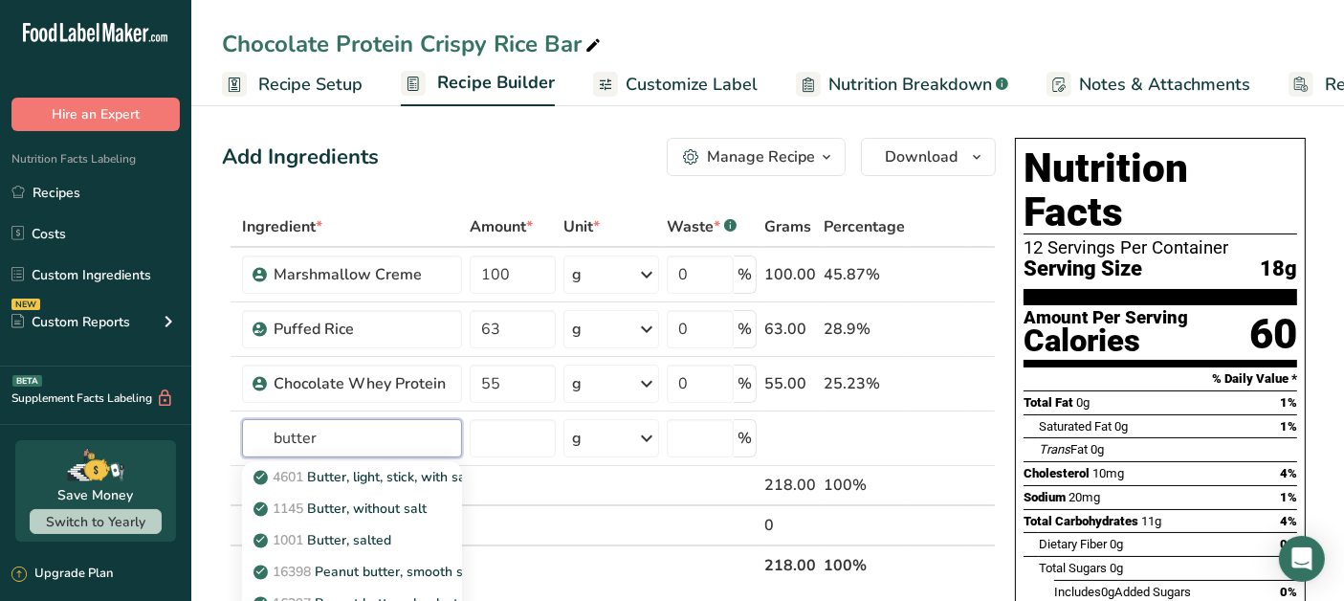
type input "butter"
click at [321, 510] on p "1145 Butter, without salt" at bounding box center [341, 508] width 169 height 20
type input "Butter, without salt"
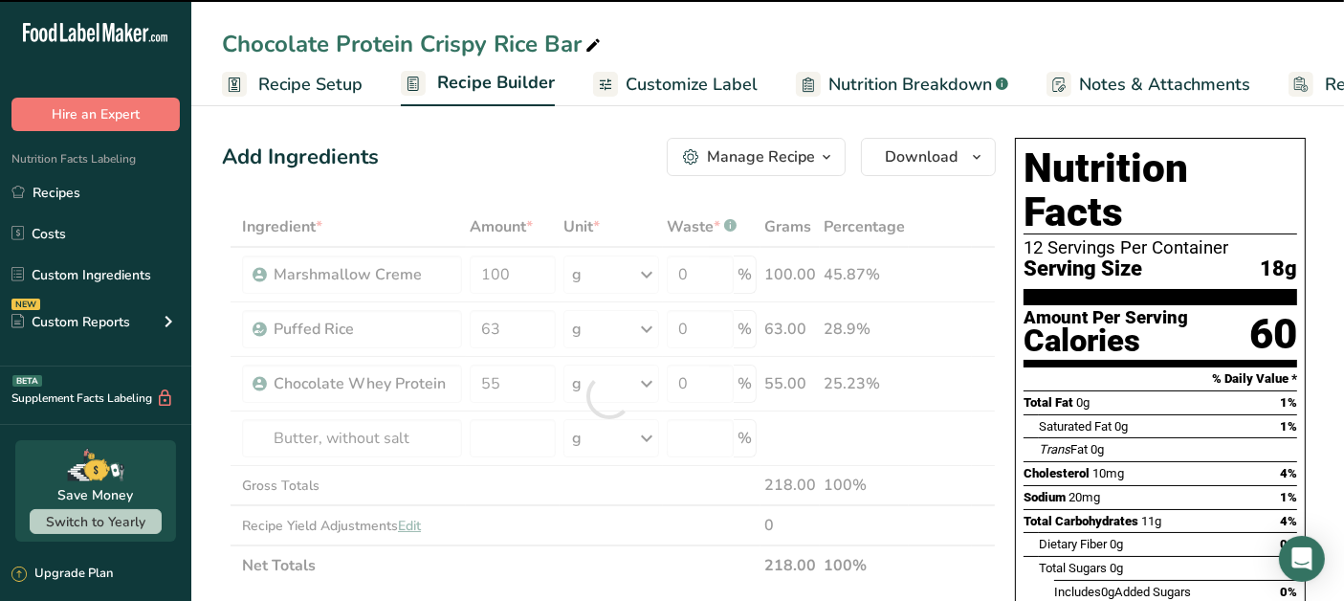
type input "0"
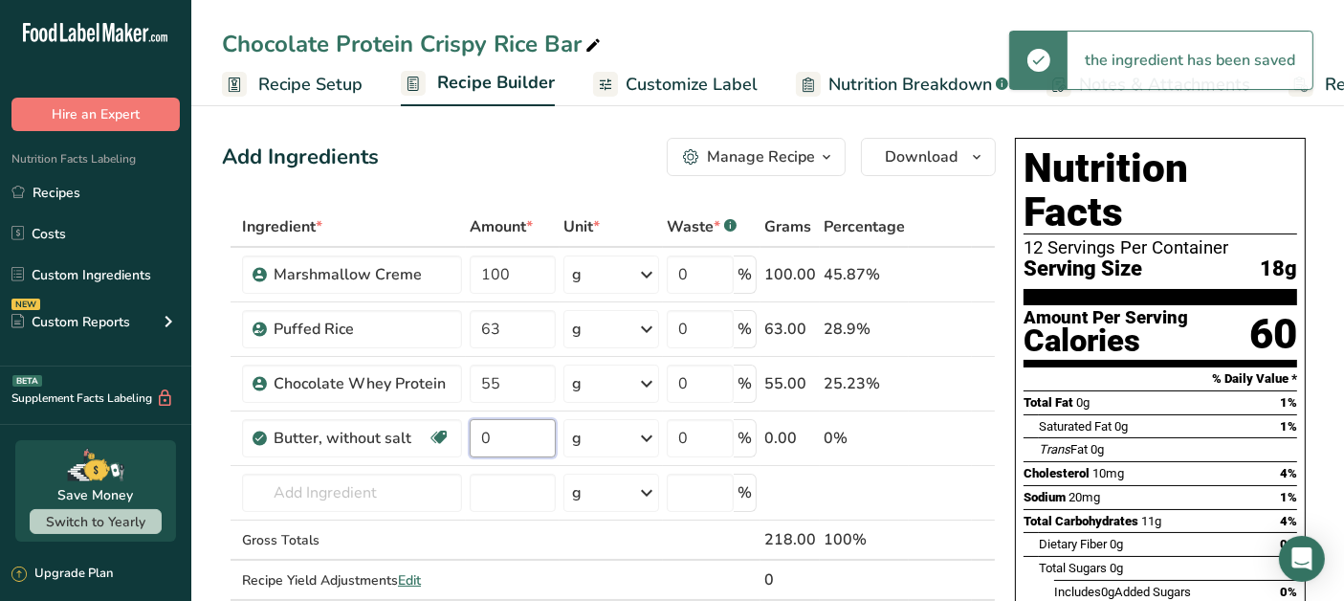
click at [502, 437] on input "0" at bounding box center [513, 438] width 86 height 38
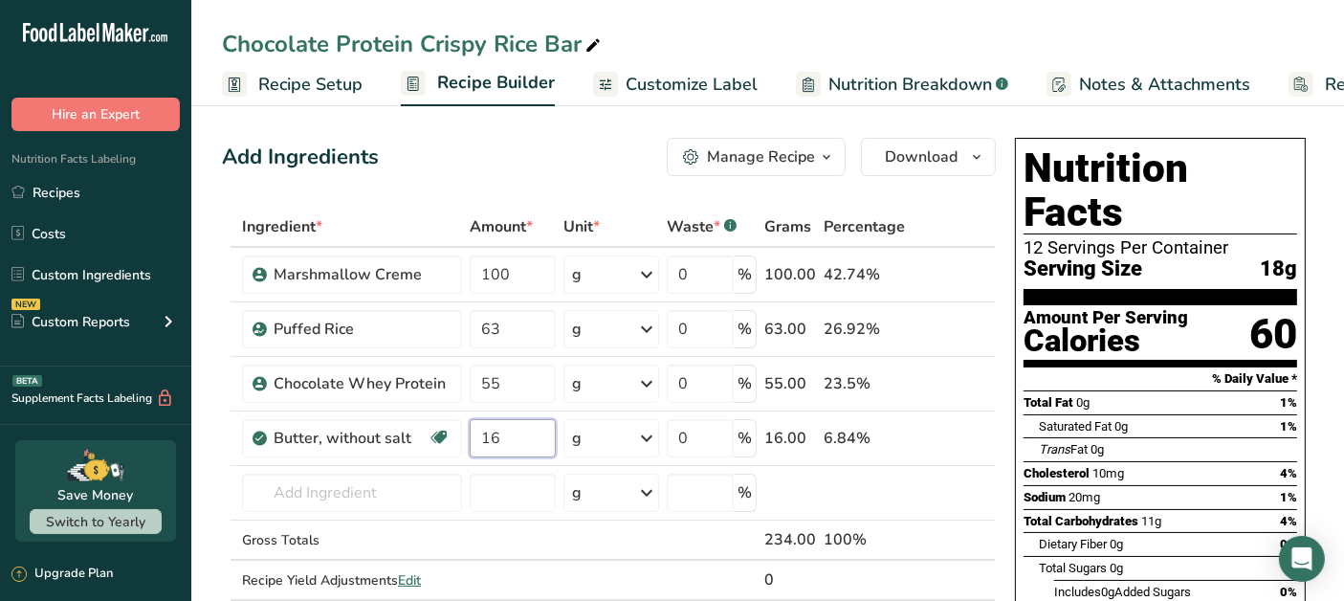
type input "16"
click at [411, 485] on div "Ingredient * Amount * Unit * Waste * .a-a{fill:#347362;}.b-a{fill:#fff;} Grams …" at bounding box center [609, 423] width 774 height 433
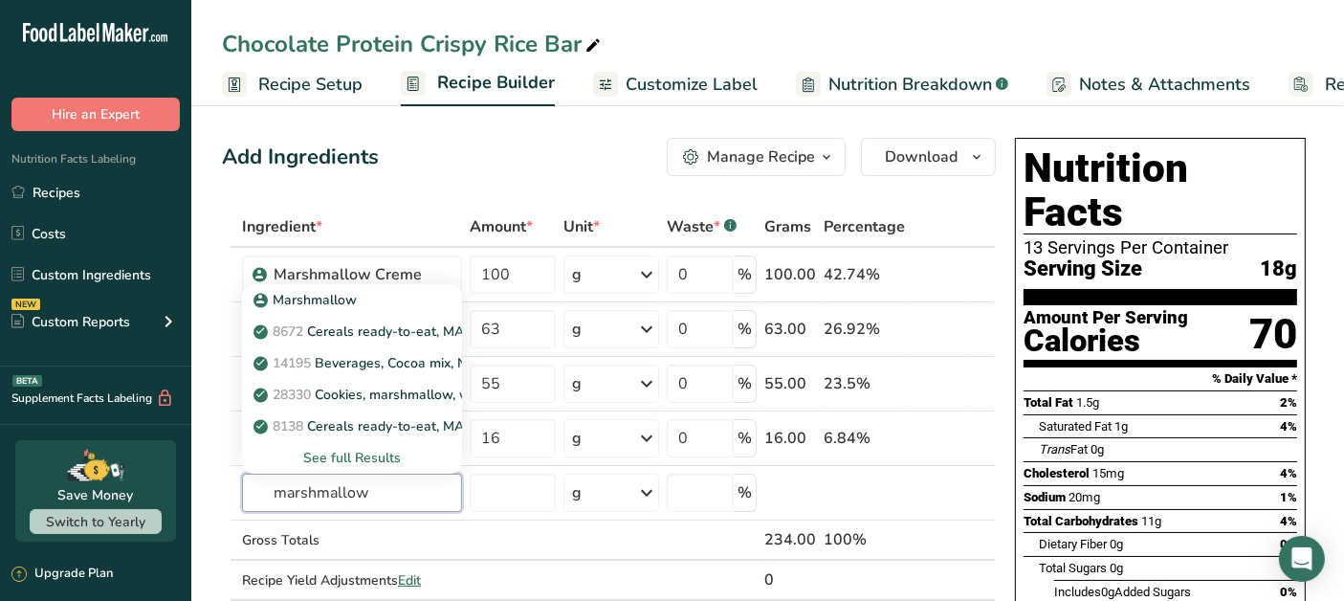
type input "marshmallow"
click at [340, 296] on p "Marshmallow" at bounding box center [306, 300] width 99 height 20
type input "Marshmallow"
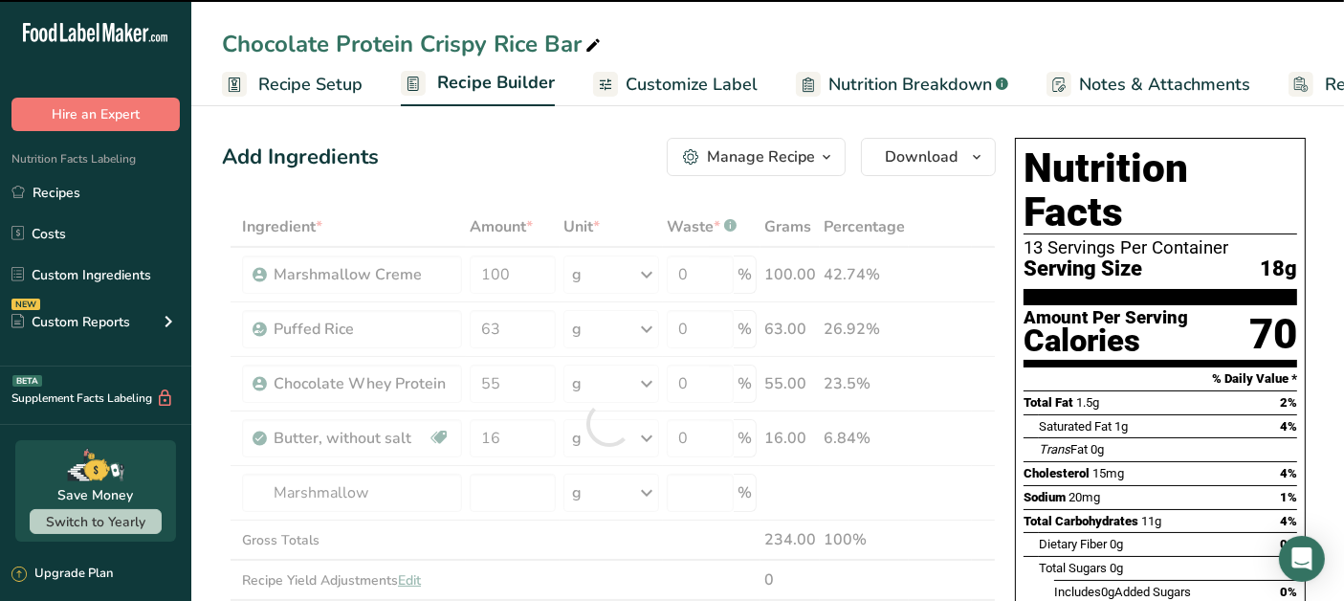
type input "0"
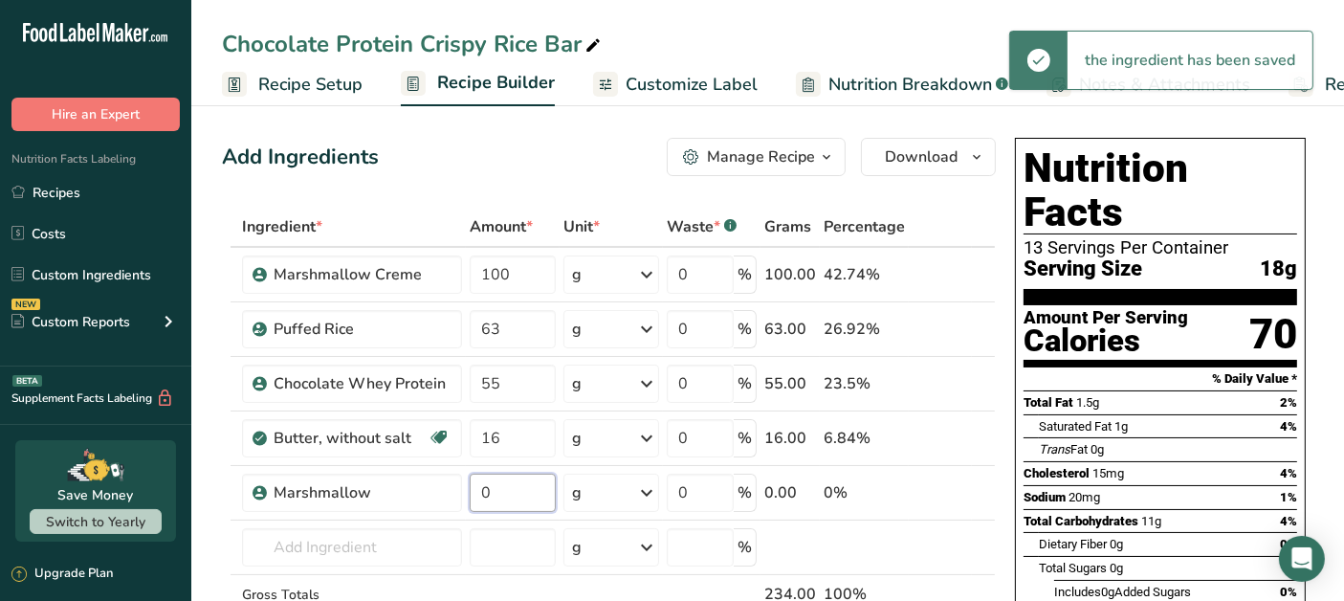
click at [536, 492] on input "0" at bounding box center [513, 492] width 86 height 38
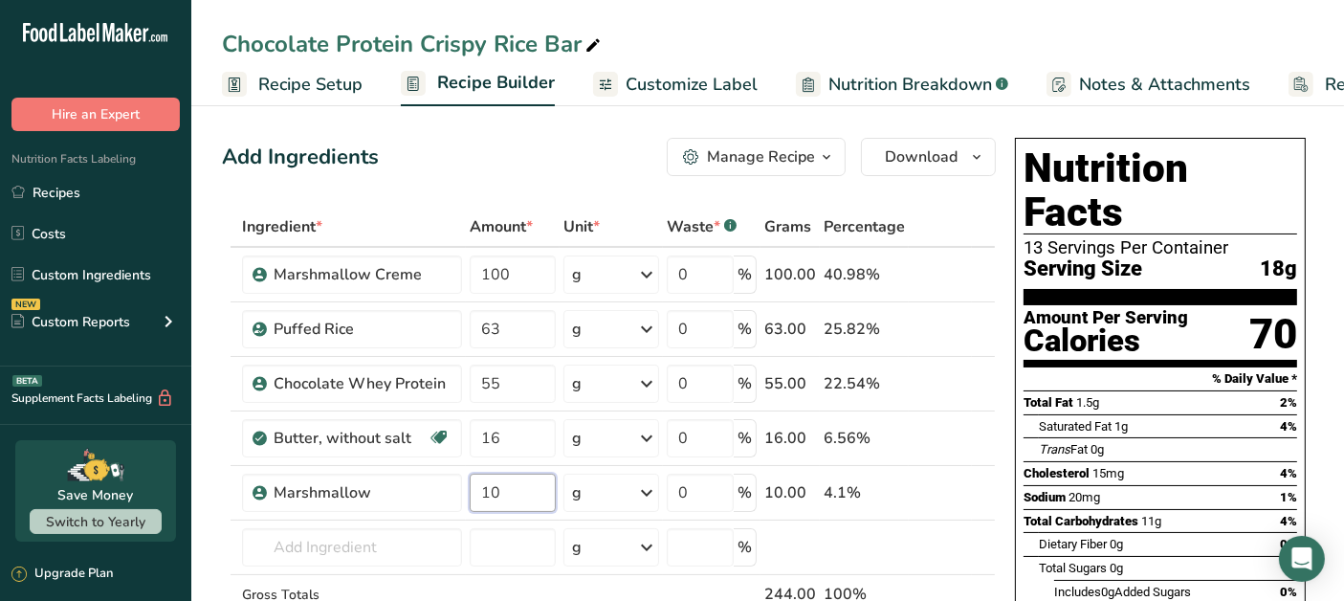
type input "10"
click at [379, 542] on div "Ingredient * Amount * Unit * Waste * .a-a{fill:#347362;}.b-a{fill:#fff;} Grams …" at bounding box center [609, 451] width 774 height 488
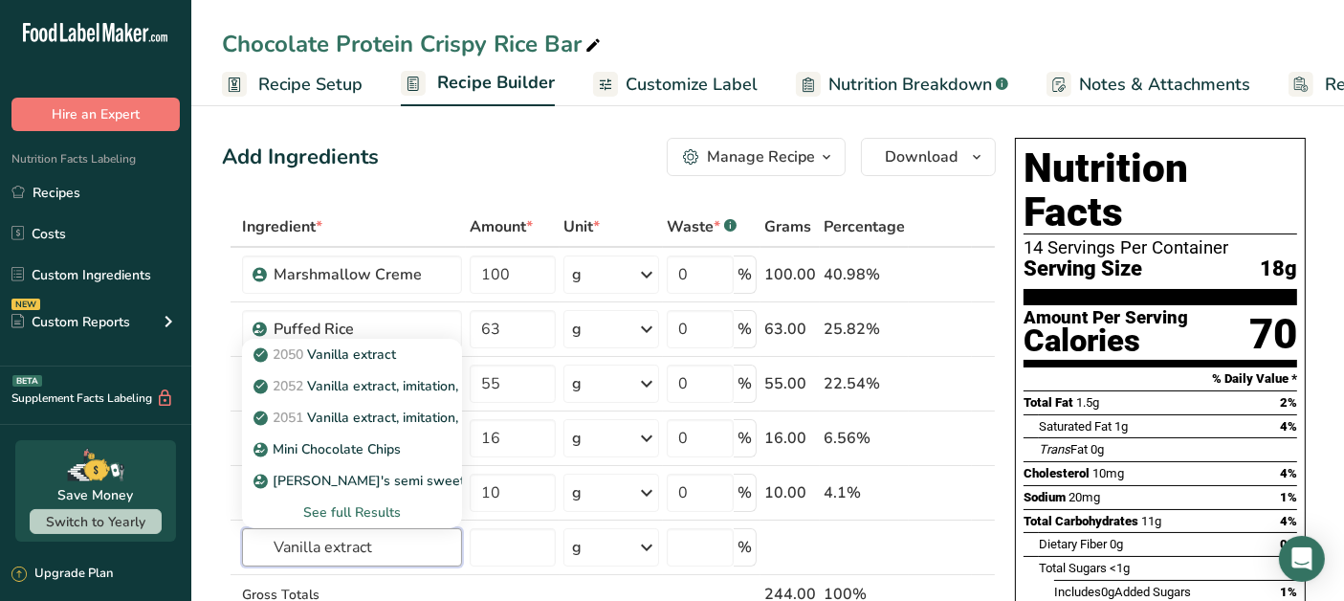
type input "Vanilla extract"
click at [352, 345] on p "2050 Vanilla extract" at bounding box center [326, 354] width 139 height 20
type input "Vanilla extract"
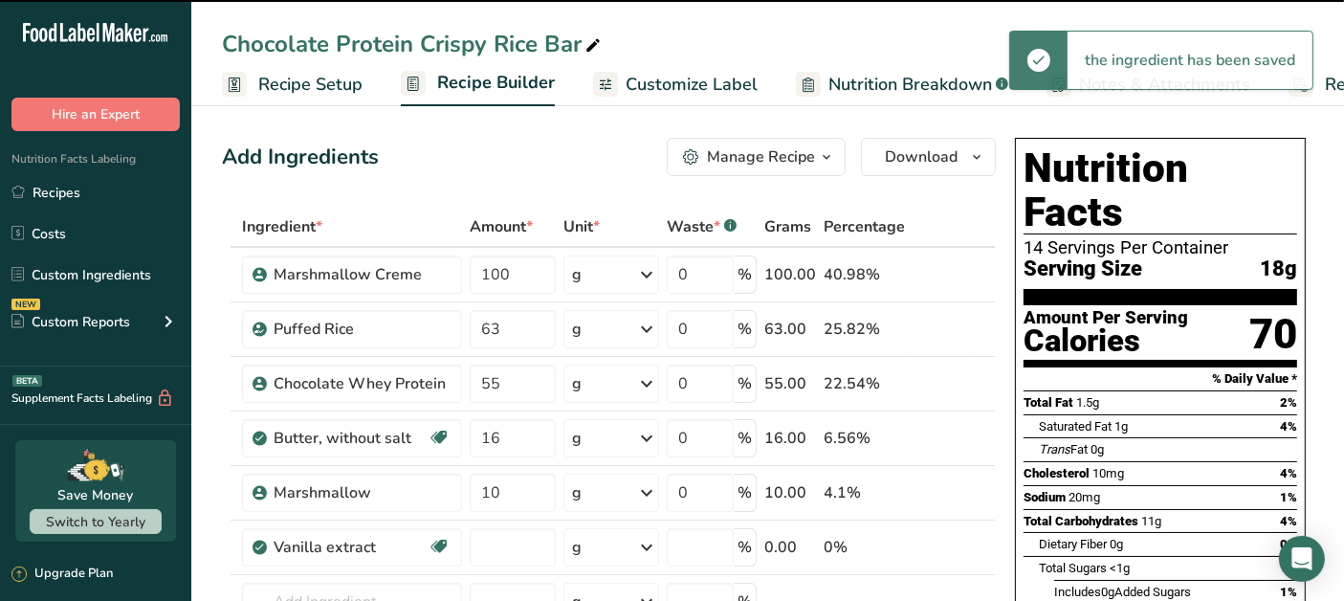
type input "0"
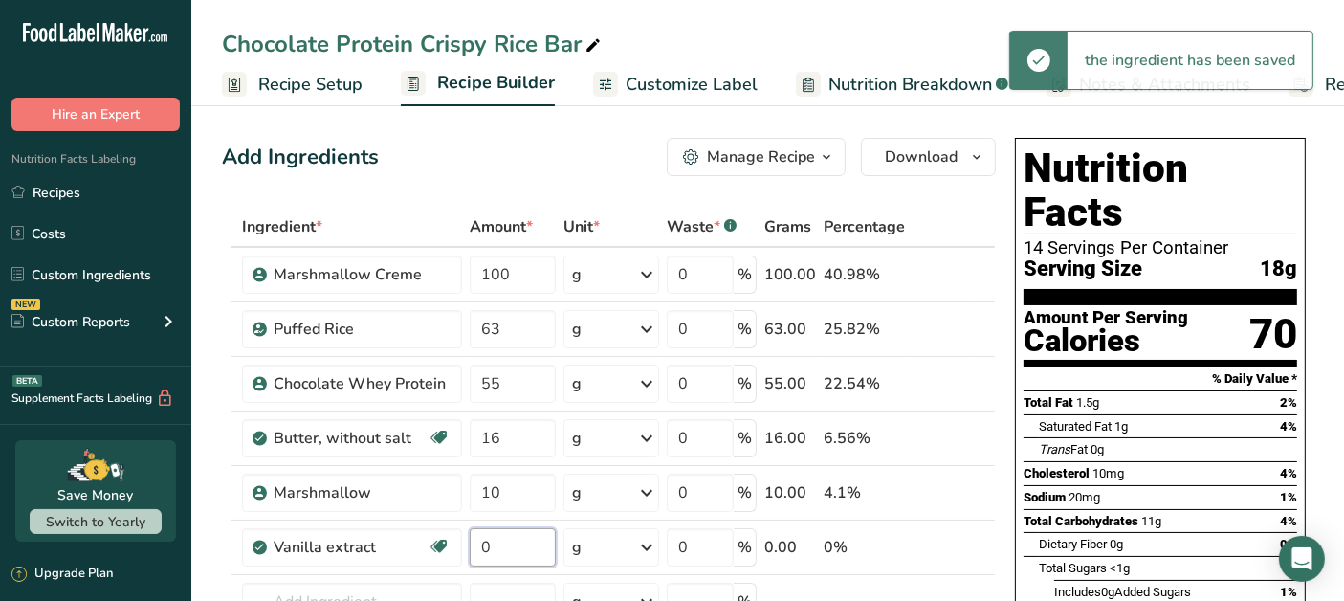
click at [509, 546] on input "0" at bounding box center [513, 547] width 86 height 38
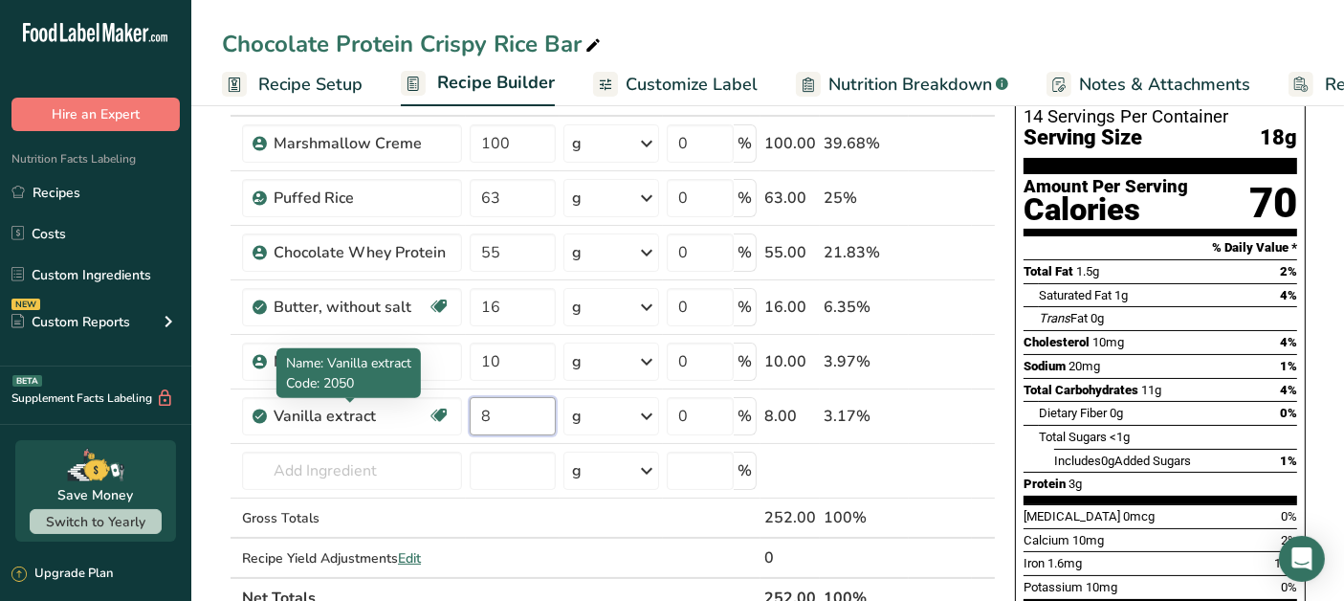
scroll to position [212, 0]
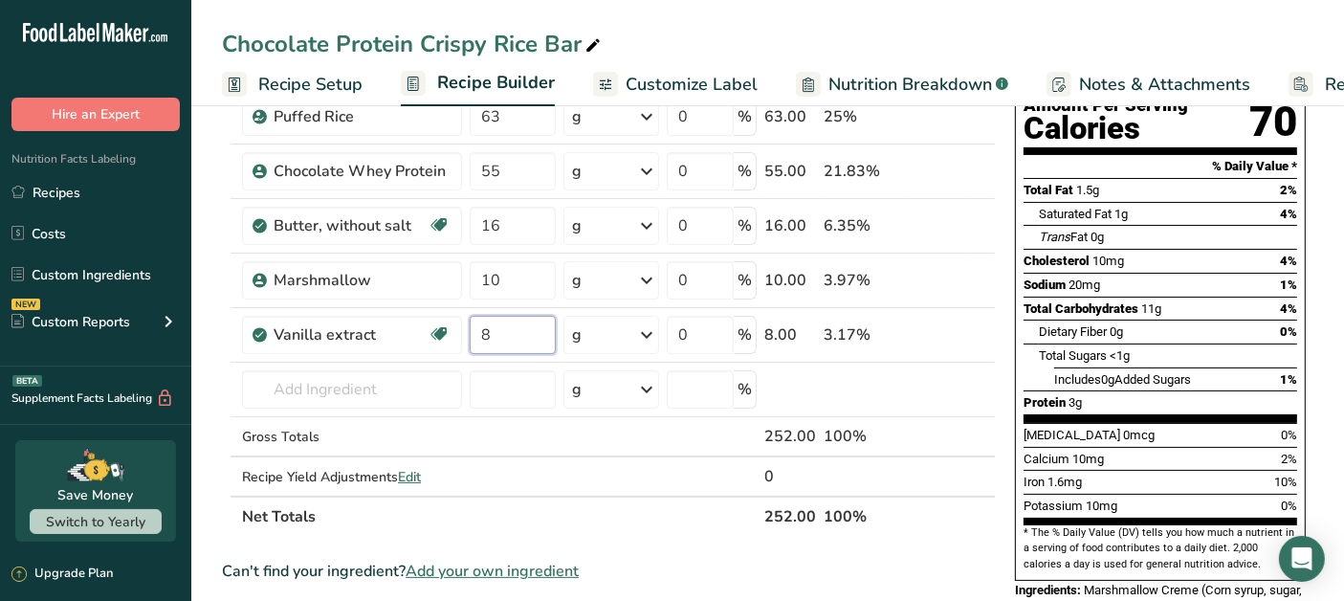
type input "8"
click at [375, 388] on div "Ingredient * Amount * Unit * Waste * .a-a{fill:#347362;}.b-a{fill:#fff;} Grams …" at bounding box center [609, 265] width 774 height 542
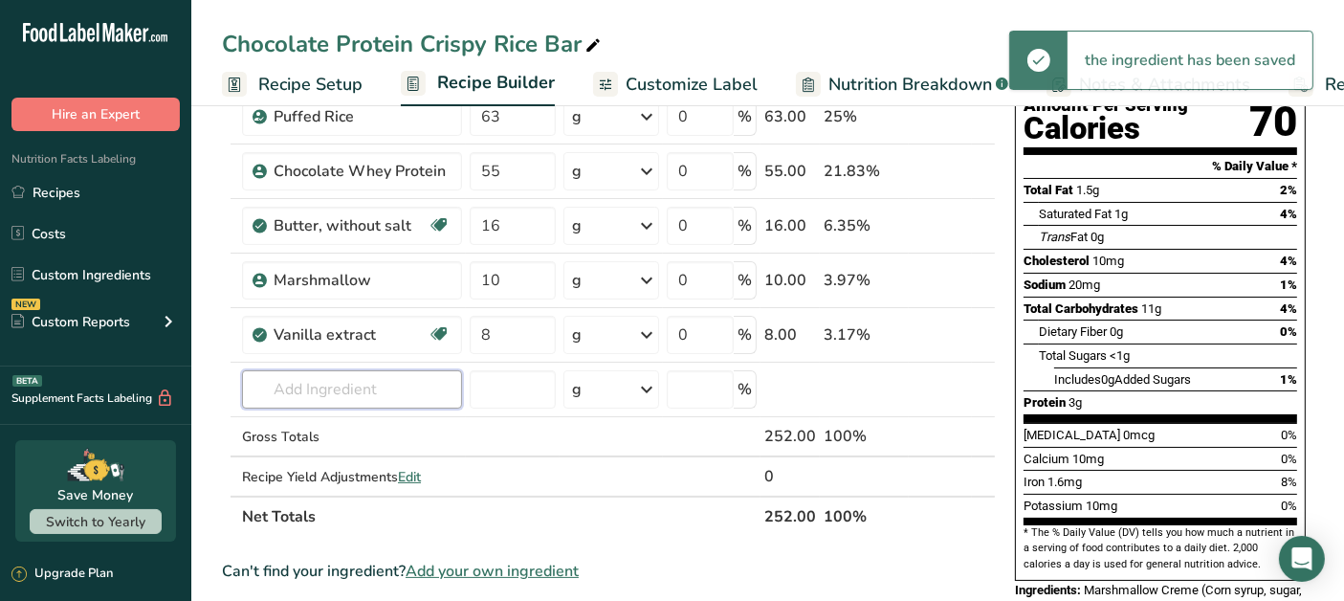
click at [346, 382] on input "text" at bounding box center [352, 389] width 220 height 38
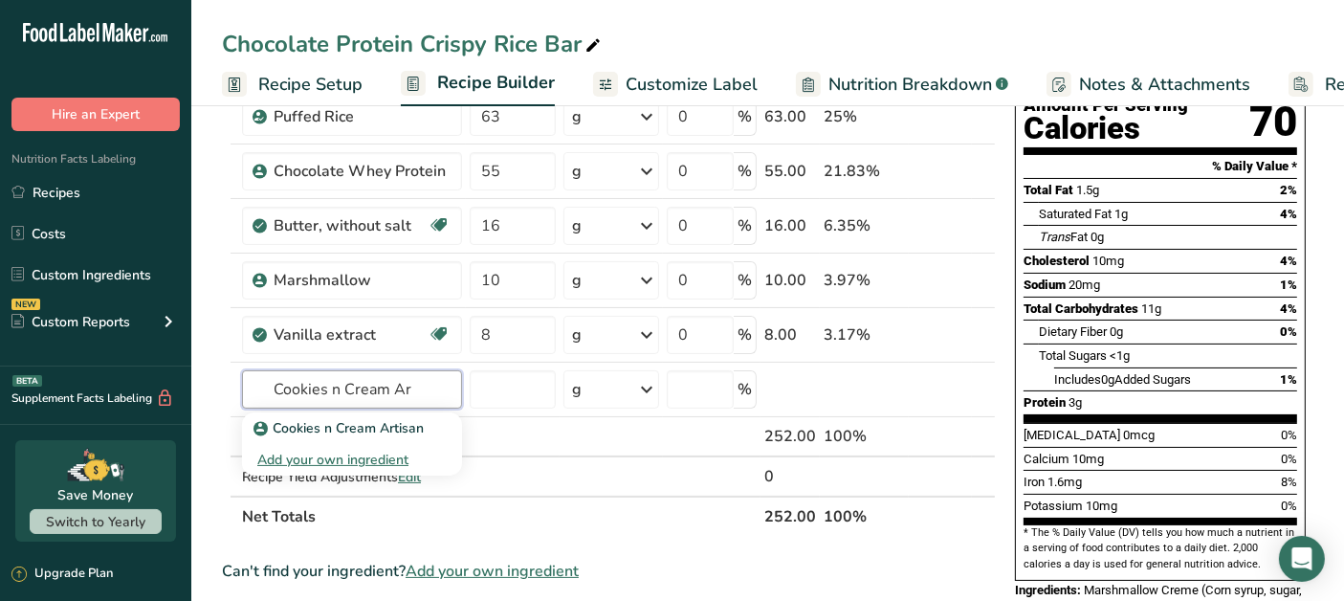
type input "Cookies n Cream Ar"
click at [382, 432] on p "Cookies n Cream Artisan" at bounding box center [340, 428] width 166 height 20
type input "Cookies n Cream Artisan"
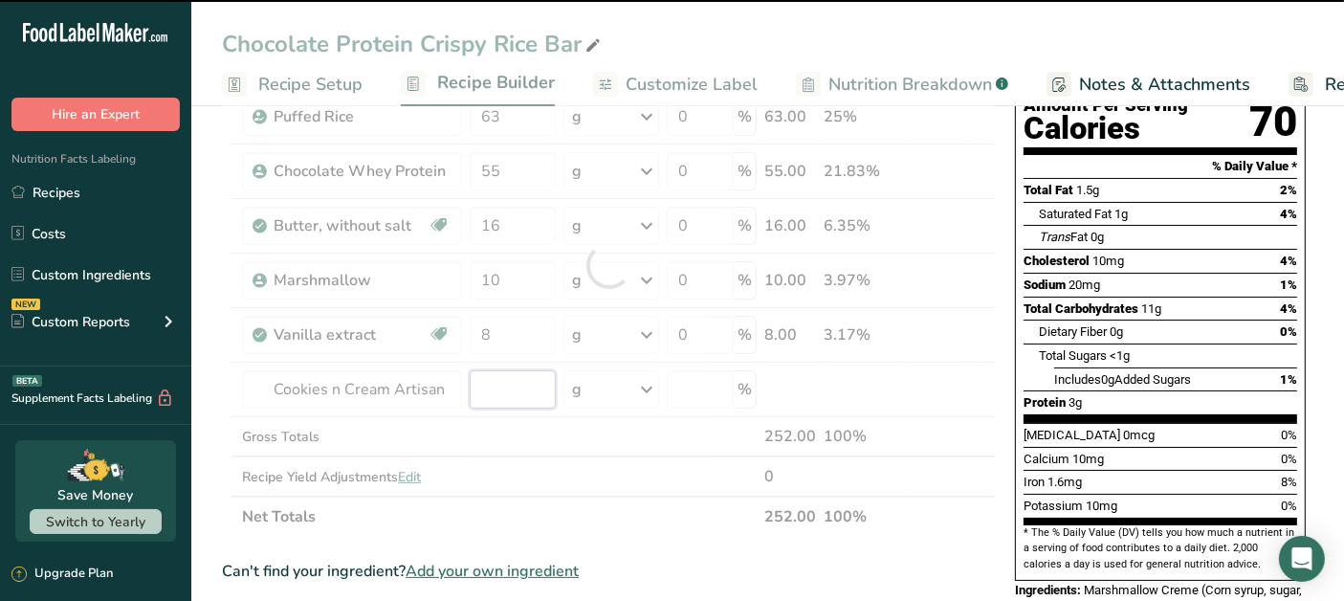
click at [516, 394] on input "number" at bounding box center [513, 389] width 86 height 38
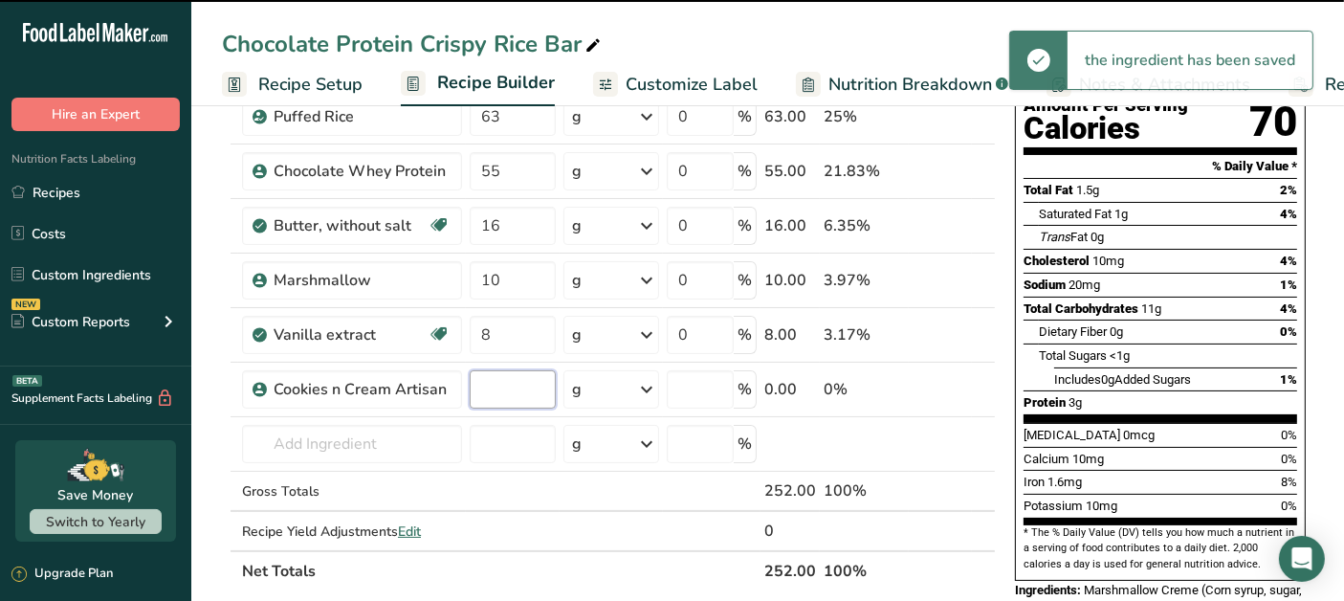
type input "0"
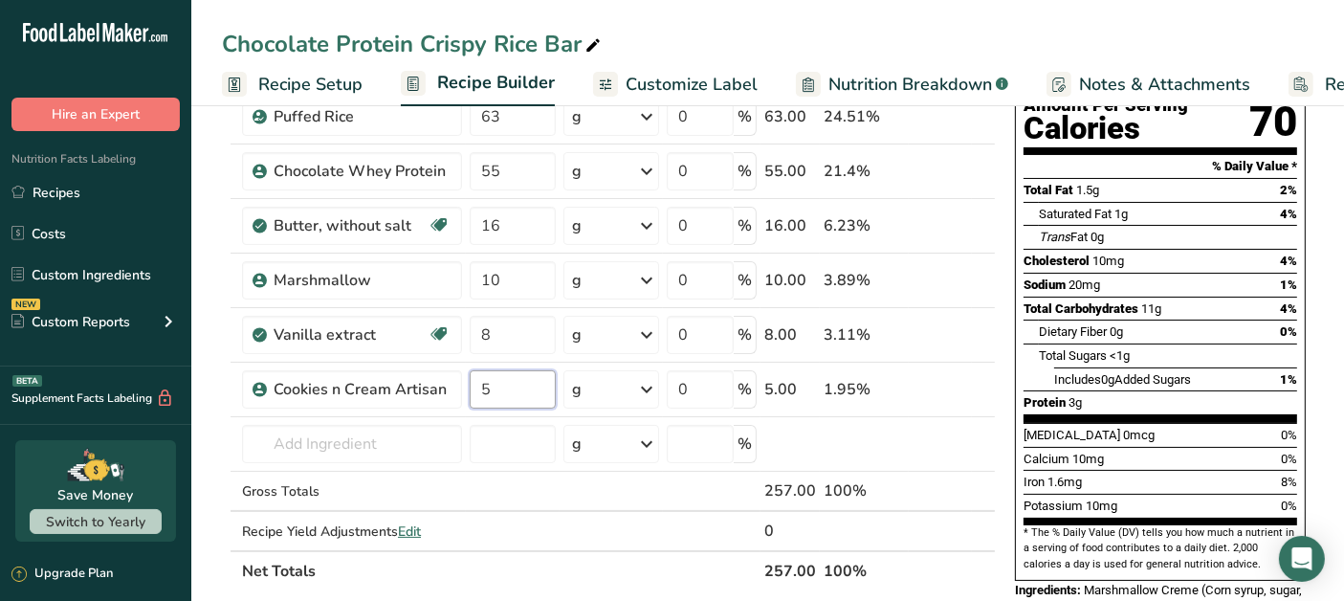
type input "5"
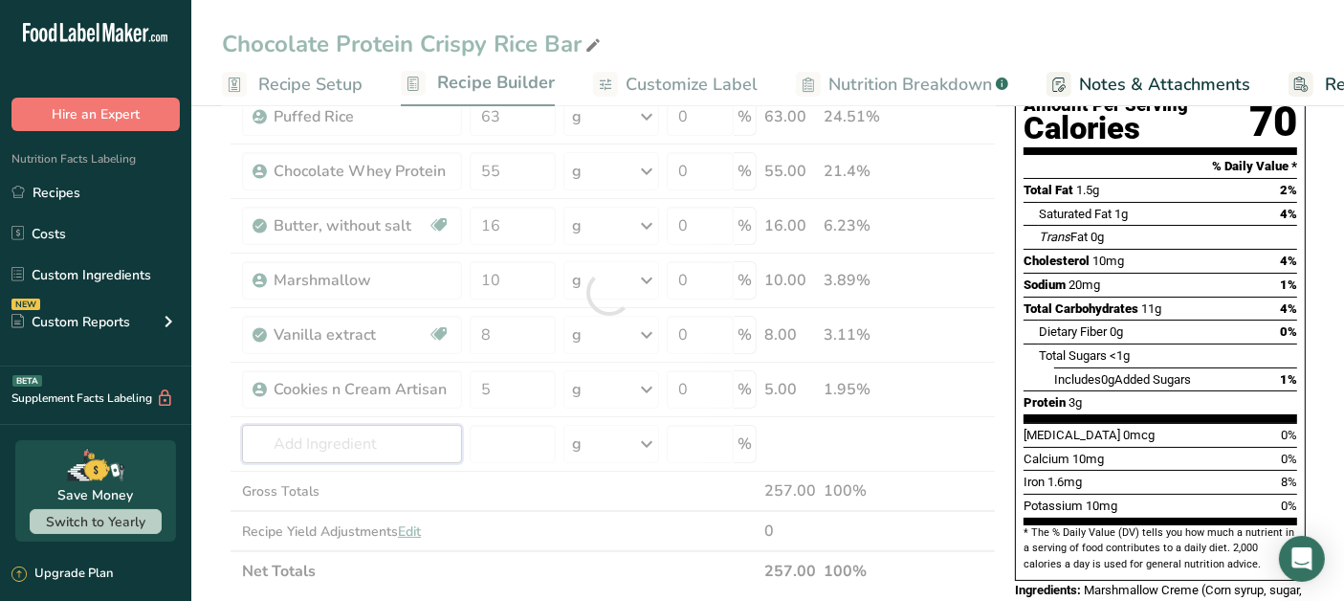
click at [428, 422] on div "Ingredient * Amount * Unit * Waste * .a-a{fill:#347362;}.b-a{fill:#fff;} Grams …" at bounding box center [609, 292] width 774 height 597
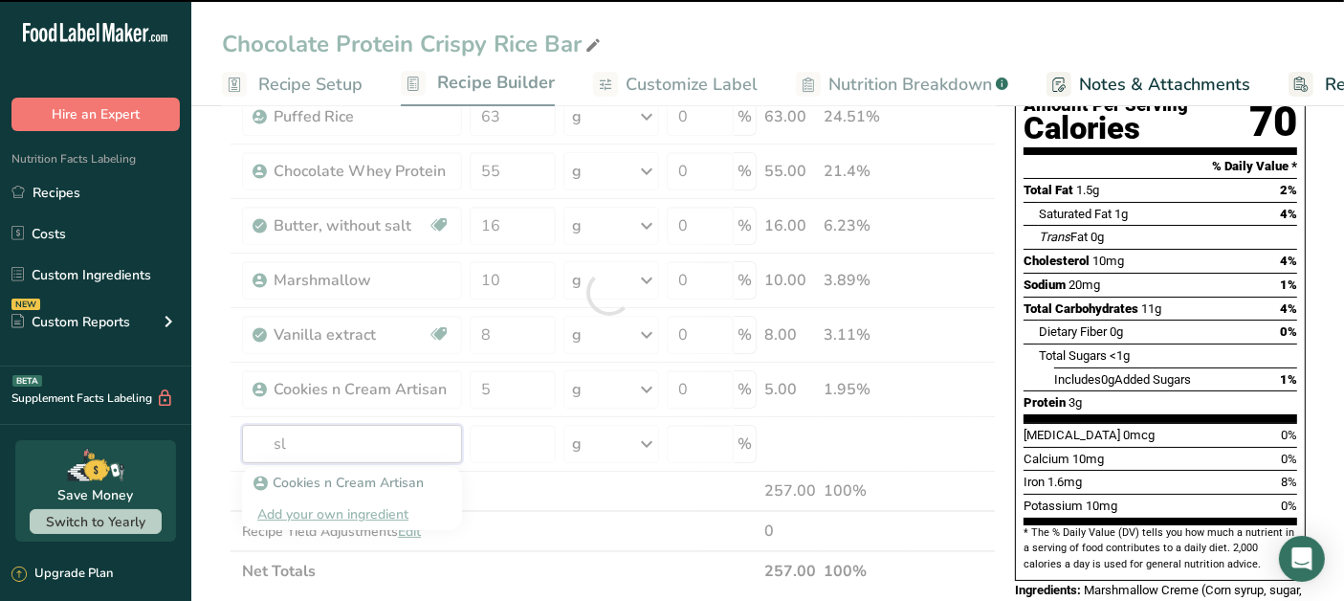
type input "sla"
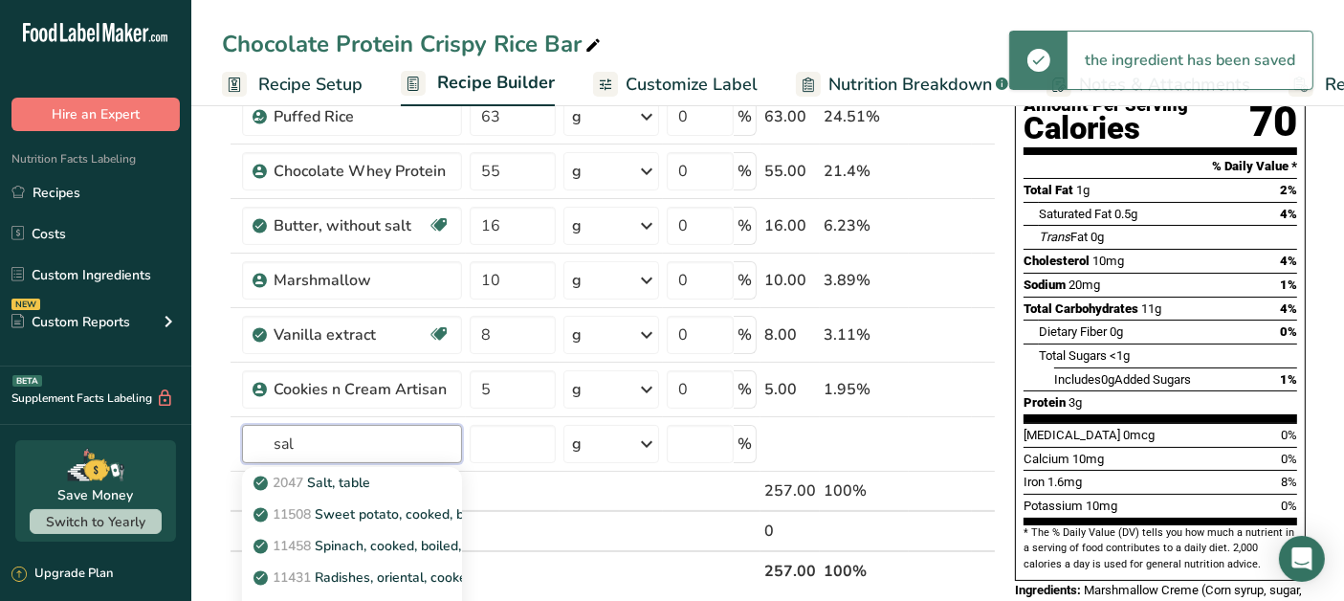
type input "sal"
click at [363, 490] on link "2047 Salt, table" at bounding box center [352, 483] width 220 height 32
type input "Salt, table"
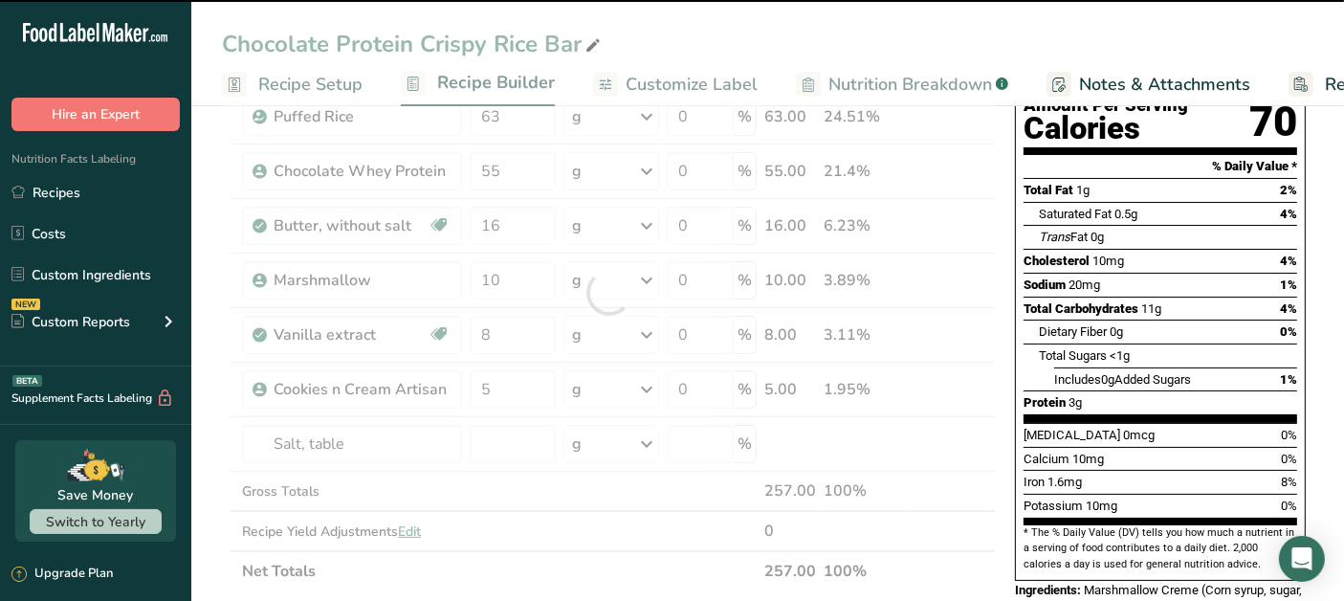
click at [514, 437] on div at bounding box center [609, 292] width 774 height 597
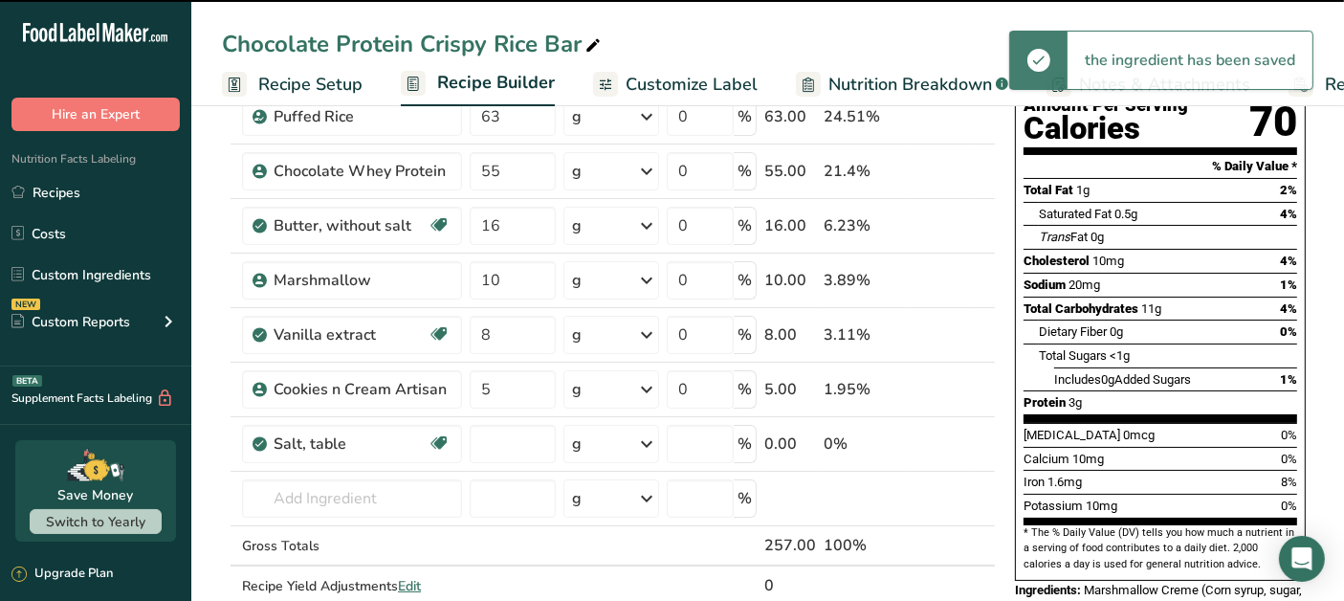
type input "0"
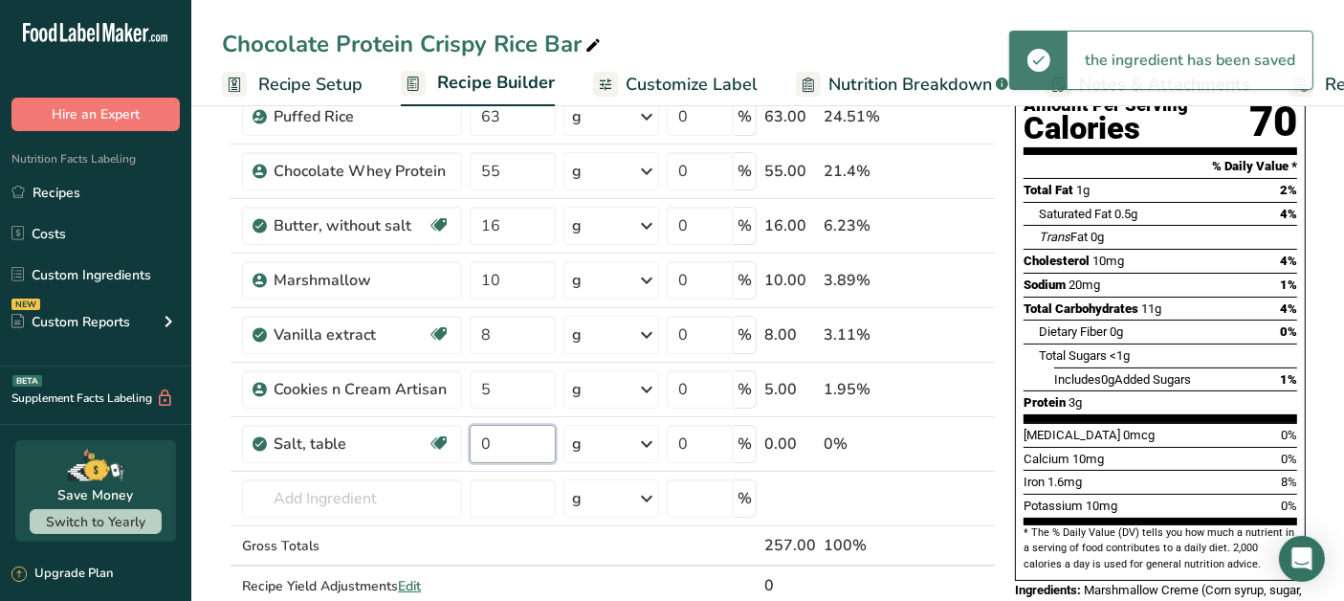
click at [515, 435] on input "0" at bounding box center [513, 444] width 86 height 38
type input "0.5"
click at [414, 484] on div "Ingredient * Amount * Unit * Waste * .a-a{fill:#347362;}.b-a{fill:#fff;} Grams …" at bounding box center [609, 319] width 774 height 651
click at [410, 495] on input "text" at bounding box center [352, 498] width 220 height 38
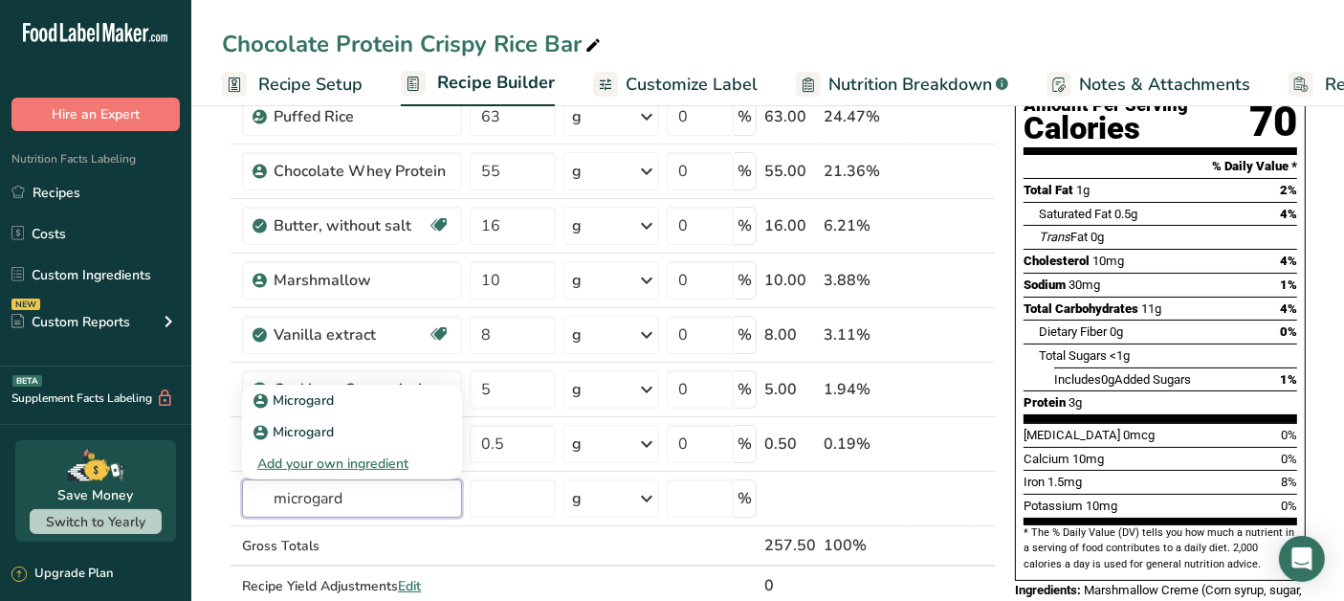
type input "microgard"
click at [394, 384] on link "Microgard" at bounding box center [352, 400] width 220 height 32
type input "Microgard"
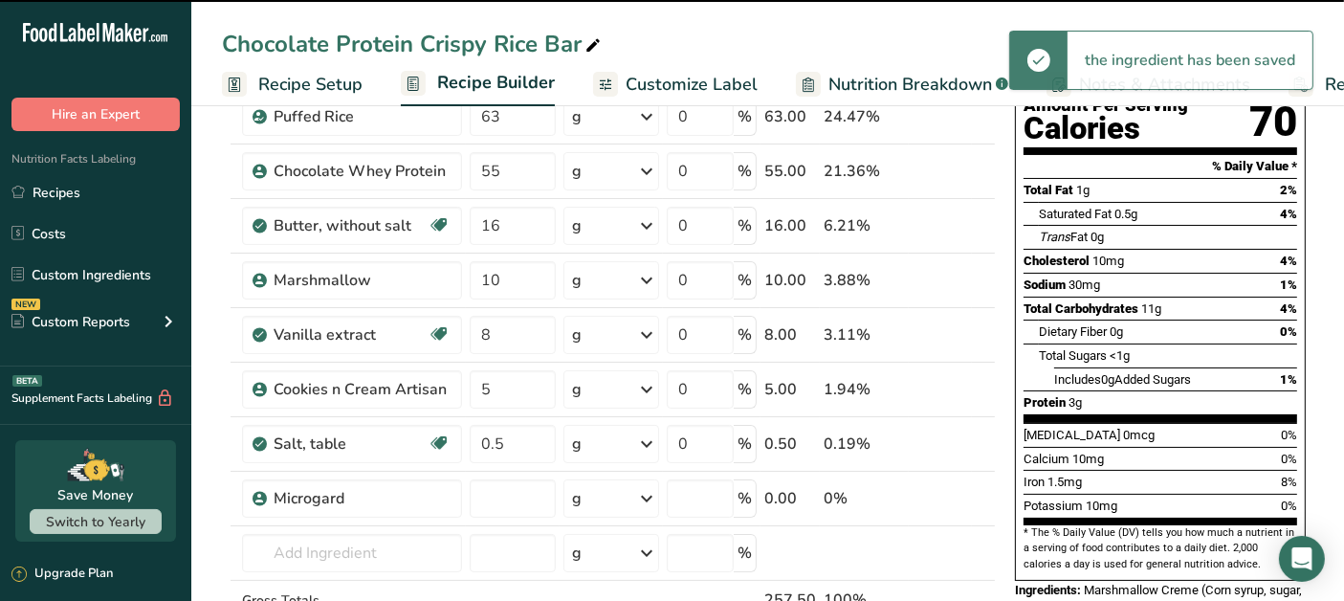
type input "0"
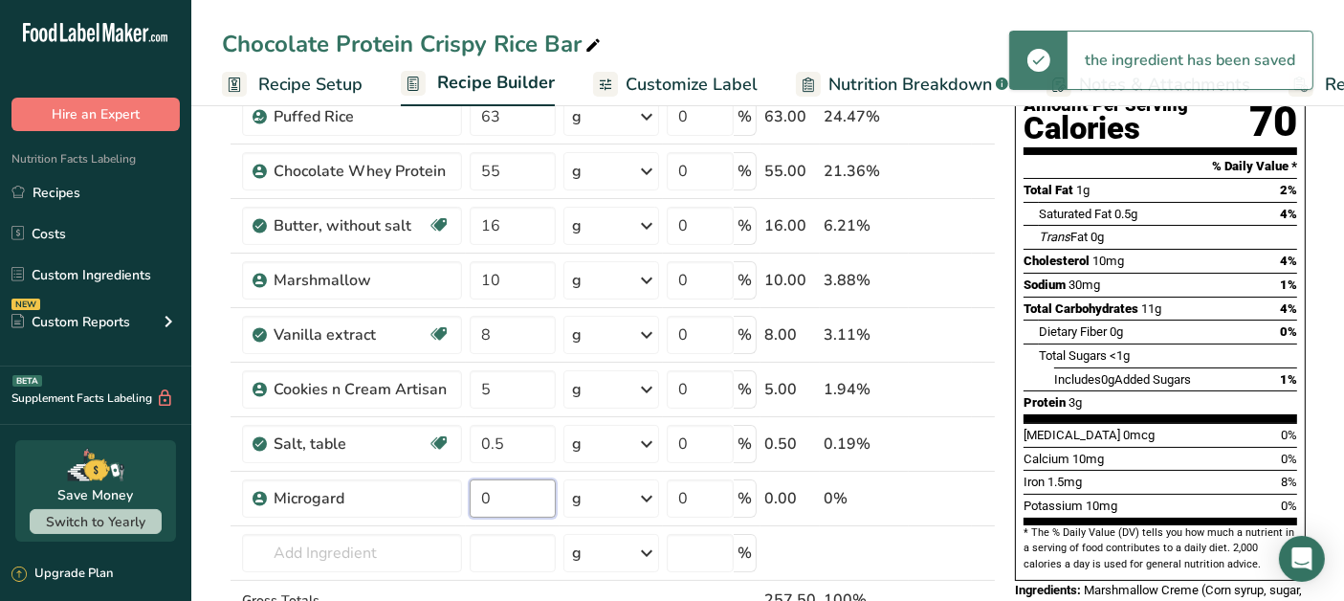
click at [502, 502] on input "0" at bounding box center [513, 498] width 86 height 38
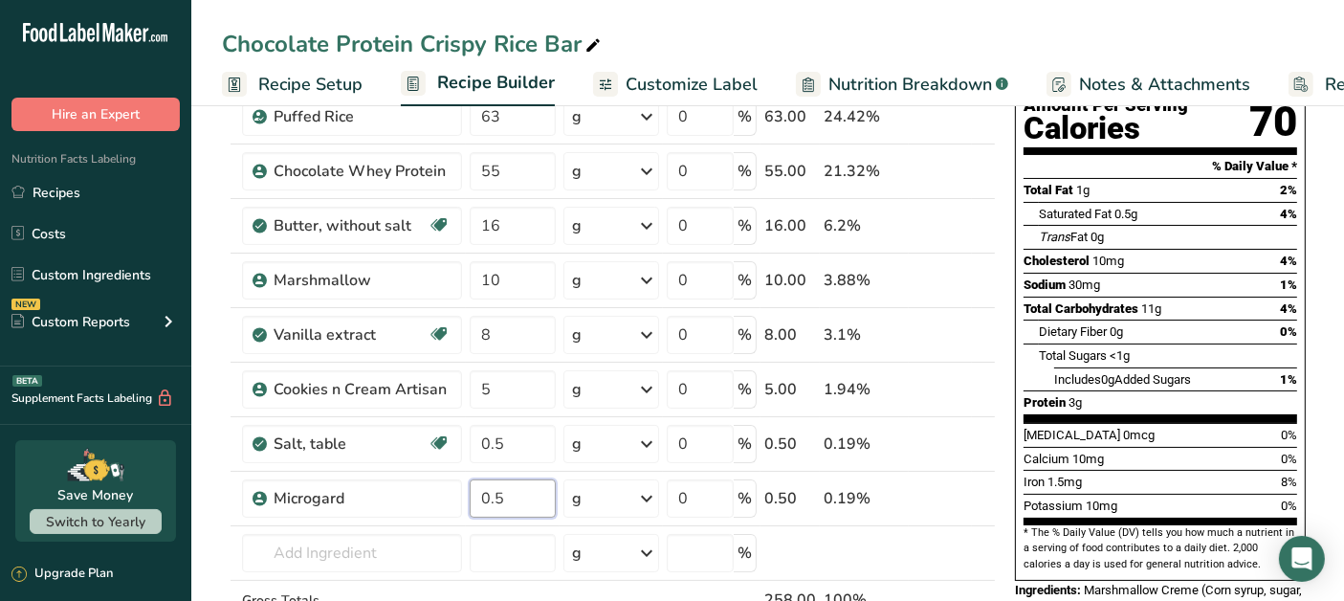
type input "0.5"
click at [1033, 41] on div "Chocolate Protein Crispy Rice Bar" at bounding box center [767, 44] width 1152 height 34
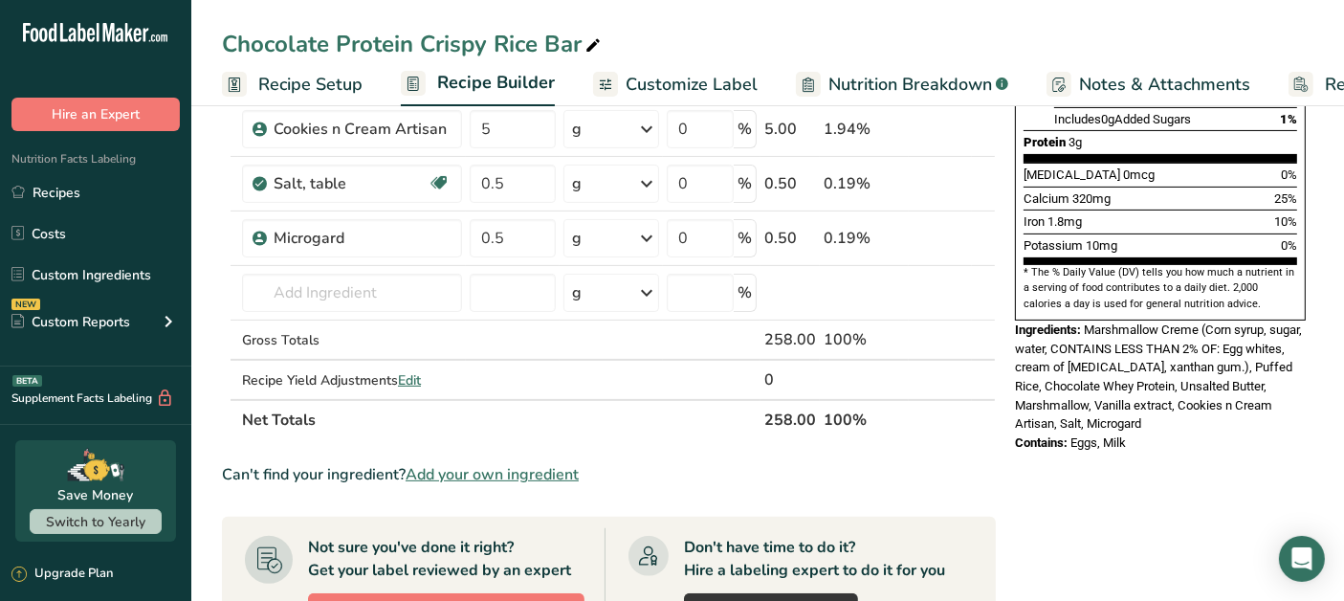
scroll to position [0, 0]
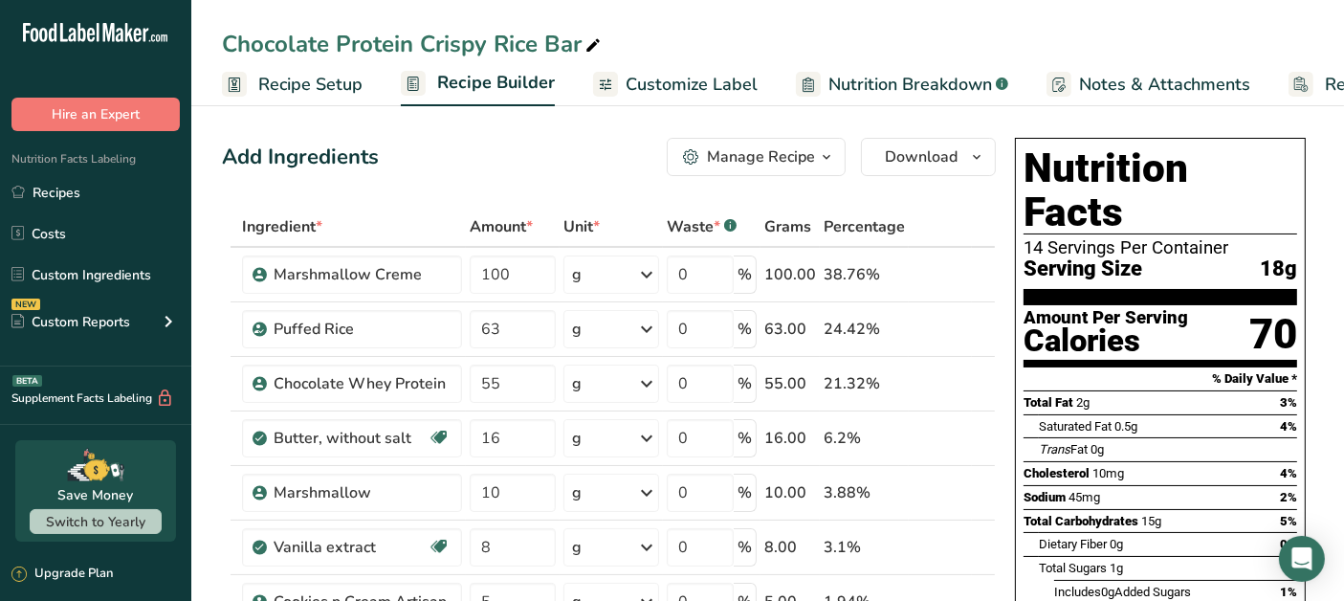
click at [87, 175] on link "Recipes" at bounding box center [95, 192] width 191 height 36
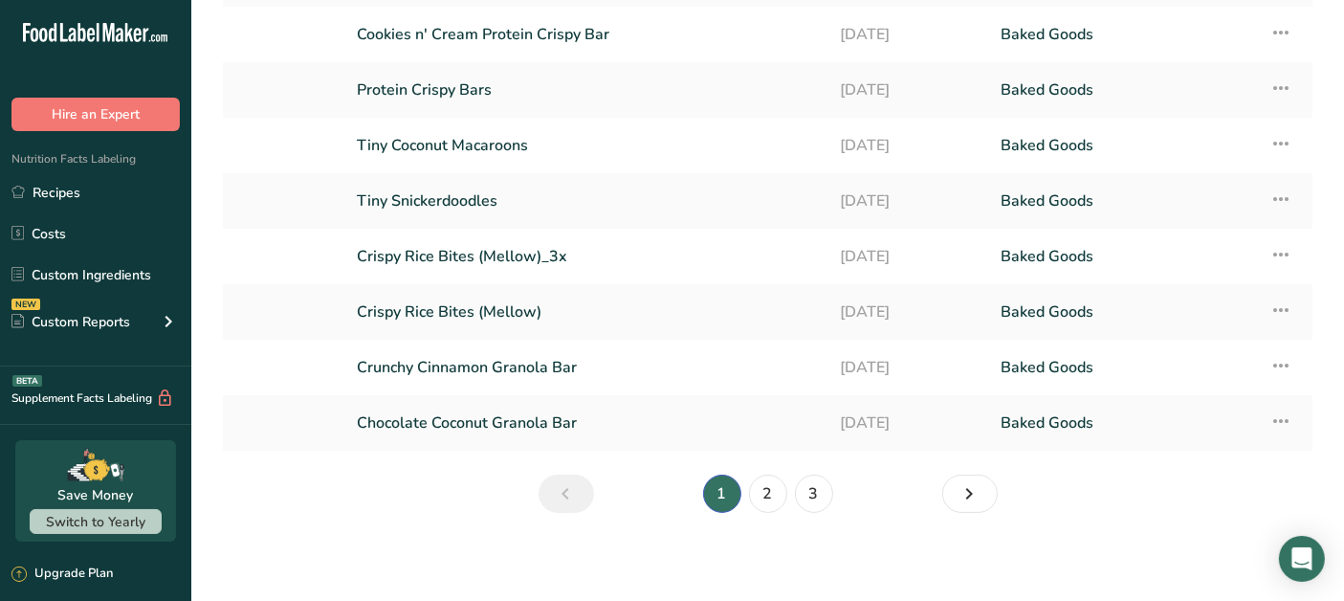
scroll to position [236, 0]
click at [767, 482] on link "2" at bounding box center [768, 491] width 38 height 38
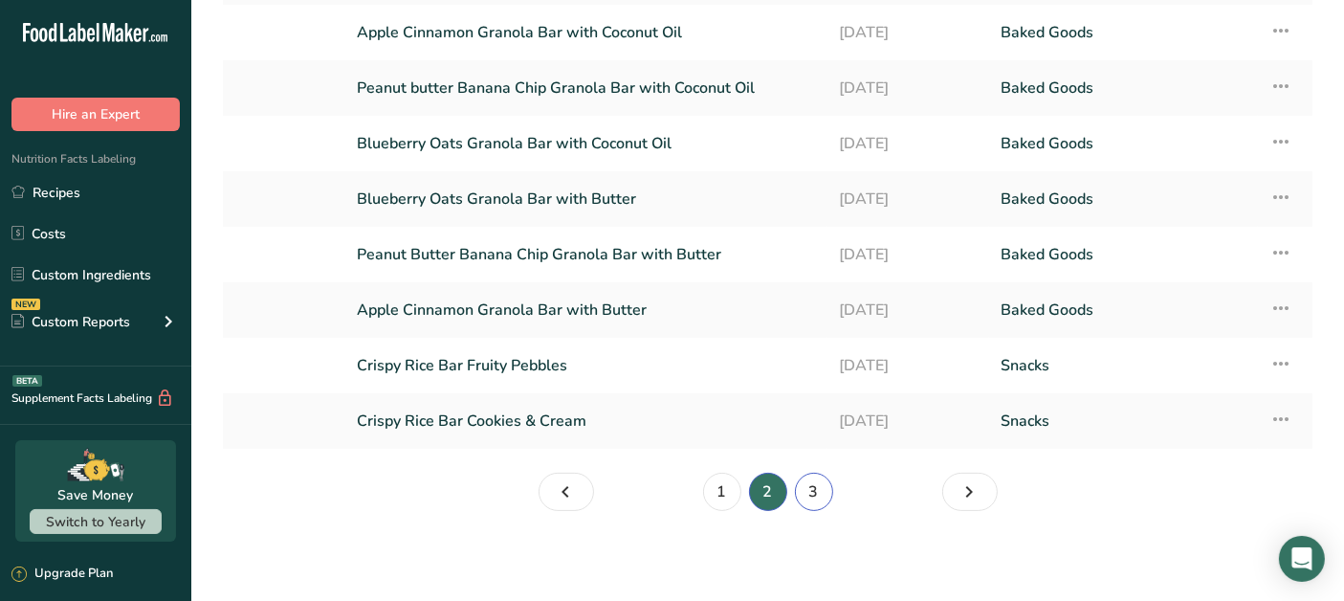
click at [810, 499] on link "3" at bounding box center [814, 491] width 38 height 38
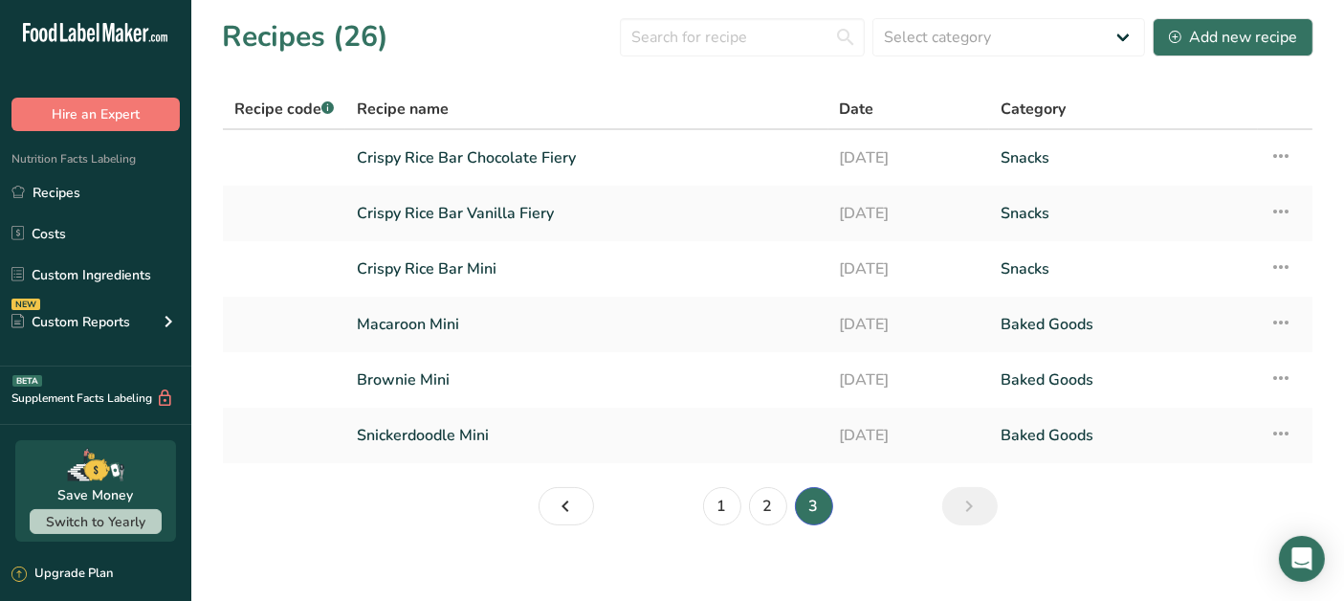
click at [555, 218] on link "Crispy Rice Bar Vanilla Fiery" at bounding box center [587, 213] width 460 height 40
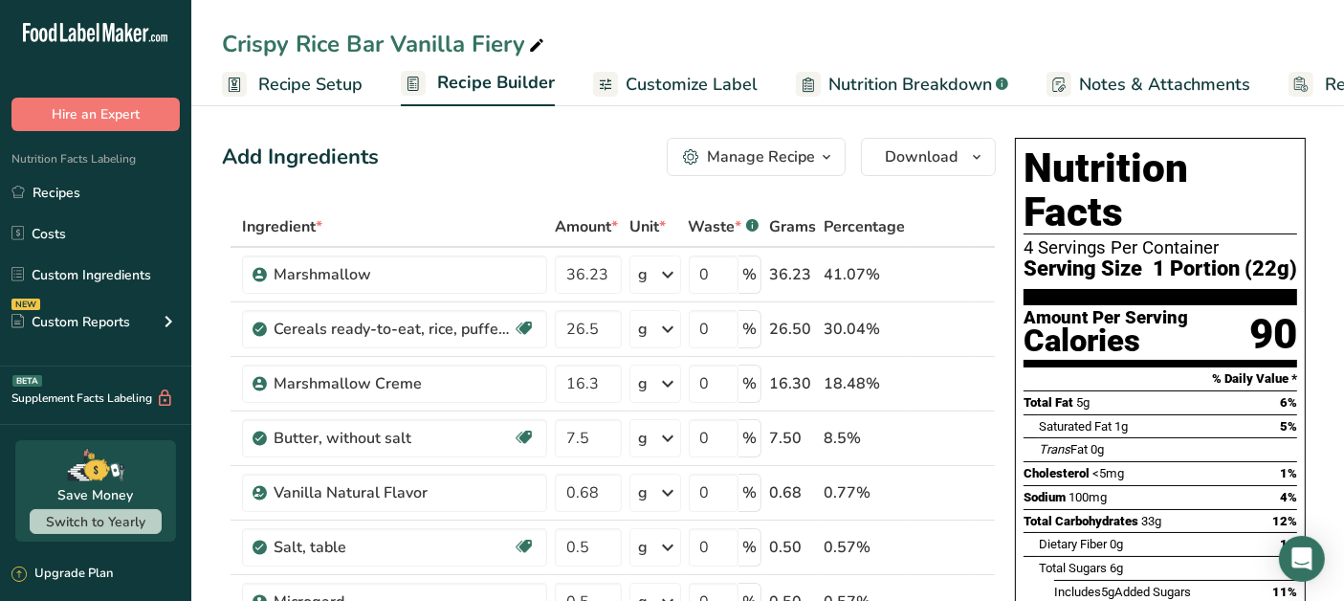
click at [568, 167] on div "Add Ingredients Manage Recipe Delete Recipe Duplicate Recipe Scale Recipe Save …" at bounding box center [609, 157] width 774 height 38
drag, startPoint x: 450, startPoint y: 172, endPoint x: 439, endPoint y: 176, distance: 12.1
click at [445, 171] on div "Add Ingredients Manage Recipe Delete Recipe Duplicate Recipe Scale Recipe Save …" at bounding box center [609, 157] width 774 height 38
click at [117, 200] on link "Recipes" at bounding box center [95, 192] width 191 height 36
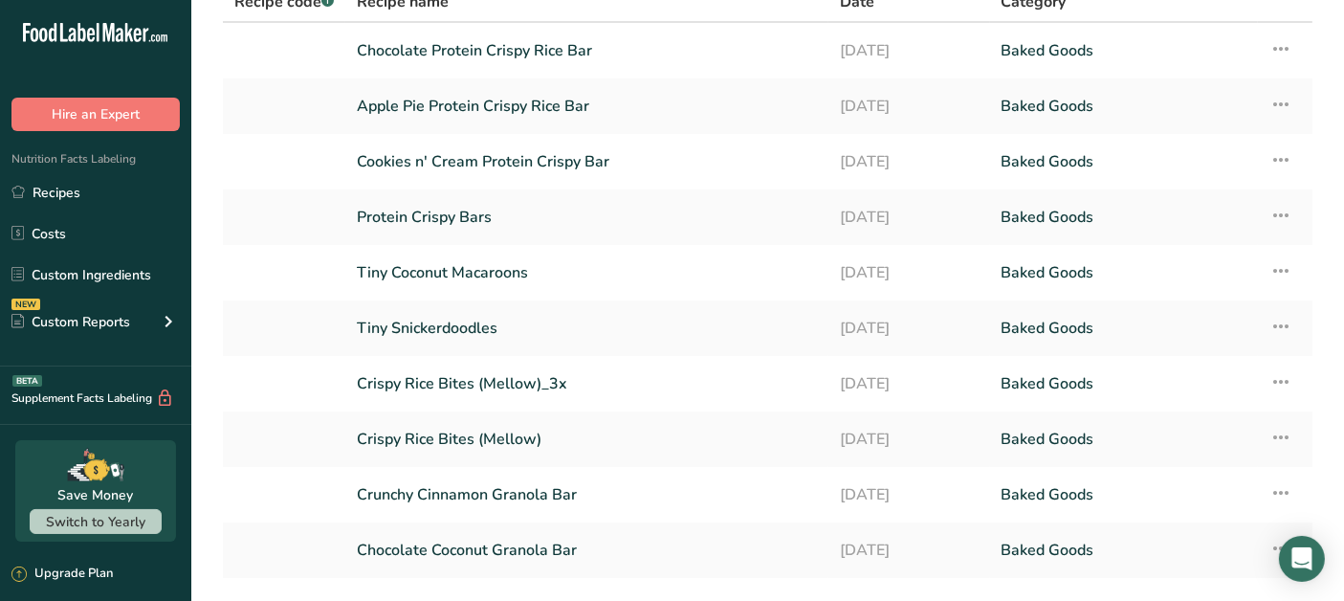
scroll to position [212, 0]
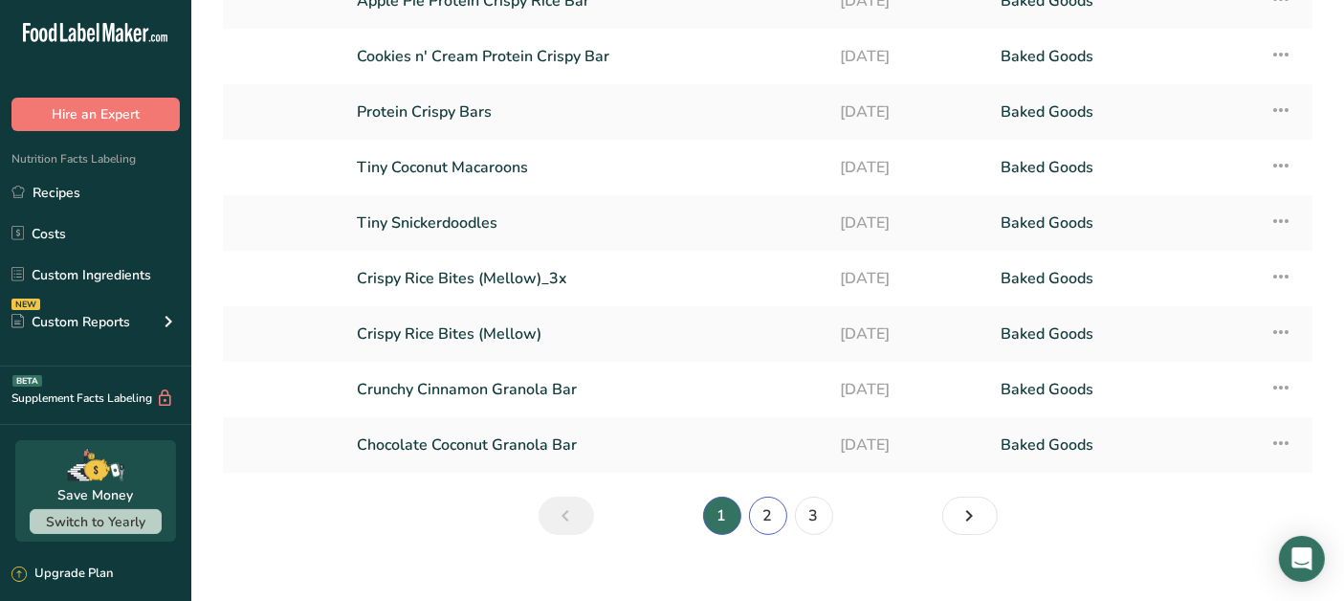
click at [771, 520] on link "2" at bounding box center [768, 515] width 38 height 38
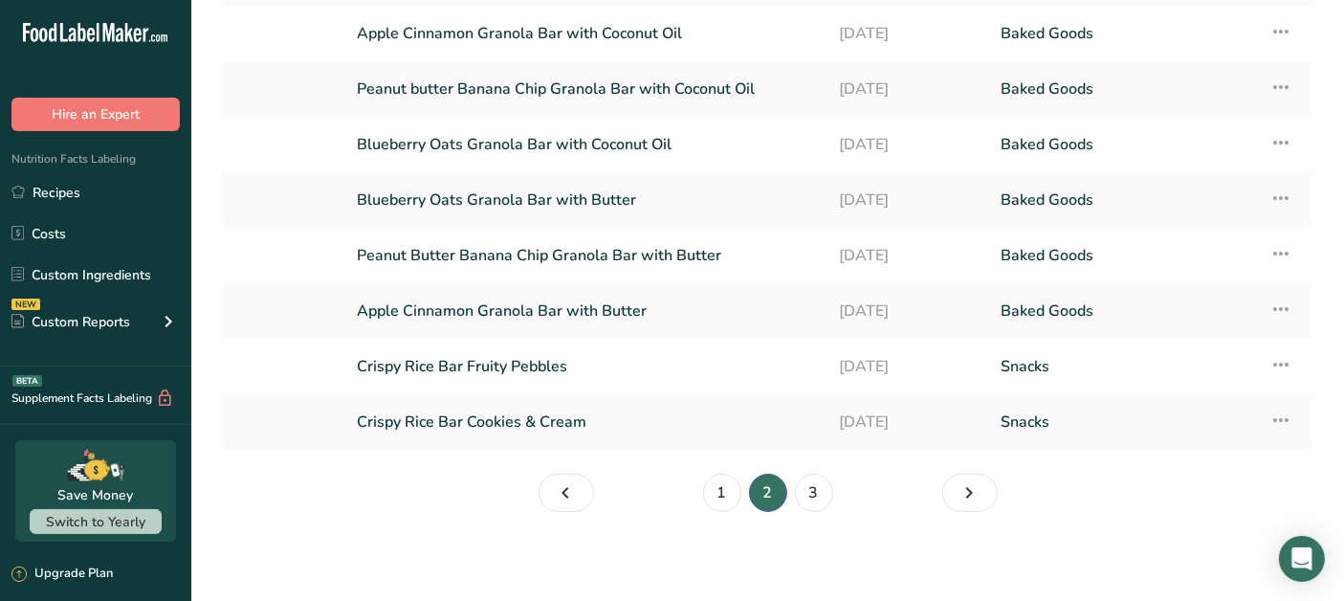
scroll to position [236, 0]
click at [821, 495] on link "3" at bounding box center [814, 491] width 38 height 38
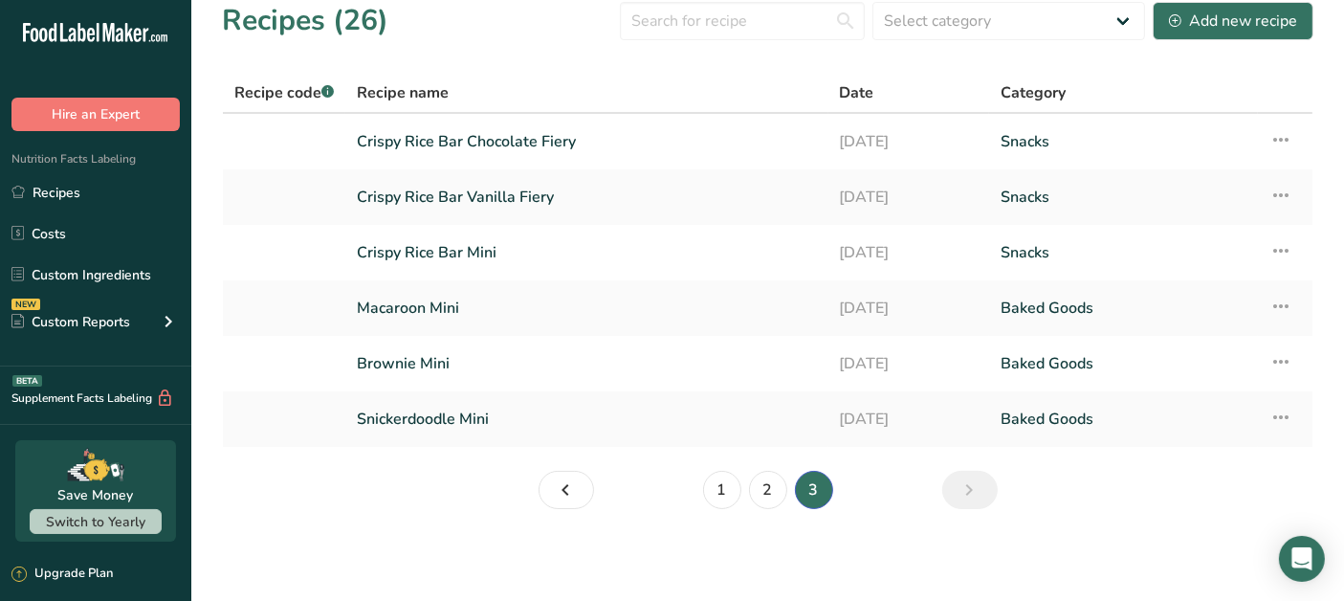
scroll to position [14, 0]
click at [606, 148] on link "Crispy Rice Bar Chocolate Fiery" at bounding box center [587, 143] width 460 height 40
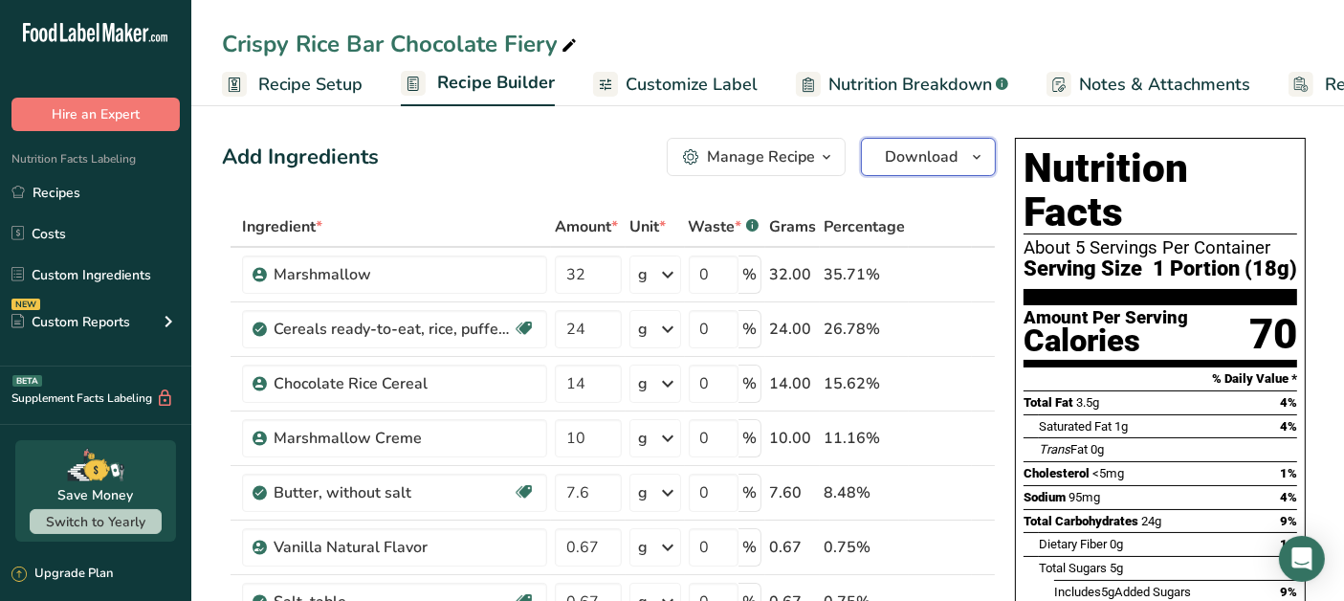
click at [982, 157] on icon "button" at bounding box center [976, 157] width 15 height 24
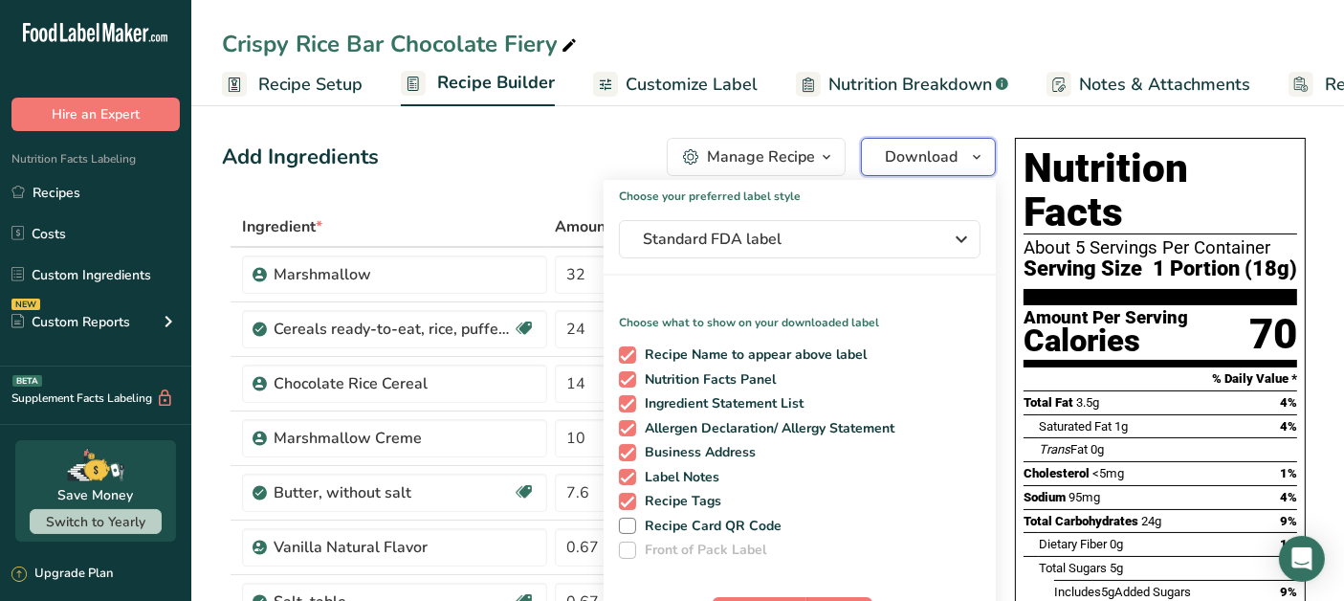
scroll to position [106, 0]
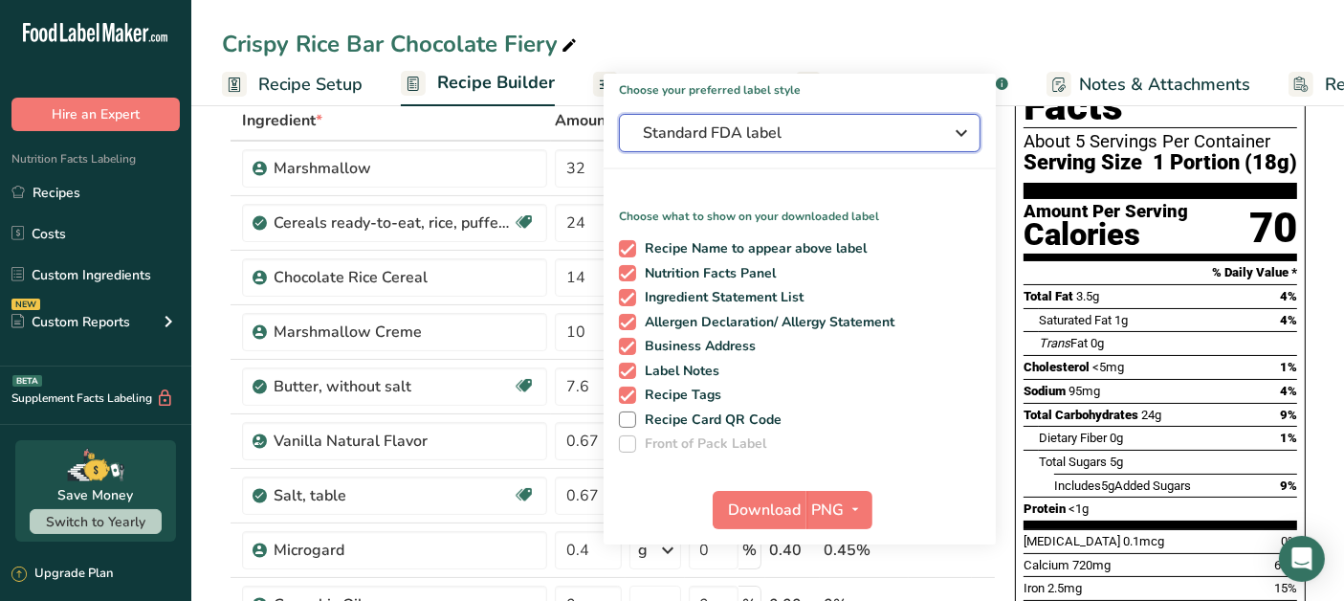
click at [783, 138] on span "Standard FDA label" at bounding box center [786, 132] width 287 height 23
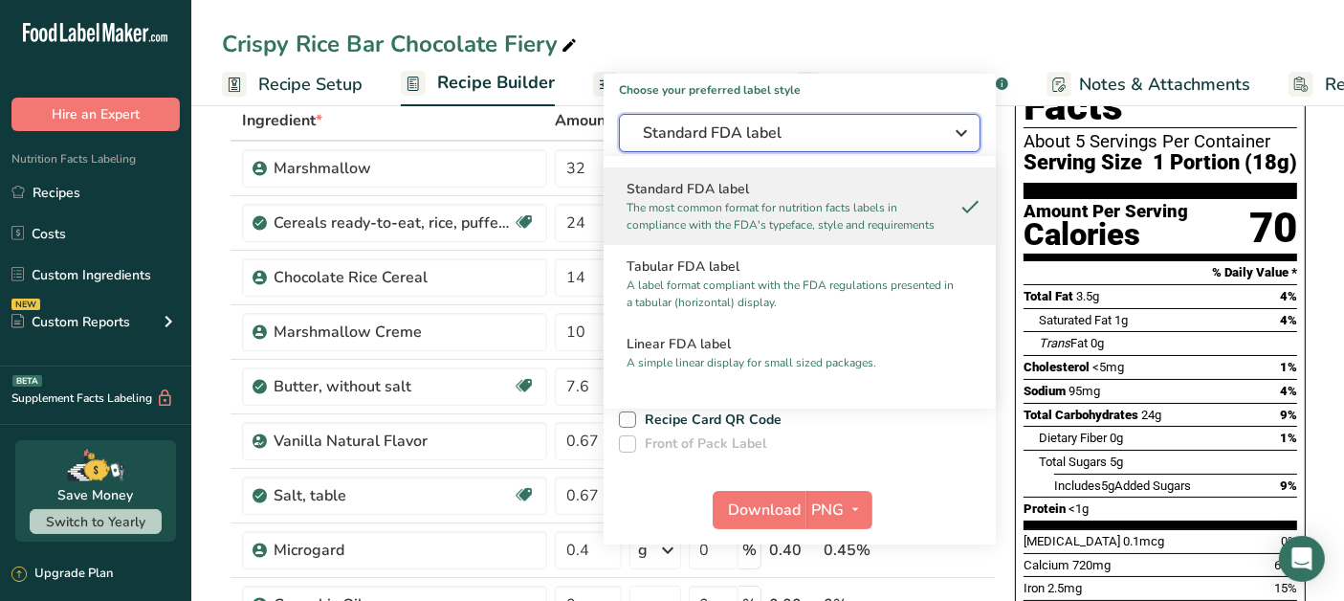
click at [783, 139] on span "Standard FDA label" at bounding box center [786, 132] width 287 height 23
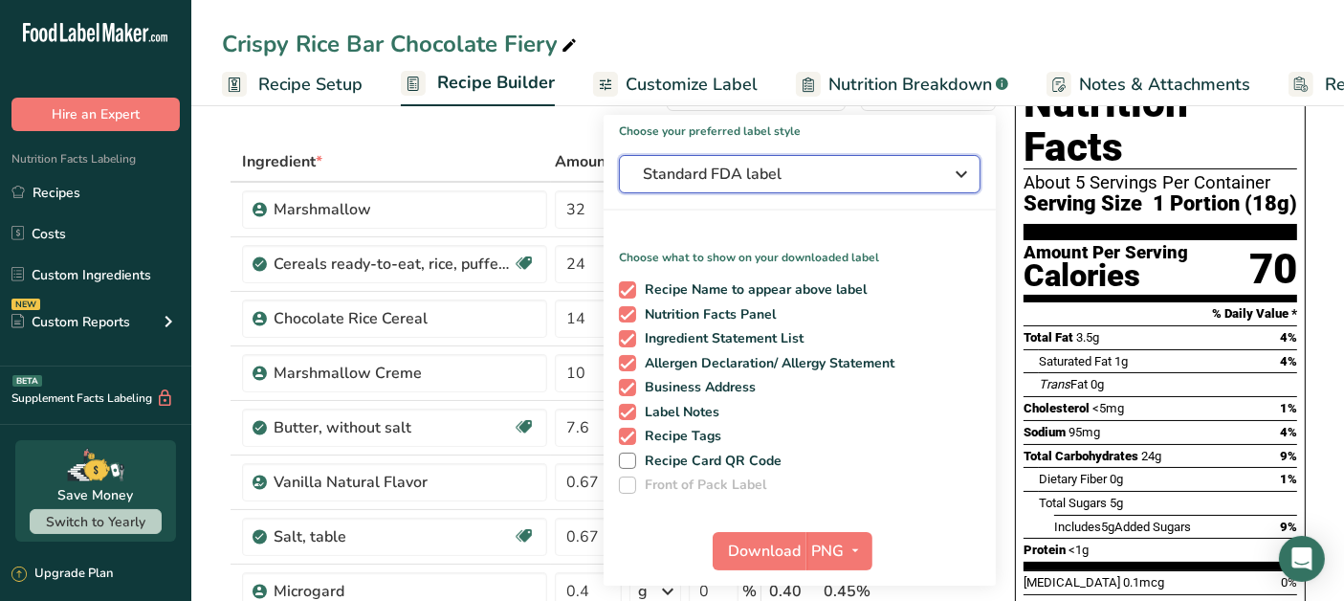
scroll to position [0, 0]
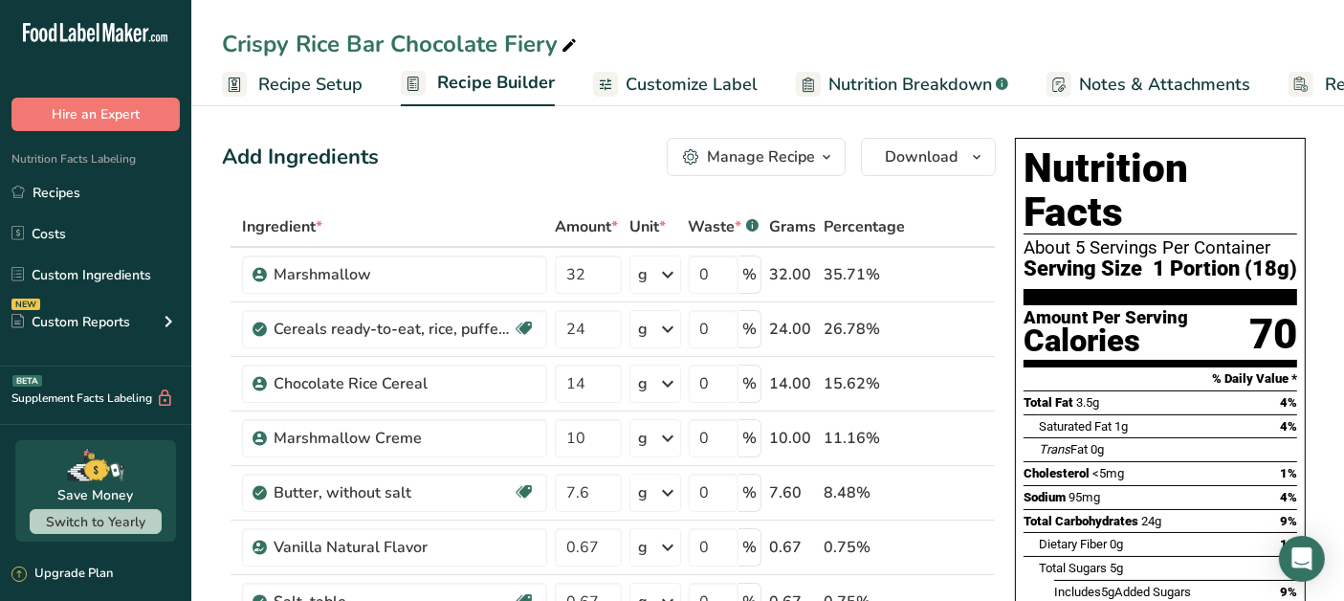
drag, startPoint x: 1325, startPoint y: 75, endPoint x: 1326, endPoint y: 108, distance: 33.5
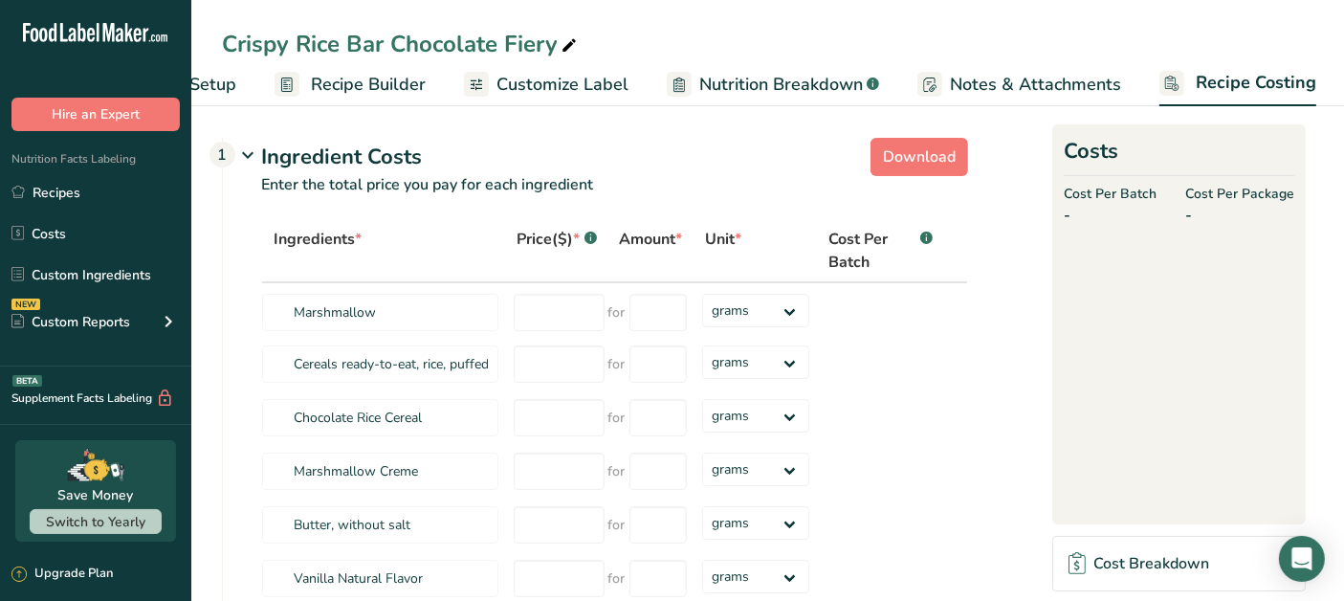
click at [990, 87] on span "Notes & Attachments" at bounding box center [1035, 85] width 171 height 26
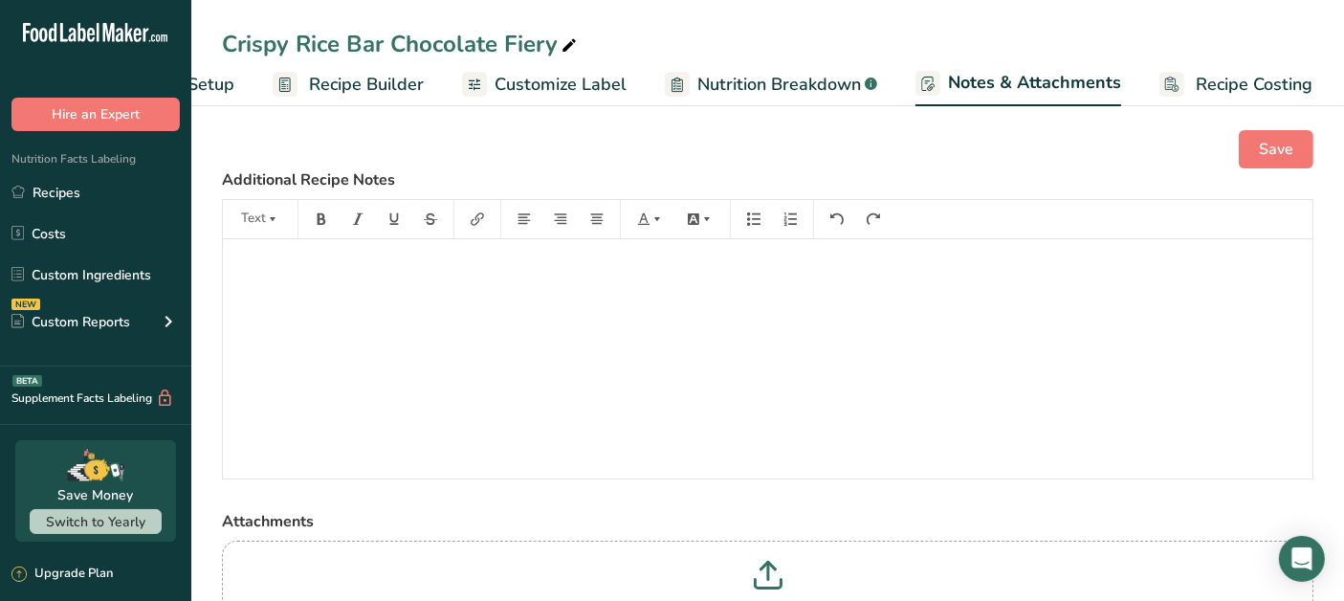
click at [779, 88] on span "Nutrition Breakdown" at bounding box center [779, 85] width 164 height 26
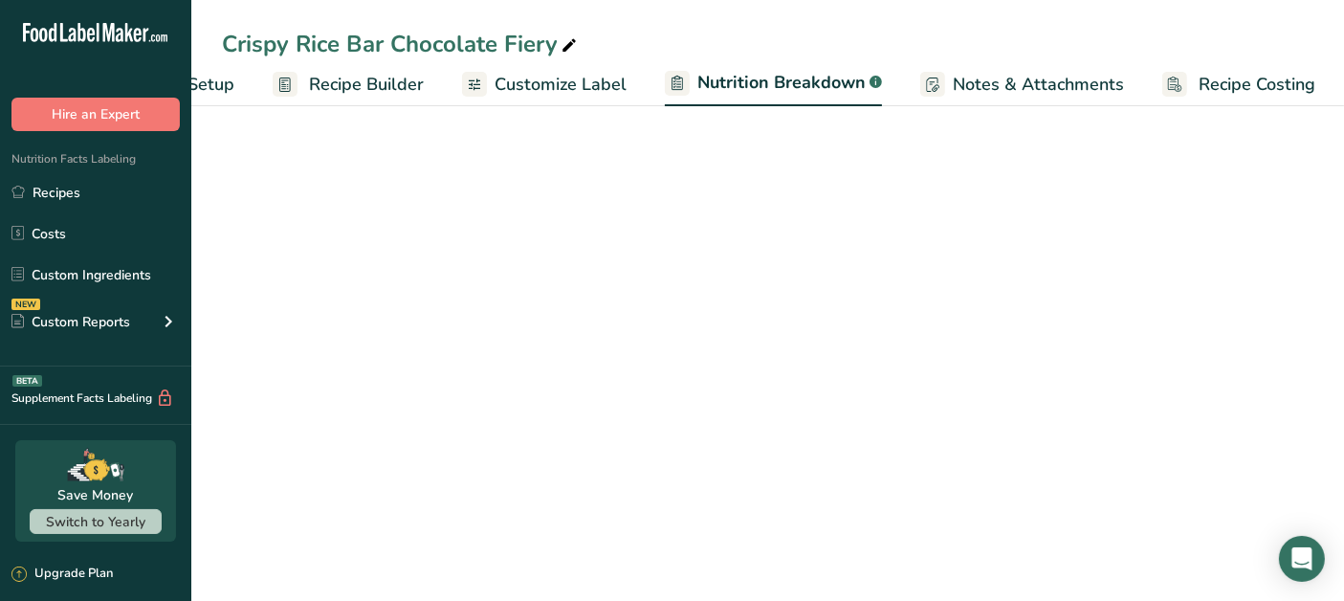
scroll to position [0, 128]
select select "Calories"
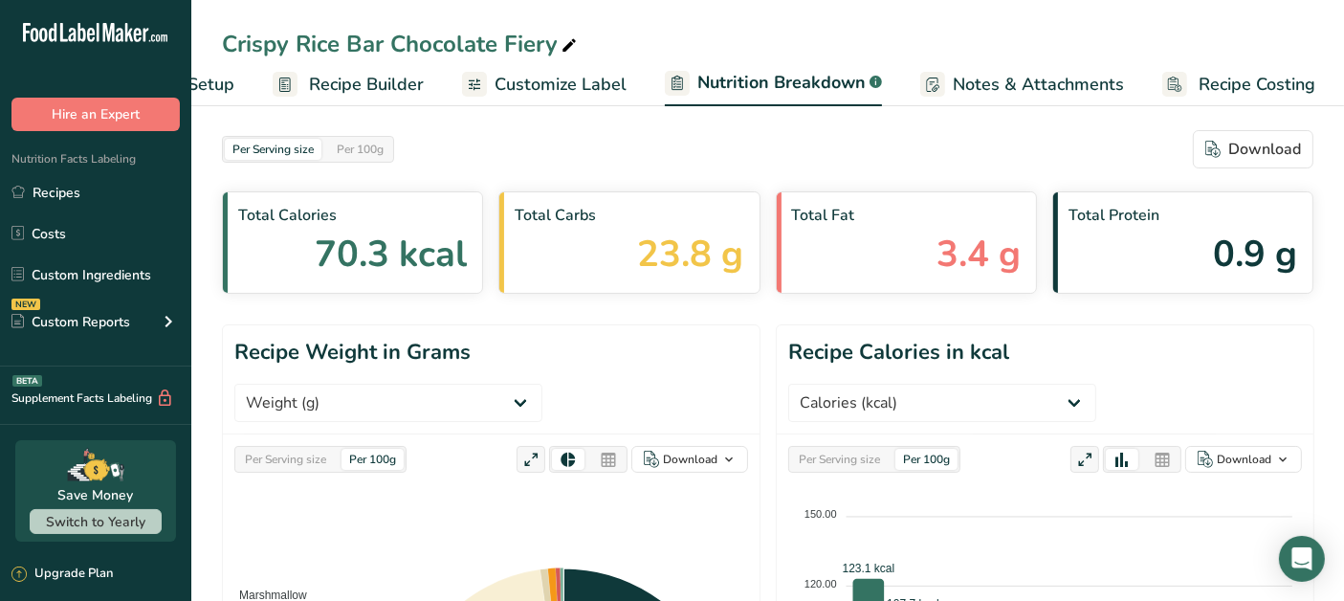
click at [505, 86] on span "Customize Label" at bounding box center [560, 85] width 132 height 26
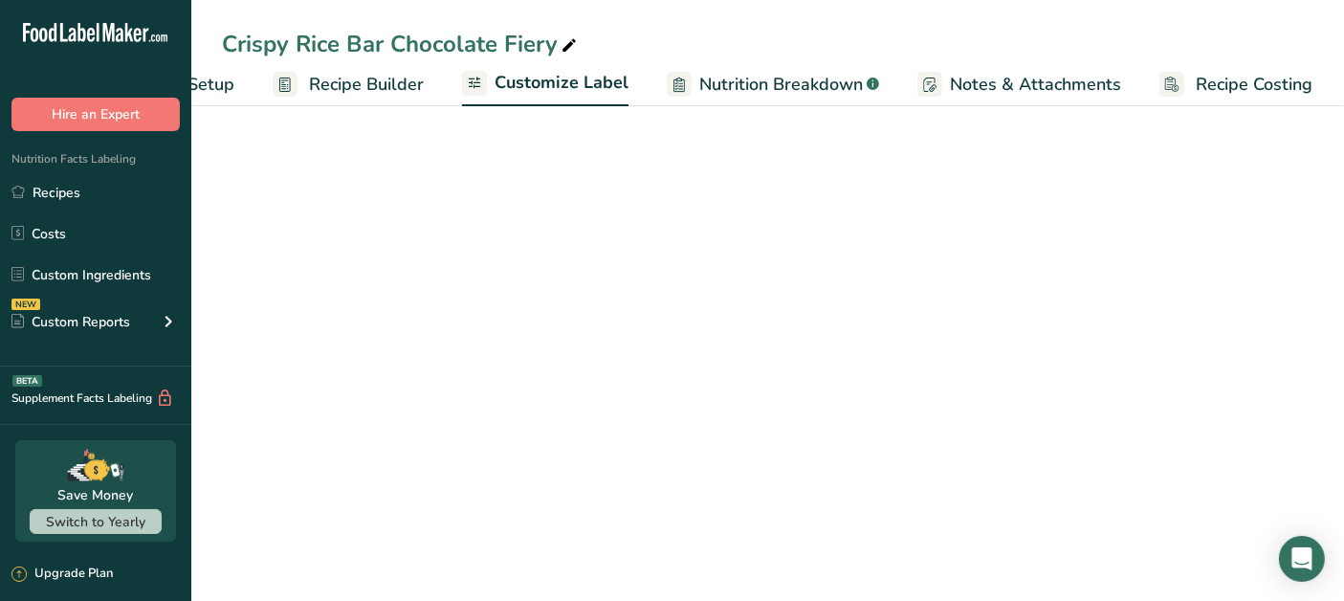
scroll to position [0, 127]
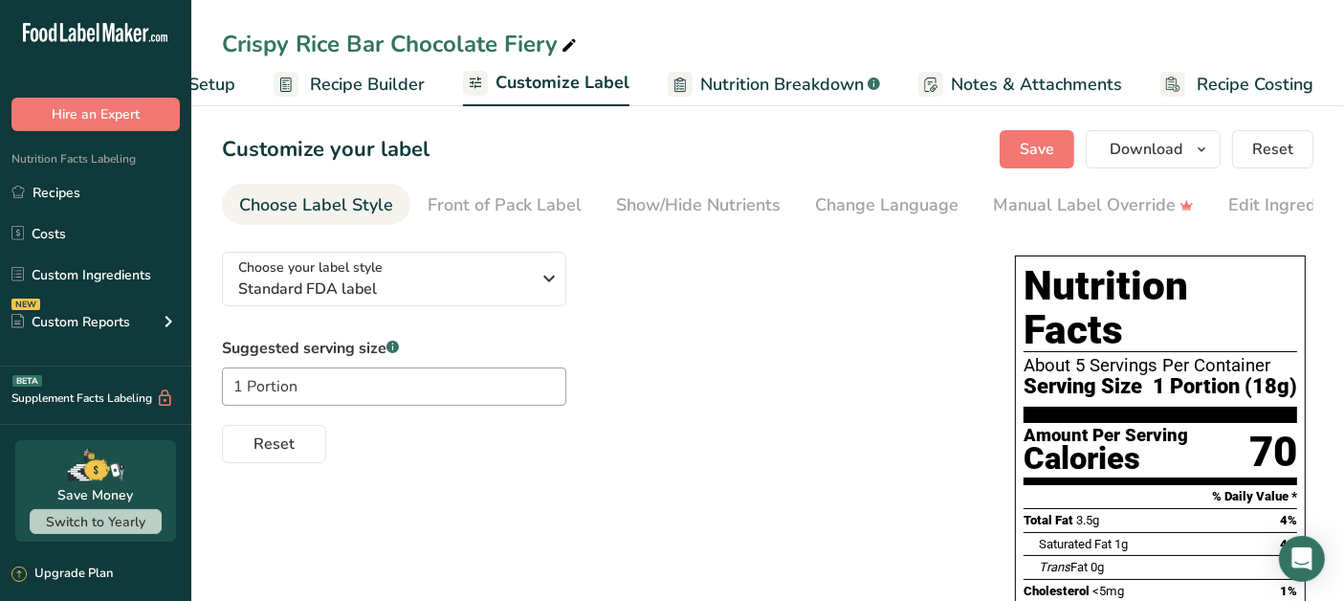
click at [392, 80] on span "Recipe Builder" at bounding box center [367, 85] width 115 height 26
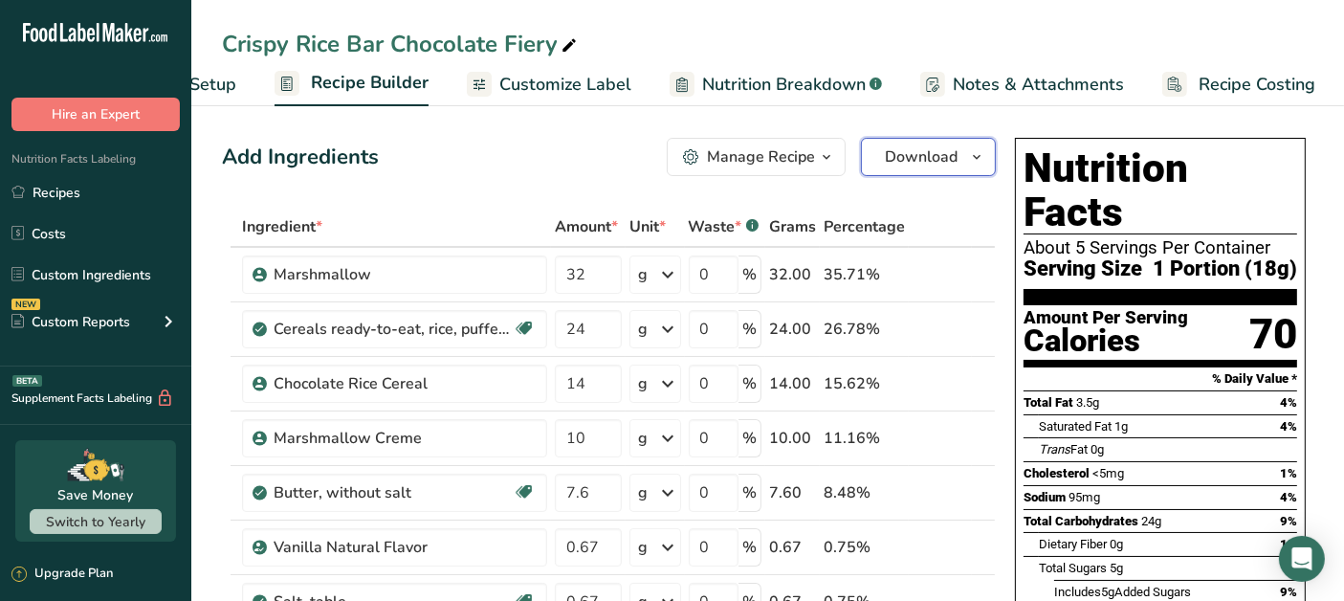
click at [952, 160] on span "Download" at bounding box center [921, 156] width 73 height 23
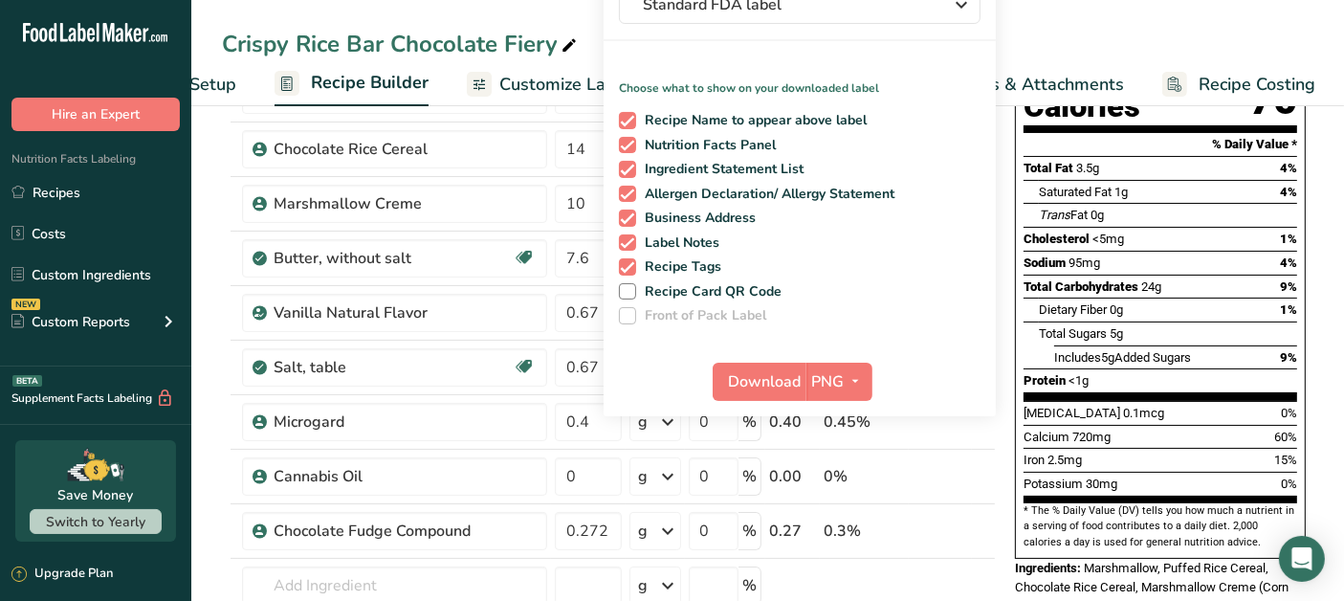
scroll to position [212, 0]
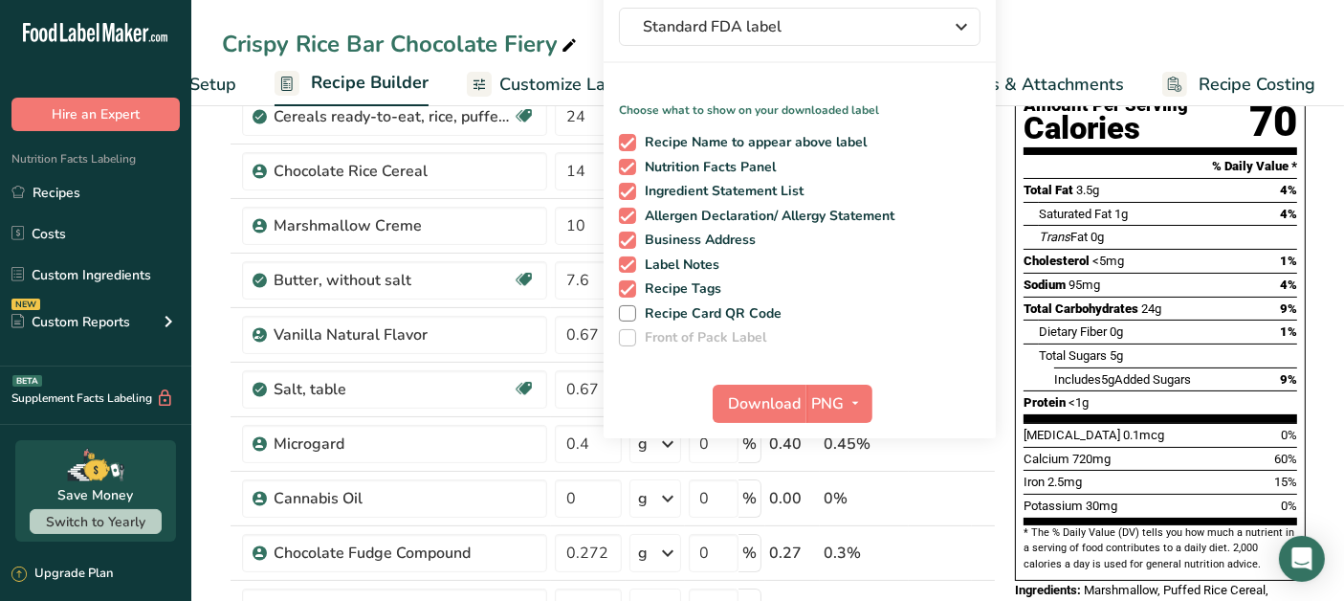
click at [477, 48] on div "Crispy Rice Bar Chocolate Fiery" at bounding box center [401, 44] width 359 height 34
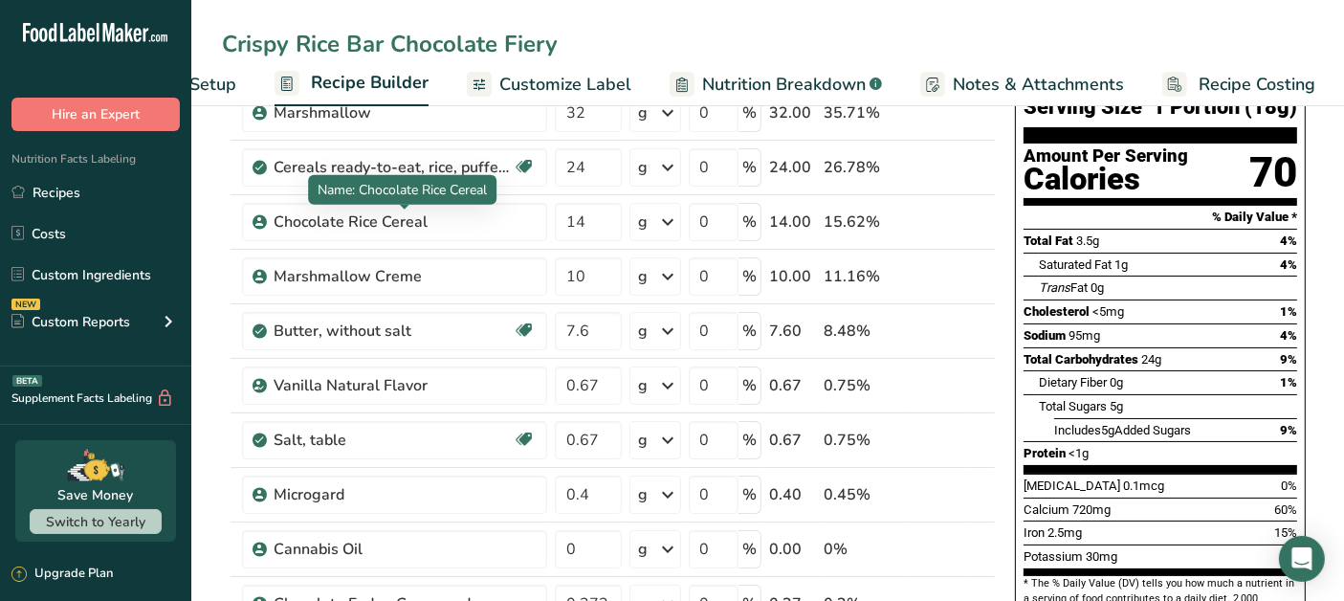
scroll to position [0, 0]
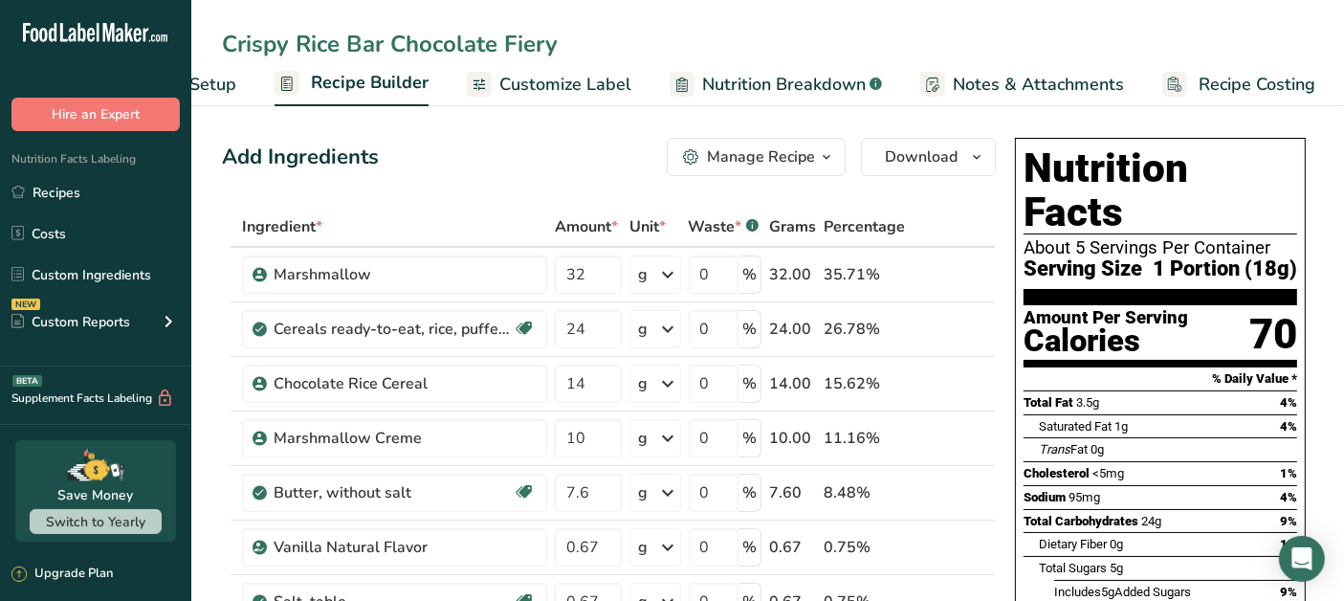
drag, startPoint x: 216, startPoint y: 83, endPoint x: 230, endPoint y: 91, distance: 15.4
click at [217, 82] on span "Recipe Setup" at bounding box center [184, 85] width 104 height 26
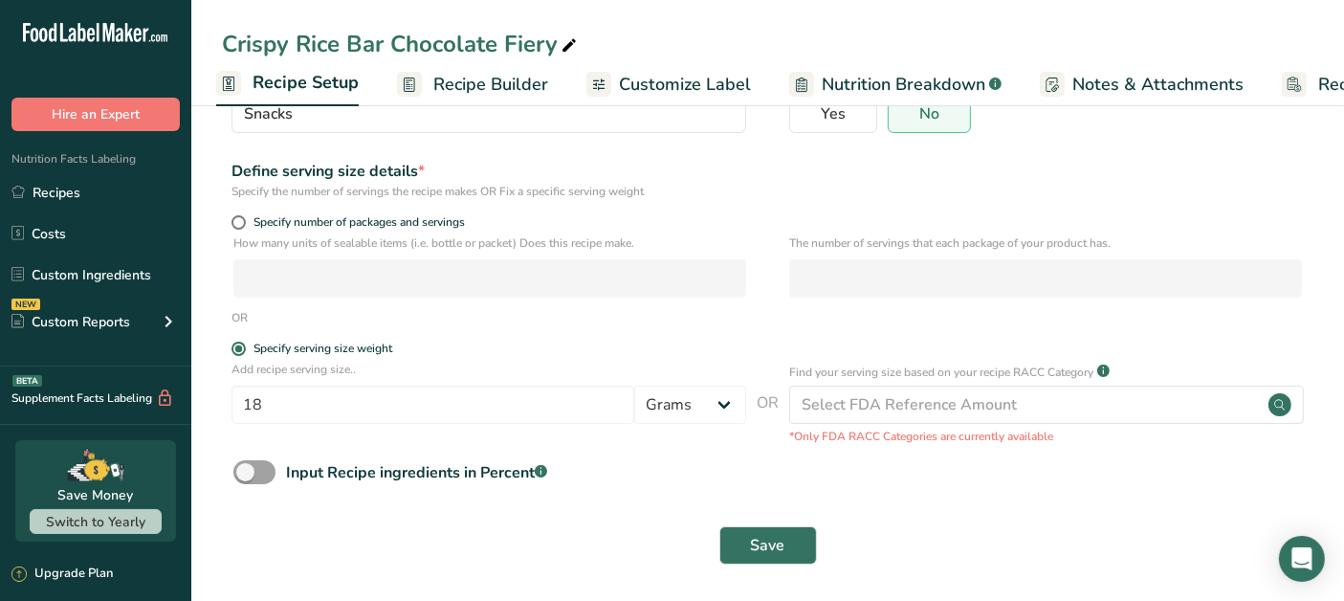
scroll to position [192, 0]
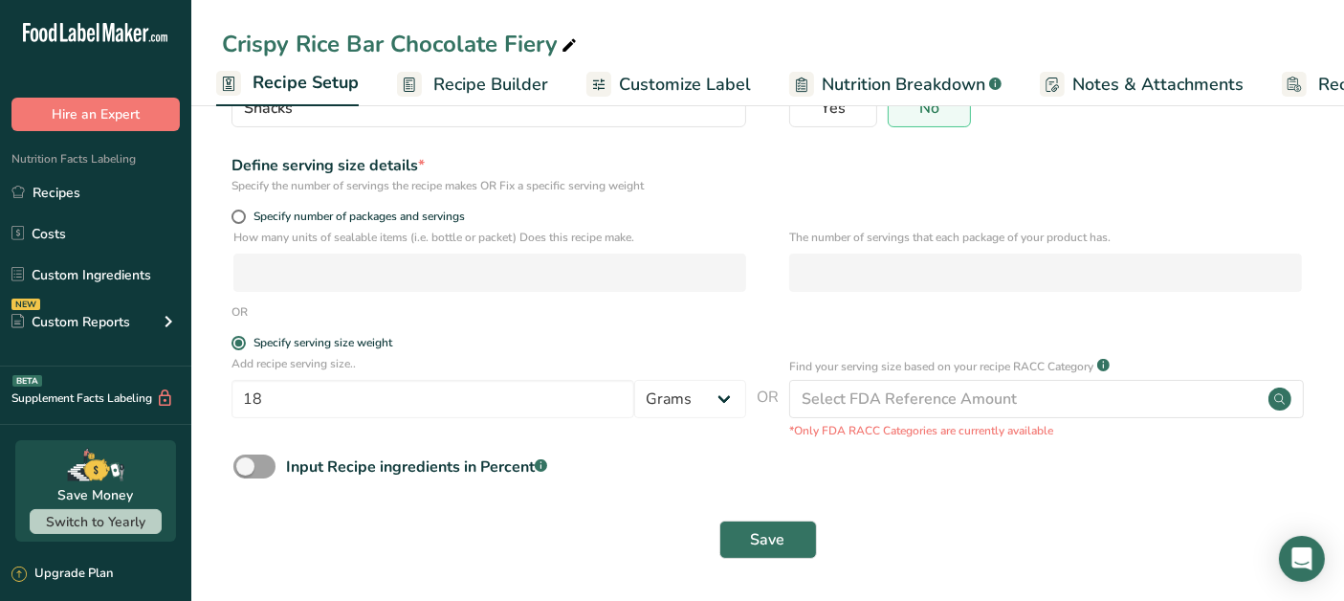
click at [39, 201] on link "Recipes" at bounding box center [95, 192] width 191 height 36
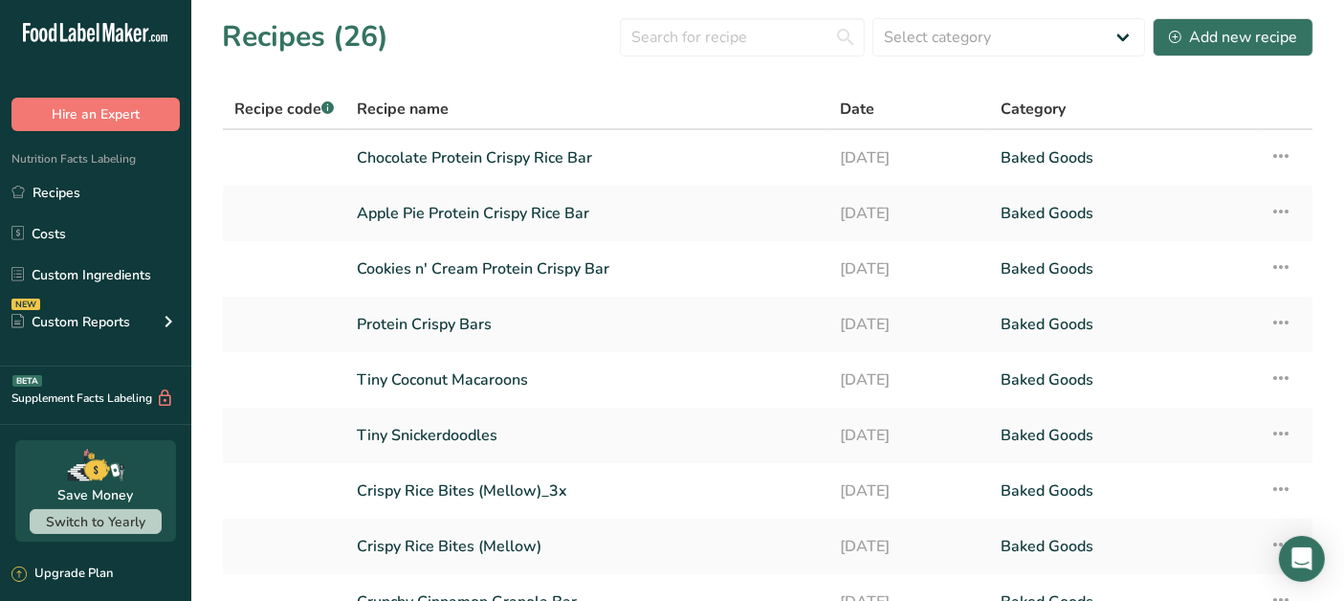
scroll to position [236, 0]
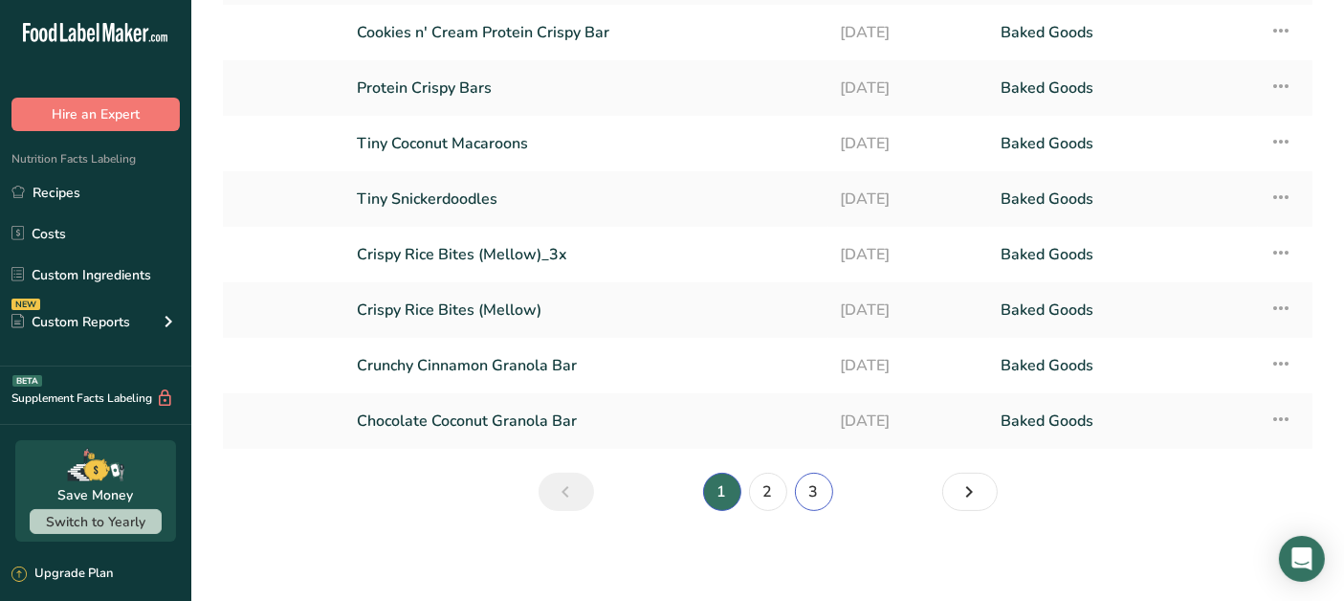
click at [820, 491] on link "3" at bounding box center [814, 491] width 38 height 38
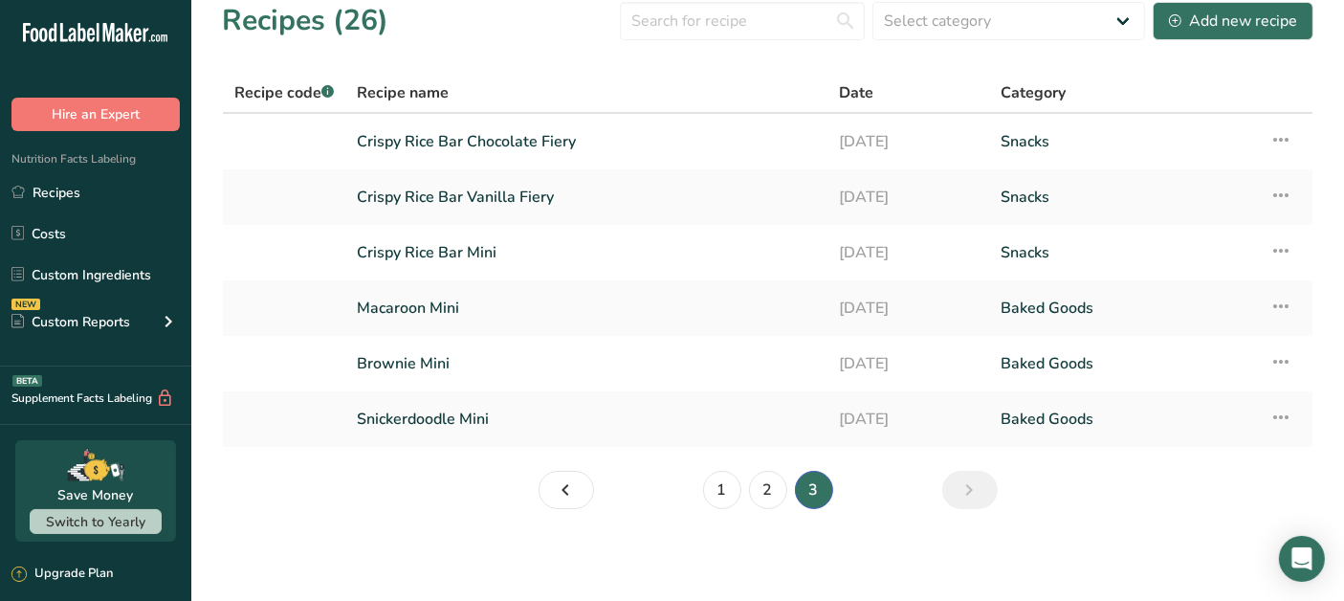
scroll to position [14, 0]
click at [586, 201] on link "Crispy Rice Bar Vanilla Fiery" at bounding box center [587, 199] width 460 height 40
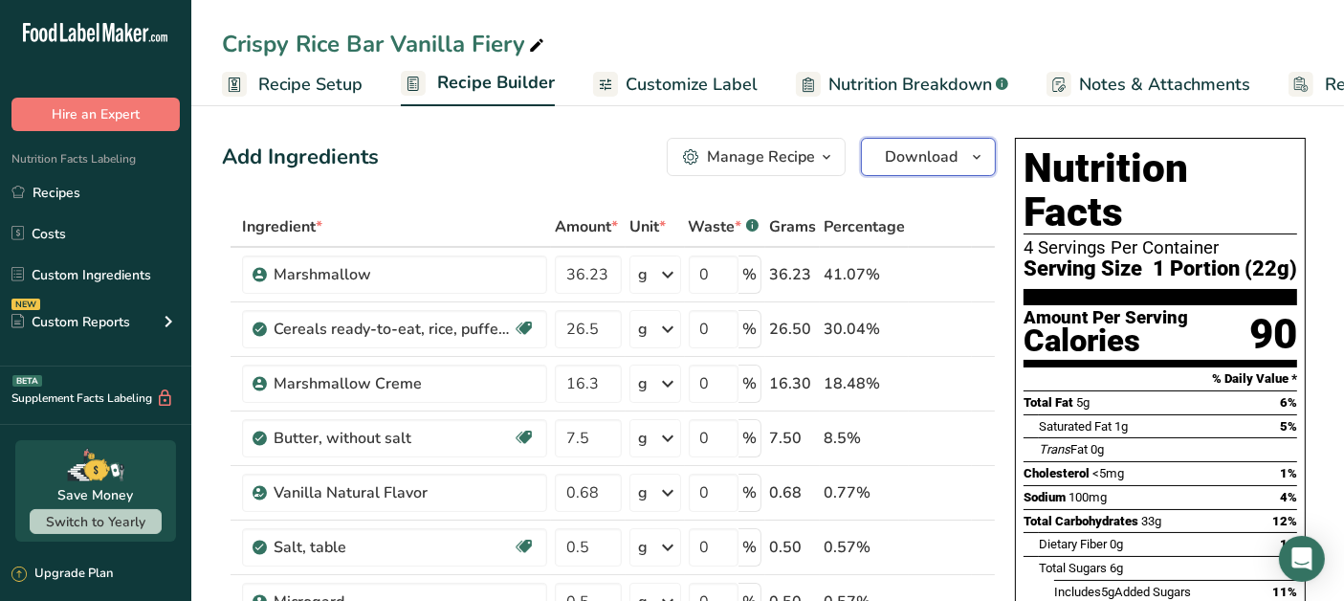
click at [946, 171] on button "Download" at bounding box center [928, 157] width 135 height 38
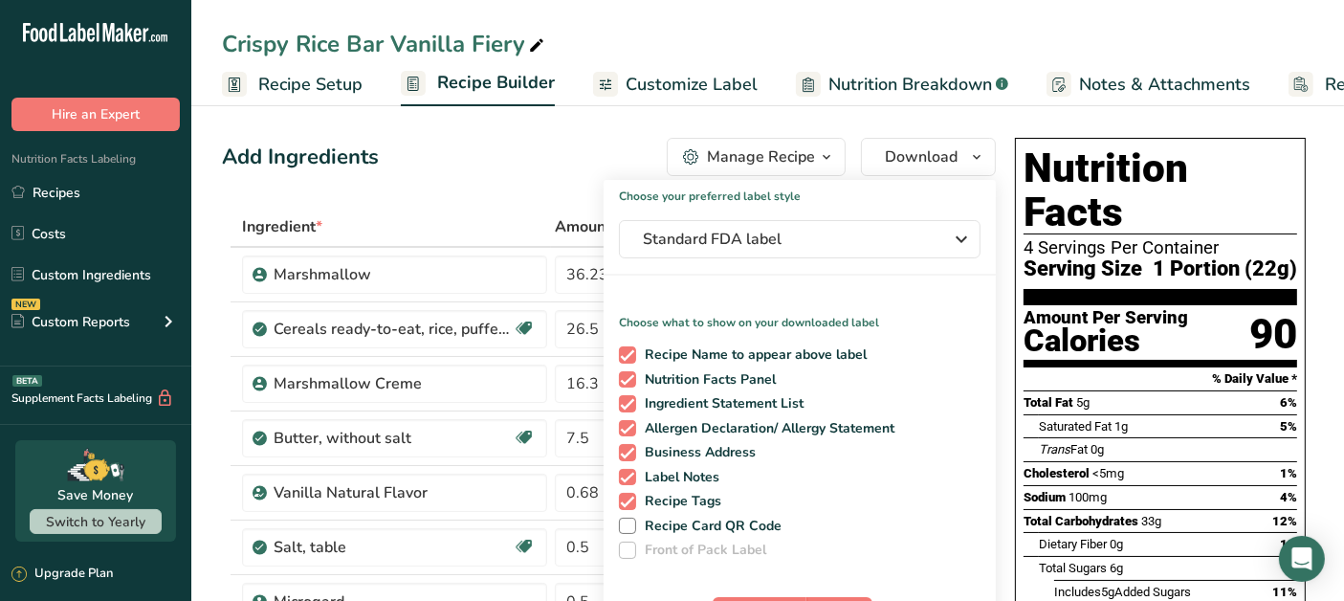
click at [629, 421] on span at bounding box center [627, 428] width 17 height 17
click at [629, 422] on input "Allergen Declaration/ Allergy Statement" at bounding box center [625, 428] width 12 height 12
checkbox input "false"
click at [628, 450] on span at bounding box center [627, 452] width 17 height 17
click at [628, 450] on input "Business Address" at bounding box center [625, 452] width 12 height 12
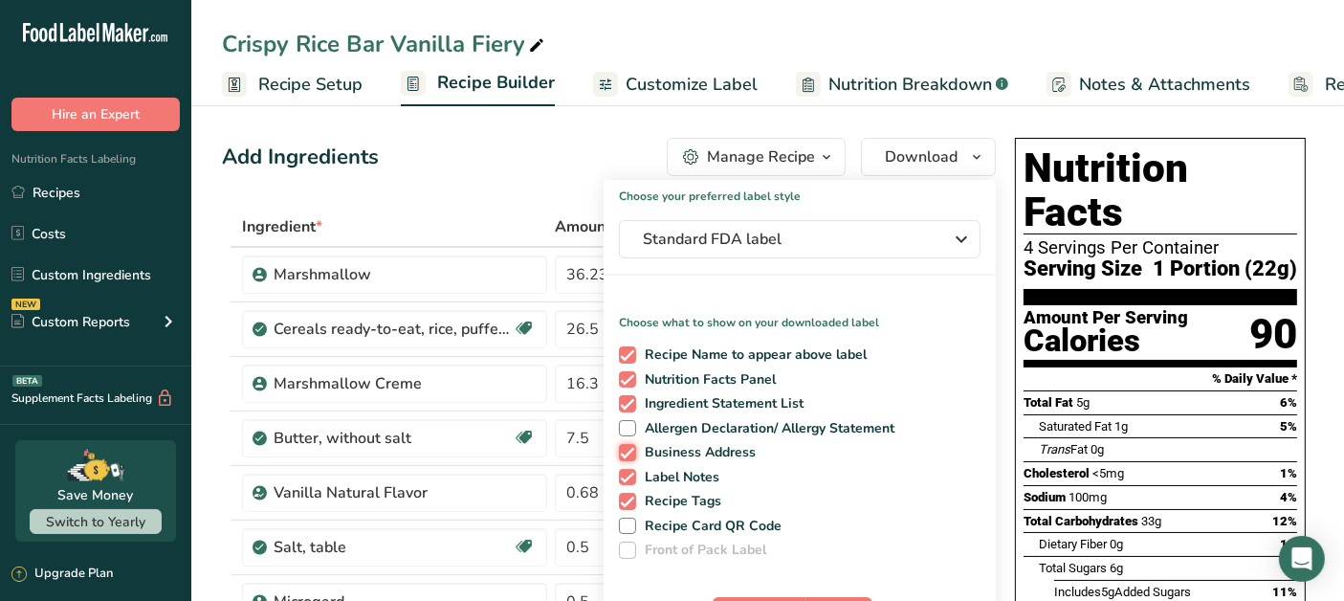
checkbox input "false"
click at [626, 473] on span at bounding box center [627, 477] width 17 height 17
click at [626, 473] on input "Label Notes" at bounding box center [625, 477] width 12 height 12
checkbox input "false"
click at [507, 175] on div "Add Ingredients Manage Recipe Delete Recipe Duplicate Recipe Scale Recipe Save …" at bounding box center [609, 157] width 774 height 38
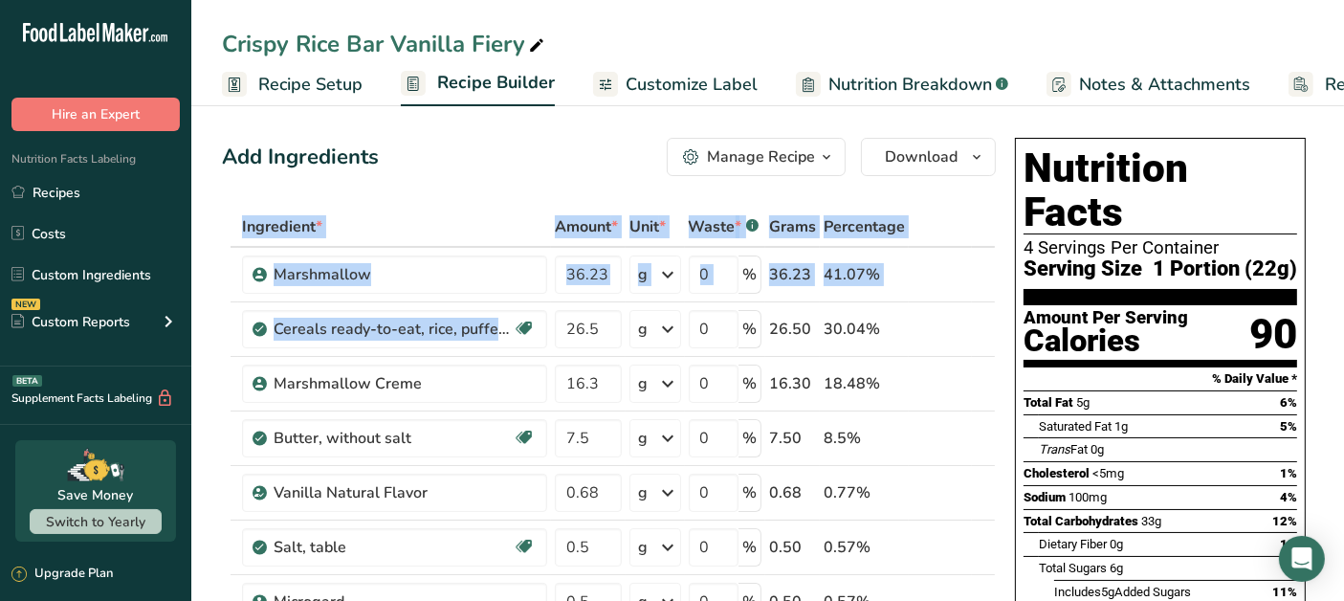
drag, startPoint x: 622, startPoint y: 310, endPoint x: 604, endPoint y: 307, distance: 17.5
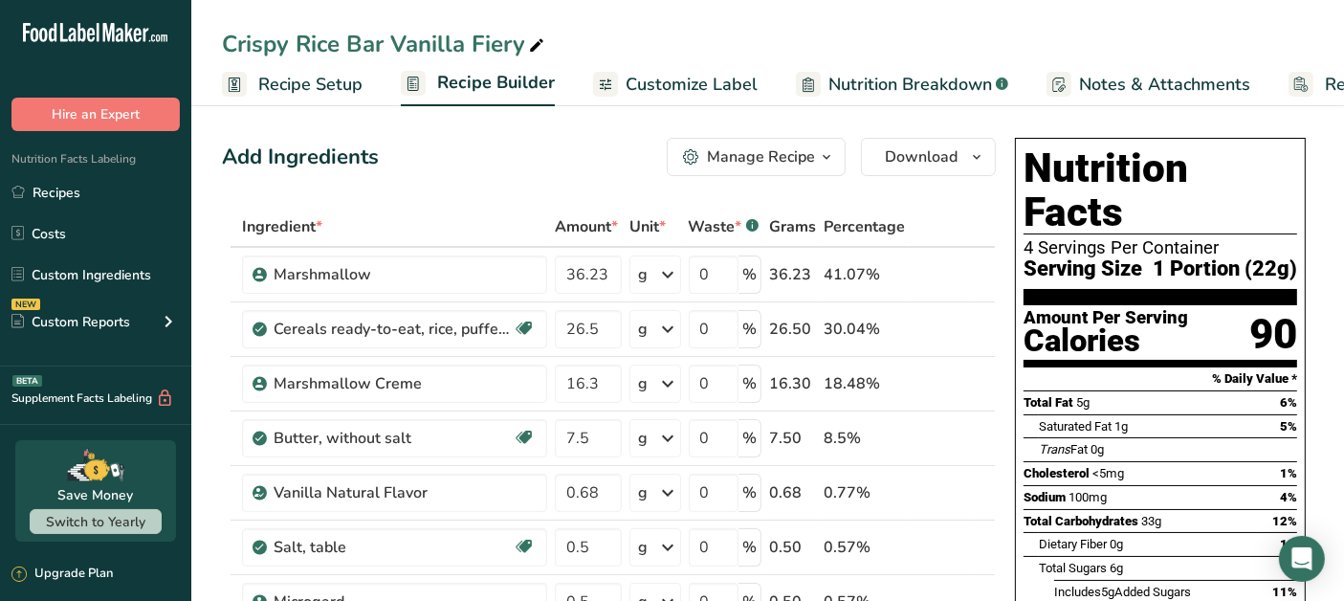
click at [543, 170] on div "Add Ingredients Manage Recipe Delete Recipe Duplicate Recipe Scale Recipe Save …" at bounding box center [609, 157] width 774 height 38
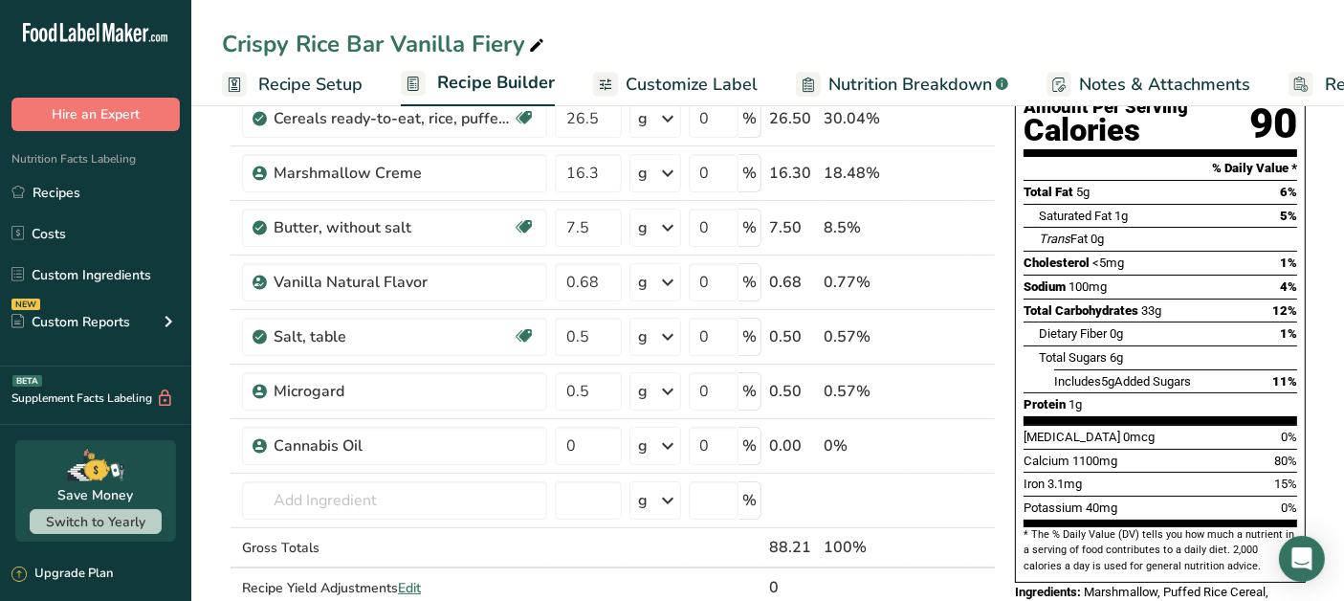
scroll to position [325, 0]
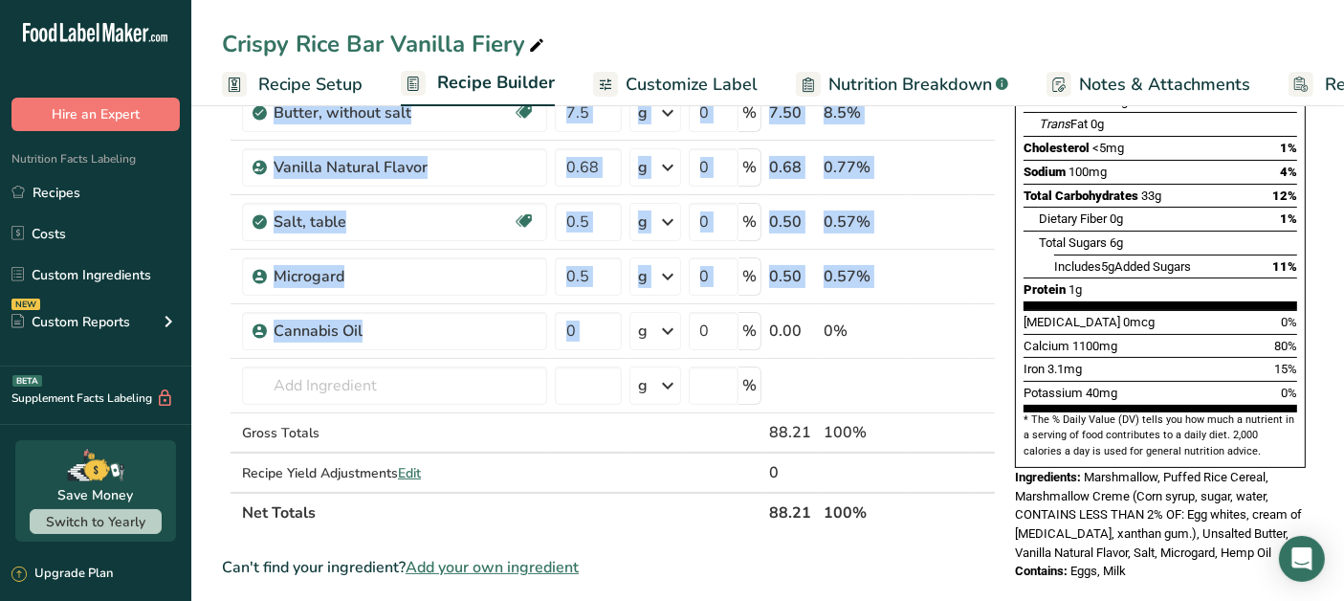
drag, startPoint x: 229, startPoint y: 274, endPoint x: 617, endPoint y: 330, distance: 392.2
click at [620, 334] on tbody "Marshmallow 36.23 g Weight Units g kg mg See more Volume Units l Volume units r…" at bounding box center [609, 207] width 772 height 569
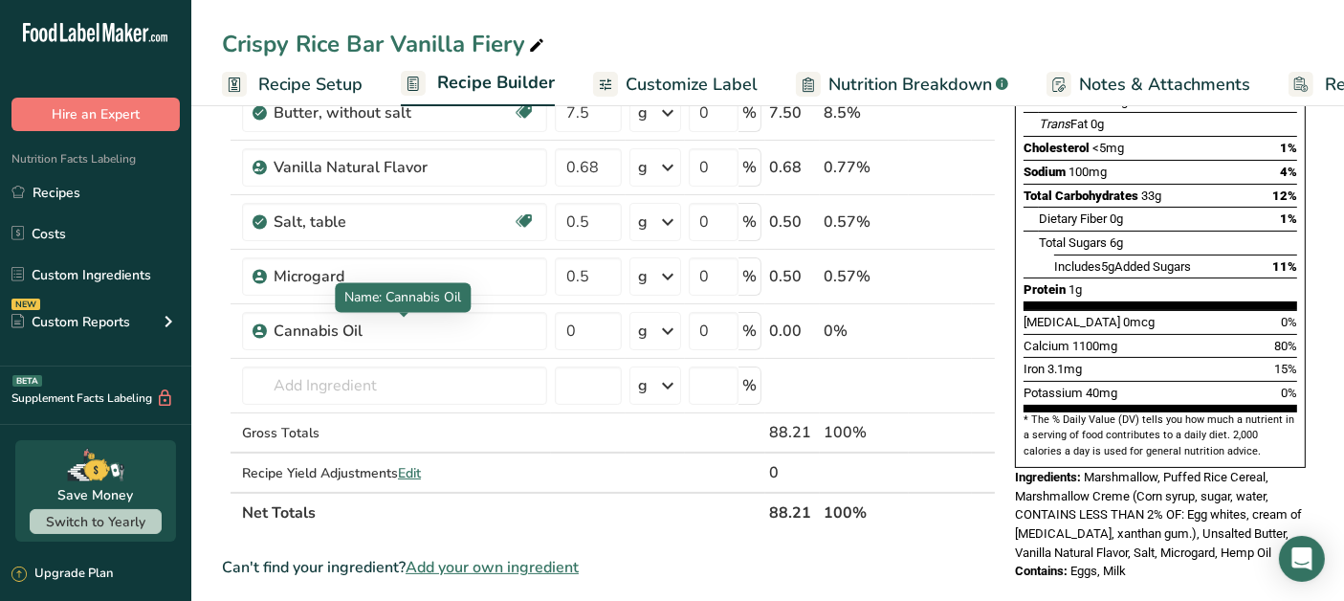
click at [430, 310] on div "Name: Cannabis Oil" at bounding box center [403, 298] width 136 height 30
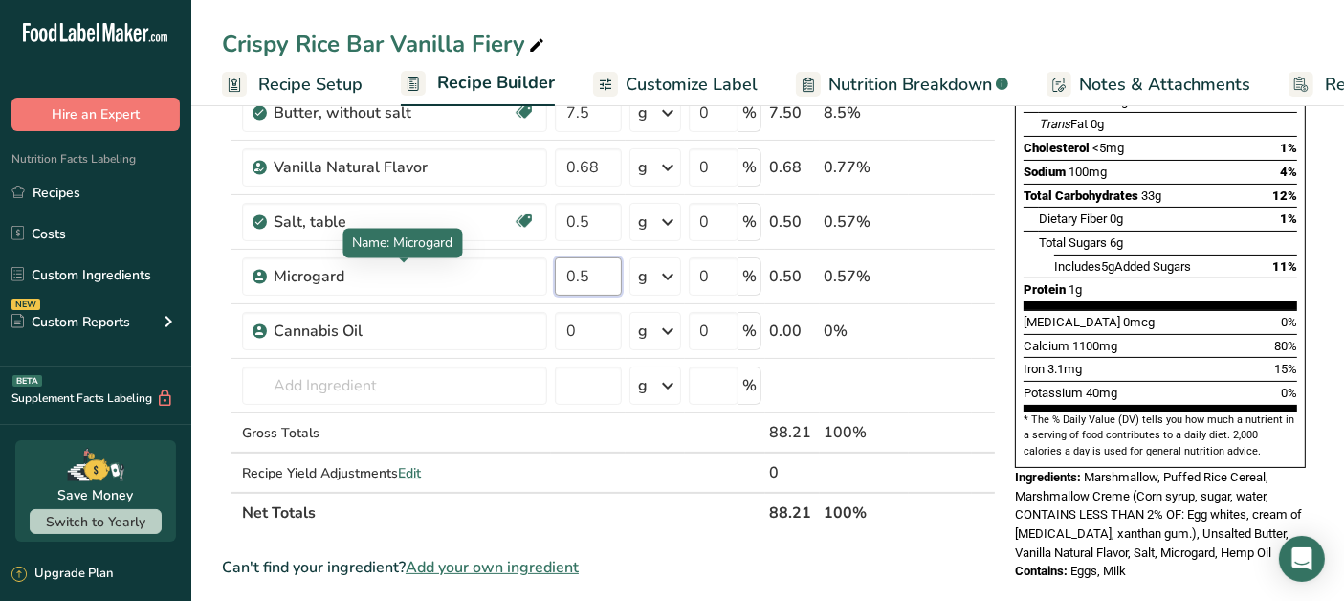
drag, startPoint x: 605, startPoint y: 279, endPoint x: 284, endPoint y: 276, distance: 321.4
click at [284, 276] on tr "Microgard 0.5 g Weight Units g kg mg See more Volume Units l Volume units requi…" at bounding box center [609, 277] width 772 height 55
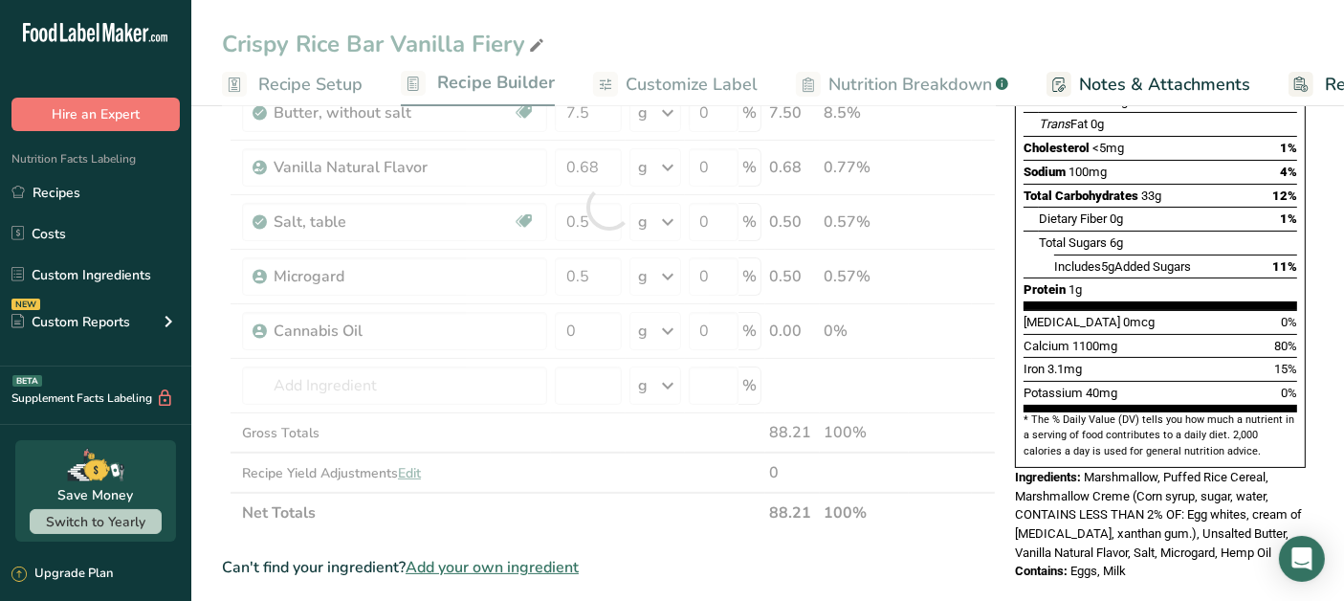
click at [214, 353] on section "Add Ingredients Manage Recipe Delete Recipe Duplicate Recipe Scale Recipe Save …" at bounding box center [767, 491] width 1152 height 1435
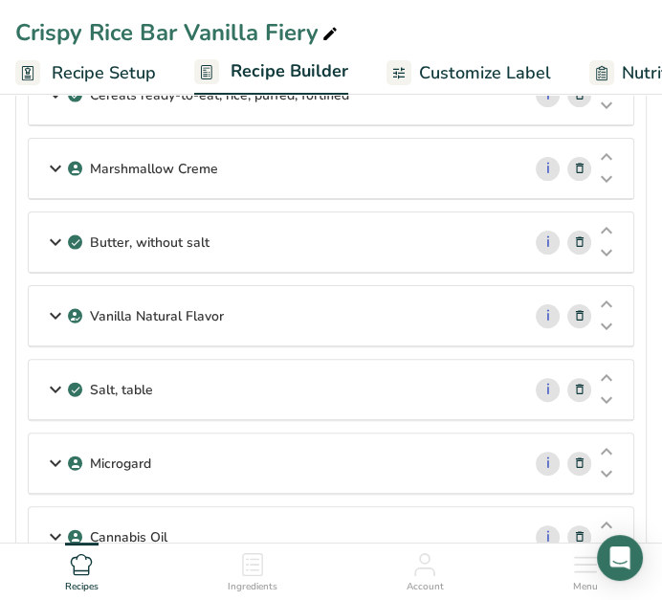
scroll to position [0, 0]
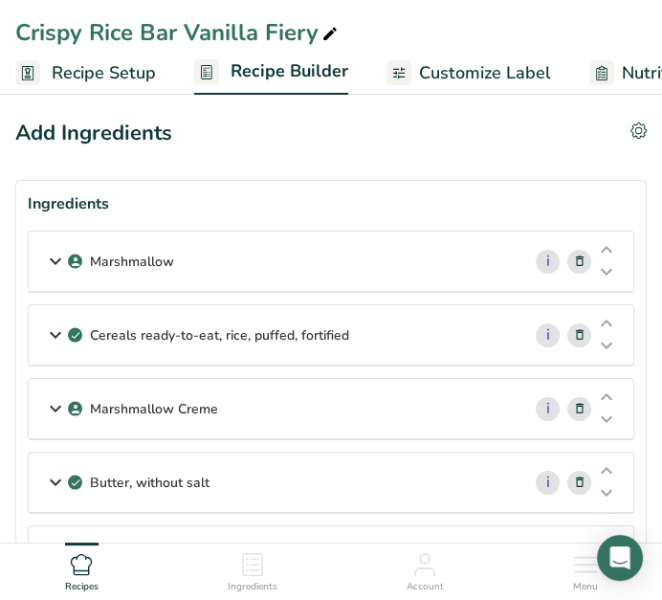
click at [227, 252] on div "Marshmallow" at bounding box center [275, 260] width 492 height 59
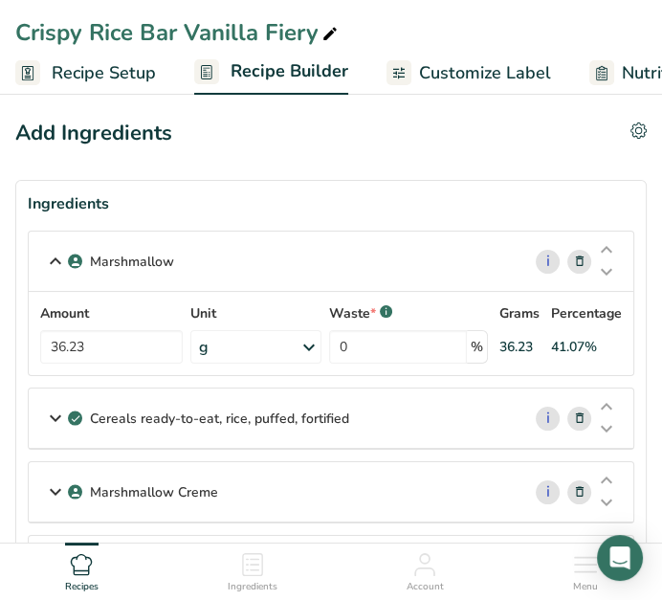
click at [314, 420] on p "Cereals ready-to-eat, rice, puffed, fortified" at bounding box center [219, 418] width 259 height 20
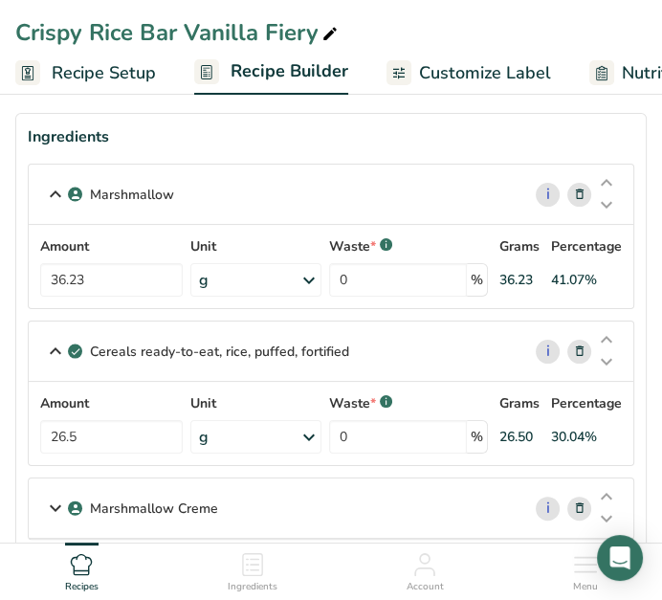
scroll to position [106, 0]
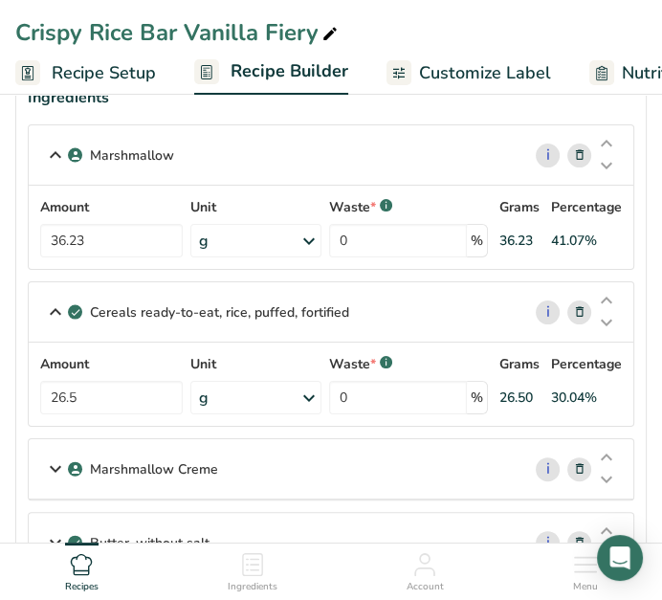
click at [408, 477] on div "Marshmallow Creme" at bounding box center [275, 468] width 492 height 59
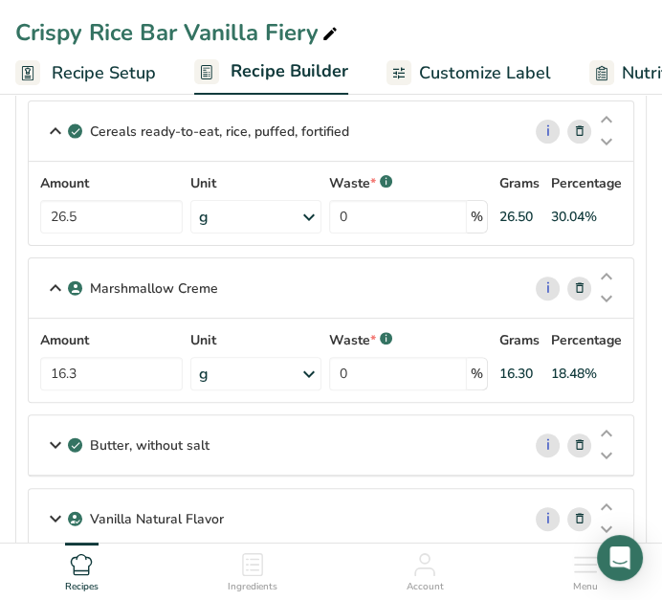
scroll to position [318, 0]
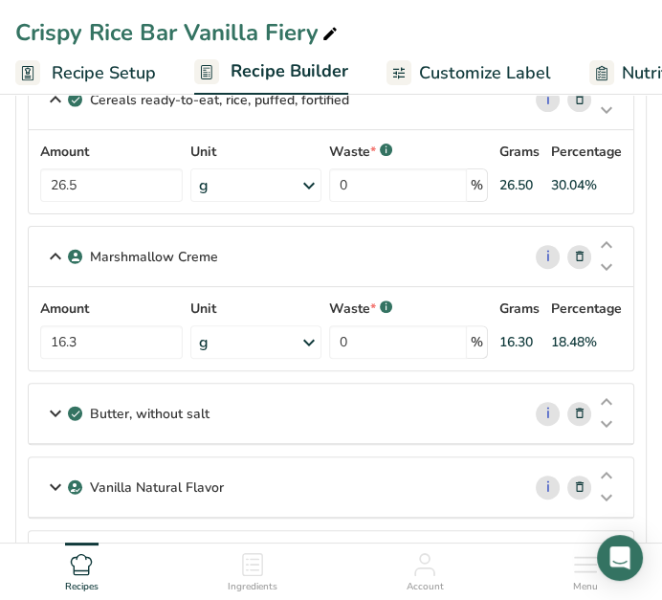
click at [202, 419] on p "Butter, without salt" at bounding box center [150, 414] width 120 height 20
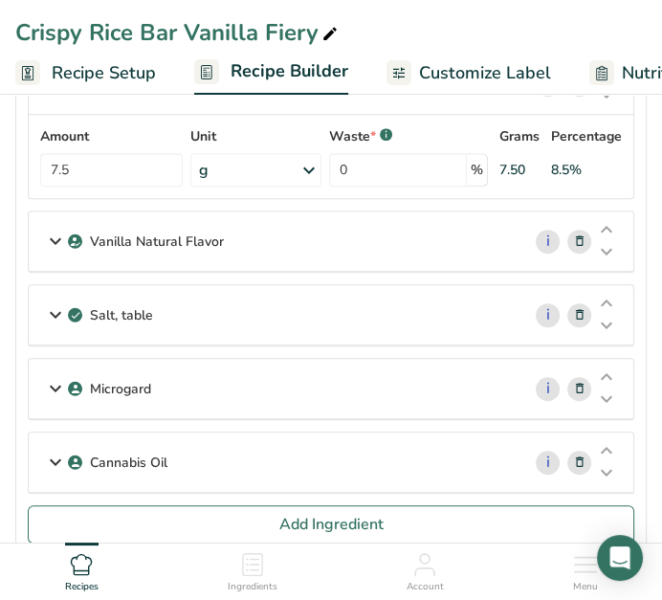
scroll to position [531, 0]
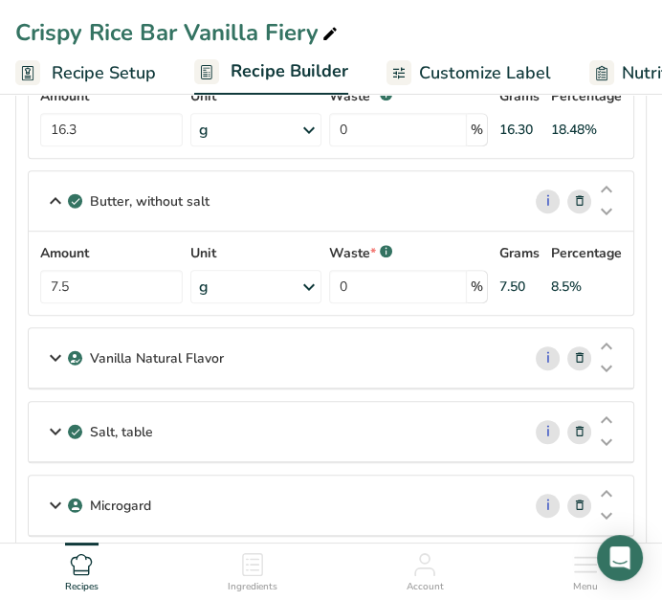
click at [179, 354] on p "Vanilla Natural Flavor" at bounding box center [157, 358] width 134 height 20
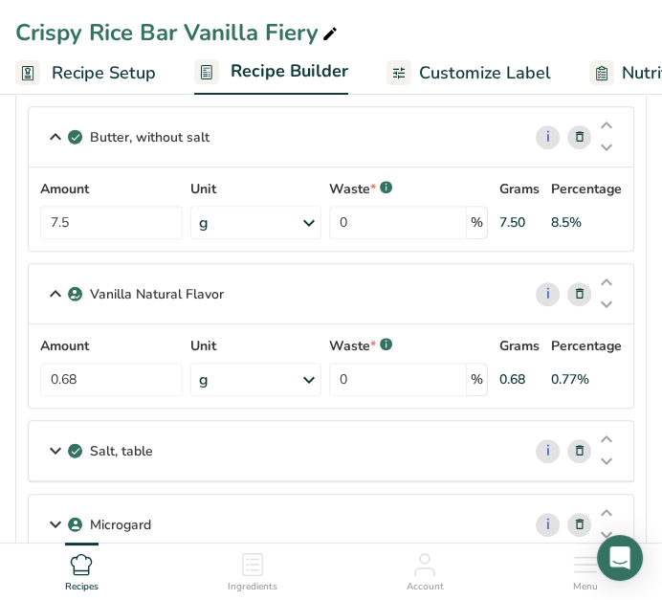
scroll to position [637, 0]
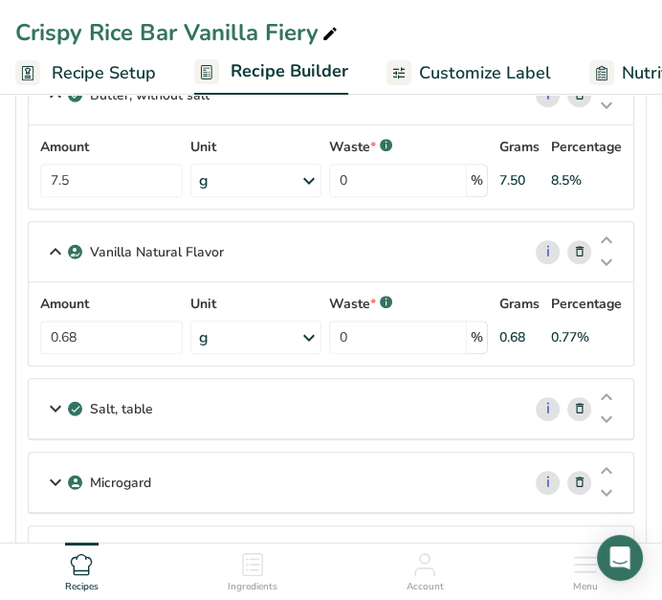
click at [55, 245] on icon at bounding box center [55, 251] width 23 height 34
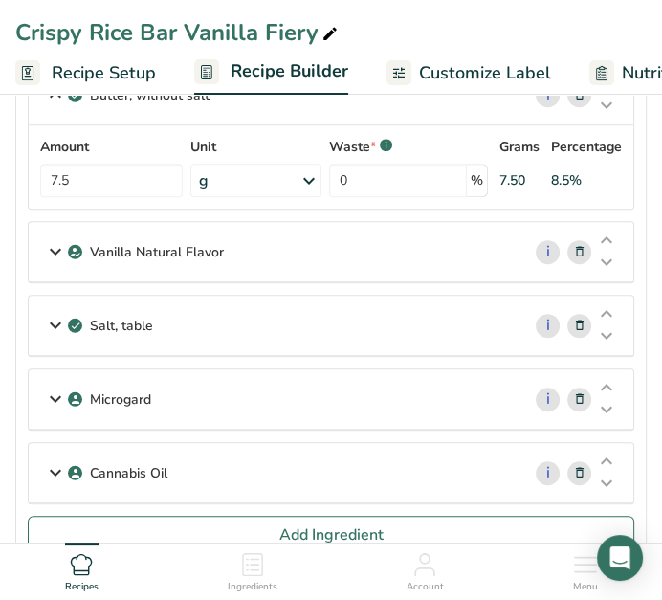
click at [191, 325] on div "Salt, table" at bounding box center [275, 325] width 492 height 59
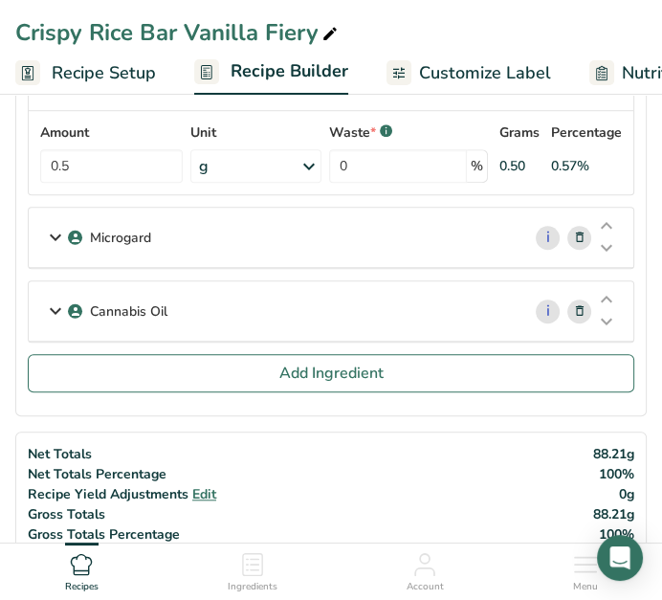
scroll to position [849, 0]
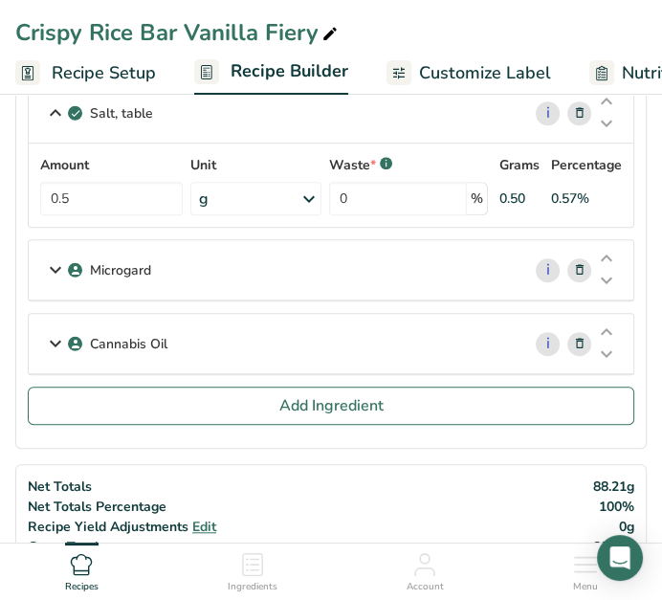
click at [218, 271] on div "Microgard" at bounding box center [275, 269] width 492 height 59
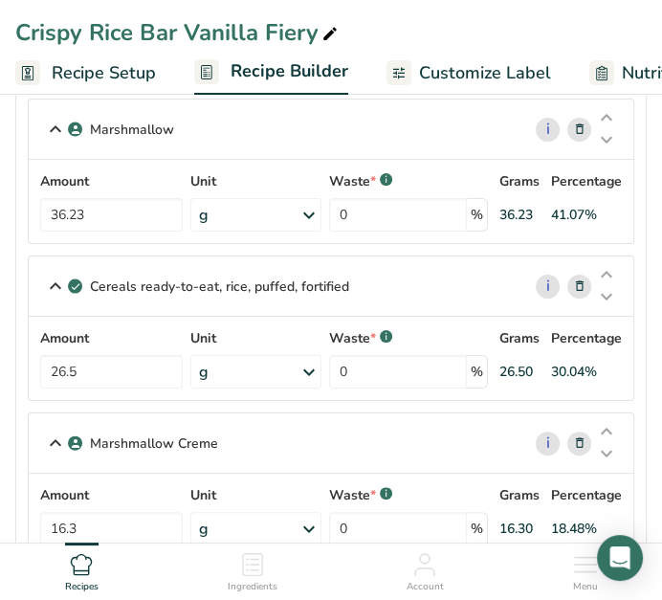
scroll to position [0, 0]
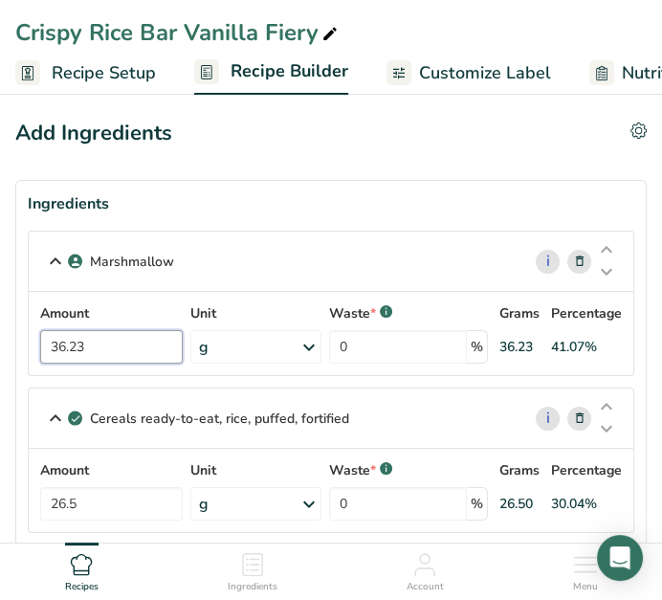
click at [92, 351] on input "36.23" at bounding box center [111, 346] width 143 height 33
type input "3"
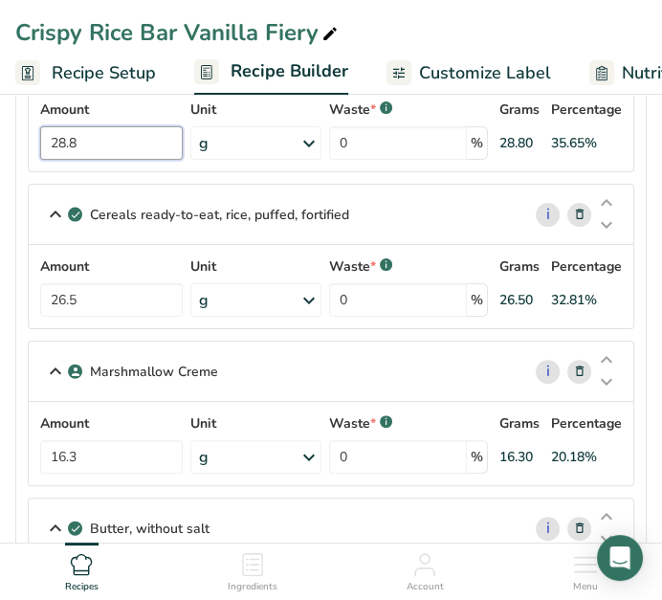
scroll to position [212, 0]
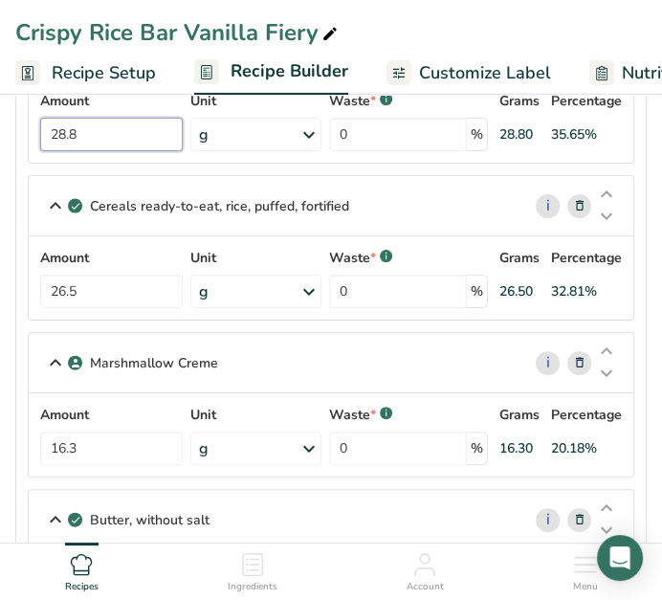
type input "28.8"
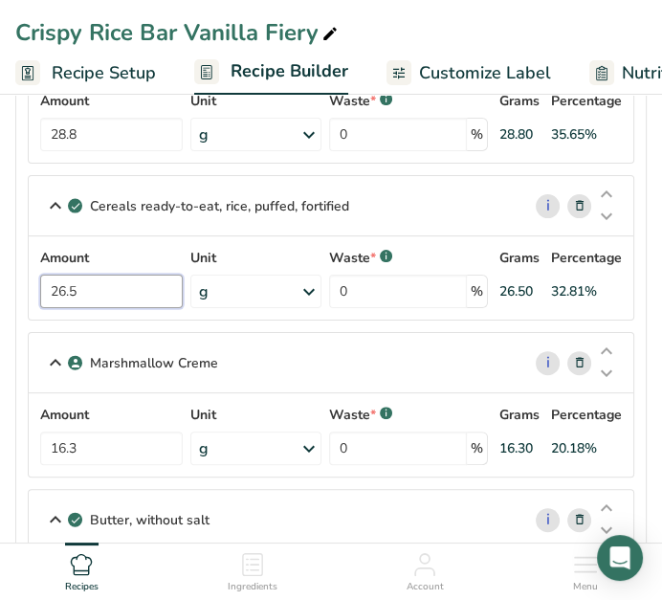
click at [103, 291] on div "Amount 26.5 Unit g Portions 1 cup 0.5 oz Weight Units g kg mg See more Volume U…" at bounding box center [330, 278] width 581 height 60
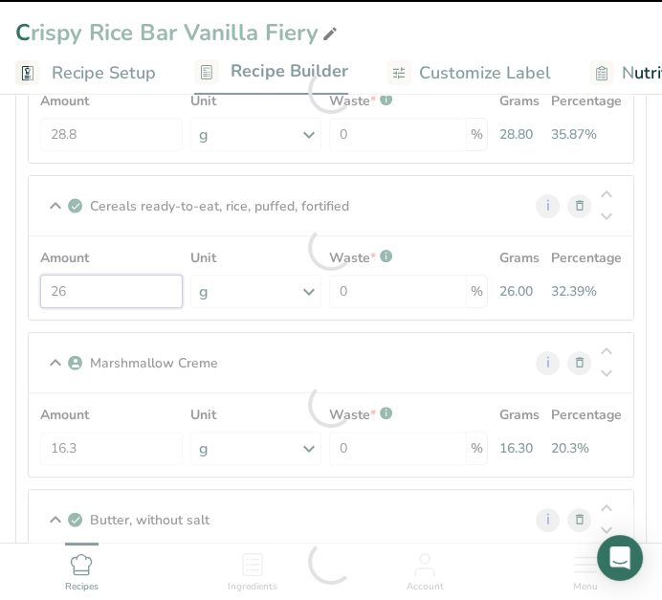
type input "2"
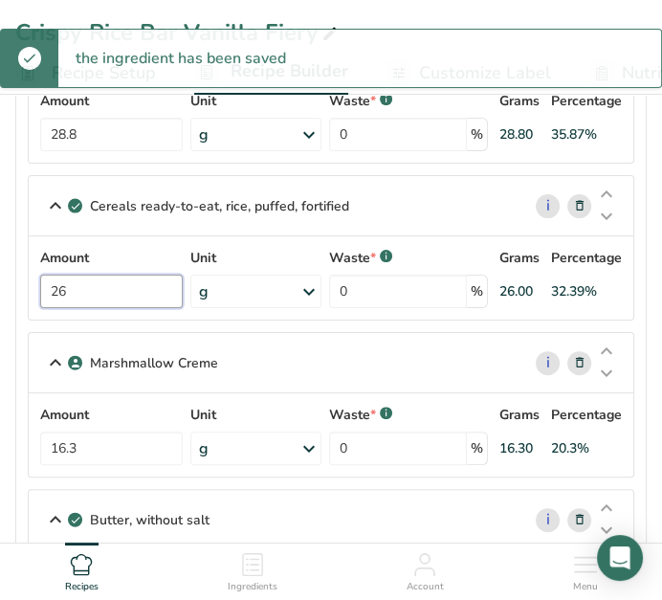
type input "2"
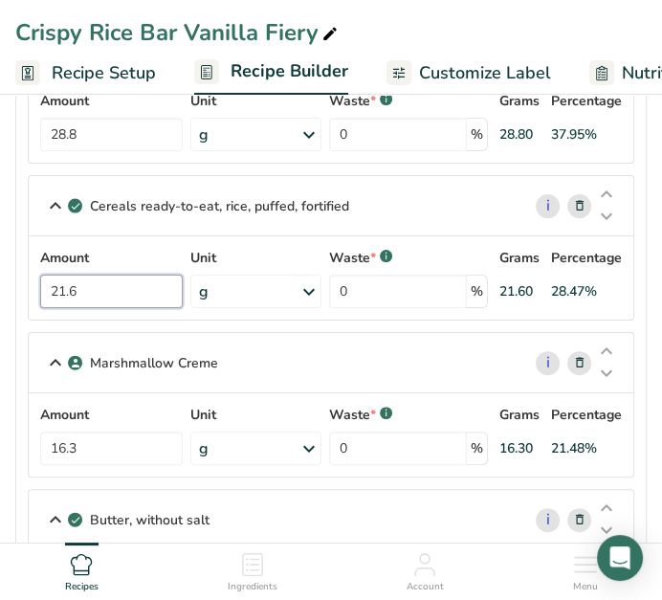
scroll to position [318, 0]
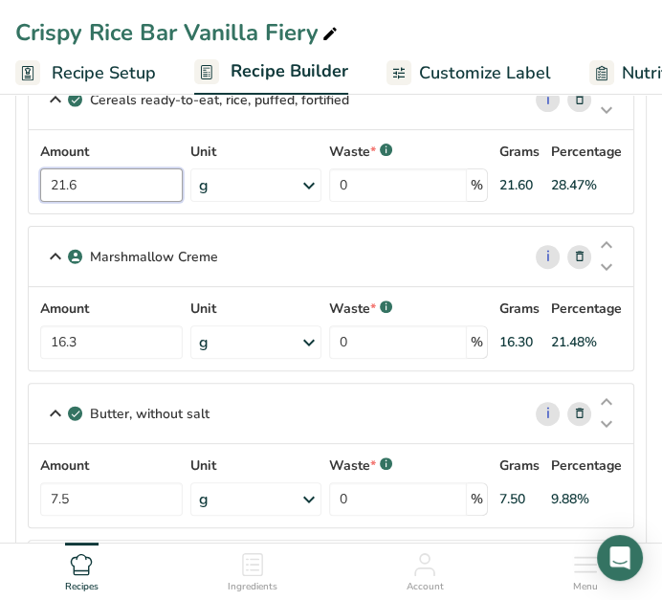
type input "21.6"
click at [108, 337] on div "Amount 16.3 Unit g Weight Units g kg mg See more Volume Units l Volume units re…" at bounding box center [330, 328] width 581 height 60
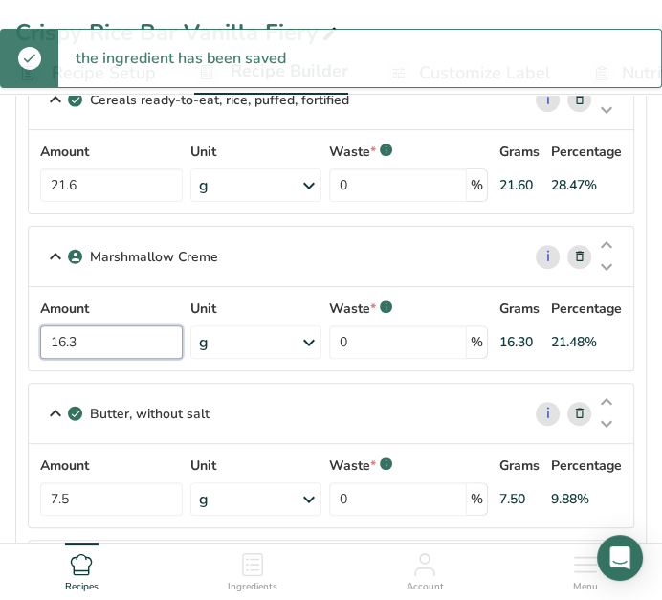
click at [124, 338] on input "16.3" at bounding box center [111, 341] width 143 height 33
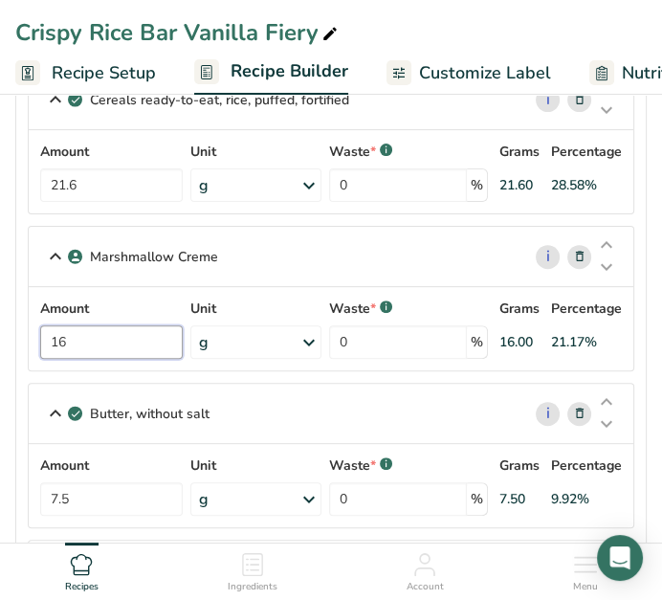
type input "1"
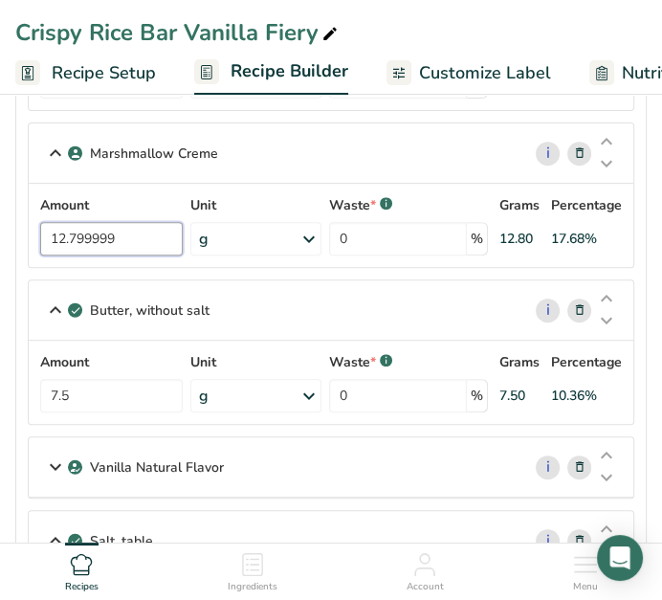
scroll to position [425, 0]
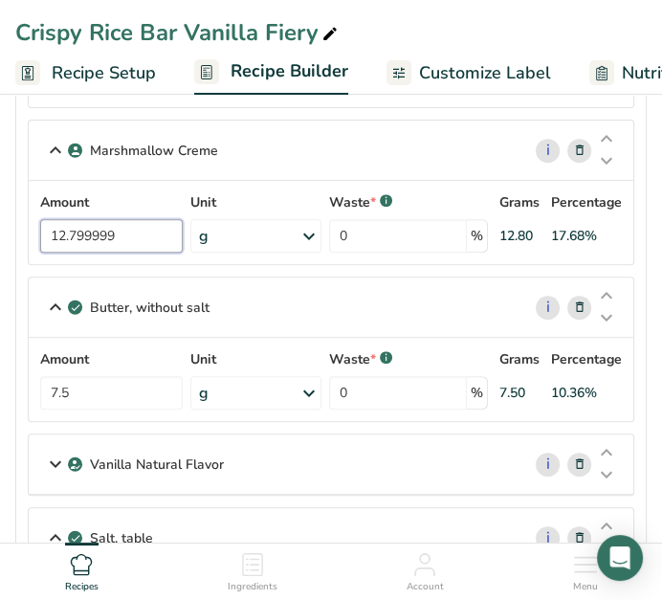
type input "12.799999"
click at [110, 399] on div "Amount 7.5 Unit g Portions 1 pat (1" sq, 1/3" high) 1 tbsp 1 cup See more Weigh…" at bounding box center [330, 379] width 581 height 60
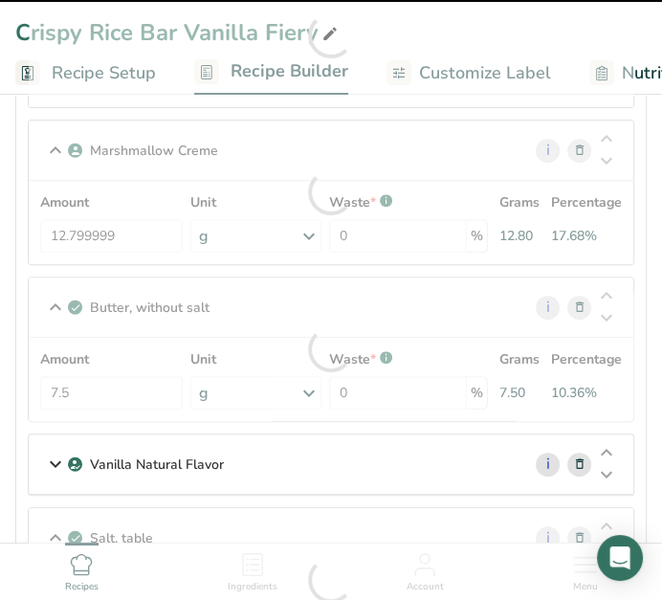
click at [116, 394] on div at bounding box center [331, 348] width 604 height 143
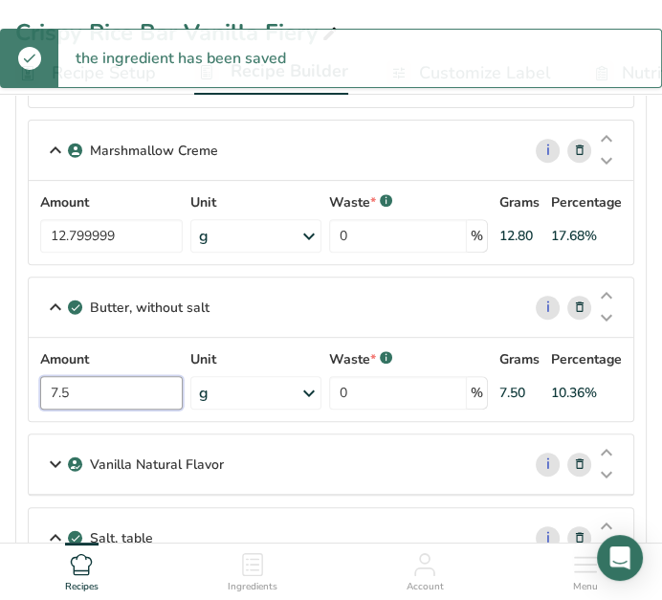
click at [84, 389] on input "7.5" at bounding box center [111, 392] width 143 height 33
type input "7"
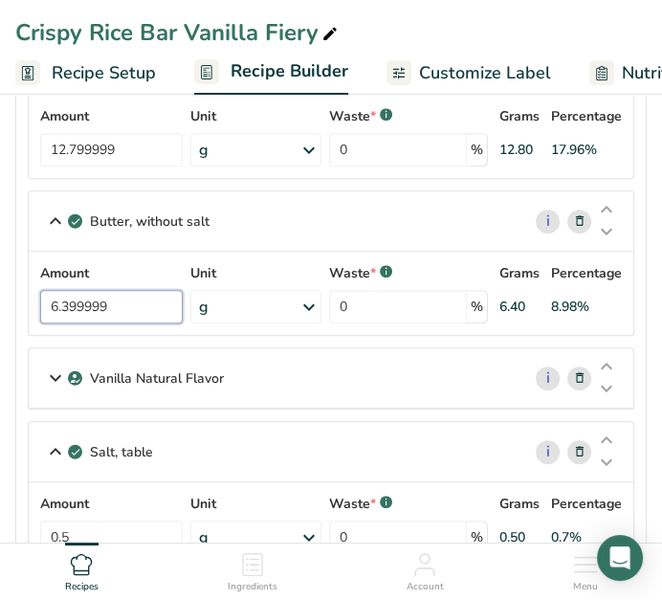
scroll to position [531, 0]
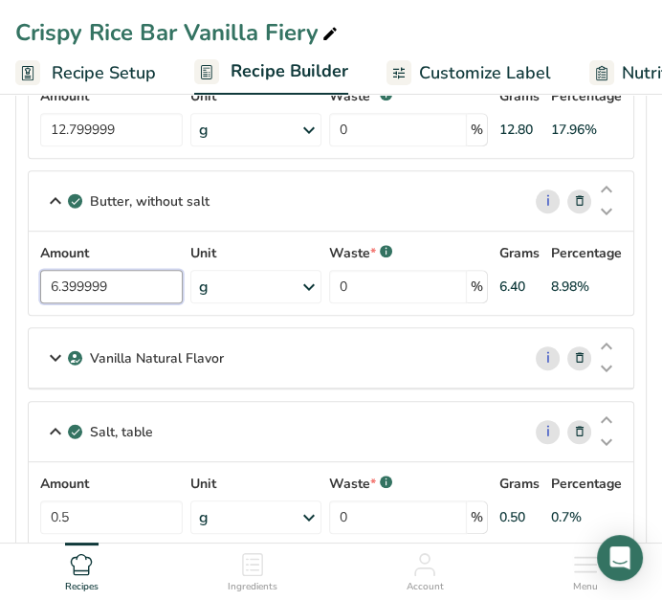
type input "6.399999"
click at [140, 351] on p "Vanilla Natural Flavor" at bounding box center [157, 358] width 134 height 20
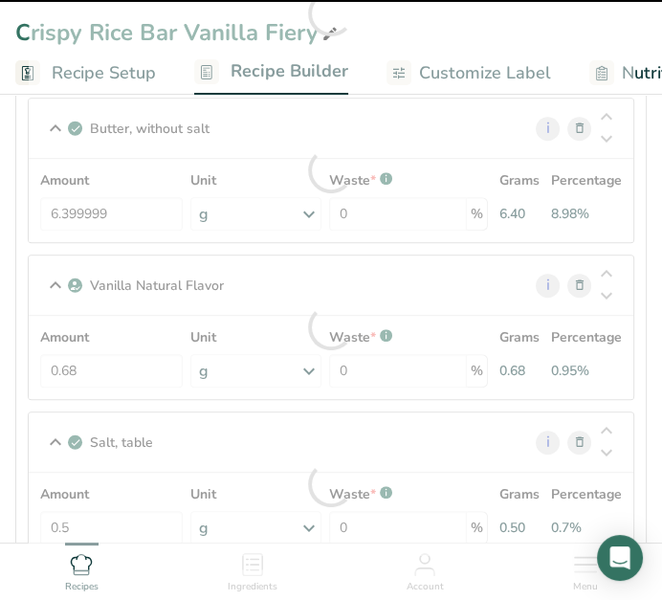
scroll to position [637, 0]
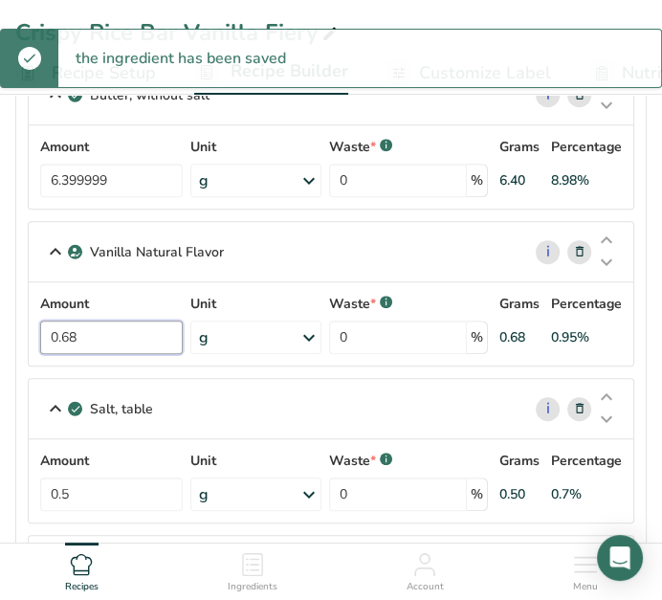
click at [96, 337] on input "0.68" at bounding box center [111, 336] width 143 height 33
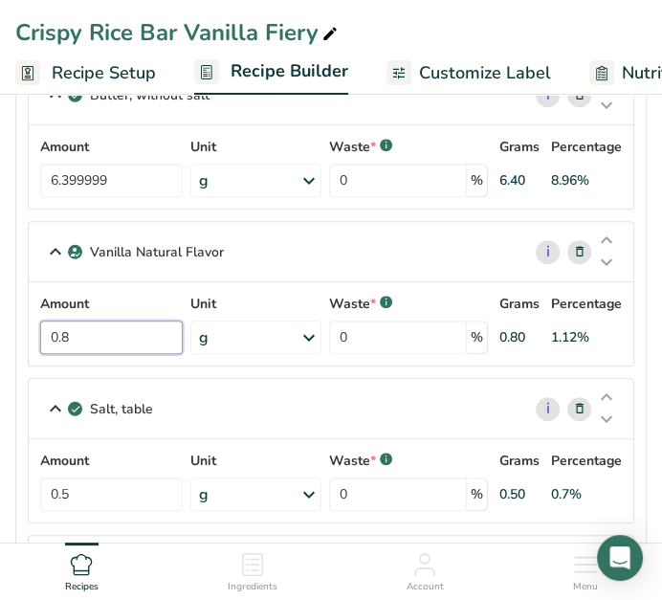
type input "0.8"
click at [84, 476] on div "Amount 0.5 Unit g Portions 1 tsp 1 tbsp 1 cup See more Weight Units g kg mg See…" at bounding box center [330, 480] width 581 height 60
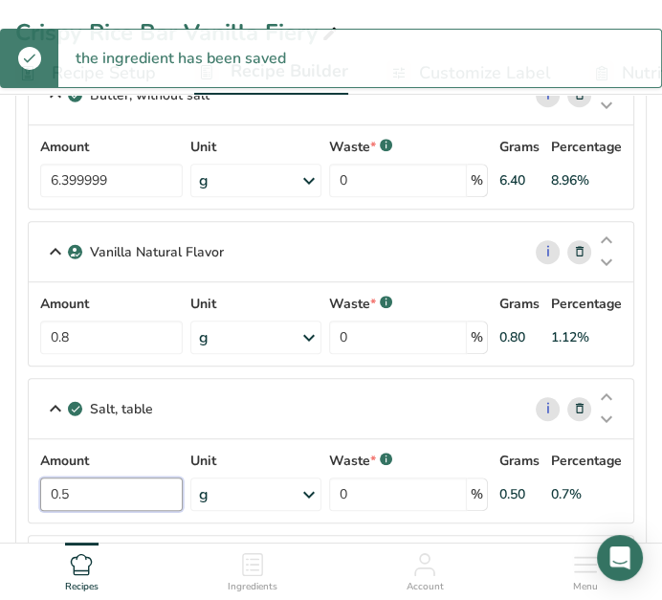
click at [128, 481] on input "0.5" at bounding box center [111, 493] width 143 height 33
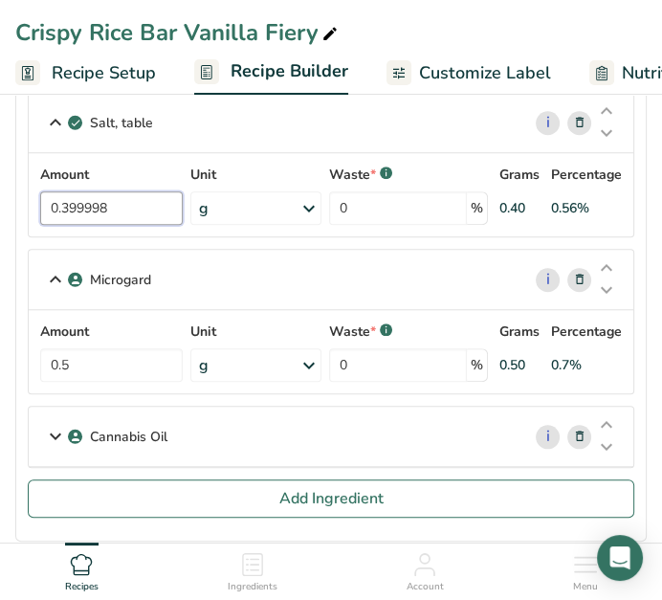
scroll to position [956, 0]
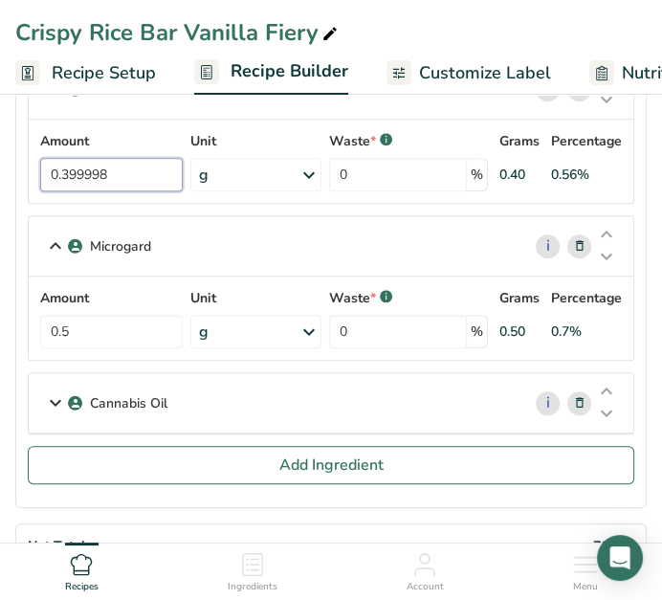
type input "0.399998"
click at [120, 344] on div "Amount 0.5 Unit g Weight Units g kg mg See more Volume Units l Volume units req…" at bounding box center [331, 317] width 604 height 83
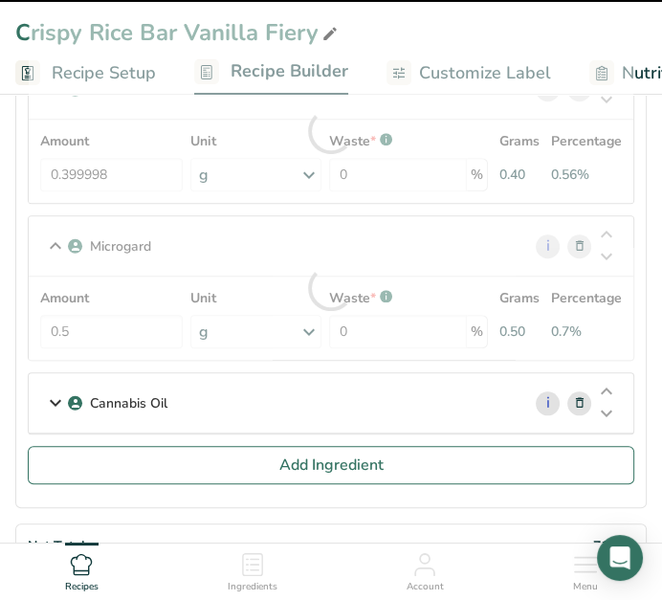
click at [106, 321] on div at bounding box center [331, 287] width 604 height 143
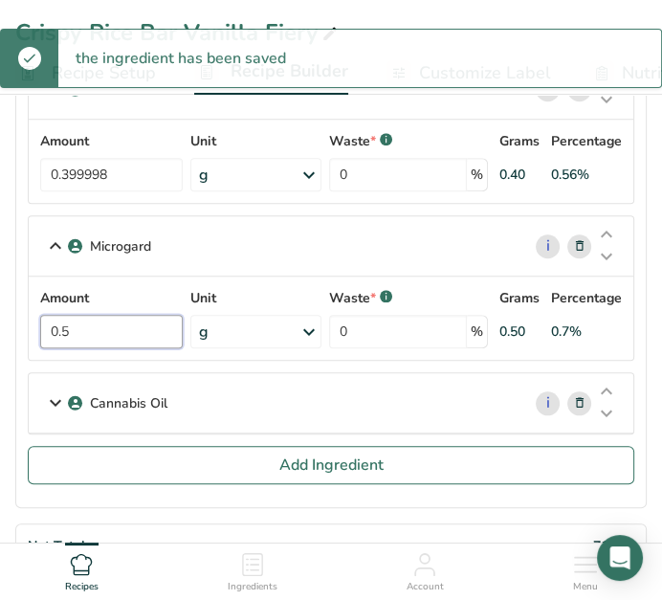
click at [109, 317] on input "0.5" at bounding box center [111, 331] width 143 height 33
type input "0.4"
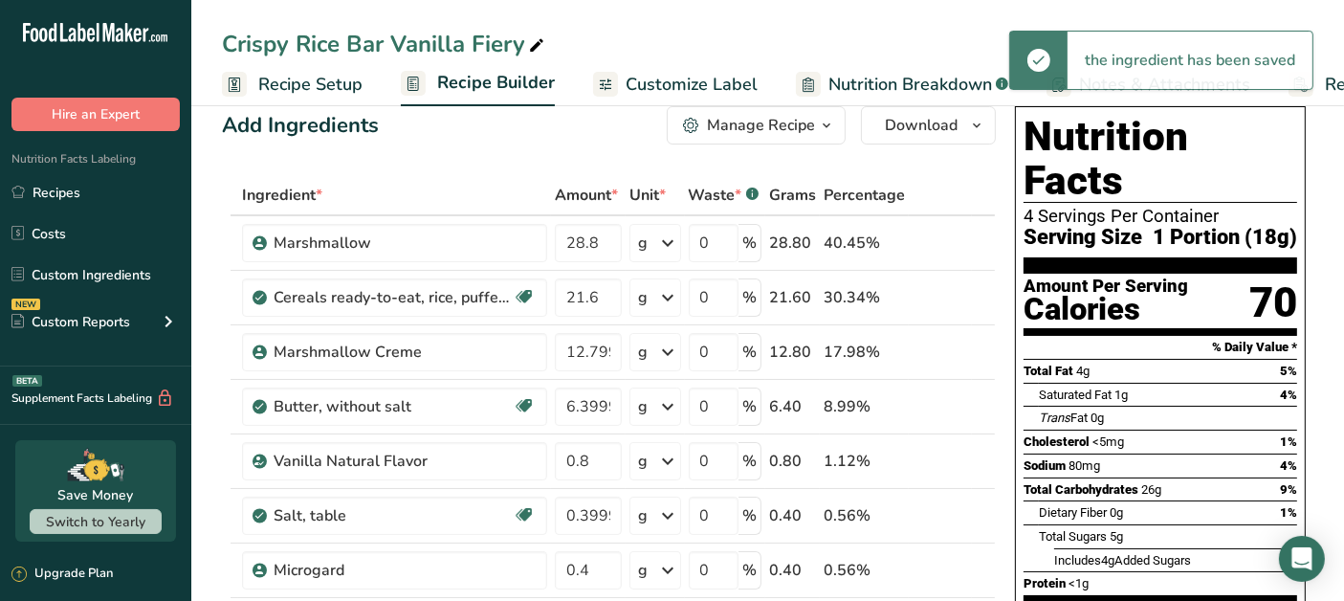
scroll to position [0, 0]
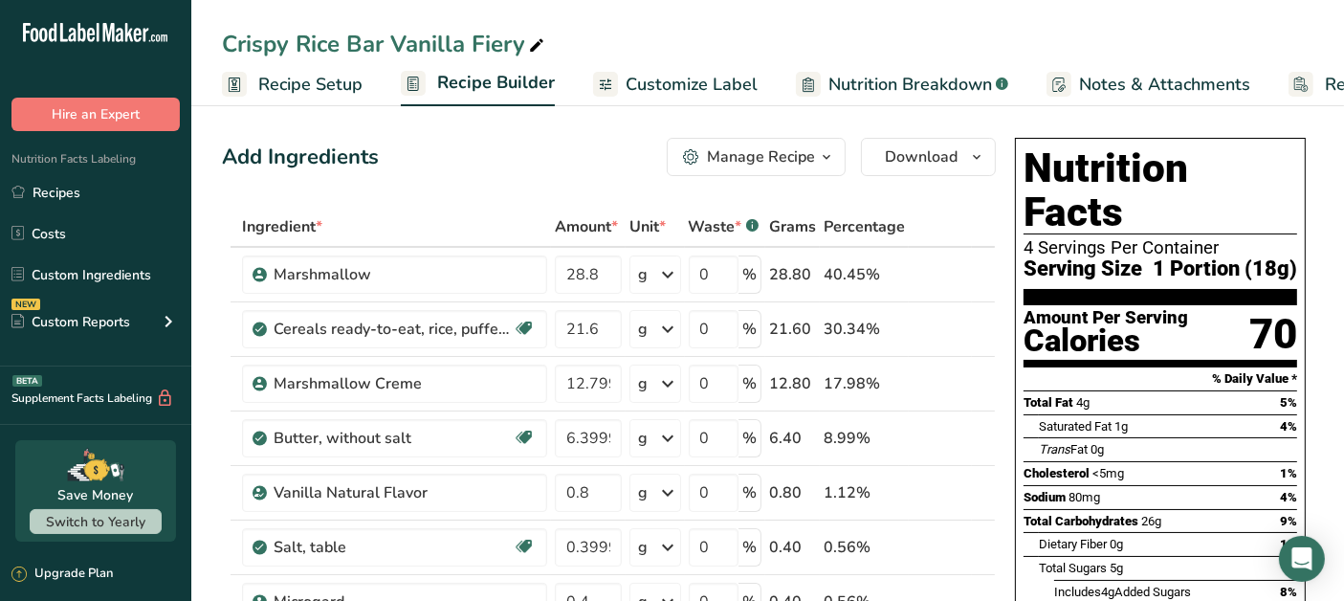
click at [444, 153] on div "Add Ingredients Manage Recipe Delete Recipe Duplicate Recipe Scale Recipe Save …" at bounding box center [609, 157] width 774 height 38
click at [345, 91] on span "Recipe Setup" at bounding box center [310, 85] width 104 height 26
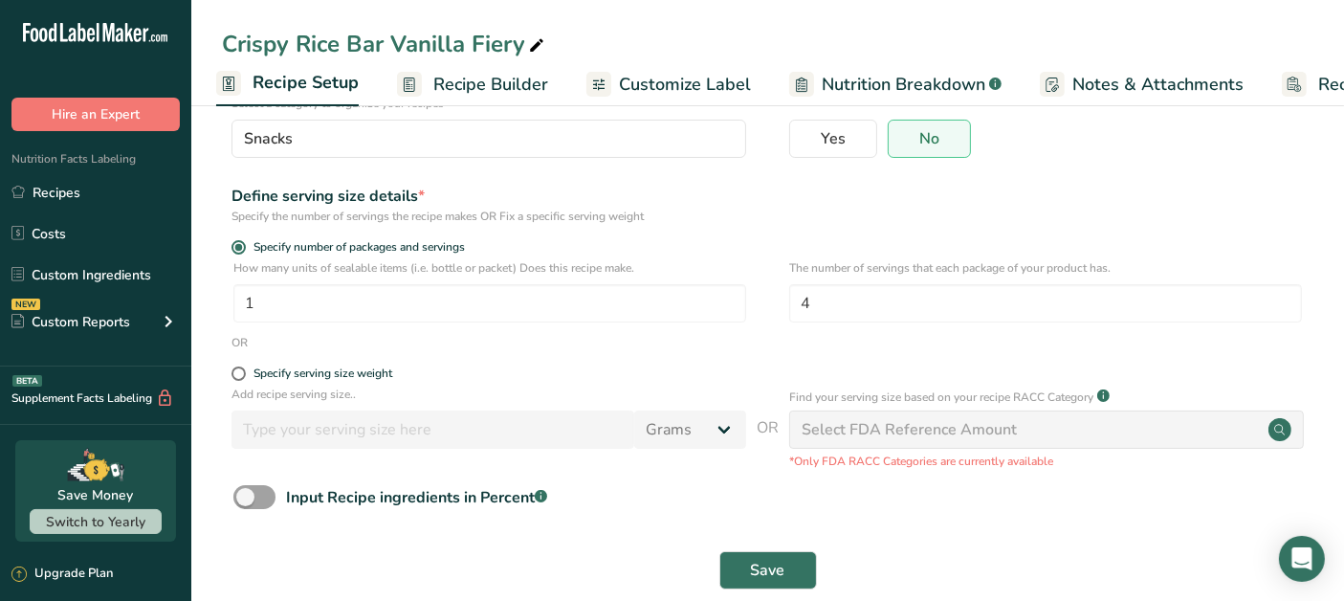
scroll to position [192, 0]
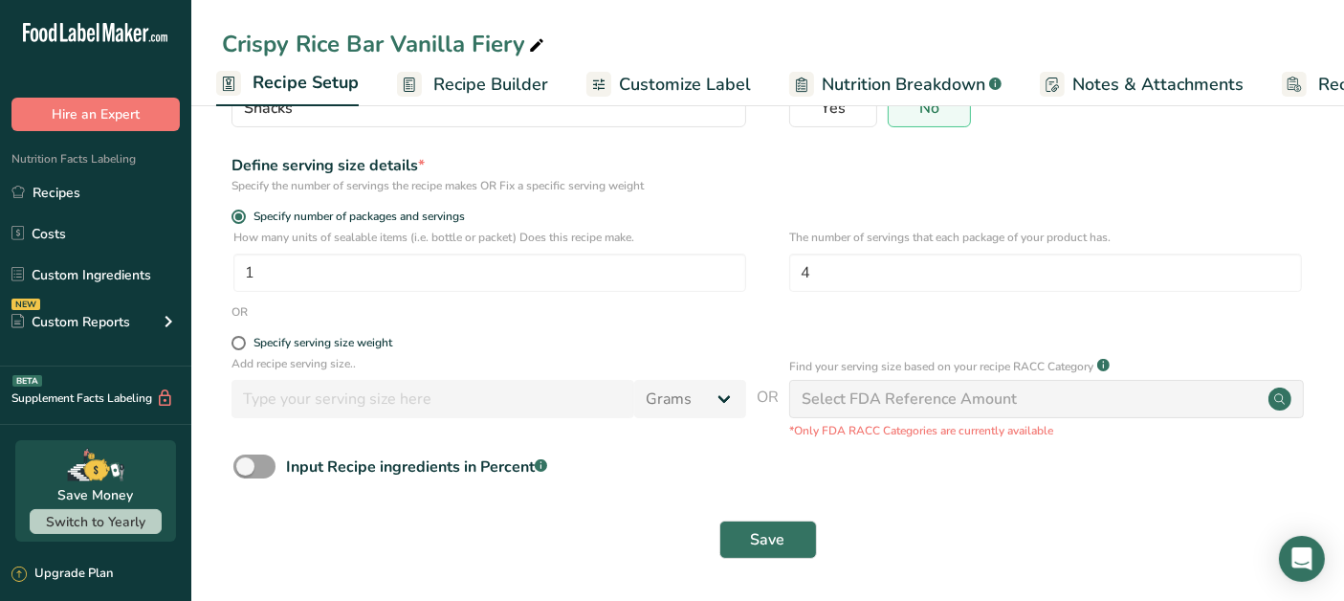
click at [470, 77] on span "Recipe Builder" at bounding box center [490, 85] width 115 height 26
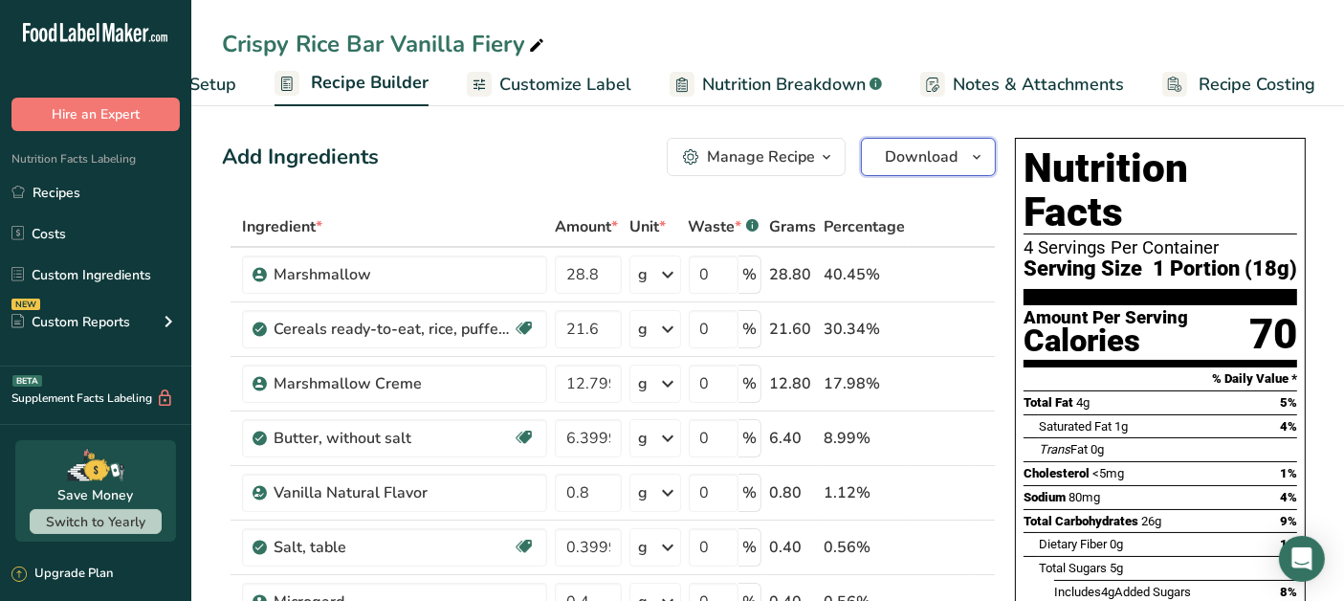
click at [939, 170] on button "Download" at bounding box center [928, 157] width 135 height 38
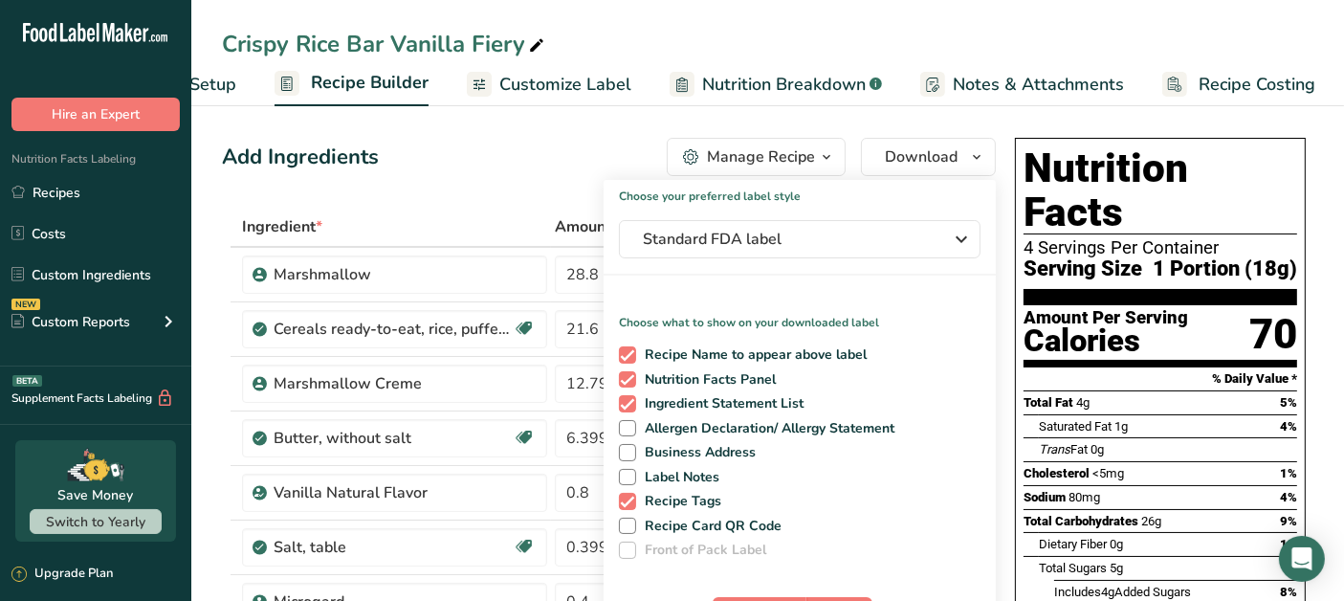
click at [621, 507] on span at bounding box center [627, 501] width 17 height 17
click at [621, 507] on input "Recipe Tags" at bounding box center [625, 500] width 12 height 12
checkbox input "false"
click at [630, 426] on span at bounding box center [627, 428] width 17 height 17
click at [630, 426] on input "Allergen Declaration/ Allergy Statement" at bounding box center [625, 428] width 12 height 12
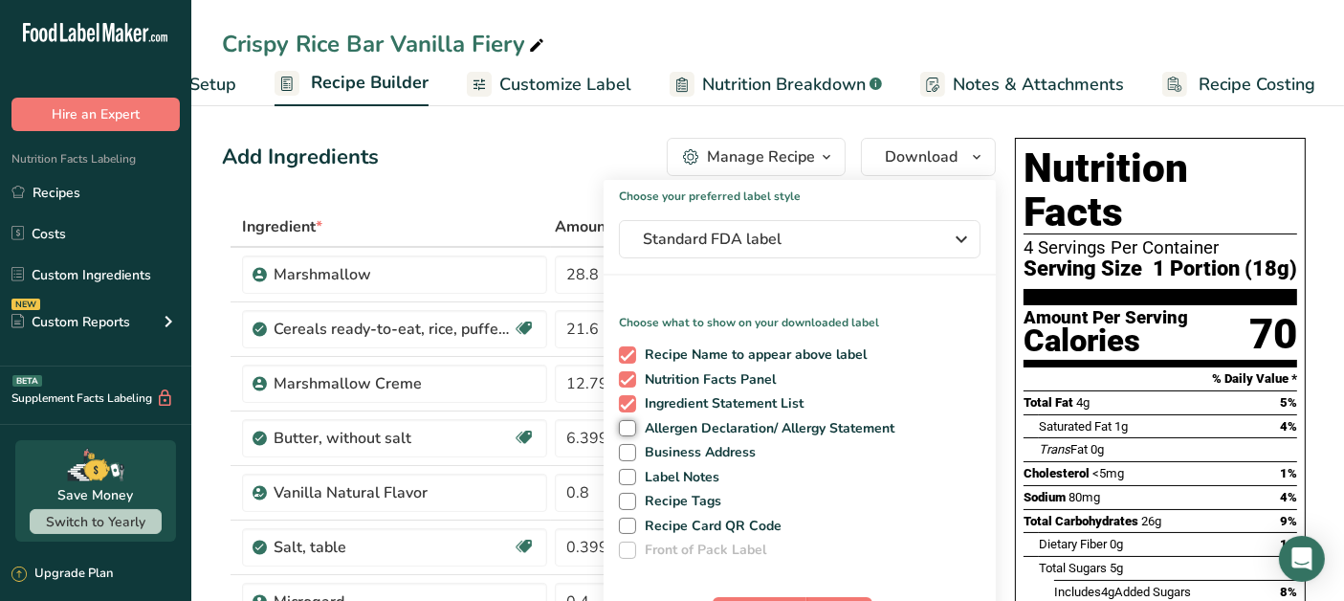
checkbox input "true"
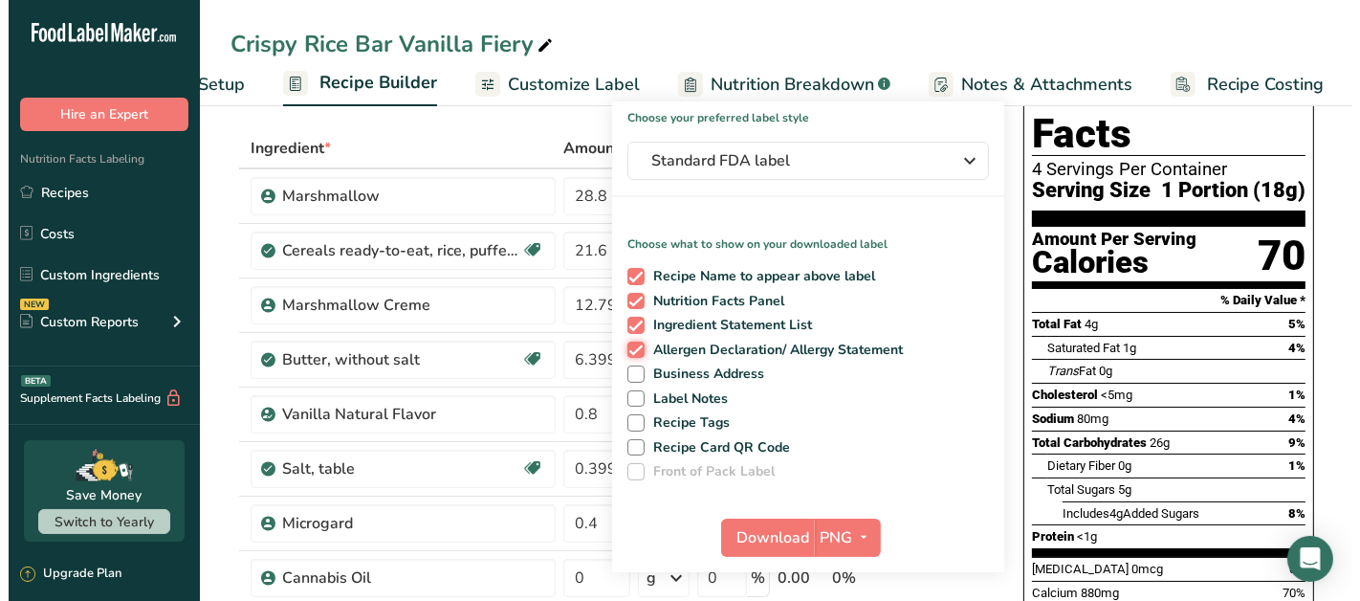
scroll to position [212, 0]
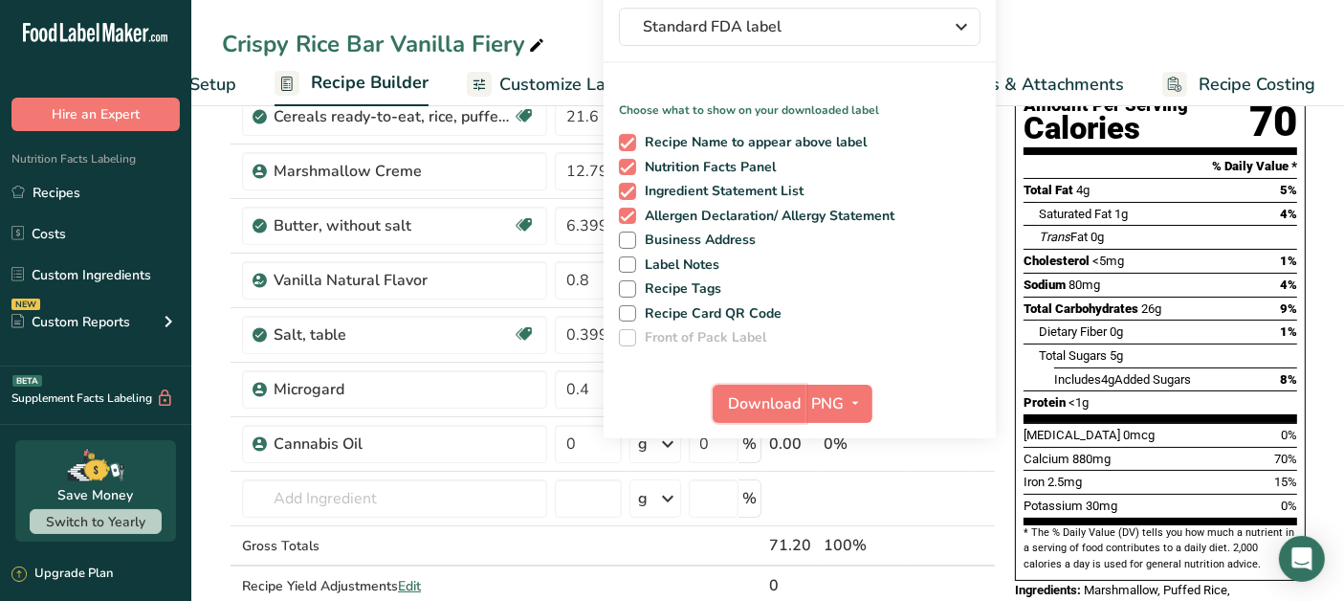
click at [762, 411] on span "Download" at bounding box center [765, 403] width 73 height 23
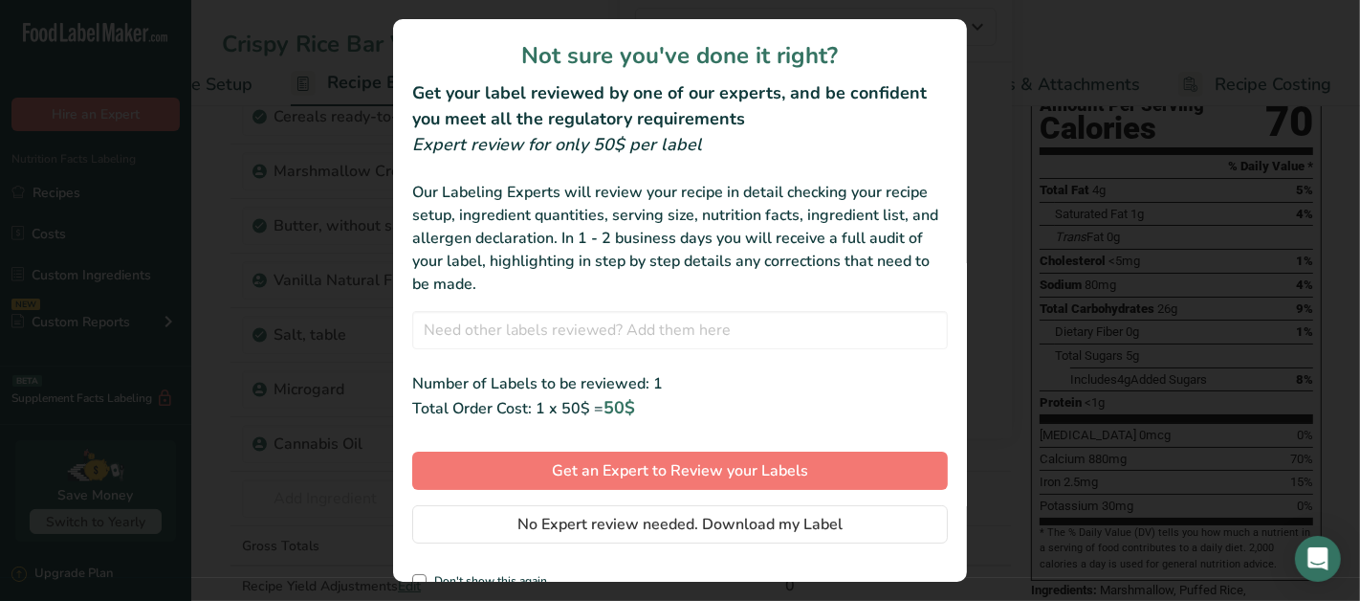
scroll to position [24, 0]
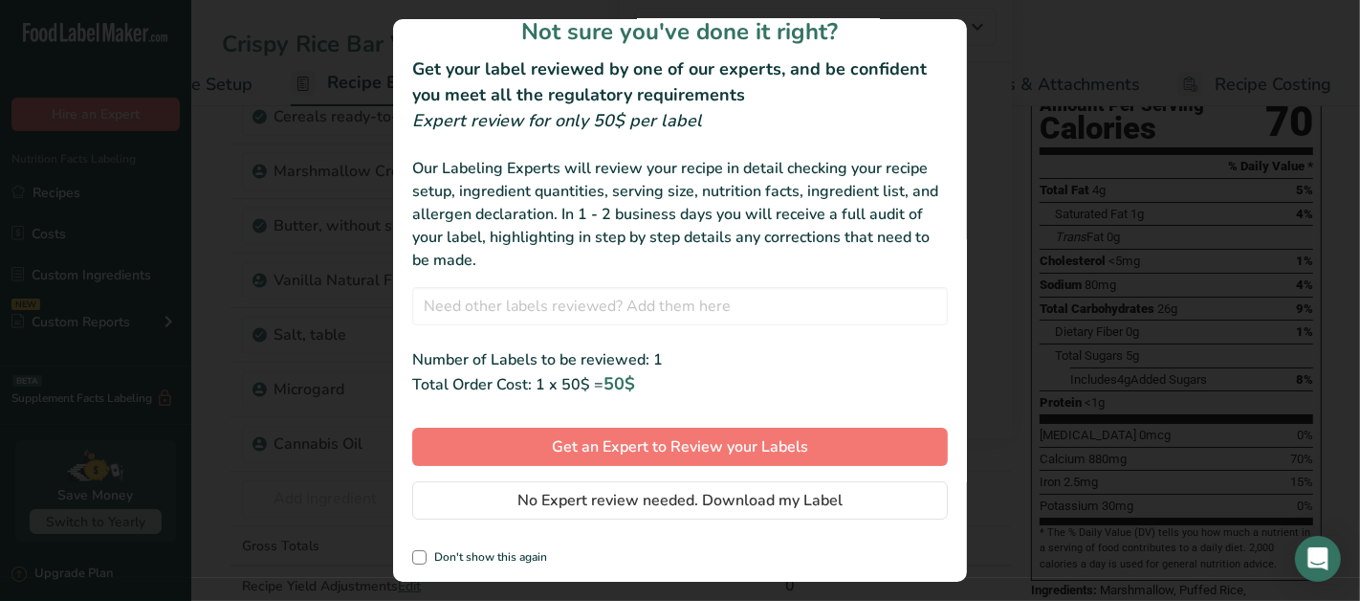
click at [412, 558] on span "review labels modal" at bounding box center [419, 557] width 14 height 14
click at [412, 558] on input "Don't show this again" at bounding box center [418, 557] width 12 height 12
checkbox input "true"
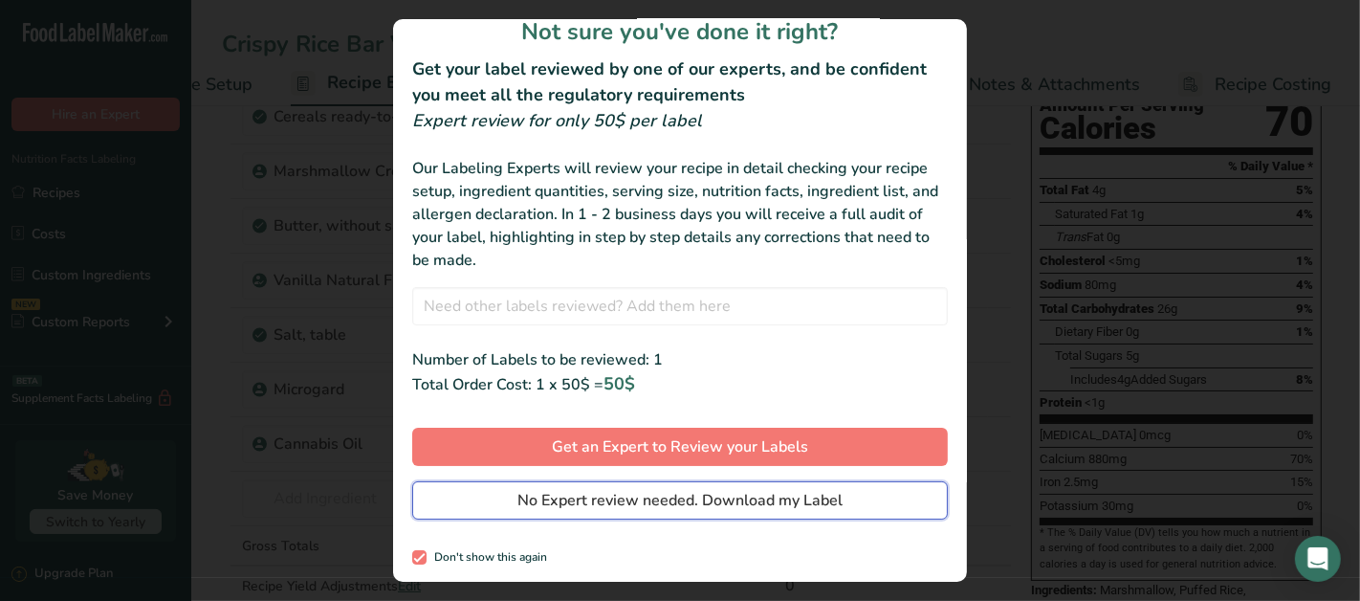
click at [737, 504] on span "No Expert review needed. Download my Label" at bounding box center [679, 500] width 325 height 23
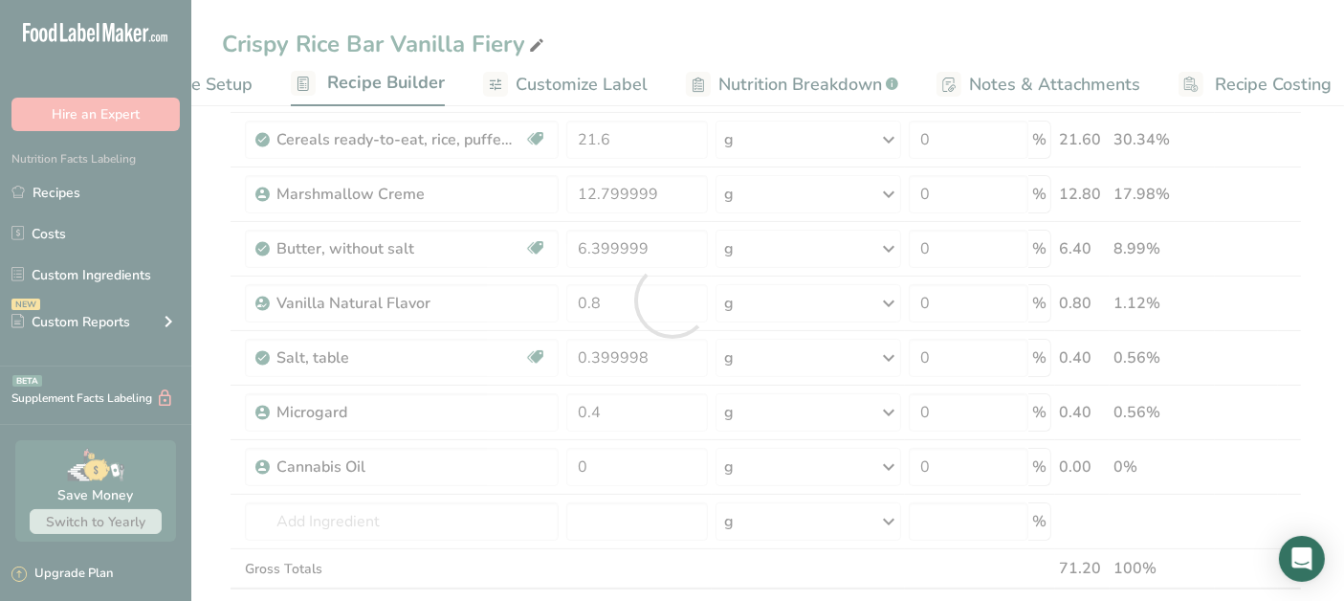
scroll to position [0, 0]
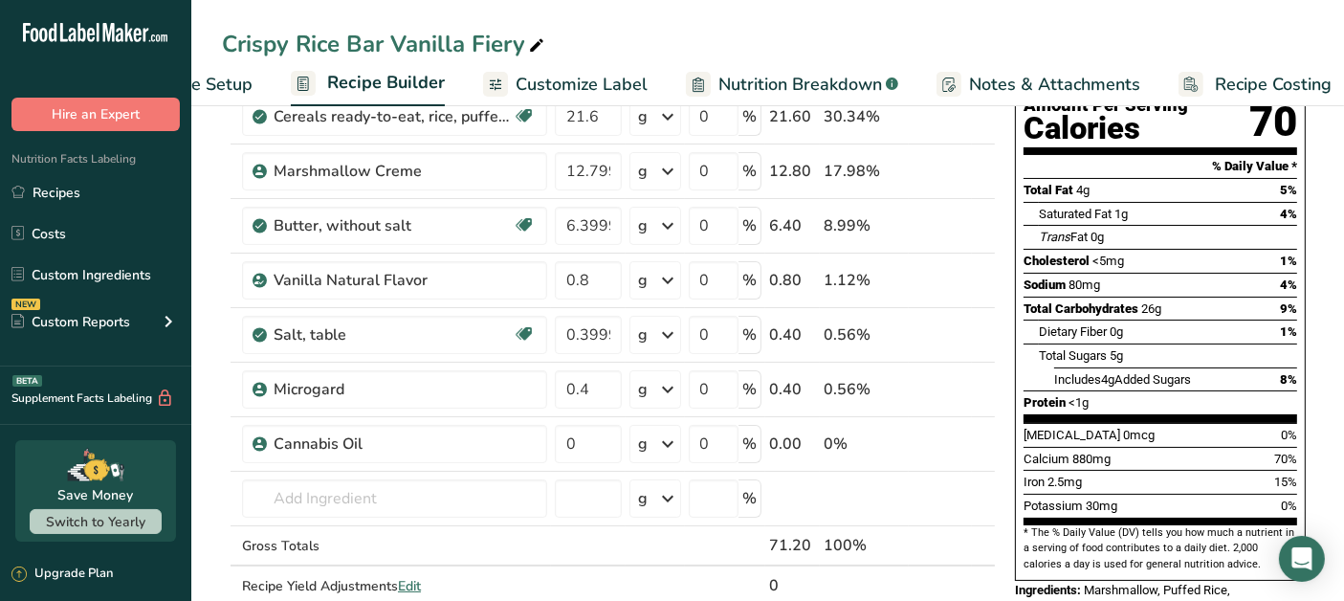
click at [69, 198] on link "Recipes" at bounding box center [95, 192] width 191 height 36
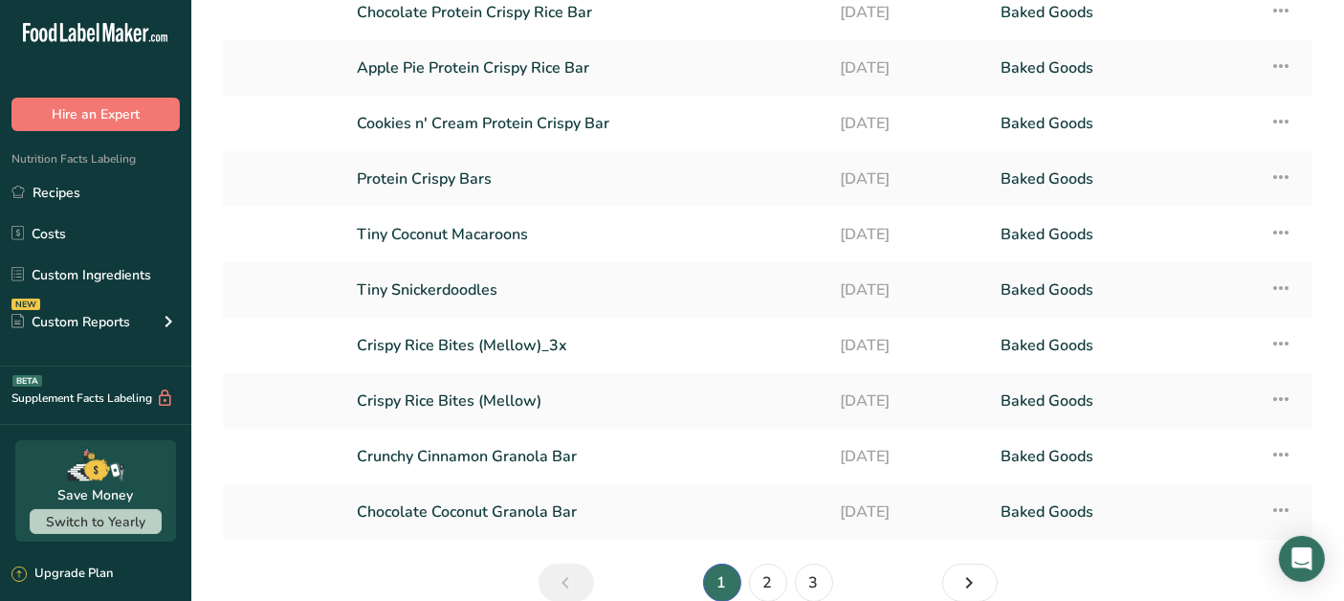
scroll to position [236, 0]
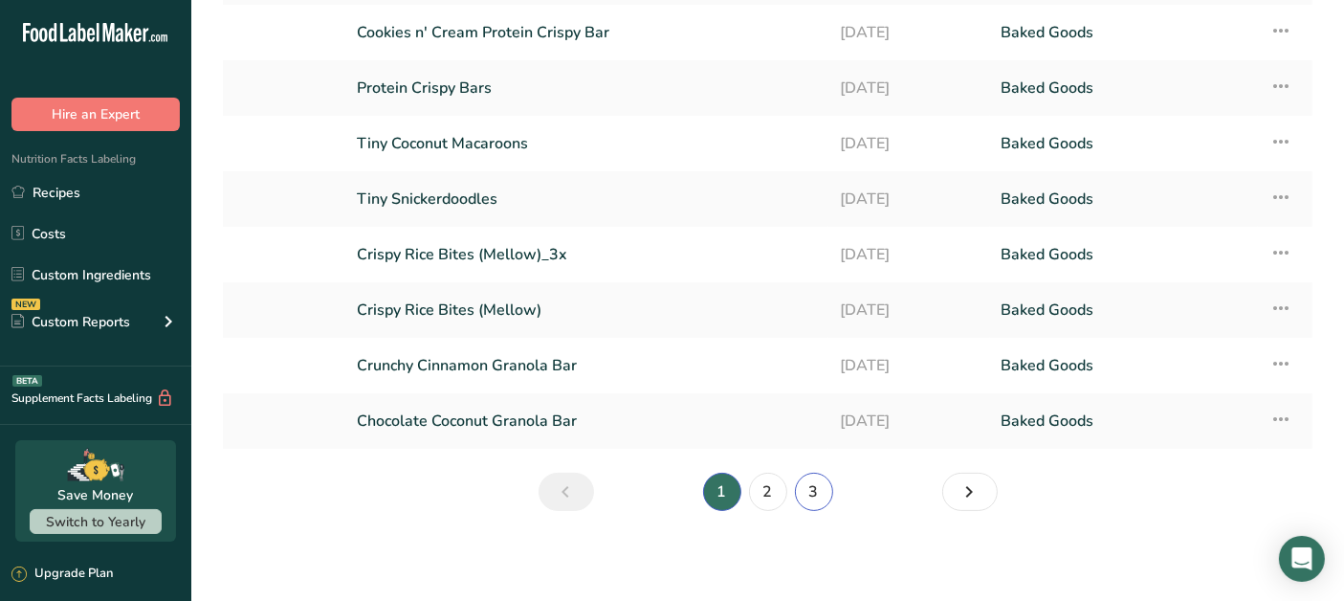
click at [822, 483] on link "3" at bounding box center [814, 491] width 38 height 38
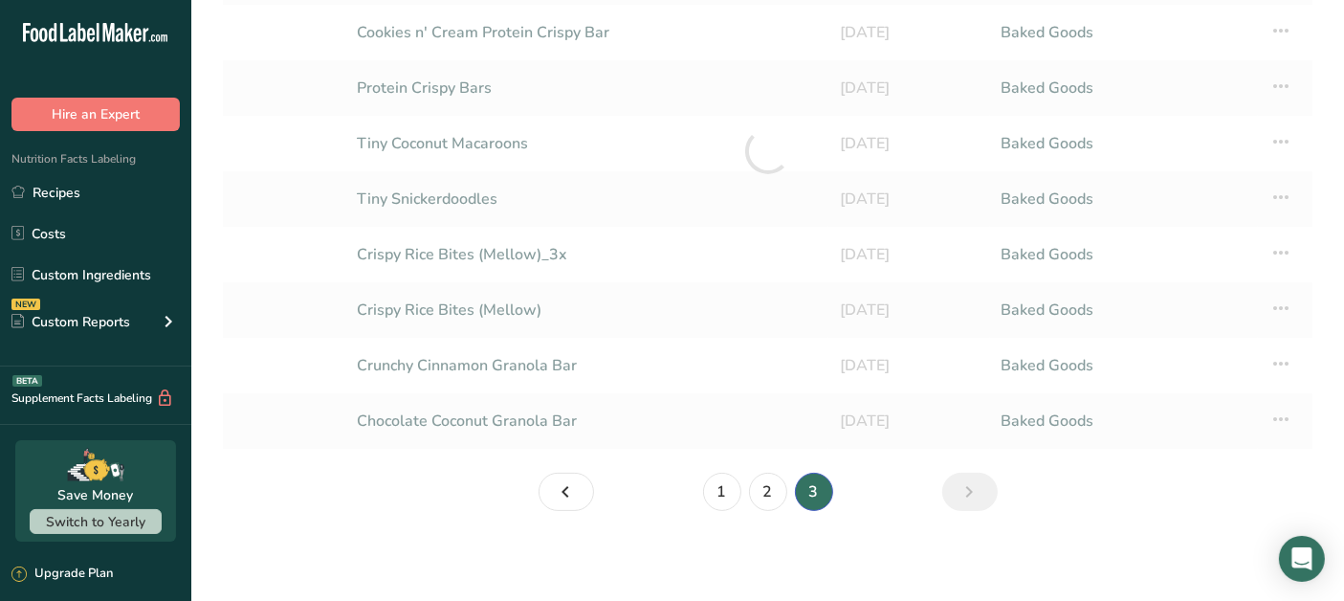
scroll to position [14, 0]
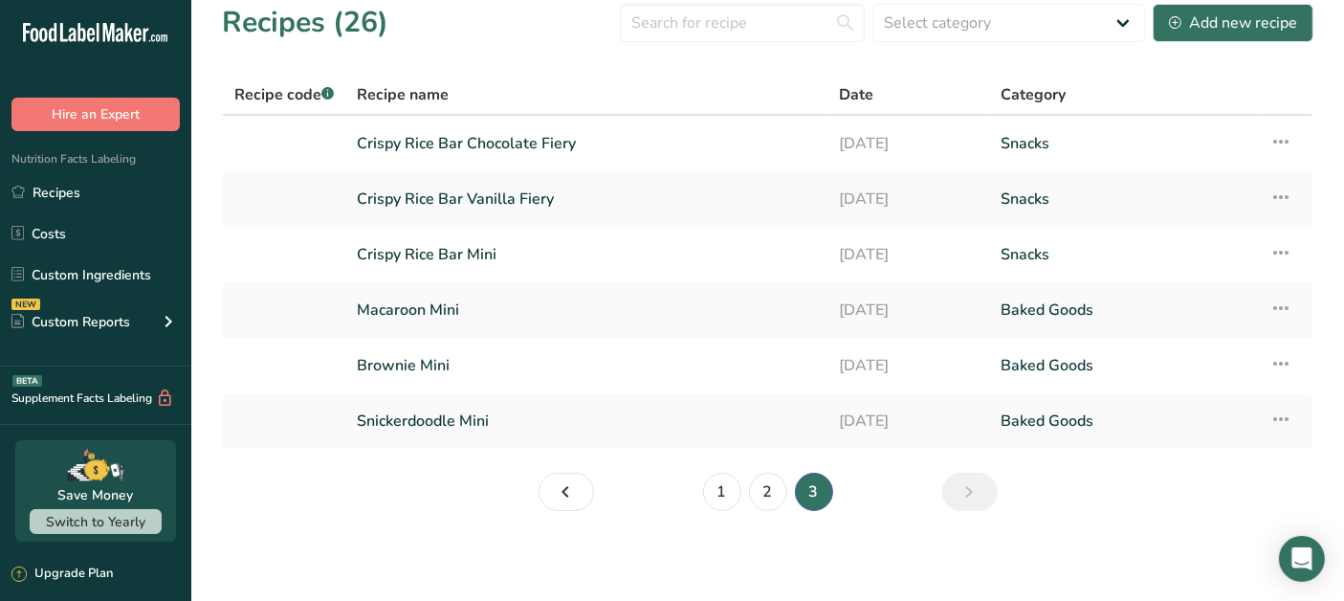
click at [592, 147] on link "Crispy Rice Bar Chocolate Fiery" at bounding box center [587, 143] width 460 height 40
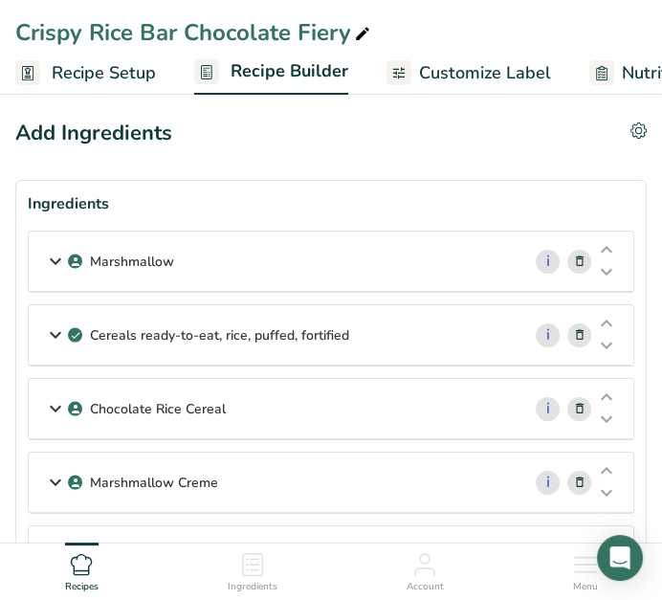
click at [139, 263] on p "Marshmallow" at bounding box center [132, 262] width 84 height 20
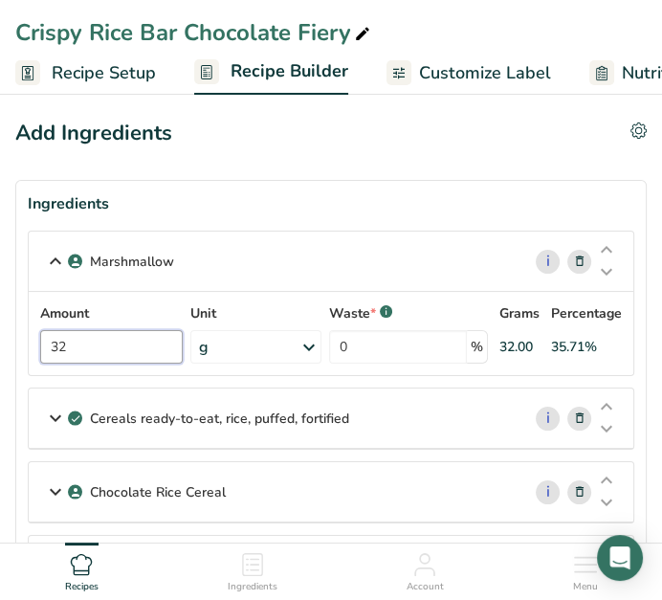
click at [158, 353] on input "32" at bounding box center [111, 346] width 143 height 33
type input "3"
type input "25.6"
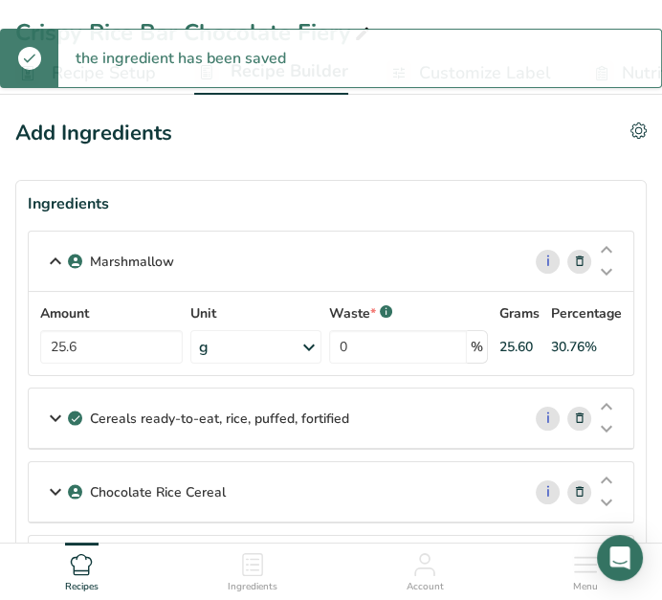
click at [124, 419] on p "Cereals ready-to-eat, rice, puffed, fortified" at bounding box center [219, 418] width 259 height 20
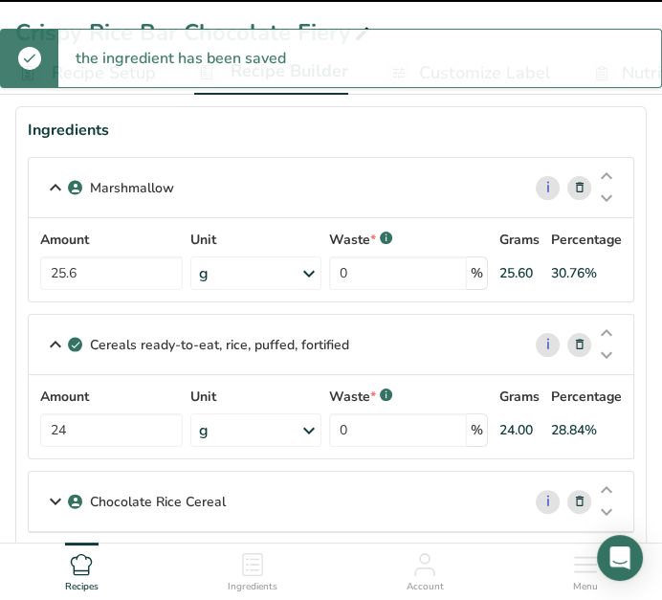
scroll to position [106, 0]
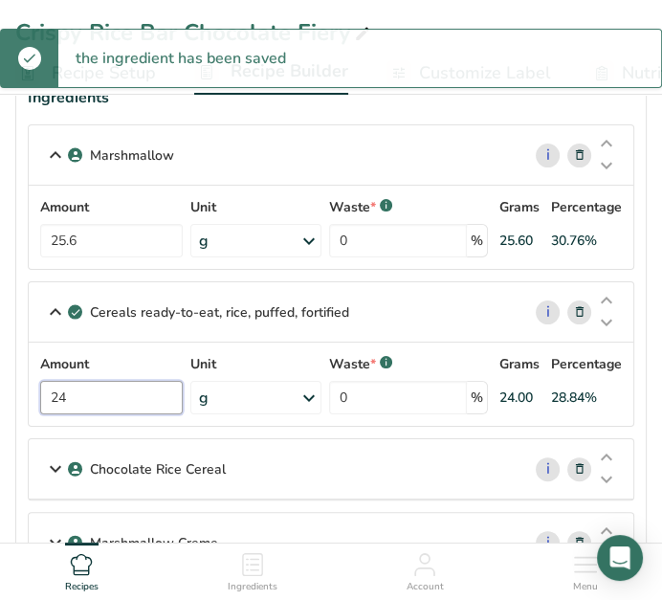
click at [92, 402] on input "24" at bounding box center [111, 397] width 143 height 33
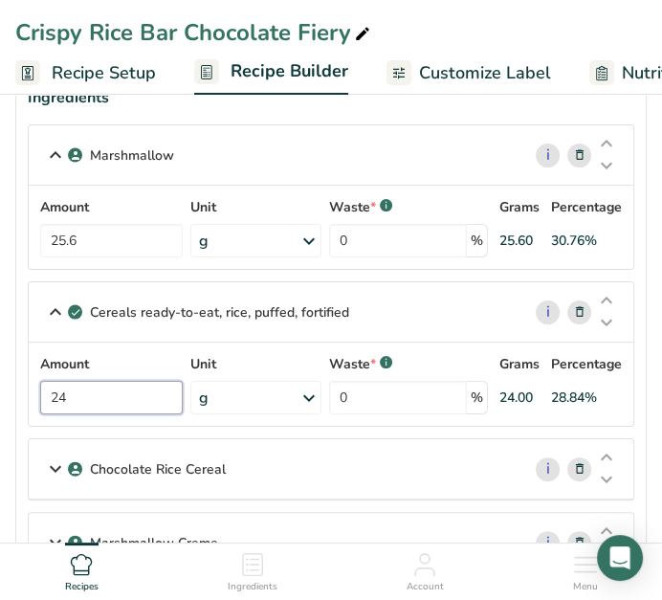
type input "2"
type input "19.2"
click at [256, 486] on div "Chocolate Rice Cereal" at bounding box center [275, 468] width 492 height 59
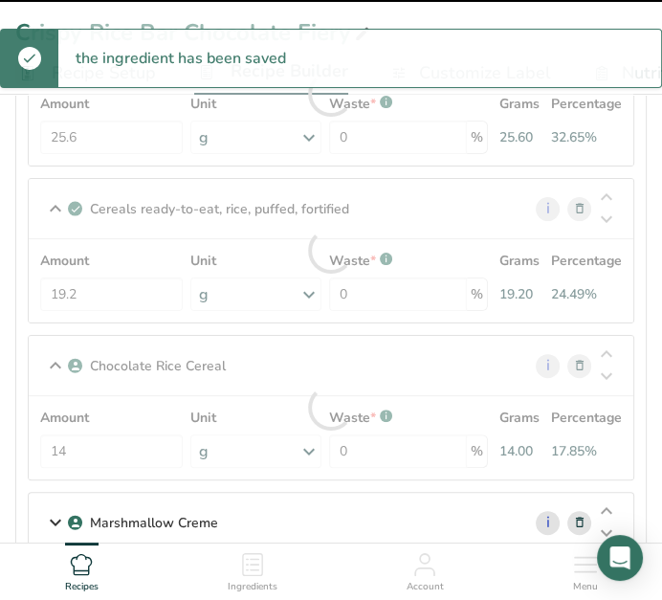
scroll to position [212, 0]
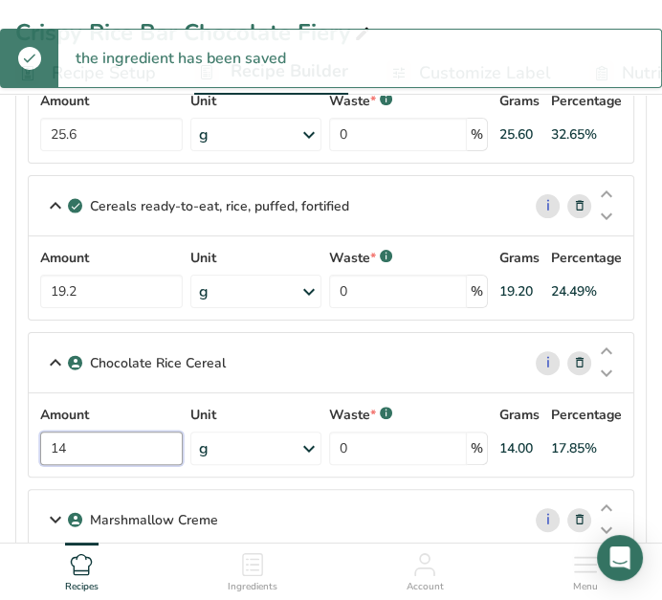
click at [137, 446] on input "14" at bounding box center [111, 447] width 143 height 33
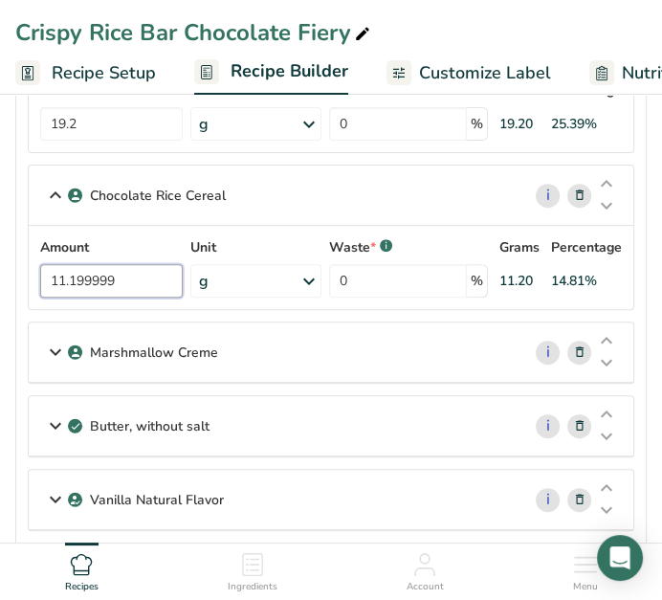
scroll to position [425, 0]
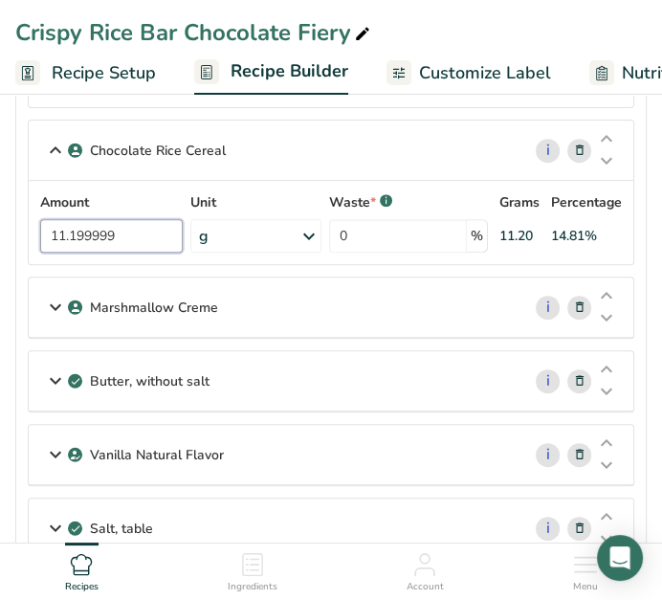
type input "11.199999"
click at [193, 292] on div "Marshmallow Creme" at bounding box center [275, 306] width 492 height 59
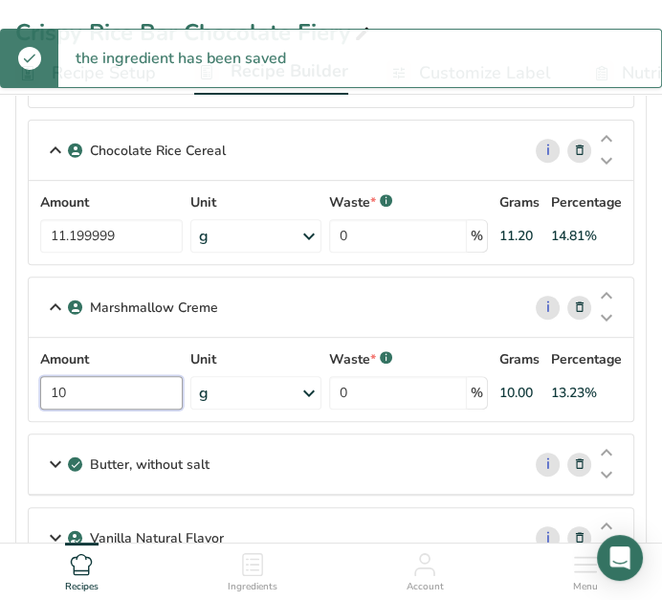
click at [95, 385] on input "10" at bounding box center [111, 392] width 143 height 33
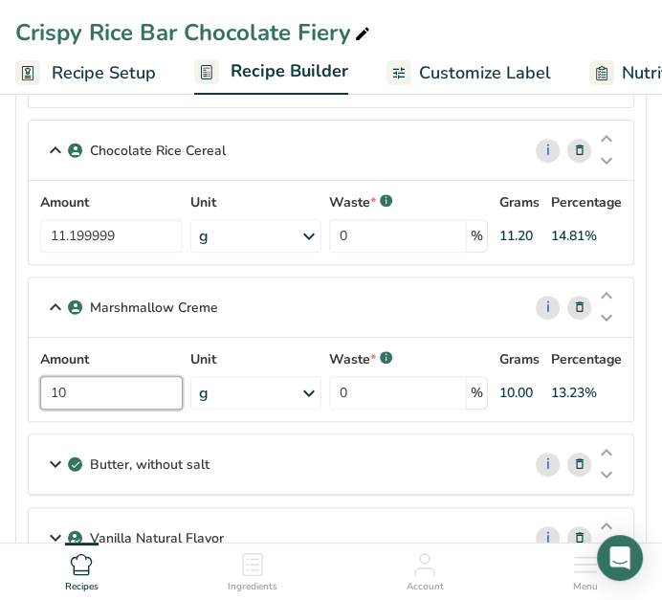
type input "1"
type input "8"
click at [182, 474] on div "Butter, without salt" at bounding box center [275, 463] width 492 height 59
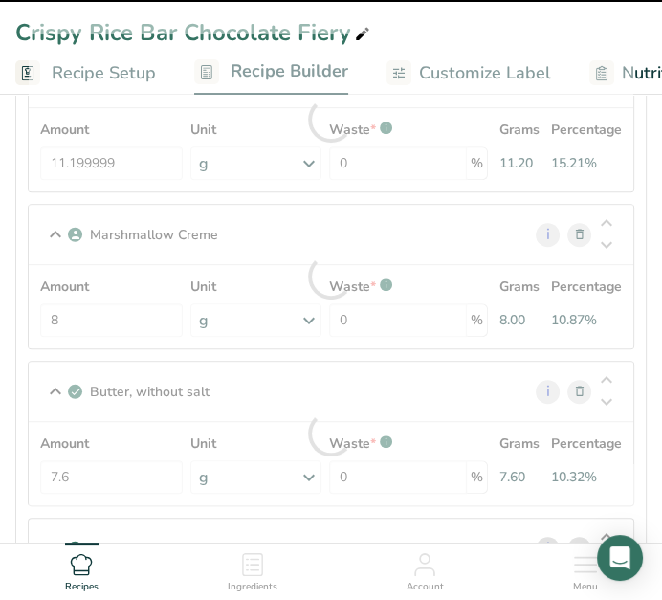
scroll to position [531, 0]
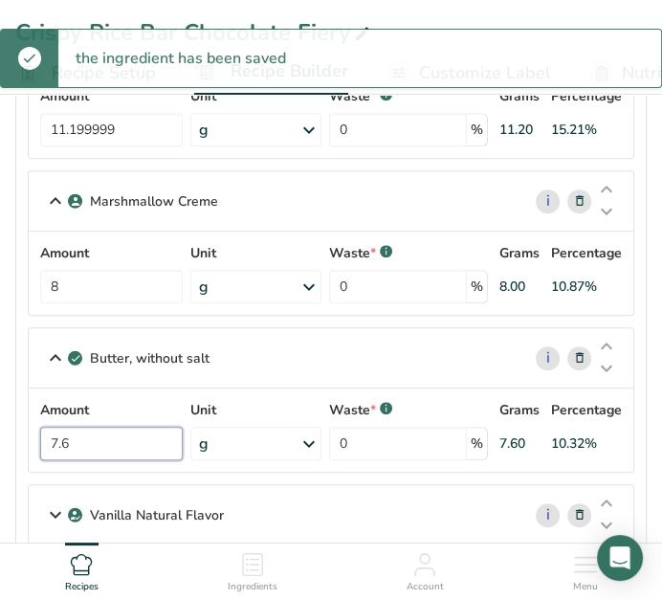
click at [94, 451] on input "7.6" at bounding box center [111, 443] width 143 height 33
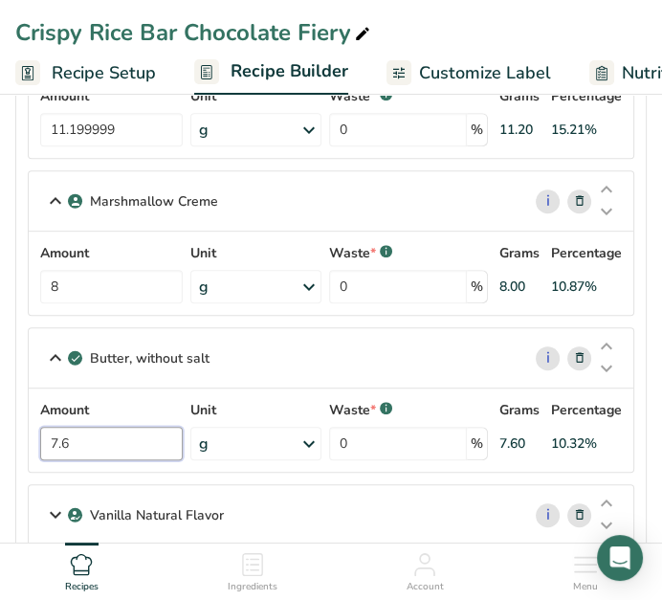
type input "7"
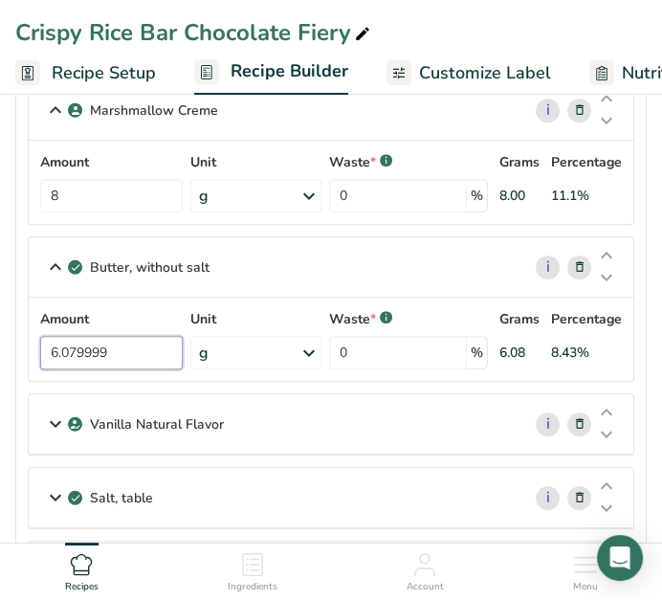
scroll to position [637, 0]
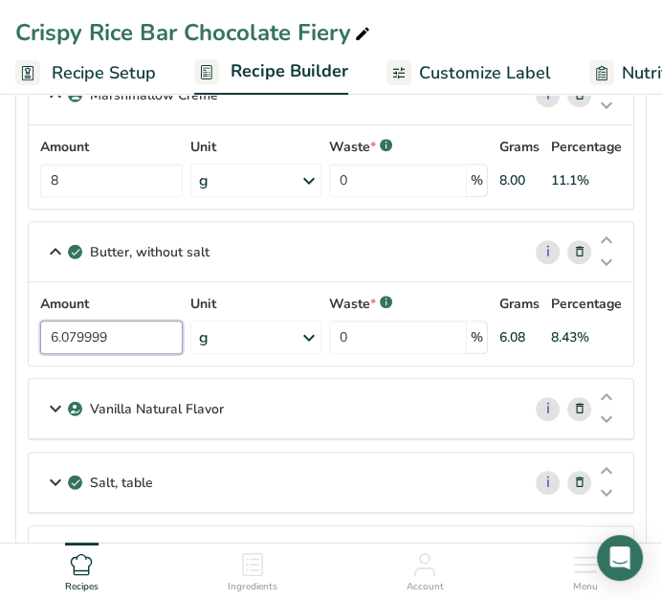
type input "6.079999"
click at [141, 408] on p "Vanilla Natural Flavor" at bounding box center [157, 409] width 134 height 20
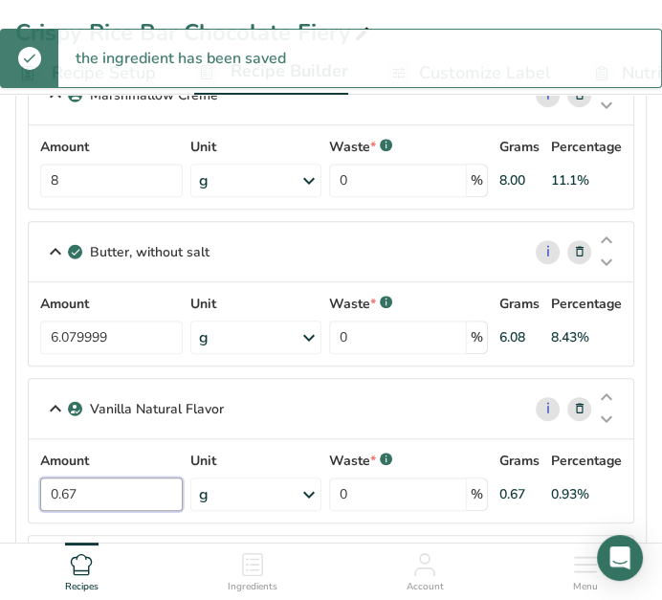
click at [103, 485] on input "0.67" at bounding box center [111, 493] width 143 height 33
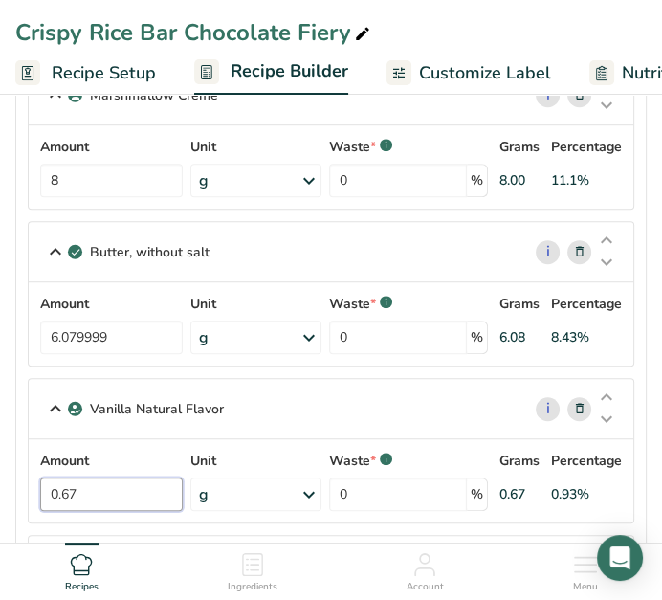
click at [103, 485] on input "0.67" at bounding box center [111, 493] width 143 height 33
type input "0.536"
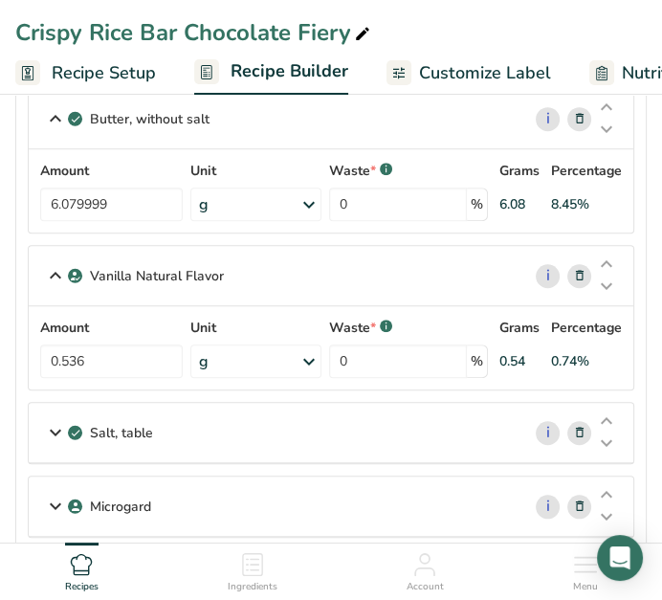
scroll to position [743, 0]
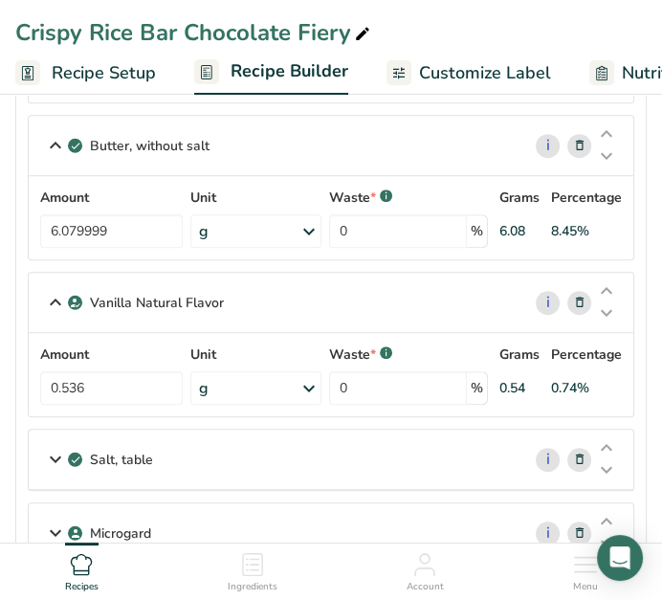
click at [100, 441] on div "Salt, table" at bounding box center [275, 458] width 492 height 59
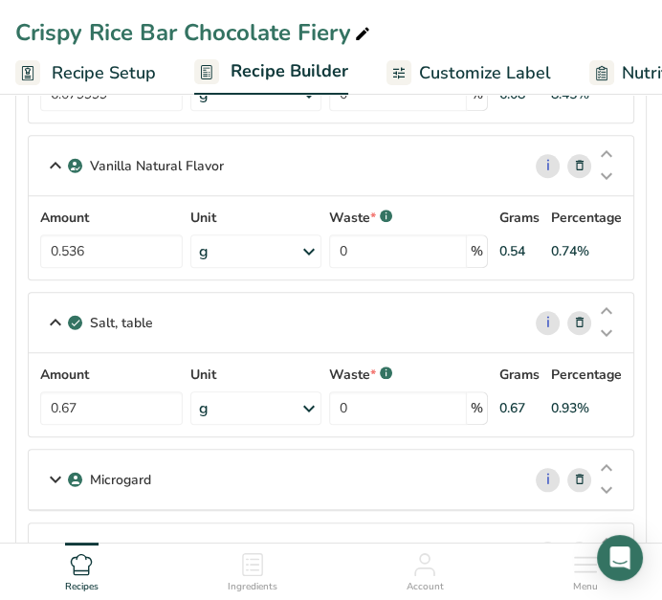
scroll to position [956, 0]
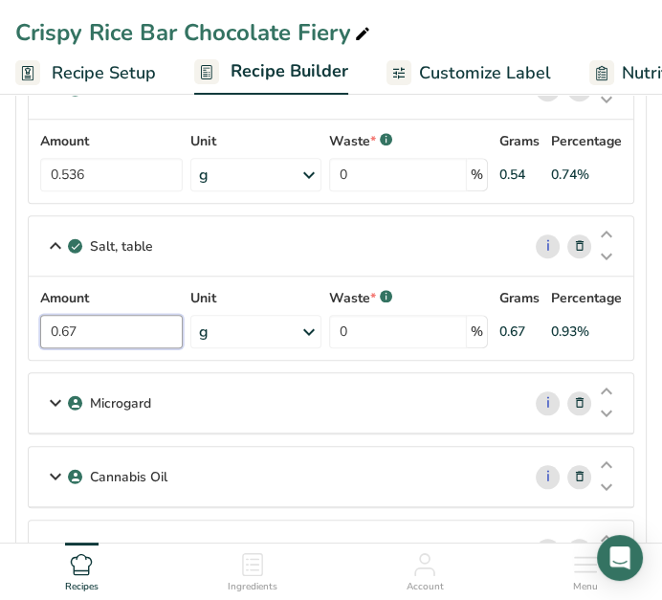
click at [93, 326] on input "0.67" at bounding box center [111, 331] width 143 height 33
type input "0.536"
click at [132, 408] on div "Microgard" at bounding box center [275, 402] width 492 height 59
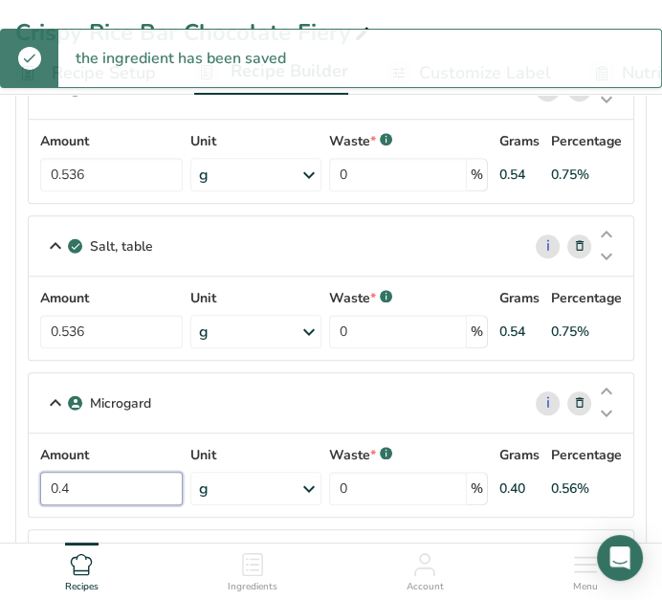
click at [94, 482] on input "0.4" at bounding box center [111, 488] width 143 height 33
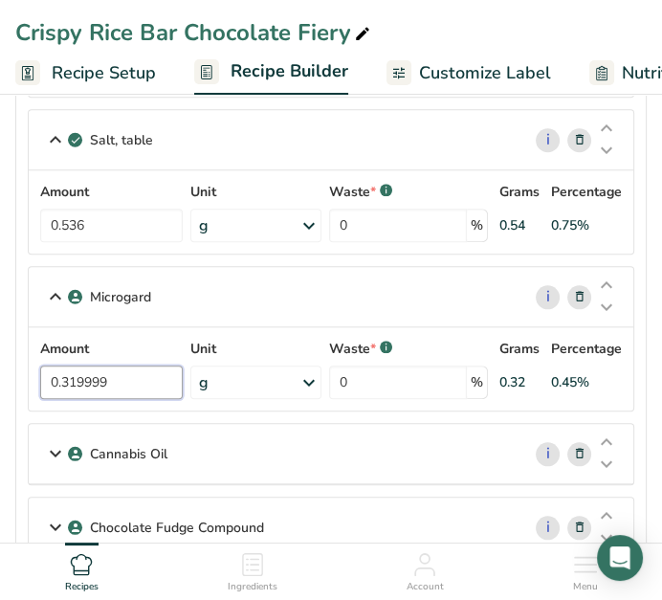
scroll to position [1169, 0]
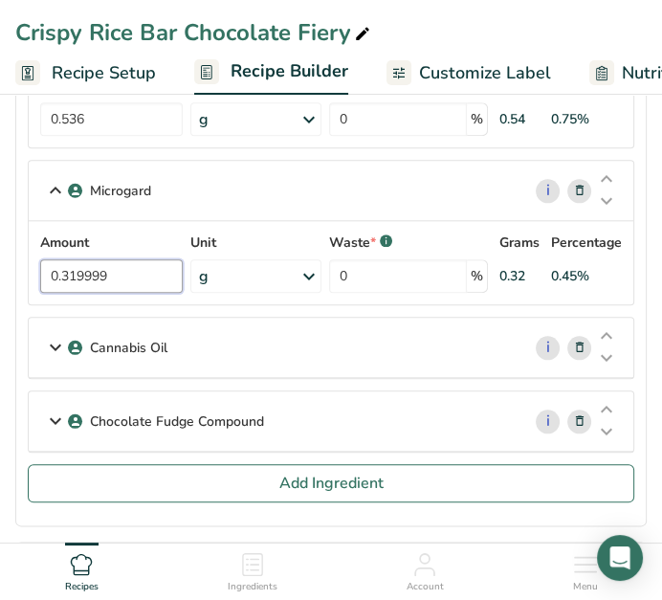
type input "0.319999"
click at [212, 421] on p "Chocolate Fudge Compound" at bounding box center [177, 421] width 174 height 20
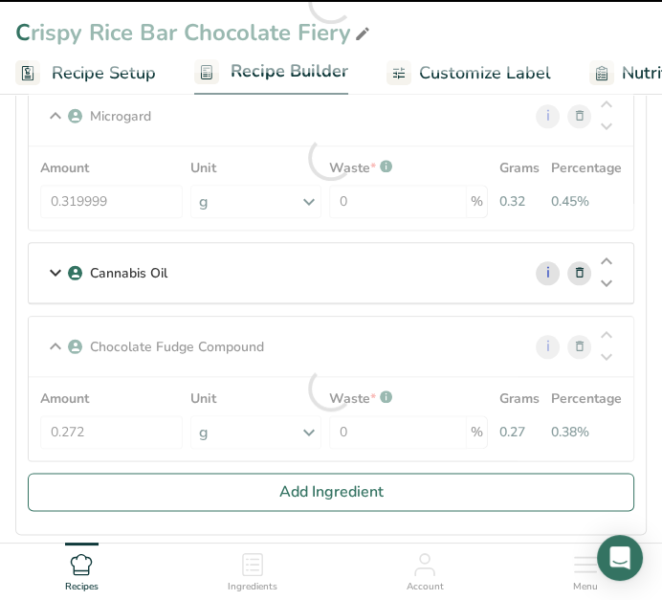
scroll to position [1275, 0]
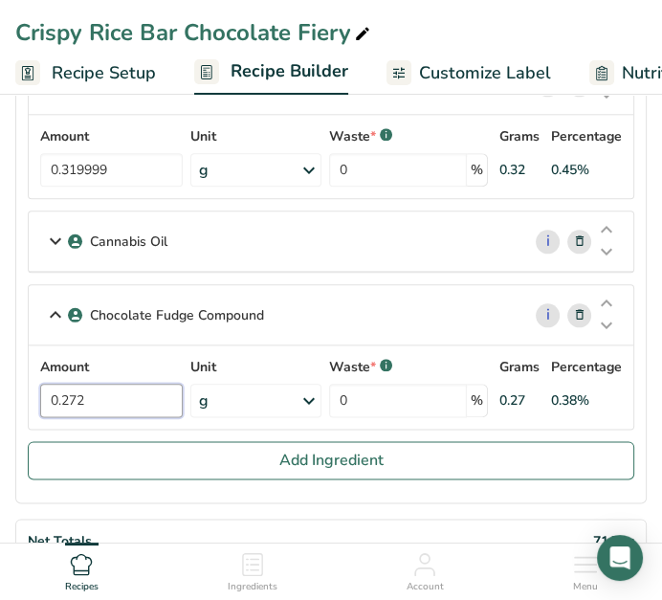
click at [111, 384] on input "0.272" at bounding box center [111, 400] width 143 height 33
type input "0.2176"
click at [309, 243] on div "Cannabis Oil" at bounding box center [275, 240] width 492 height 59
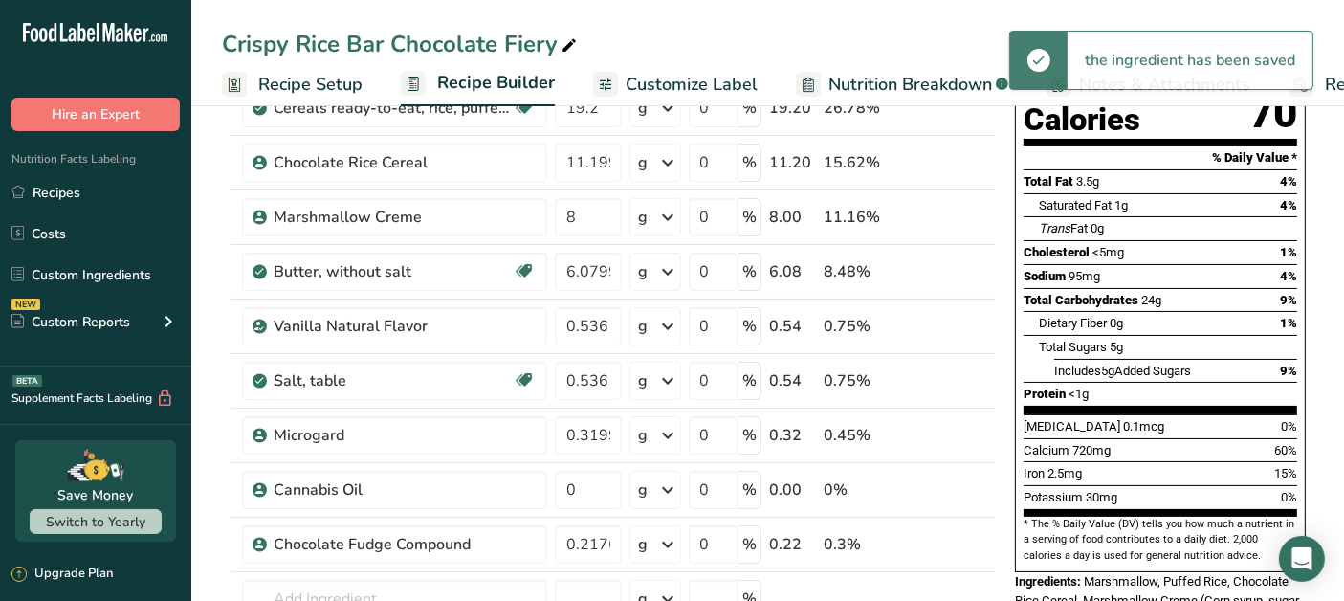
scroll to position [0, 0]
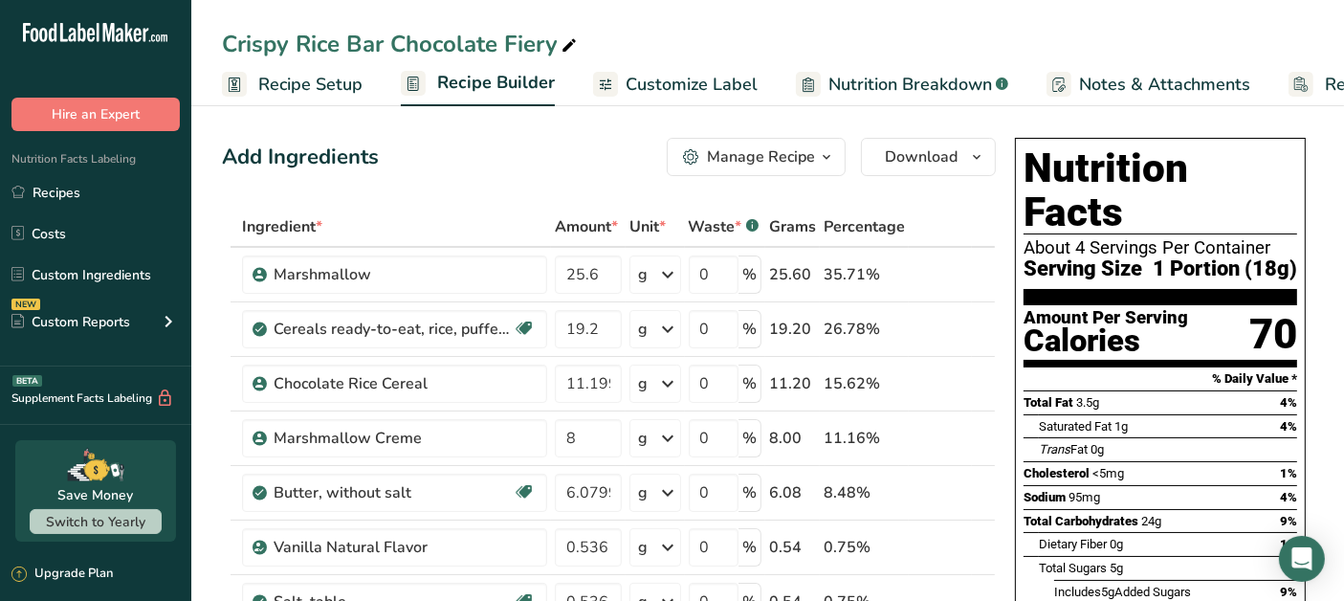
click at [304, 91] on span "Recipe Setup" at bounding box center [310, 85] width 104 height 26
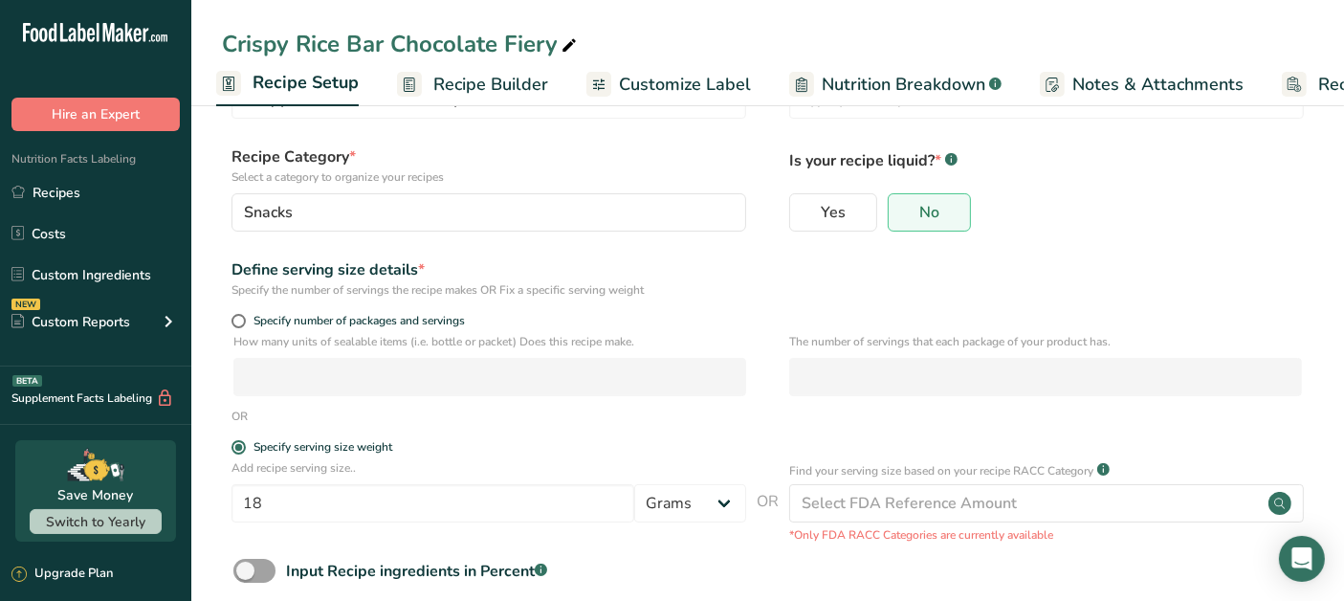
scroll to position [192, 0]
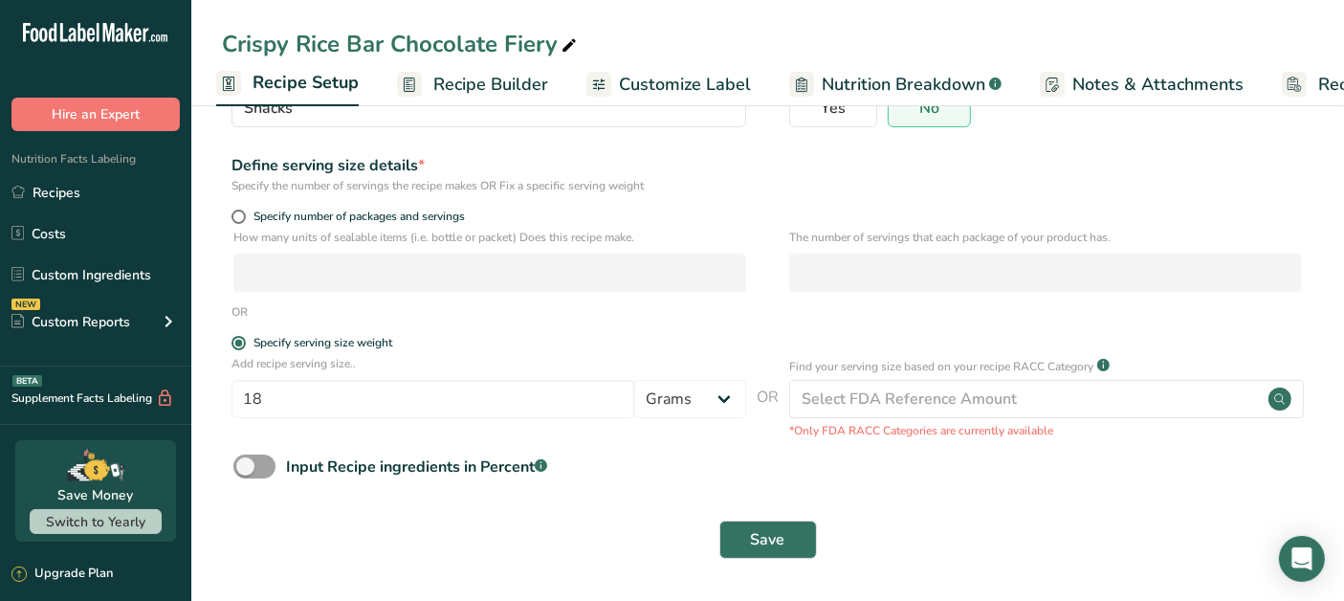
click at [238, 218] on span at bounding box center [238, 216] width 14 height 14
click at [238, 218] on input "Specify number of packages and servings" at bounding box center [237, 216] width 12 height 12
radio input "true"
radio input "false"
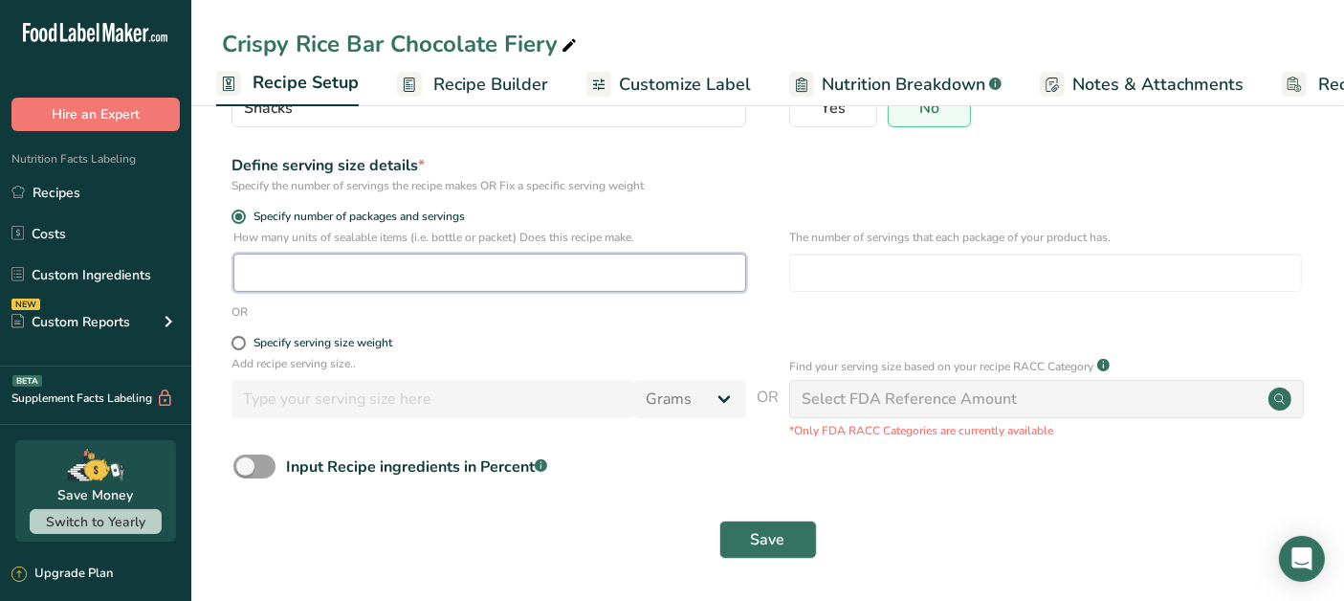
click at [342, 274] on input "number" at bounding box center [489, 272] width 513 height 38
type input "1"
click at [1002, 274] on input "number" at bounding box center [1045, 272] width 513 height 38
type input "4"
click at [998, 193] on form "Recipe name * Crispy Rice Bar Chocolate Fiery Recipe code .a-a{fill:#347362;}.b…" at bounding box center [767, 257] width 1091 height 625
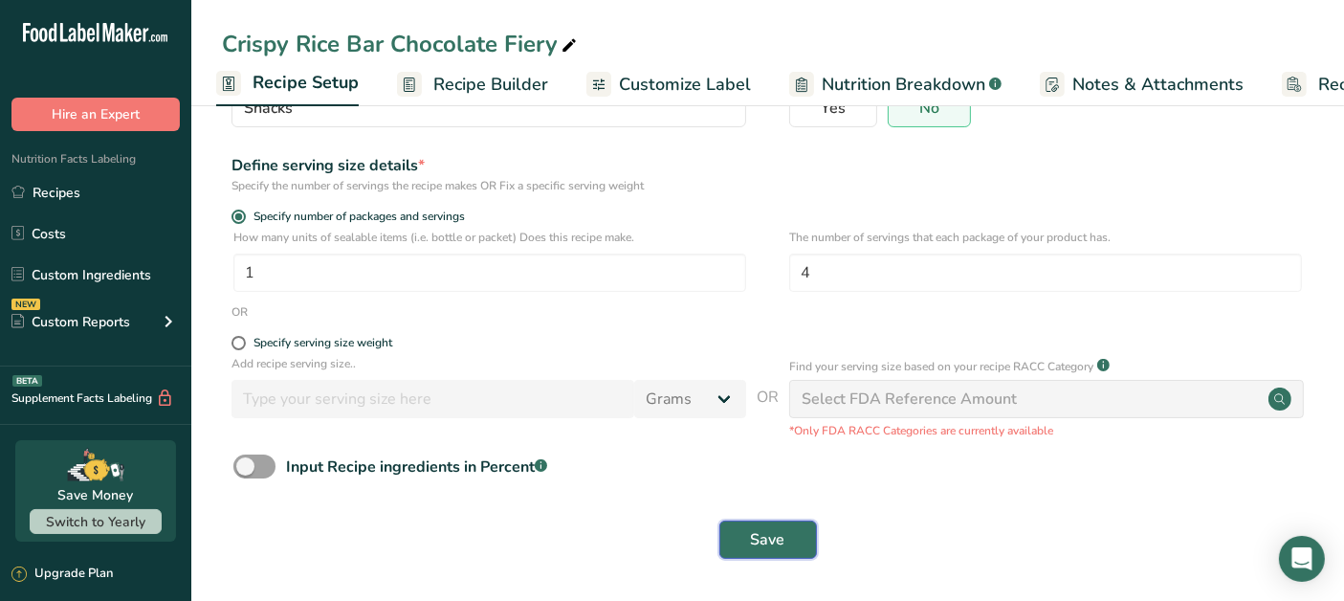
click at [767, 543] on span "Save" at bounding box center [768, 539] width 34 height 23
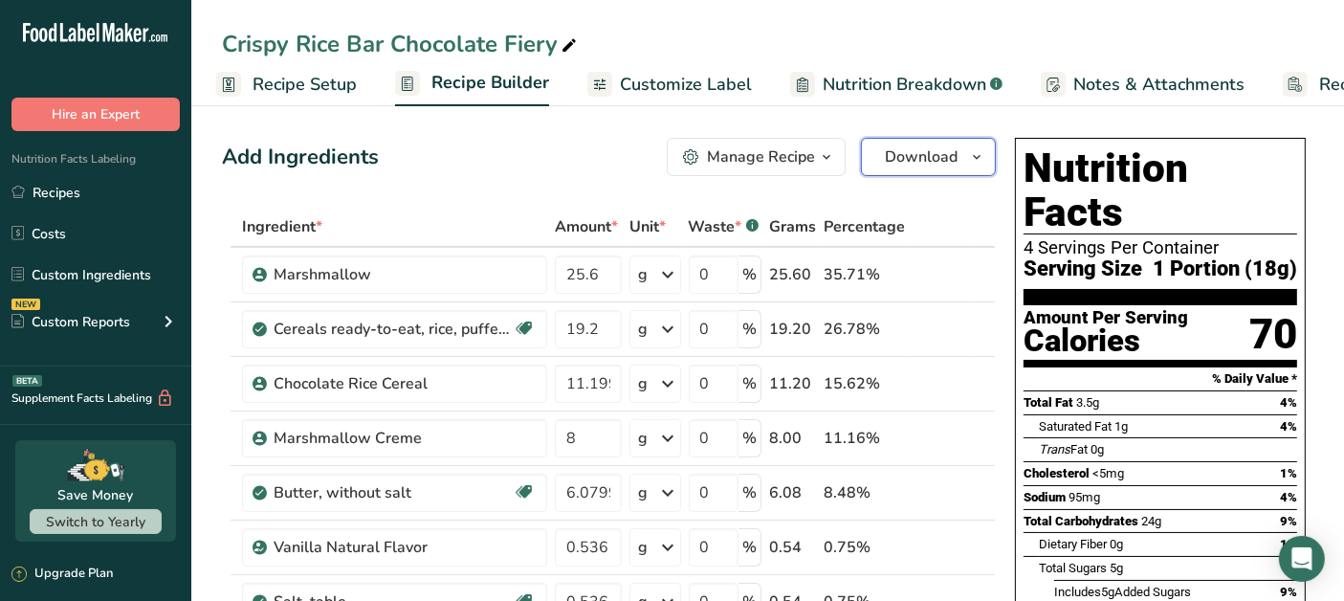
click at [939, 152] on span "Download" at bounding box center [921, 156] width 73 height 23
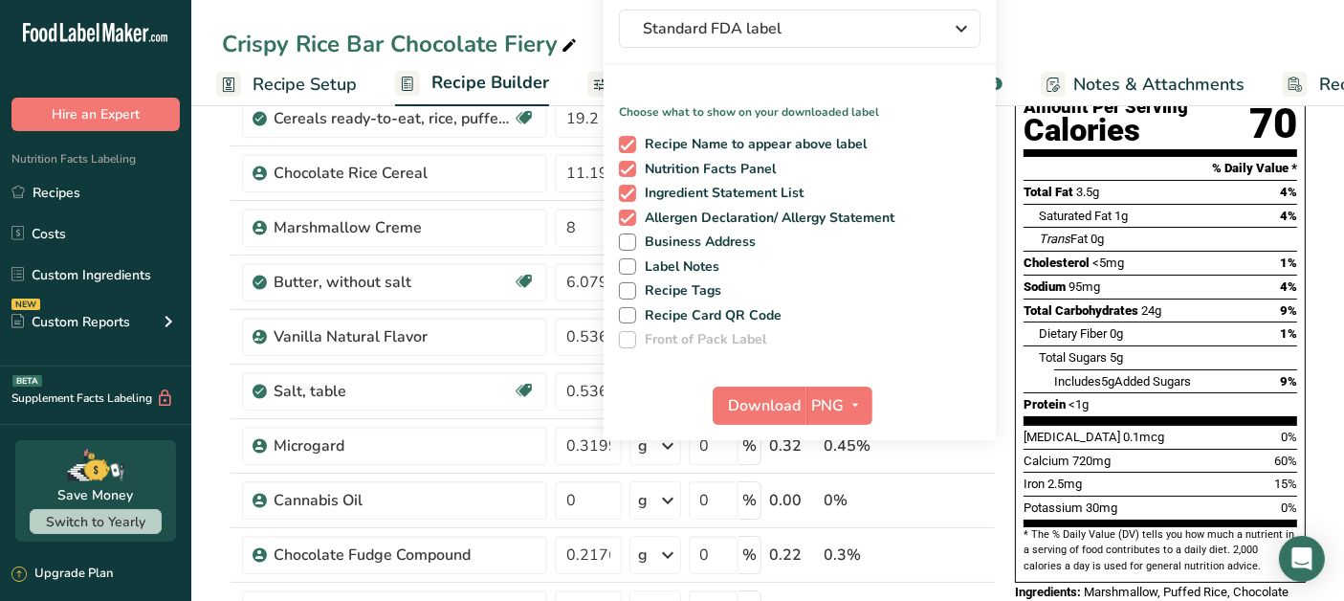
scroll to position [212, 0]
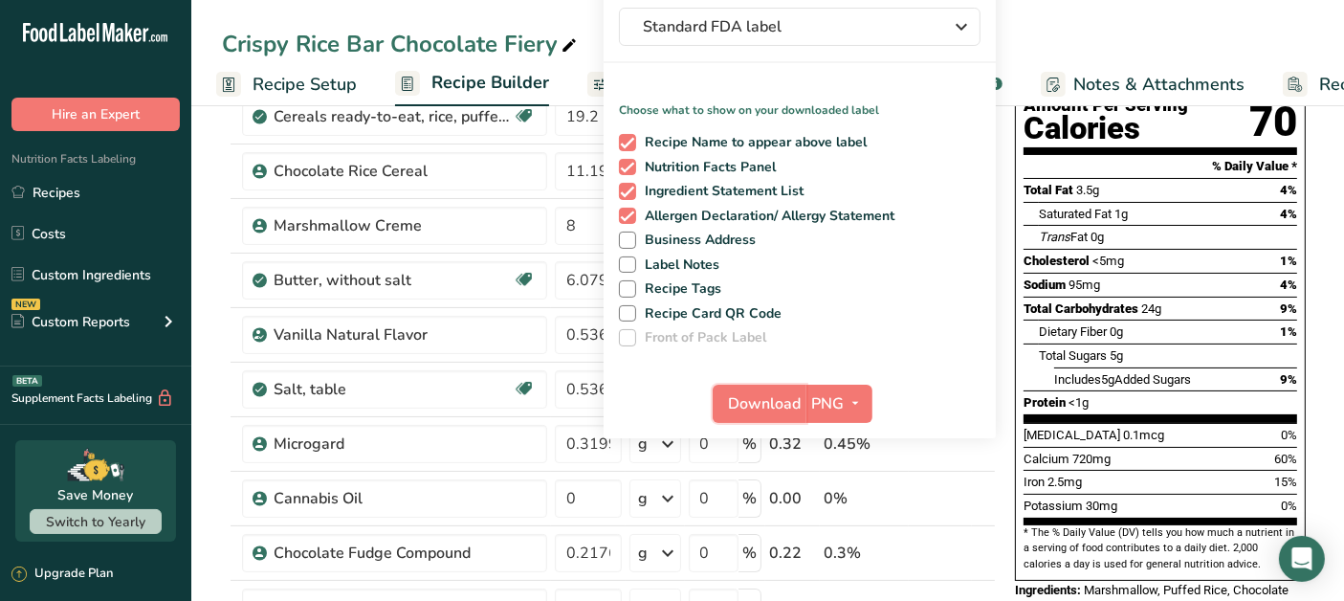
click at [760, 413] on span "Download" at bounding box center [765, 403] width 73 height 23
click at [93, 184] on link "Recipes" at bounding box center [95, 192] width 191 height 36
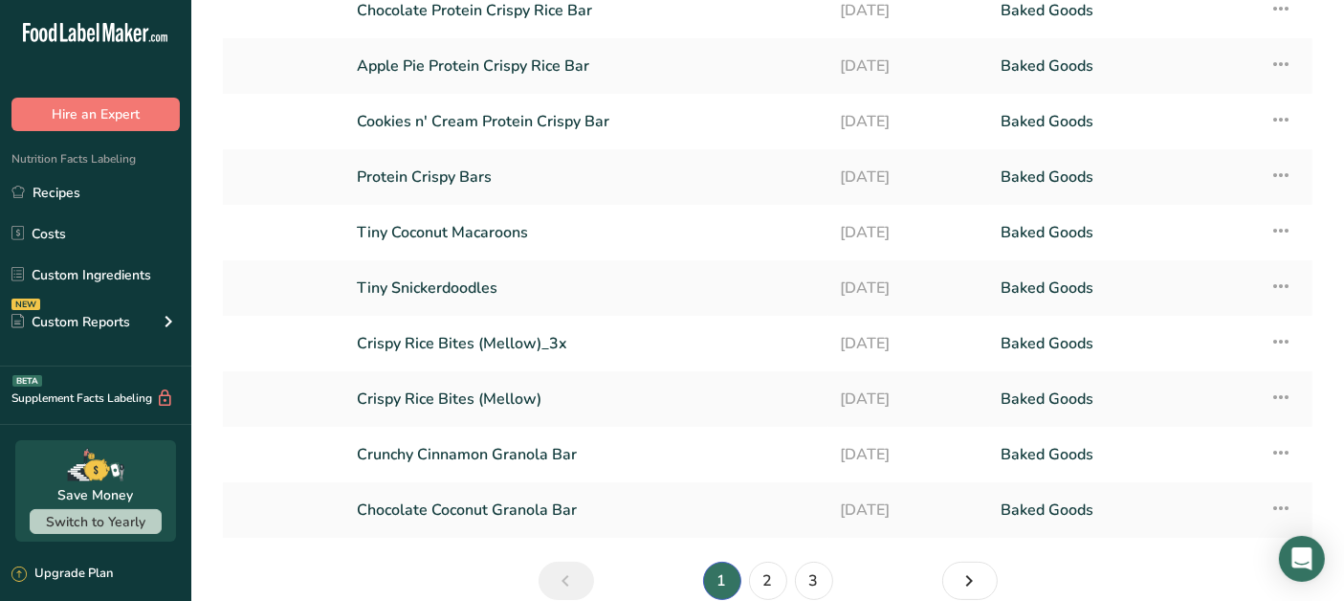
scroll to position [236, 0]
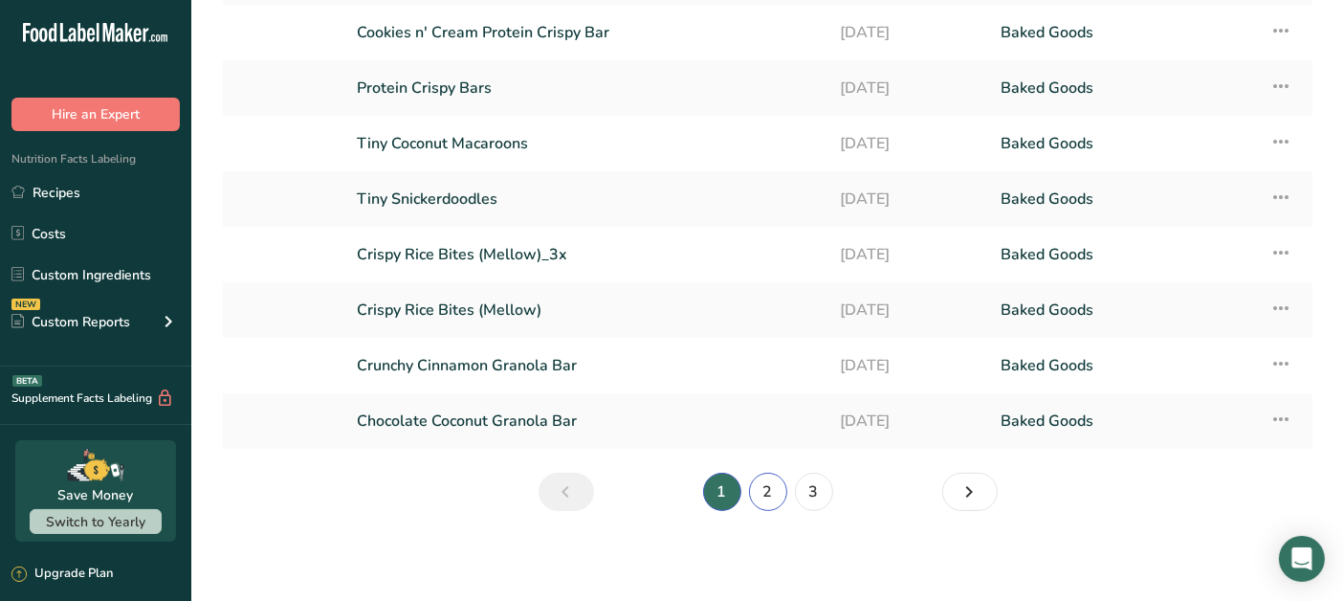
click at [776, 495] on link "2" at bounding box center [768, 491] width 38 height 38
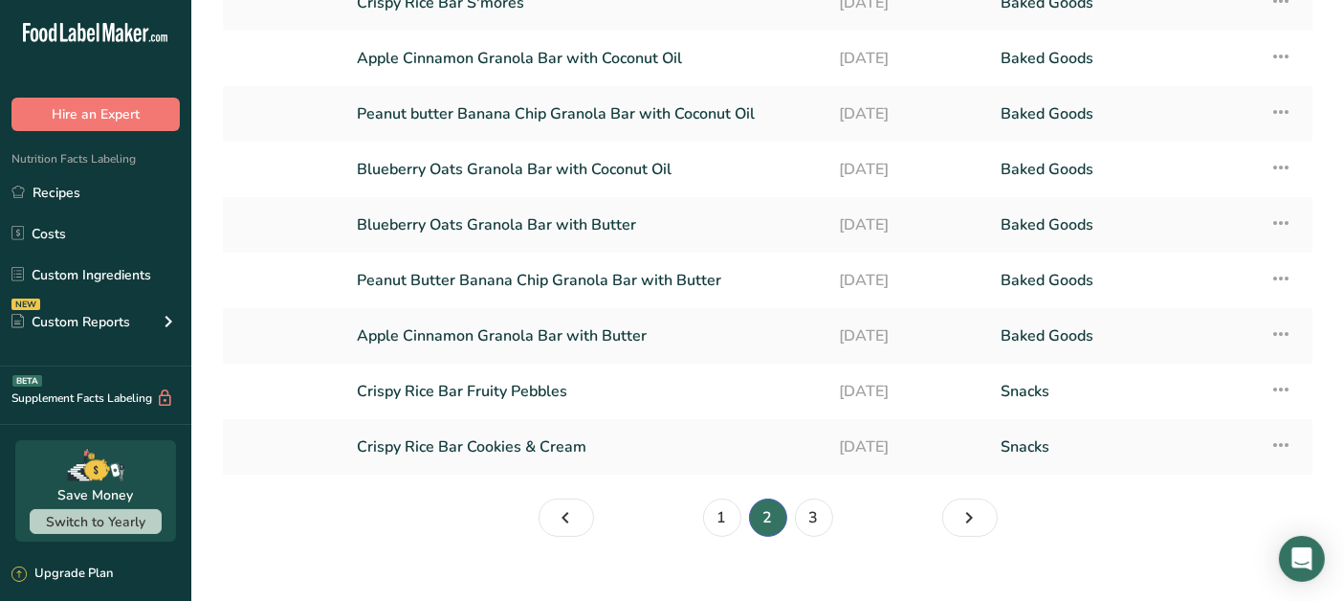
scroll to position [236, 0]
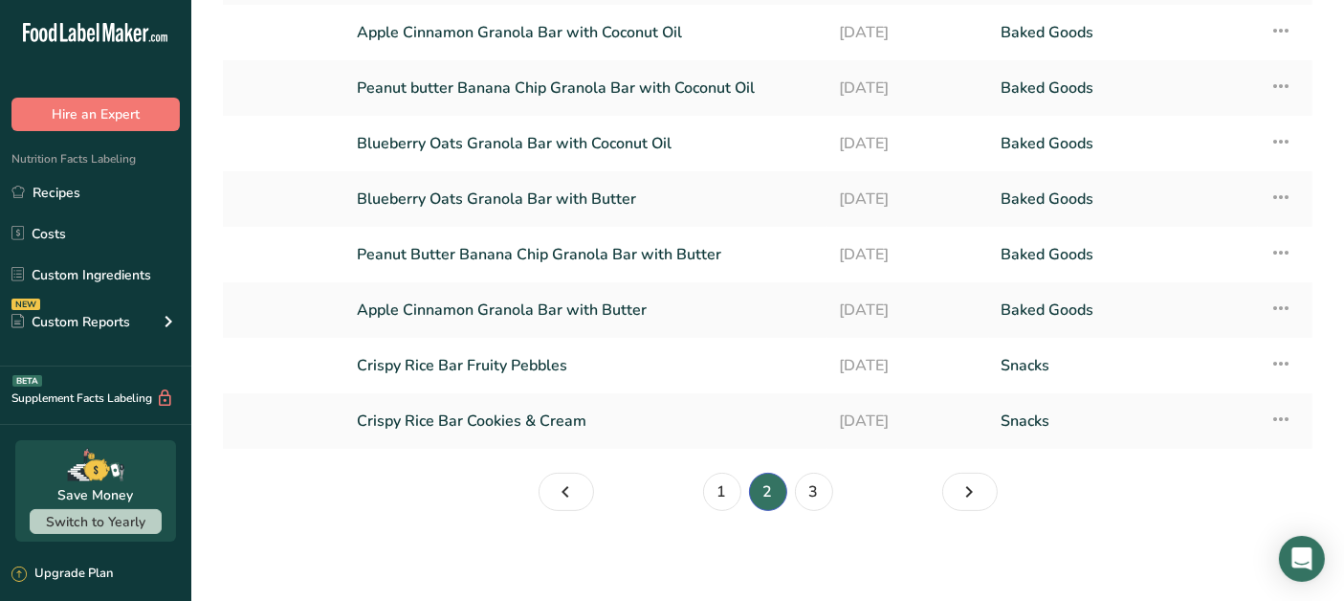
click at [575, 430] on link "Crispy Rice Bar Cookies & Cream" at bounding box center [586, 421] width 459 height 40
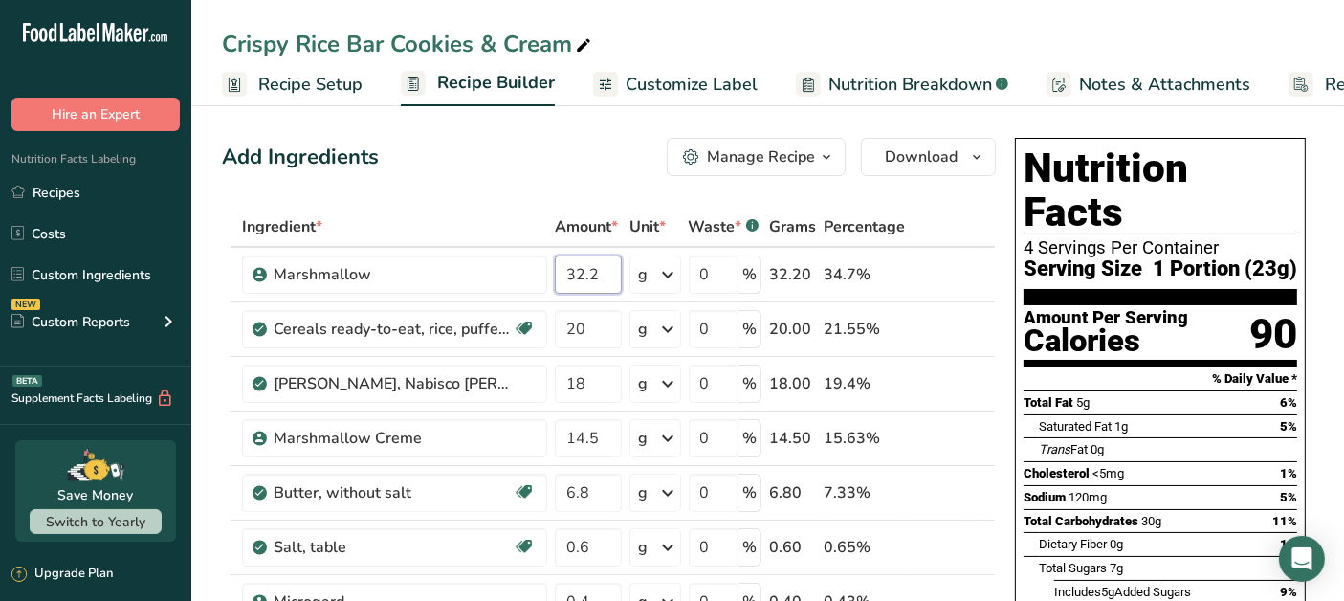
click at [598, 273] on input "32.2" at bounding box center [588, 274] width 67 height 38
type input "3"
type input "25.76"
click at [601, 332] on div "Ingredient * Amount * Unit * Waste * .a-a{fill:#347362;}.b-a{fill:#fff;} Grams …" at bounding box center [609, 560] width 774 height 706
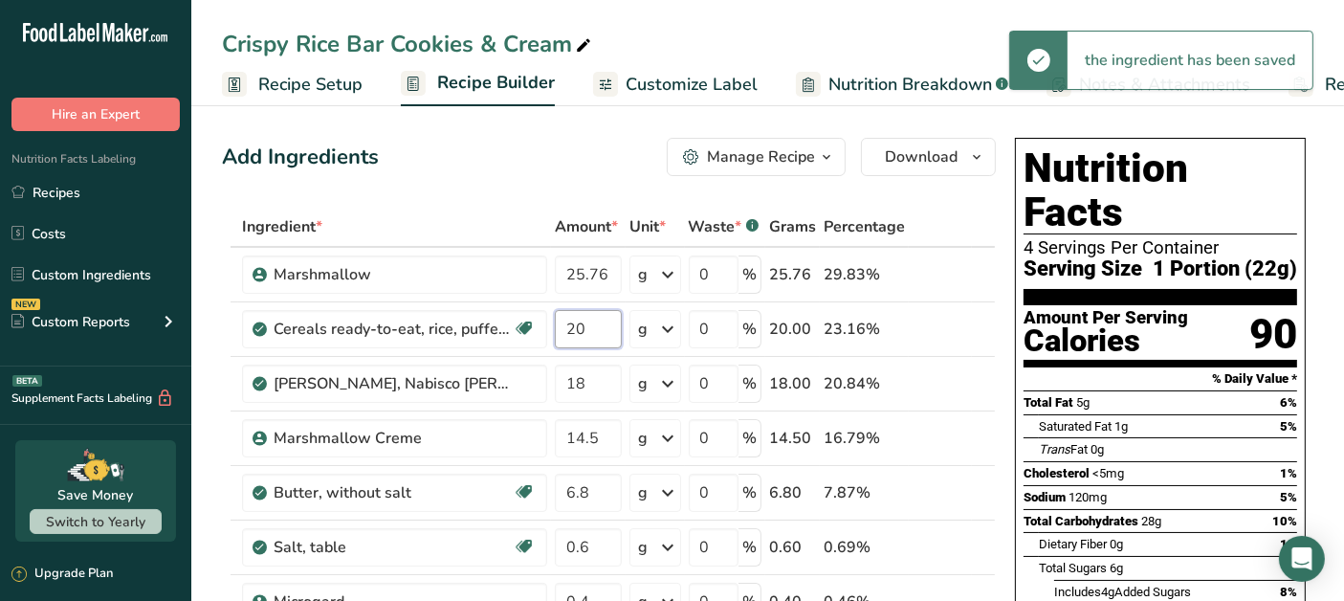
type input "2"
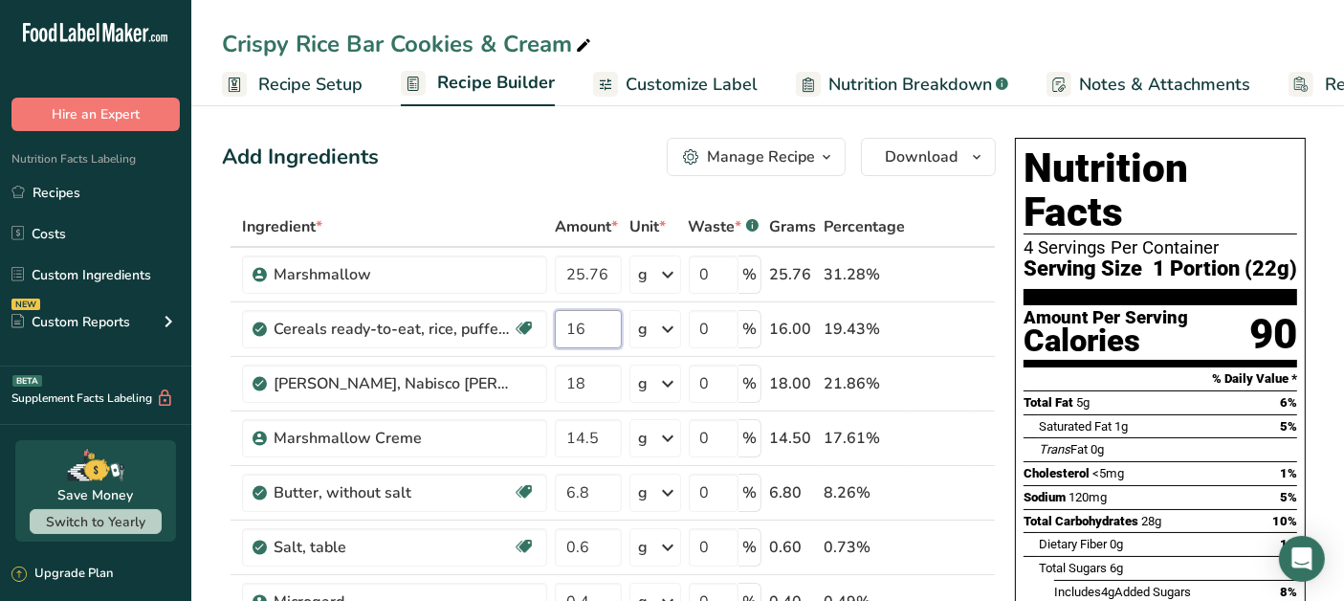
type input "16"
click at [595, 386] on div "Ingredient * Amount * Unit * Waste * .a-a{fill:#347362;}.b-a{fill:#fff;} Grams …" at bounding box center [609, 560] width 774 height 706
type input "14.4"
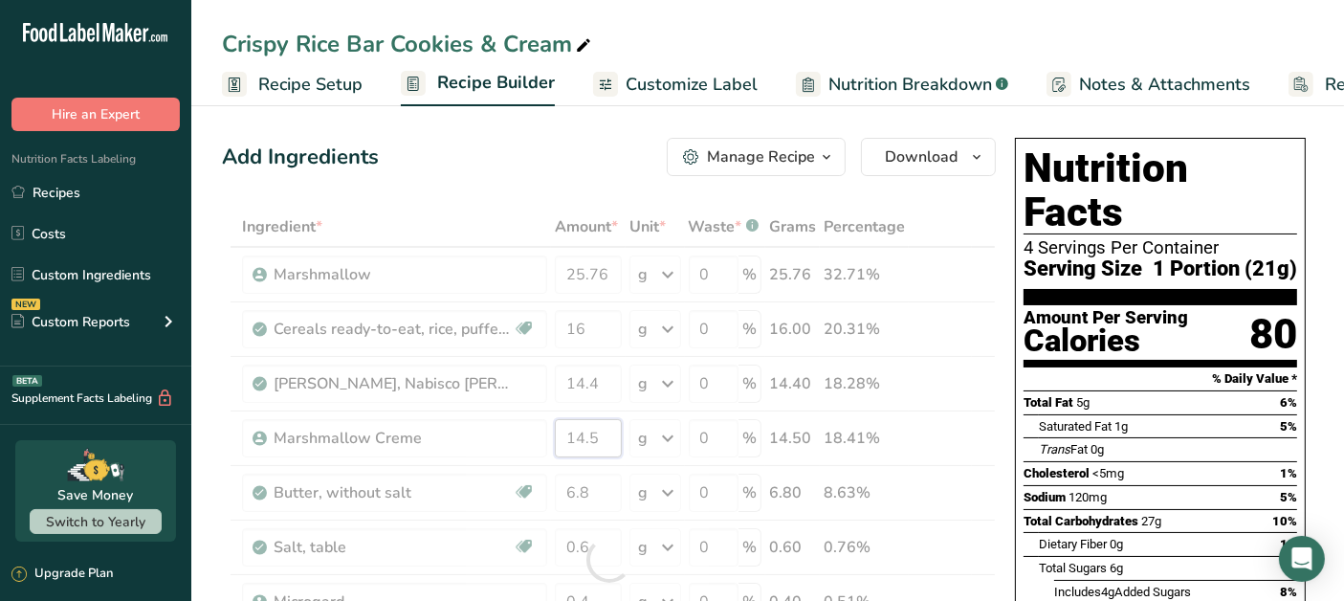
click at [600, 438] on div "Ingredient * Amount * Unit * Waste * .a-a{fill:#347362;}.b-a{fill:#fff;} Grams …" at bounding box center [609, 560] width 774 height 706
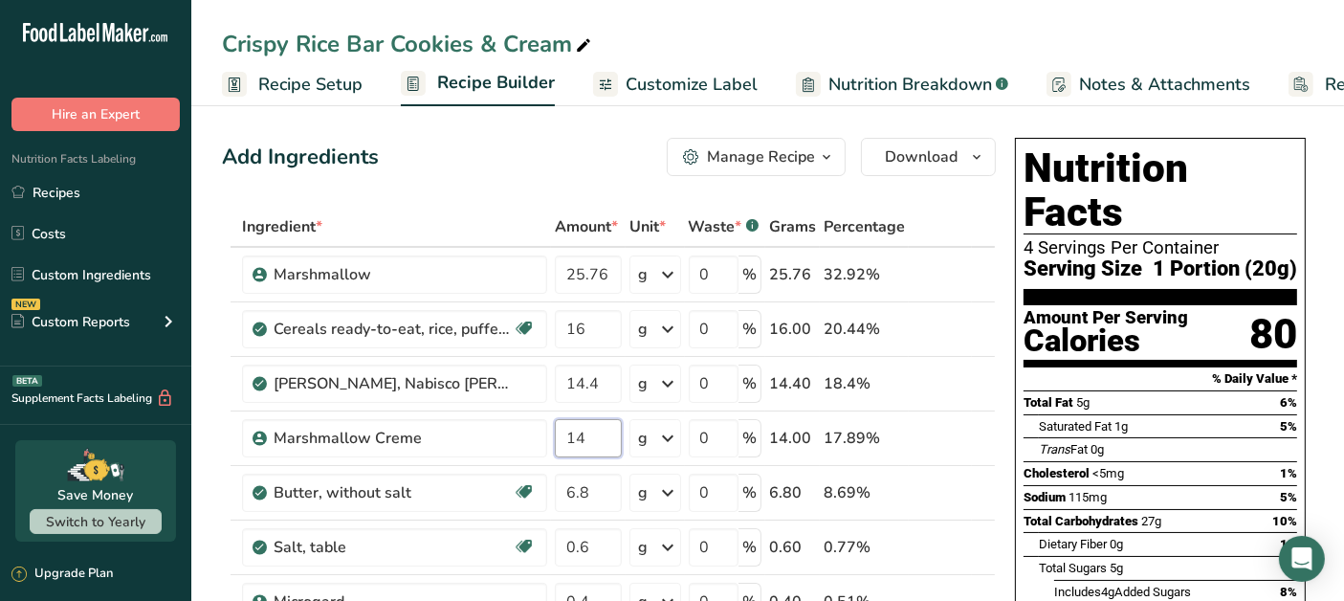
type input "1"
type input "11.6"
click at [599, 492] on div "Ingredient * Amount * Unit * Waste * .a-a{fill:#347362;}.b-a{fill:#fff;} Grams …" at bounding box center [609, 560] width 774 height 706
type input "6"
type input "5.44"
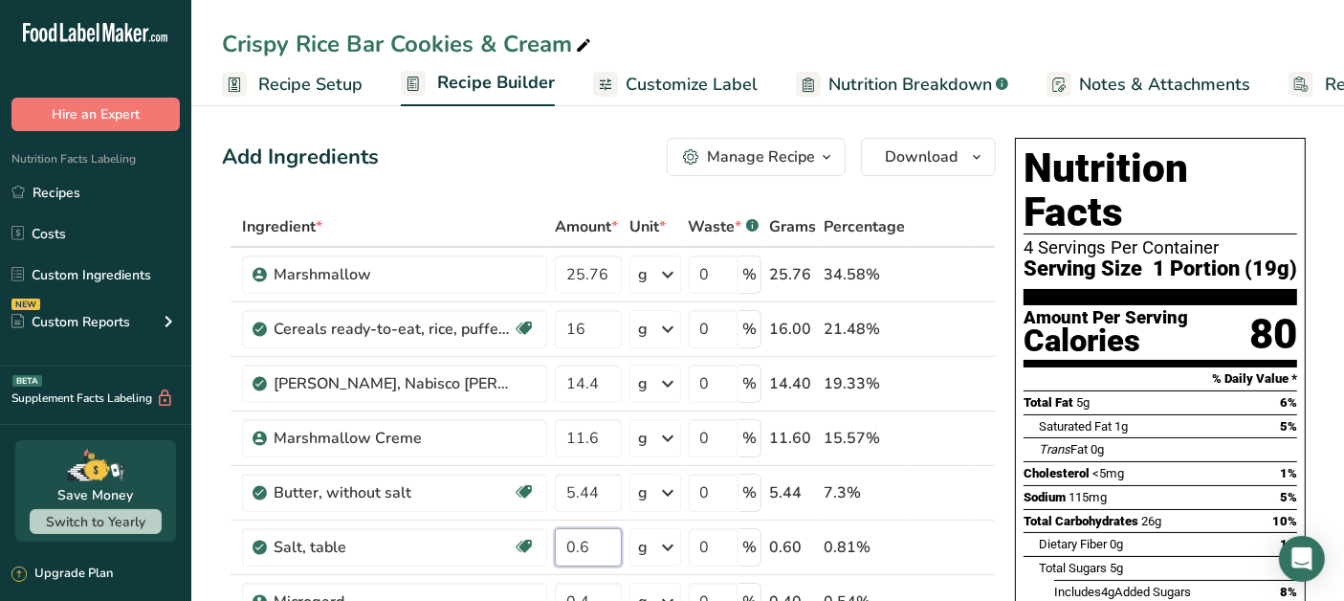
click at [599, 542] on div "Ingredient * Amount * Unit * Waste * .a-a{fill:#347362;}.b-a{fill:#fff;} Grams …" at bounding box center [609, 560] width 774 height 706
click at [598, 543] on input "0.6" at bounding box center [588, 547] width 67 height 38
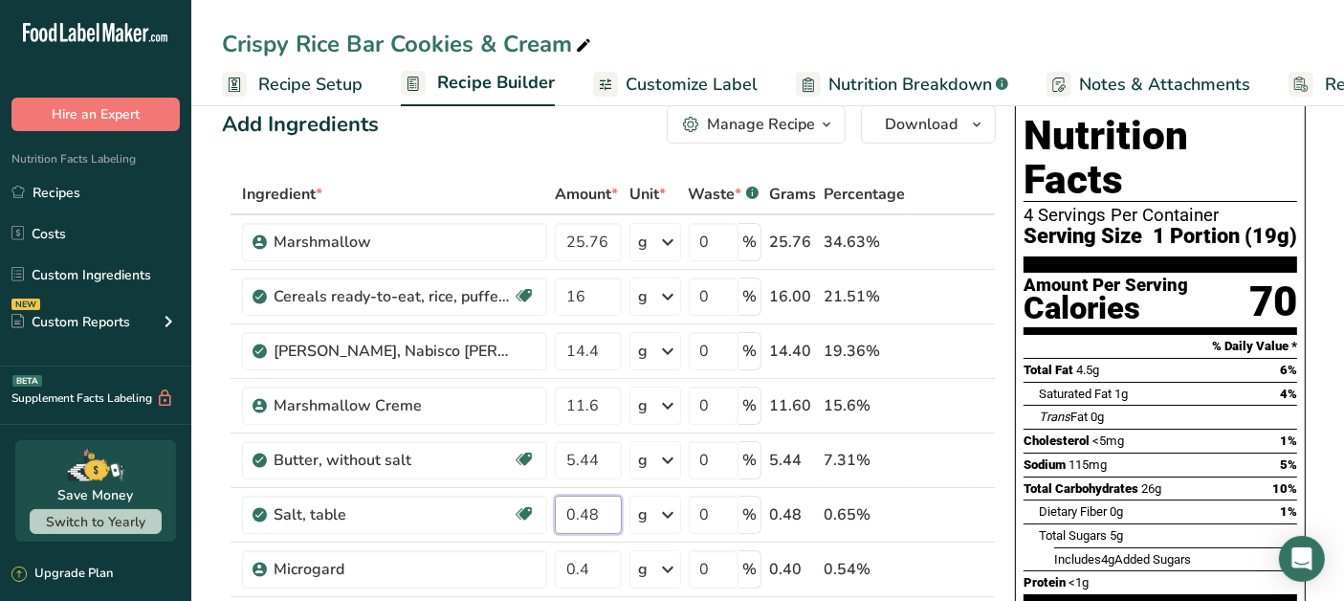
scroll to position [318, 0]
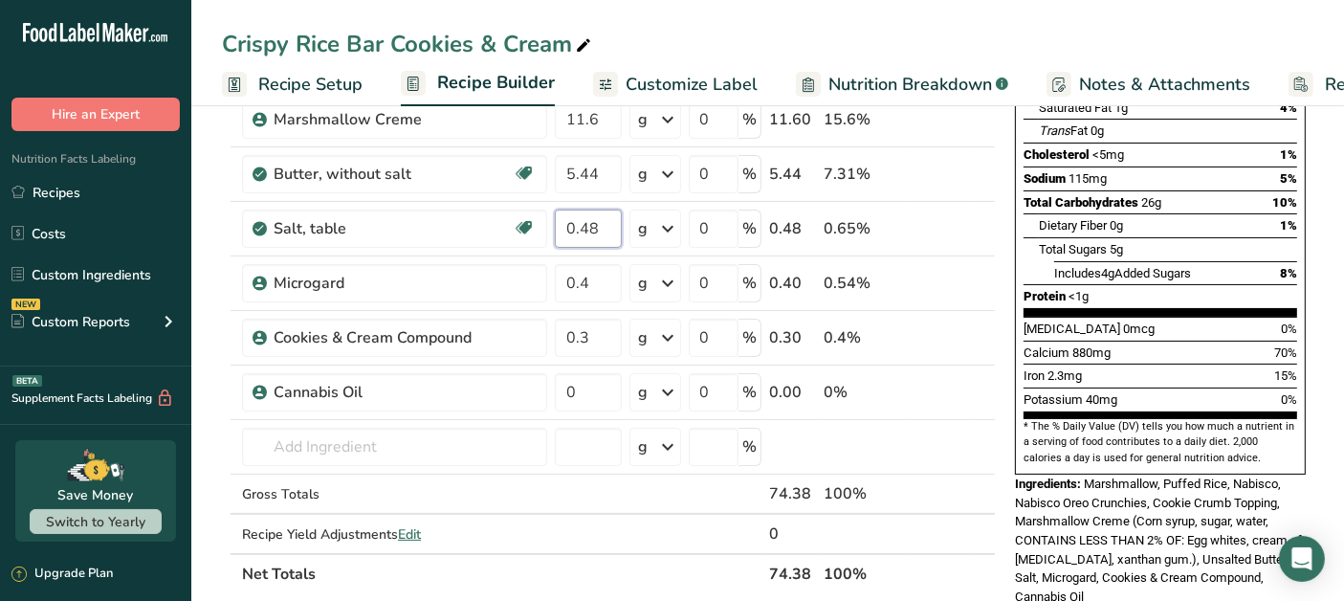
type input "0.48"
click at [590, 274] on div "Ingredient * Amount * Unit * Waste * .a-a{fill:#347362;}.b-a{fill:#fff;} Grams …" at bounding box center [609, 241] width 774 height 706
type input "0.32"
click at [617, 335] on div "Ingredient * Amount * Unit * Waste * .a-a{fill:#347362;}.b-a{fill:#fff;} Grams …" at bounding box center [609, 241] width 774 height 706
type input "0.24"
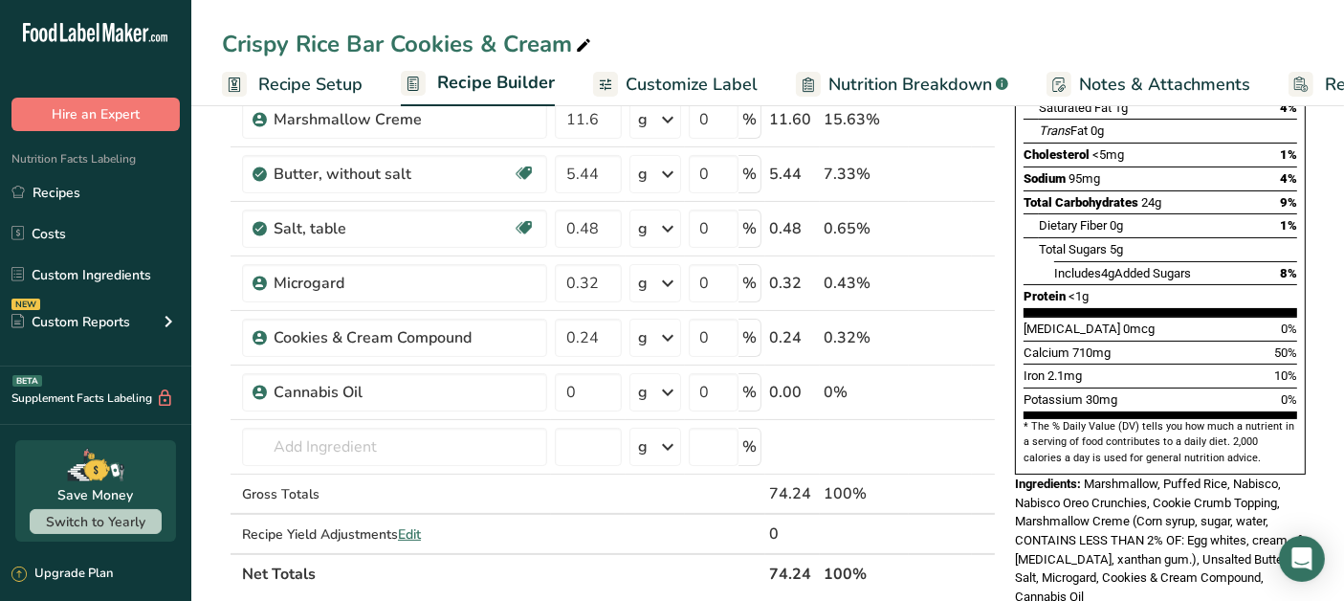
click at [1213, 498] on div "Ingredients: Marshmallow, Puffed Rice, Nabisco, Nabisco Oreo Crunchies, Cookie …" at bounding box center [1160, 540] width 291 height 132
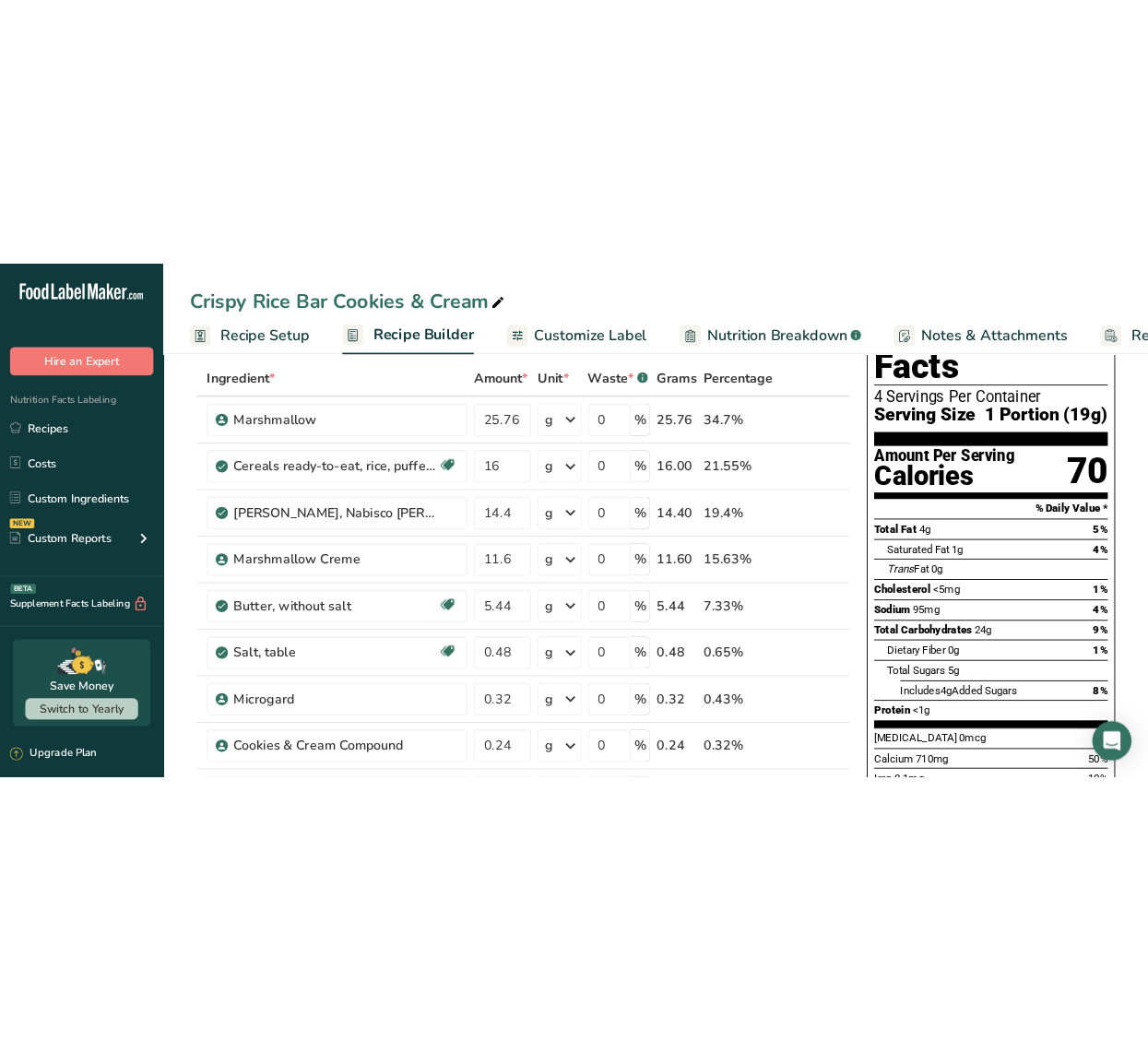
scroll to position [0, 0]
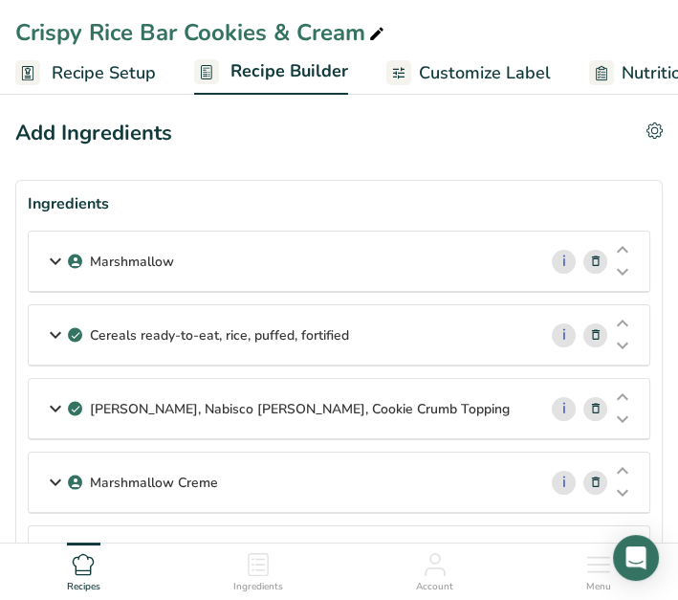
click at [265, 279] on div "Marshmallow" at bounding box center [283, 260] width 508 height 59
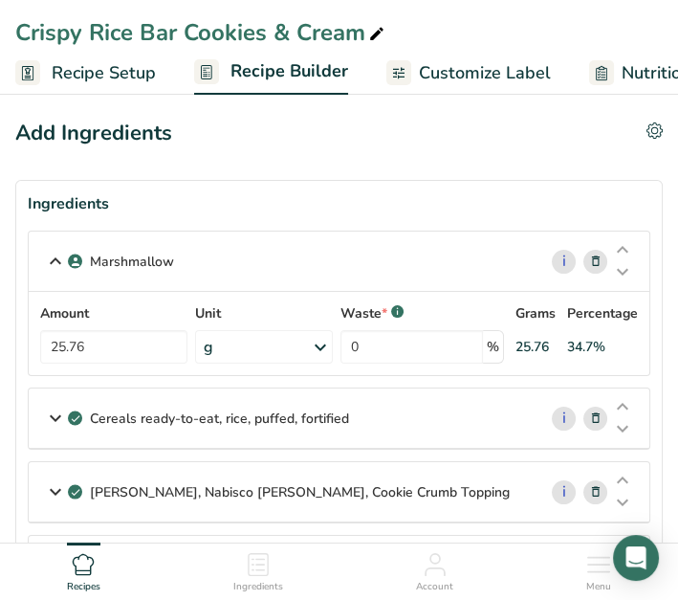
click at [462, 413] on div "Cereals ready-to-eat, rice, puffed, fortified" at bounding box center [283, 417] width 508 height 59
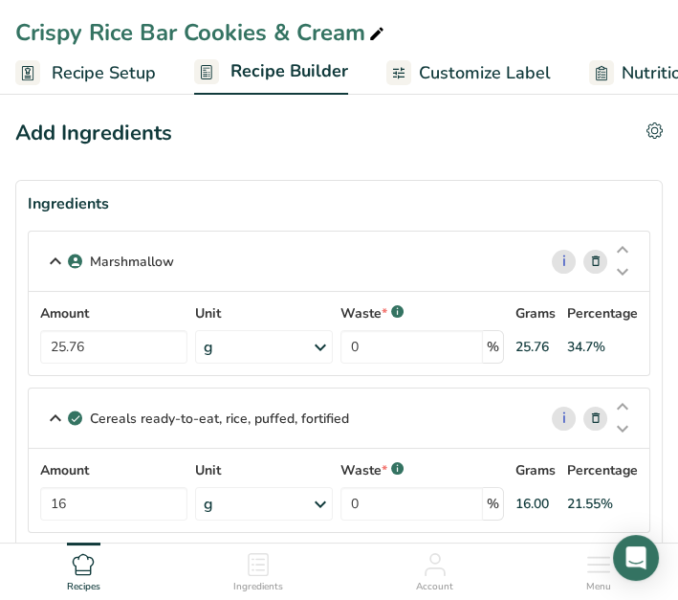
click at [40, 413] on div "Cereals ready-to-eat, rice, puffed, fortified" at bounding box center [283, 417] width 508 height 59
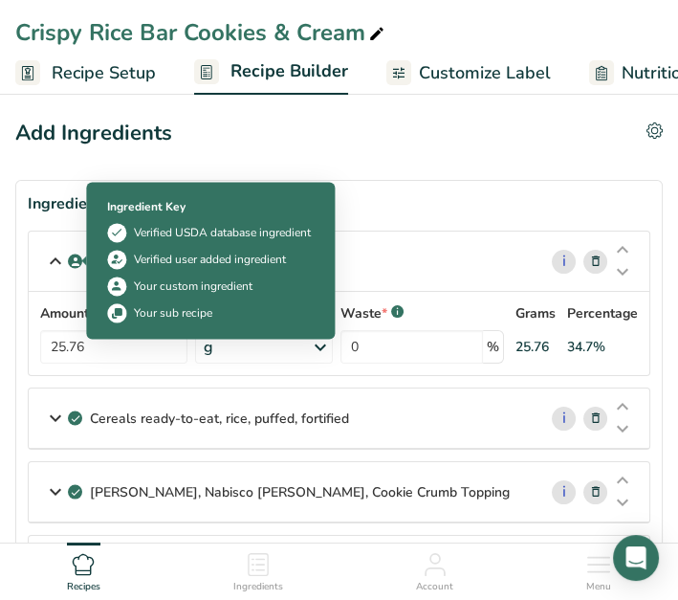
click at [53, 258] on icon at bounding box center [55, 261] width 23 height 34
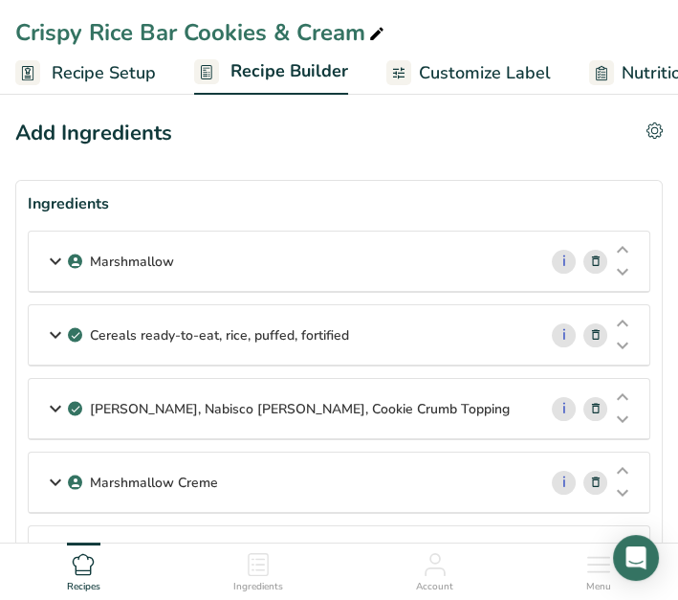
click at [55, 407] on icon at bounding box center [55, 408] width 23 height 34
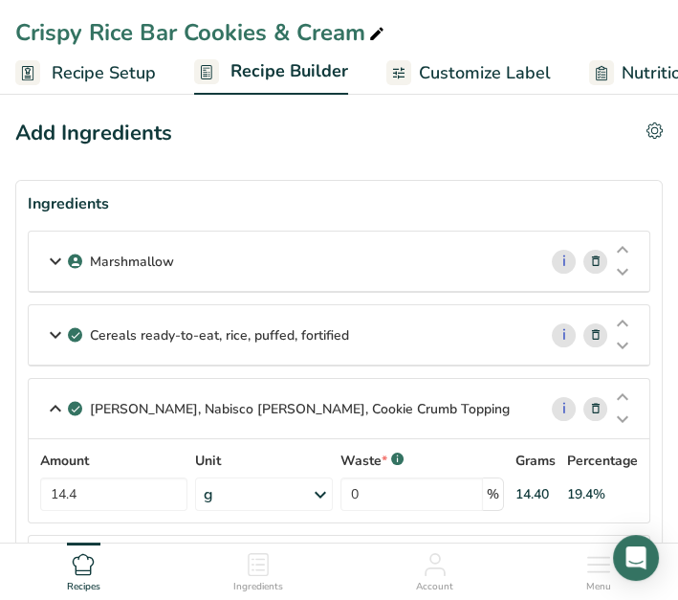
click at [53, 407] on icon at bounding box center [55, 408] width 23 height 34
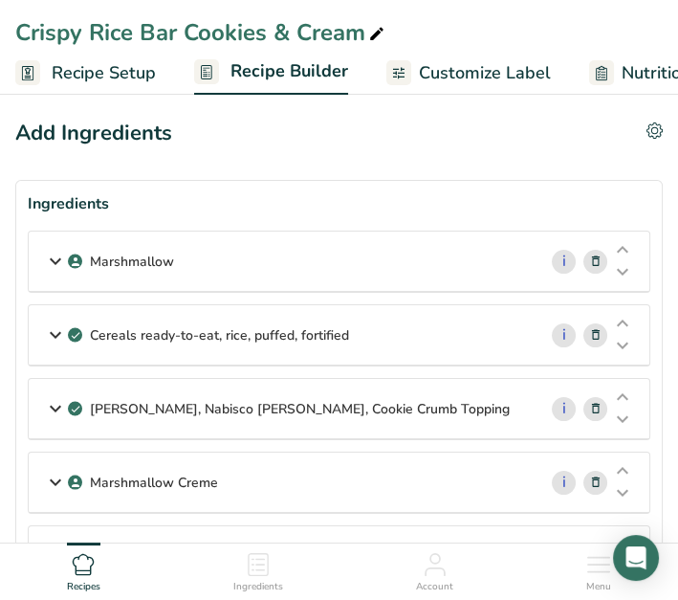
click at [118, 477] on p "Marshmallow Creme" at bounding box center [154, 482] width 128 height 20
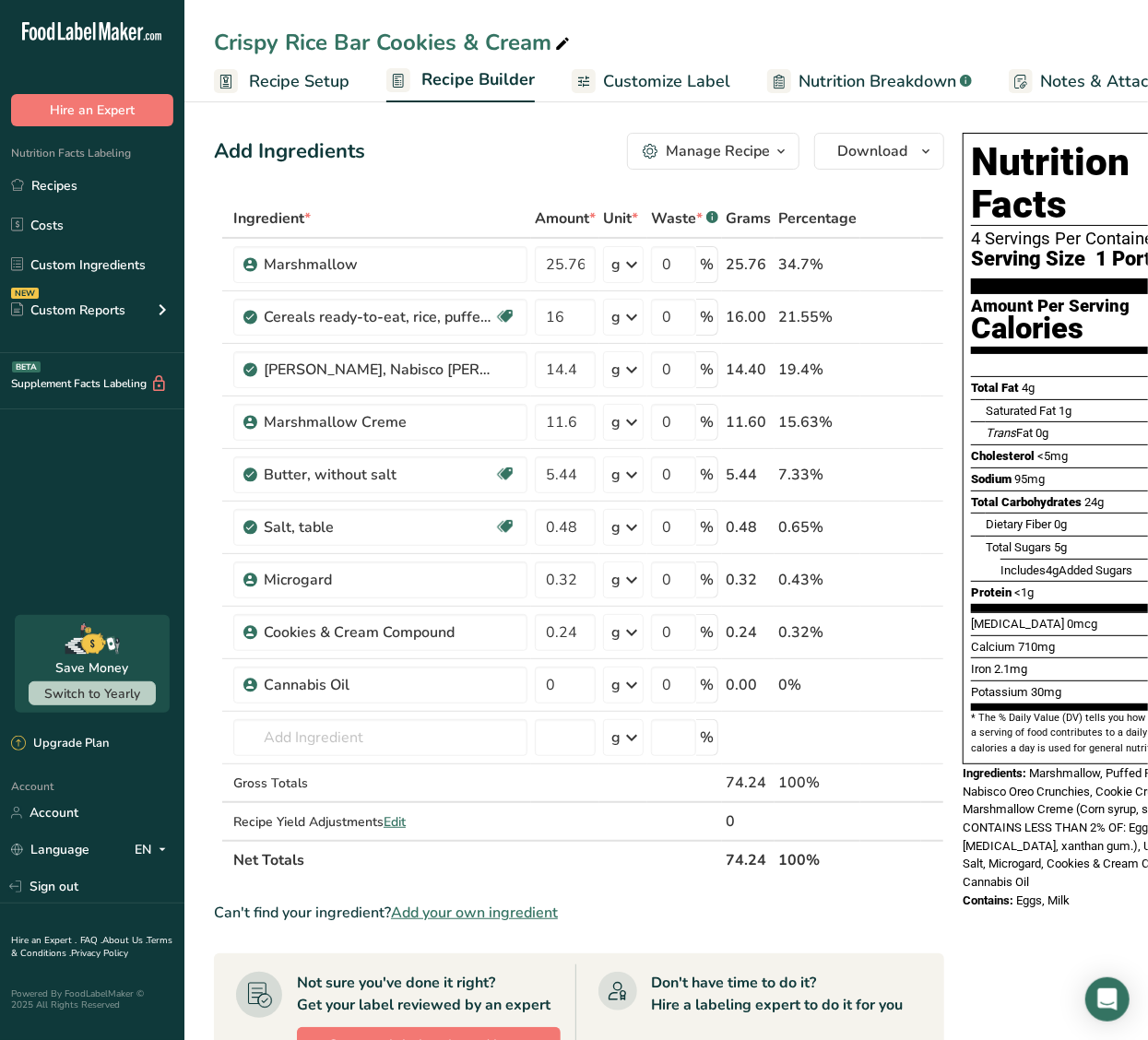
drag, startPoint x: 575, startPoint y: 7, endPoint x: 119, endPoint y: 517, distance: 684.1
click at [119, 517] on div ".a-20{fill:#fff;} Hire an Expert Nutrition Facts Labeling Recipes Costs Custom …" at bounding box center [92, 307] width 184 height 585
click at [289, 84] on span "Recipe Setup" at bounding box center [299, 82] width 100 height 25
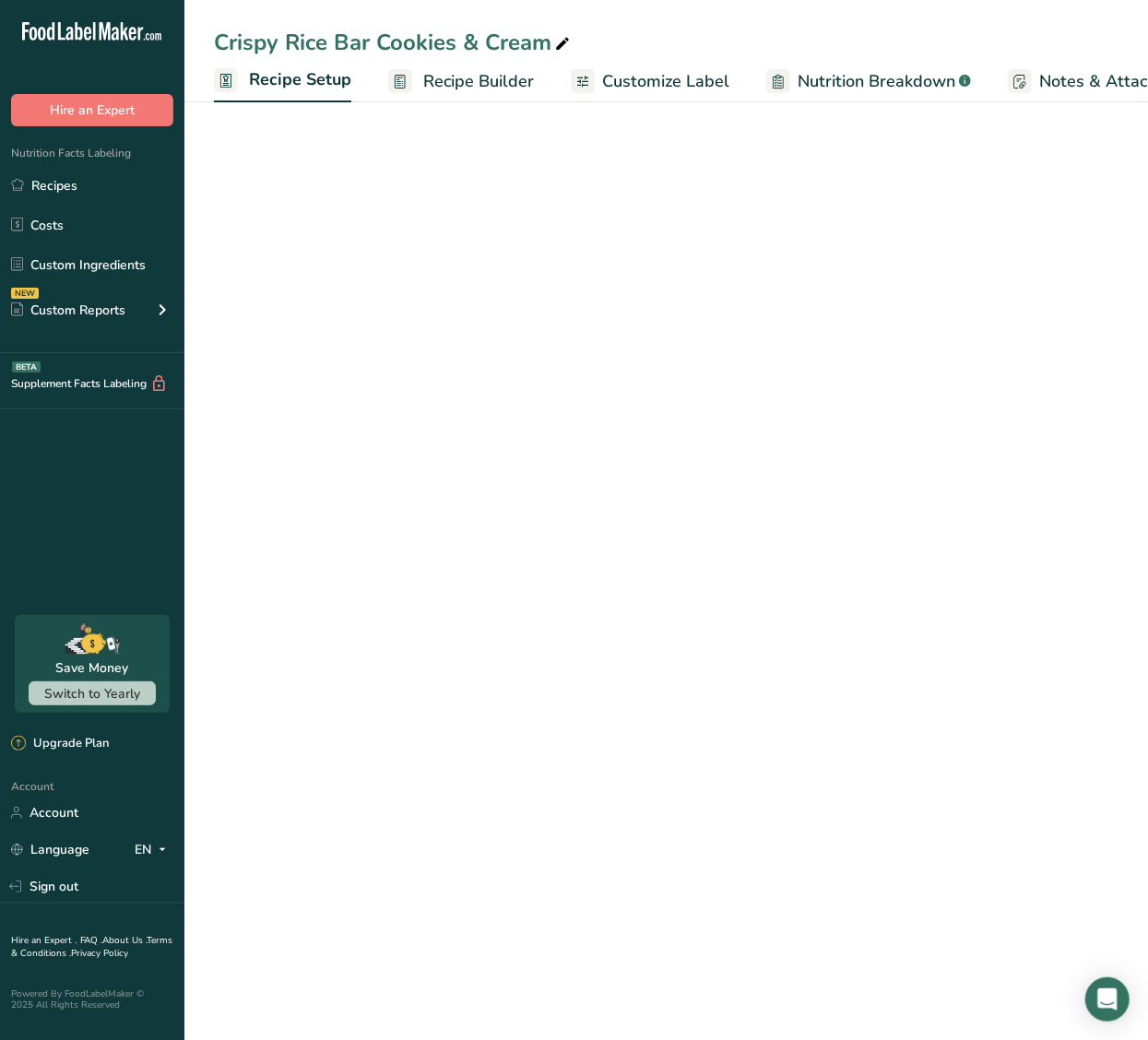
scroll to position [0, 6]
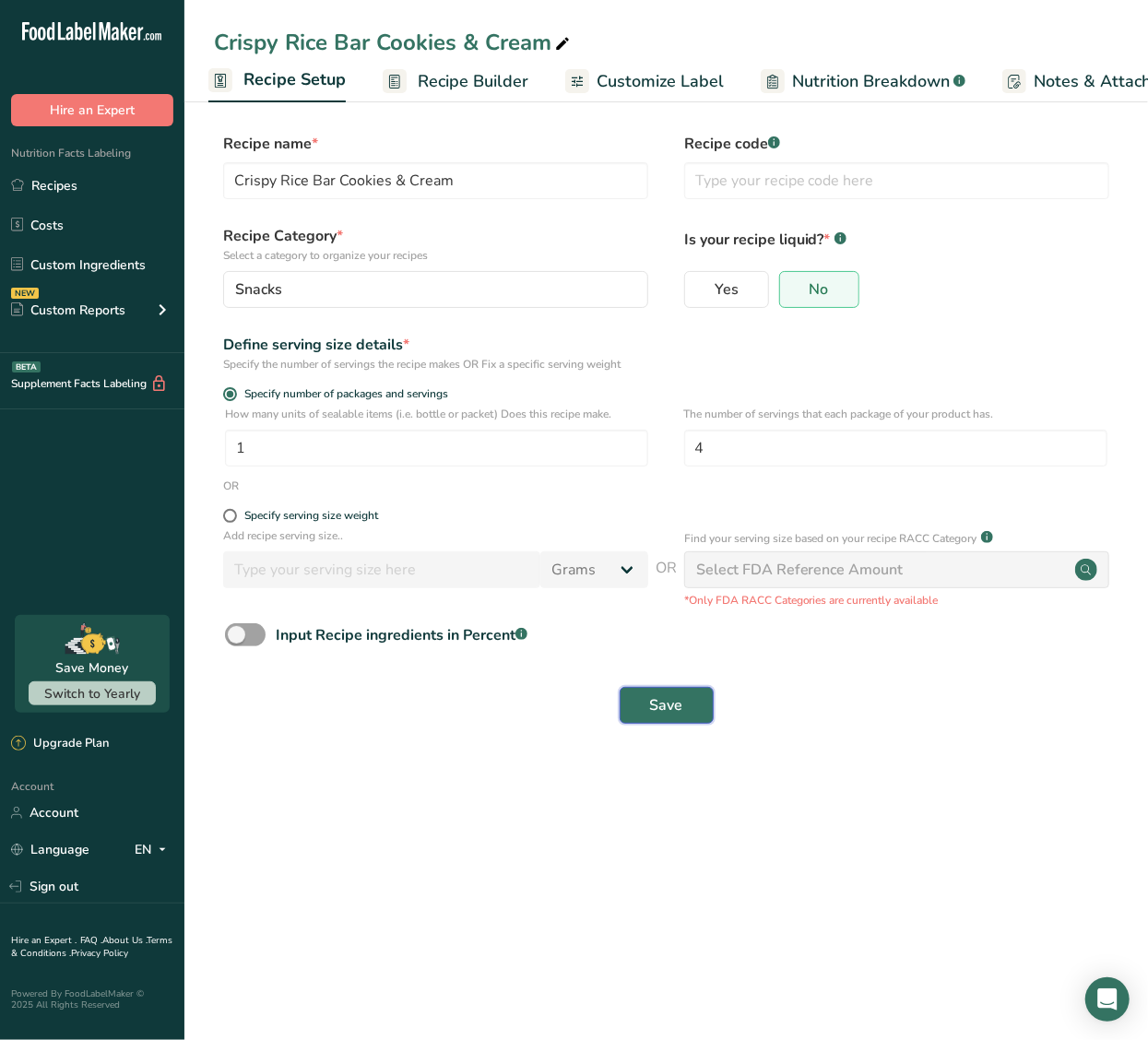
click at [686, 578] on button "Save" at bounding box center [667, 706] width 94 height 37
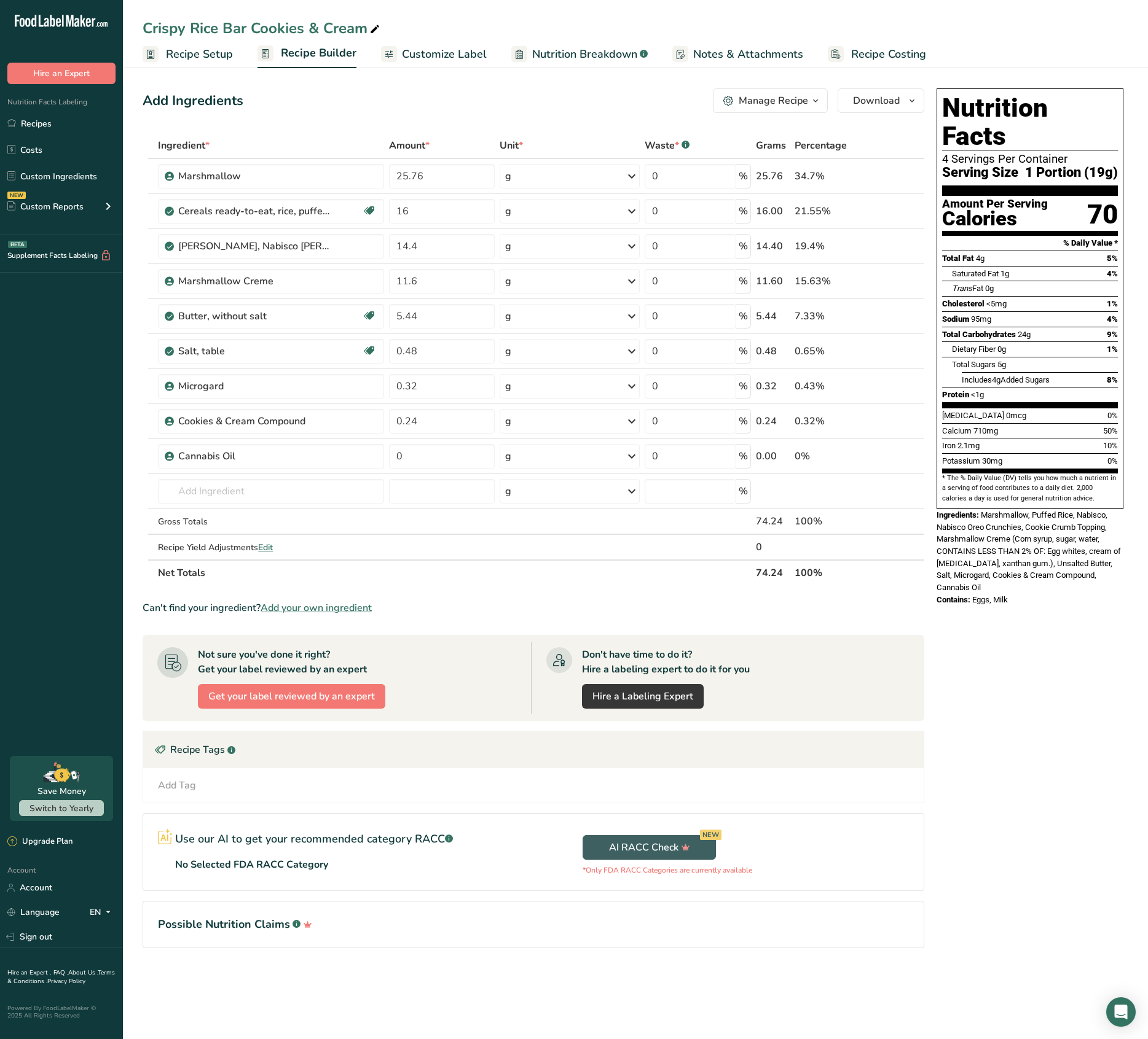
drag, startPoint x: 743, startPoint y: 2, endPoint x: 538, endPoint y: 604, distance: 635.9
click at [538, 385] on section "Ingredient * Amount * Unit * Waste * .a-a{fill:#347362;}.b-a{fill:#fff;} Grams …" at bounding box center [533, 550] width 782 height 835
click at [429, 180] on input "25.76" at bounding box center [441, 176] width 106 height 24
type input "2"
type input "23.54"
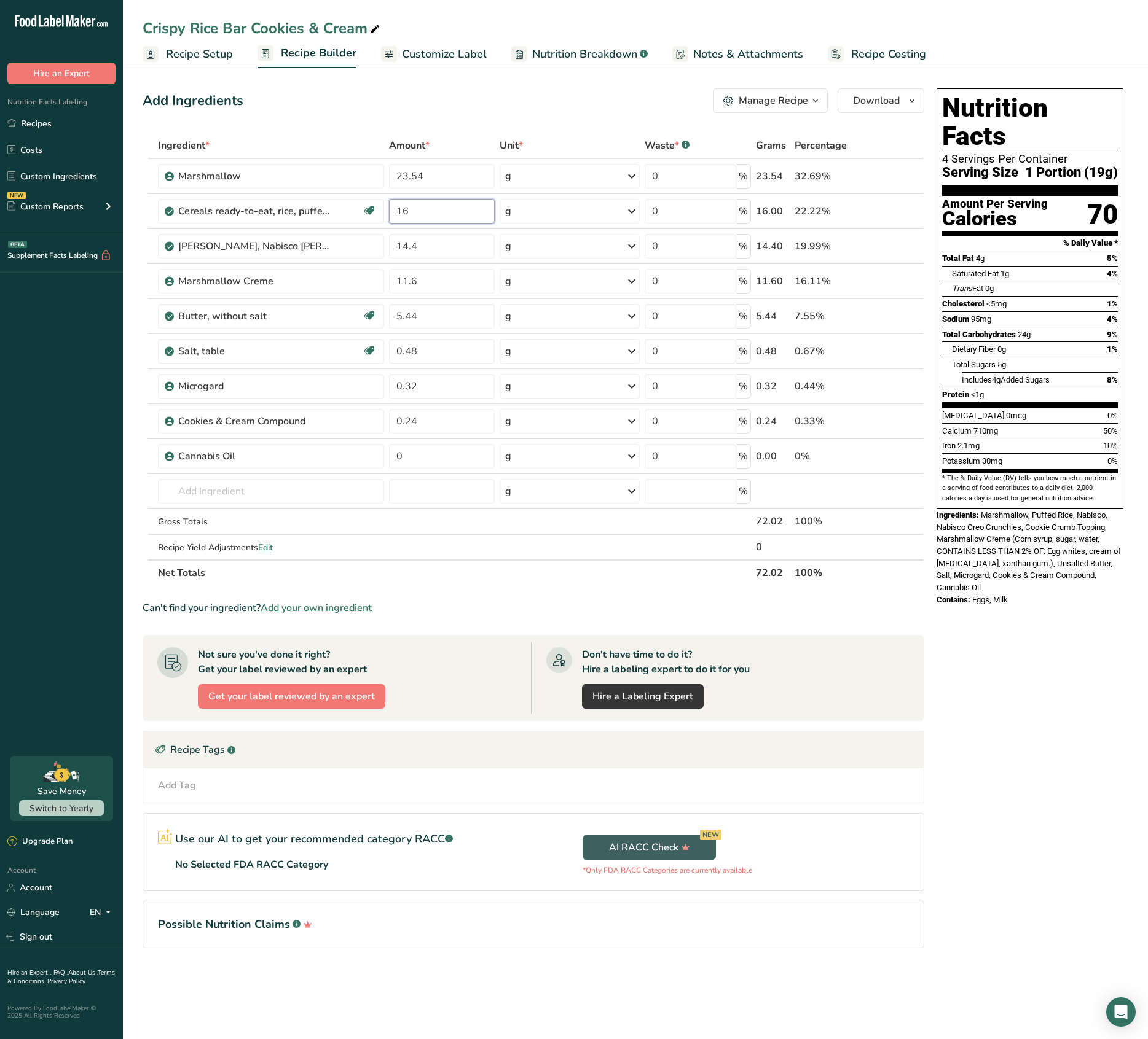
click at [431, 216] on div "Ingredient * Amount * Unit * Waste * .a-a{fill:#347362;}.b-a{fill:#fff;} Grams …" at bounding box center [533, 360] width 782 height 453
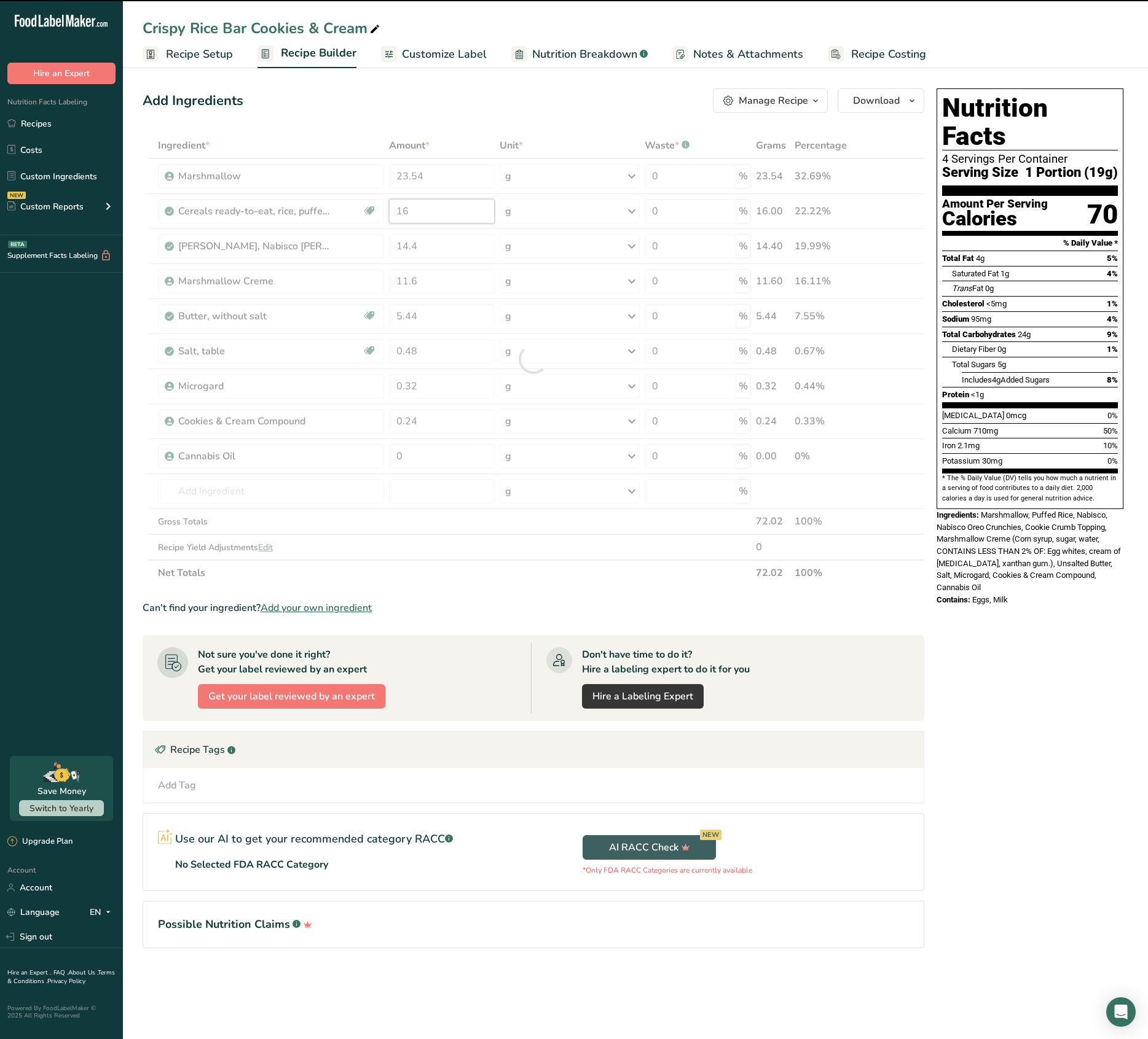
type input "1"
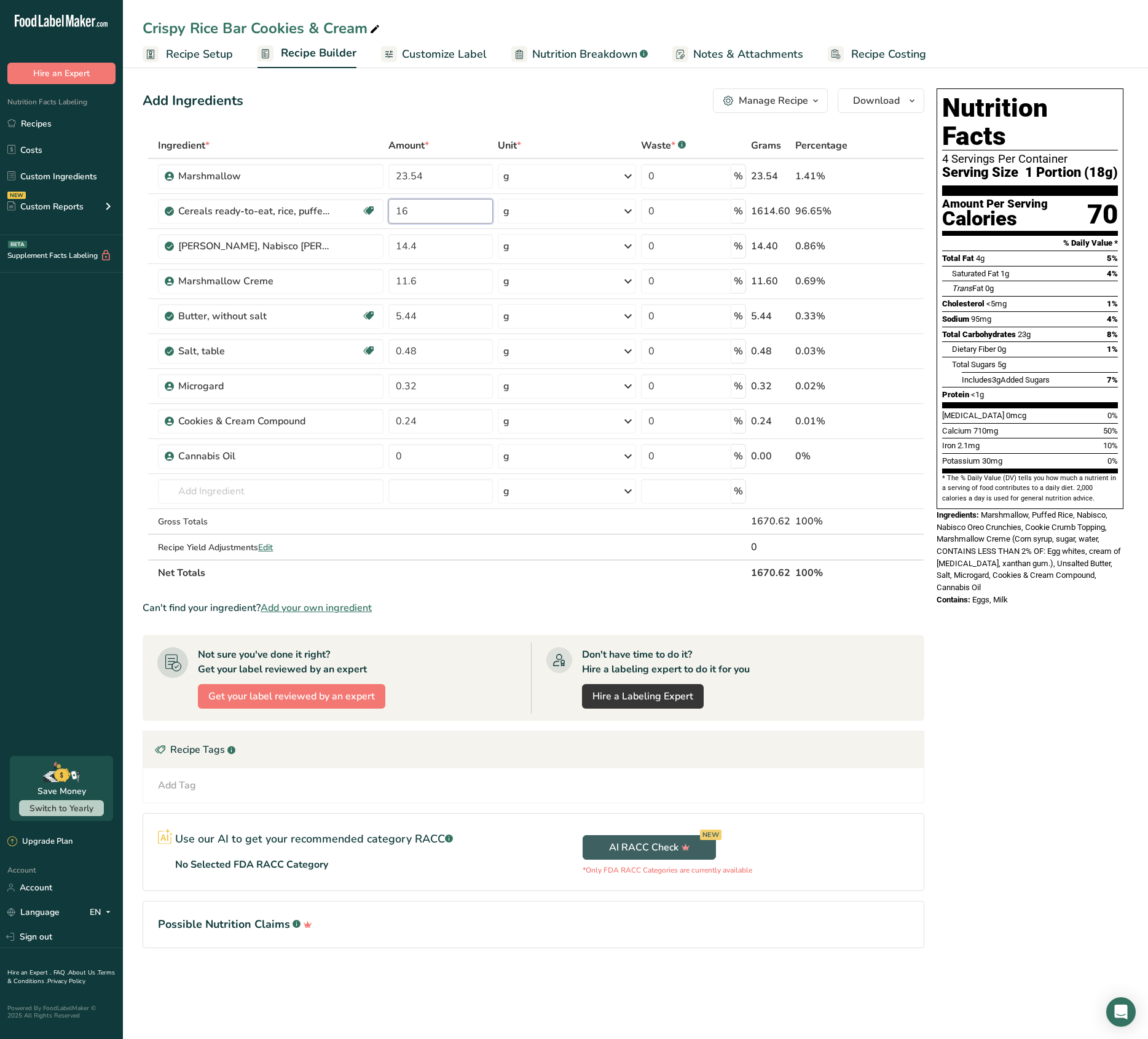
type input "1"
type input "14.64"
click at [468, 238] on div "Ingredient * Amount * Unit * Waste * .a-a{fill:#347362;}.b-a{fill:#fff;} Grams …" at bounding box center [533, 360] width 782 height 453
type input "1"
type input "13.17"
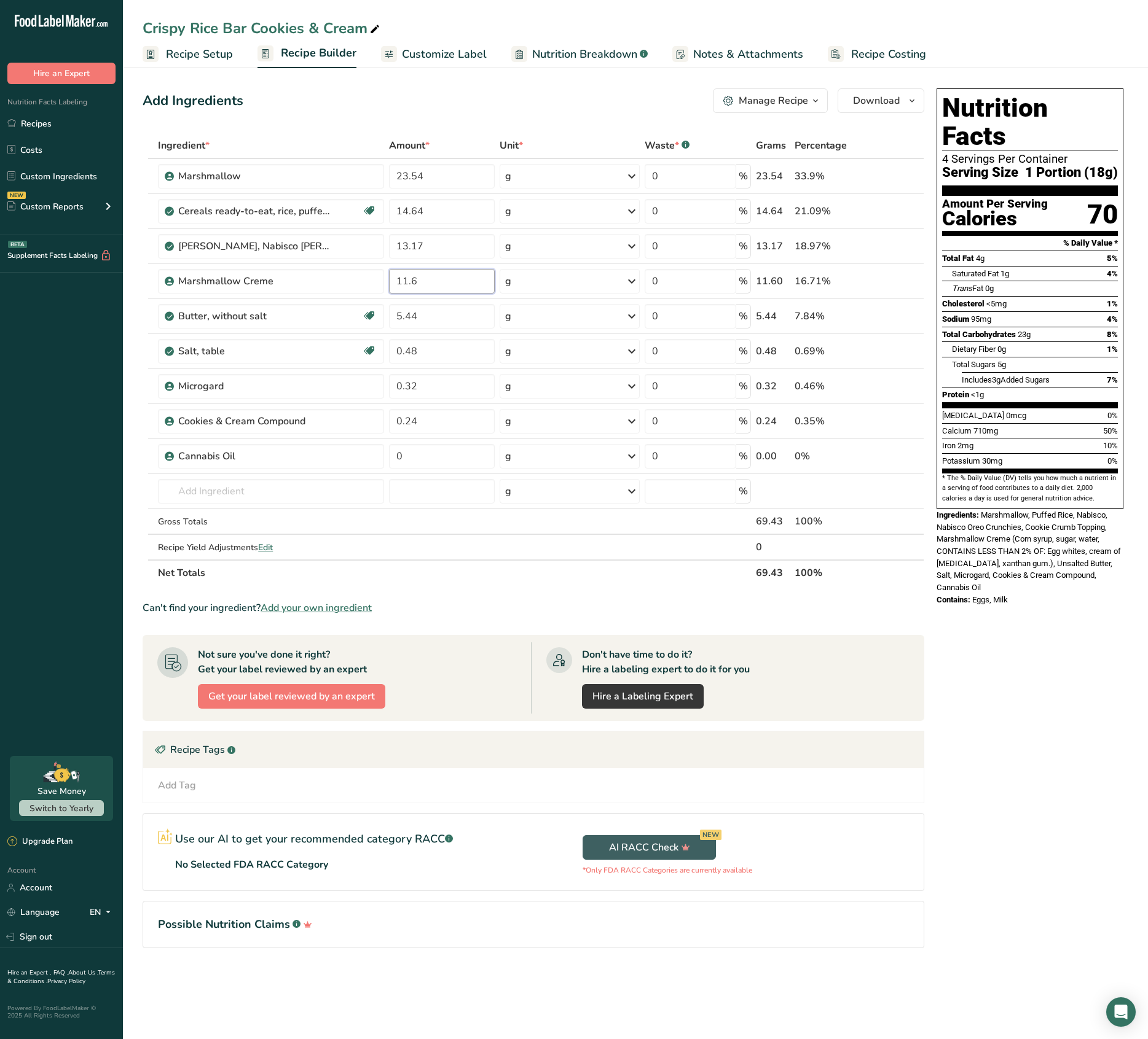
click at [446, 275] on div "Ingredient * Amount * Unit * Waste * .a-a{fill:#347362;}.b-a{fill:#fff;} Grams …" at bounding box center [533, 360] width 782 height 453
type input "1"
type input "10.62"
click at [456, 319] on div "Ingredient * Amount * Unit * Waste * .a-a{fill:#347362;}.b-a{fill:#fff;} Grams …" at bounding box center [533, 360] width 782 height 453
type input "5"
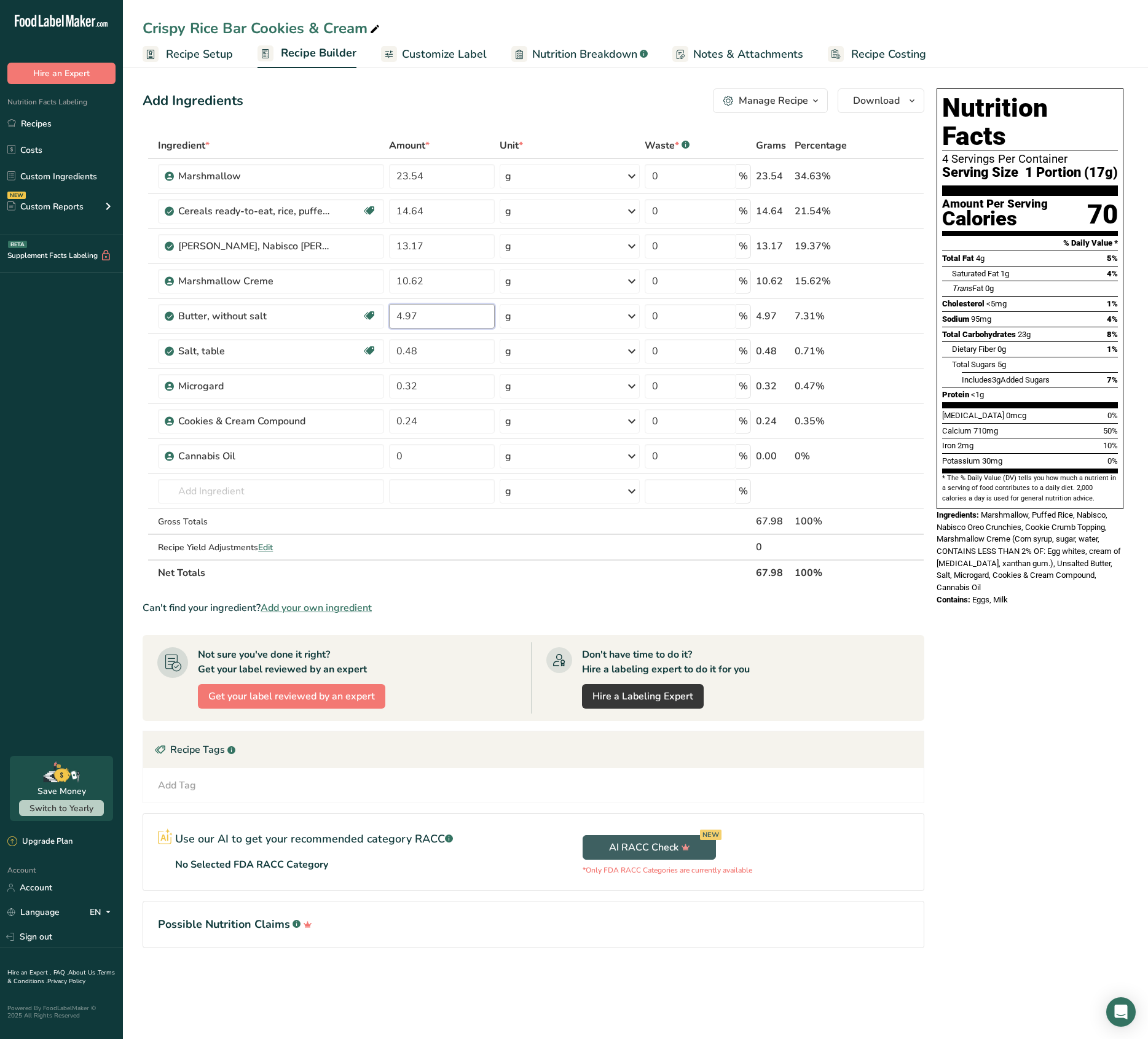
type input "4.97"
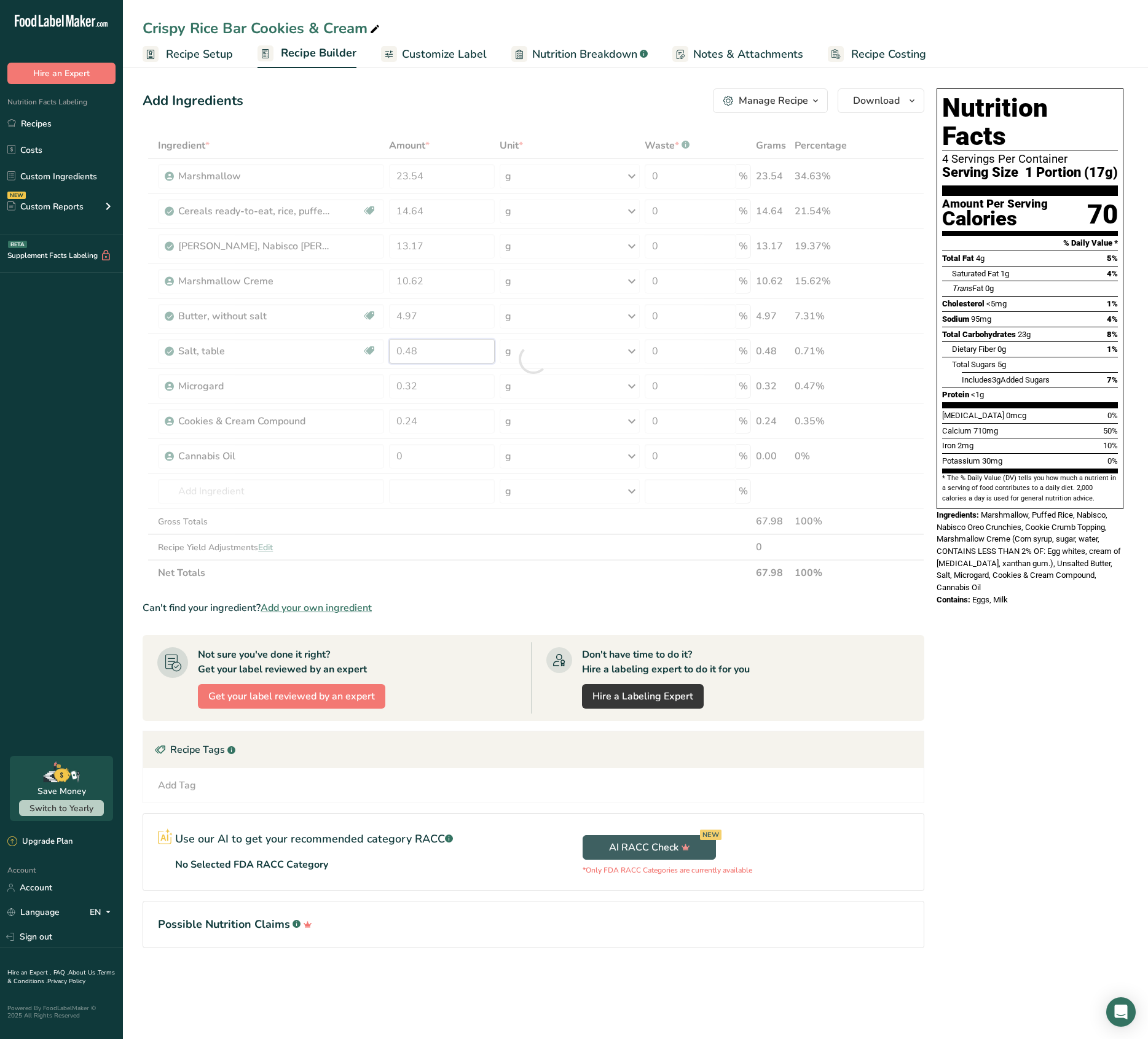
click at [468, 357] on div "Ingredient * Amount * Unit * Waste * .a-a{fill:#347362;}.b-a{fill:#fff;} Grams …" at bounding box center [533, 360] width 782 height 453
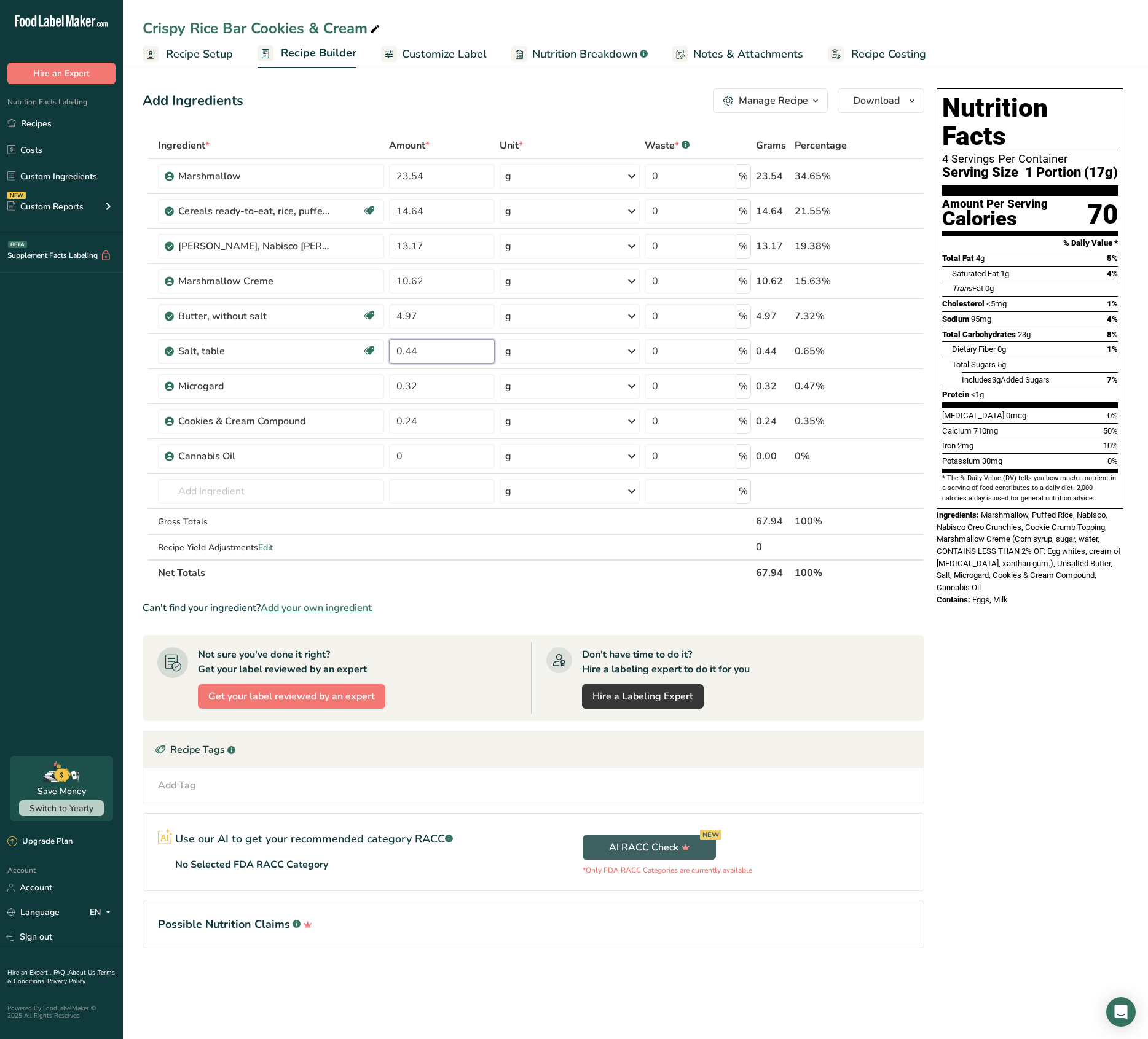
type input "0.44"
click at [458, 385] on div "Ingredient * Amount * Unit * Waste * .a-a{fill:#347362;}.b-a{fill:#fff;} Grams …" at bounding box center [533, 360] width 782 height 453
type input "0.29"
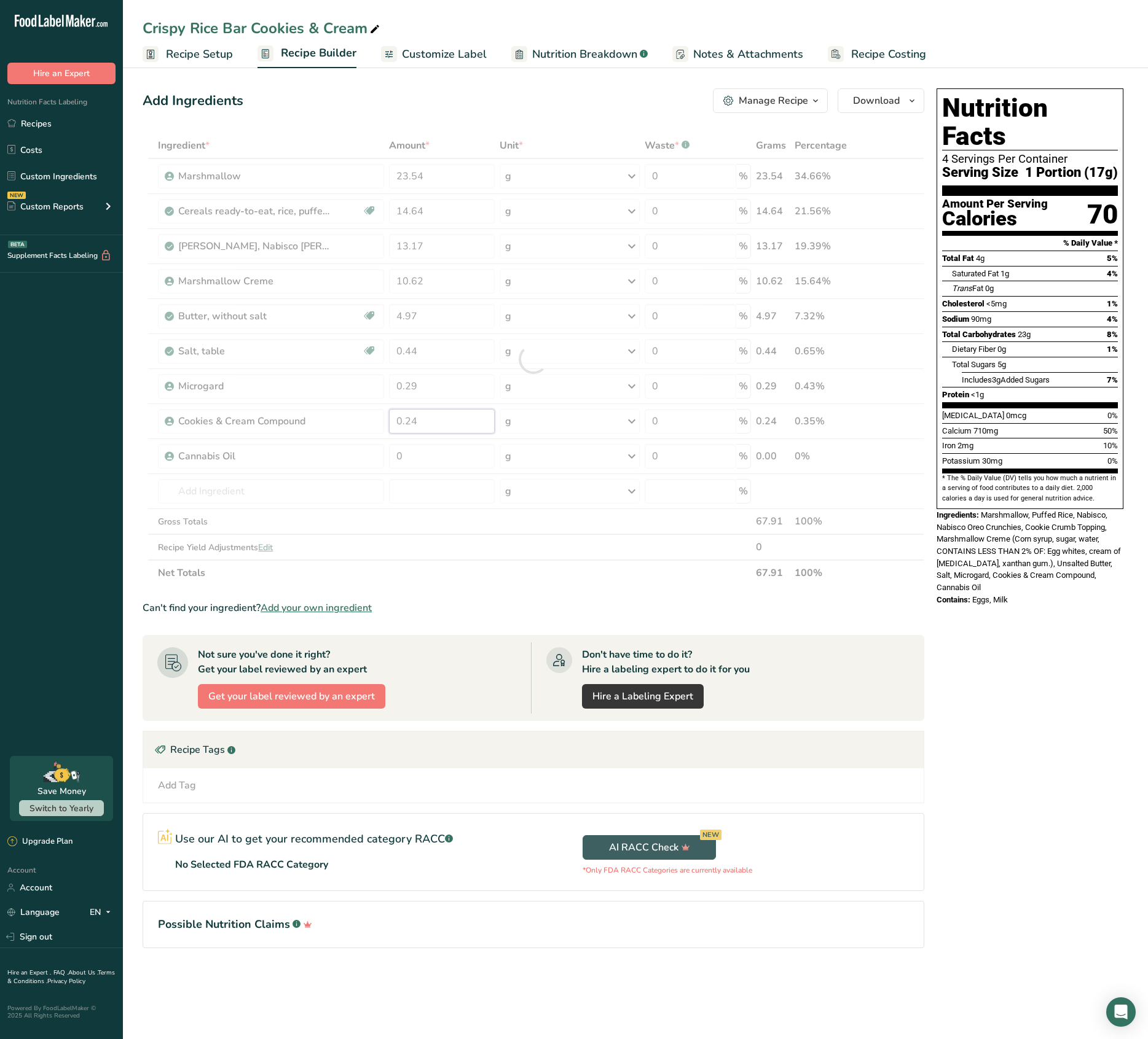
click at [447, 385] on div "Ingredient * Amount * Unit * Waste * .a-a{fill:#347362;}.b-a{fill:#fff;} Grams …" at bounding box center [533, 360] width 782 height 453
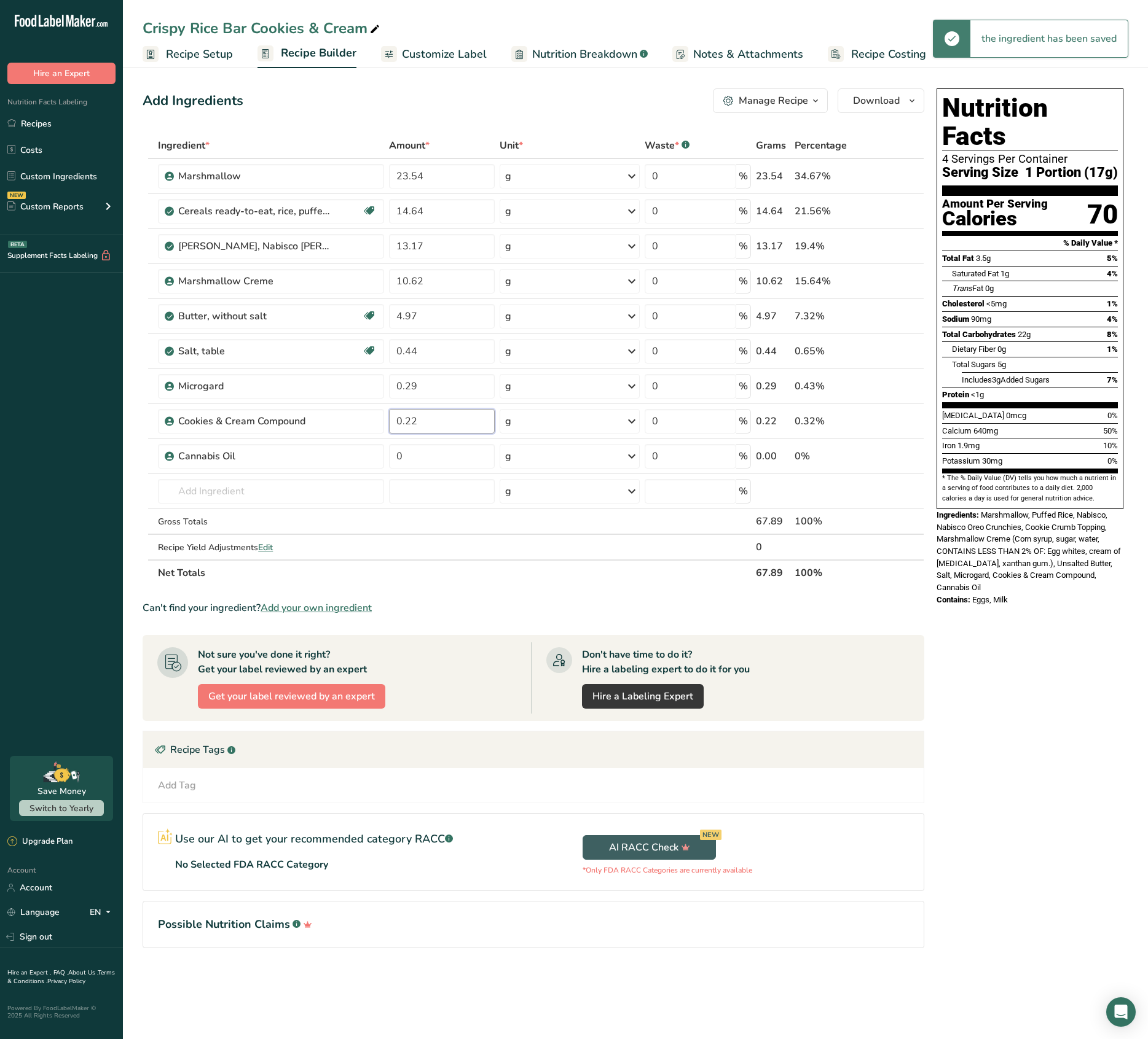
type input "0.22"
click at [863, 385] on div "Nutrition Facts 4 Servings Per Container Serving Size 1 Portion (17g) Amount Pe…" at bounding box center [1030, 536] width 197 height 904
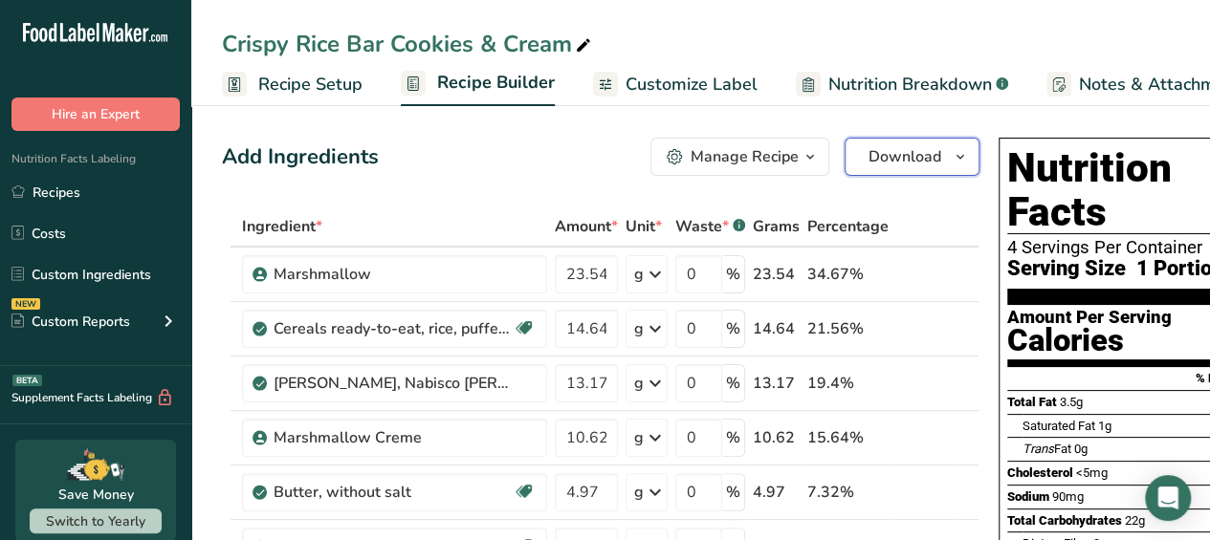
click at [896, 160] on span "Download" at bounding box center [904, 156] width 73 height 23
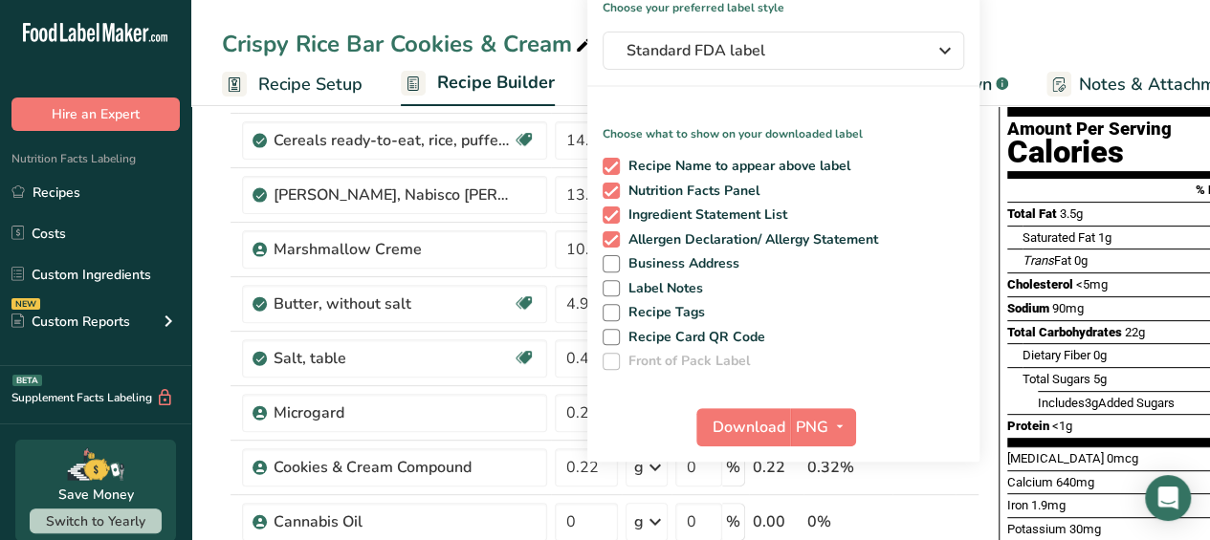
scroll to position [191, 0]
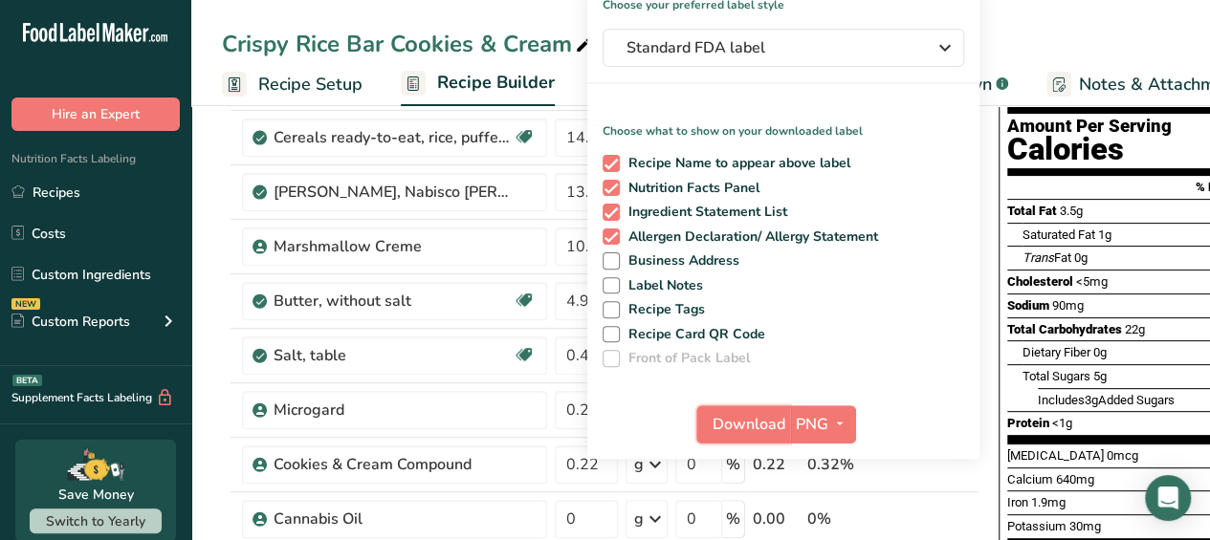
click at [749, 420] on span "Download" at bounding box center [749, 424] width 73 height 23
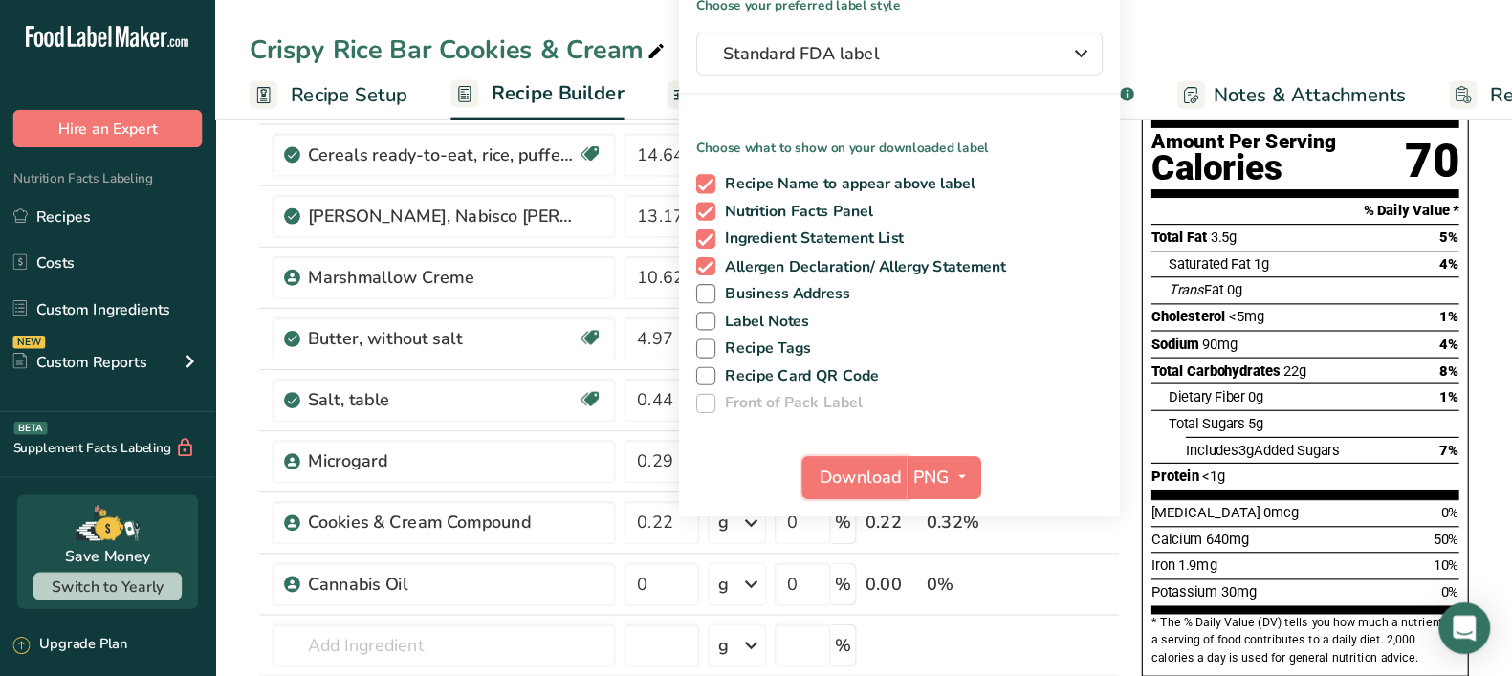
scroll to position [190, 0]
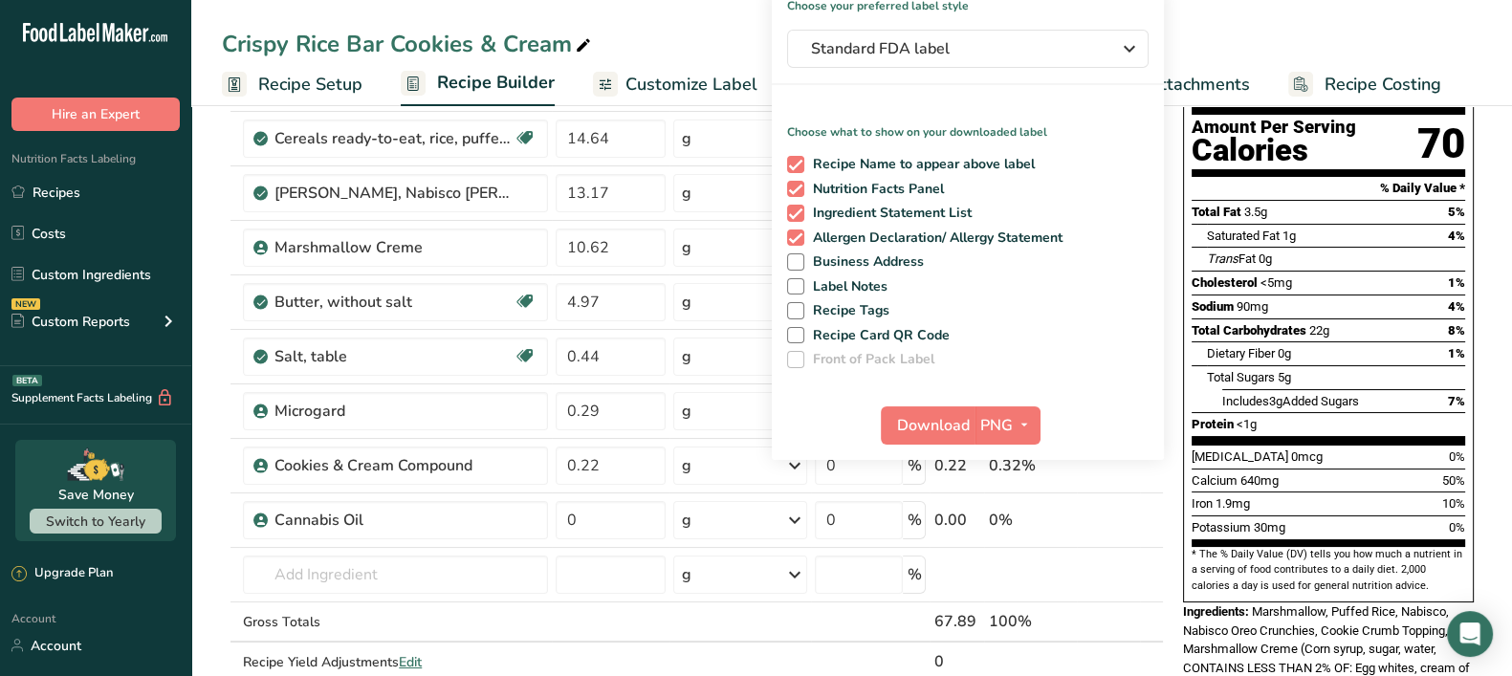
drag, startPoint x: 773, startPoint y: 4, endPoint x: 713, endPoint y: 632, distance: 631.2
click at [713, 600] on td at bounding box center [740, 623] width 142 height 40
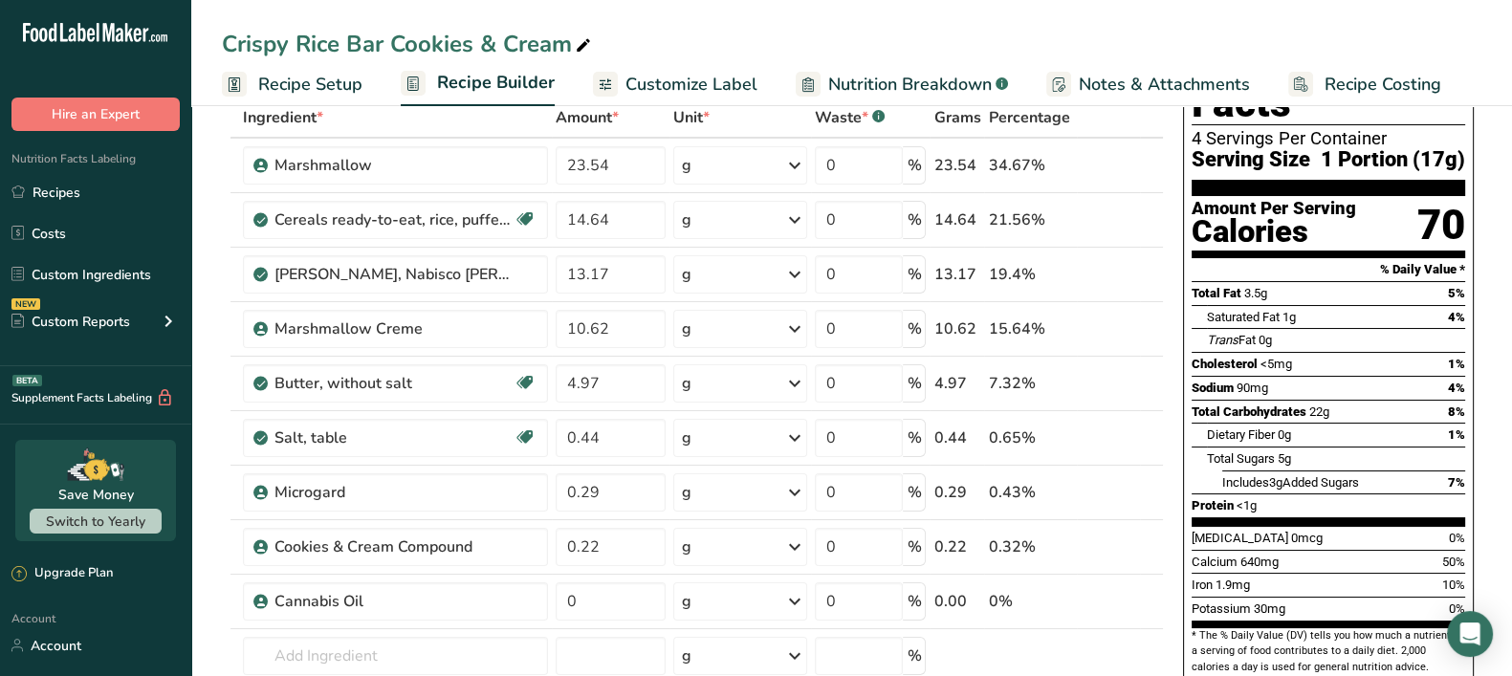
scroll to position [0, 0]
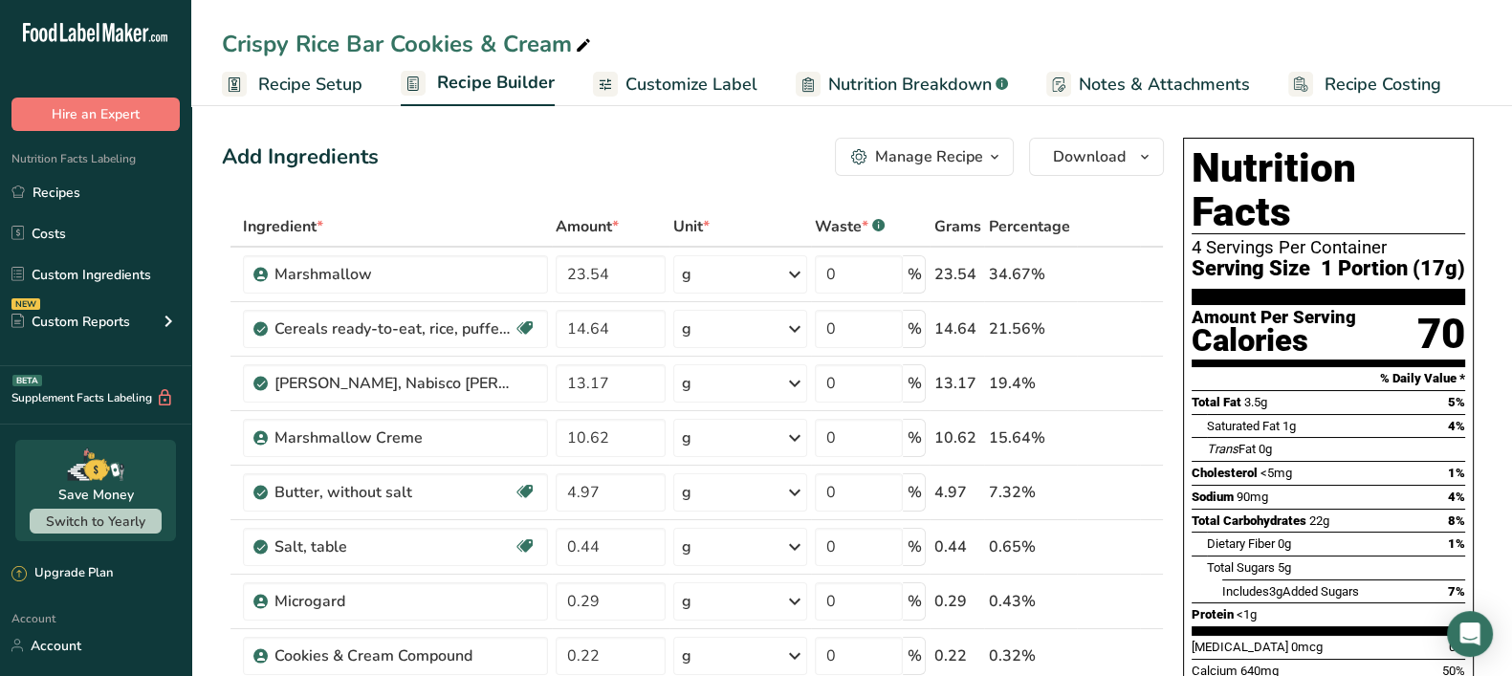
click at [33, 196] on link "Recipes" at bounding box center [95, 192] width 191 height 36
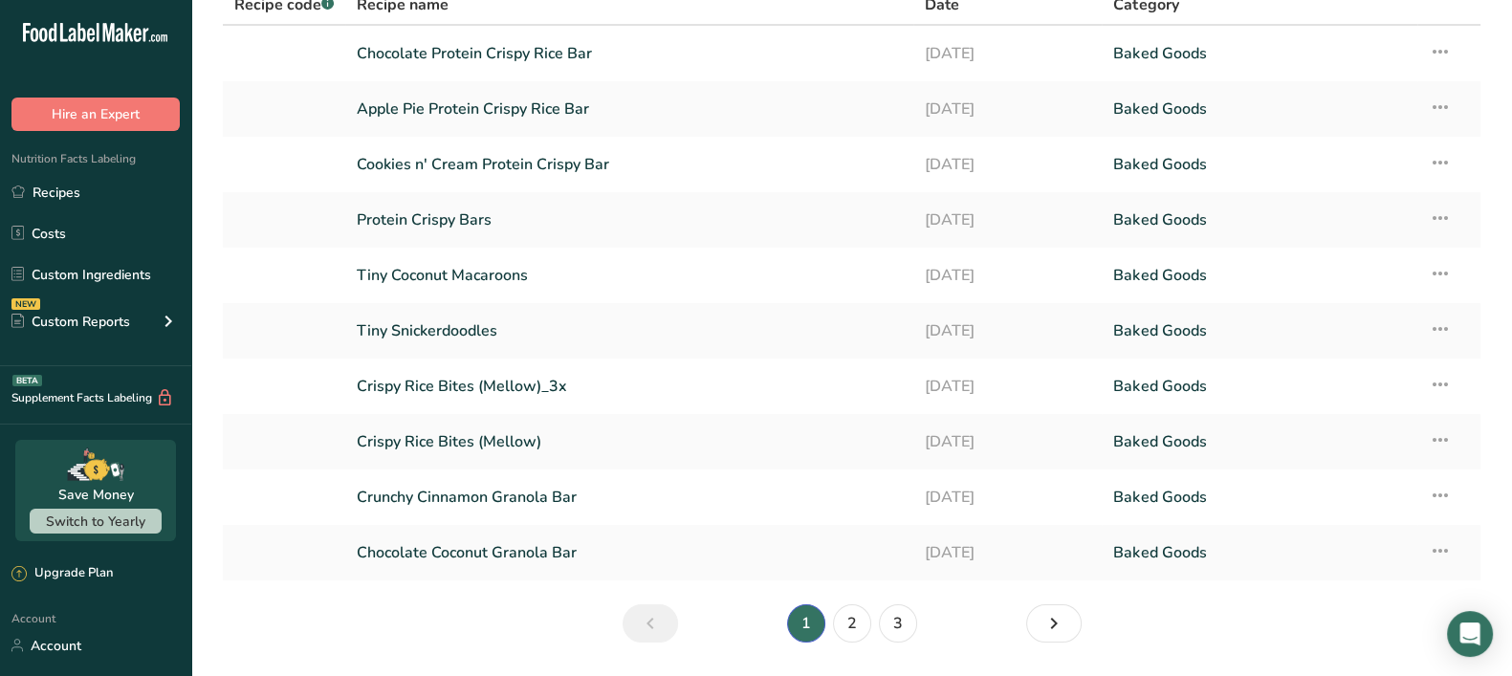
scroll to position [162, 0]
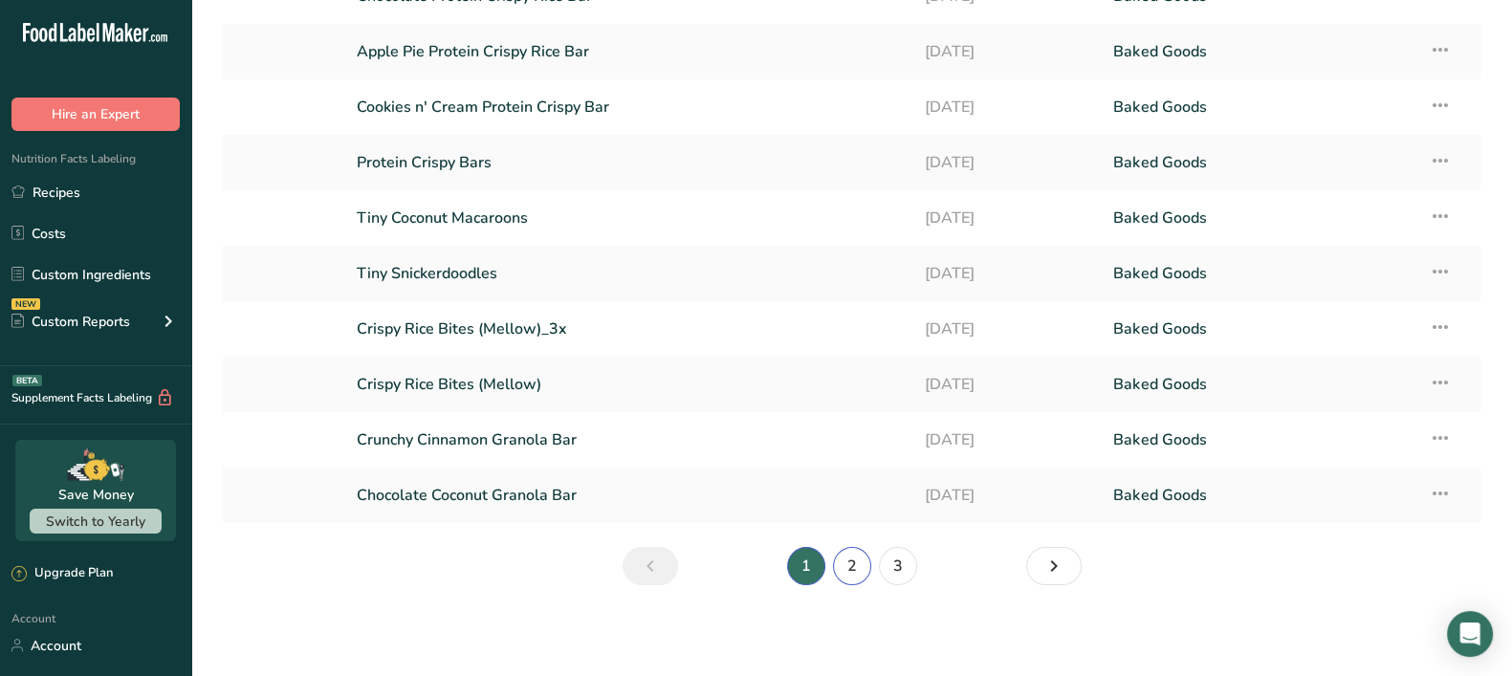
click at [844, 564] on link "2" at bounding box center [852, 566] width 38 height 38
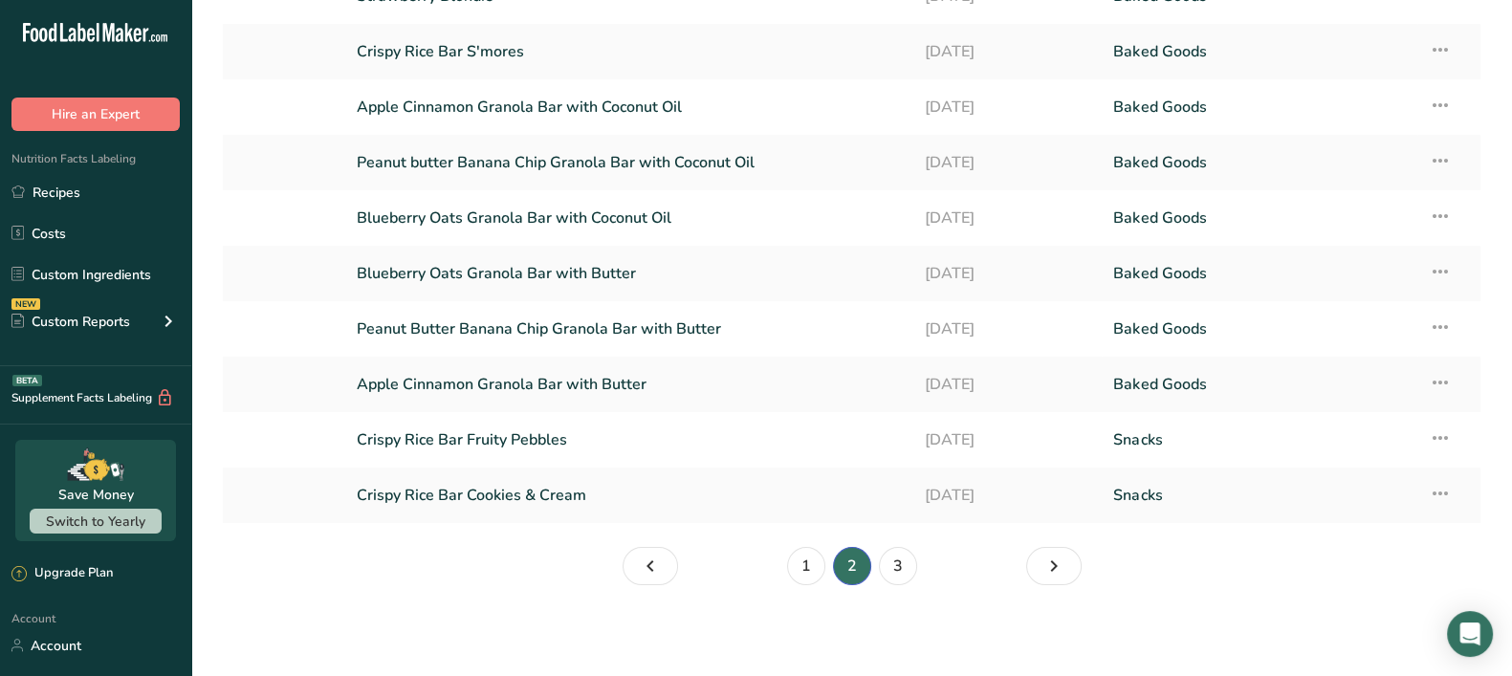
click at [620, 442] on link "Crispy Rice Bar Fruity Pebbles" at bounding box center [629, 440] width 544 height 40
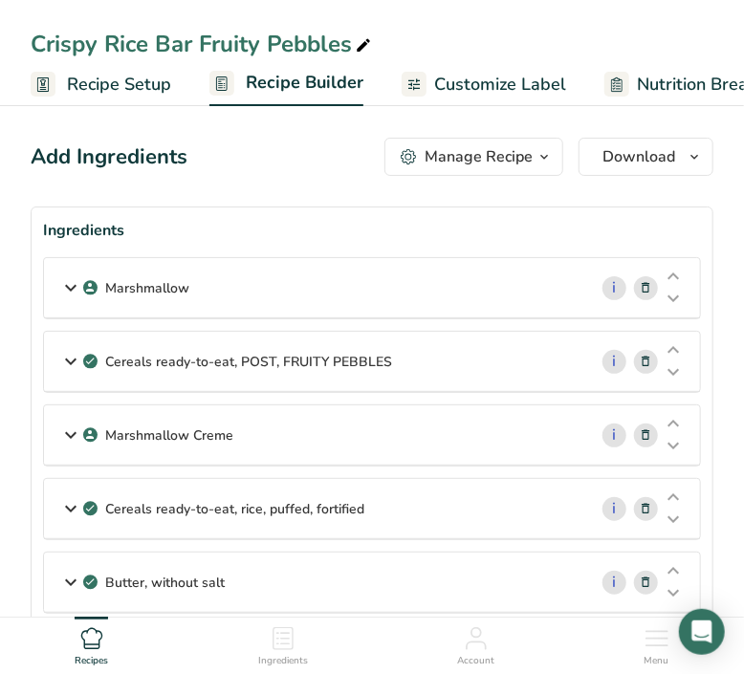
click at [230, 287] on div "Marshmallow" at bounding box center [315, 287] width 543 height 59
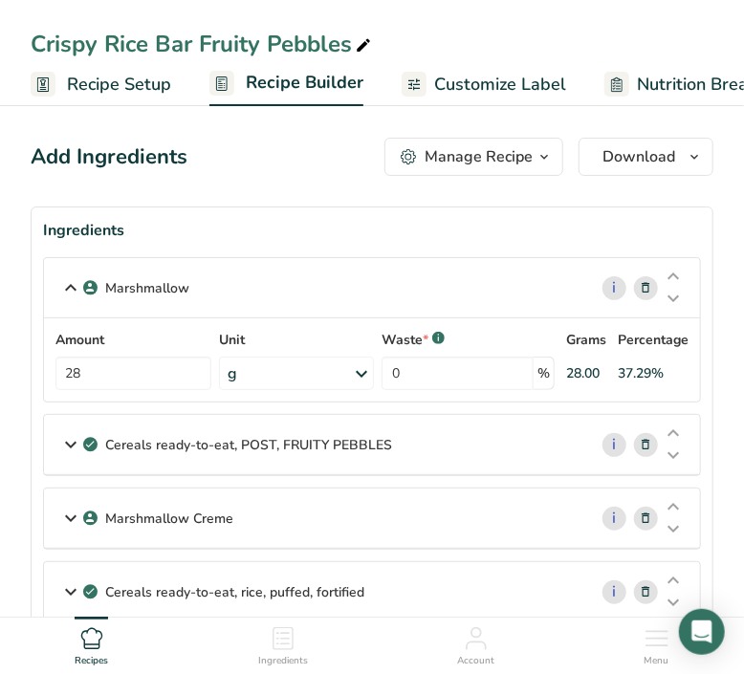
click at [236, 277] on div "Marshmallow" at bounding box center [315, 287] width 543 height 59
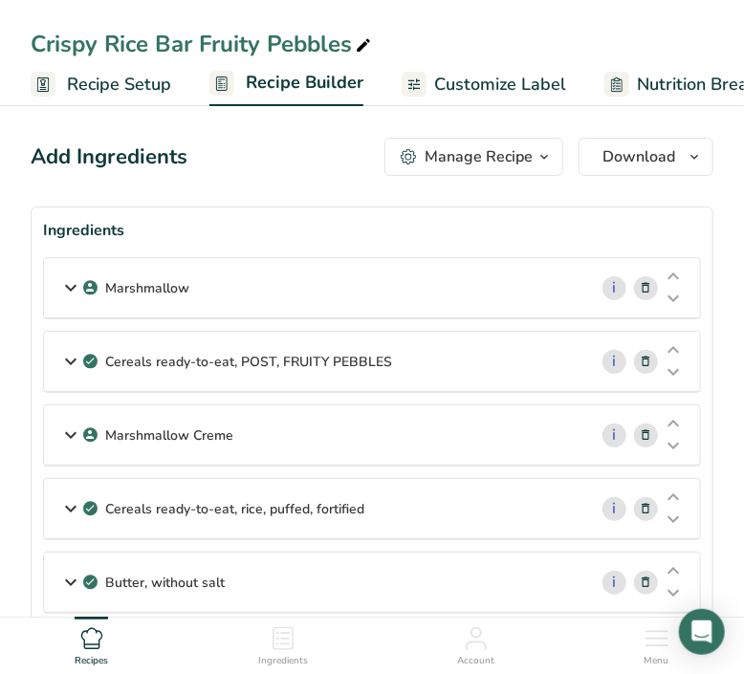
click at [229, 361] on p "Cereals ready-to-eat, POST, FRUITY PEBBLES" at bounding box center [248, 362] width 287 height 20
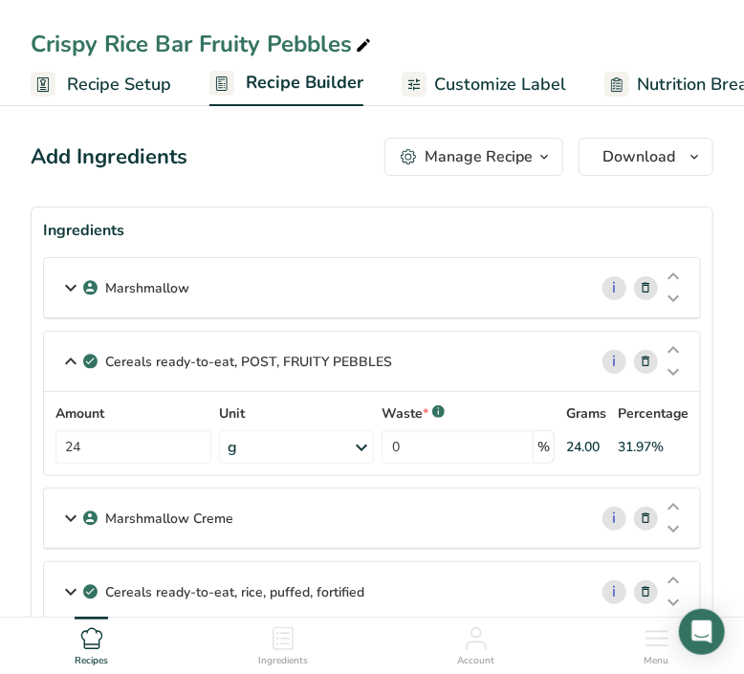
click at [59, 358] on icon at bounding box center [70, 361] width 23 height 34
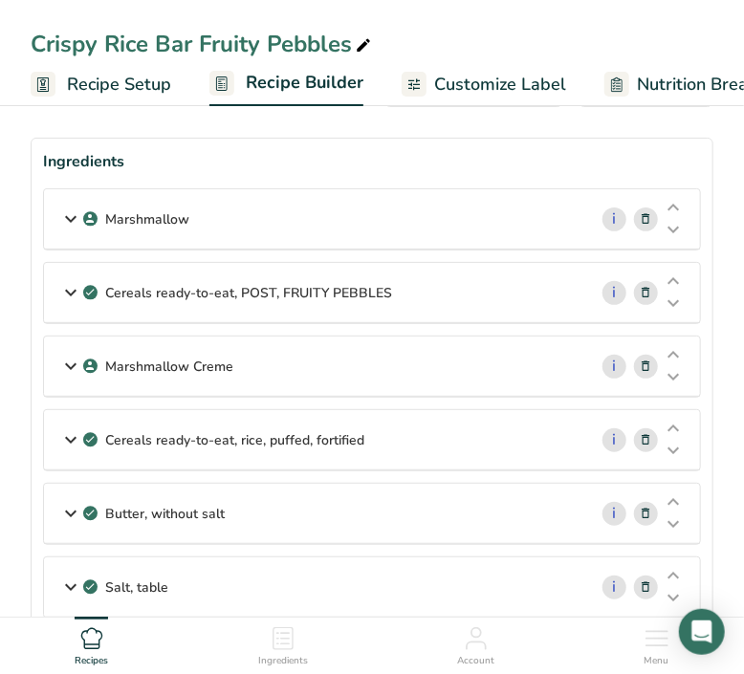
scroll to position [119, 0]
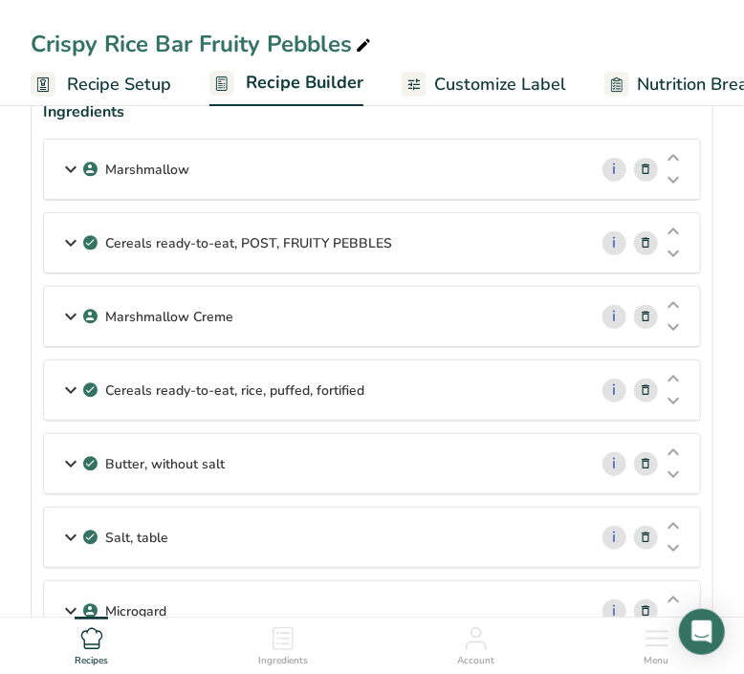
click at [148, 307] on p "Marshmallow Creme" at bounding box center [169, 317] width 128 height 20
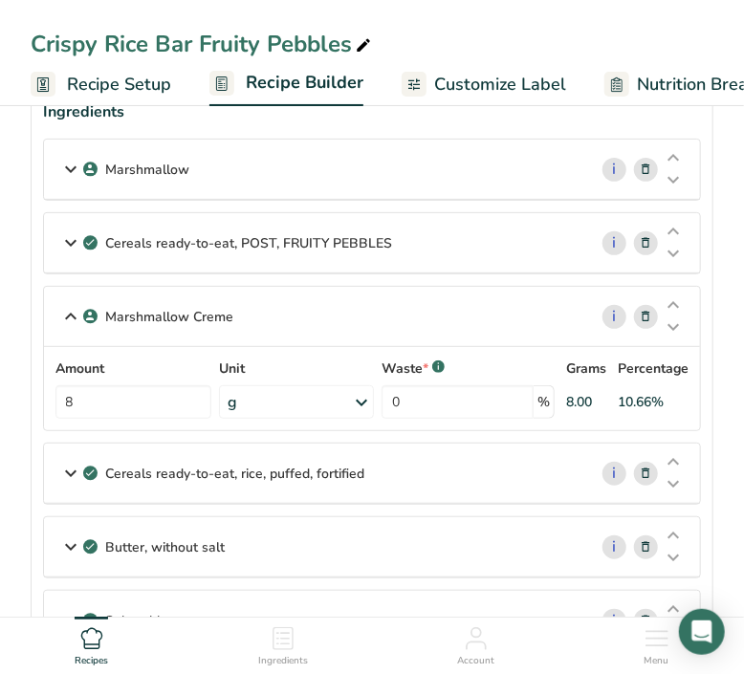
click at [296, 483] on div "Cereals ready-to-eat, rice, puffed, fortified" at bounding box center [315, 473] width 543 height 59
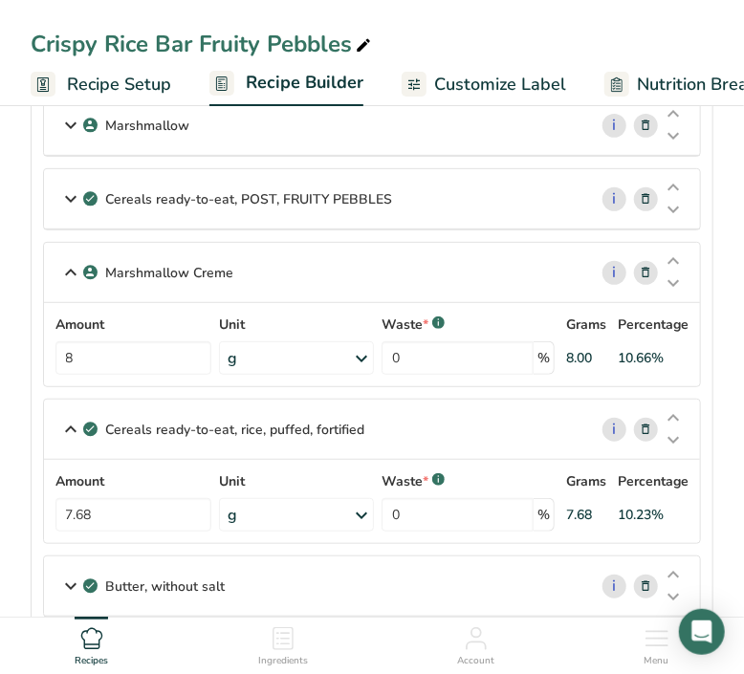
scroll to position [359, 0]
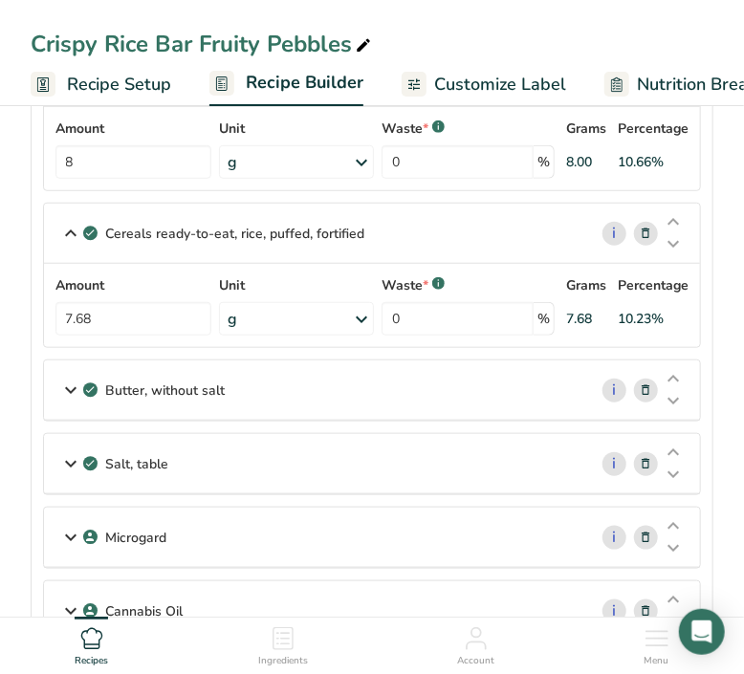
click at [263, 390] on div "Butter, without salt" at bounding box center [315, 390] width 543 height 59
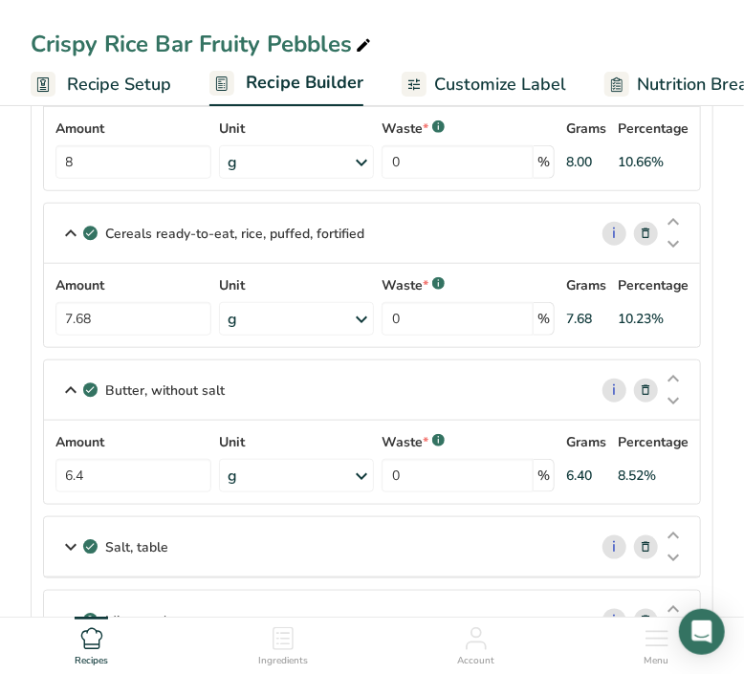
scroll to position [598, 0]
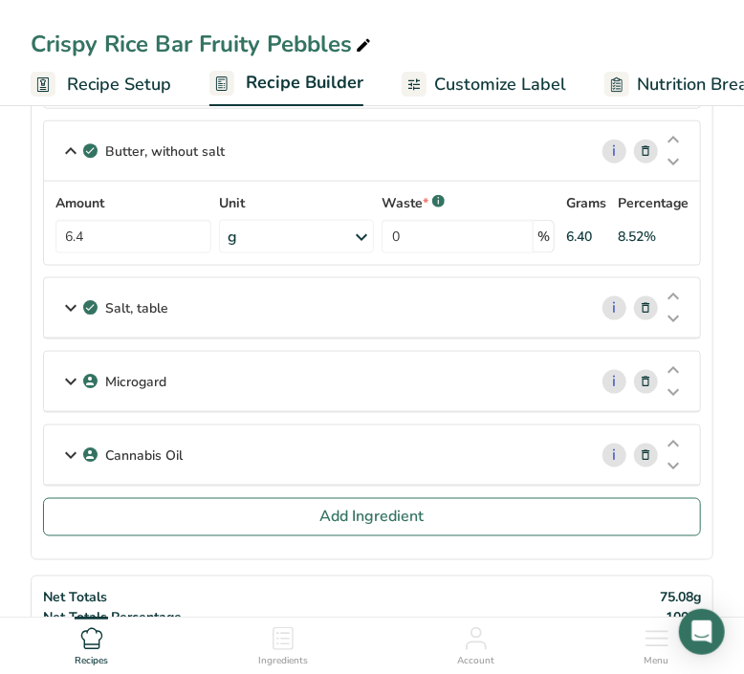
click at [164, 301] on p "Salt, table" at bounding box center [136, 308] width 63 height 20
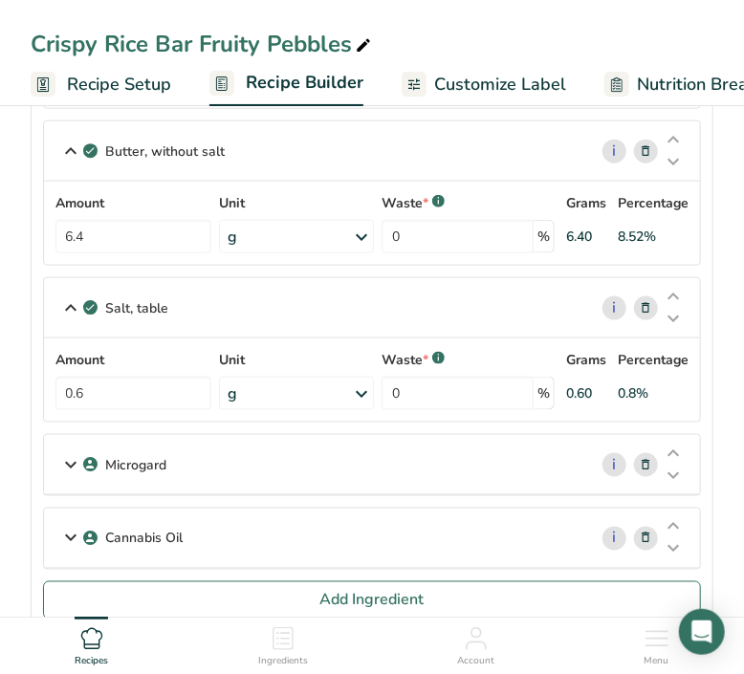
click at [379, 468] on div "Microgard" at bounding box center [315, 464] width 543 height 59
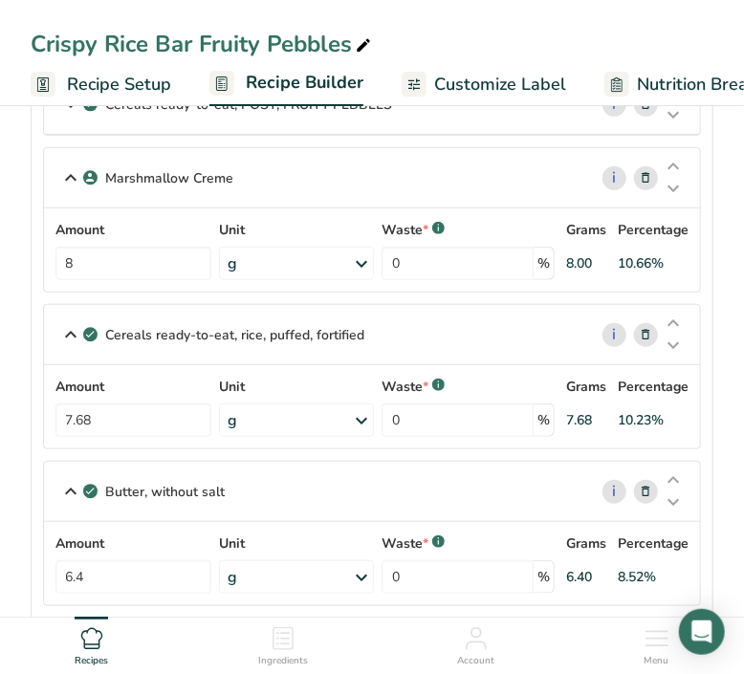
scroll to position [0, 0]
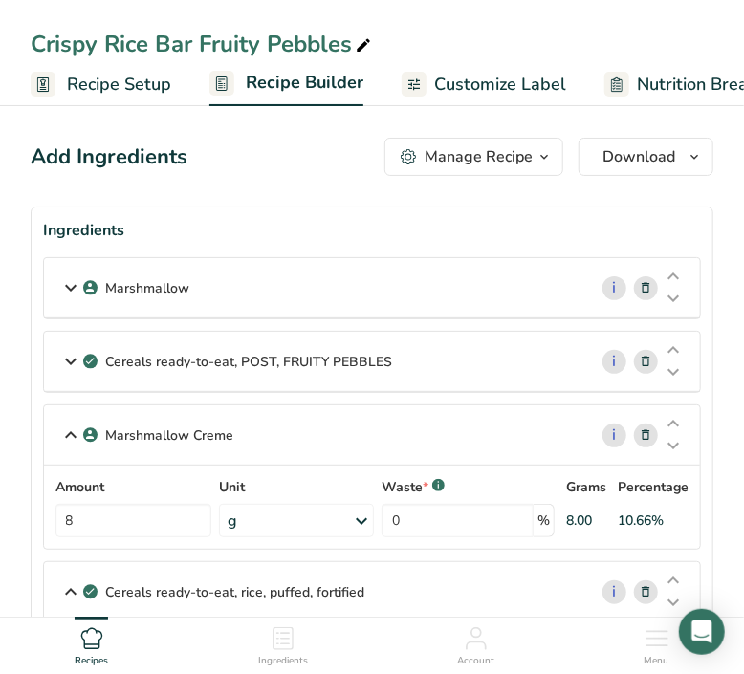
click at [165, 279] on p "Marshmallow" at bounding box center [147, 288] width 84 height 20
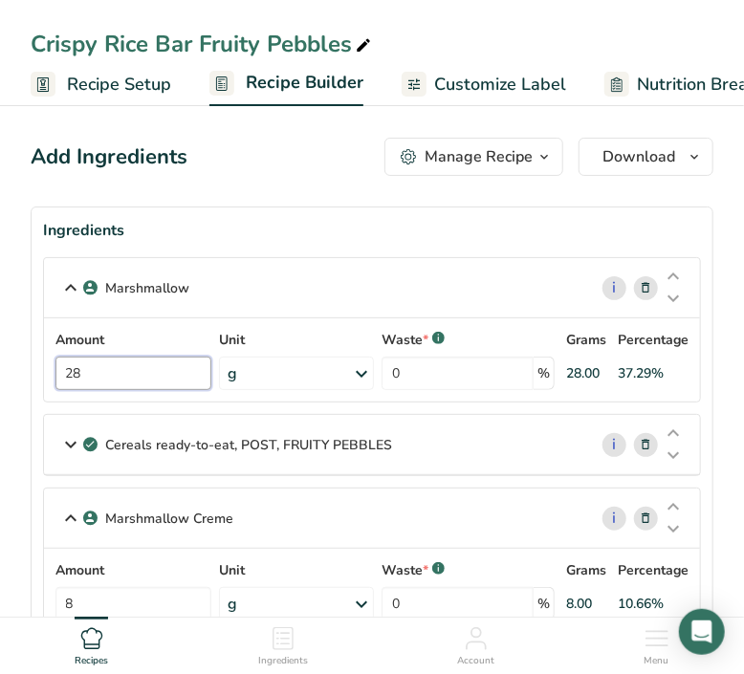
click at [108, 364] on input "28" at bounding box center [133, 373] width 156 height 33
type input "25.13"
click at [138, 451] on p "Cereals ready-to-eat, POST, FRUITY PEBBLES" at bounding box center [248, 445] width 287 height 20
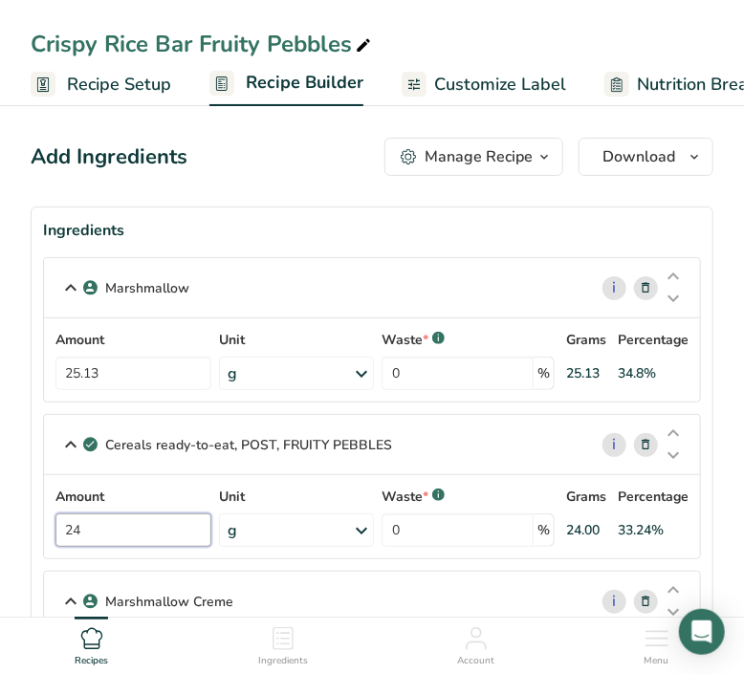
click at [181, 521] on input "24" at bounding box center [133, 530] width 156 height 33
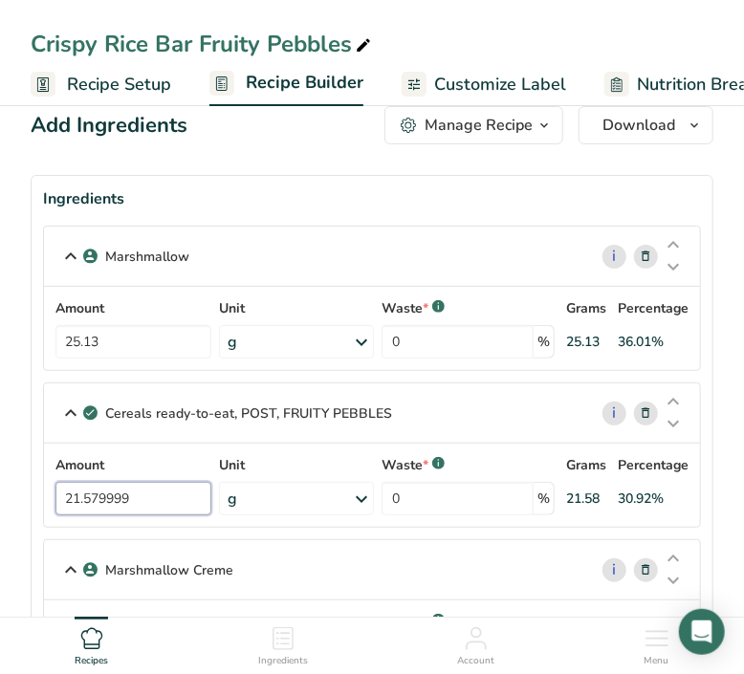
scroll to position [238, 0]
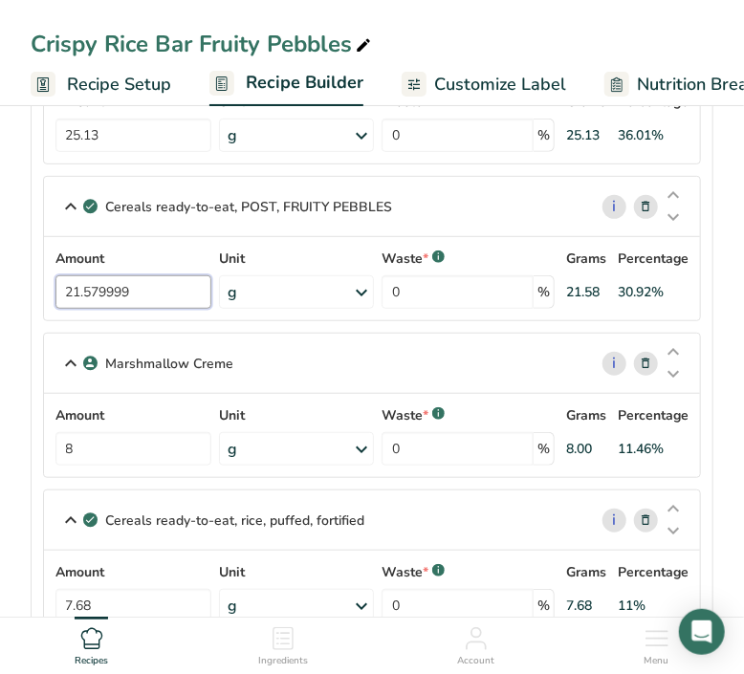
type input "21.579999"
click at [131, 362] on div "Marshmallow Creme i Amount 8 Unit g Weight Units g kg mg See more Volume Units …" at bounding box center [372, 405] width 658 height 145
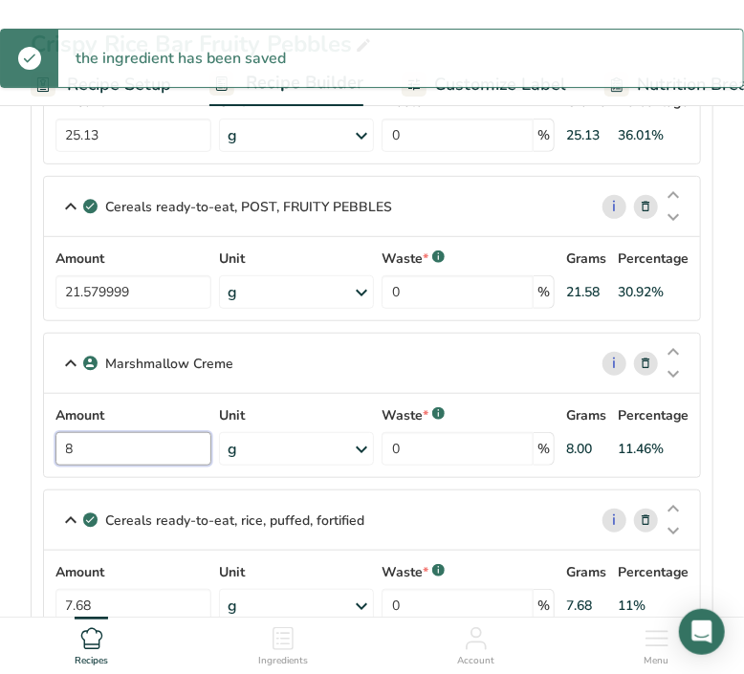
click at [114, 451] on input "8" at bounding box center [133, 448] width 156 height 33
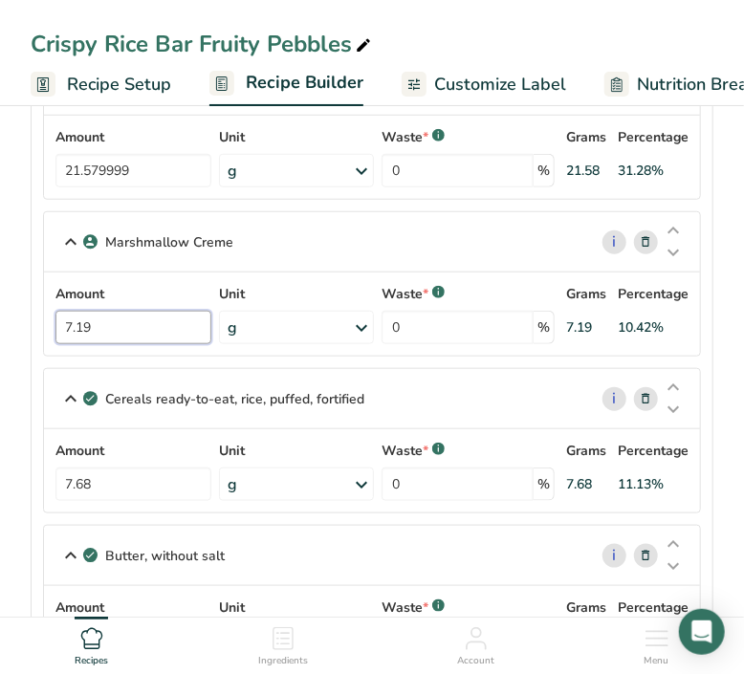
scroll to position [477, 0]
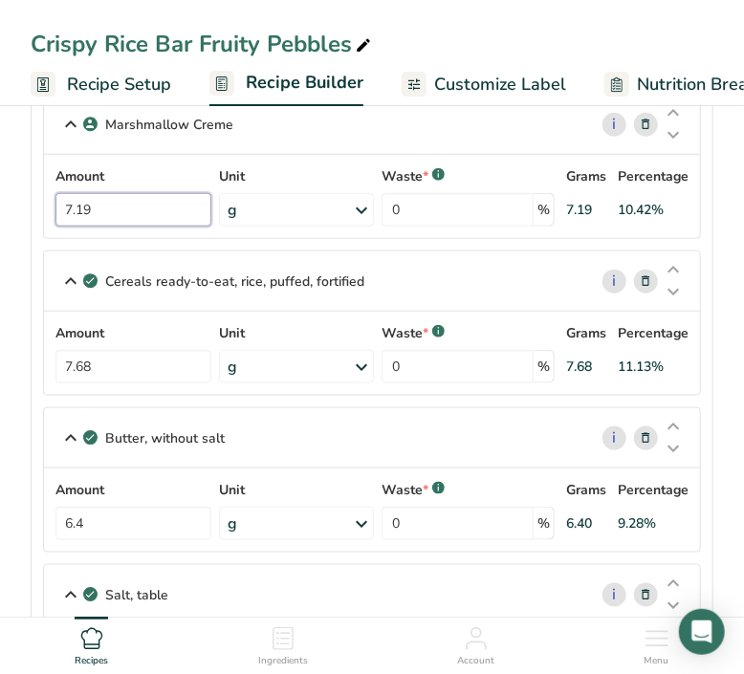
type input "7.19"
click at [113, 362] on div "Amount 7.68 Unit g Portions 1 cup 0.5 oz Weight Units g kg mg See more Volume U…" at bounding box center [371, 353] width 633 height 60
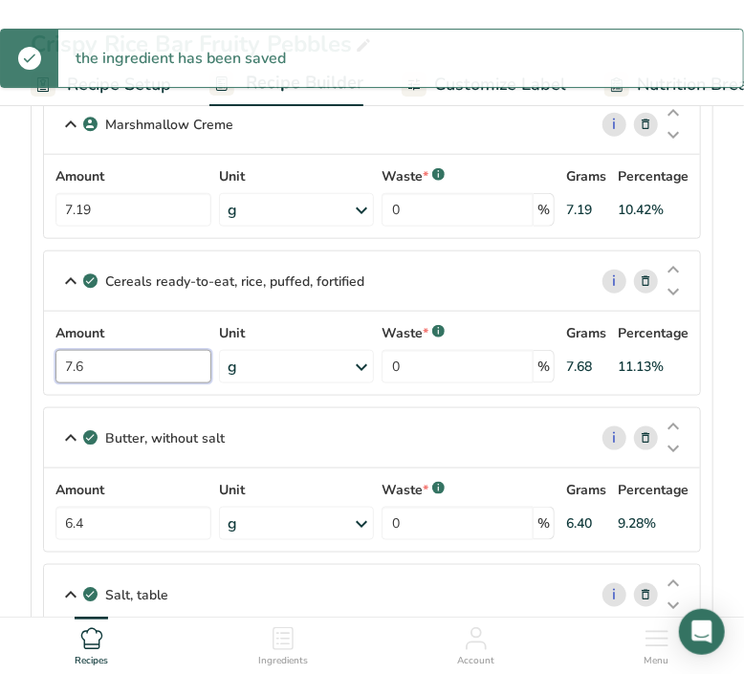
type input "7"
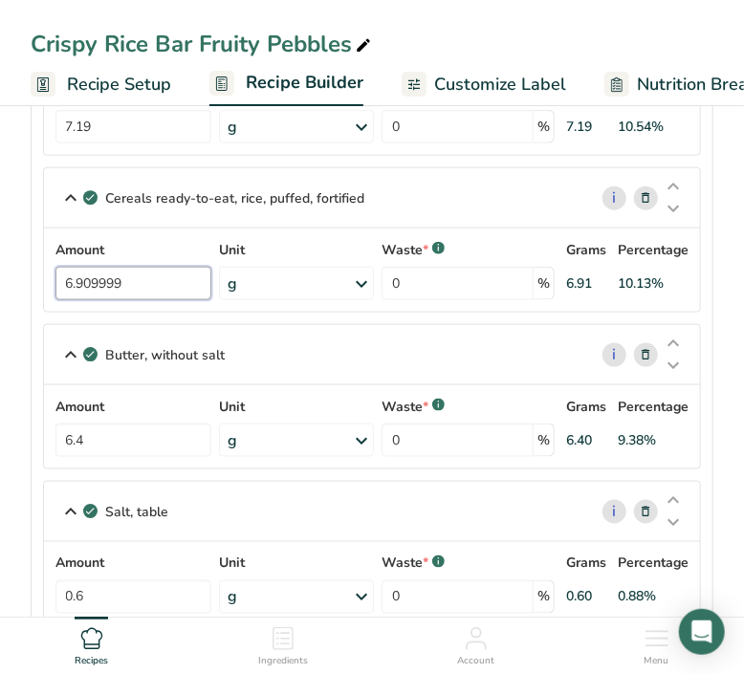
scroll to position [598, 0]
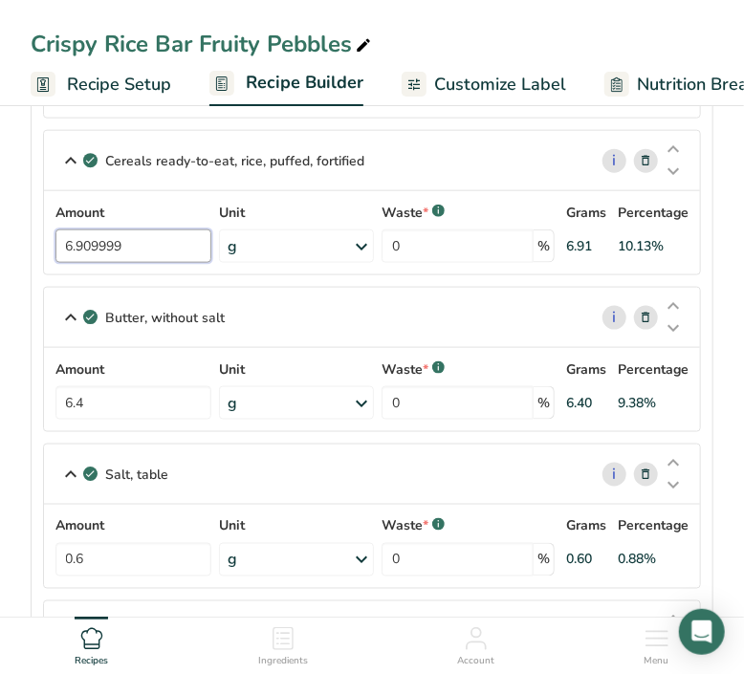
type input "6.909999"
click at [129, 399] on div "Amount 6.4 Unit g Portions 1 pat (1" sq, 1/3" high) 1 tbsp 1 cup See more Weigh…" at bounding box center [371, 390] width 633 height 60
type input "6"
type input "5.74"
click at [152, 562] on div "Amount 0.6 Unit g Portions 1 tsp 1 tbsp 1 cup See more Weight Units g kg mg See…" at bounding box center [371, 546] width 633 height 60
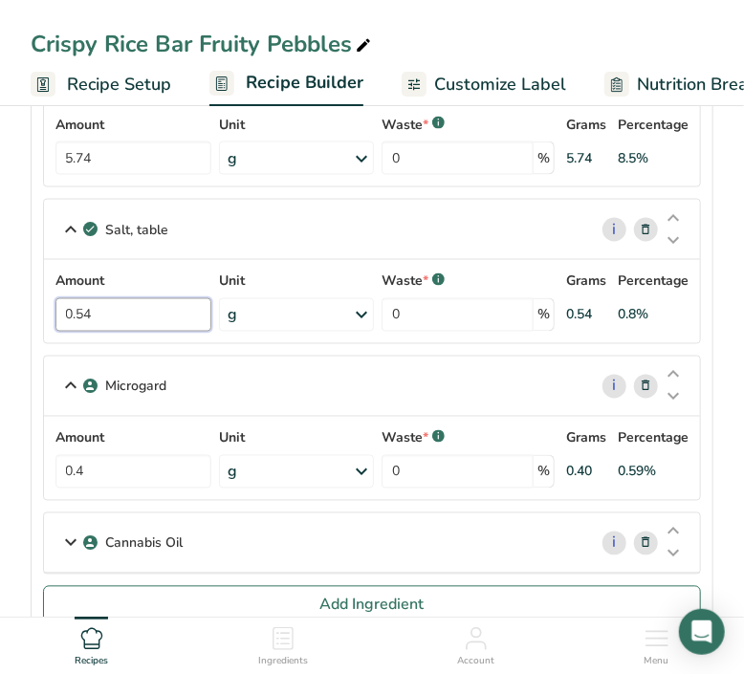
scroll to position [955, 0]
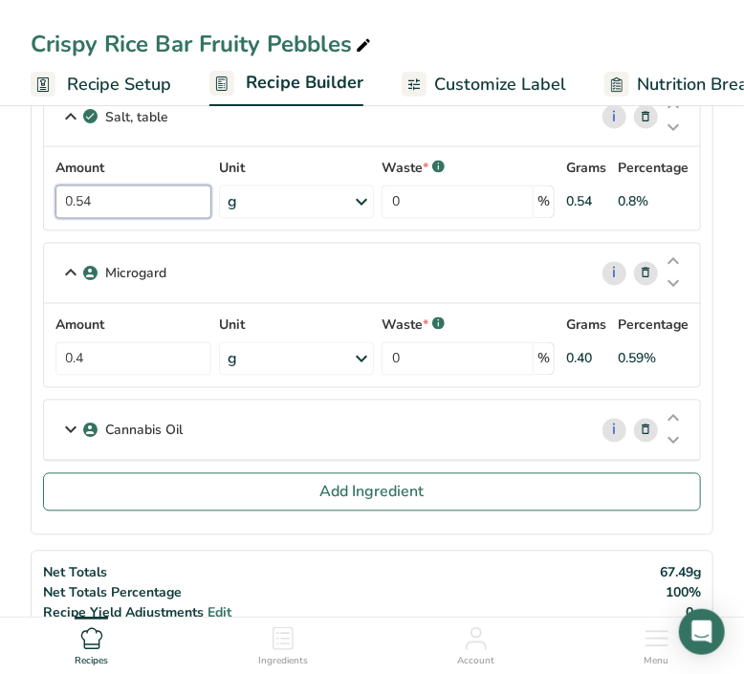
type input "0.54"
click at [95, 361] on div "Amount 0.4 Unit g Weight Units g kg mg See more Volume Units l Volume units req…" at bounding box center [371, 346] width 633 height 60
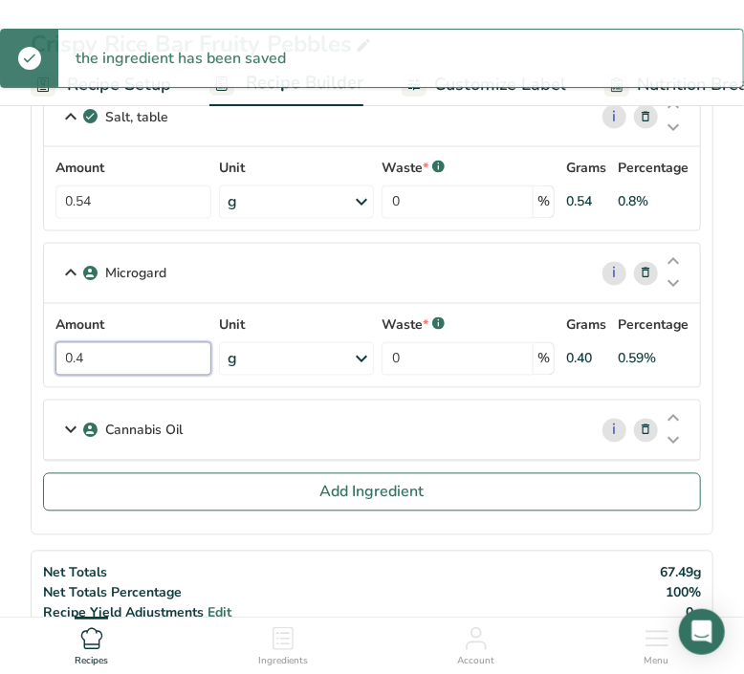
click at [91, 351] on input "0.4" at bounding box center [133, 358] width 156 height 33
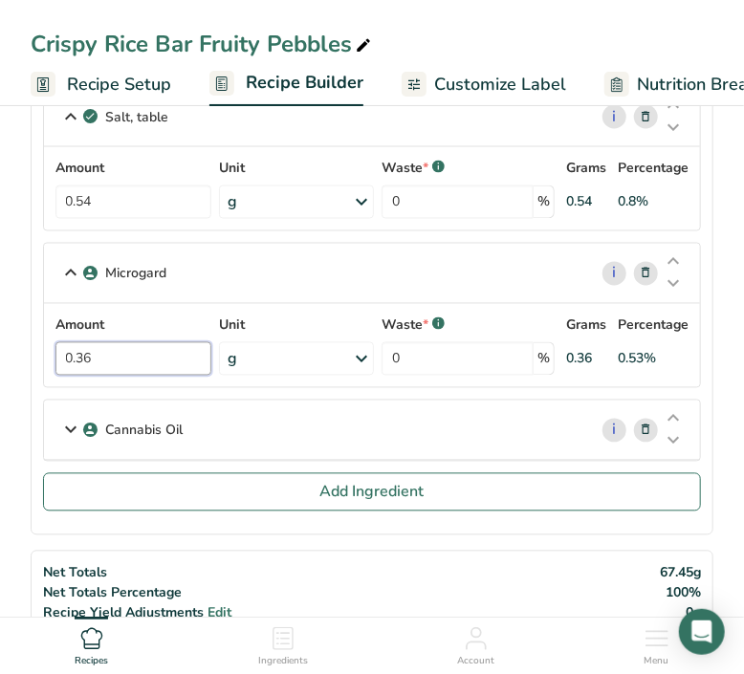
type input "0.36"
click at [606, 551] on div "Net Totals Net Totals Percentage Recipe Yield Adjustments Edit Gross Totals Gro…" at bounding box center [372, 613] width 683 height 125
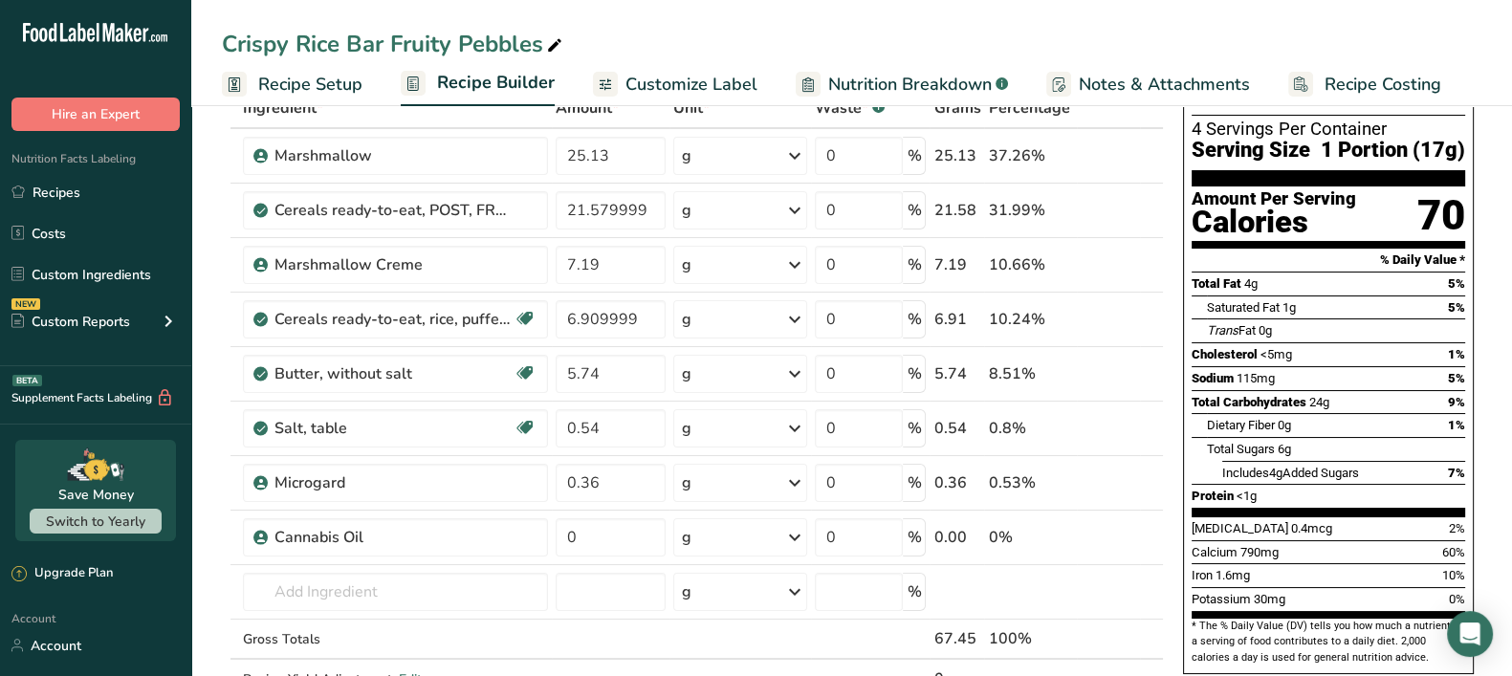
scroll to position [0, 0]
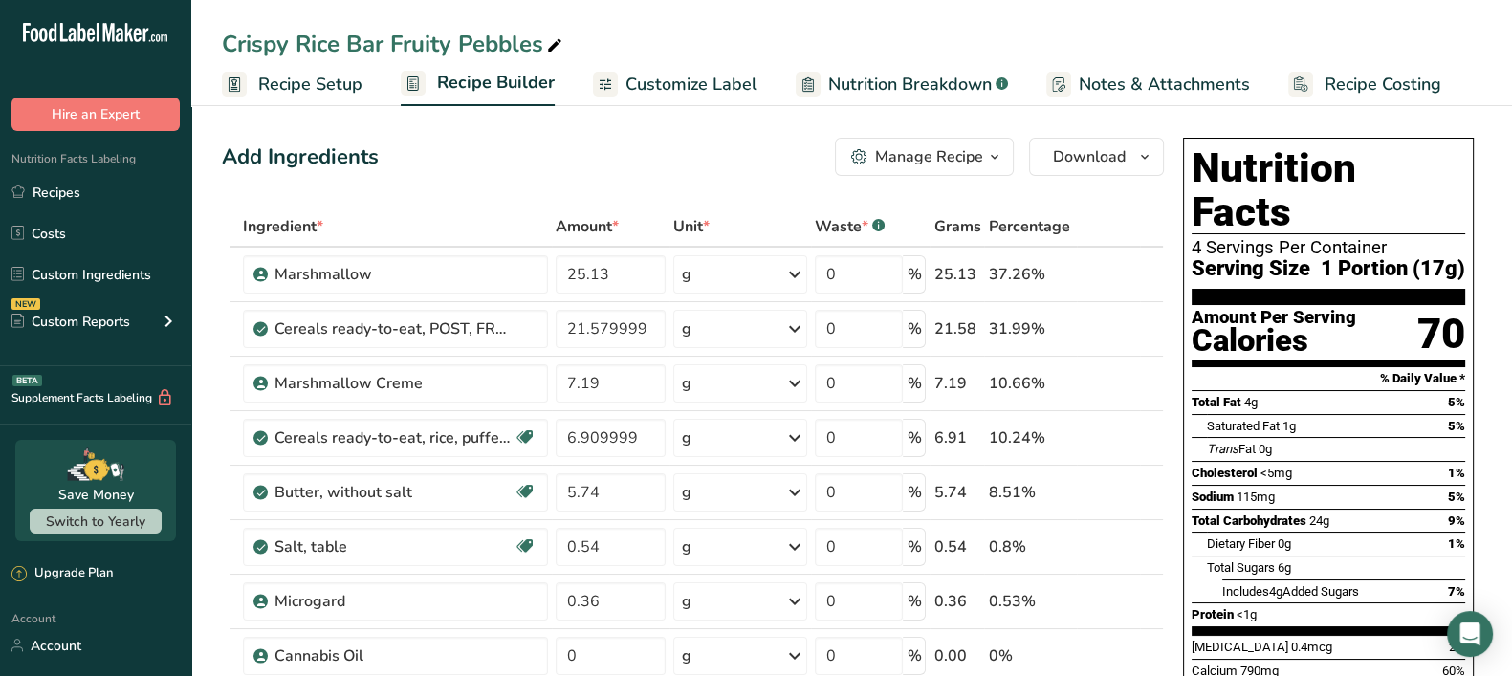
click at [340, 83] on span "Recipe Setup" at bounding box center [310, 85] width 104 height 26
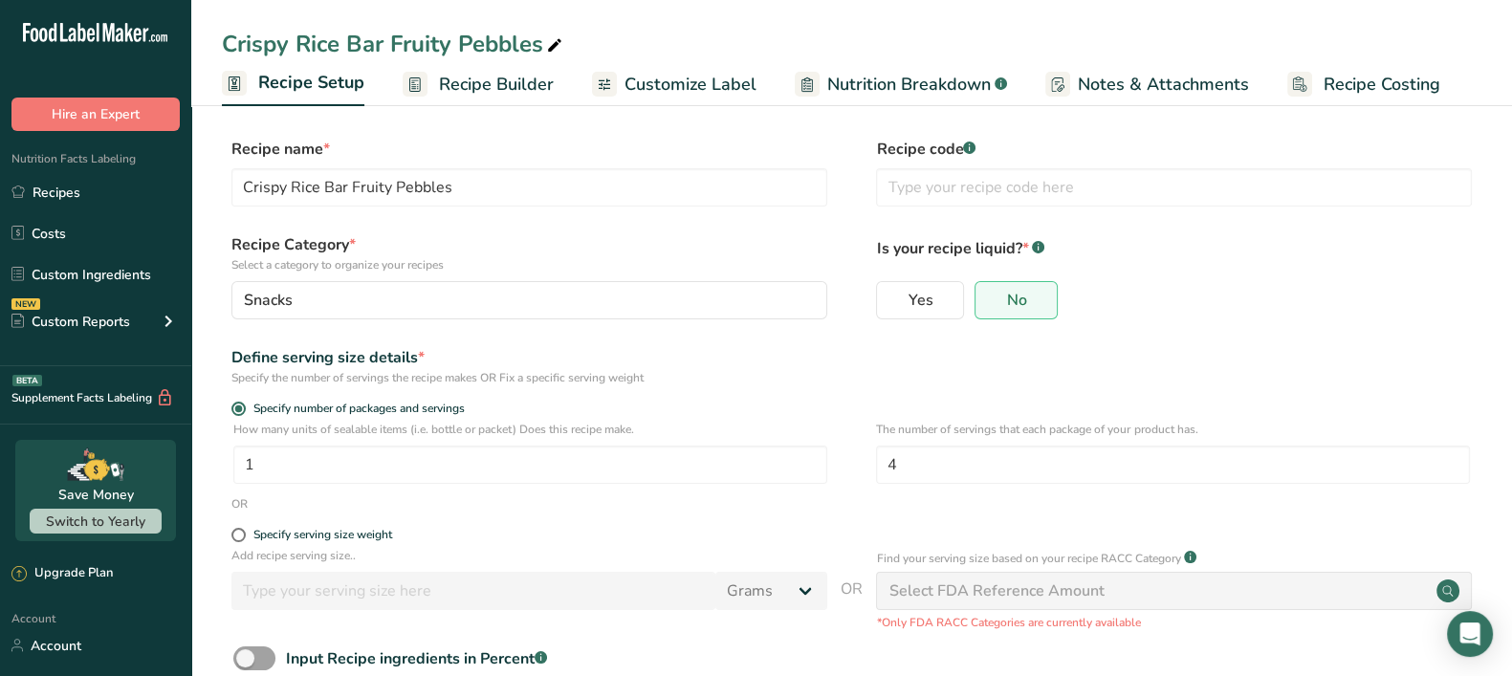
click at [445, 74] on span "Recipe Builder" at bounding box center [496, 85] width 115 height 26
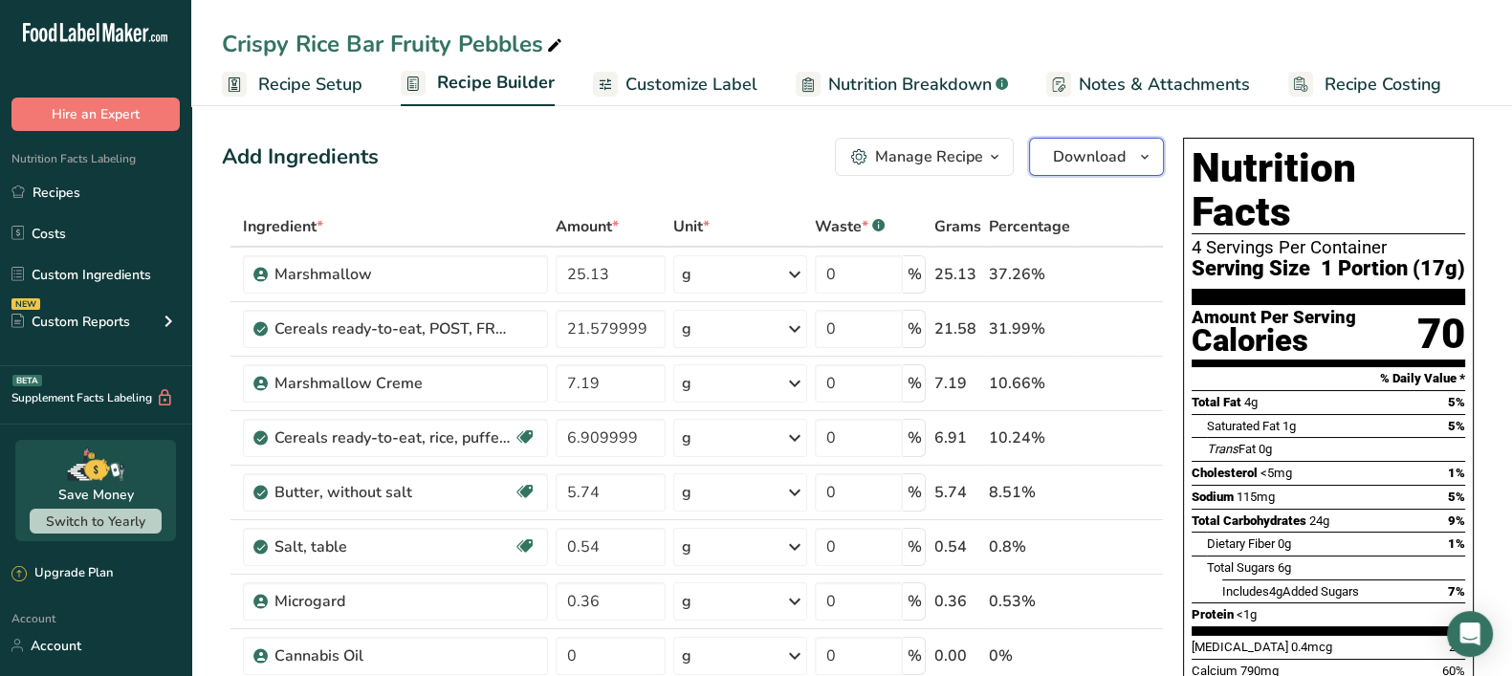
click at [1051, 142] on button "Download" at bounding box center [1096, 157] width 135 height 38
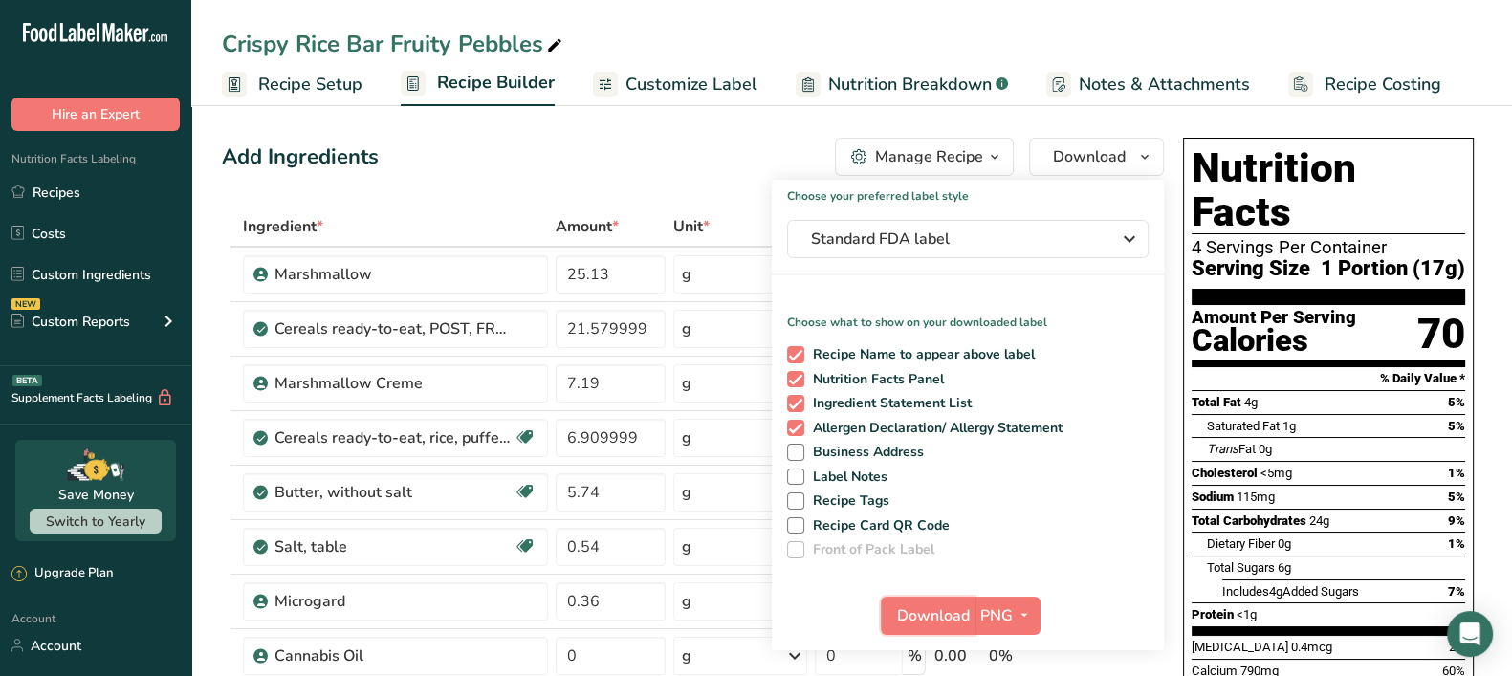
click at [921, 600] on span "Download" at bounding box center [933, 615] width 73 height 23
click at [72, 200] on link "Recipes" at bounding box center [95, 192] width 191 height 36
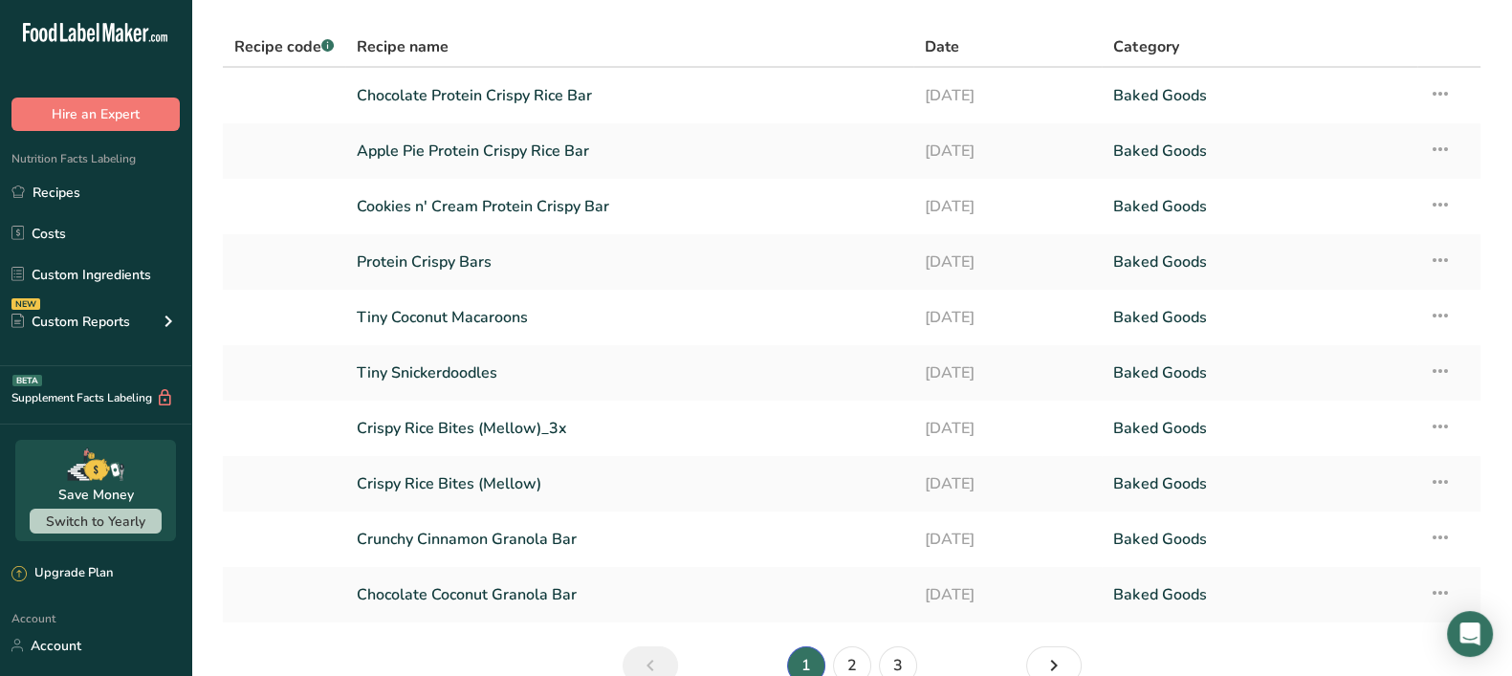
scroll to position [162, 0]
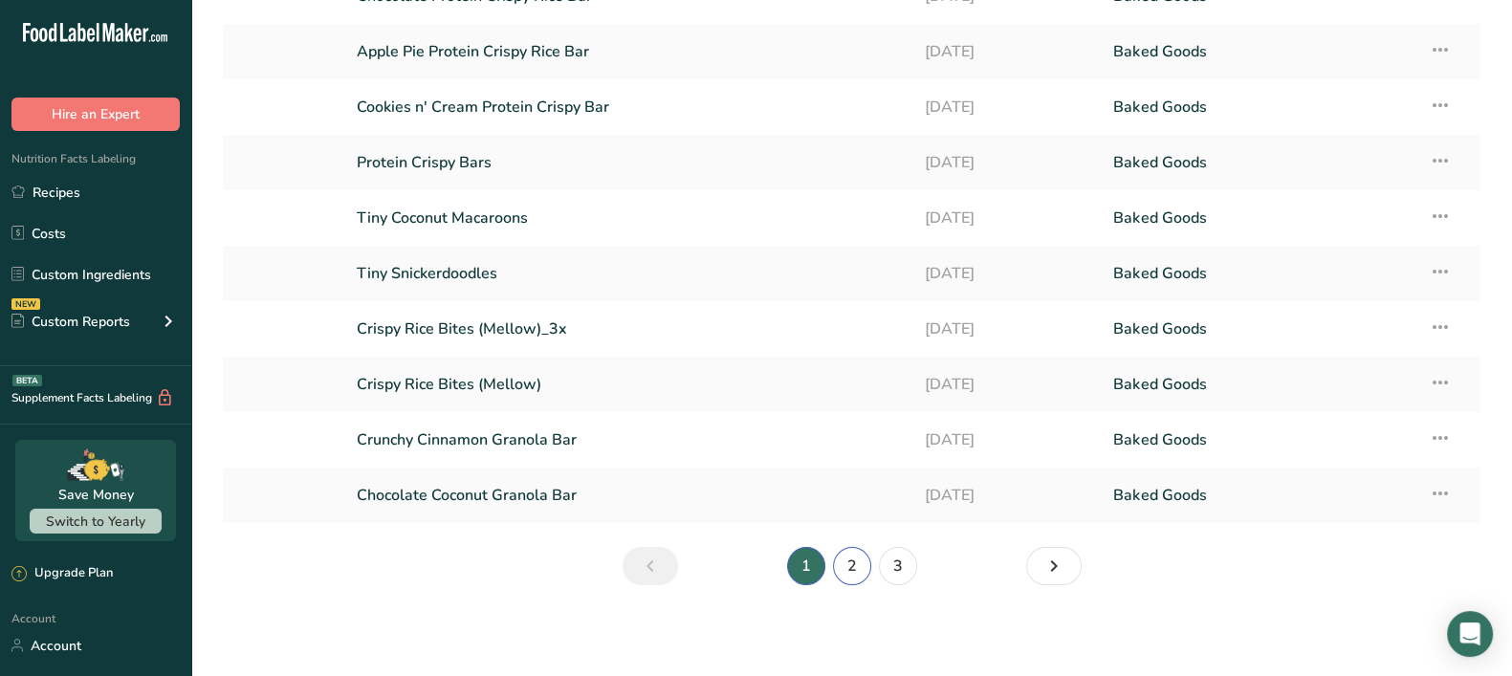
click at [851, 576] on link "2" at bounding box center [852, 566] width 38 height 38
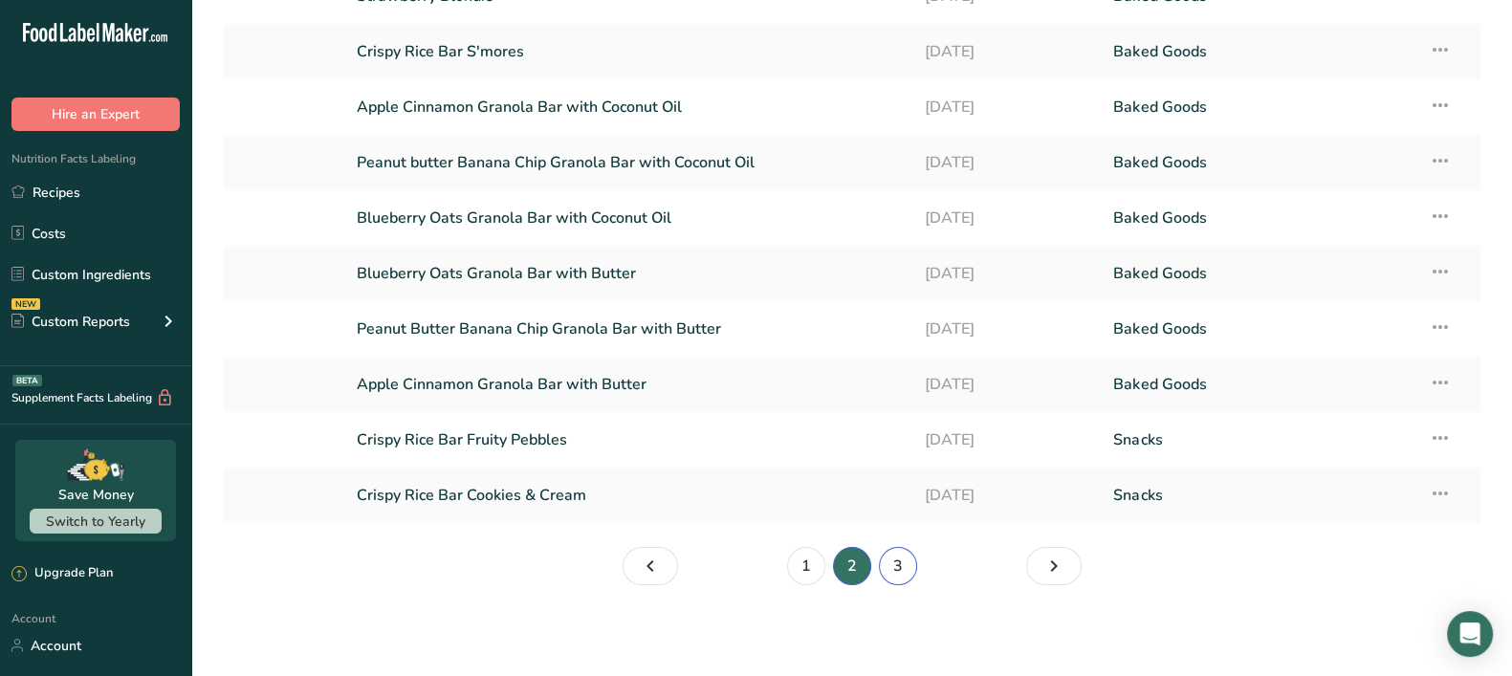
click at [907, 566] on link "3" at bounding box center [898, 566] width 38 height 38
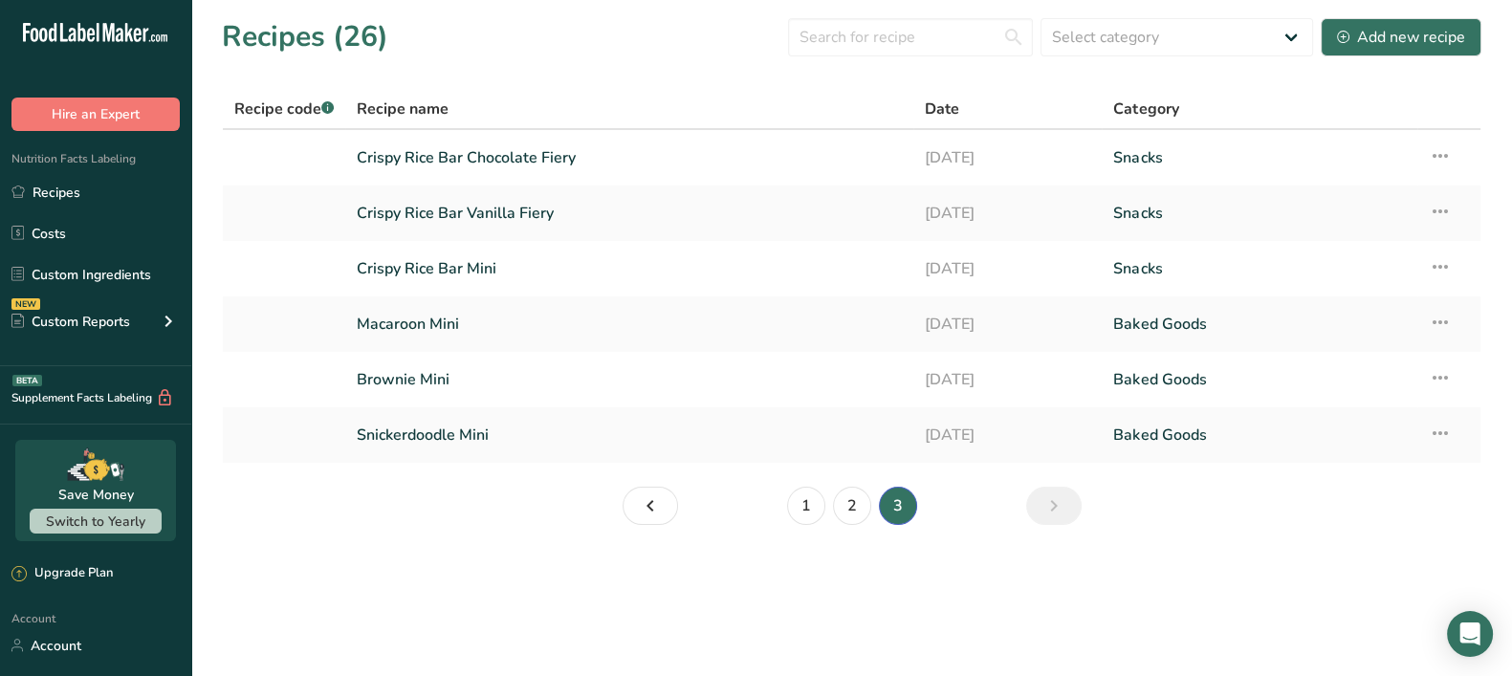
click at [554, 158] on link "Crispy Rice Bar Chocolate Fiery" at bounding box center [629, 158] width 544 height 40
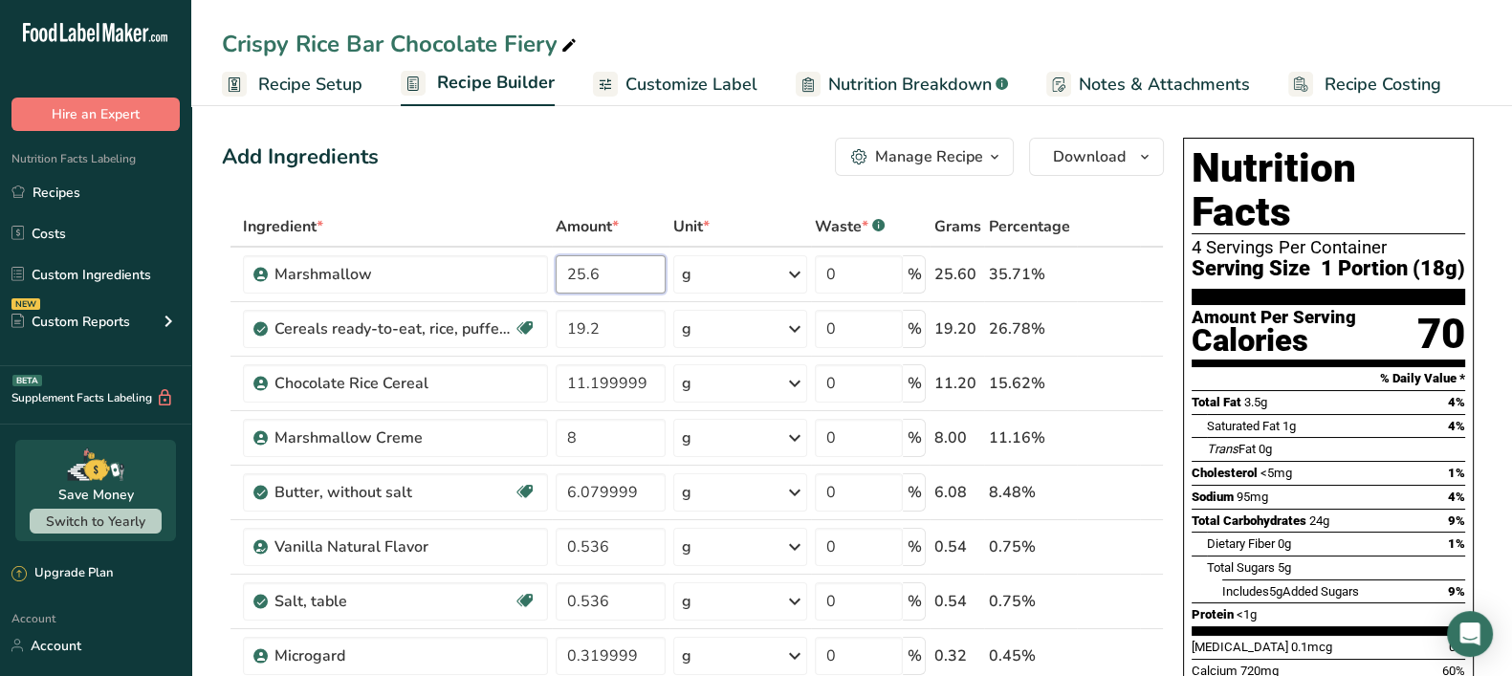
click at [610, 263] on input "25.6" at bounding box center [611, 274] width 110 height 38
type input "25.4"
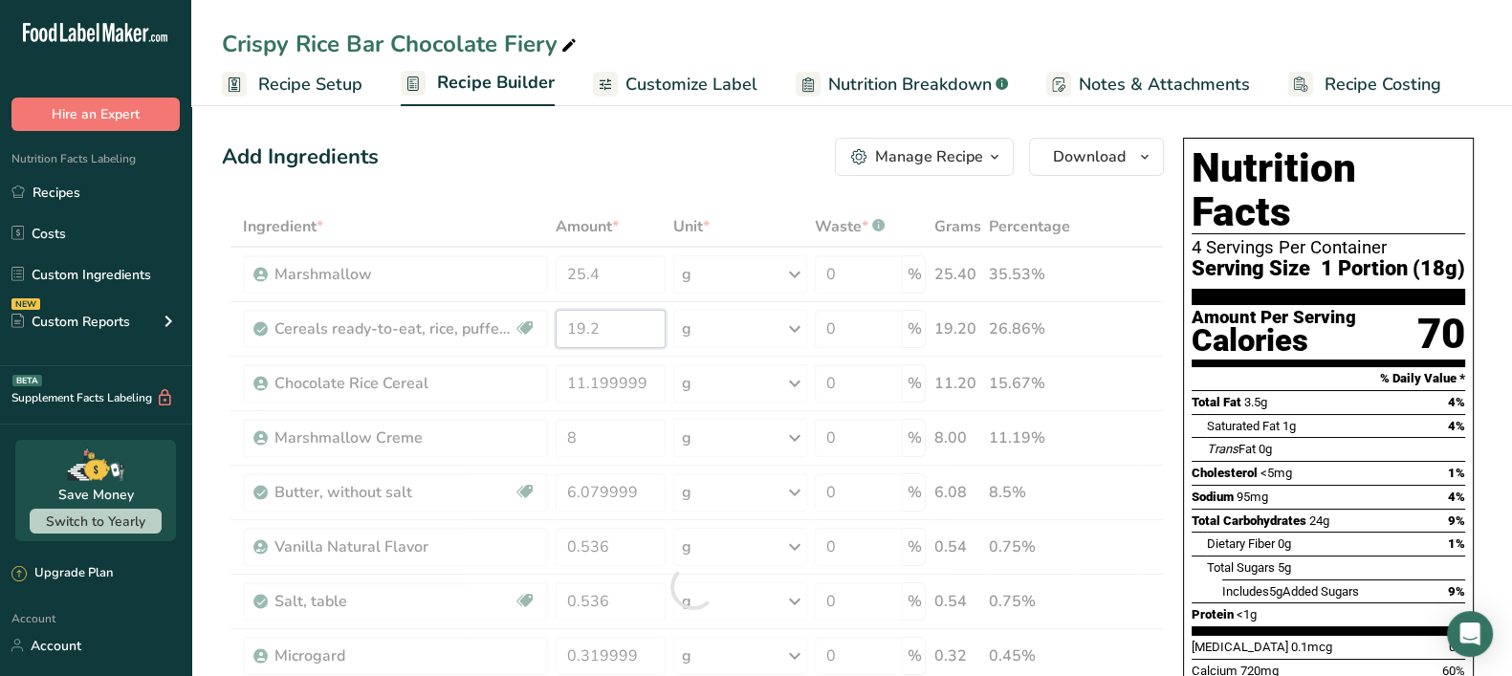
click at [607, 327] on div "Ingredient * Amount * Unit * Waste * .a-a{fill:#347362;}.b-a{fill:#fff;} Grams …" at bounding box center [693, 587] width 942 height 760
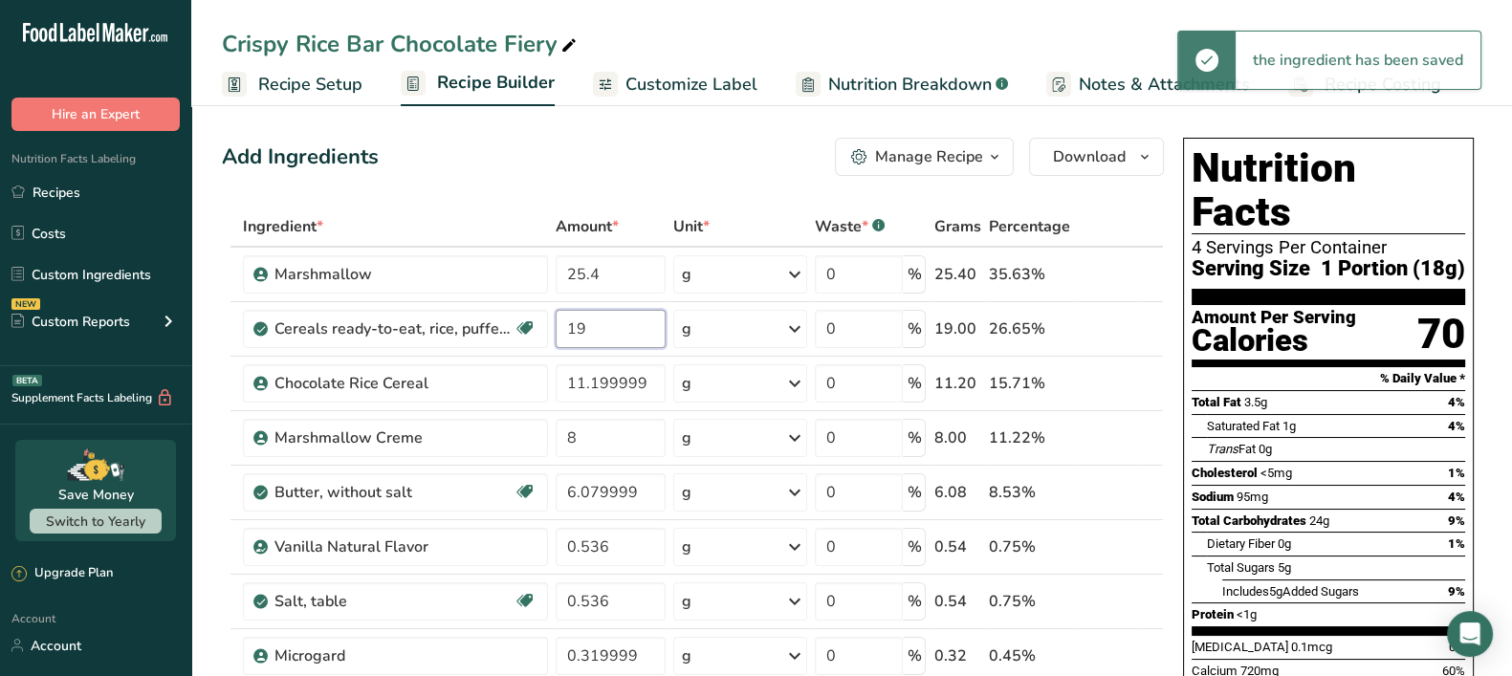
type input "19"
click at [650, 384] on div "Ingredient * Amount * Unit * Waste * .a-a{fill:#347362;}.b-a{fill:#fff;} Grams …" at bounding box center [693, 587] width 942 height 760
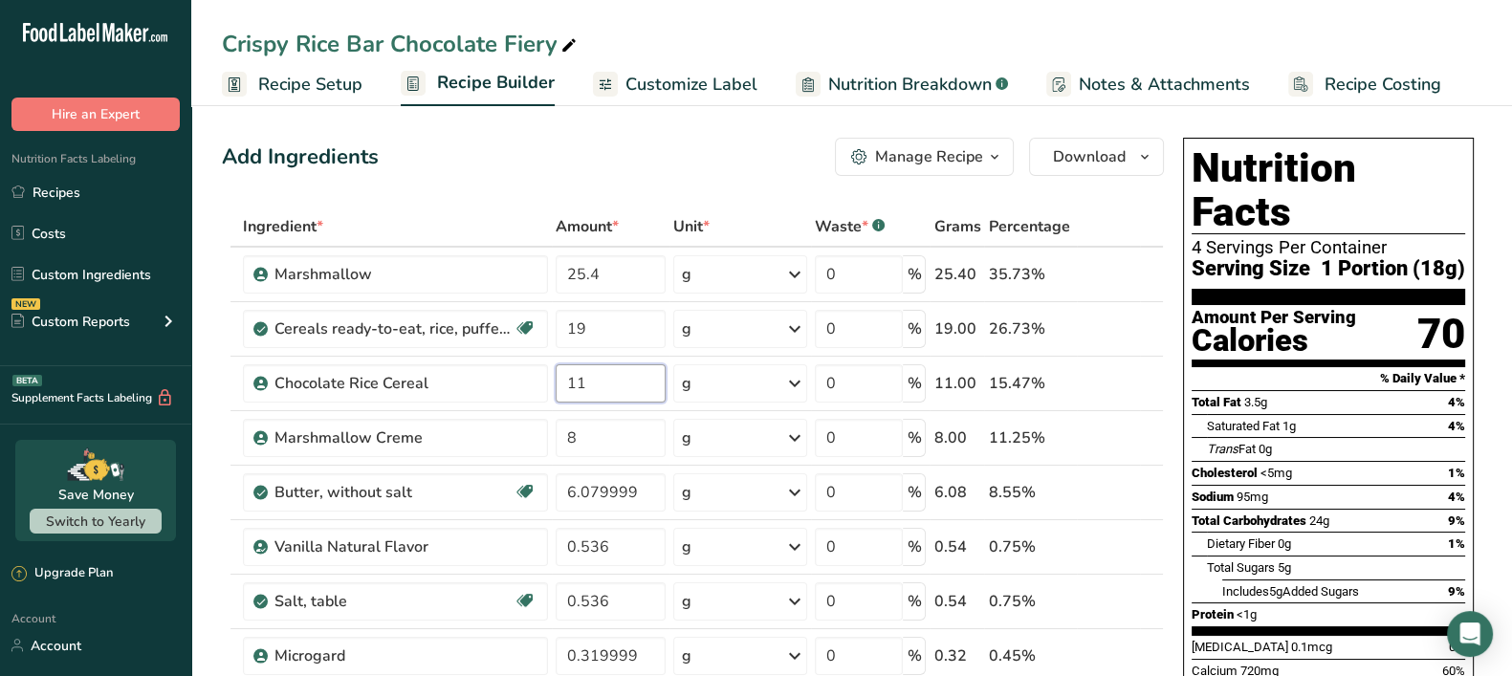
type input "11"
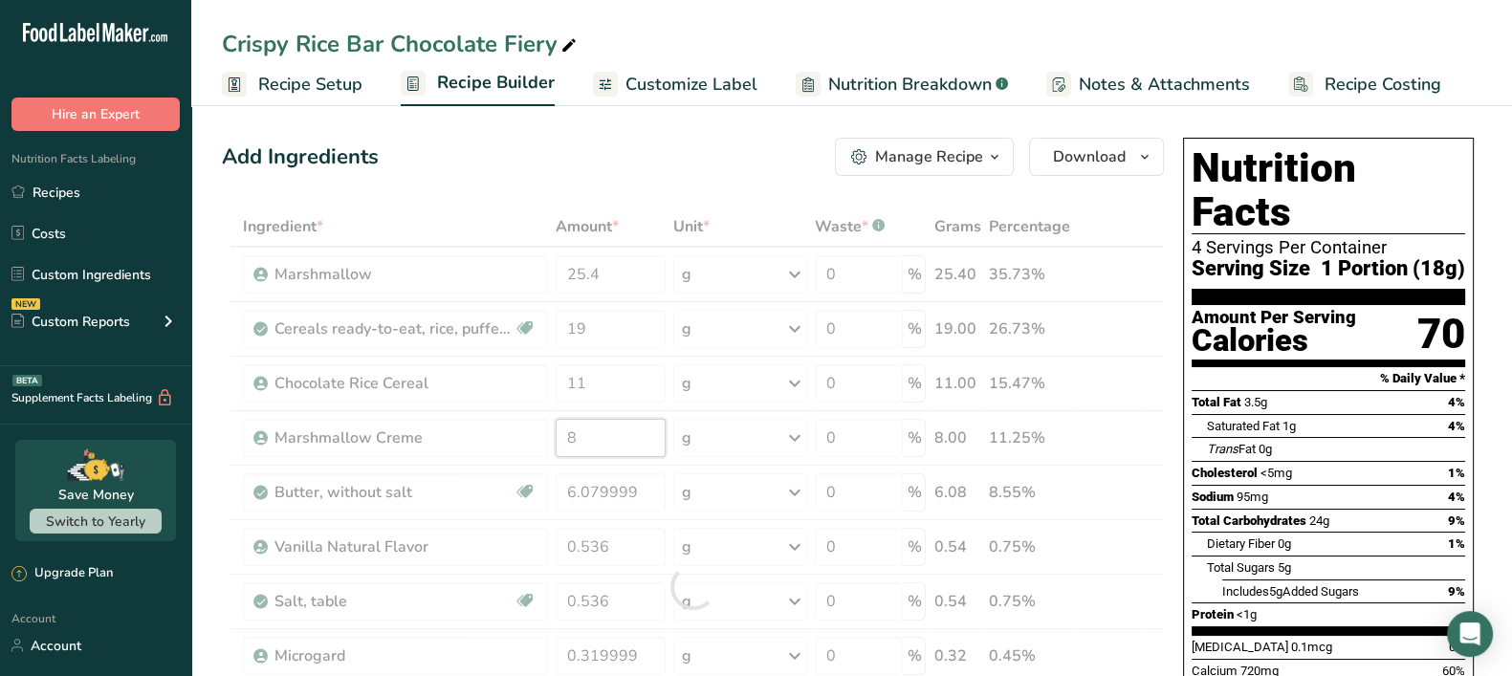
click at [625, 432] on div "Ingredient * Amount * Unit * Waste * .a-a{fill:#347362;}.b-a{fill:#fff;} Grams …" at bounding box center [693, 587] width 942 height 760
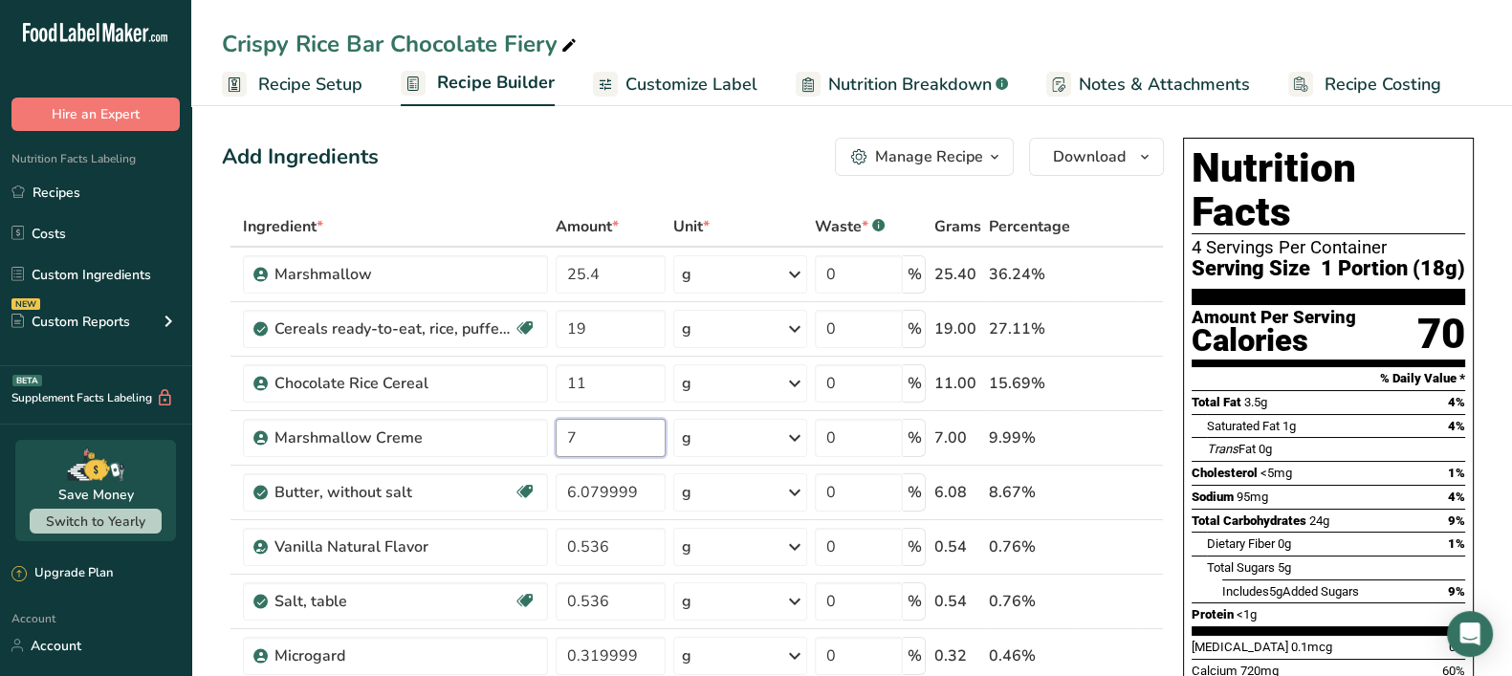
type input "7"
click at [651, 486] on div "Ingredient * Amount * Unit * Waste * .a-a{fill:#347362;}.b-a{fill:#fff;} Grams …" at bounding box center [693, 587] width 942 height 760
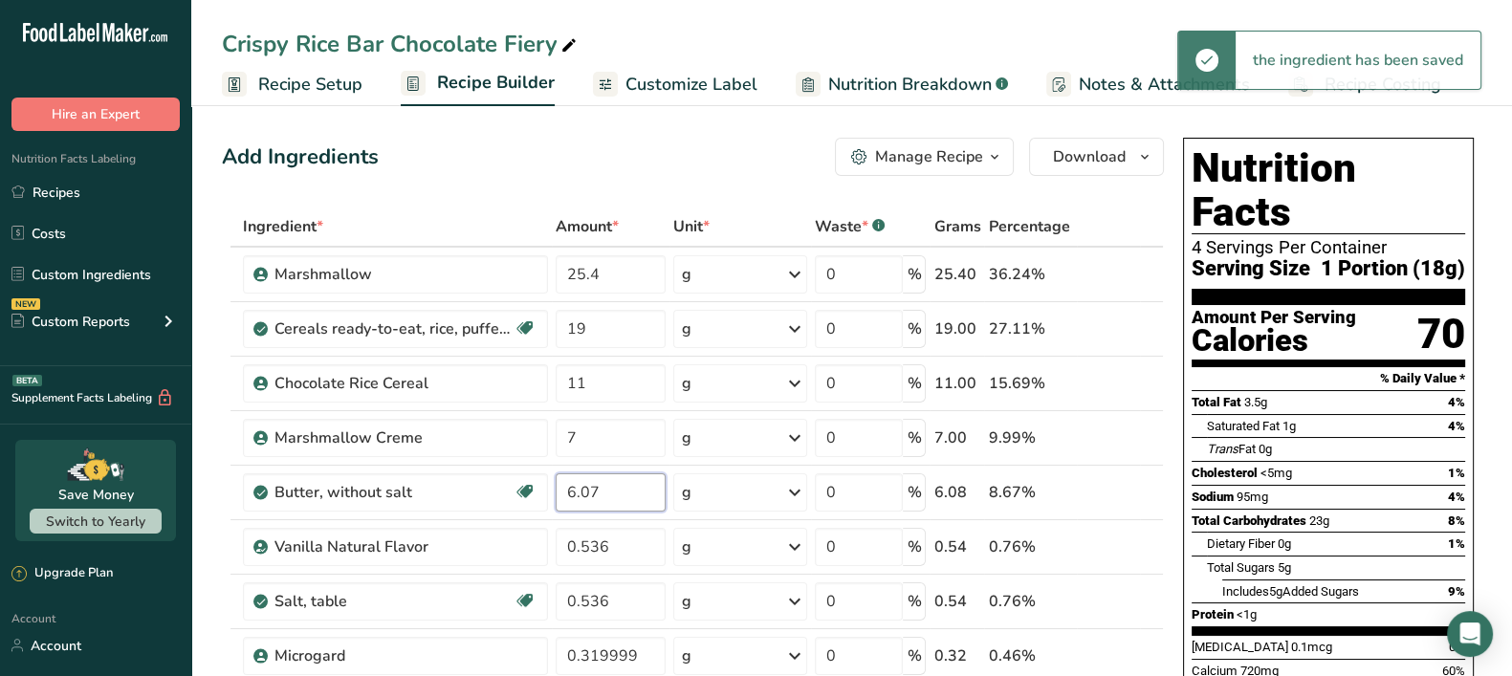
type input "6"
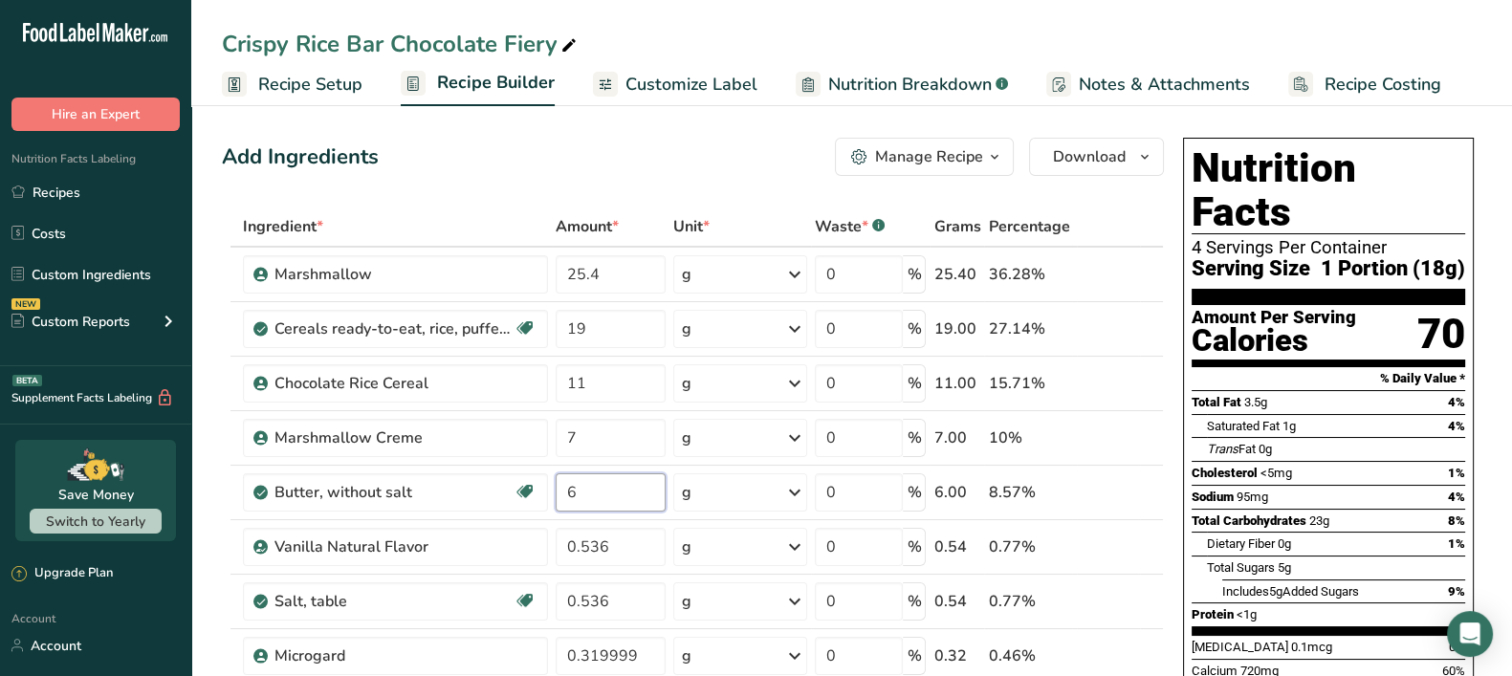
type input "6"
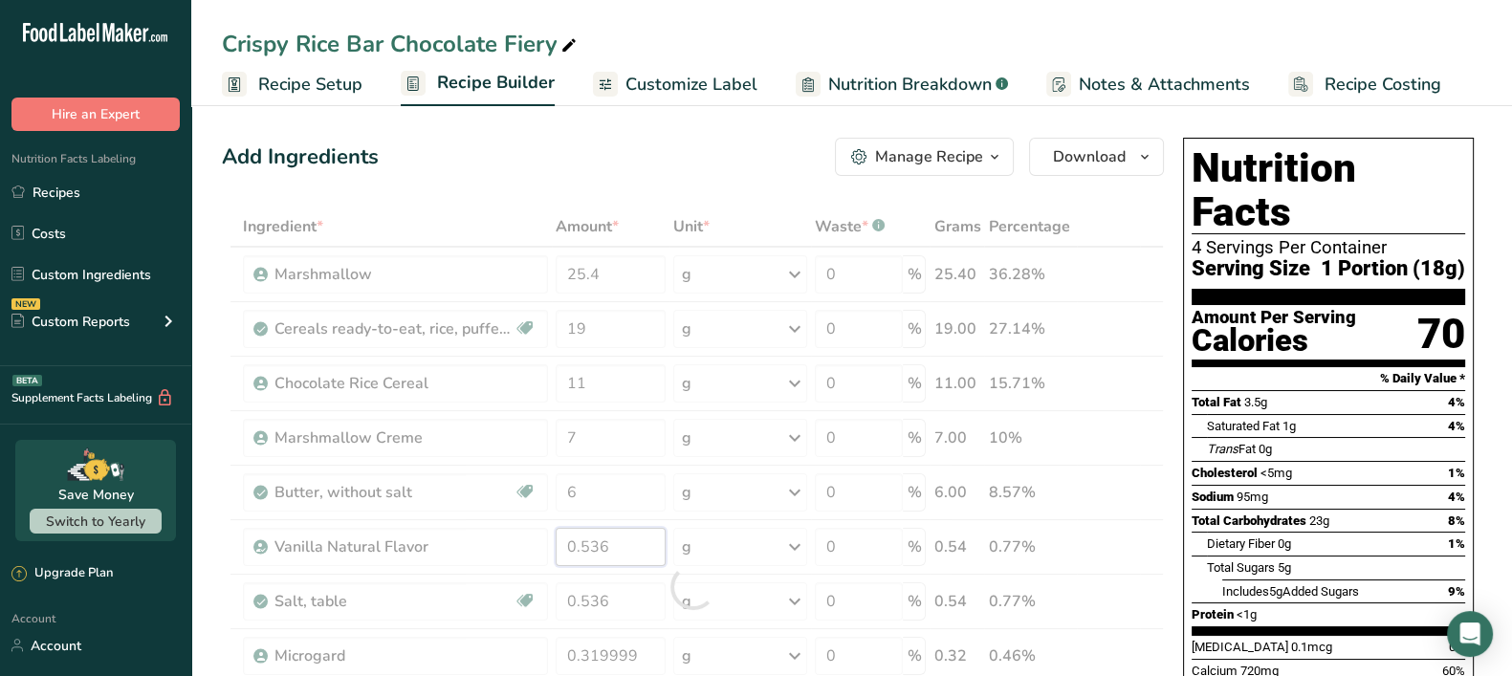
click at [626, 551] on div "Ingredient * Amount * Unit * Waste * .a-a{fill:#347362;}.b-a{fill:#fff;} Grams …" at bounding box center [693, 587] width 942 height 760
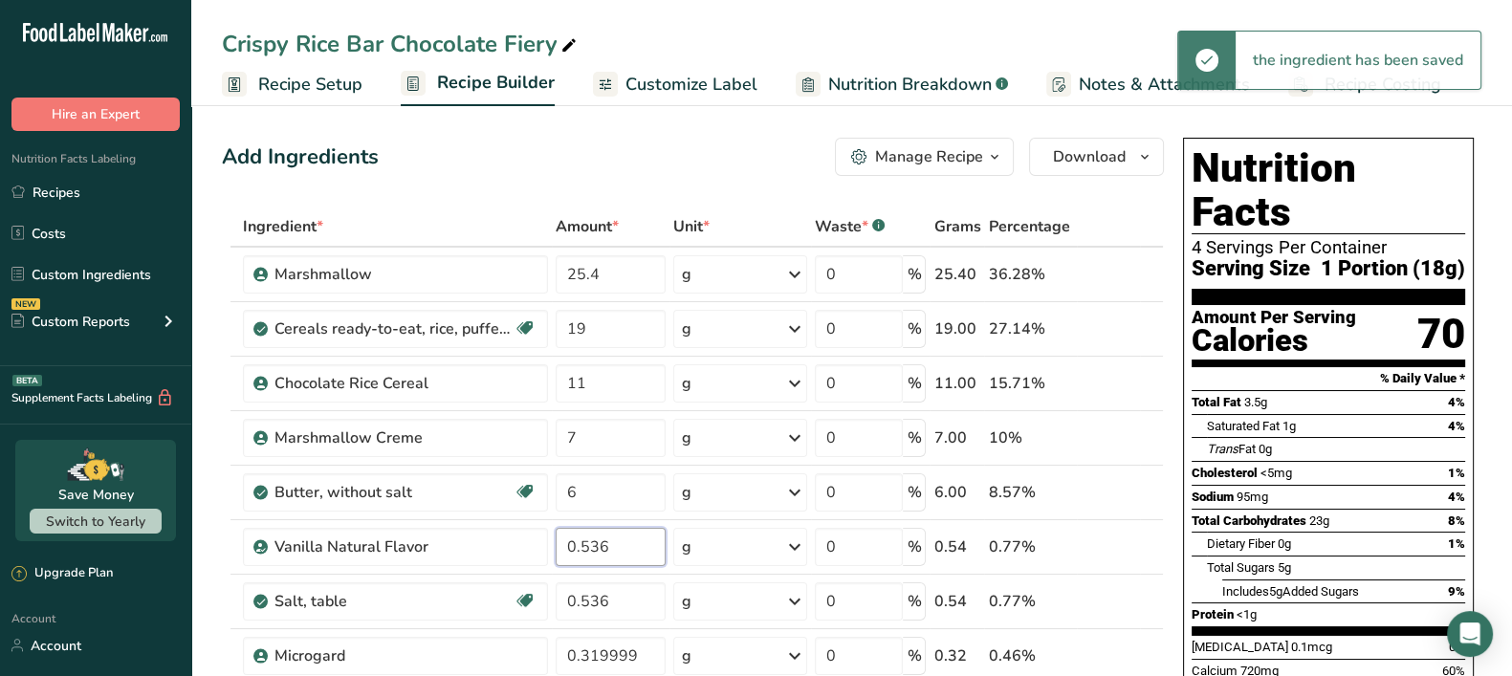
click at [613, 551] on input "0.536" at bounding box center [611, 547] width 110 height 38
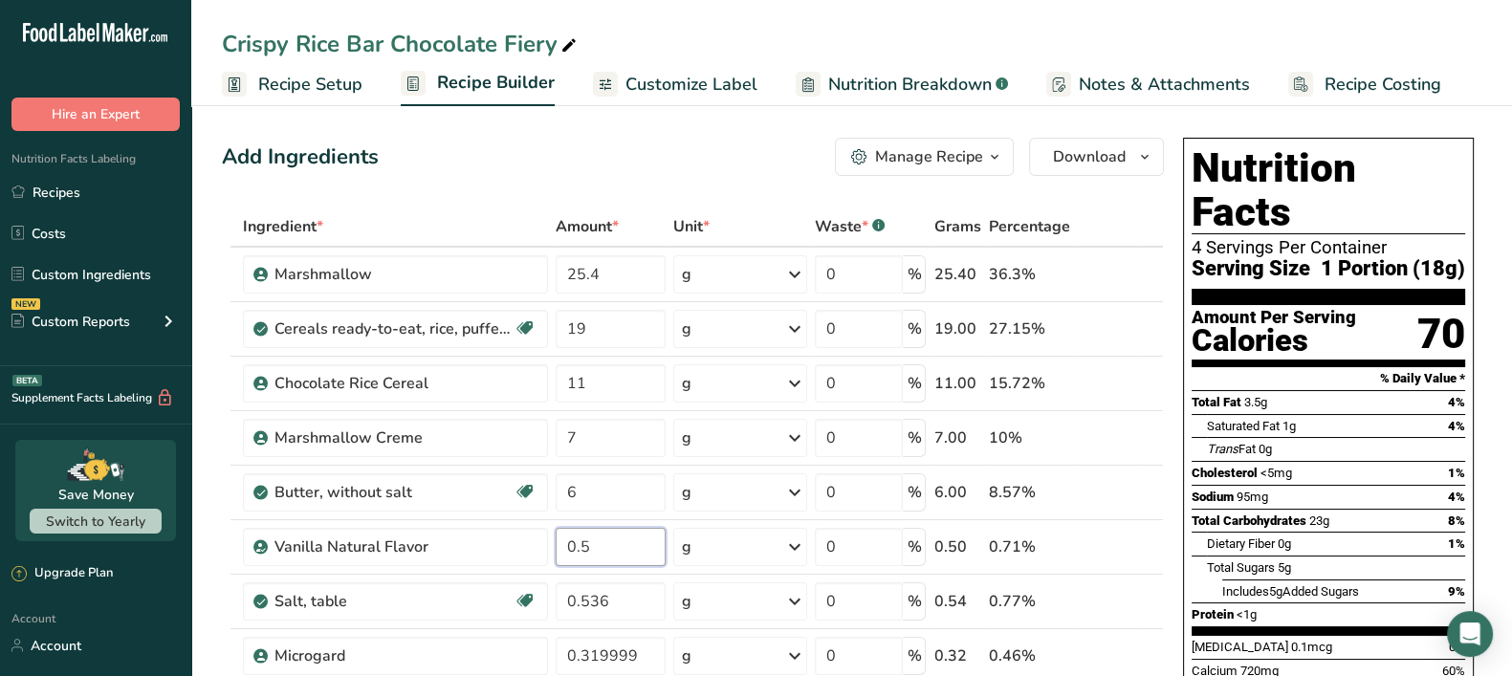
type input "0.5"
click at [624, 586] on div "Ingredient * Amount * Unit * Waste * .a-a{fill:#347362;}.b-a{fill:#fff;} Grams …" at bounding box center [693, 587] width 942 height 760
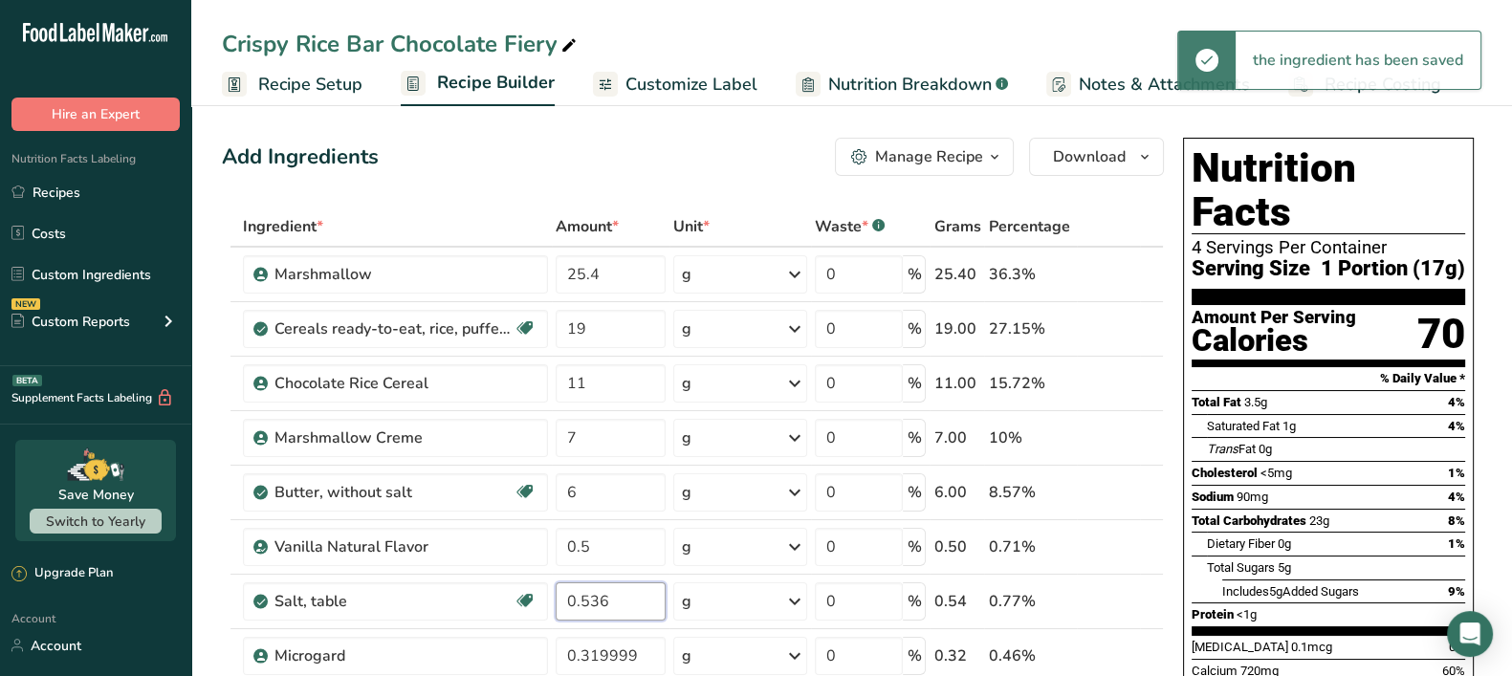
click at [618, 607] on input "0.536" at bounding box center [611, 601] width 110 height 38
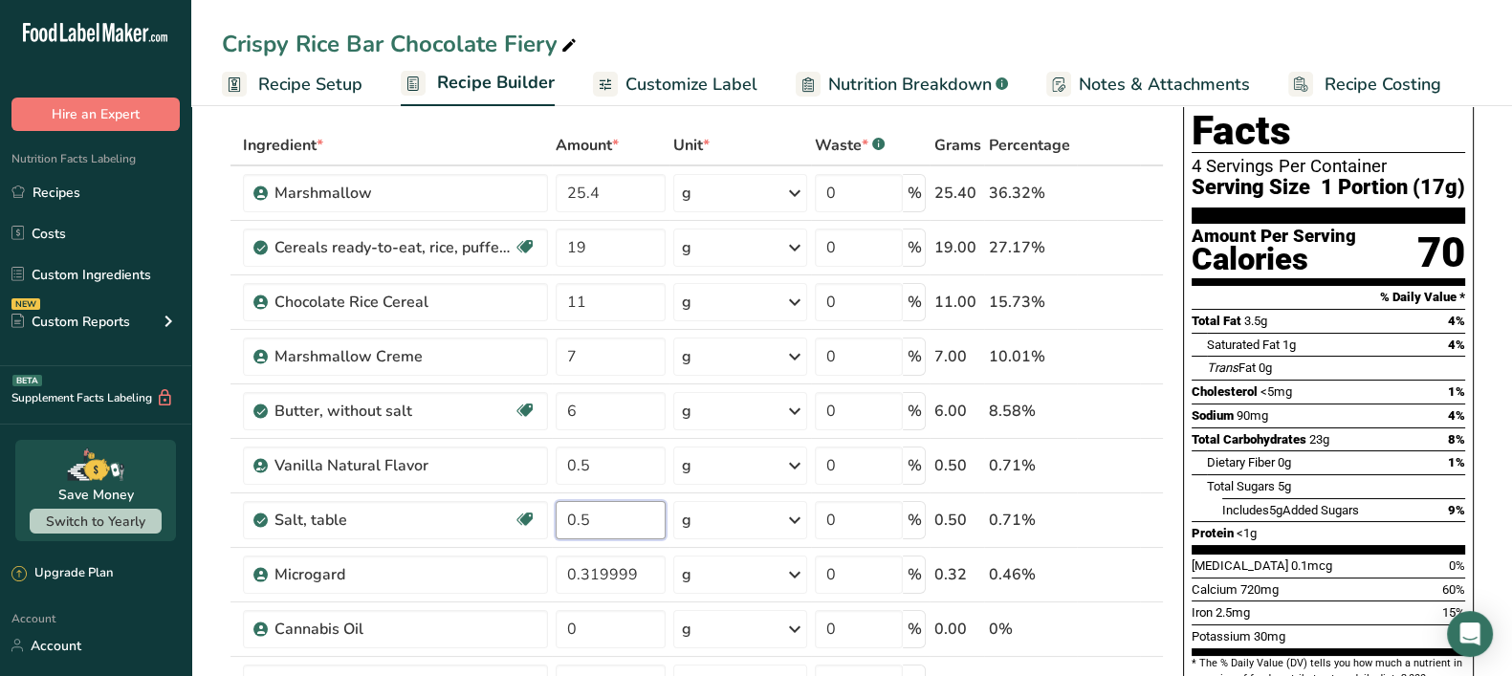
scroll to position [119, 0]
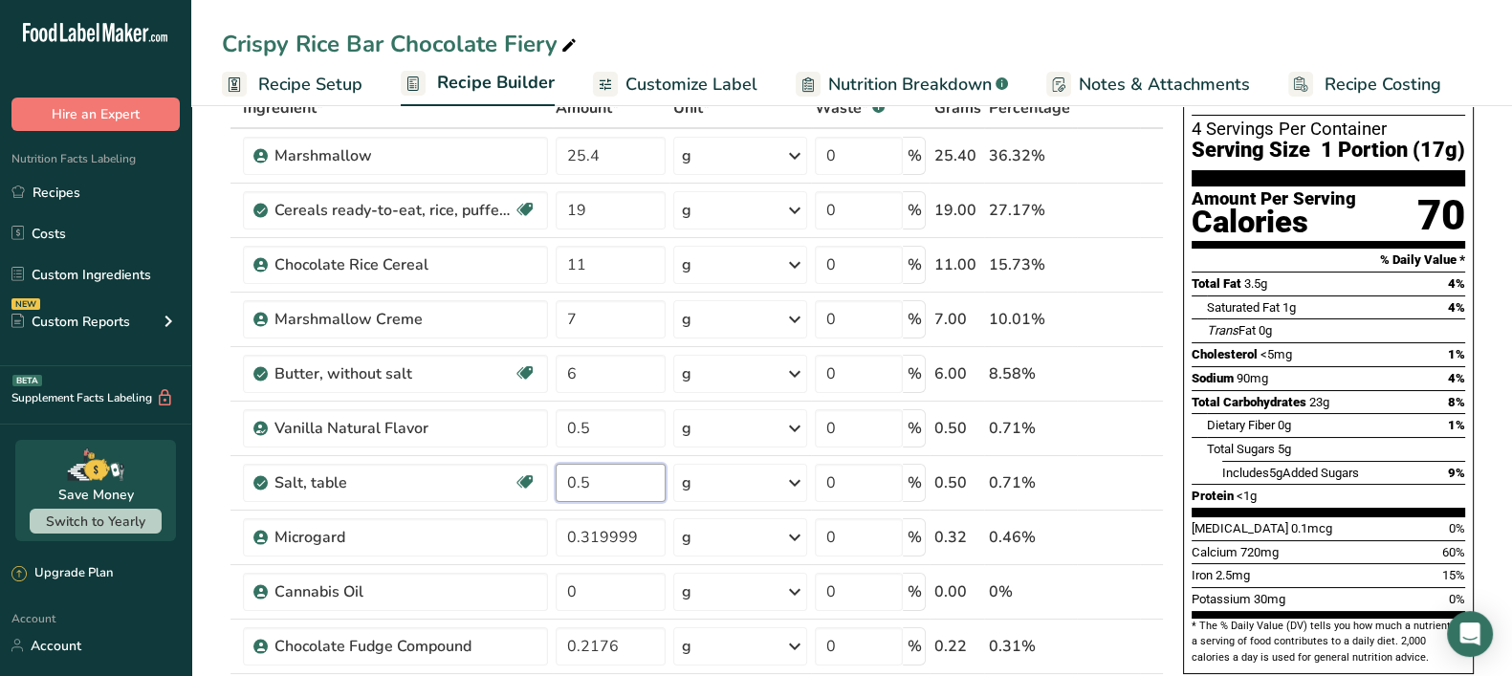
type input "0.5"
click at [628, 543] on div "Ingredient * Amount * Unit * Waste * .a-a{fill:#347362;}.b-a{fill:#fff;} Grams …" at bounding box center [693, 468] width 942 height 760
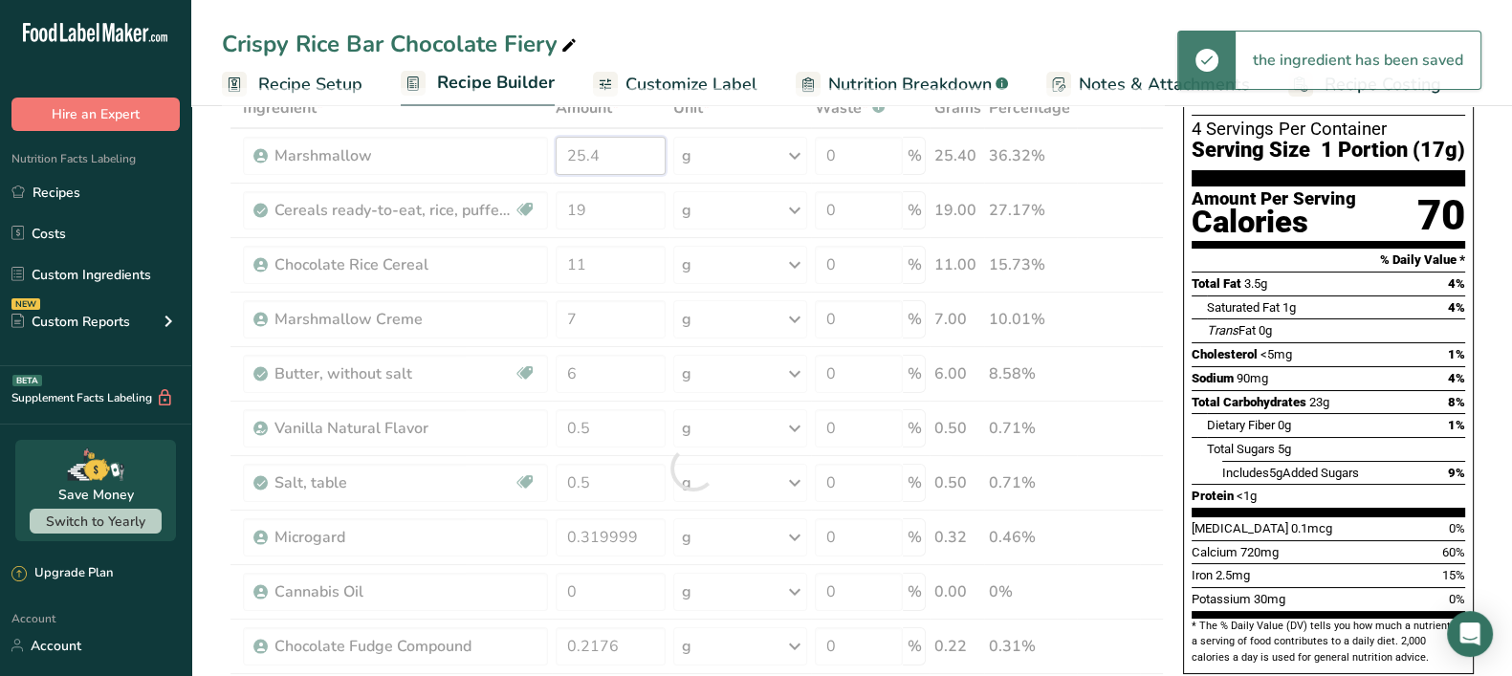
click at [610, 159] on div "Ingredient * Amount * Unit * Waste * .a-a{fill:#347362;}.b-a{fill:#fff;} Grams …" at bounding box center [693, 468] width 942 height 760
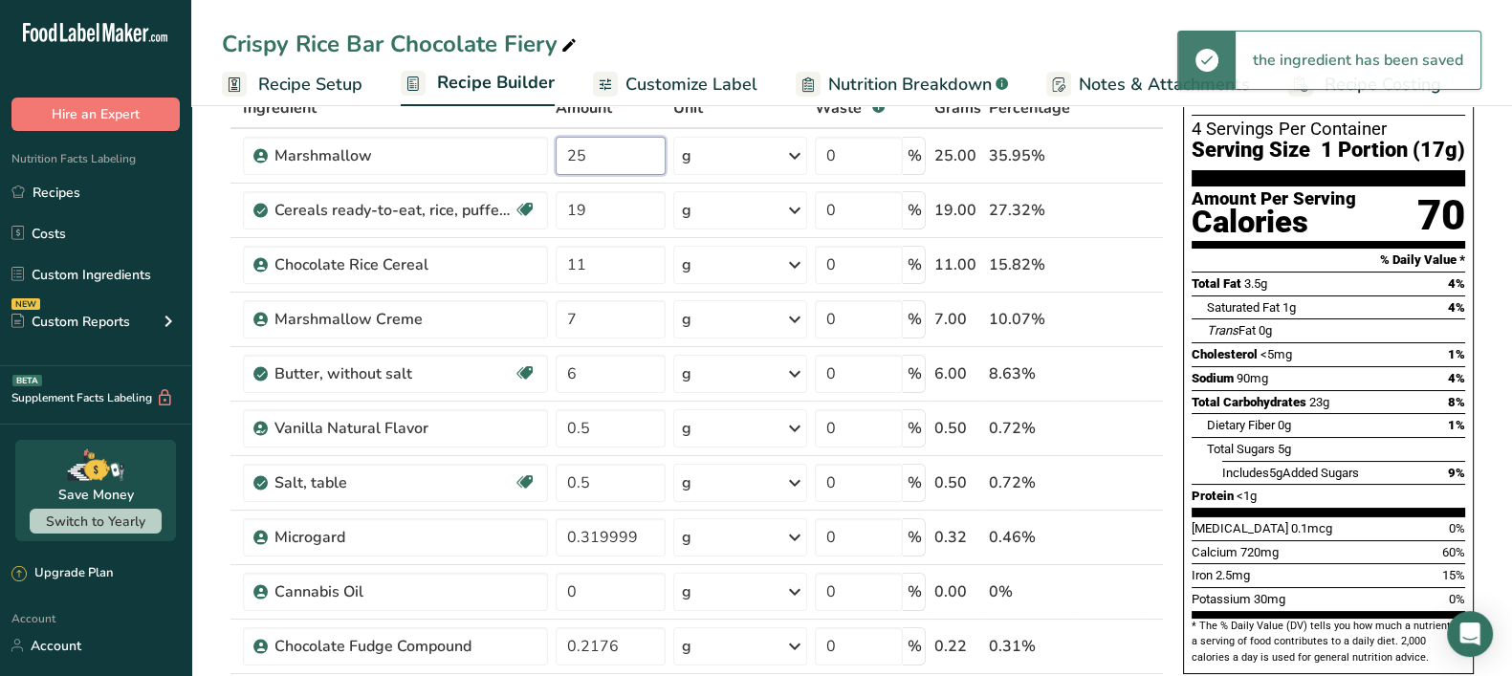
type input "25"
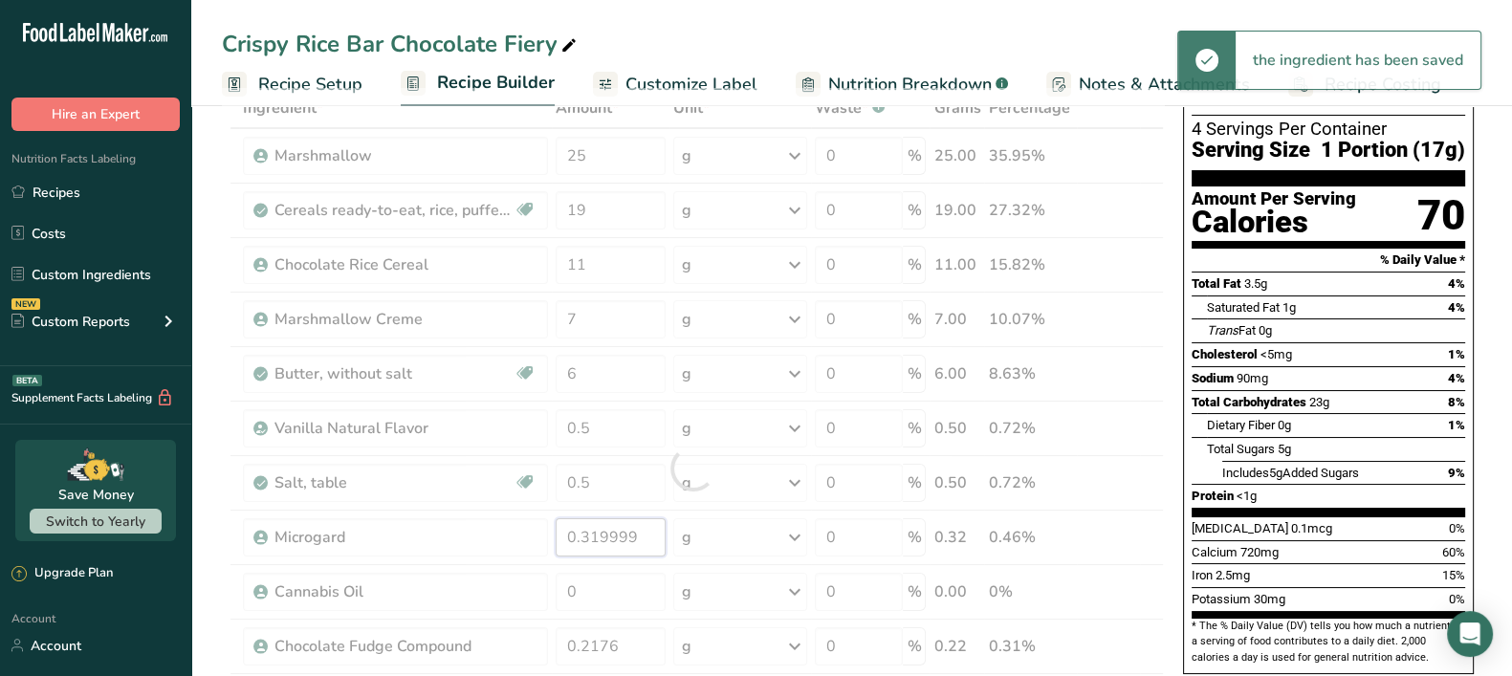
click at [633, 543] on div "Ingredient * Amount * Unit * Waste * .a-a{fill:#347362;}.b-a{fill:#fff;} Grams …" at bounding box center [693, 468] width 942 height 760
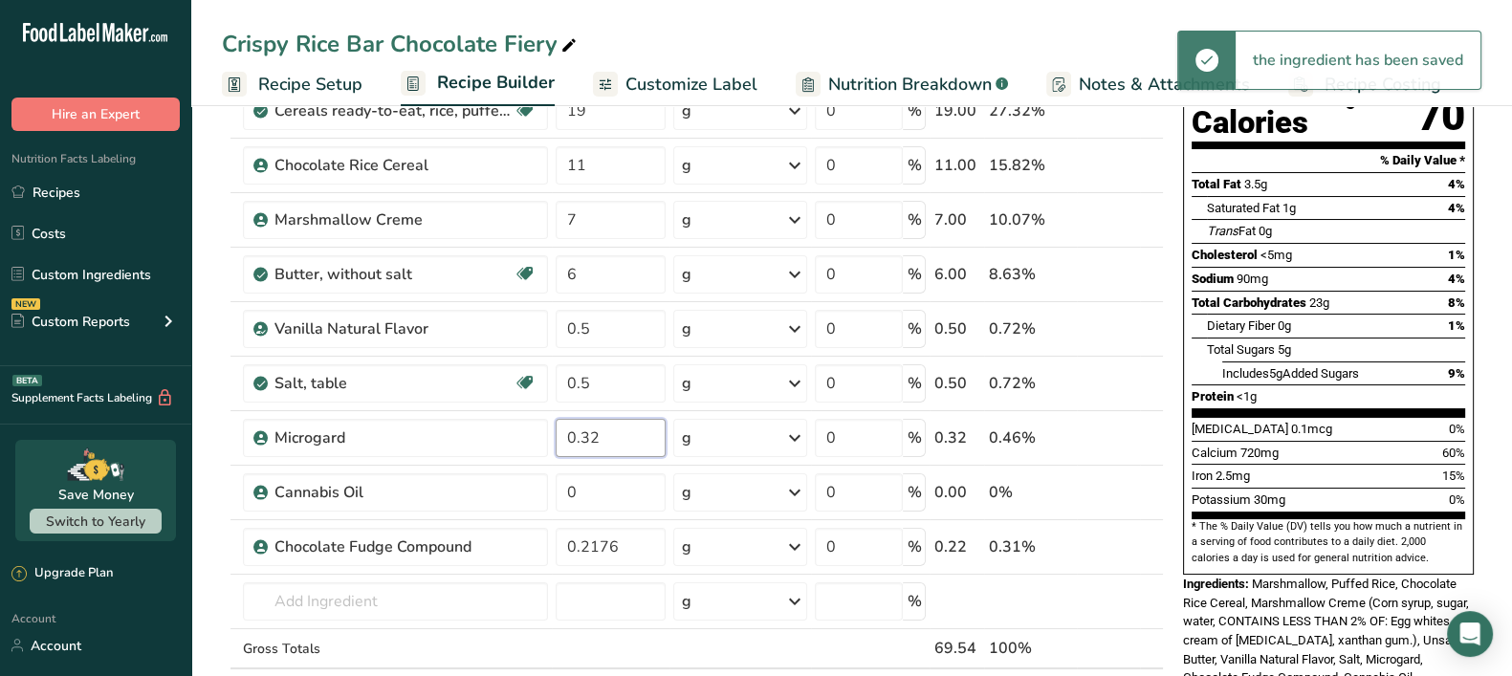
scroll to position [238, 0]
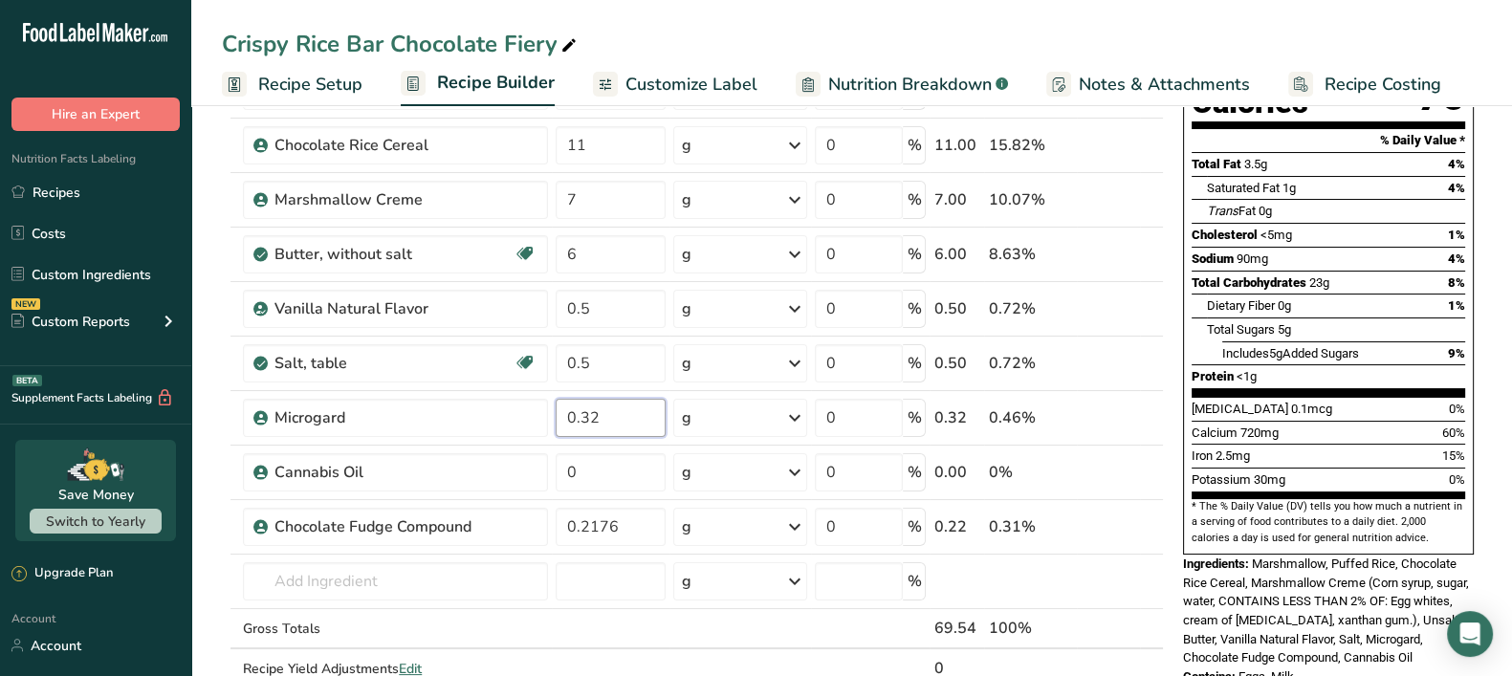
type input "0.319999"
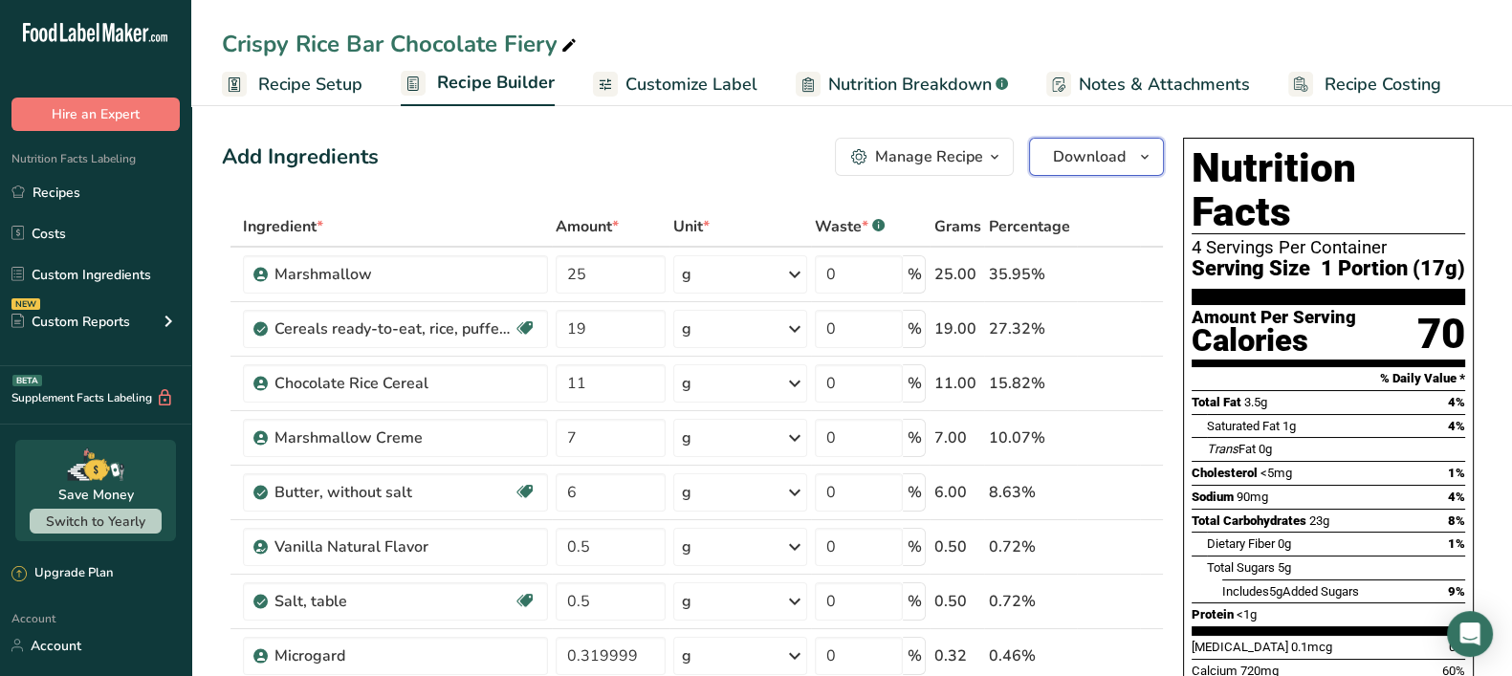
click at [1090, 163] on span "Download" at bounding box center [1089, 156] width 73 height 23
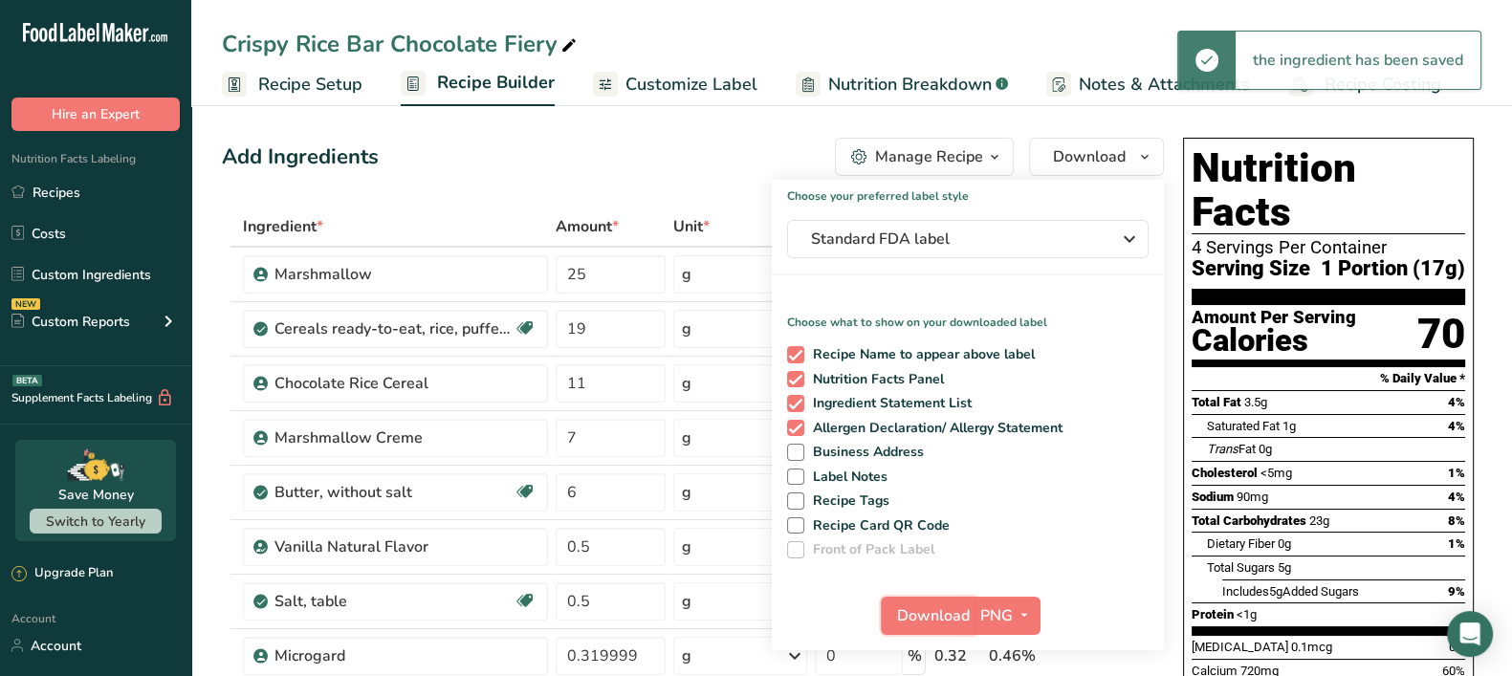
click at [939, 614] on span "Download" at bounding box center [933, 615] width 73 height 23
